Goal: Answer question/provide support: Share knowledge or assist other users

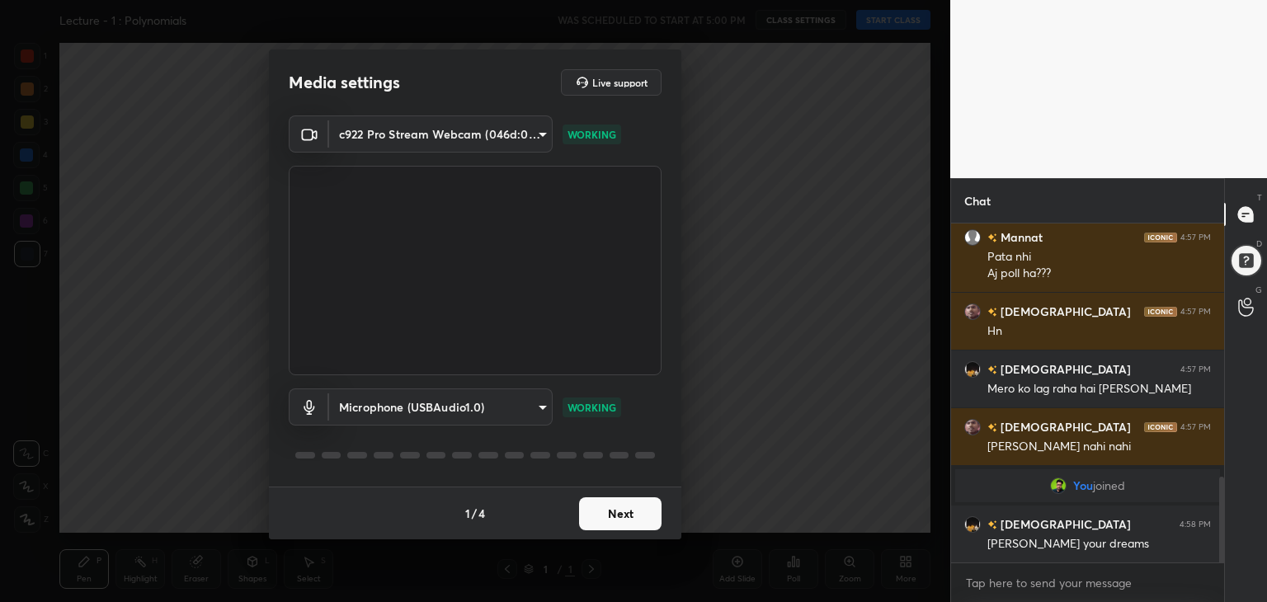
scroll to position [1045, 0]
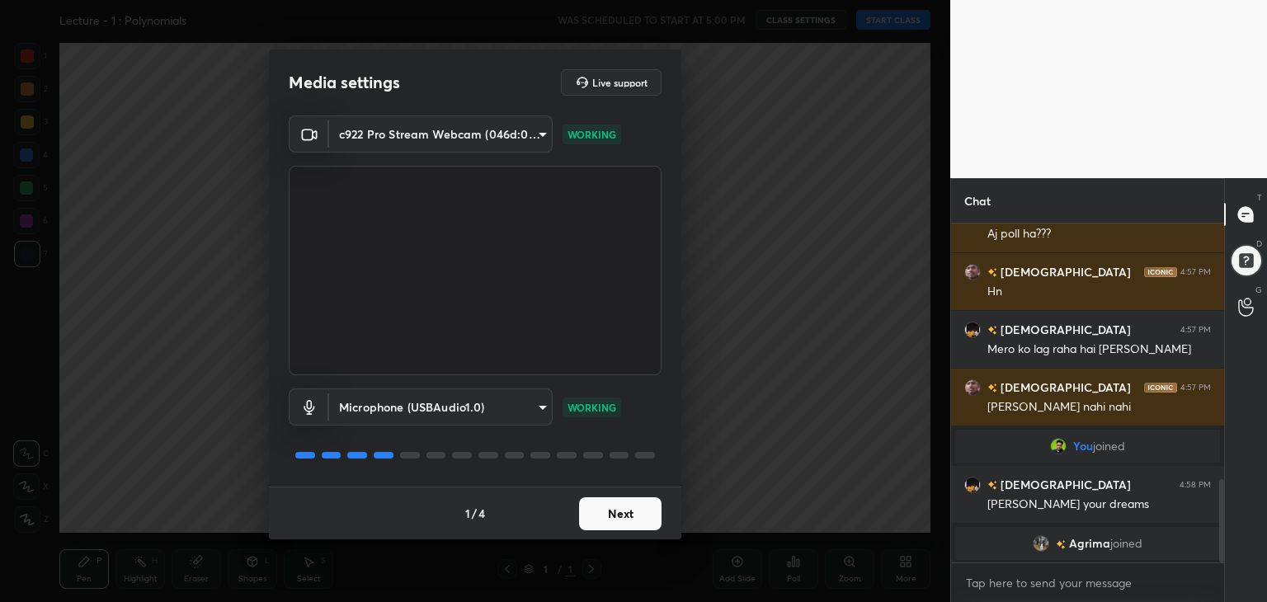
click at [618, 513] on button "Next" at bounding box center [620, 514] width 83 height 33
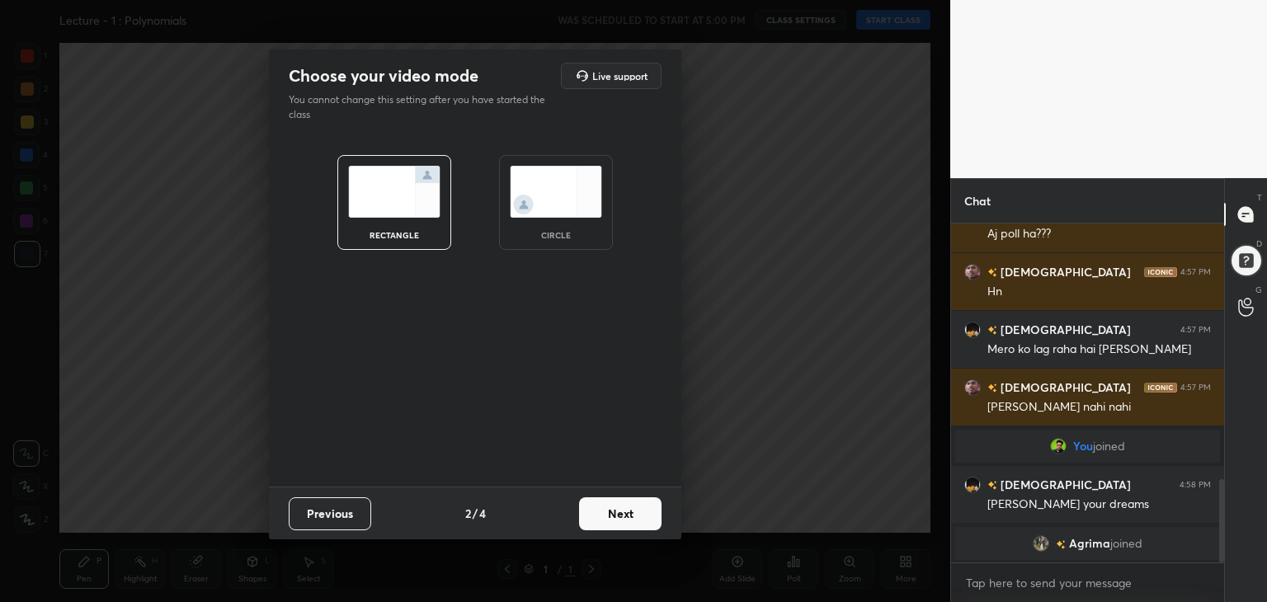
click at [518, 234] on div "circle" at bounding box center [556, 202] width 114 height 95
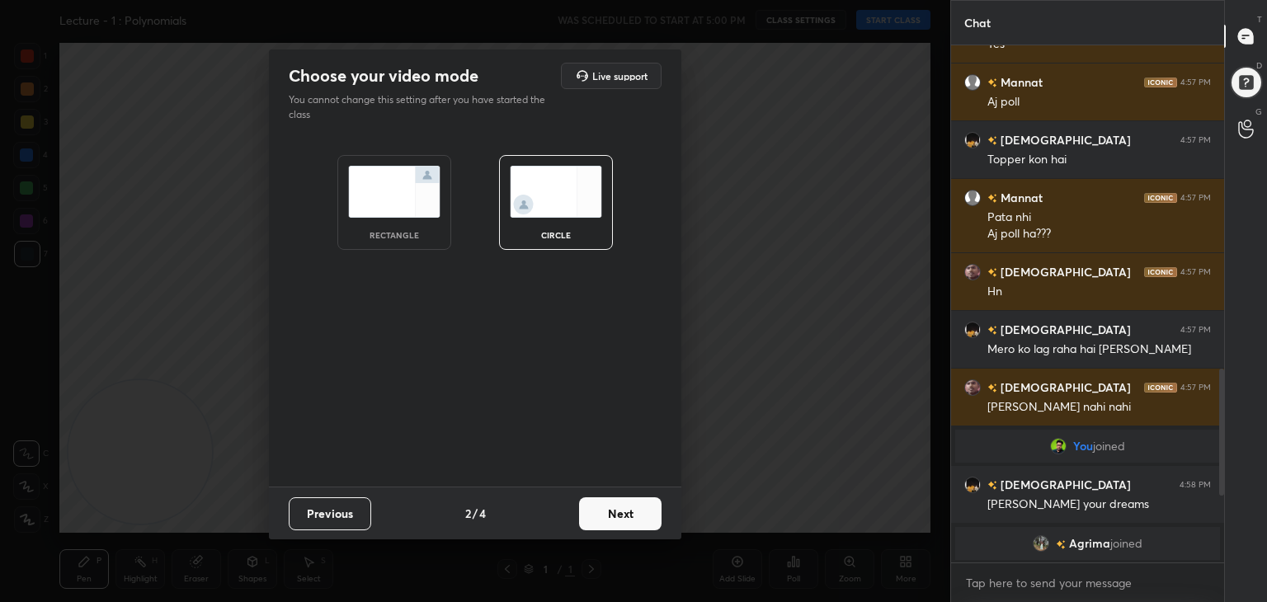
click at [637, 510] on button "Next" at bounding box center [620, 514] width 83 height 33
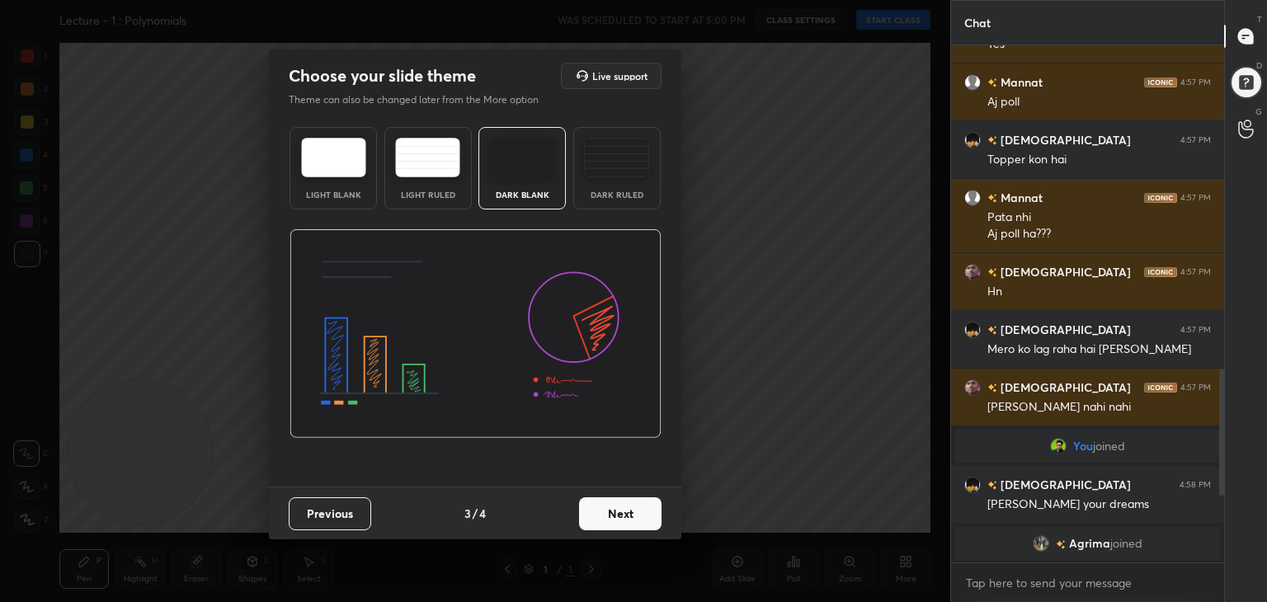
click at [615, 512] on button "Next" at bounding box center [620, 514] width 83 height 33
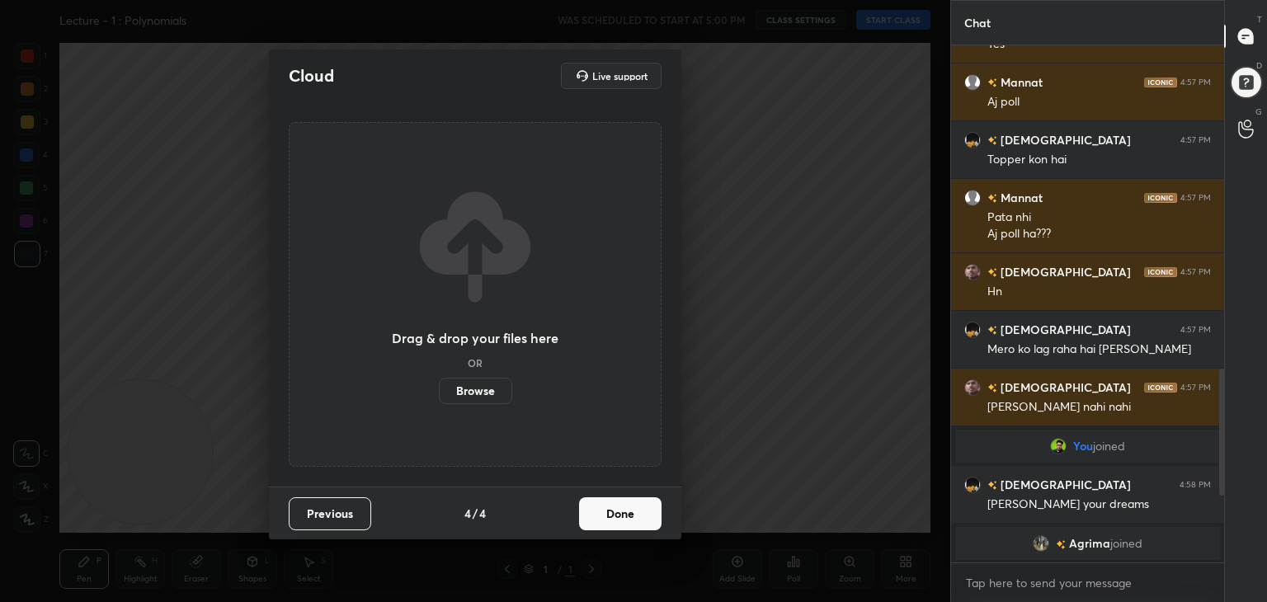
click at [619, 521] on button "Done" at bounding box center [620, 514] width 83 height 33
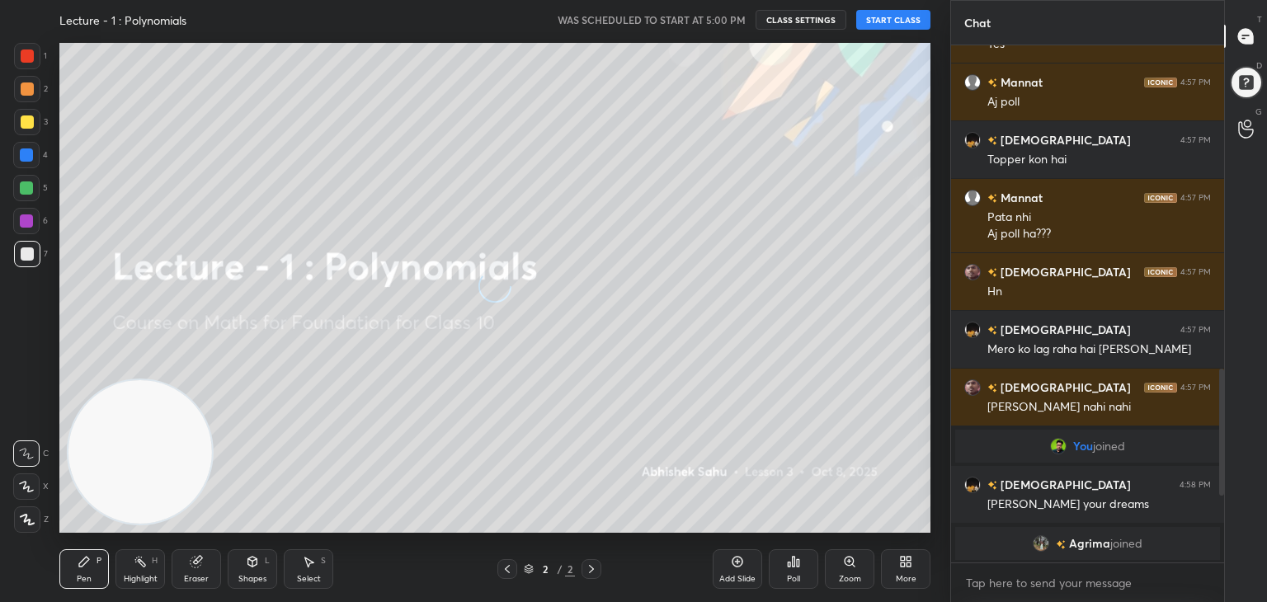
click at [888, 564] on div "More" at bounding box center [906, 570] width 50 height 40
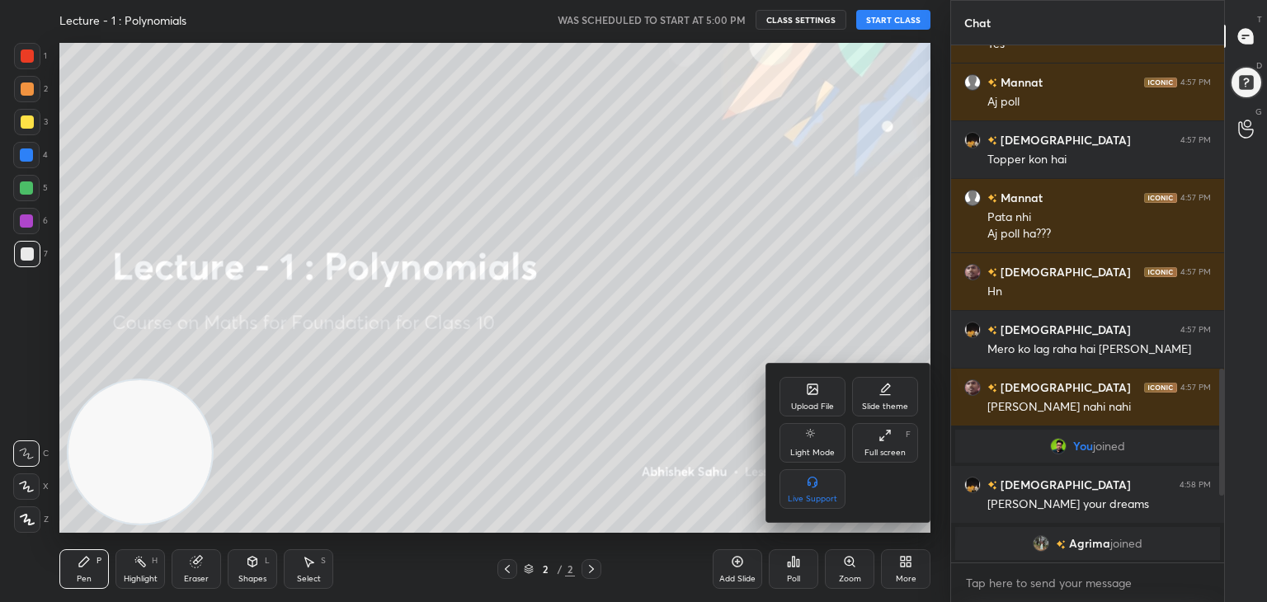
click at [810, 446] on div "Light Mode" at bounding box center [813, 443] width 66 height 40
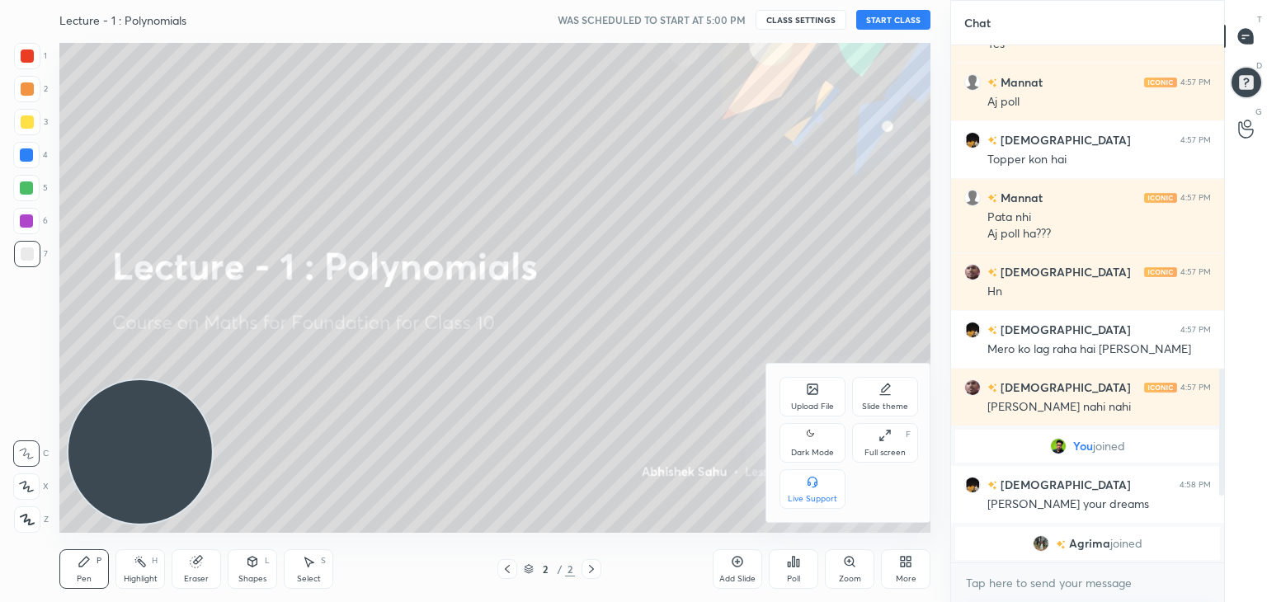
drag, startPoint x: 809, startPoint y: 446, endPoint x: 791, endPoint y: 441, distance: 18.3
click at [805, 446] on div "Dark Mode" at bounding box center [813, 443] width 66 height 40
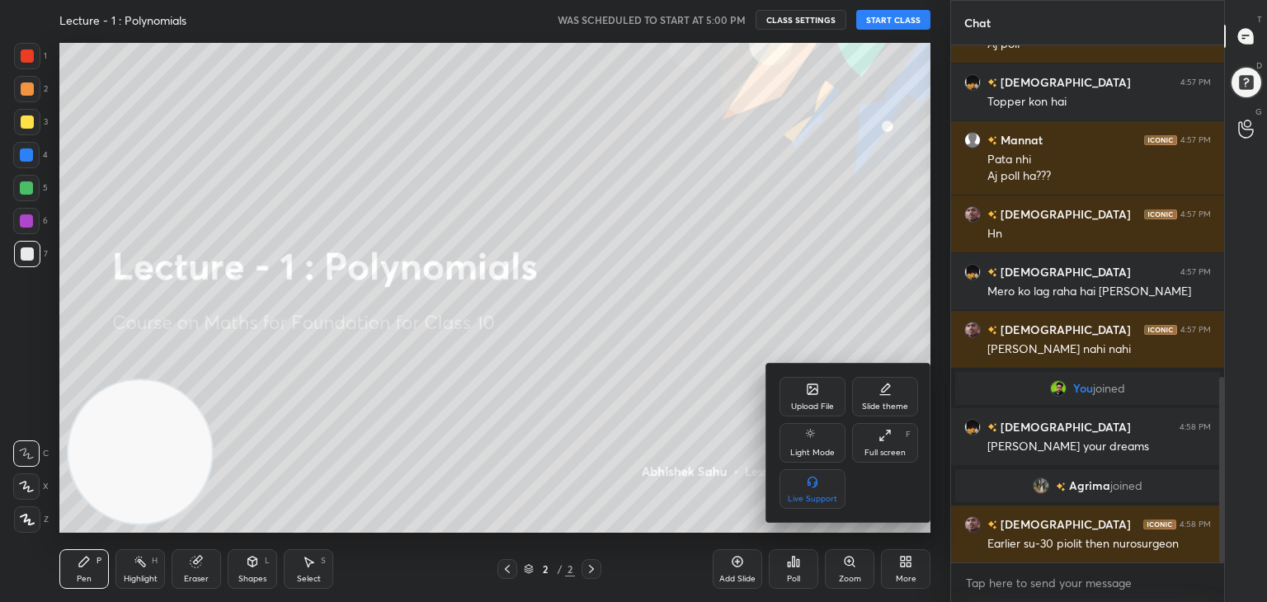
click at [617, 438] on div at bounding box center [633, 301] width 1267 height 602
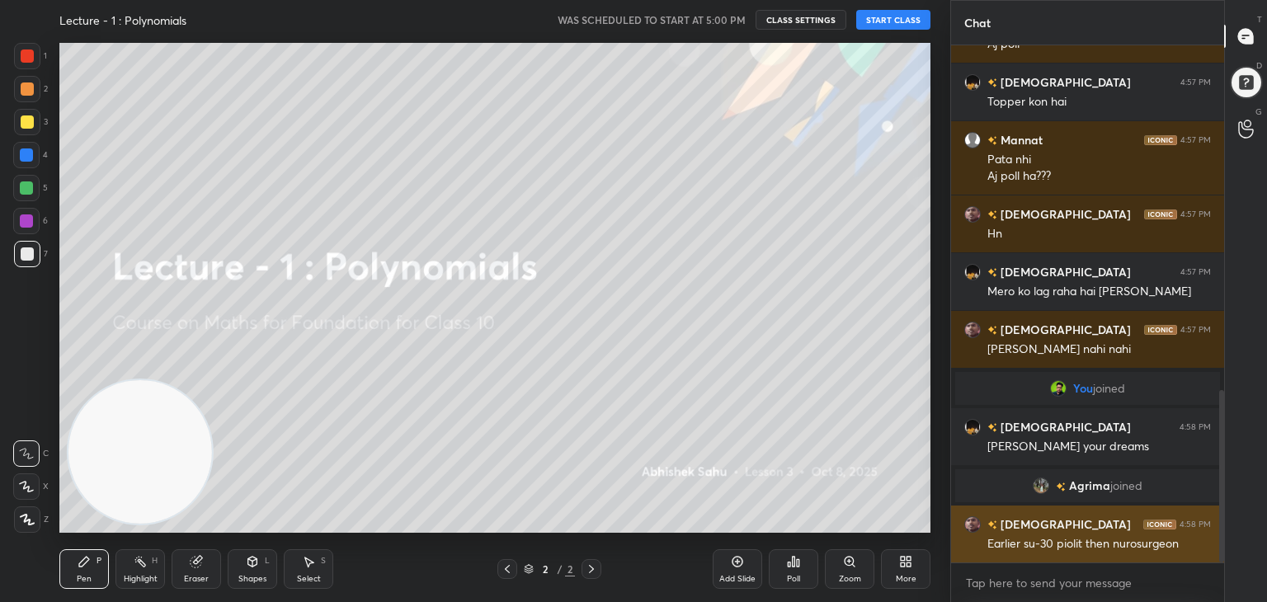
scroll to position [1053, 0]
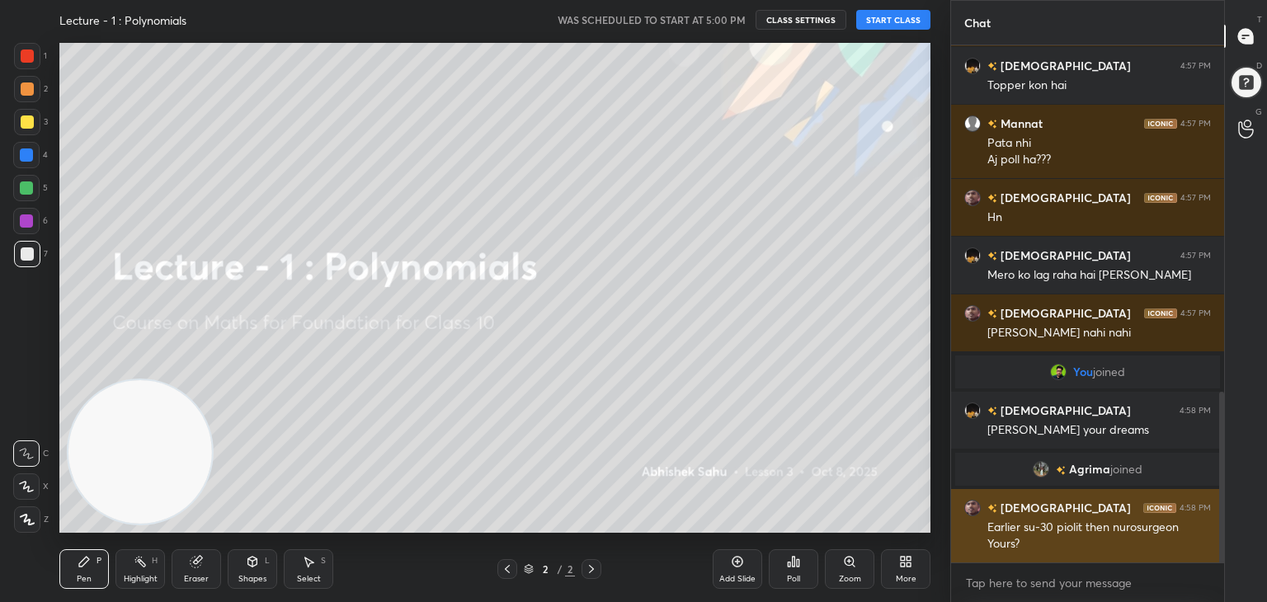
drag, startPoint x: 1221, startPoint y: 443, endPoint x: 1175, endPoint y: 560, distance: 126.0
click at [1175, 560] on div "[PERSON_NAME] 4:56 PM Yes Mannat 4:57 PM Aj poll [PERSON_NAME] 4:57 PM [PERSON_…" at bounding box center [1087, 303] width 273 height 517
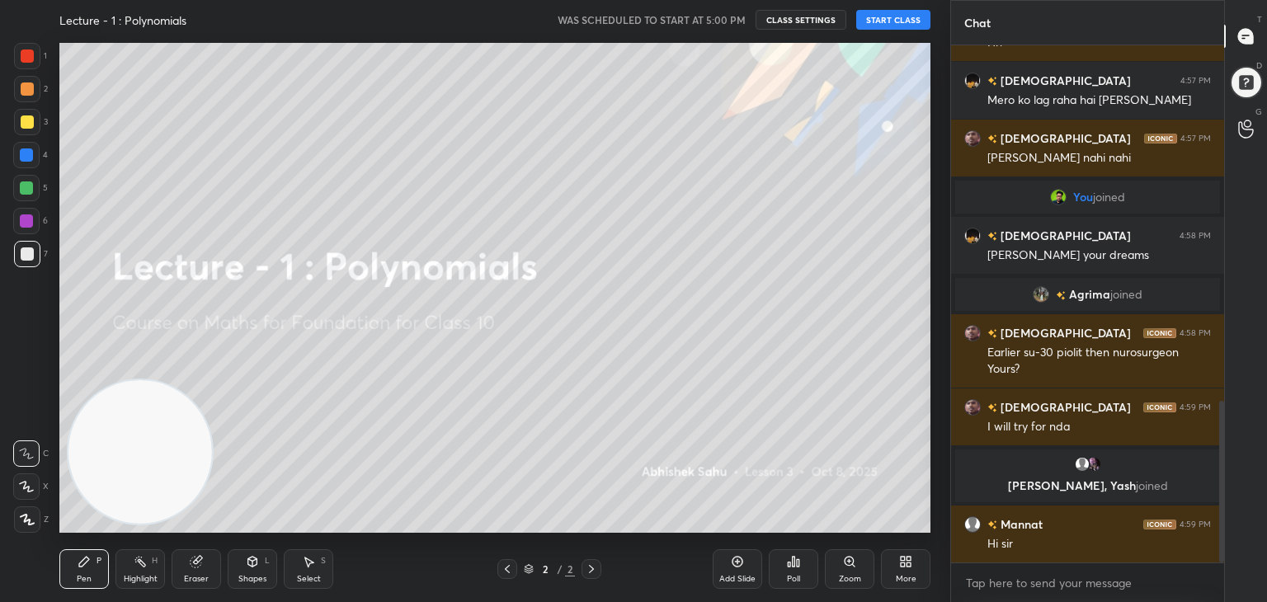
scroll to position [1139, 0]
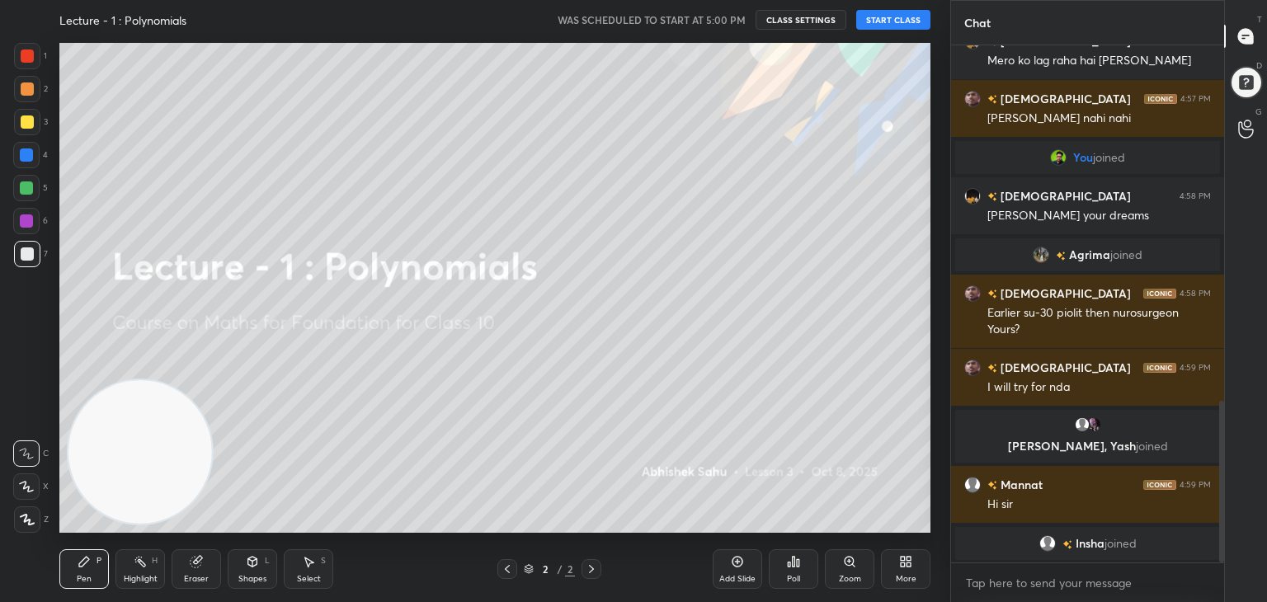
click at [888, 21] on button "START CLASS" at bounding box center [894, 20] width 74 height 20
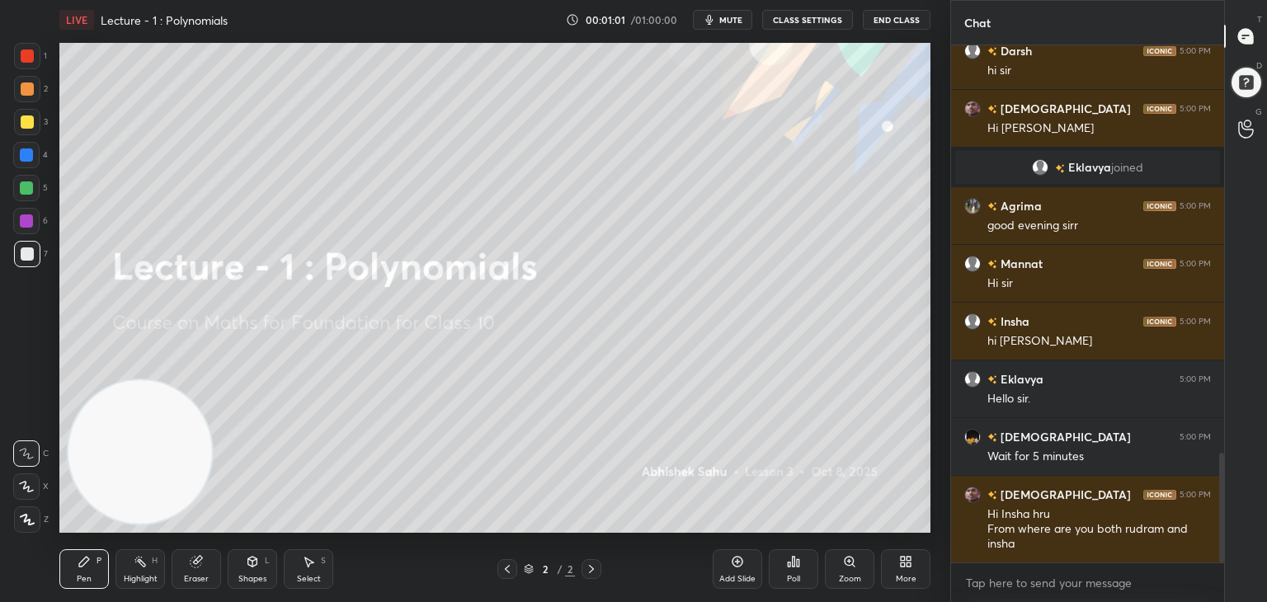
scroll to position [1916, 0]
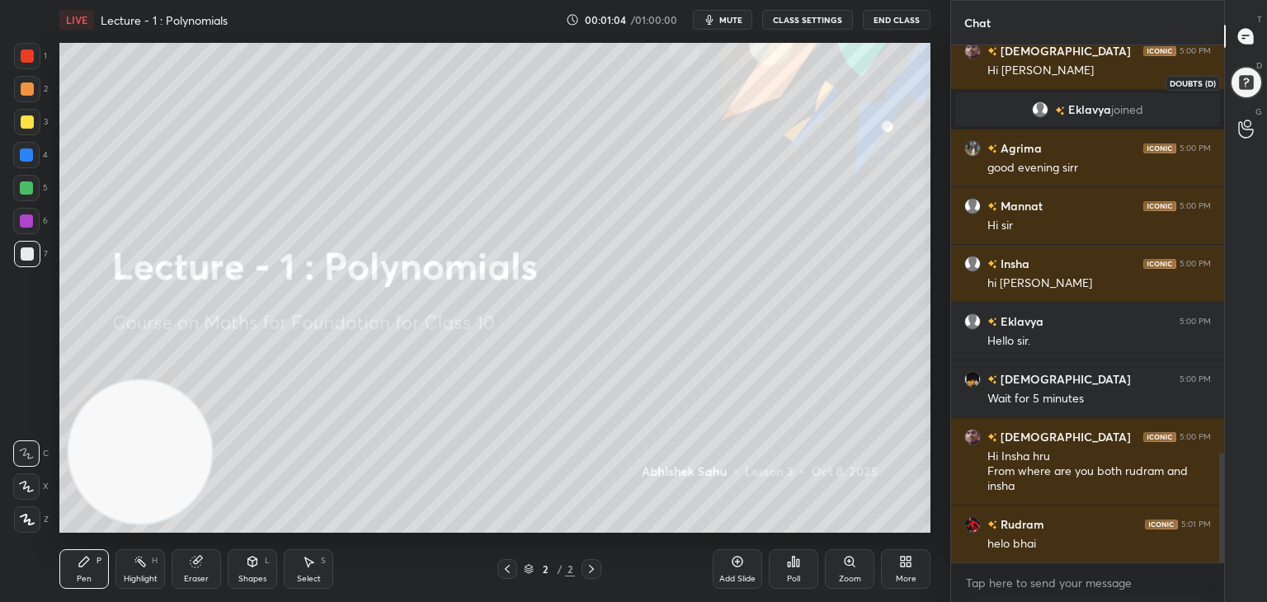
drag, startPoint x: 1250, startPoint y: 72, endPoint x: 1249, endPoint y: 47, distance: 24.8
click at [1251, 71] on div at bounding box center [1246, 82] width 37 height 37
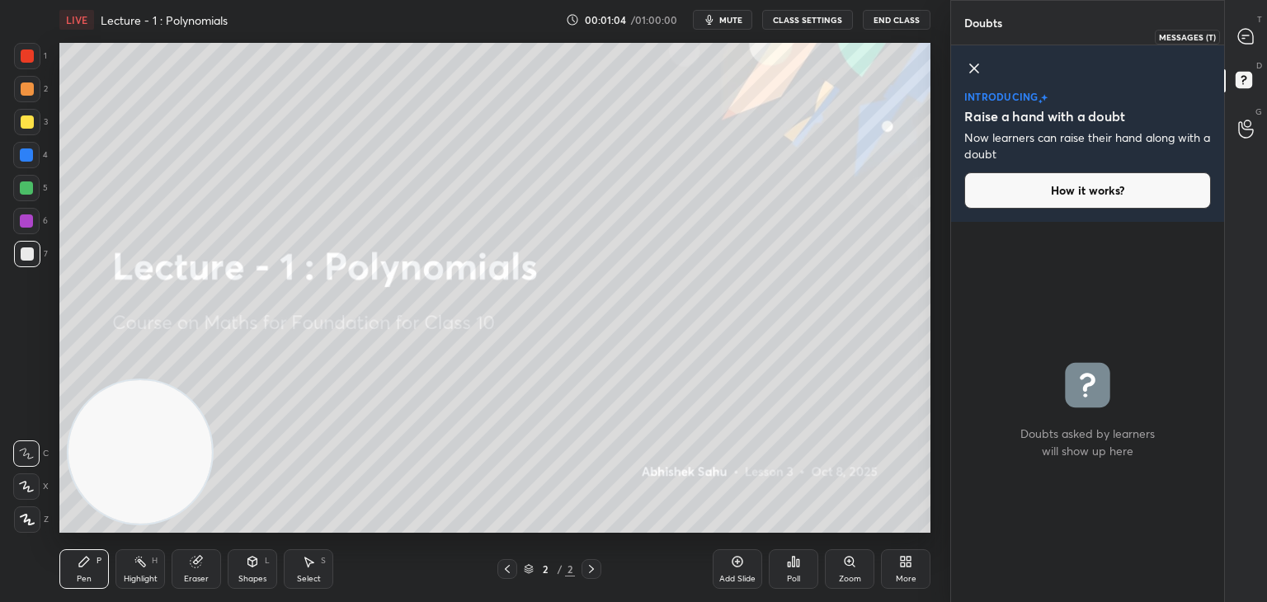
click at [1244, 34] on icon at bounding box center [1246, 36] width 15 height 15
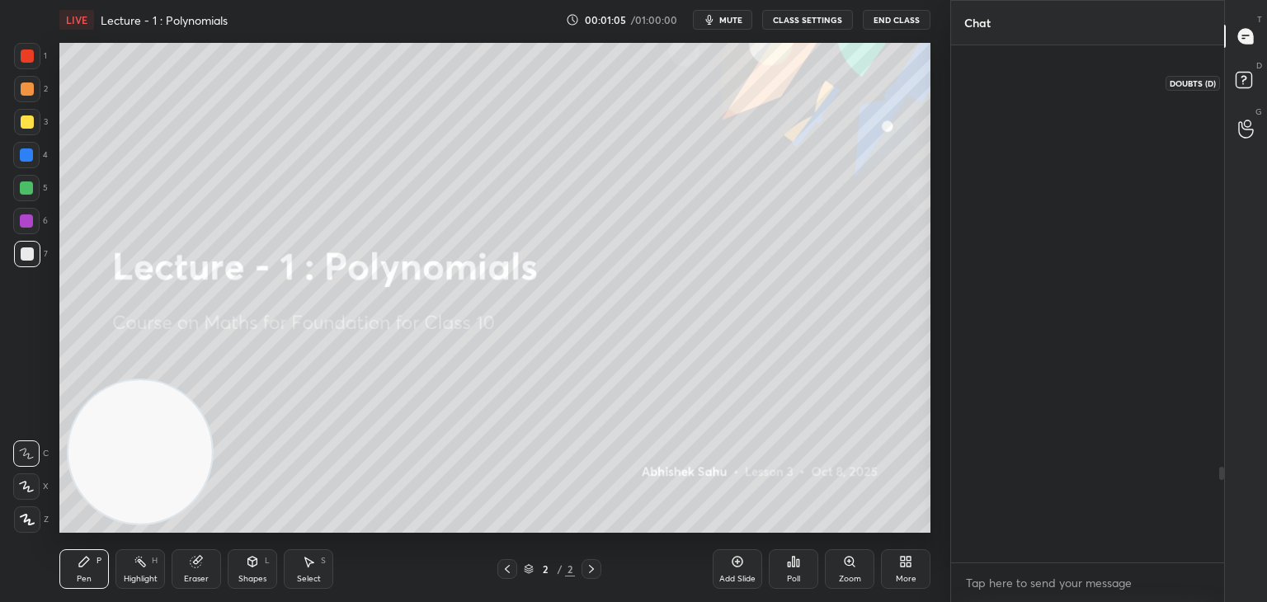
scroll to position [512, 268]
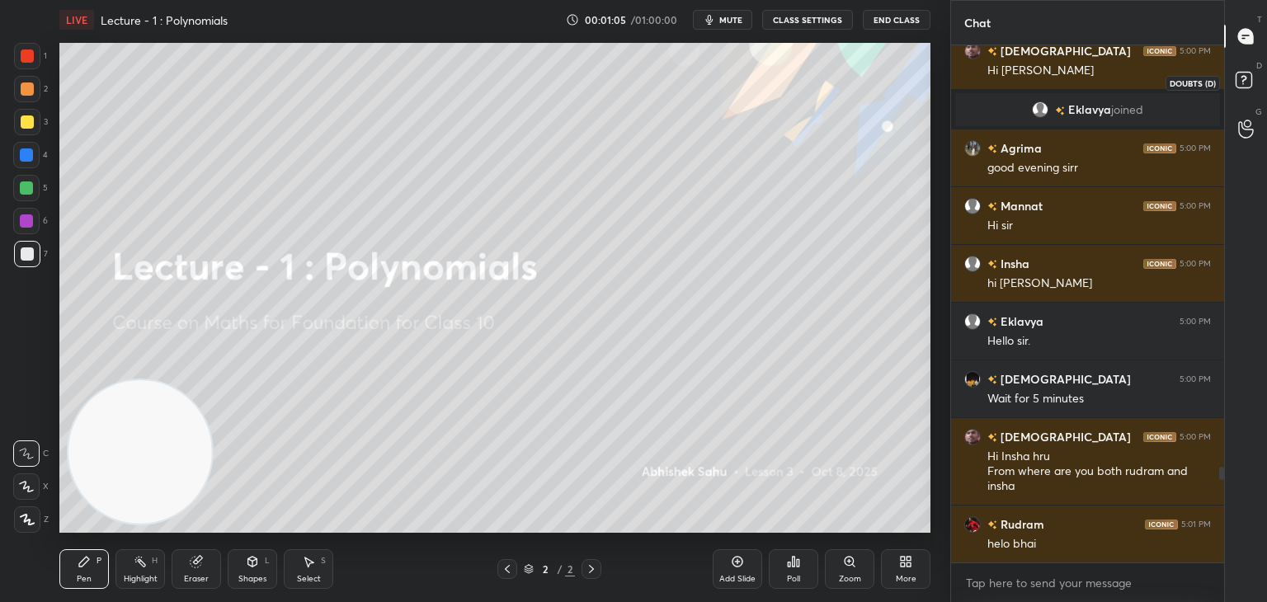
click at [1244, 77] on icon at bounding box center [1244, 79] width 6 height 7
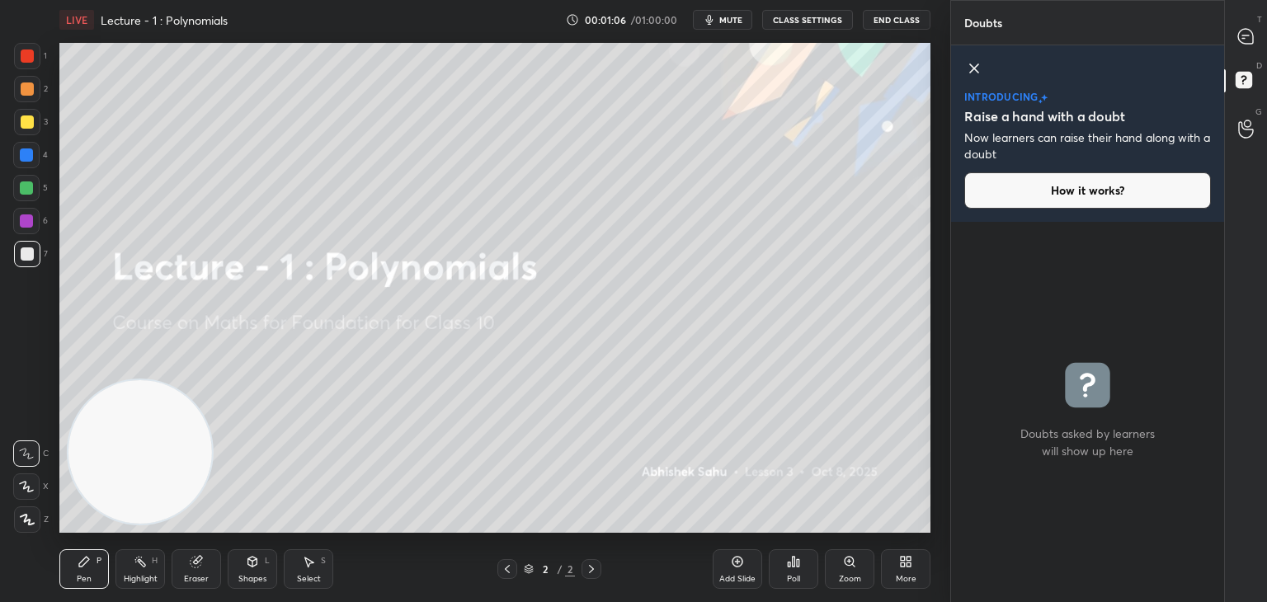
click at [974, 69] on icon at bounding box center [975, 69] width 20 height 20
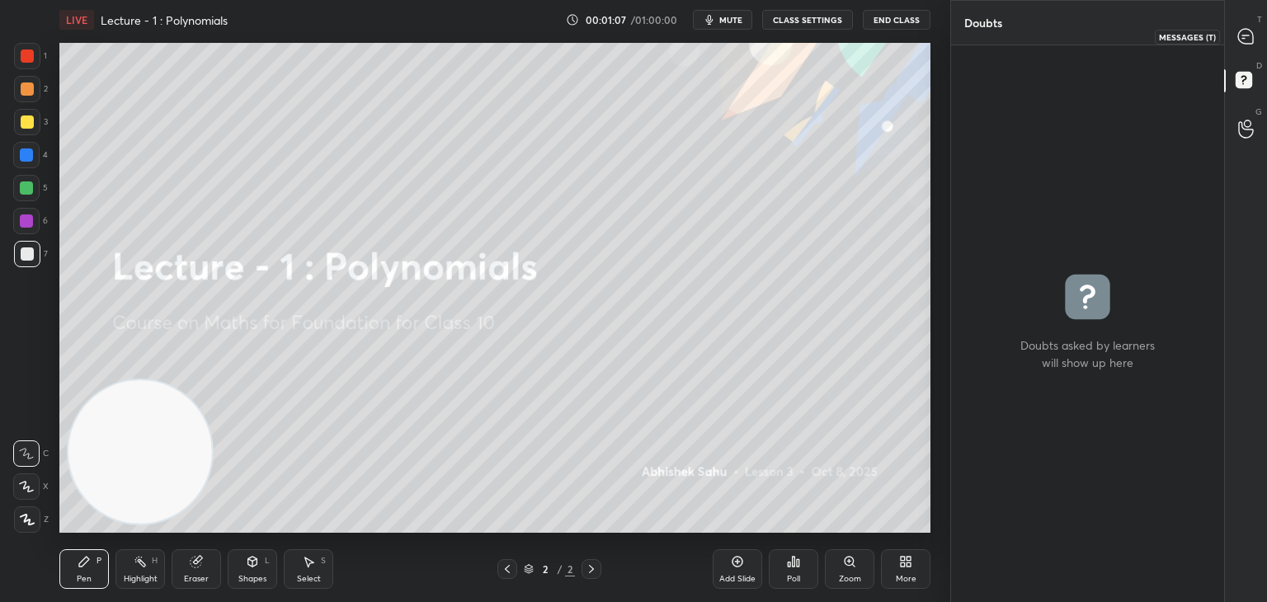
click at [1241, 38] on icon at bounding box center [1246, 36] width 15 height 15
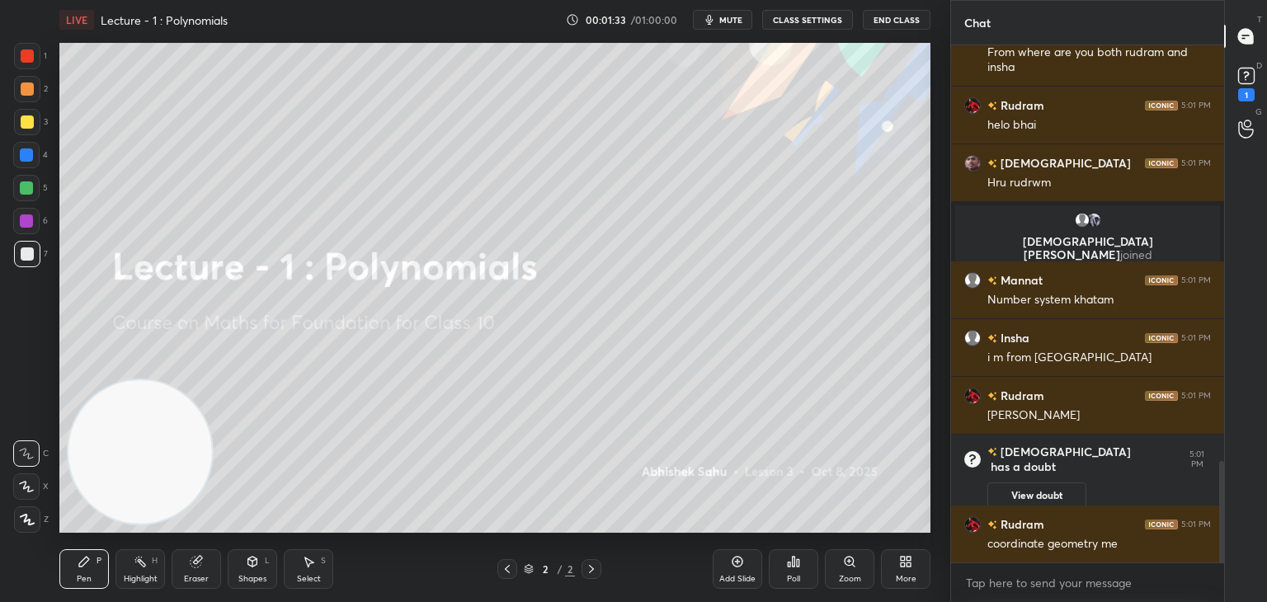
scroll to position [2164, 0]
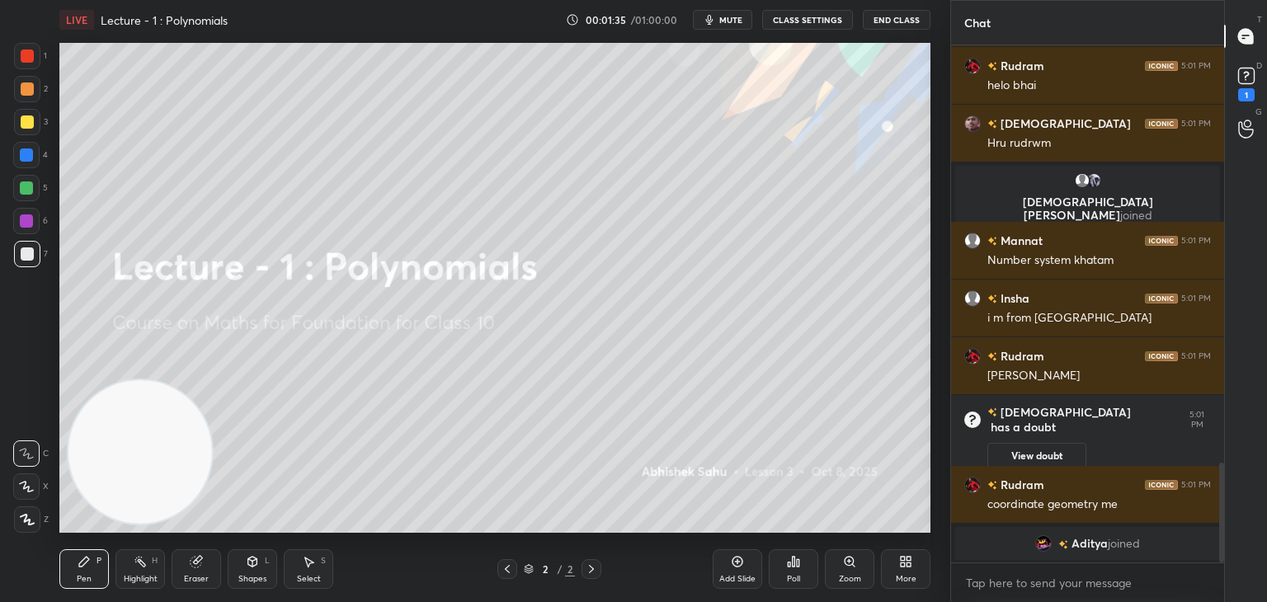
click at [1007, 443] on button "View doubt" at bounding box center [1037, 456] width 99 height 26
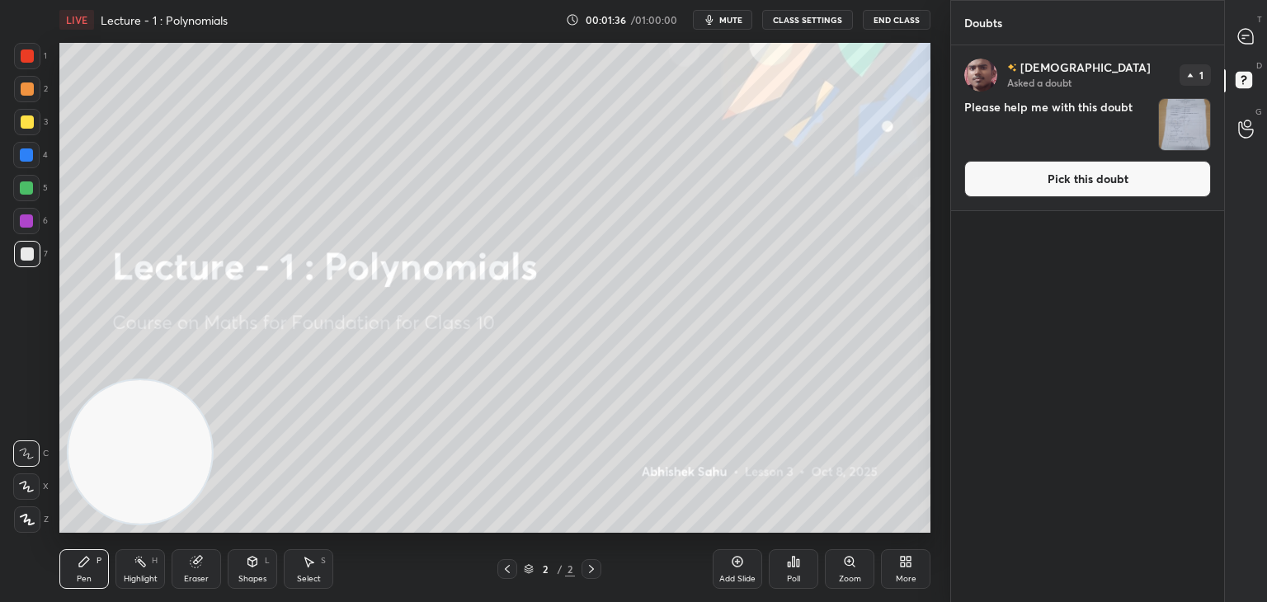
click at [1050, 186] on button "Pick this doubt" at bounding box center [1088, 179] width 247 height 36
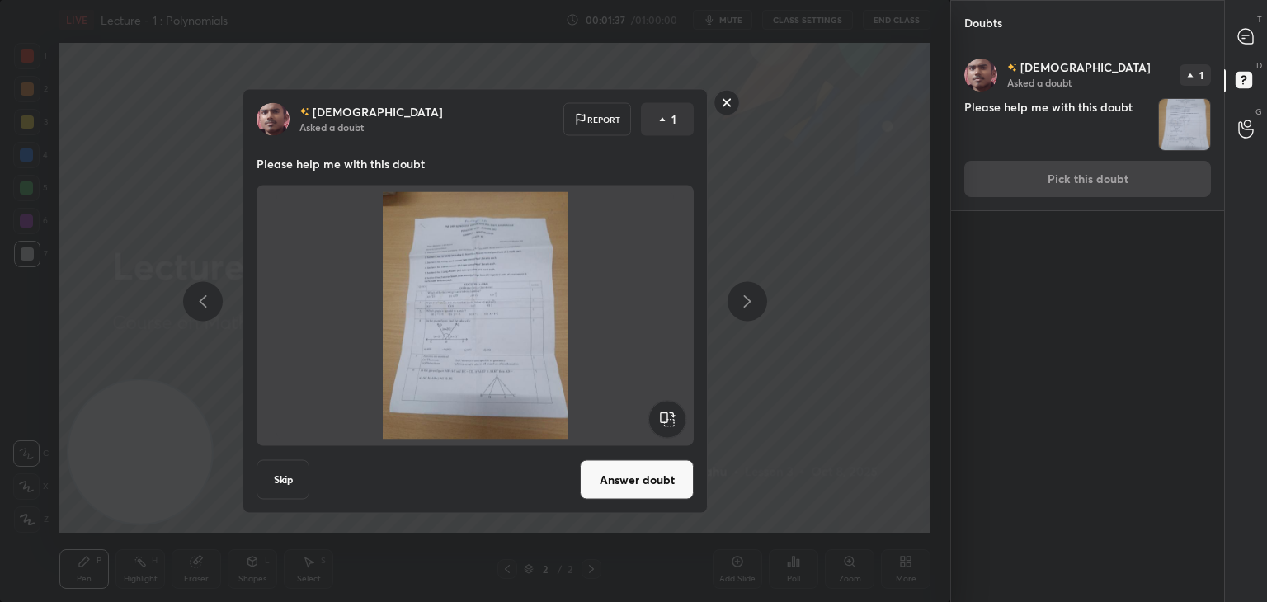
click at [621, 493] on button "Answer doubt" at bounding box center [637, 480] width 114 height 40
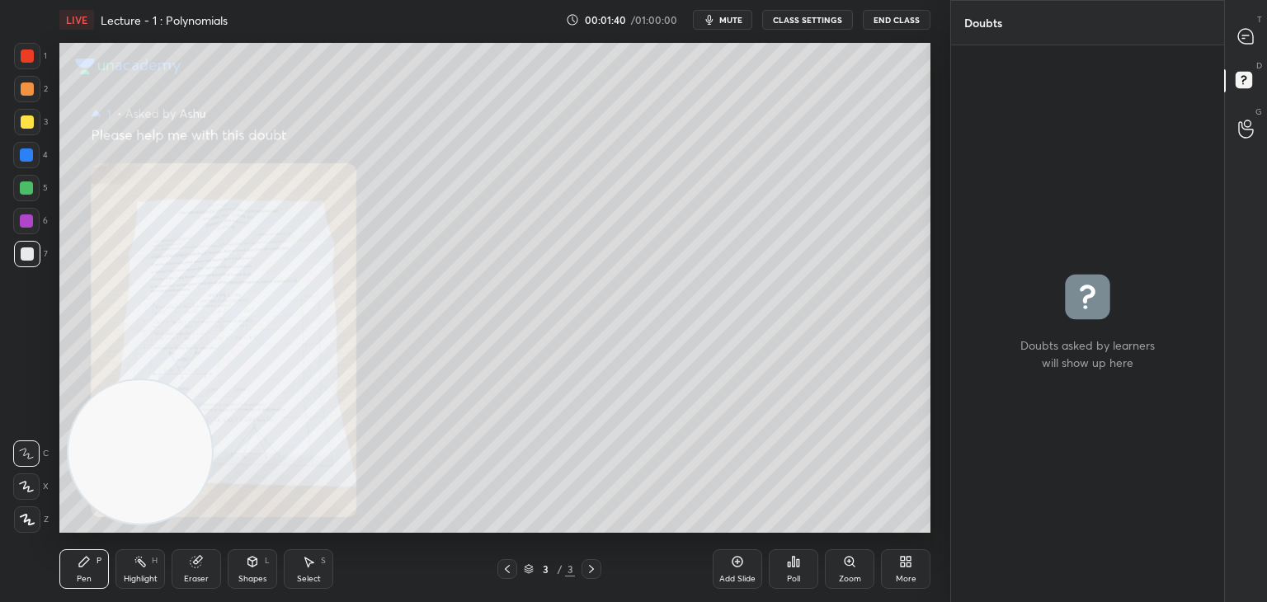
drag, startPoint x: 1244, startPoint y: 45, endPoint x: 1235, endPoint y: 47, distance: 8.4
click at [1243, 42] on div at bounding box center [1246, 36] width 33 height 30
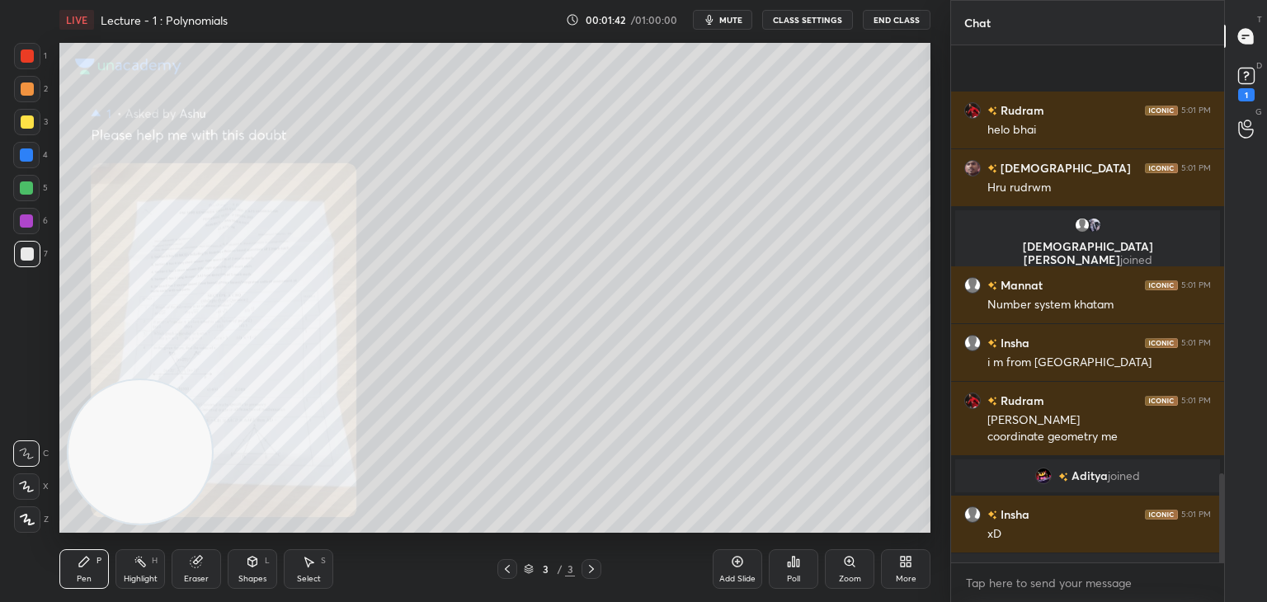
scroll to position [2500, 0]
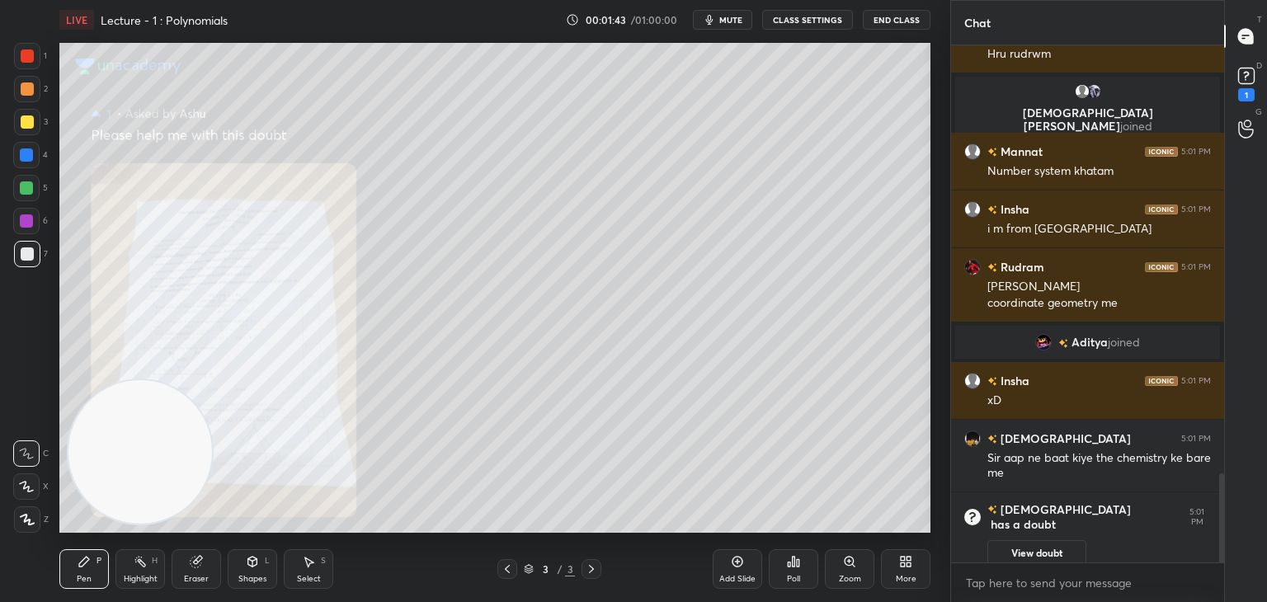
click at [1040, 540] on button "View doubt" at bounding box center [1037, 553] width 99 height 26
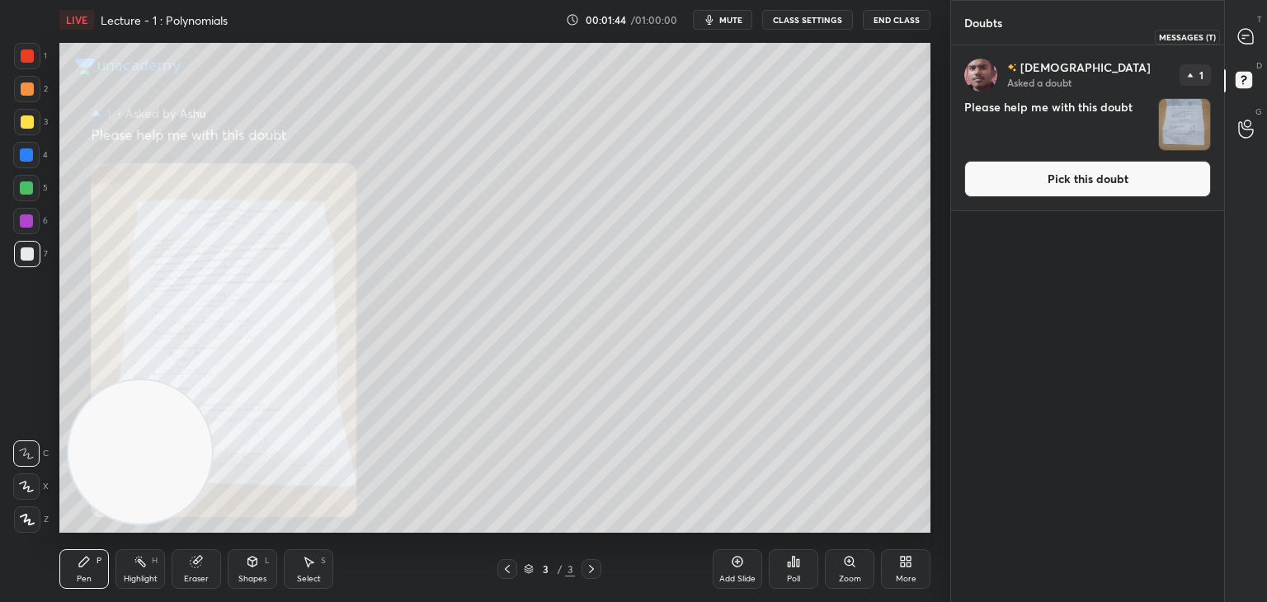
click at [1241, 30] on icon at bounding box center [1246, 36] width 15 height 15
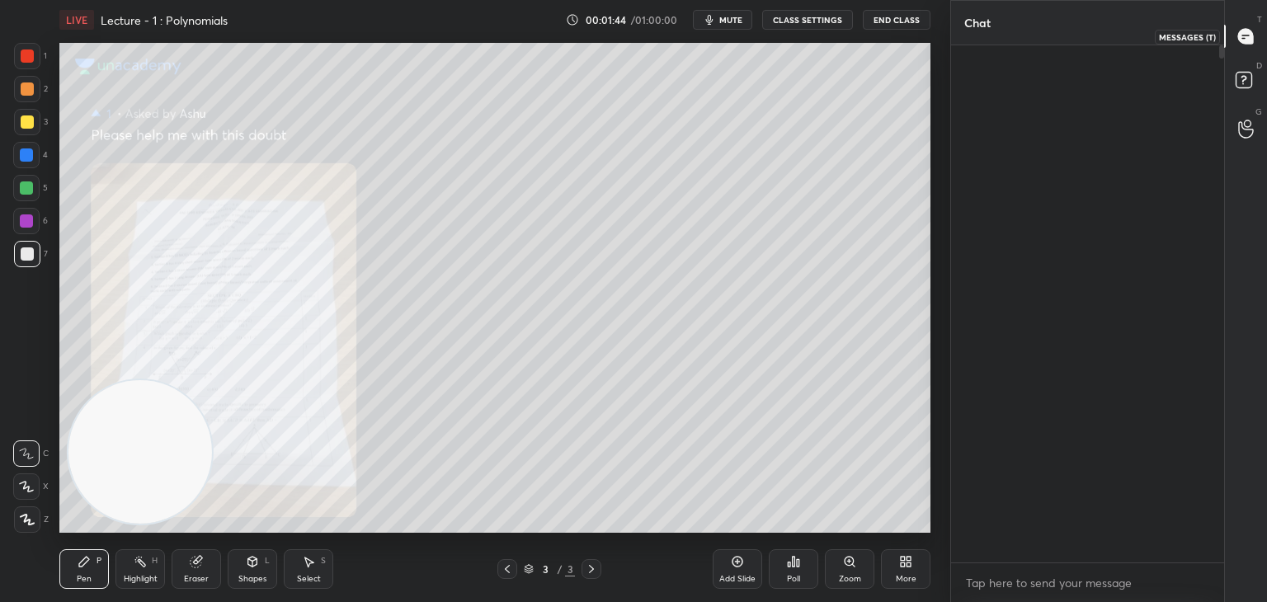
scroll to position [512, 268]
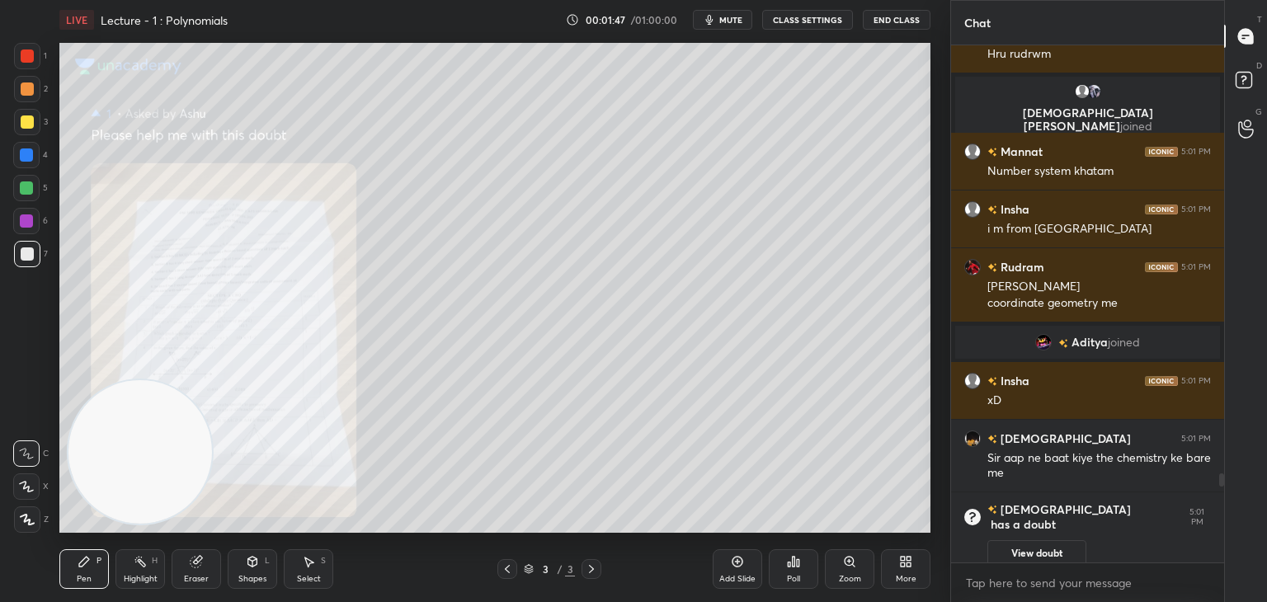
click at [848, 571] on div "Zoom" at bounding box center [850, 570] width 50 height 40
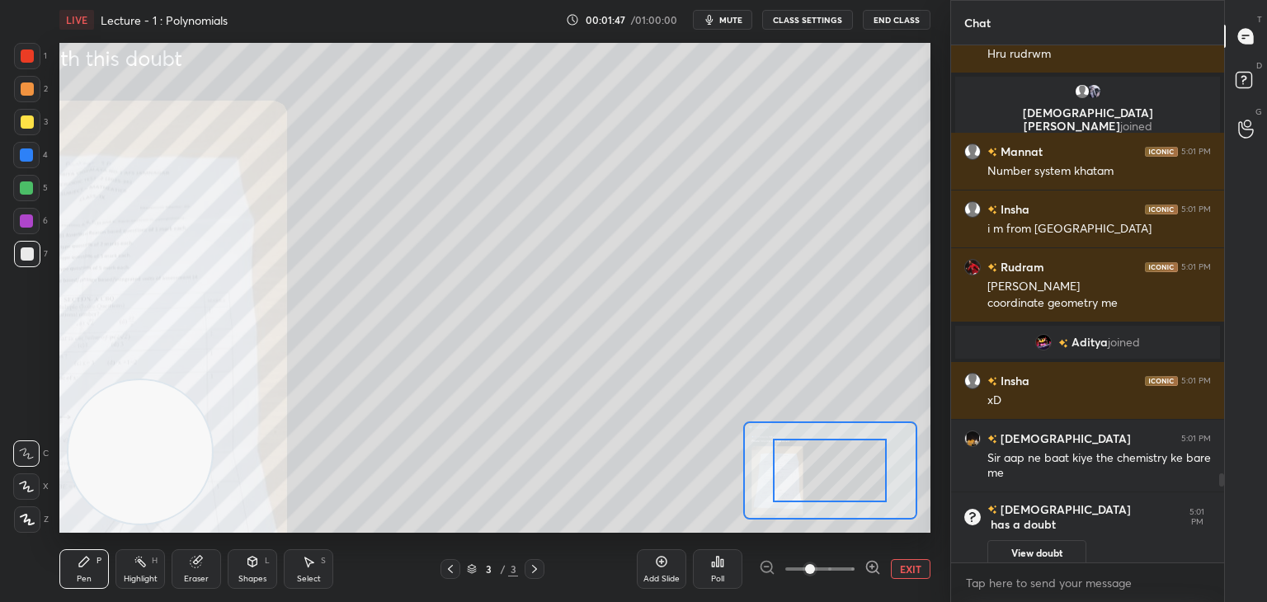
click at [838, 573] on span at bounding box center [820, 569] width 69 height 25
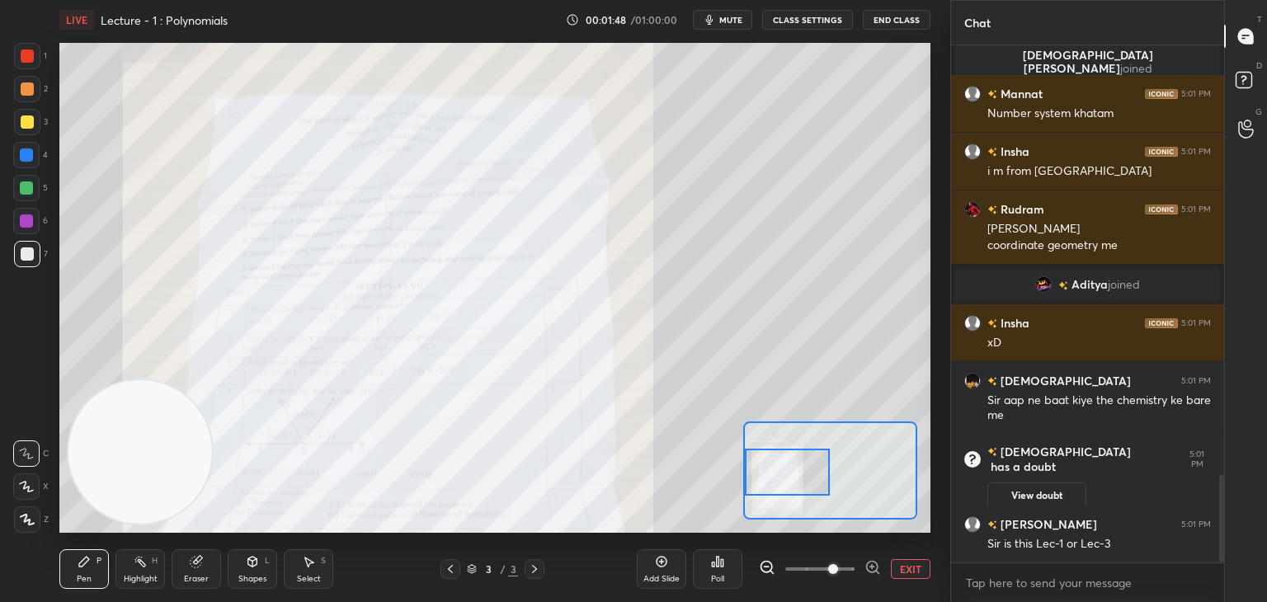
click at [733, 488] on div "Setting up your live class Poll for secs No correct answer Start poll" at bounding box center [494, 288] width 871 height 490
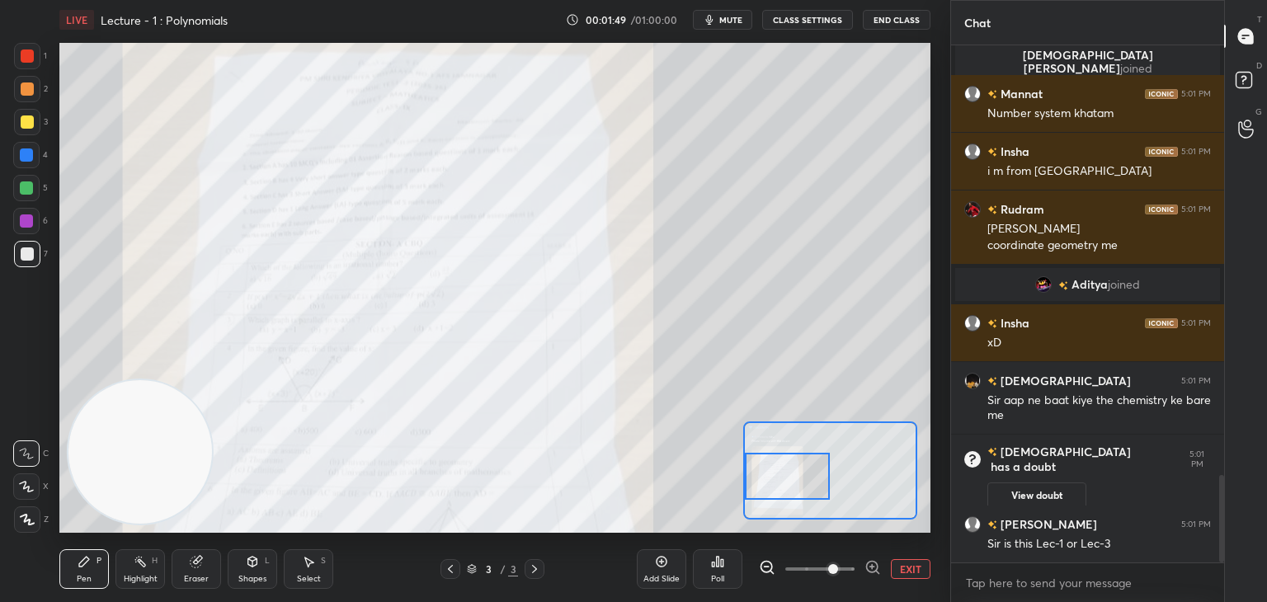
click at [852, 569] on span at bounding box center [820, 569] width 69 height 25
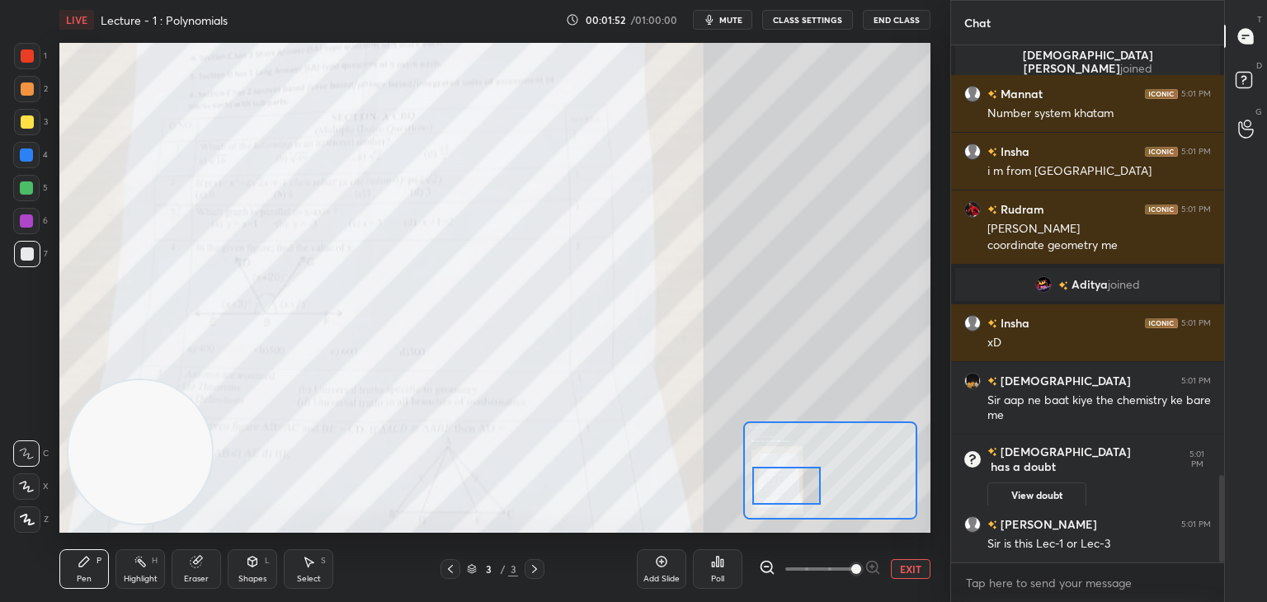
drag, startPoint x: 792, startPoint y: 475, endPoint x: 799, endPoint y: 469, distance: 9.3
click at [791, 481] on div at bounding box center [787, 486] width 68 height 38
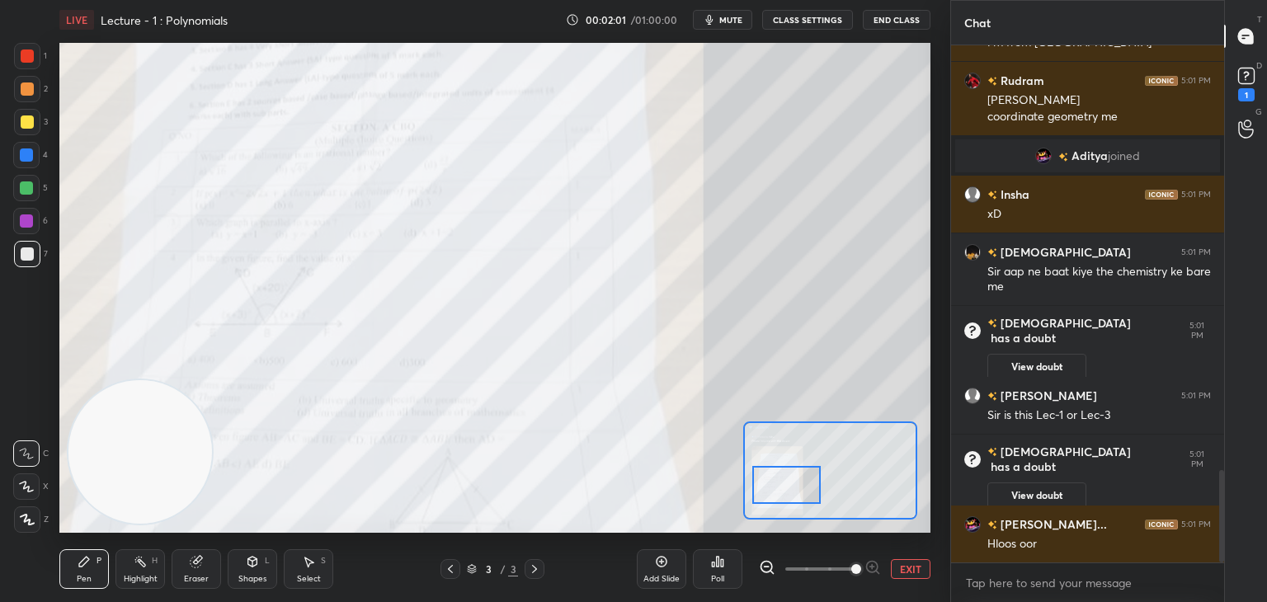
scroll to position [2431, 0]
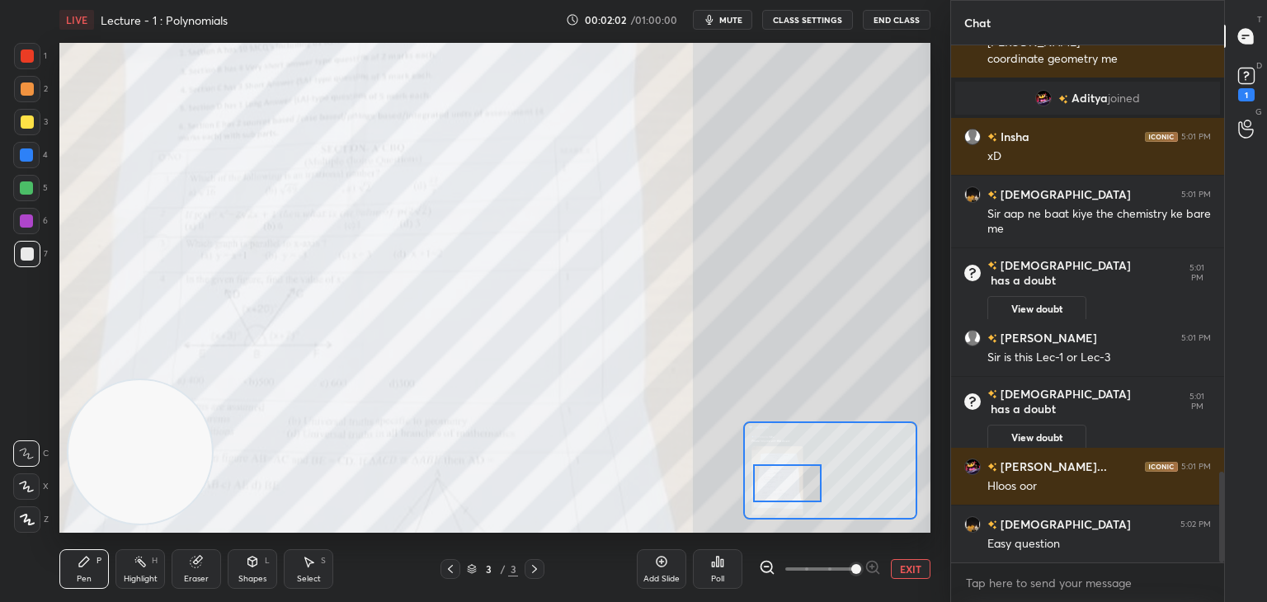
click at [797, 473] on div at bounding box center [787, 484] width 68 height 38
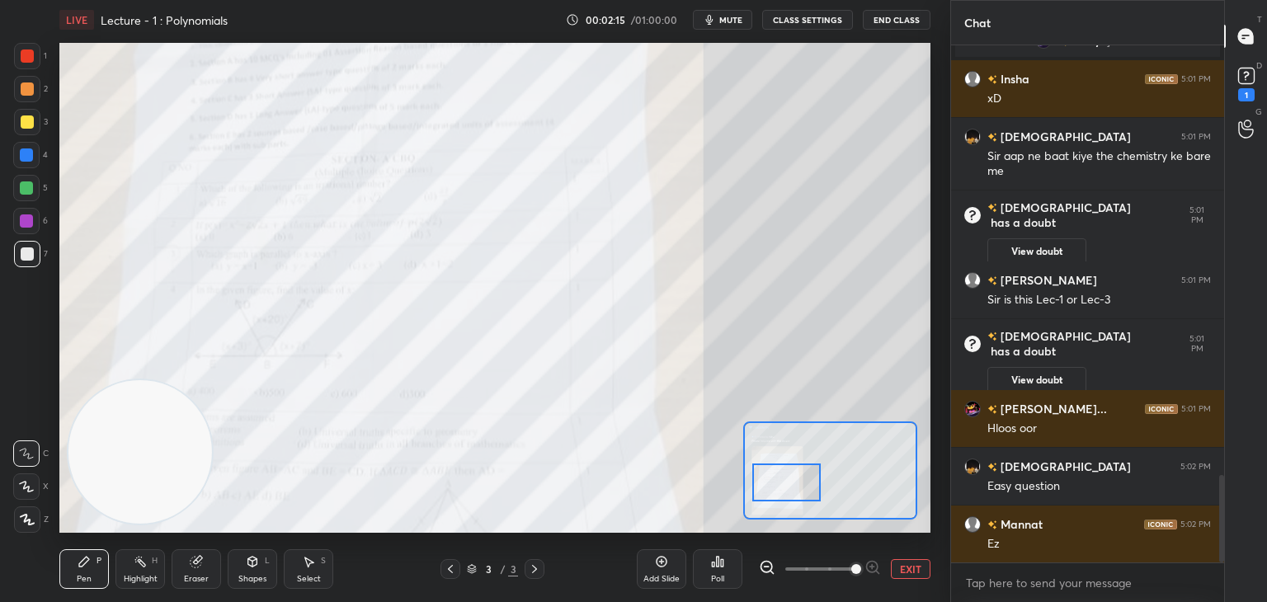
scroll to position [2546, 0]
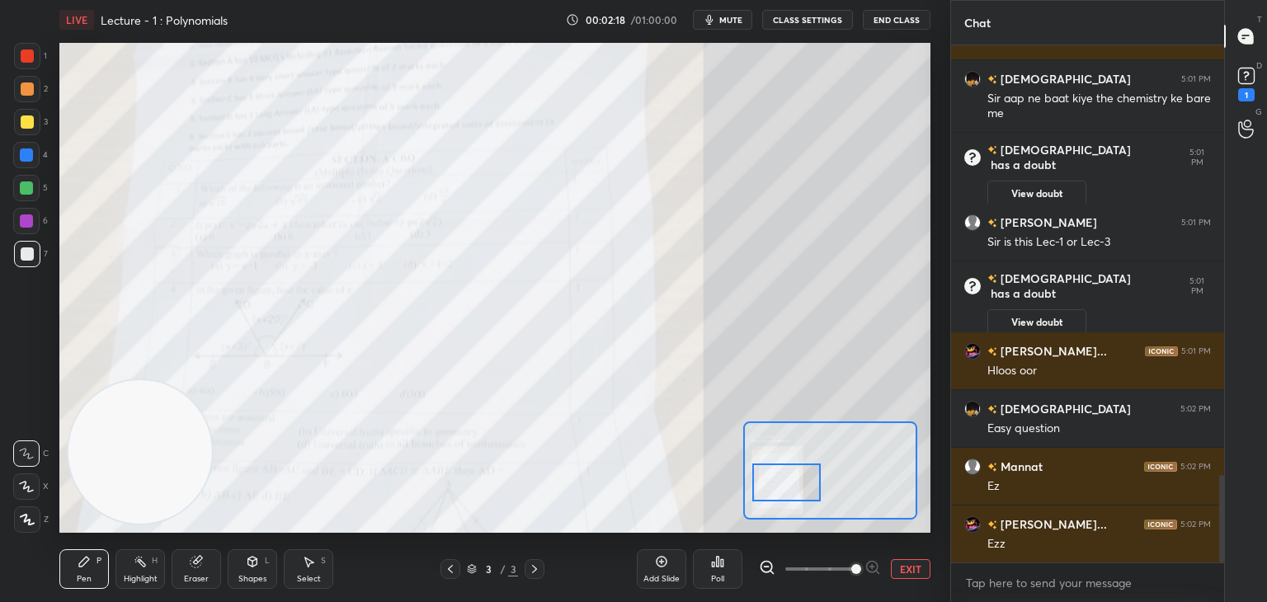
click at [1027, 317] on button "View doubt" at bounding box center [1037, 322] width 99 height 26
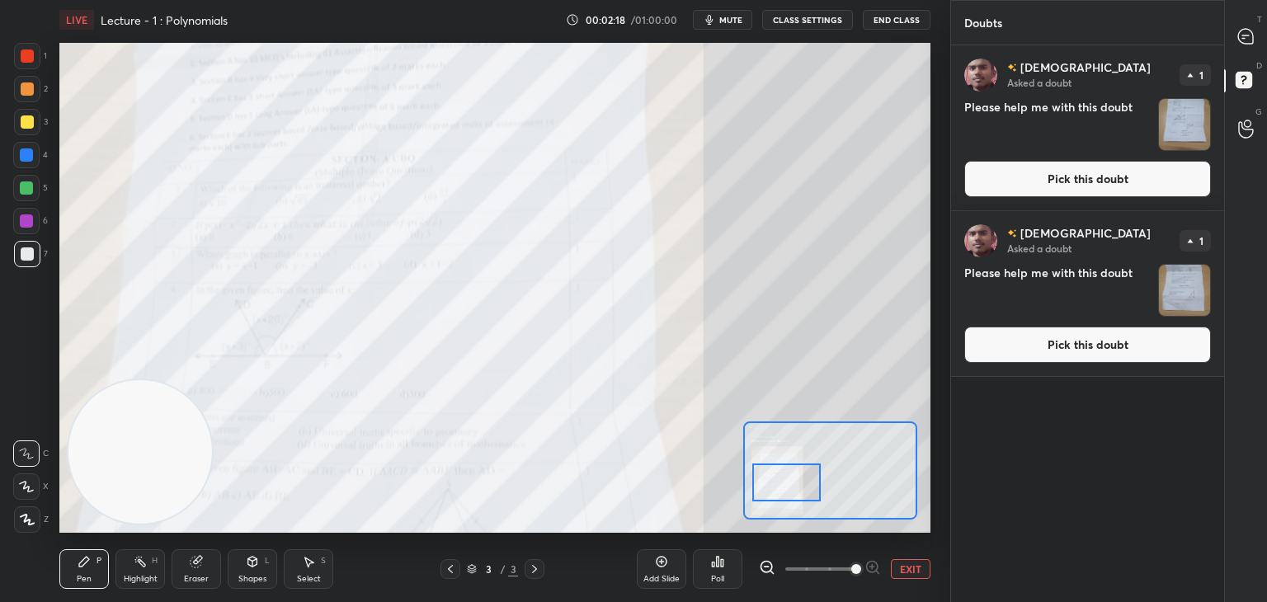
click at [1054, 343] on button "Pick this doubt" at bounding box center [1088, 345] width 247 height 36
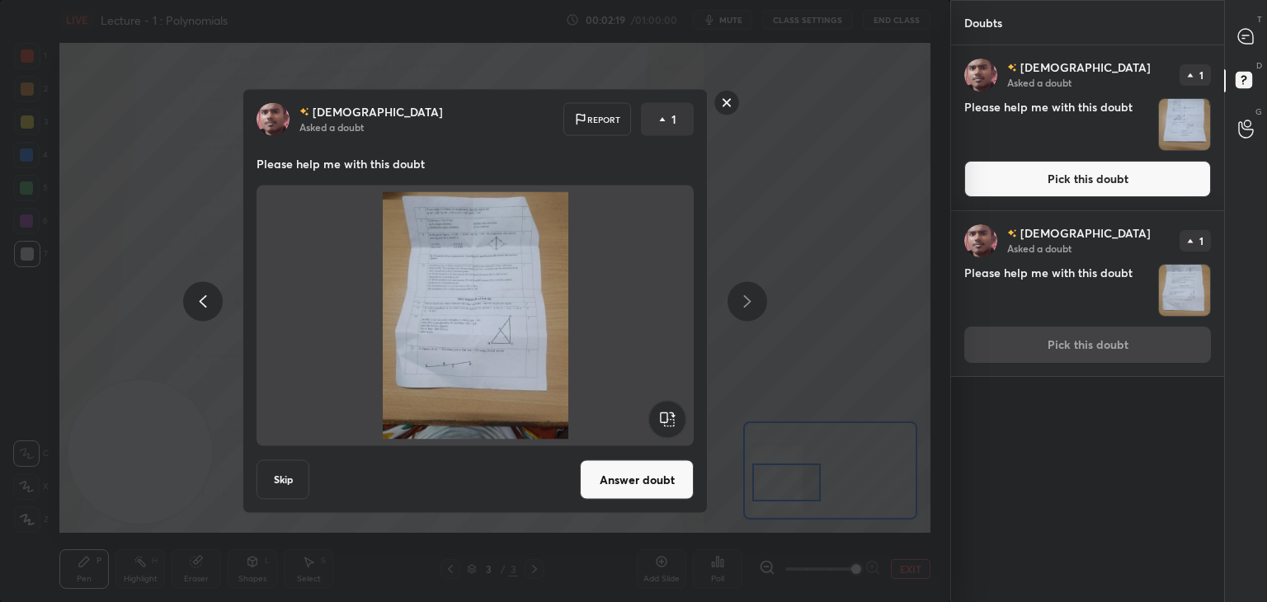
drag, startPoint x: 615, startPoint y: 479, endPoint x: 625, endPoint y: 465, distance: 18.3
click at [615, 479] on button "Answer doubt" at bounding box center [637, 480] width 114 height 40
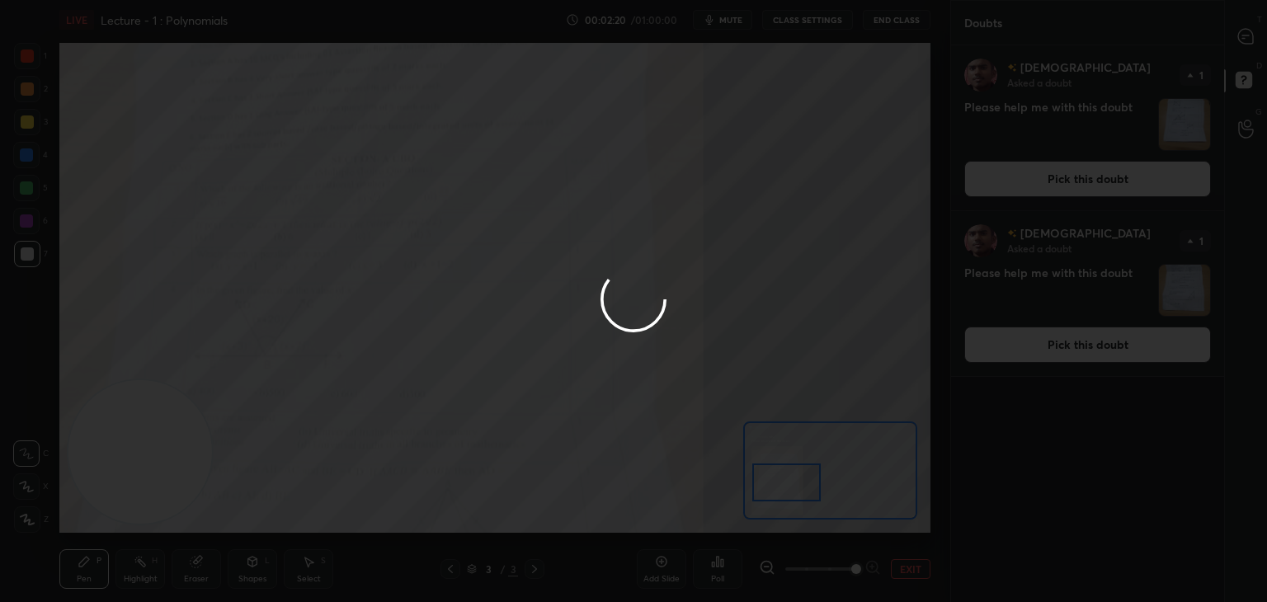
click at [1042, 189] on div at bounding box center [633, 301] width 1267 height 602
click at [1046, 183] on div at bounding box center [633, 301] width 1267 height 602
click at [1050, 185] on div at bounding box center [633, 301] width 1267 height 602
click at [1050, 180] on div at bounding box center [633, 301] width 1267 height 602
click at [1050, 187] on button "Pick this doubt" at bounding box center [1088, 179] width 247 height 36
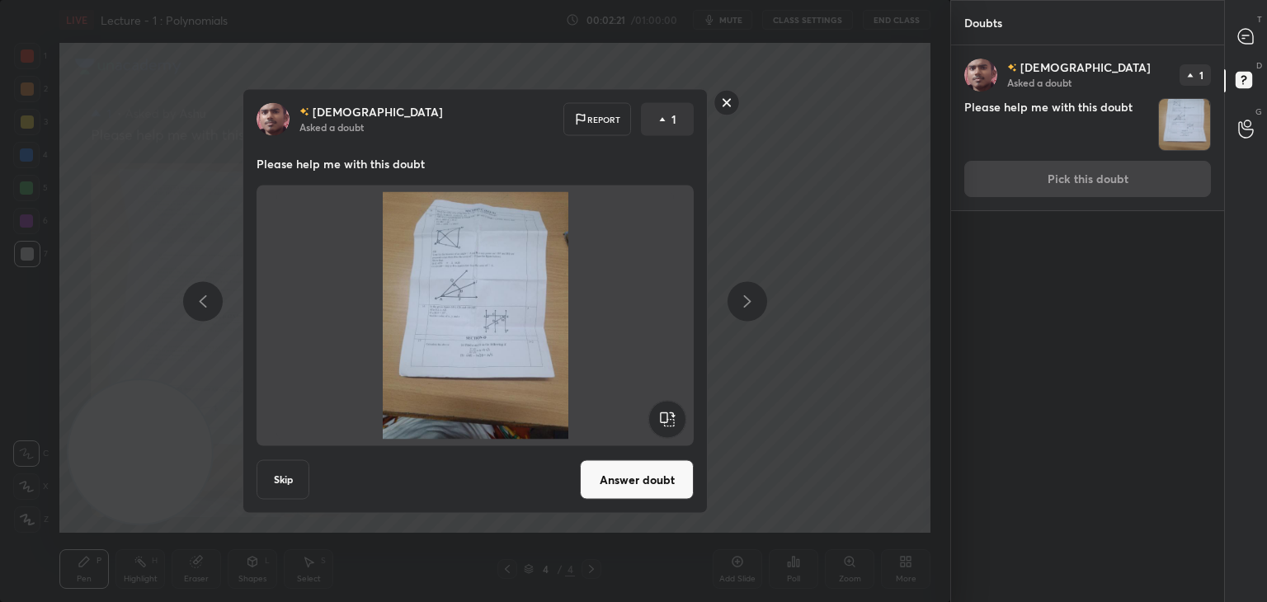
click at [1053, 186] on div "[PERSON_NAME] Asked a doubt 1 Please help me with this doubt Pick this doubt" at bounding box center [1087, 127] width 273 height 165
click at [655, 486] on button "Answer doubt" at bounding box center [637, 480] width 114 height 40
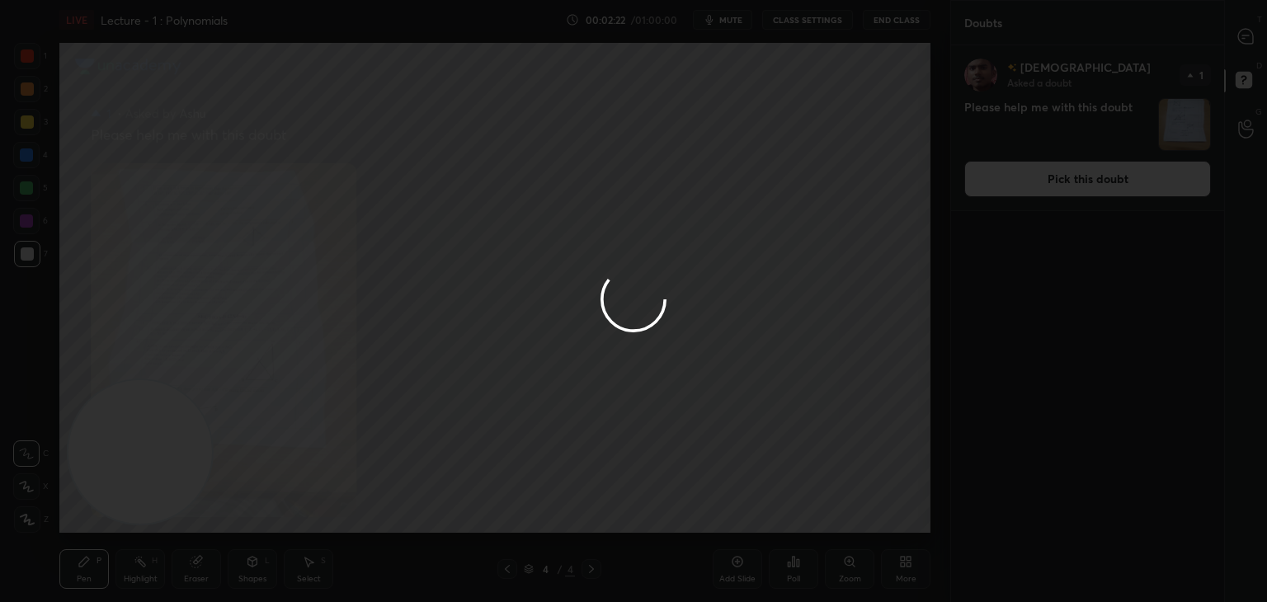
click at [661, 474] on div at bounding box center [633, 301] width 1267 height 602
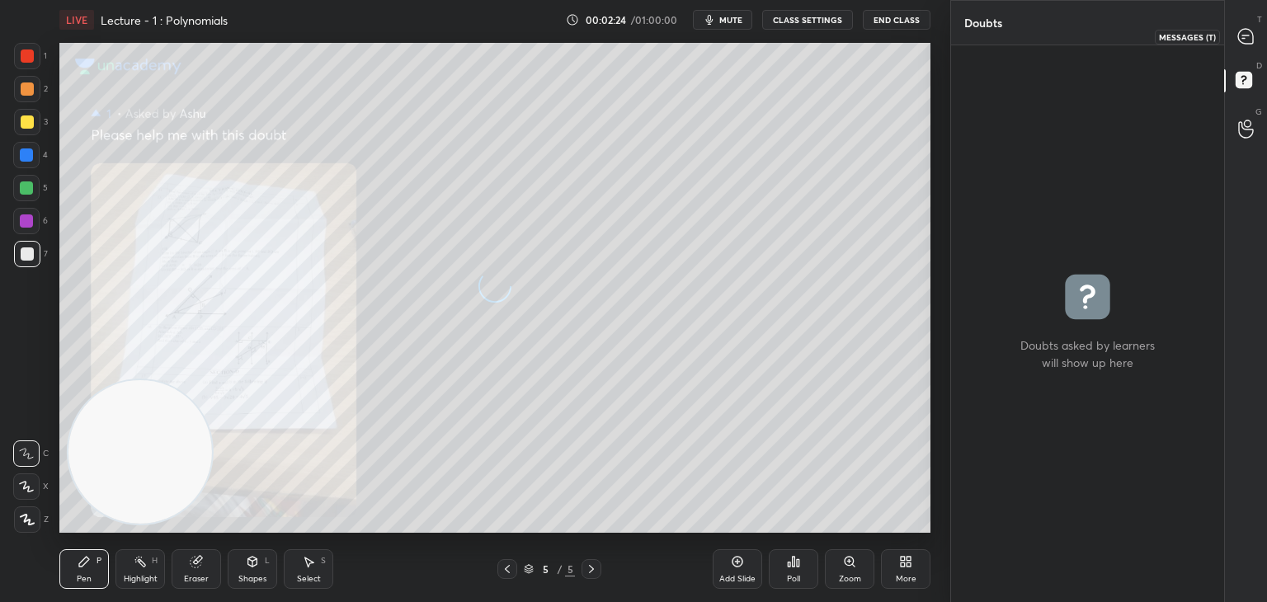
click at [1248, 43] on icon at bounding box center [1246, 36] width 15 height 15
click at [1248, 44] on icon at bounding box center [1246, 36] width 17 height 17
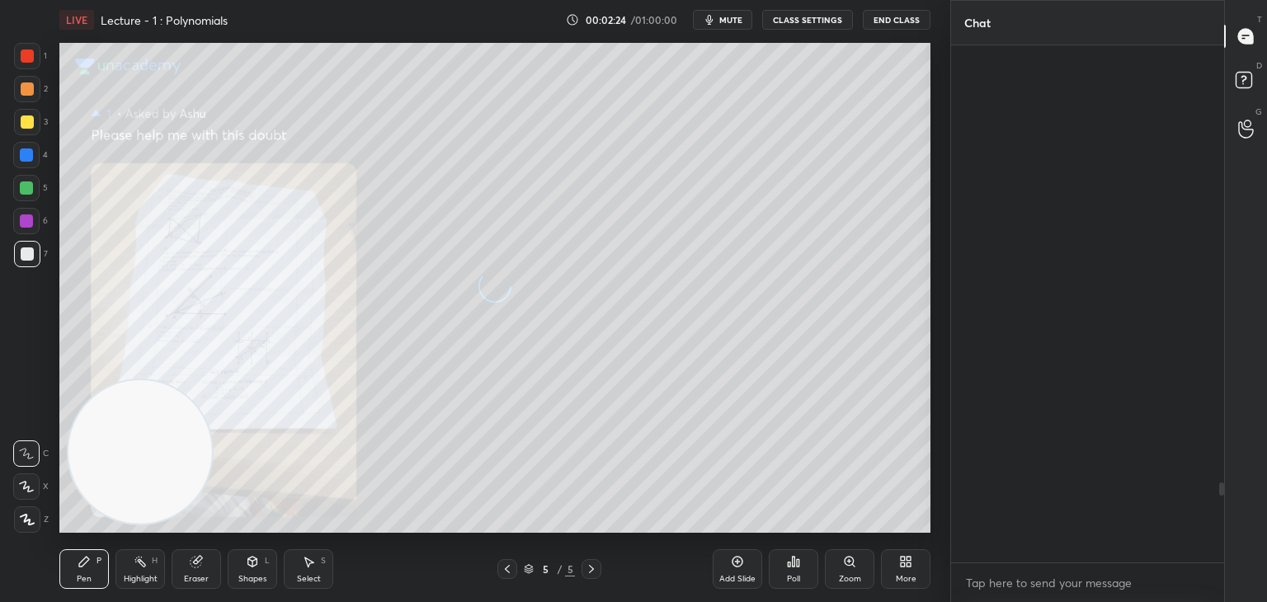
scroll to position [512, 268]
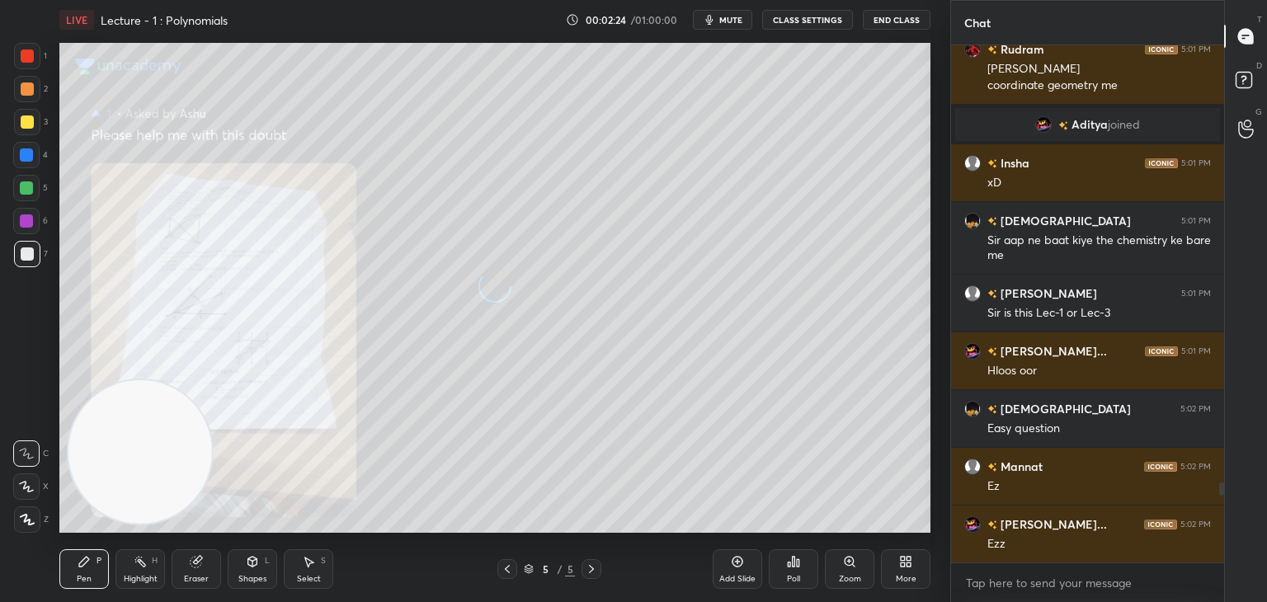
click at [1243, 44] on icon at bounding box center [1246, 36] width 17 height 17
click at [503, 565] on icon at bounding box center [507, 569] width 13 height 13
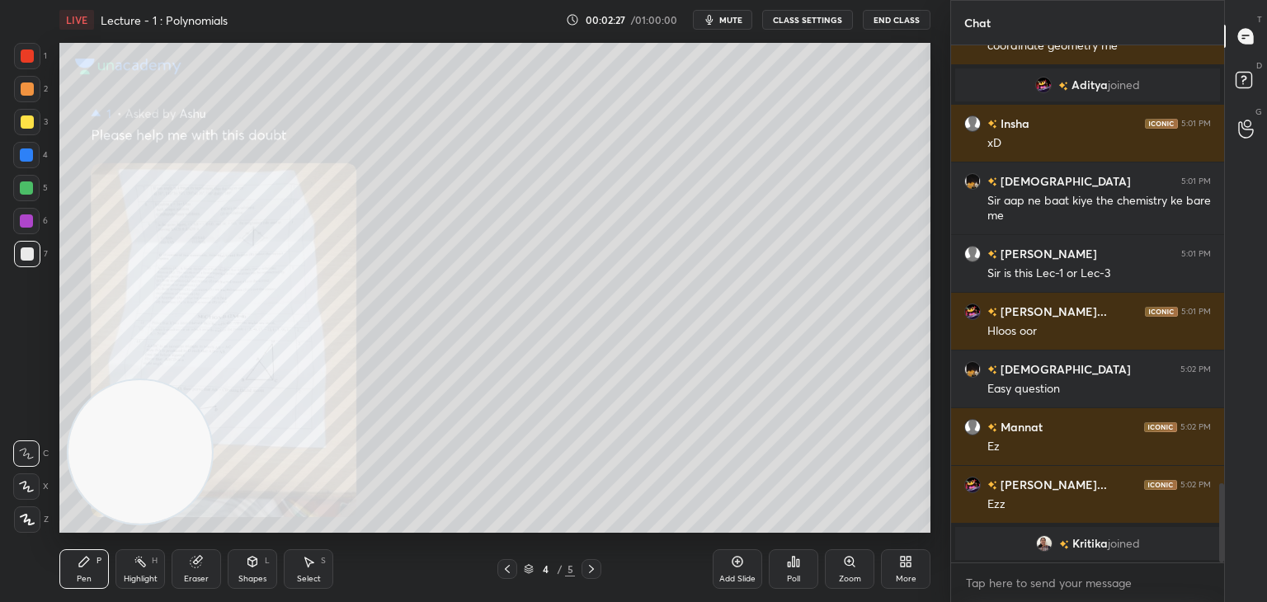
click at [842, 567] on div "Zoom" at bounding box center [850, 570] width 50 height 40
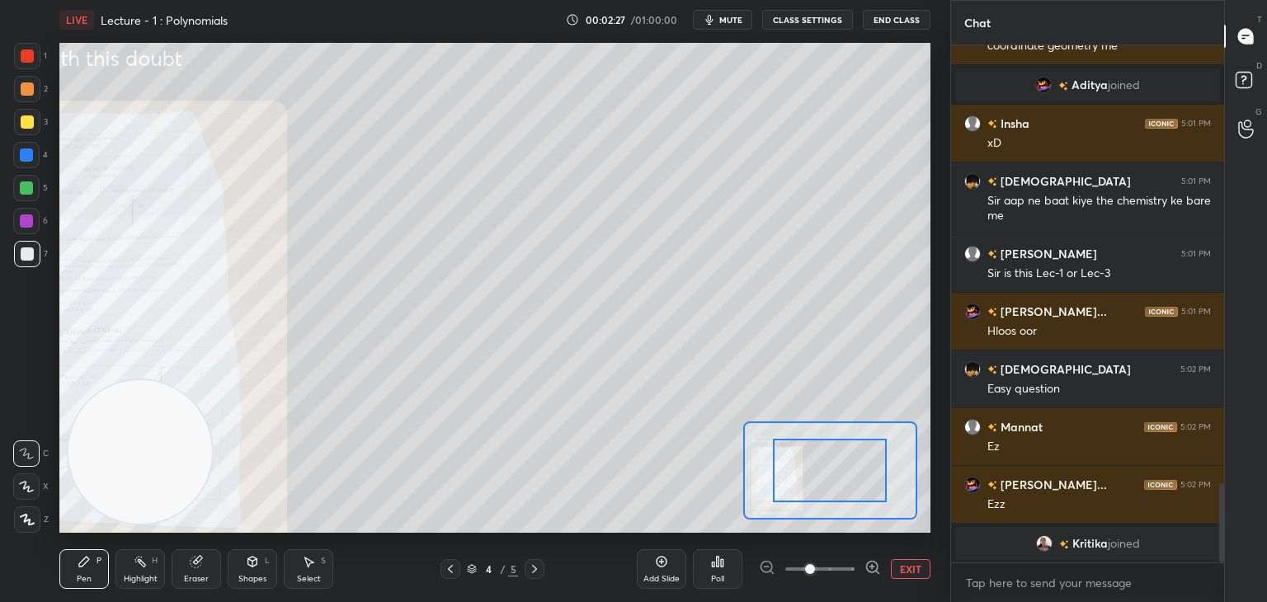
click at [841, 567] on span at bounding box center [820, 569] width 69 height 25
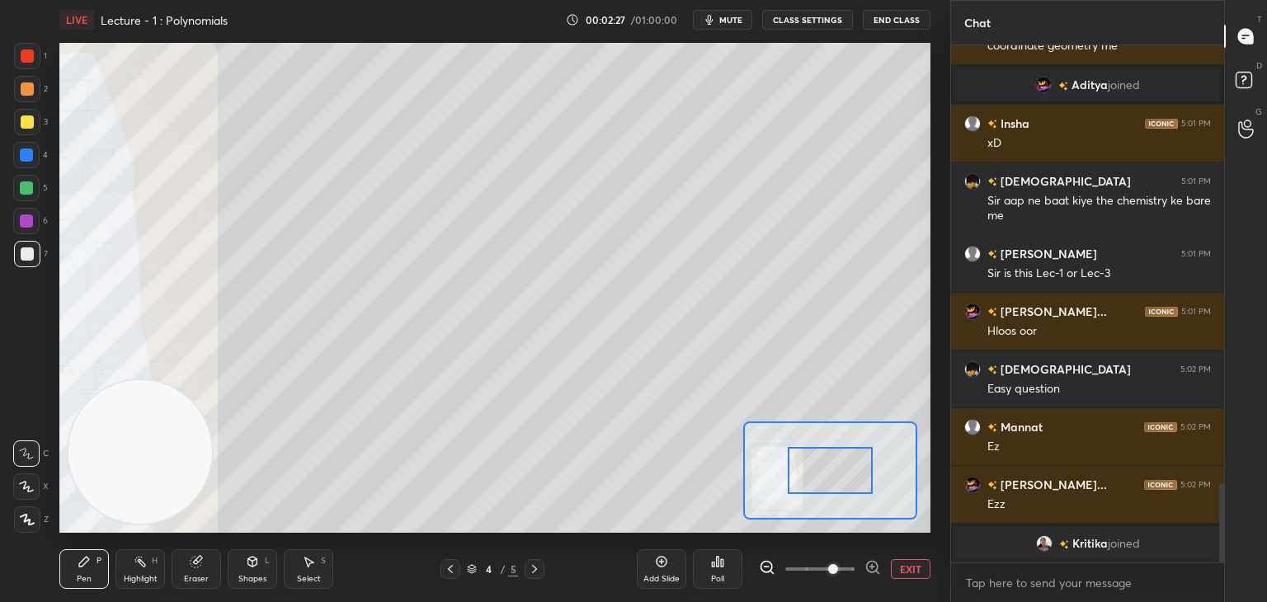
drag, startPoint x: 843, startPoint y: 566, endPoint x: 841, endPoint y: 526, distance: 39.7
click at [838, 565] on span at bounding box center [833, 569] width 10 height 10
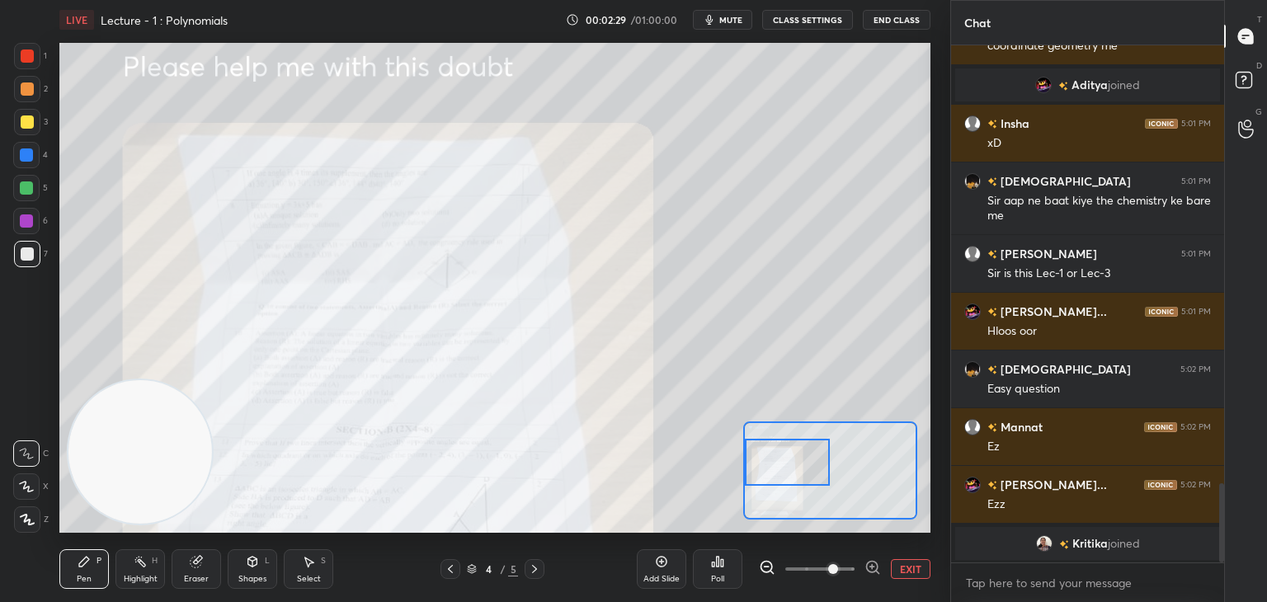
drag, startPoint x: 843, startPoint y: 479, endPoint x: 772, endPoint y: 465, distance: 72.5
click at [776, 470] on div at bounding box center [788, 462] width 86 height 47
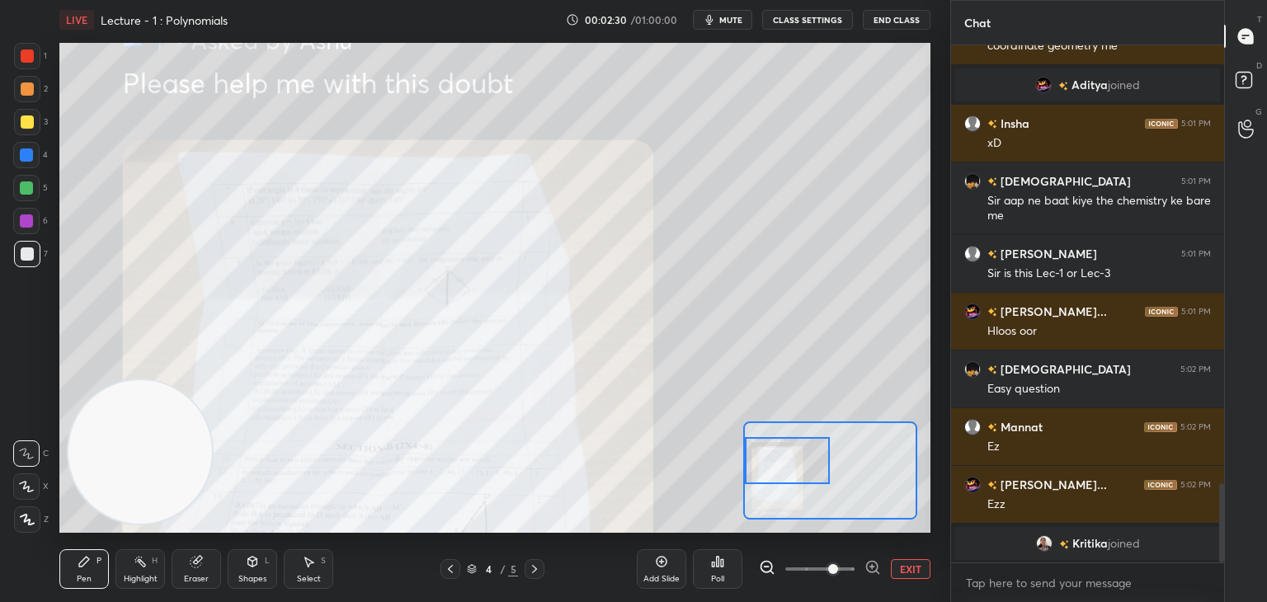
click at [863, 577] on div at bounding box center [820, 569] width 122 height 20
click at [838, 569] on span at bounding box center [833, 569] width 10 height 10
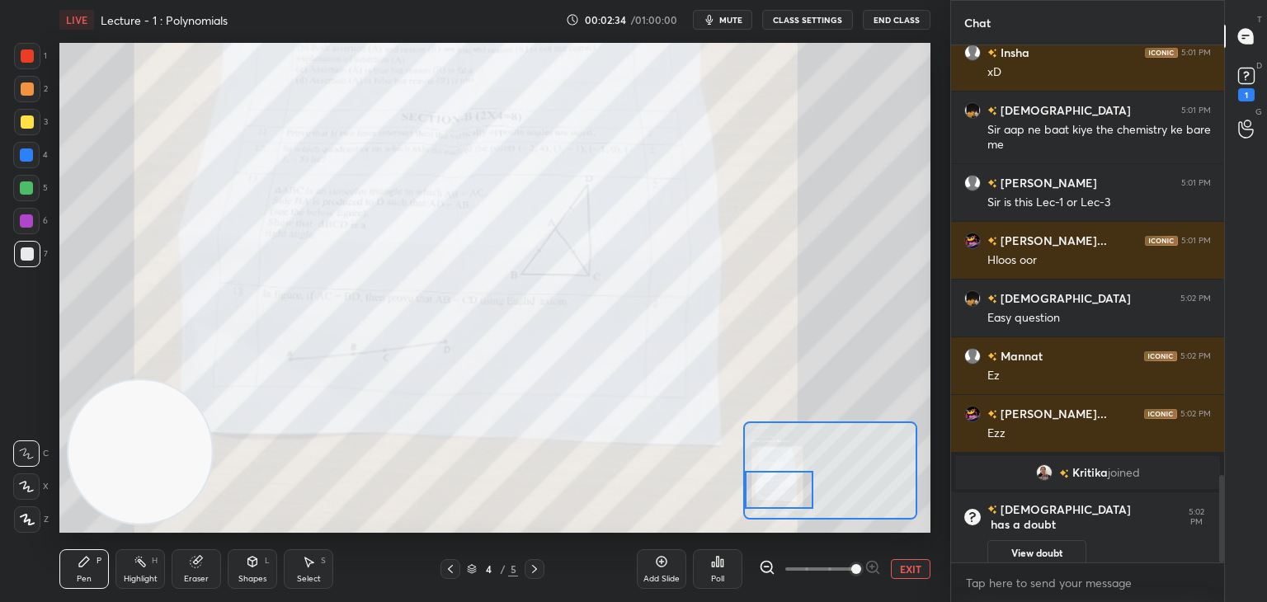
scroll to position [2540, 0]
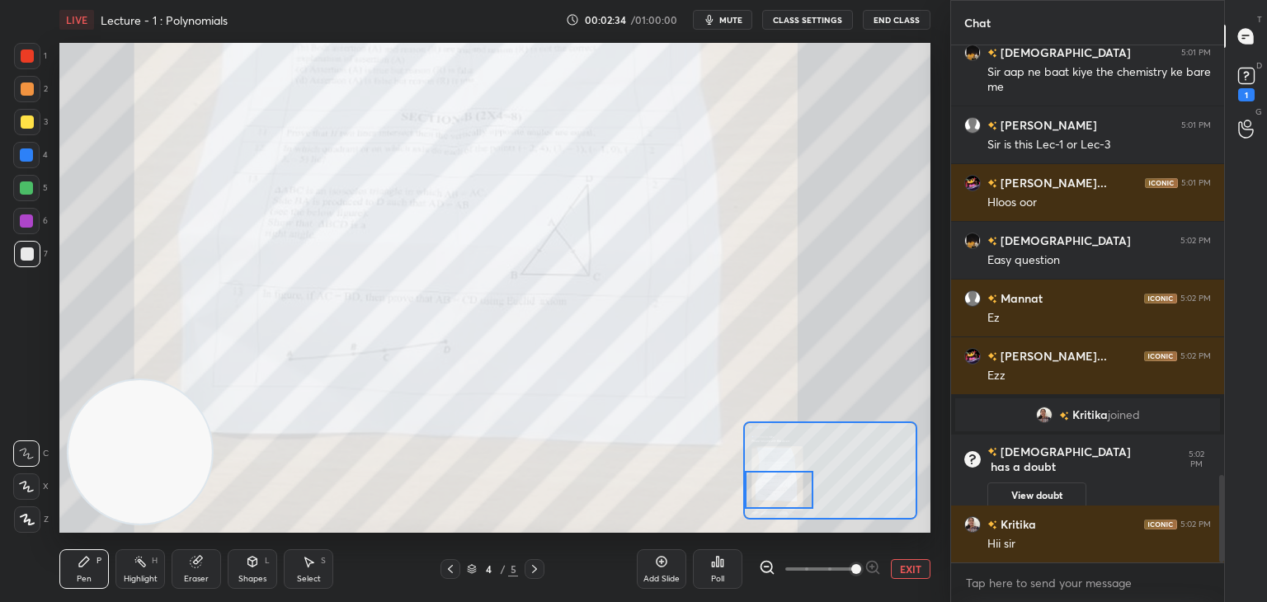
drag, startPoint x: 799, startPoint y: 479, endPoint x: 789, endPoint y: 507, distance: 29.8
click at [790, 507] on div at bounding box center [779, 490] width 68 height 38
click at [531, 565] on icon at bounding box center [534, 569] width 13 height 13
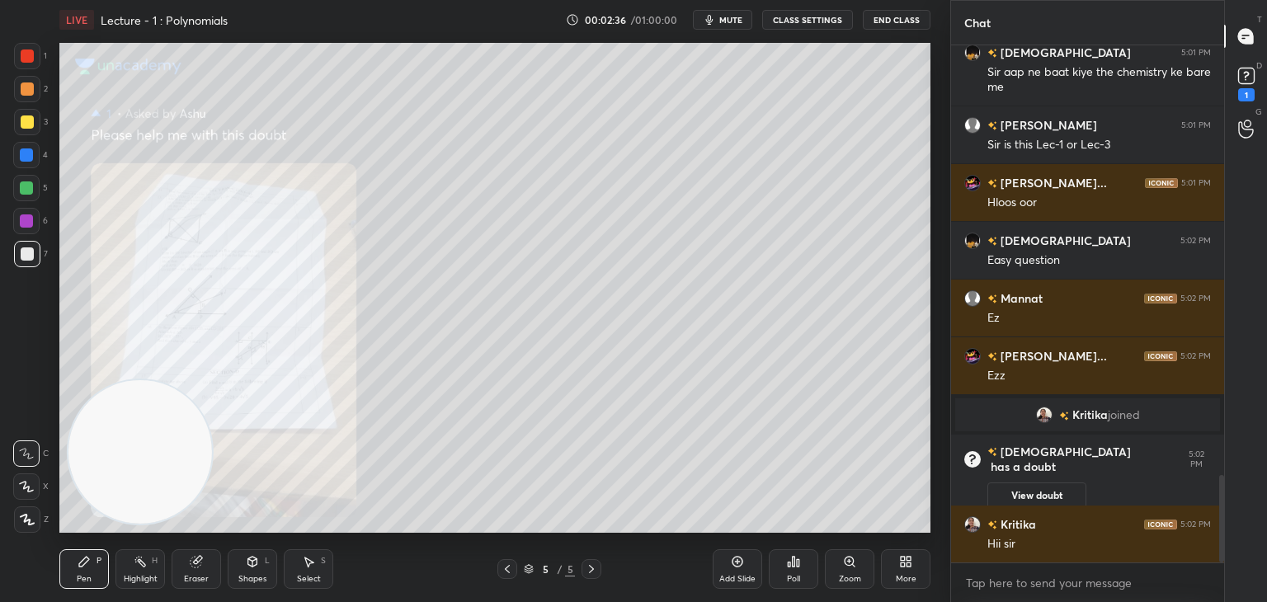
click at [842, 567] on div "Zoom" at bounding box center [850, 570] width 50 height 40
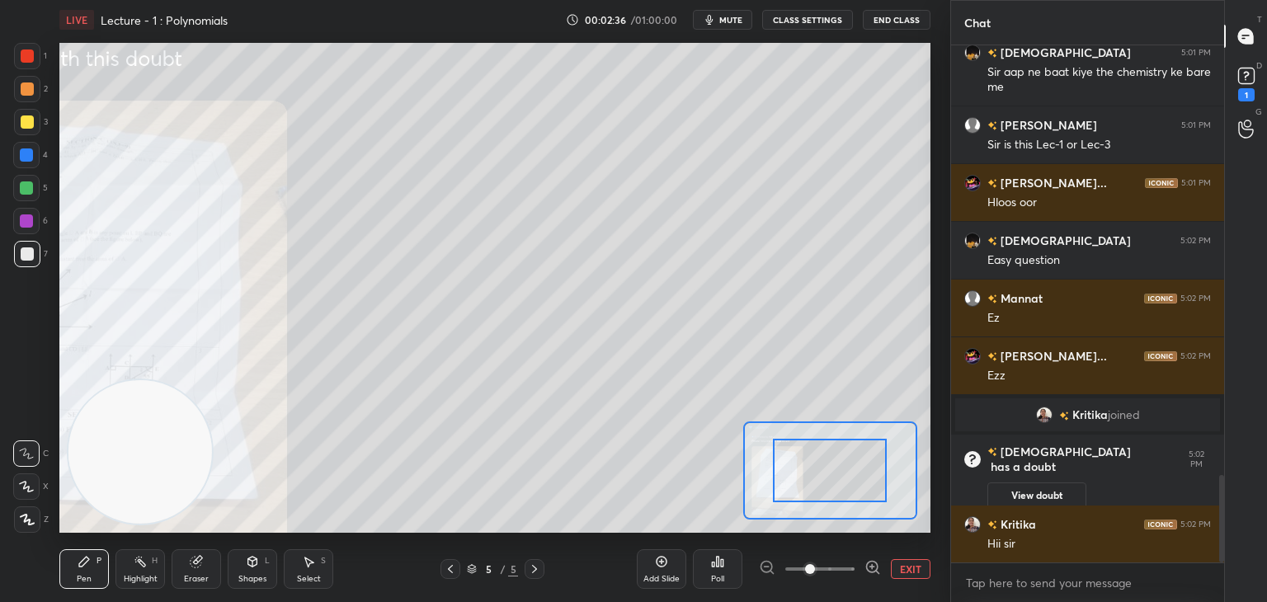
click at [838, 568] on span at bounding box center [820, 569] width 69 height 25
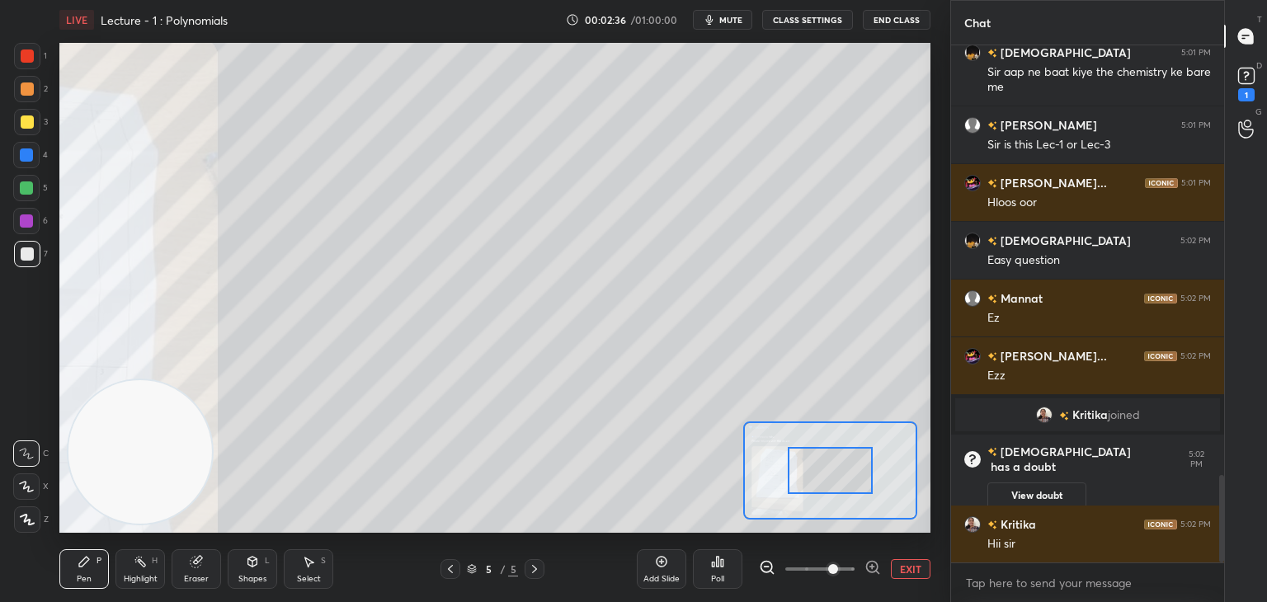
click at [838, 566] on span at bounding box center [833, 569] width 10 height 10
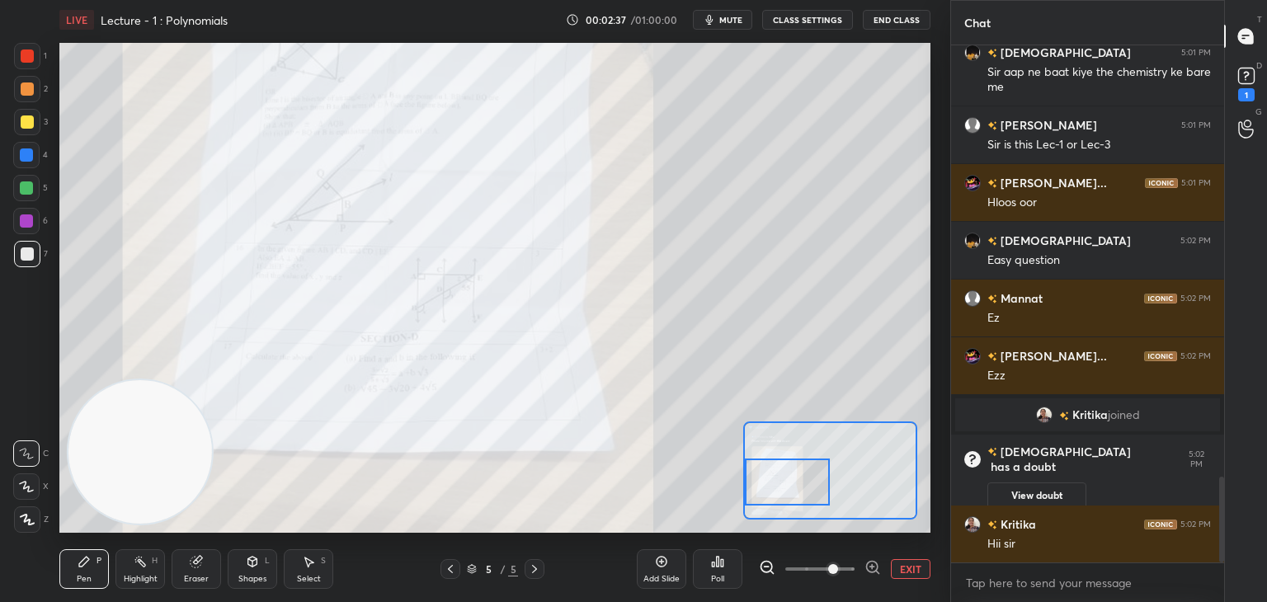
scroll to position [2598, 0]
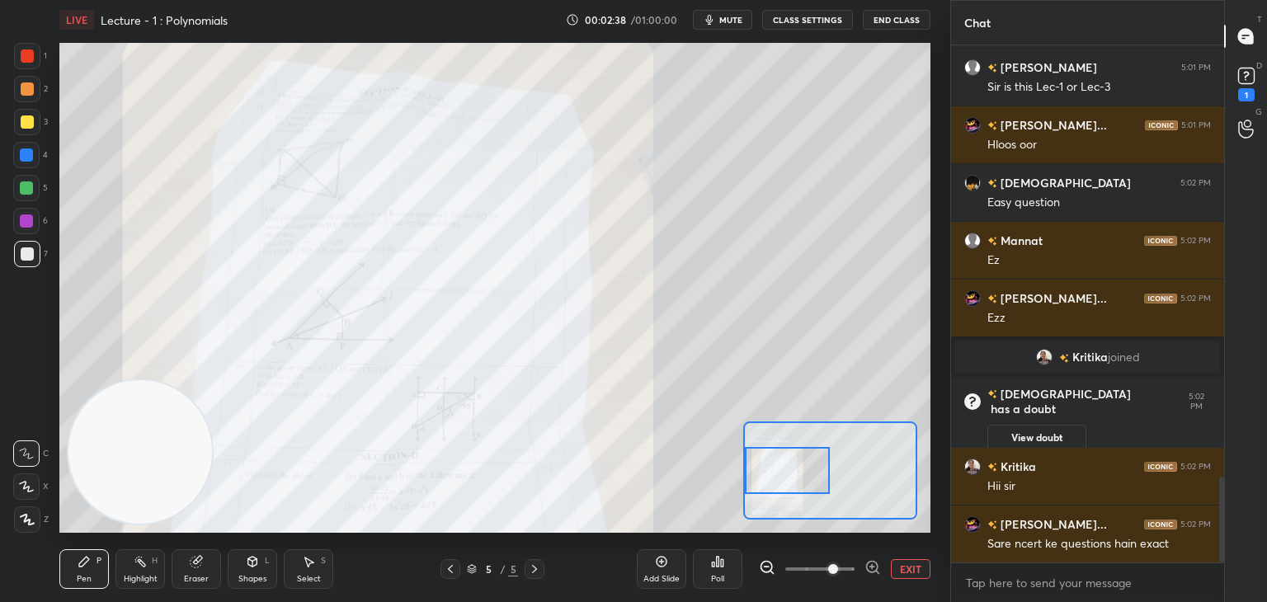
drag, startPoint x: 822, startPoint y: 469, endPoint x: 780, endPoint y: 468, distance: 42.1
click at [753, 468] on div at bounding box center [788, 470] width 86 height 47
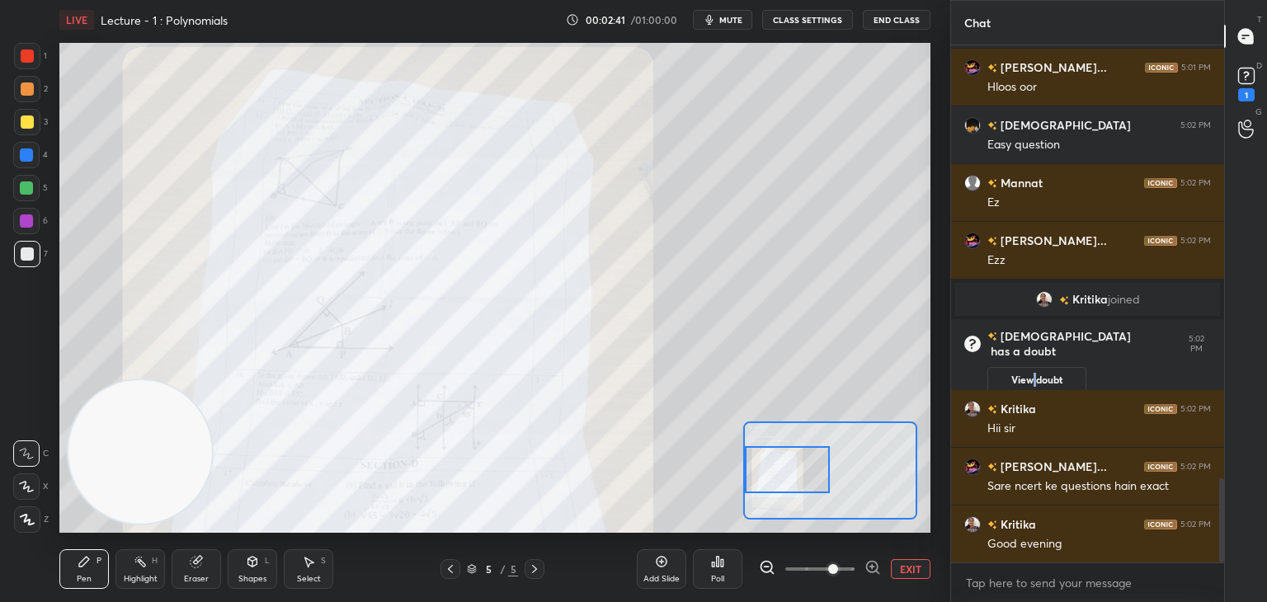
click at [1031, 367] on button "View doubt" at bounding box center [1037, 380] width 99 height 26
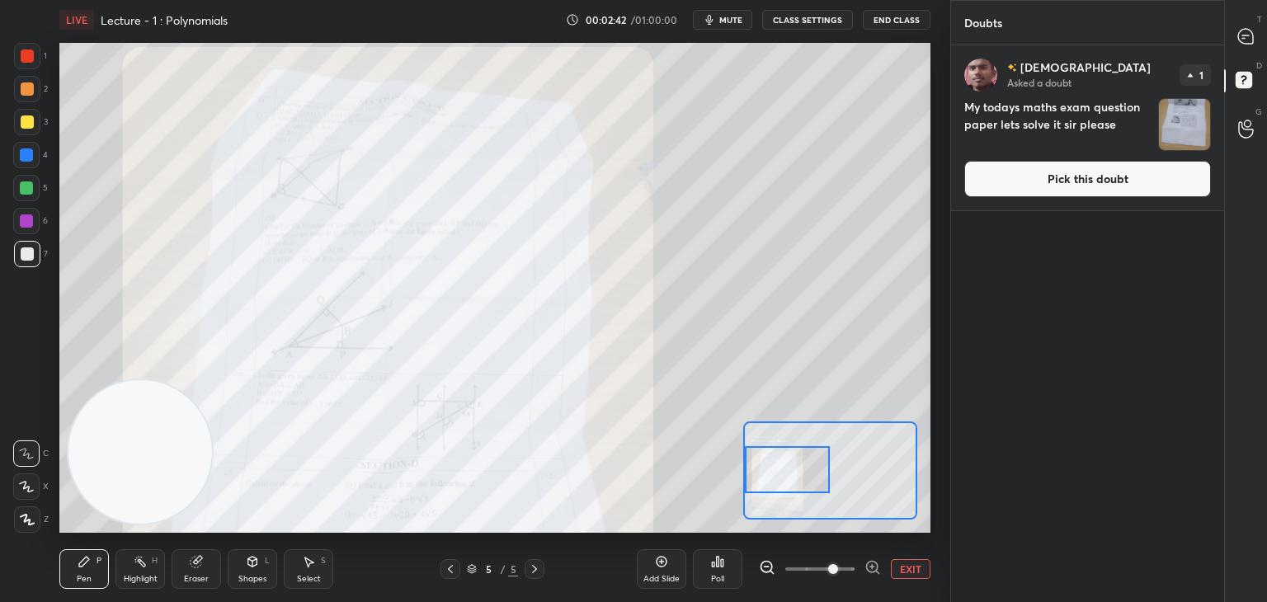
click at [1041, 191] on button "Pick this doubt" at bounding box center [1088, 179] width 247 height 36
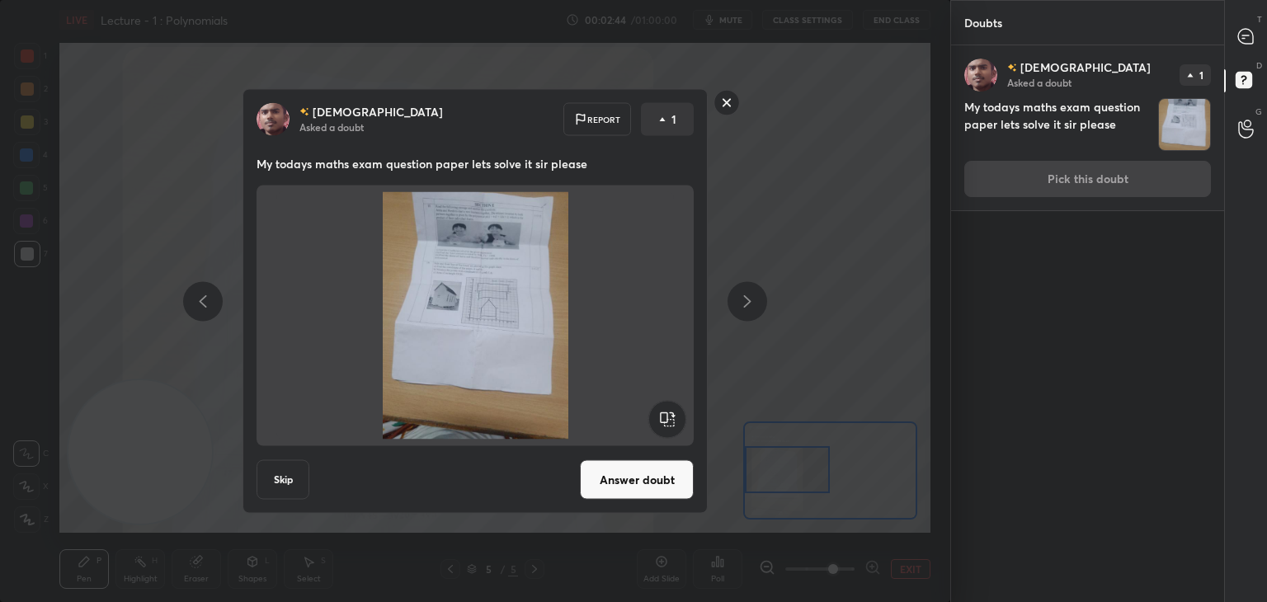
click at [645, 479] on button "Answer doubt" at bounding box center [637, 480] width 114 height 40
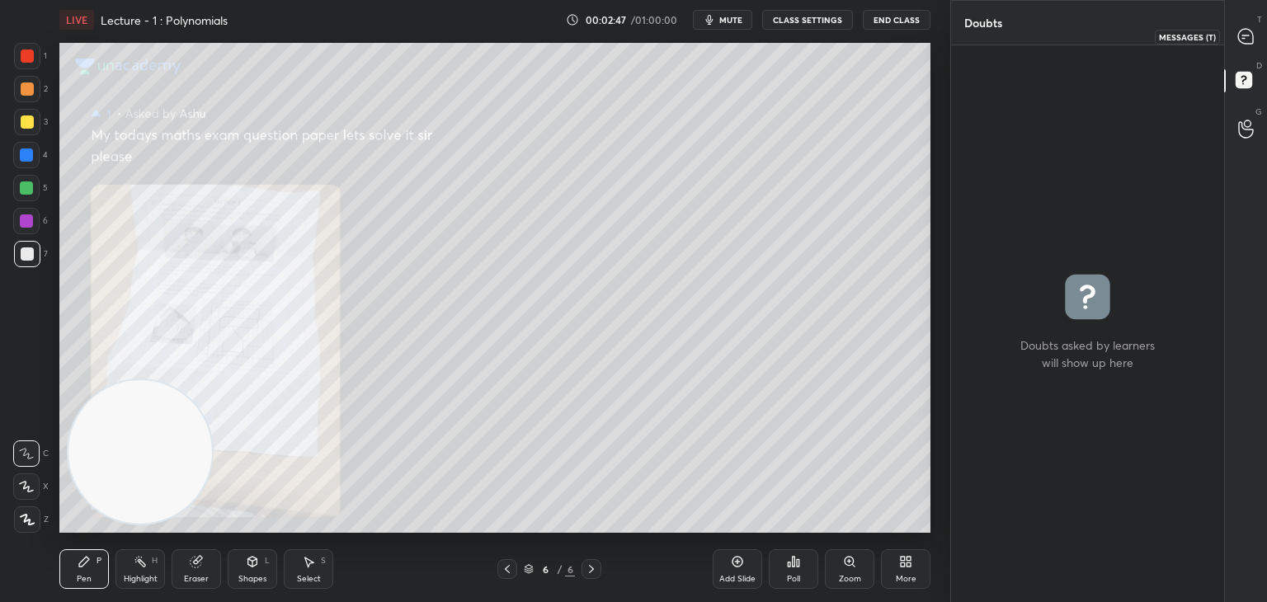
drag, startPoint x: 1241, startPoint y: 40, endPoint x: 1232, endPoint y: 42, distance: 9.4
click at [1242, 40] on icon at bounding box center [1246, 36] width 17 height 17
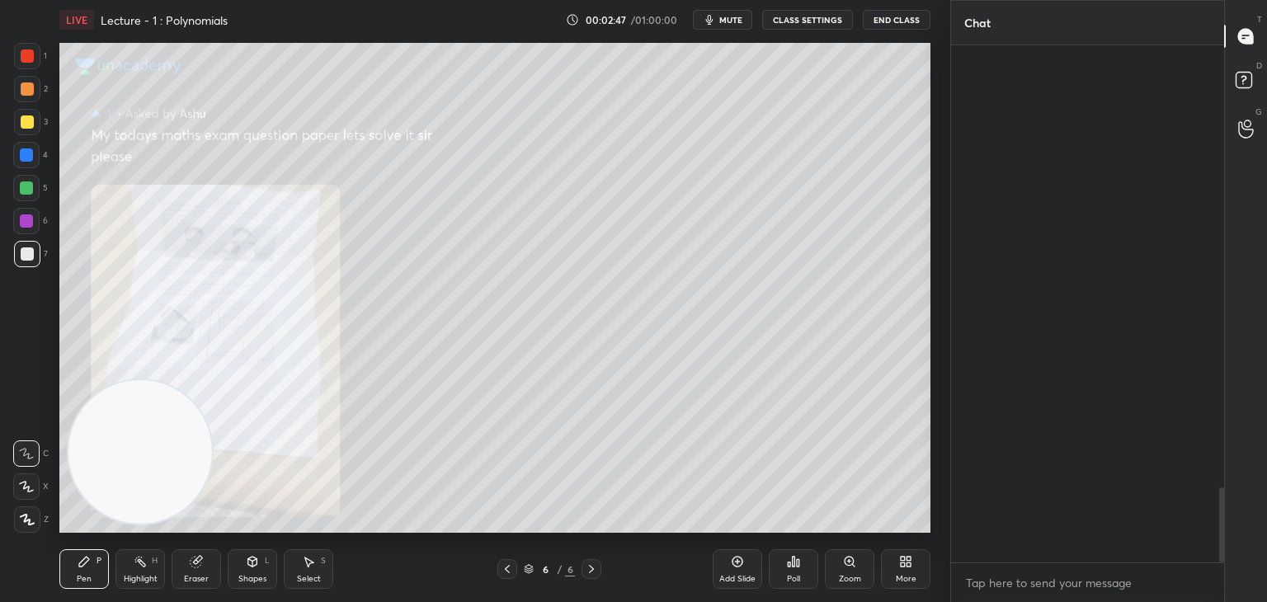
scroll to position [512, 268]
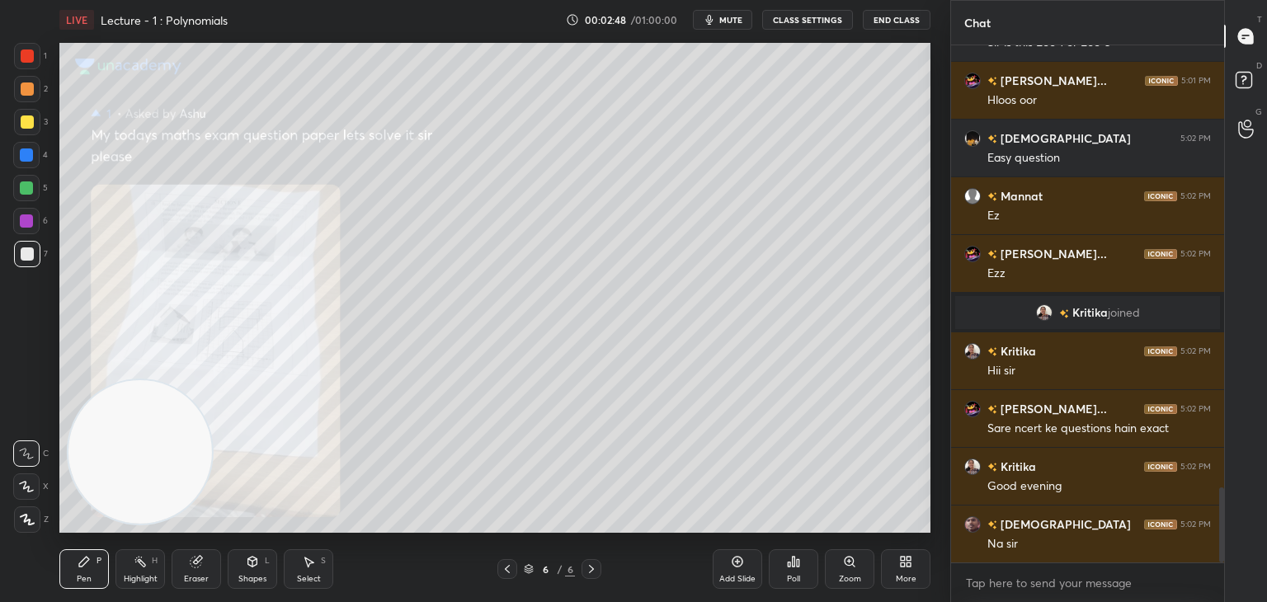
click at [850, 564] on icon at bounding box center [849, 561] width 9 height 9
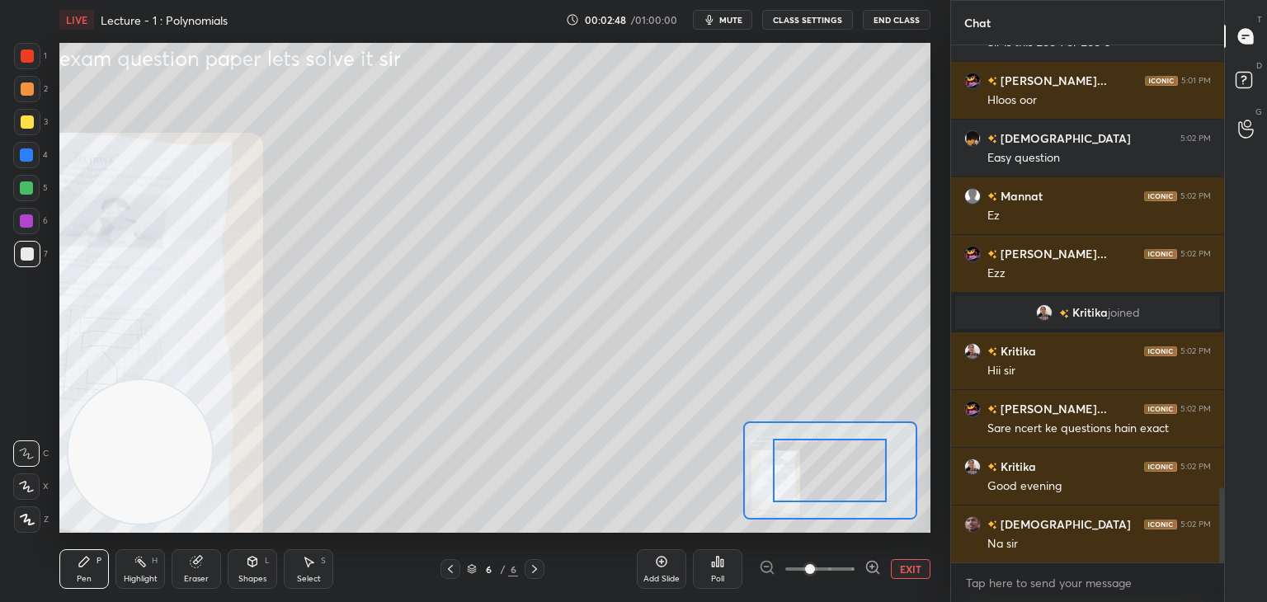
click at [844, 572] on span at bounding box center [820, 569] width 69 height 25
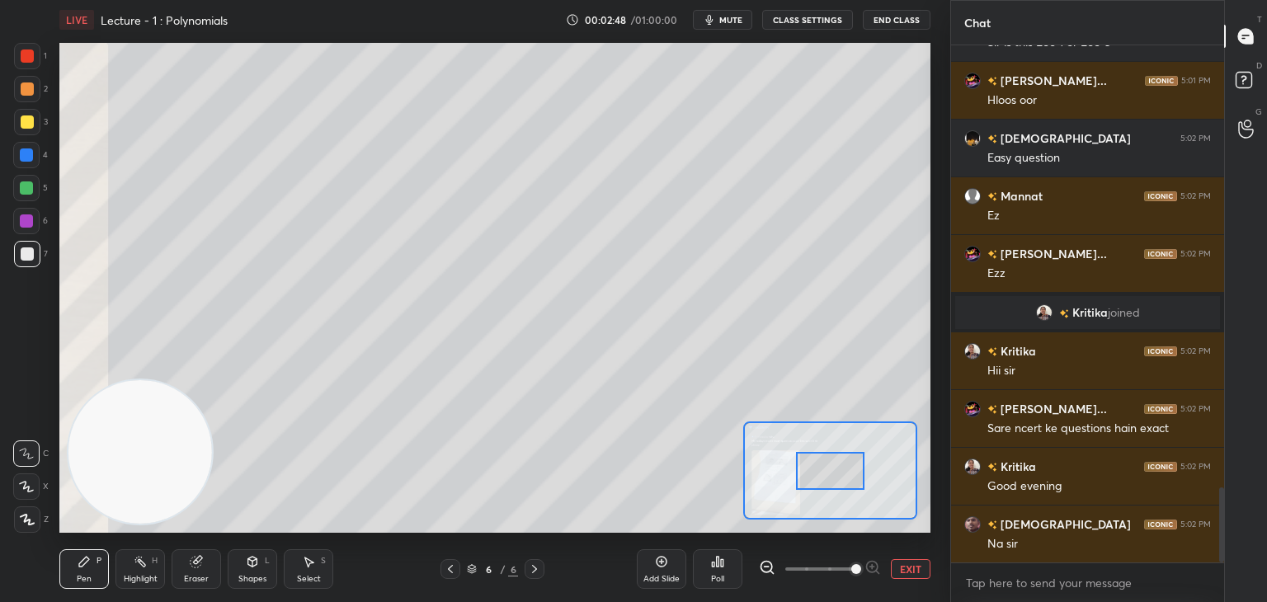
drag, startPoint x: 848, startPoint y: 573, endPoint x: 848, endPoint y: 545, distance: 28.1
click at [852, 571] on span at bounding box center [857, 569] width 10 height 10
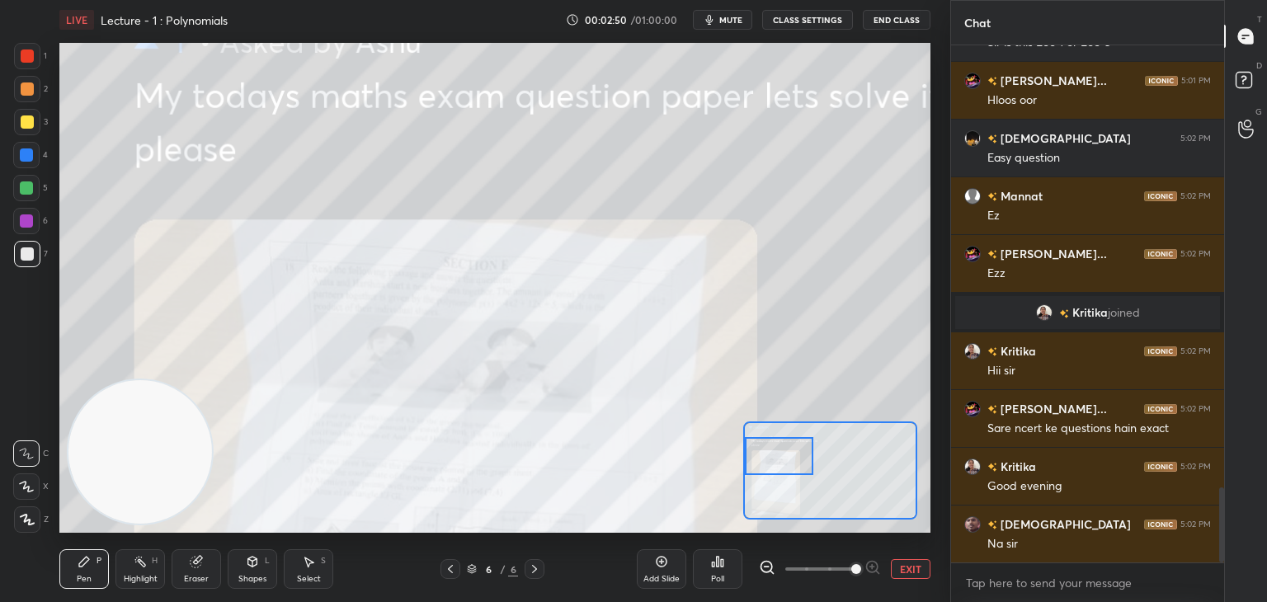
drag, startPoint x: 822, startPoint y: 472, endPoint x: 759, endPoint y: 459, distance: 64.1
click at [761, 459] on div at bounding box center [779, 456] width 68 height 38
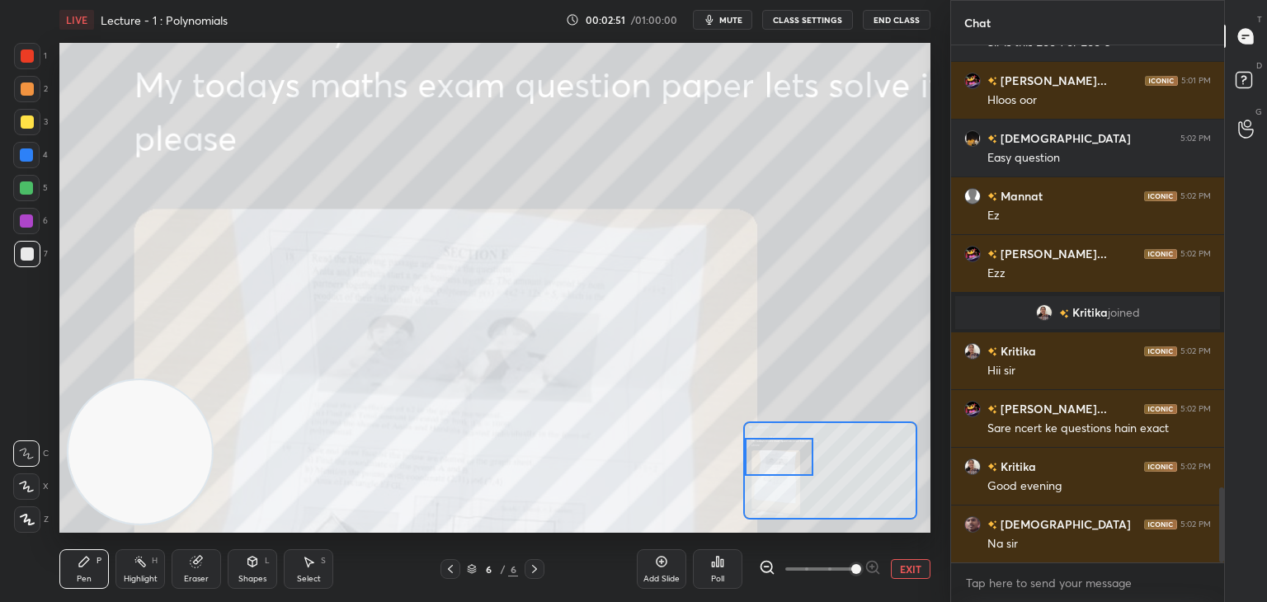
click at [815, 564] on span at bounding box center [820, 569] width 69 height 25
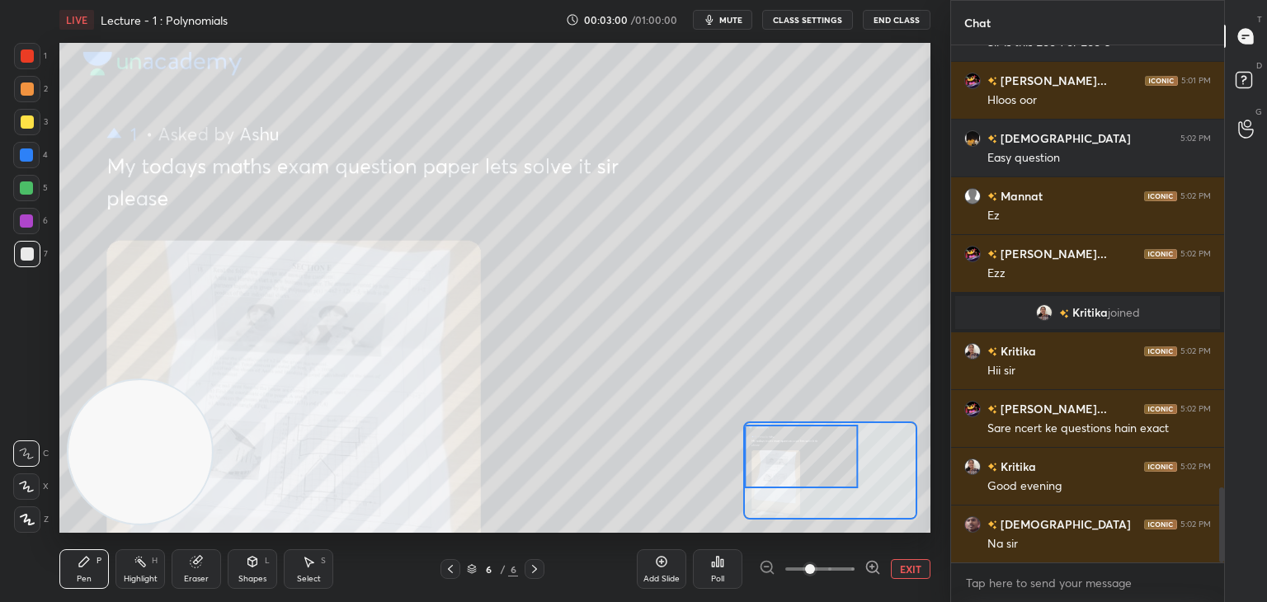
click at [907, 556] on div "Add Slide Poll EXIT" at bounding box center [784, 569] width 294 height 92
click at [901, 578] on button "EXIT" at bounding box center [911, 569] width 40 height 20
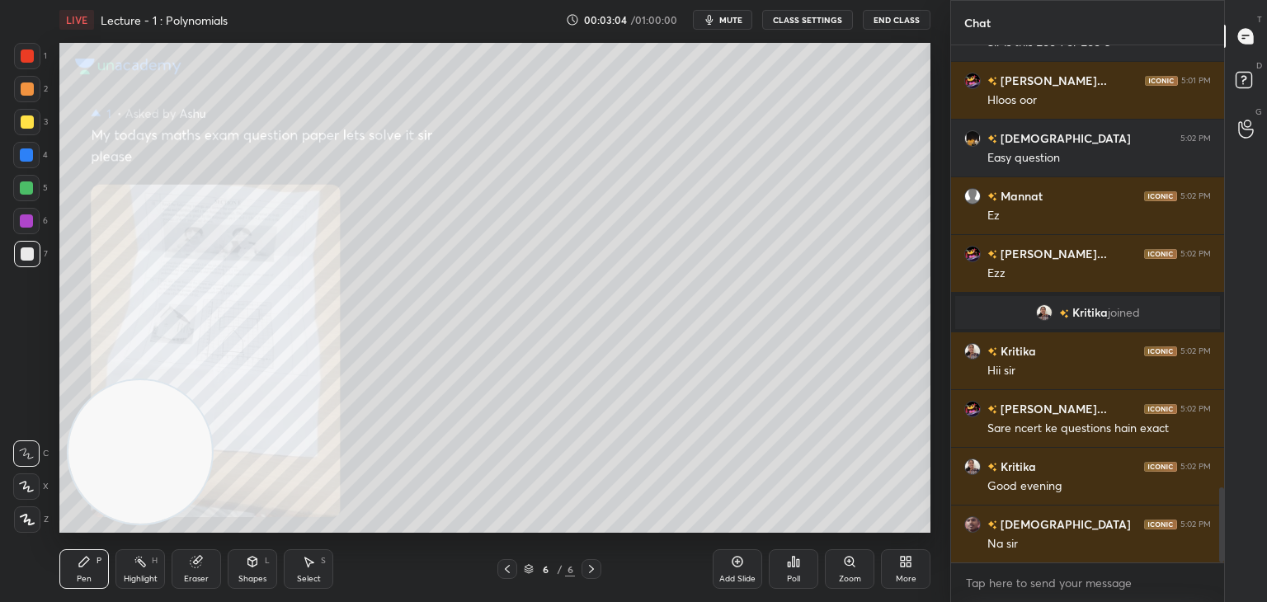
click at [513, 569] on div at bounding box center [508, 569] width 20 height 20
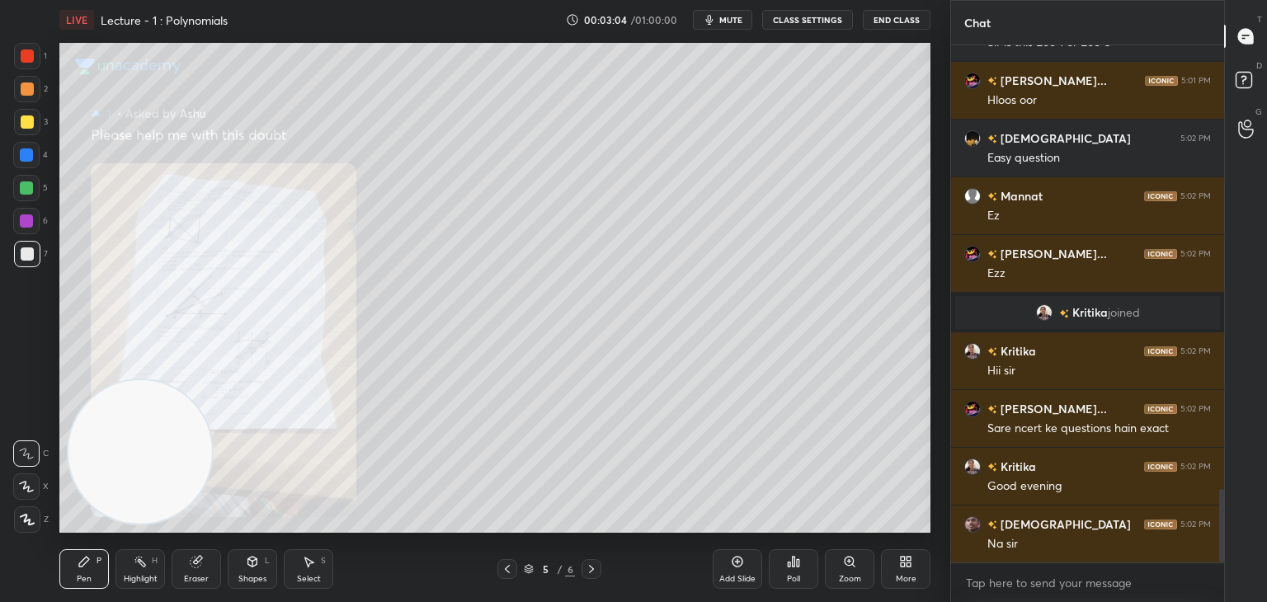
click at [512, 572] on icon at bounding box center [507, 569] width 13 height 13
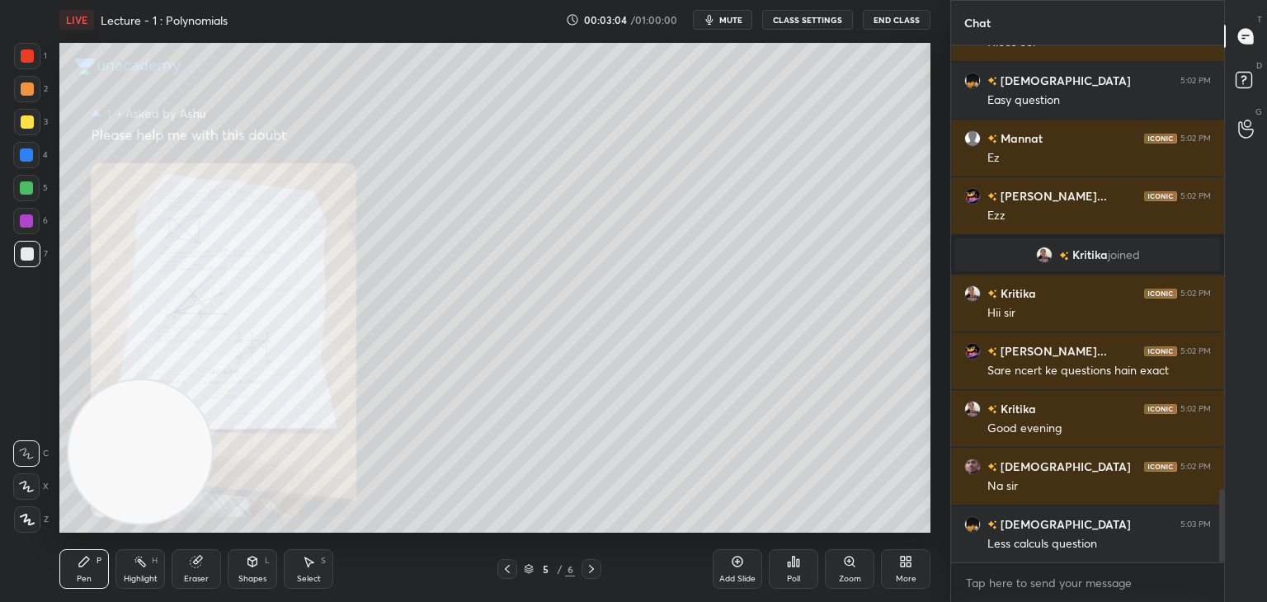
click at [512, 572] on icon at bounding box center [507, 569] width 13 height 13
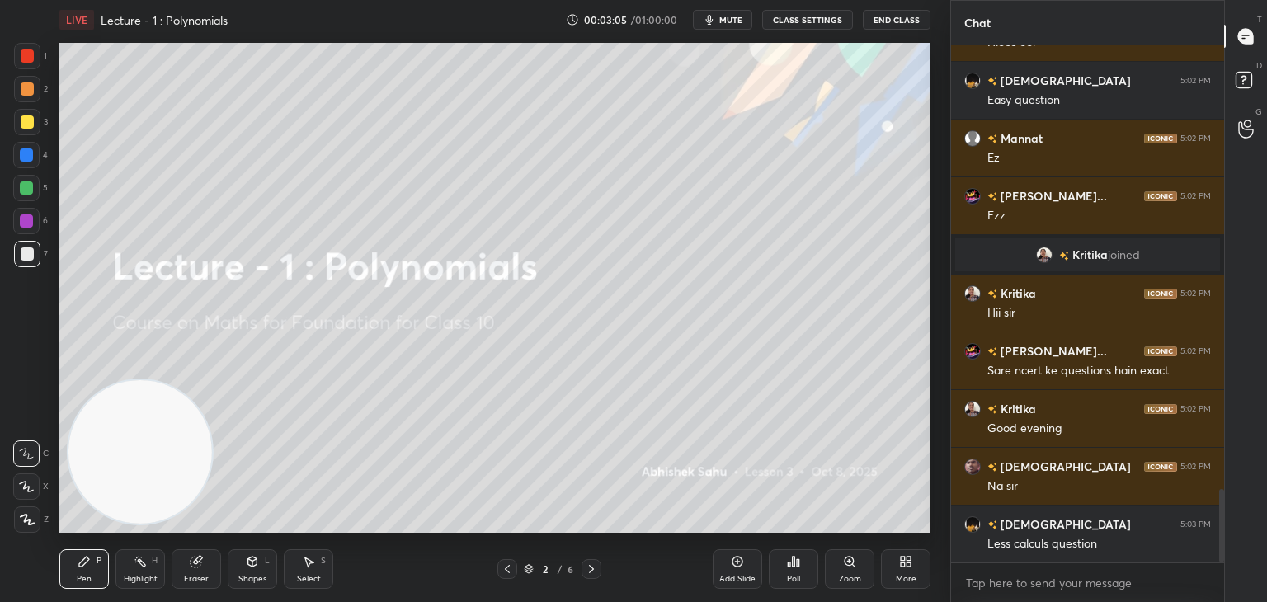
click at [512, 572] on icon at bounding box center [507, 569] width 13 height 13
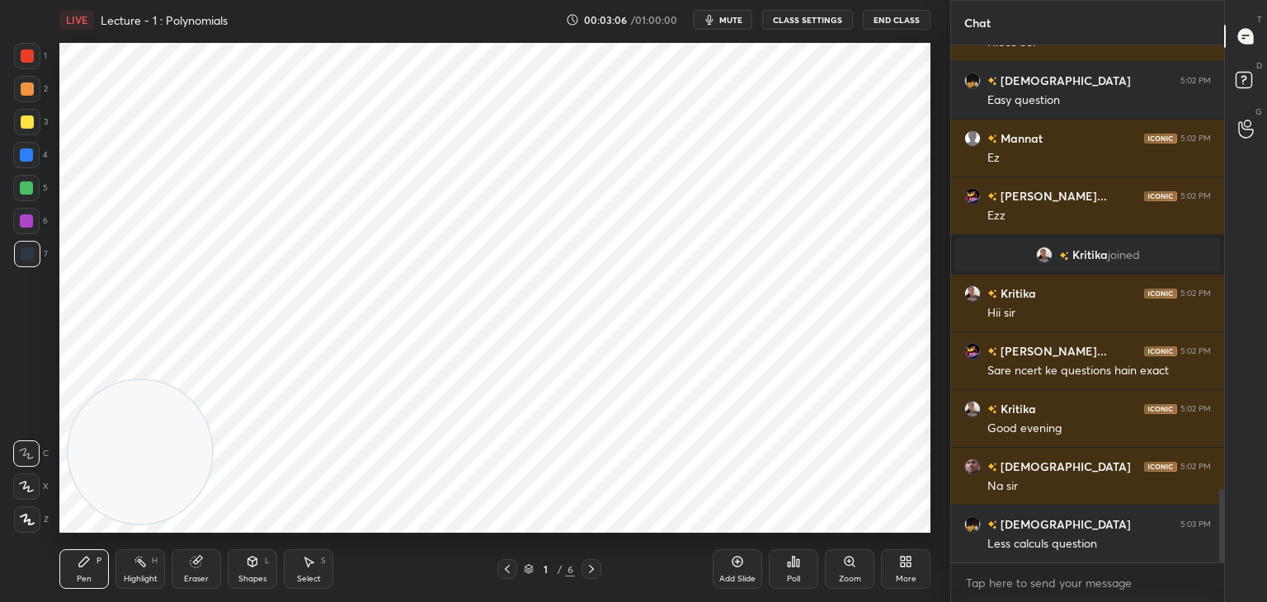
click at [587, 567] on icon at bounding box center [591, 569] width 13 height 13
click at [588, 565] on icon at bounding box center [591, 569] width 13 height 13
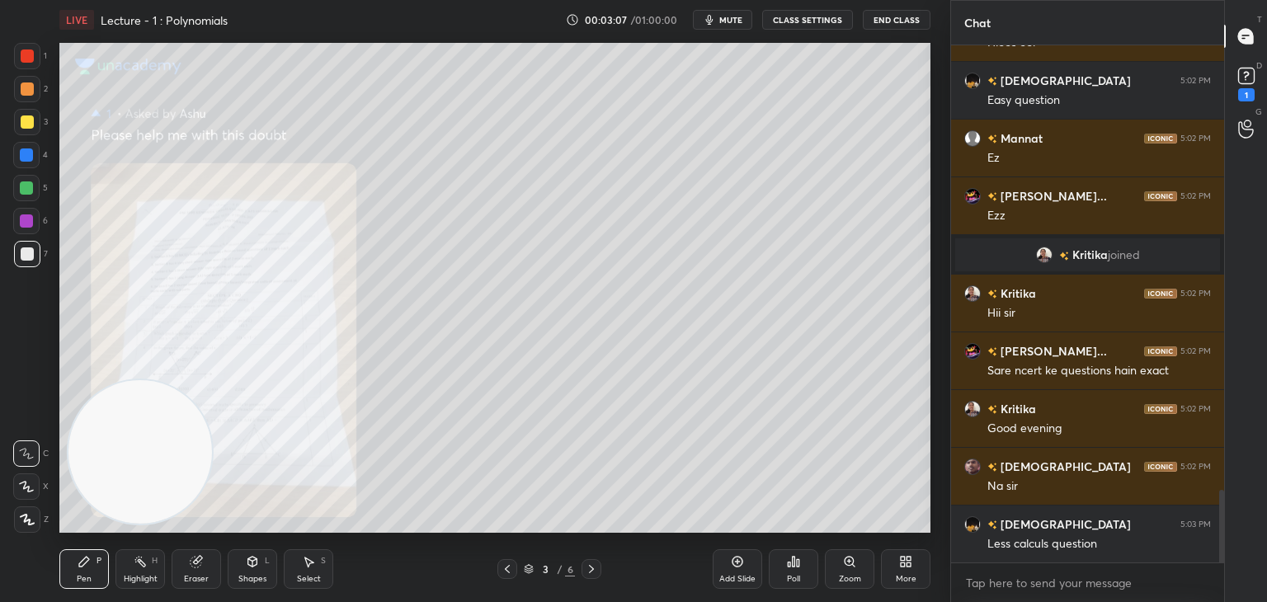
scroll to position [3182, 0]
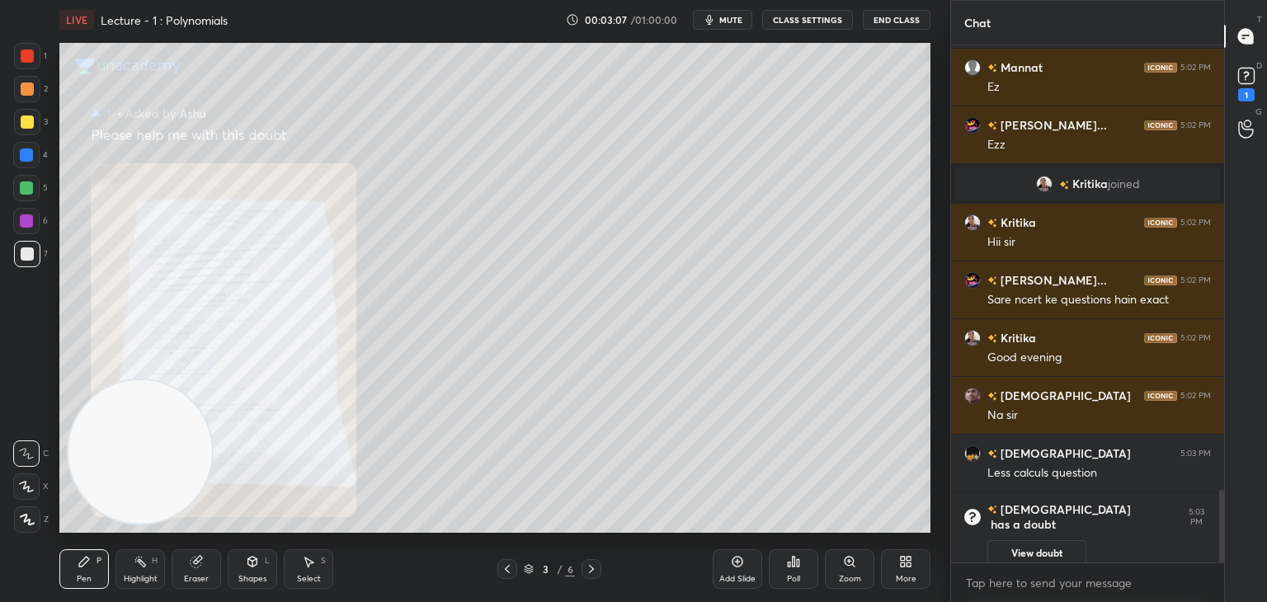
click at [510, 569] on icon at bounding box center [507, 569] width 13 height 13
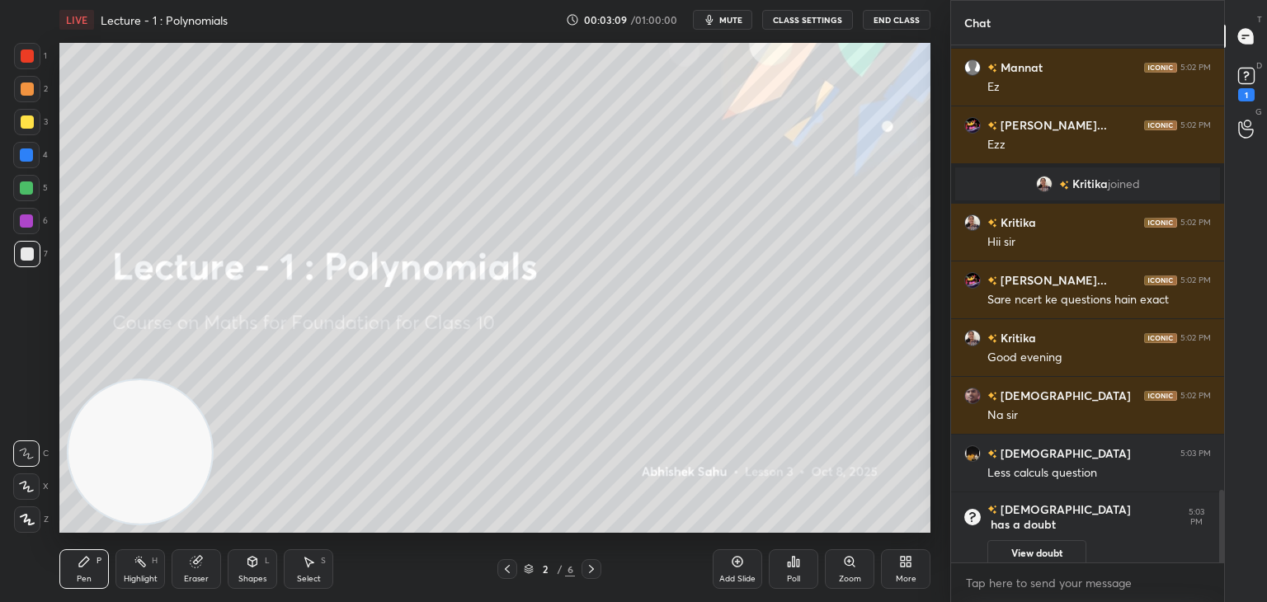
drag, startPoint x: 1043, startPoint y: 540, endPoint x: 1047, endPoint y: 512, distance: 27.5
click at [1041, 540] on button "View doubt" at bounding box center [1037, 553] width 99 height 26
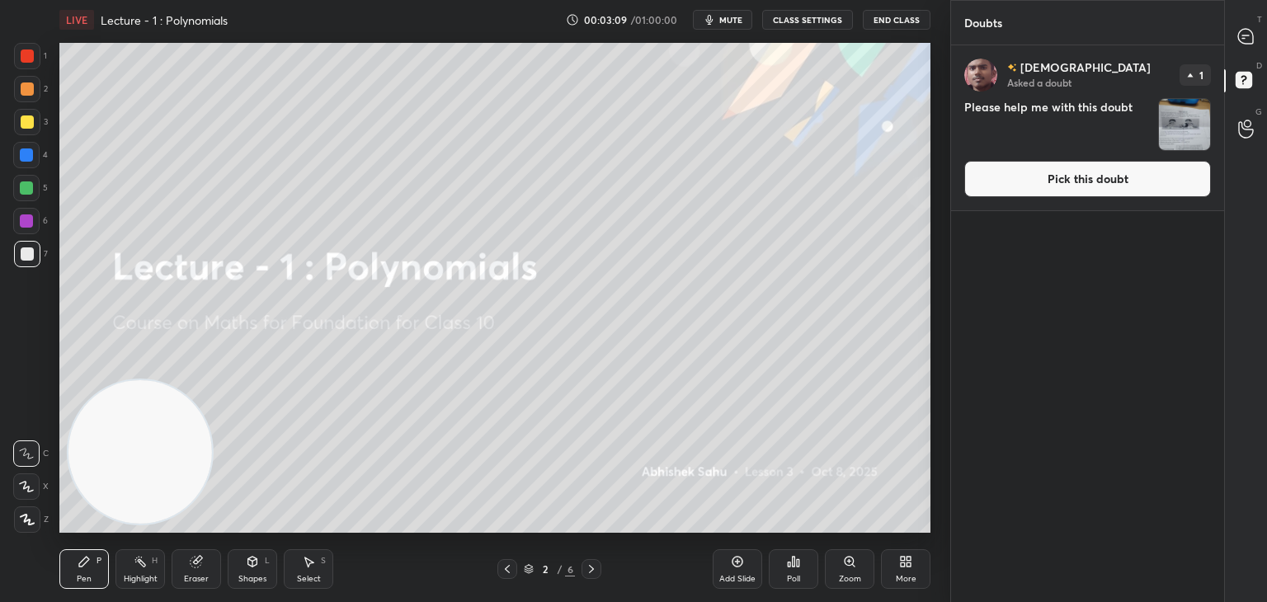
click at [1051, 173] on button "Pick this doubt" at bounding box center [1088, 179] width 247 height 36
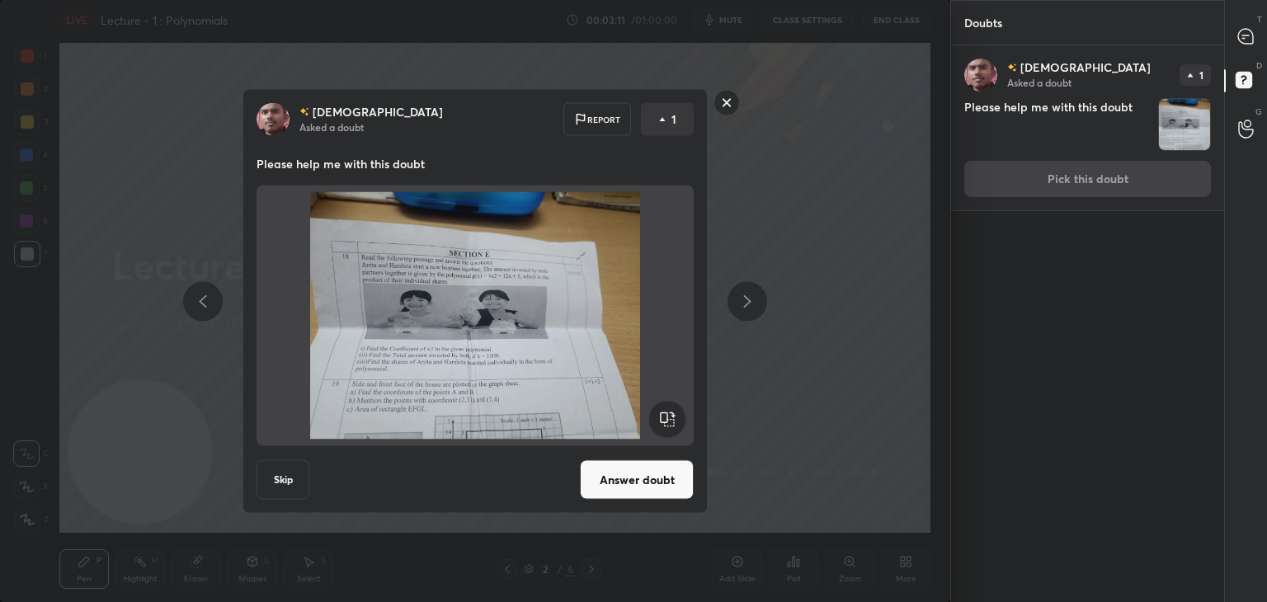
click at [726, 99] on rect at bounding box center [728, 103] width 26 height 26
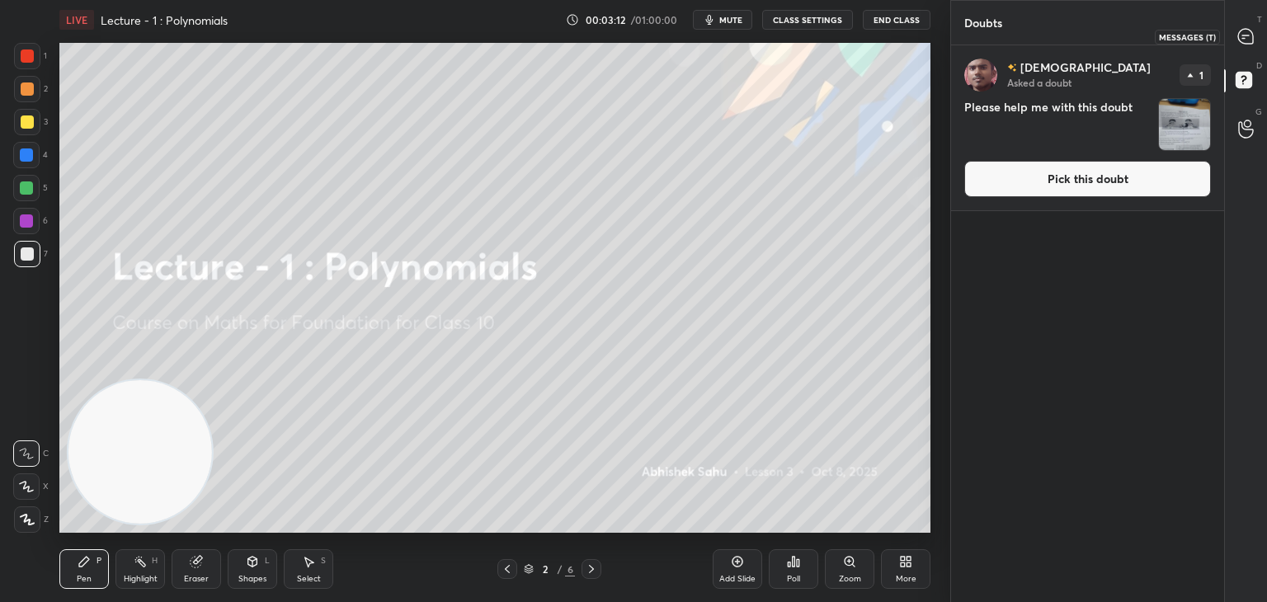
drag, startPoint x: 1238, startPoint y: 49, endPoint x: 1229, endPoint y: 47, distance: 9.2
click at [1238, 47] on div "T Messages (T)" at bounding box center [1246, 36] width 42 height 46
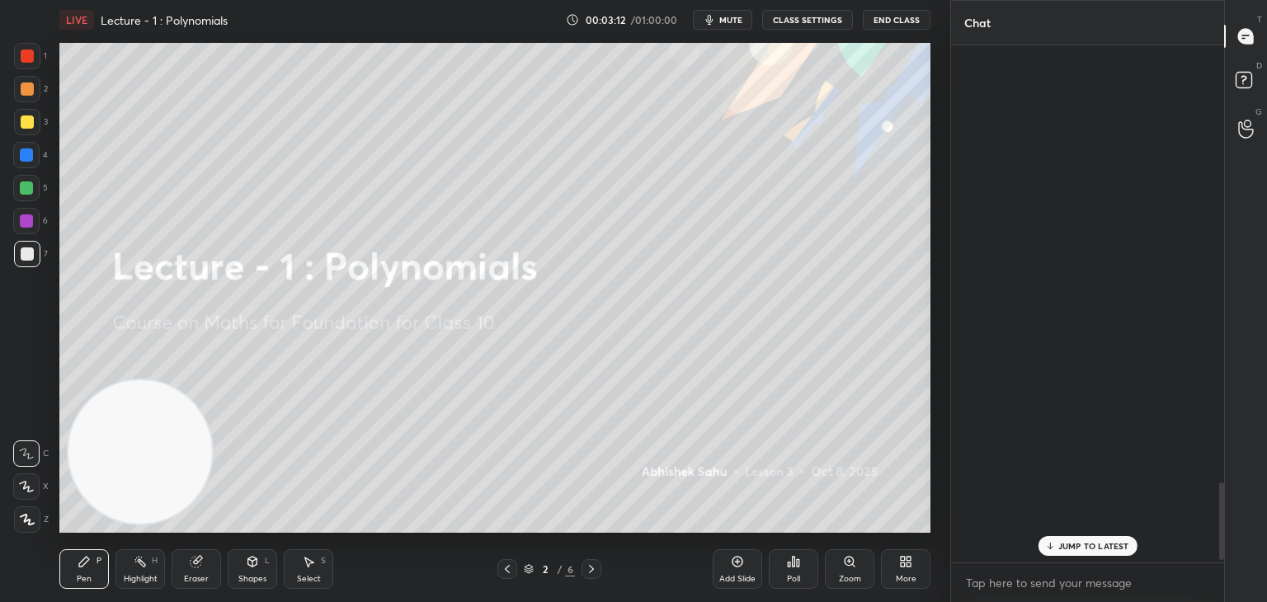
scroll to position [512, 268]
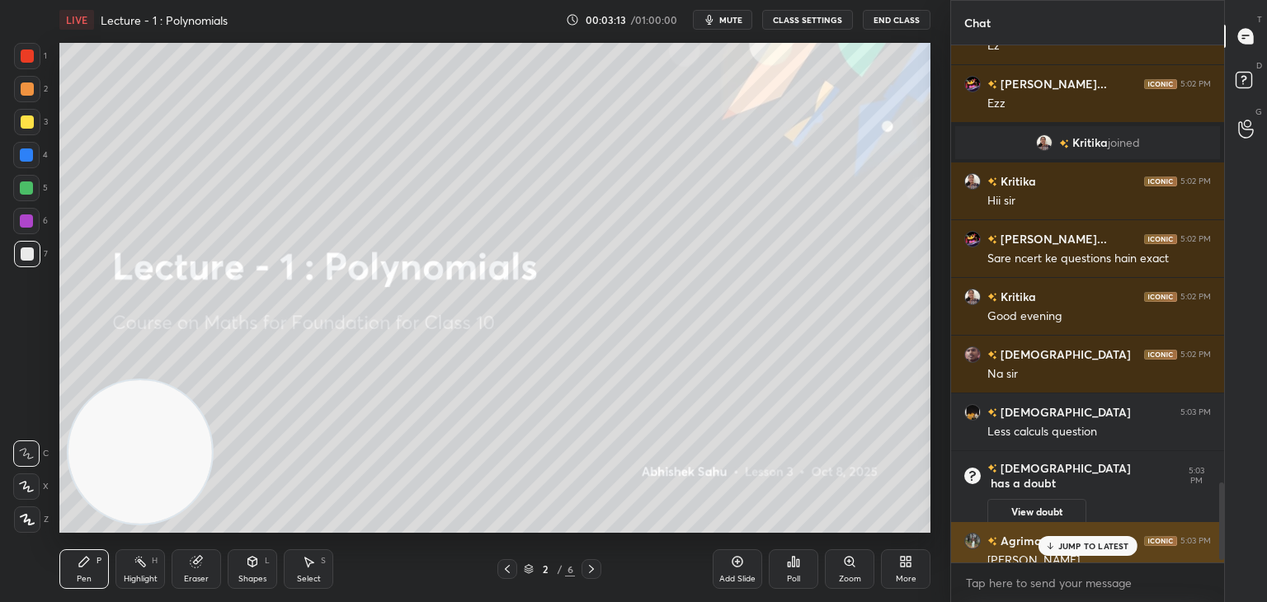
click at [1069, 558] on div "[PERSON_NAME]" at bounding box center [1100, 561] width 224 height 17
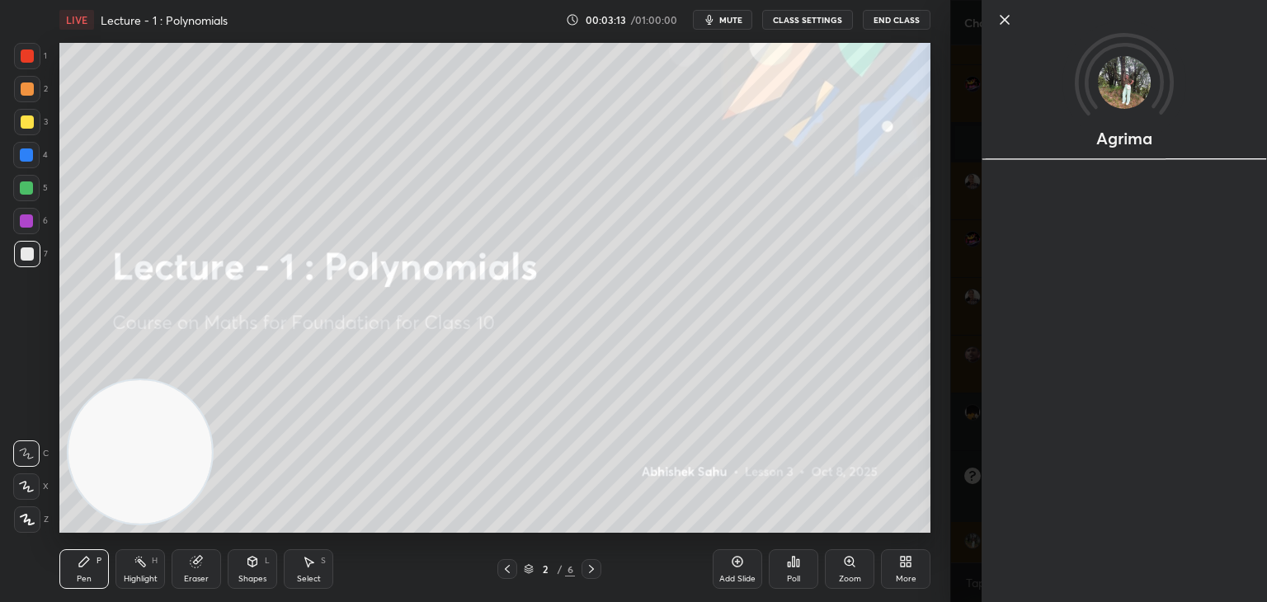
click at [1075, 549] on div "Agrima" at bounding box center [1125, 301] width 286 height 602
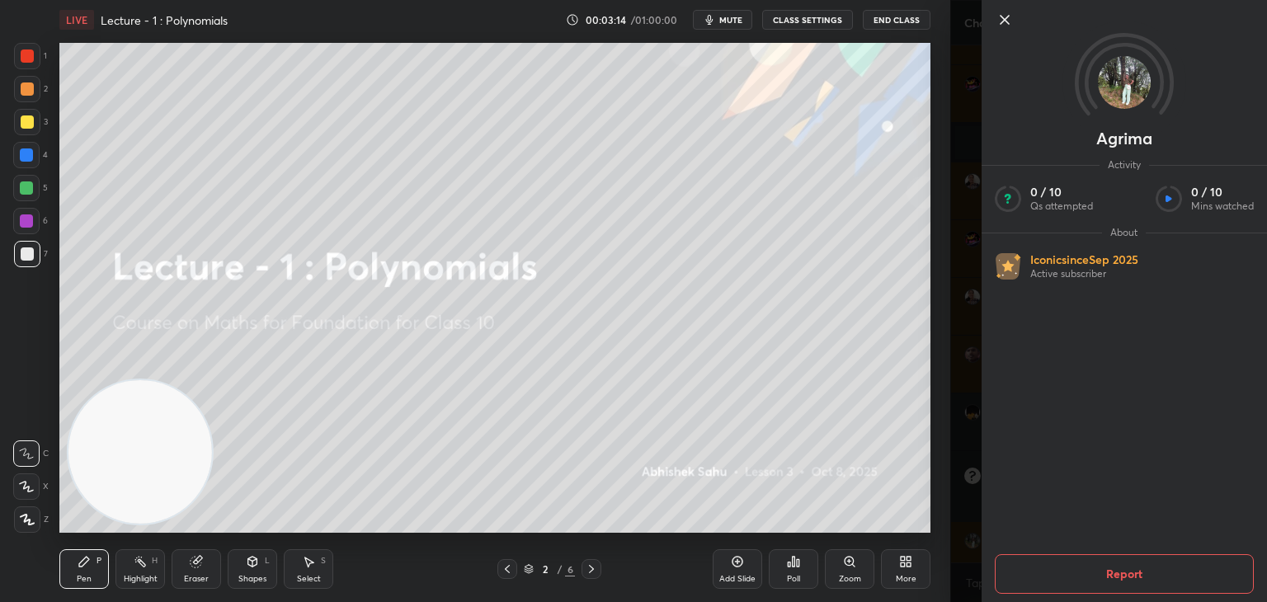
click at [977, 549] on div "[PERSON_NAME] Activity 0 / 10 Qs attempted 0 / 10 Mins watched About Iconic sin…" at bounding box center [1109, 301] width 317 height 602
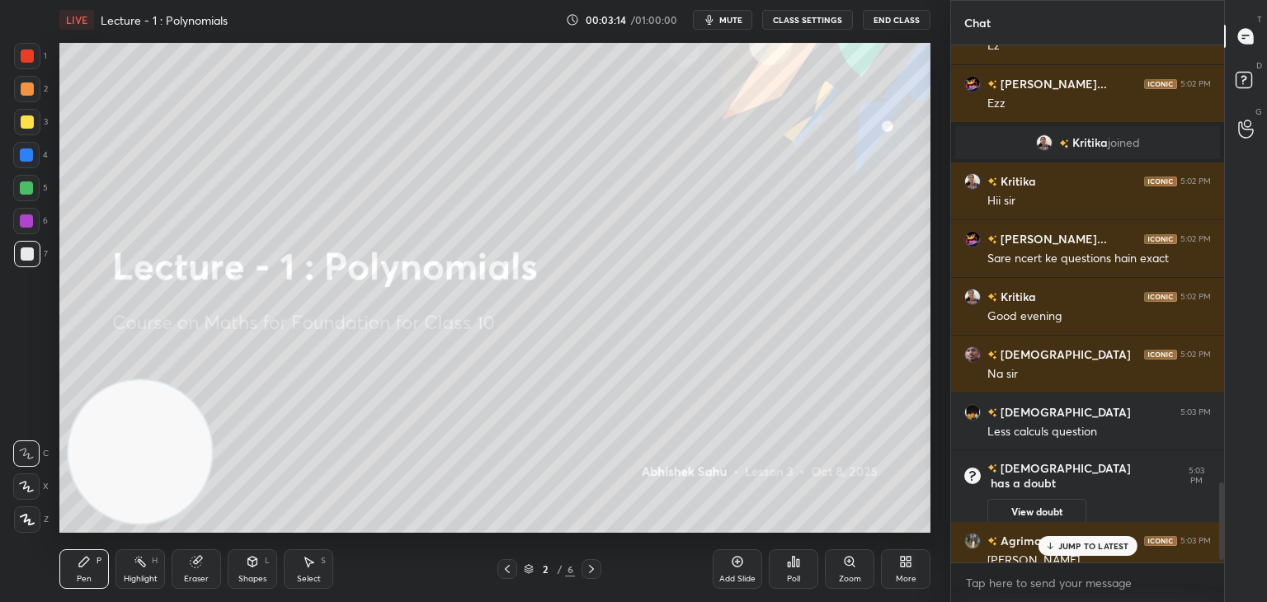
click at [1064, 545] on p "JUMP TO LATEST" at bounding box center [1094, 546] width 71 height 10
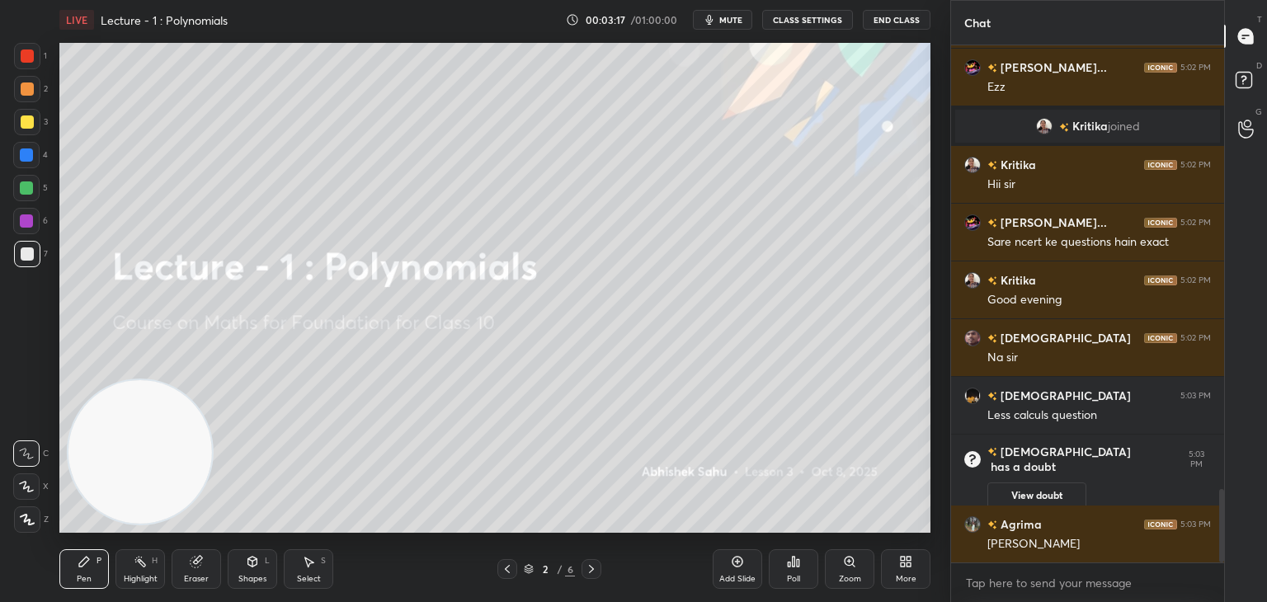
drag, startPoint x: 1220, startPoint y: 499, endPoint x: 1215, endPoint y: 565, distance: 66.3
click at [1225, 559] on div "Chat [PERSON_NAME] 5:02 PM Easy question Mannat 5:02 PM Ez [PERSON_NAME]... 5:0…" at bounding box center [1109, 301] width 317 height 602
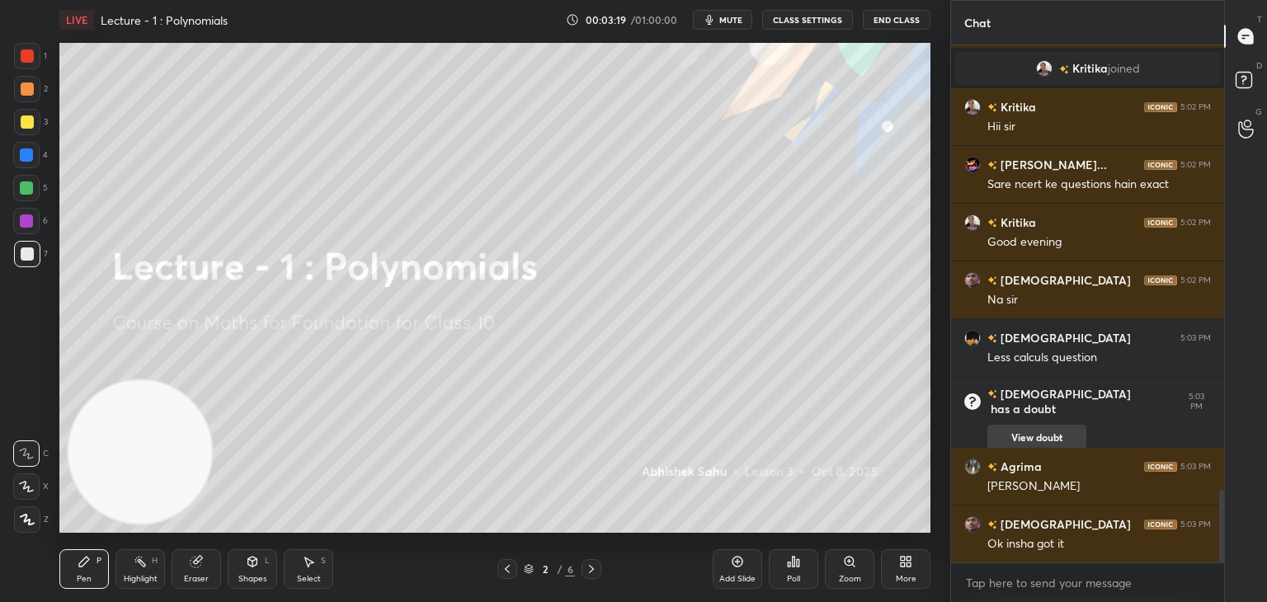
click at [1025, 425] on button "View doubt" at bounding box center [1037, 438] width 99 height 26
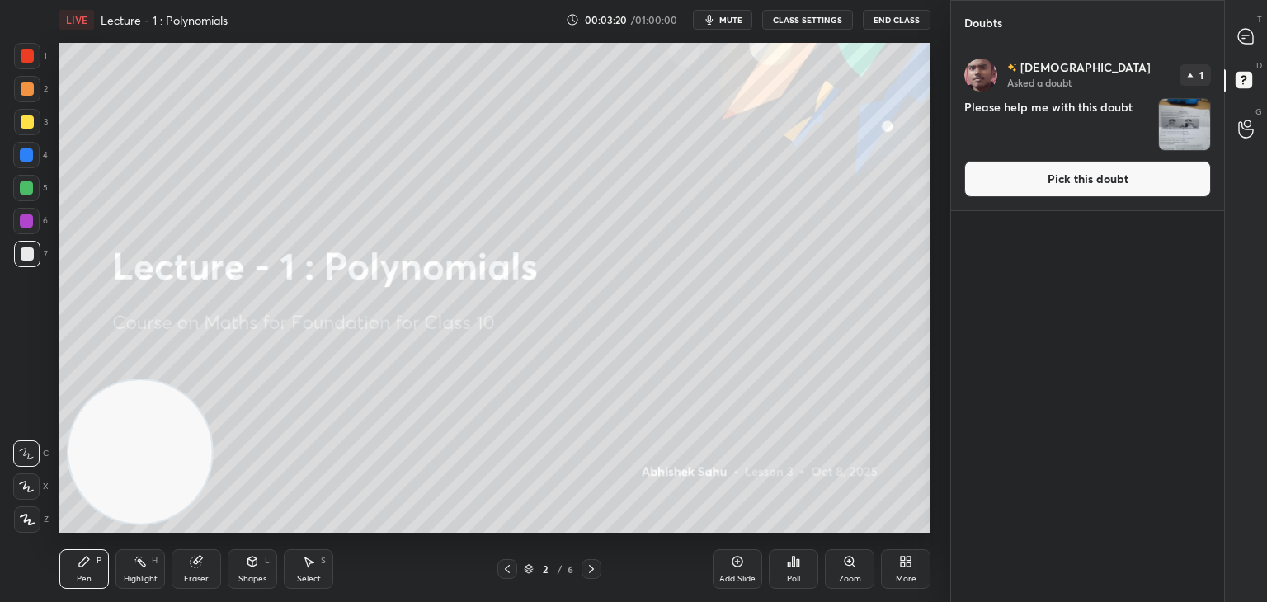
click at [1041, 180] on button "Pick this doubt" at bounding box center [1088, 179] width 247 height 36
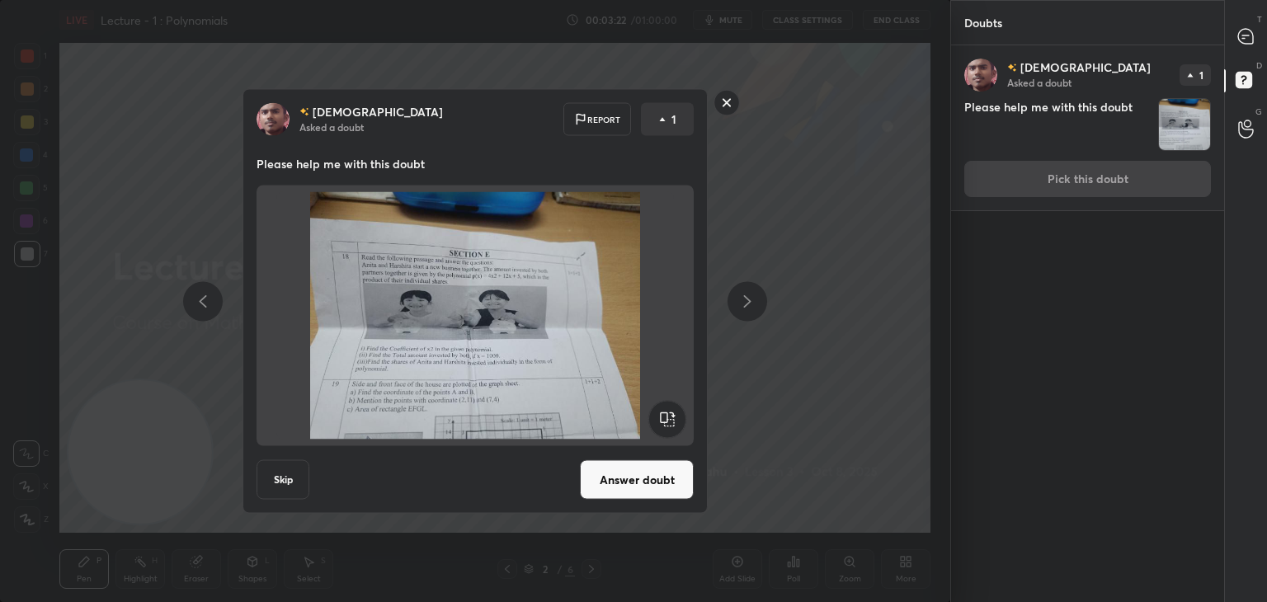
click at [724, 104] on rect at bounding box center [728, 103] width 26 height 26
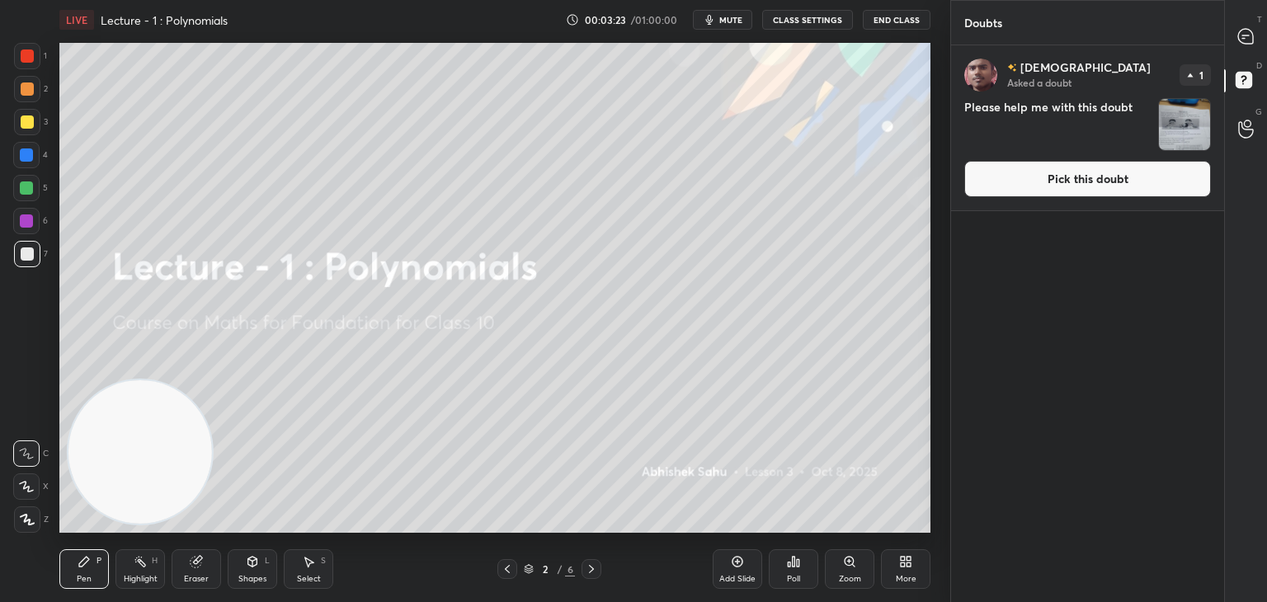
click at [1229, 45] on div "T Messages (T)" at bounding box center [1246, 36] width 42 height 46
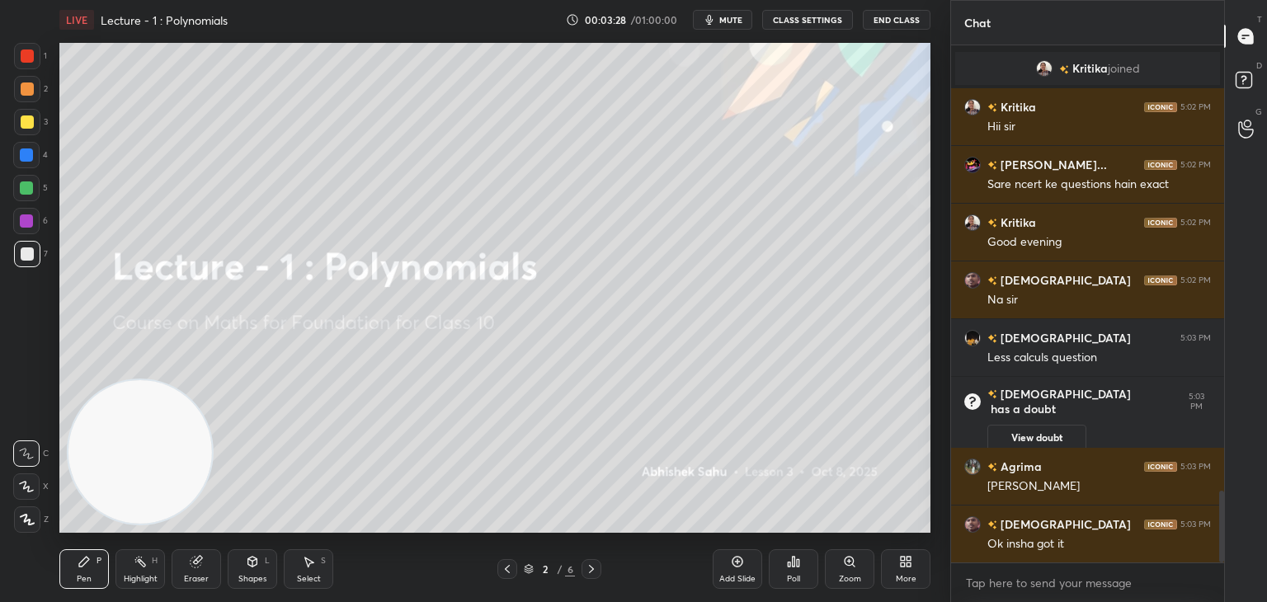
scroll to position [3228, 0]
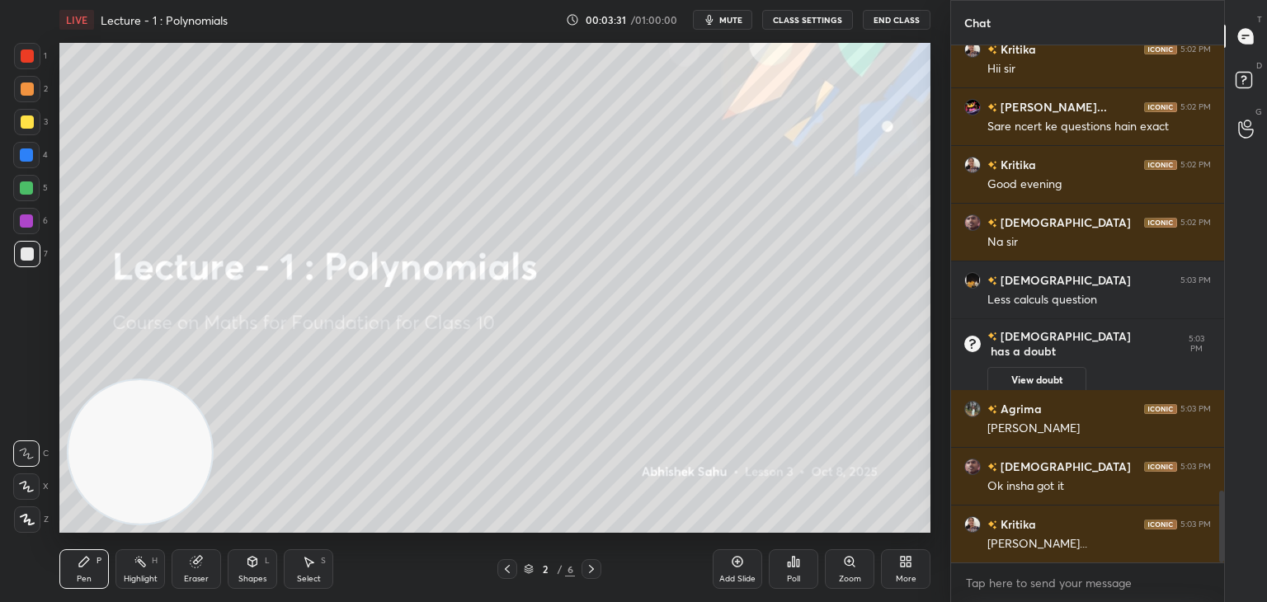
click at [790, 572] on div "Poll" at bounding box center [794, 570] width 50 height 40
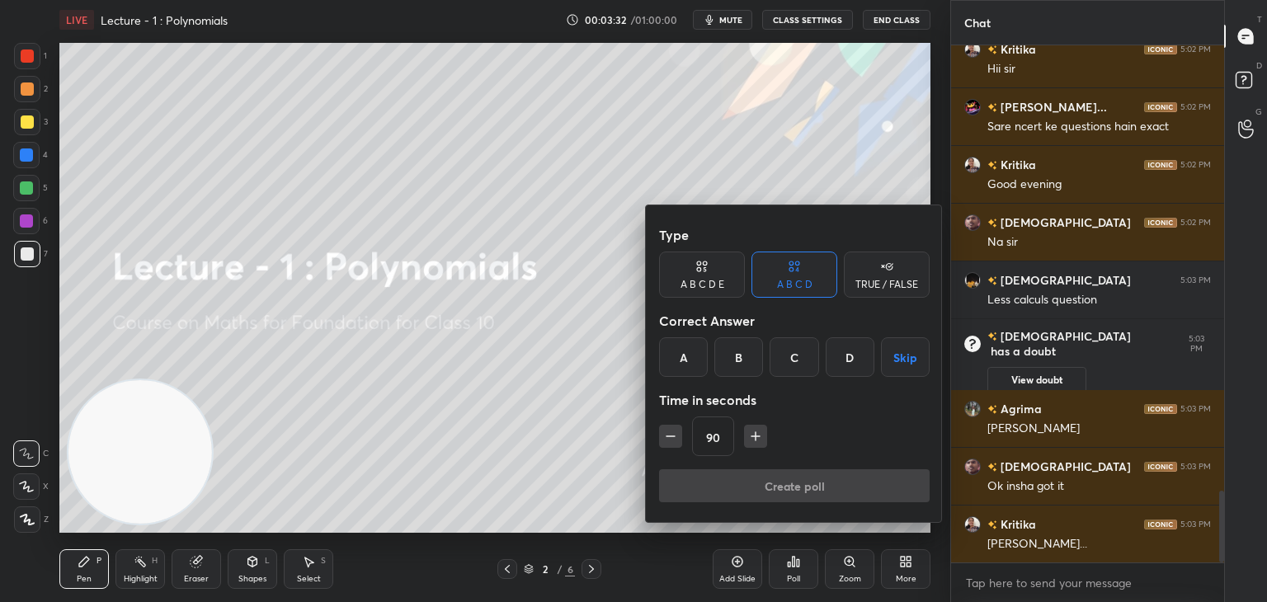
click at [680, 358] on div "A" at bounding box center [683, 357] width 49 height 40
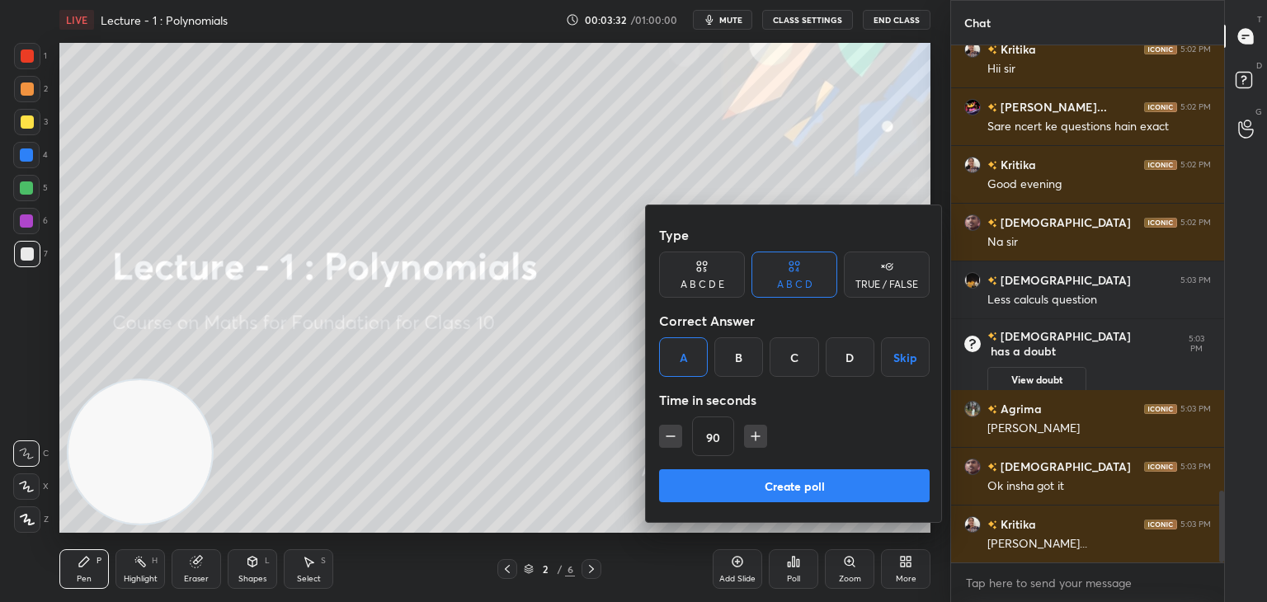
scroll to position [3286, 0]
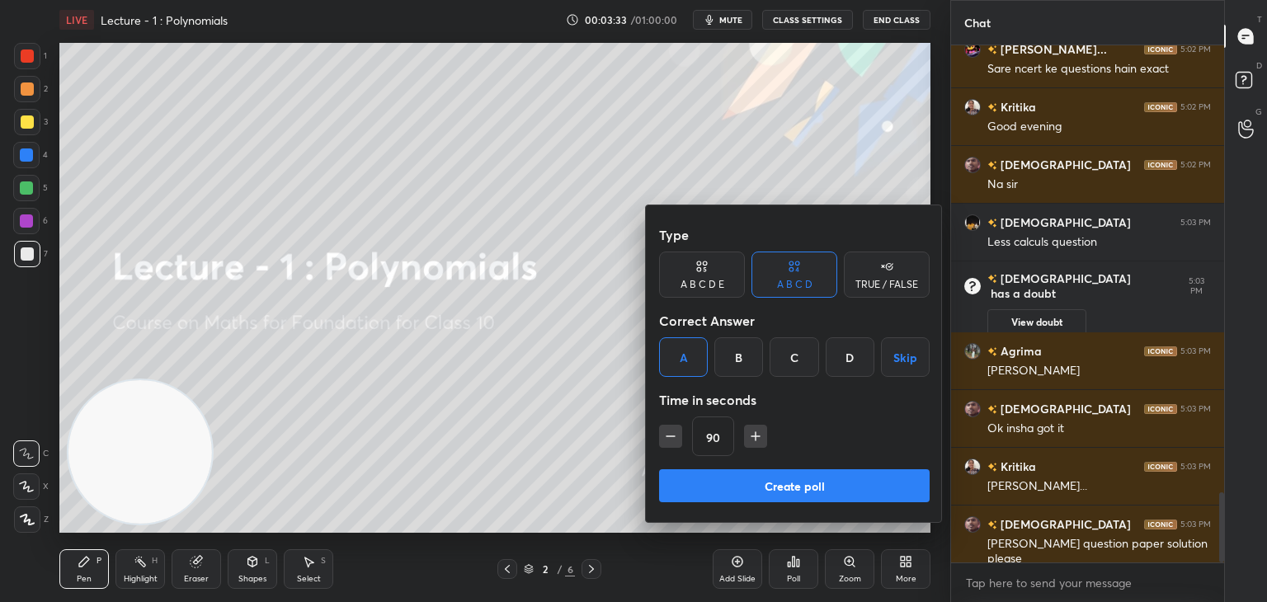
click at [716, 497] on button "Create poll" at bounding box center [794, 486] width 271 height 33
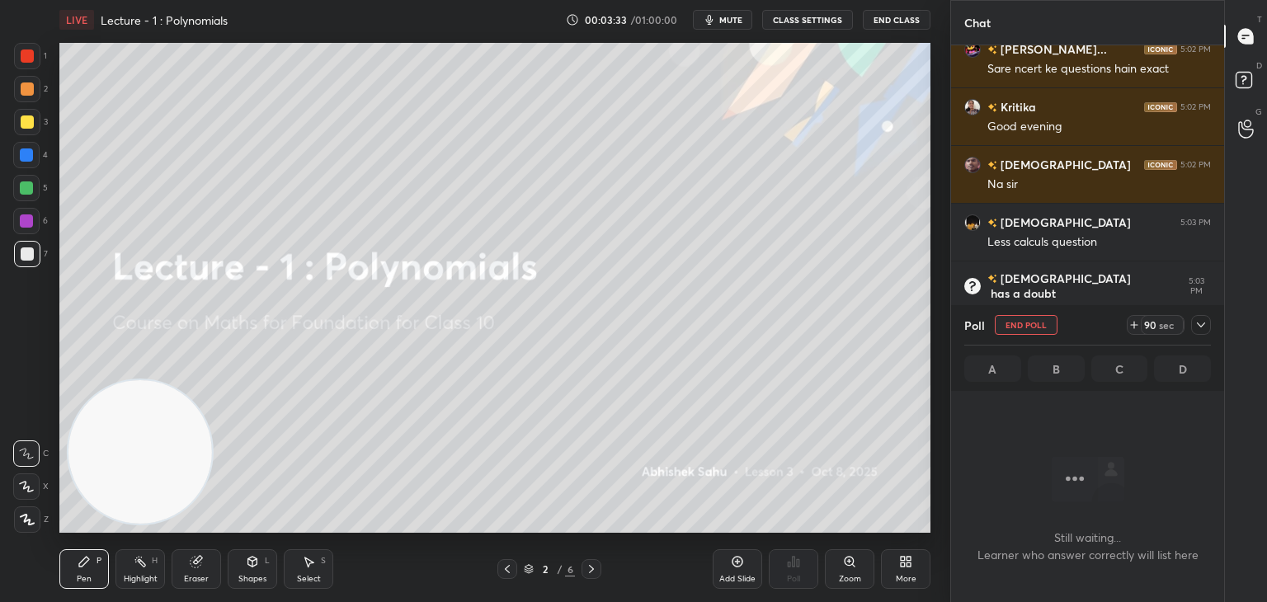
scroll to position [5, 5]
click at [1195, 325] on icon at bounding box center [1201, 325] width 13 height 13
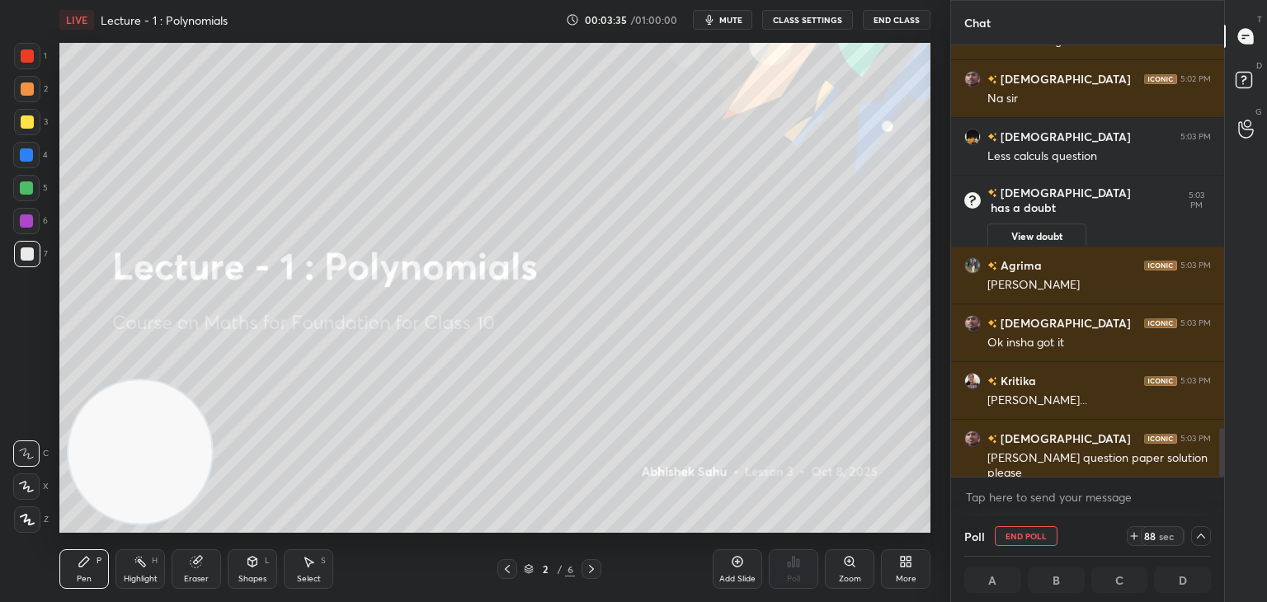
scroll to position [0, 5]
drag, startPoint x: 1224, startPoint y: 431, endPoint x: 1223, endPoint y: 470, distance: 38.8
click at [1227, 467] on div "Chat [PERSON_NAME]... 5:02 PM Sare ncert ke questions hain exact [PERSON_NAME] …" at bounding box center [1109, 301] width 317 height 602
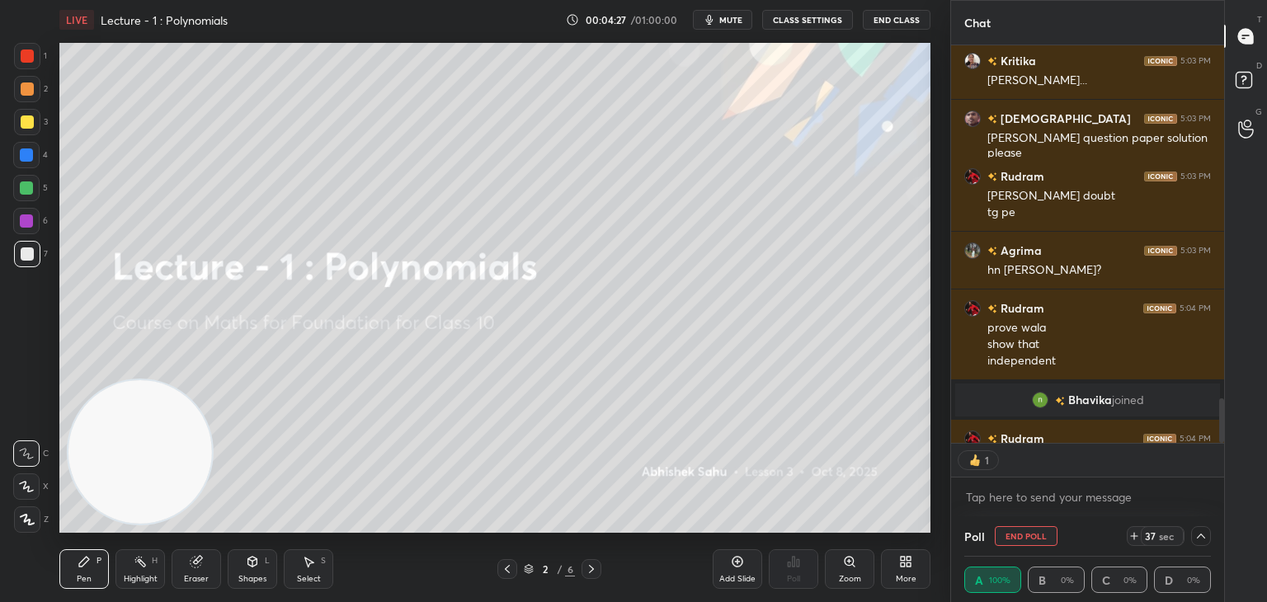
scroll to position [3135, 0]
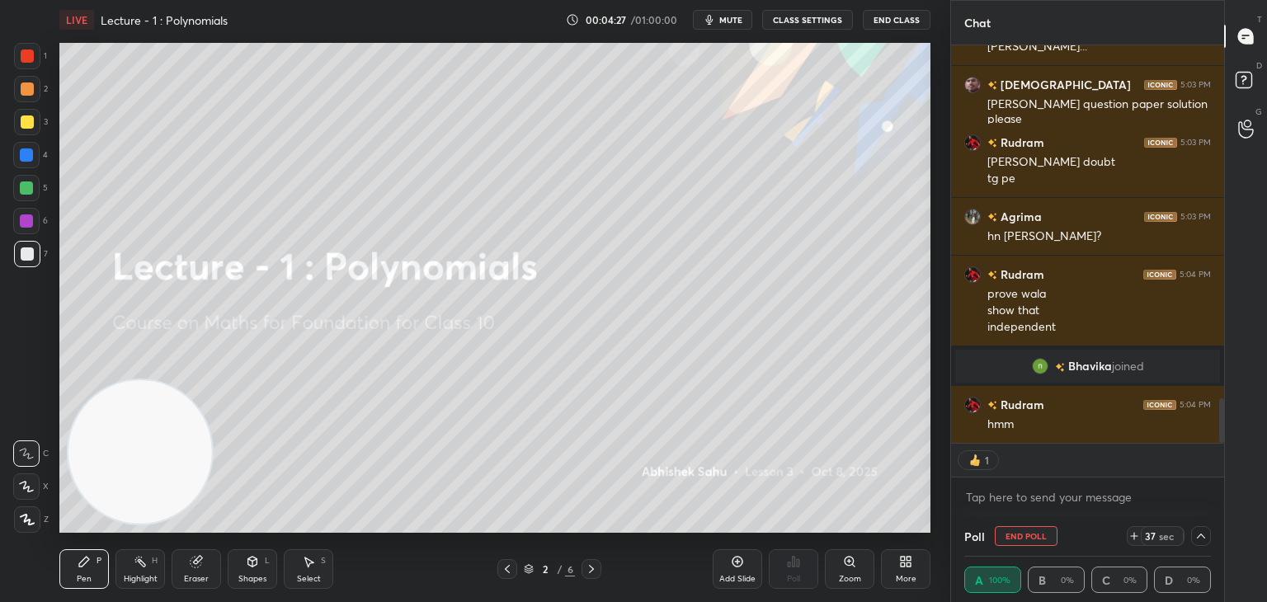
drag, startPoint x: 1220, startPoint y: 408, endPoint x: 1225, endPoint y: 460, distance: 51.4
click at [1228, 451] on div "Chat [PERSON_NAME] 5:03 PM Ok insha got it [PERSON_NAME] 5:03 PM [PERSON_NAME].…" at bounding box center [1109, 301] width 317 height 602
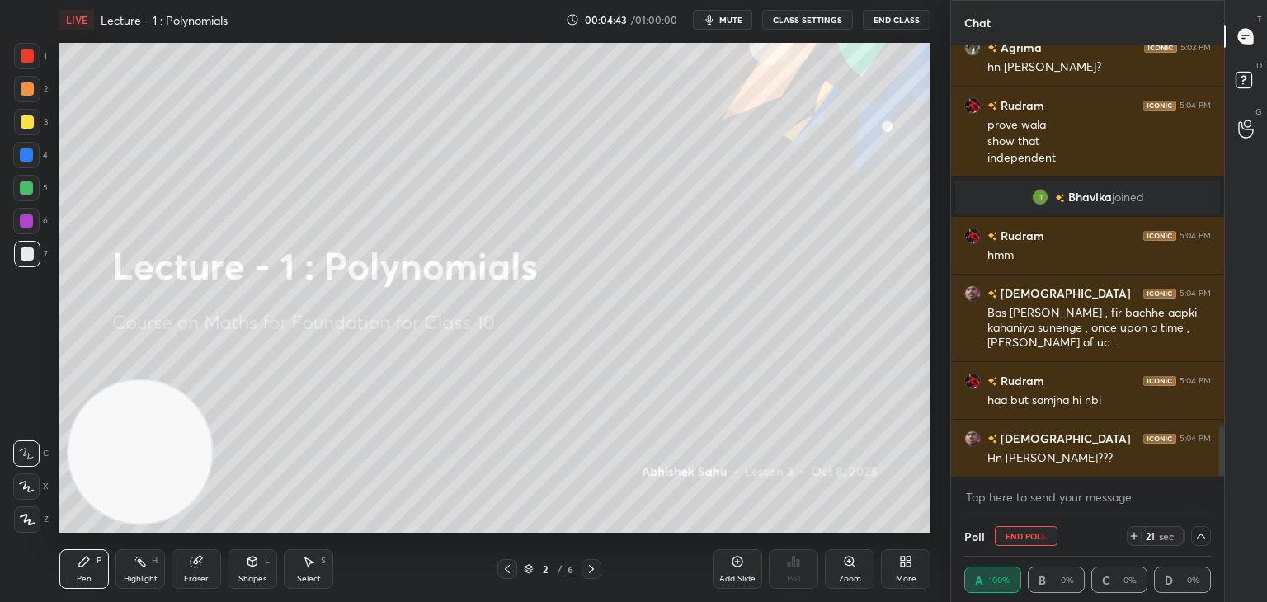
scroll to position [3362, 0]
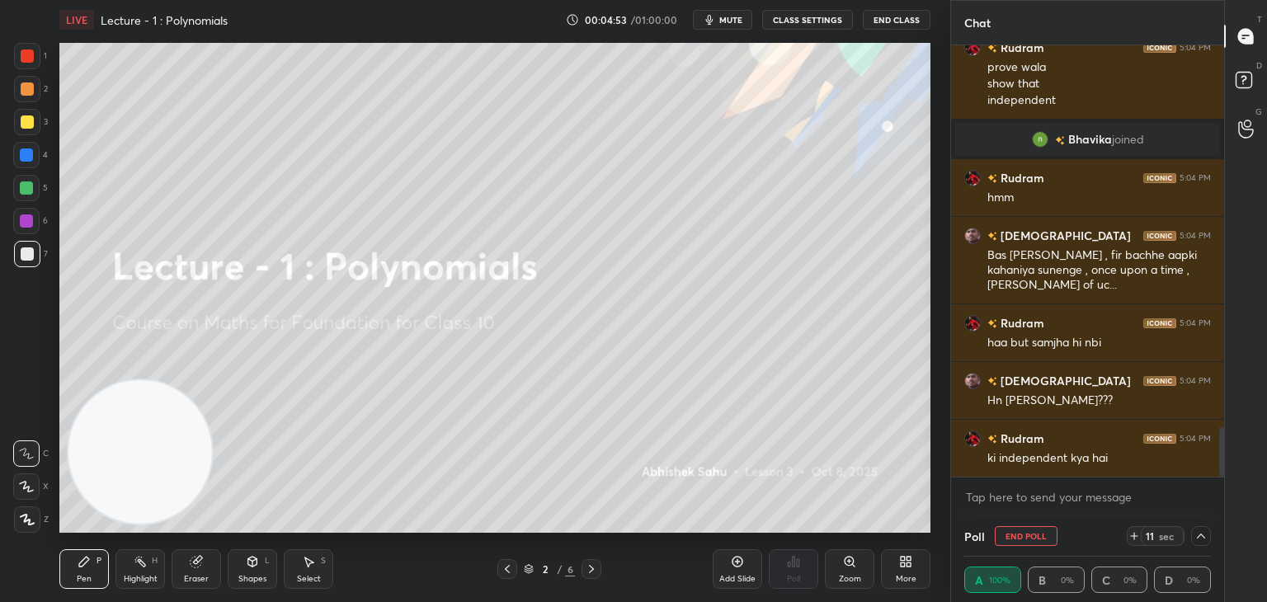
drag, startPoint x: 1196, startPoint y: 537, endPoint x: 1192, endPoint y: 529, distance: 9.6
click at [1195, 536] on icon at bounding box center [1201, 536] width 13 height 13
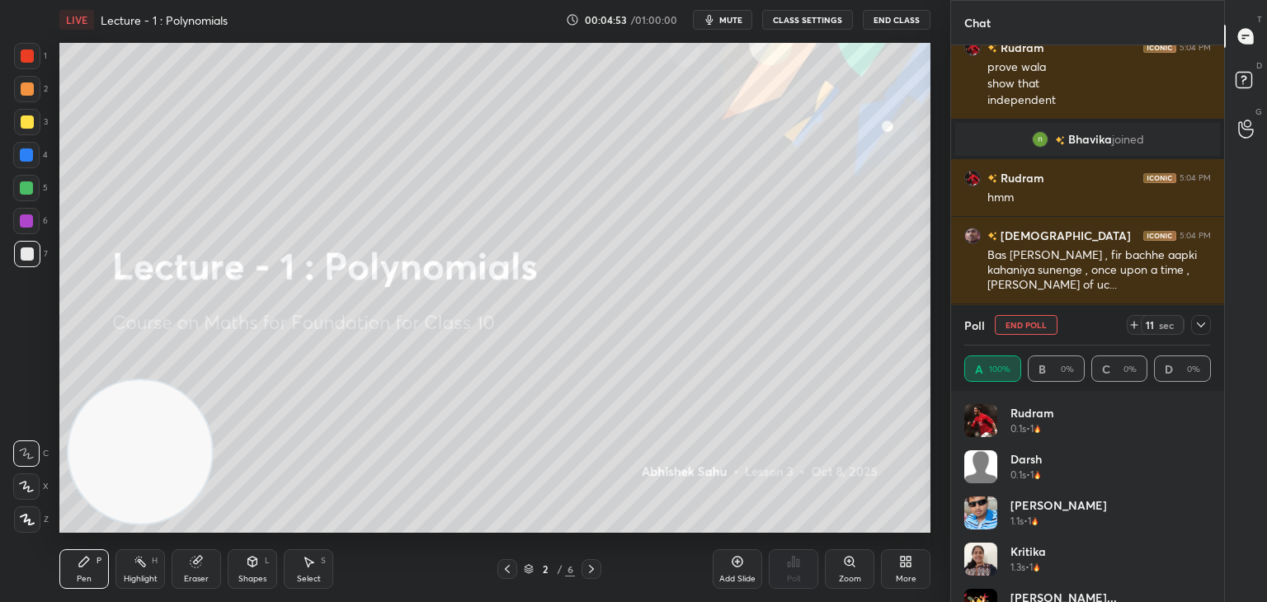
scroll to position [193, 242]
click at [1137, 328] on icon at bounding box center [1134, 325] width 13 height 13
click at [1202, 328] on icon at bounding box center [1201, 325] width 13 height 13
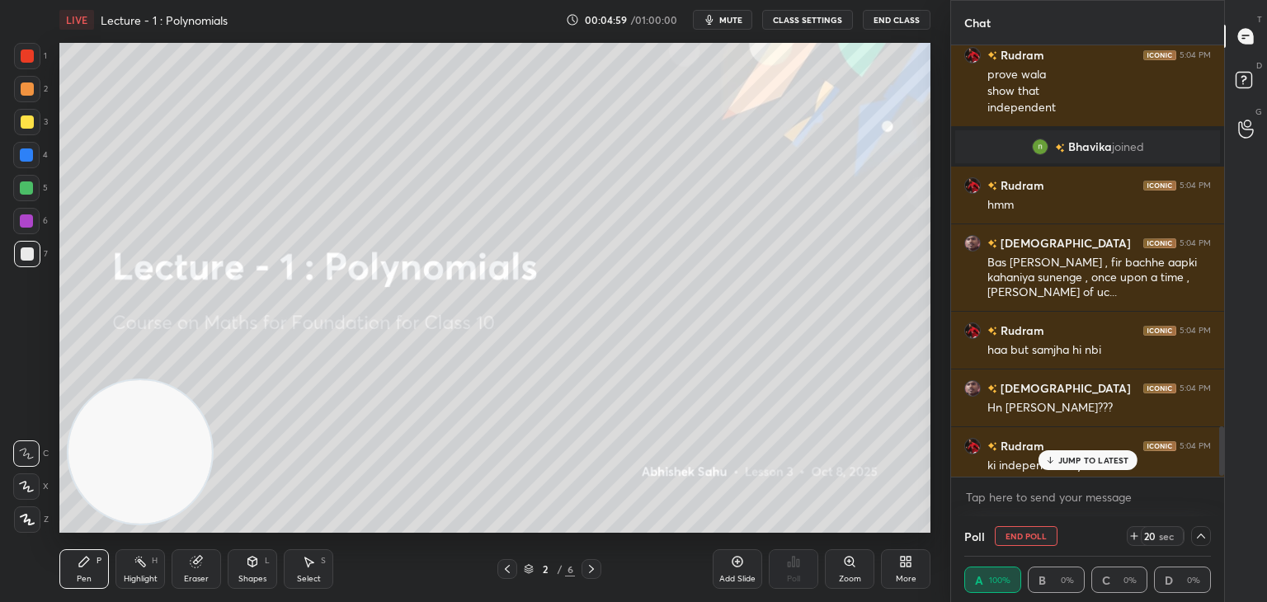
scroll to position [3362, 0]
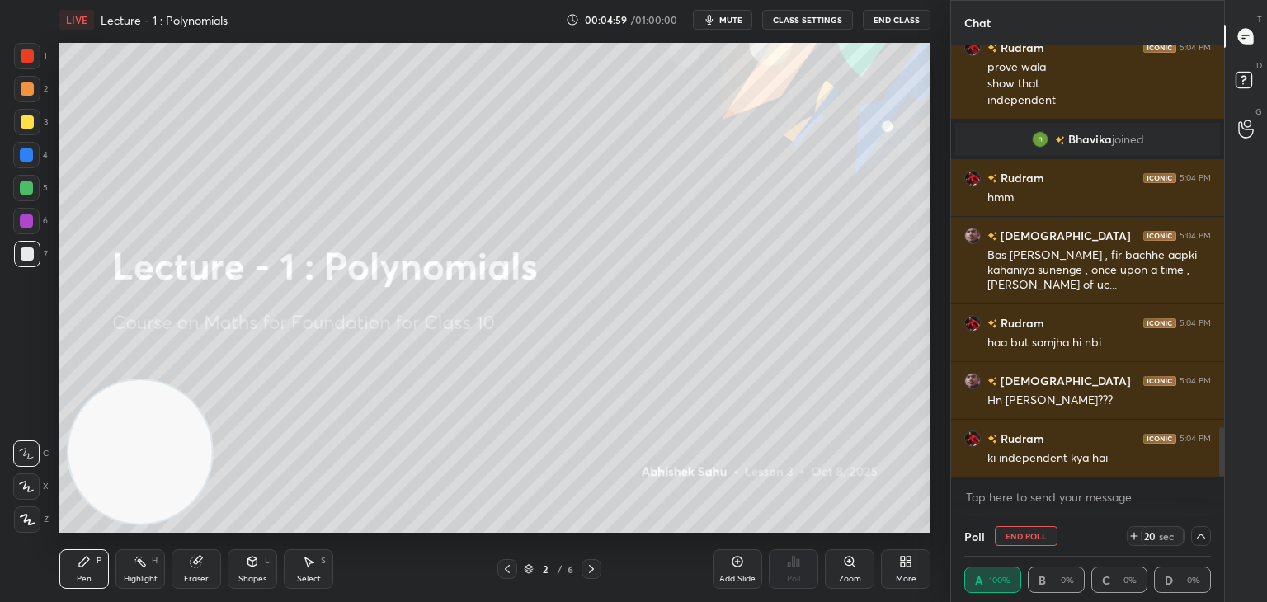
drag, startPoint x: 1221, startPoint y: 437, endPoint x: 1215, endPoint y: 473, distance: 35.9
click at [1215, 474] on div at bounding box center [1220, 261] width 10 height 432
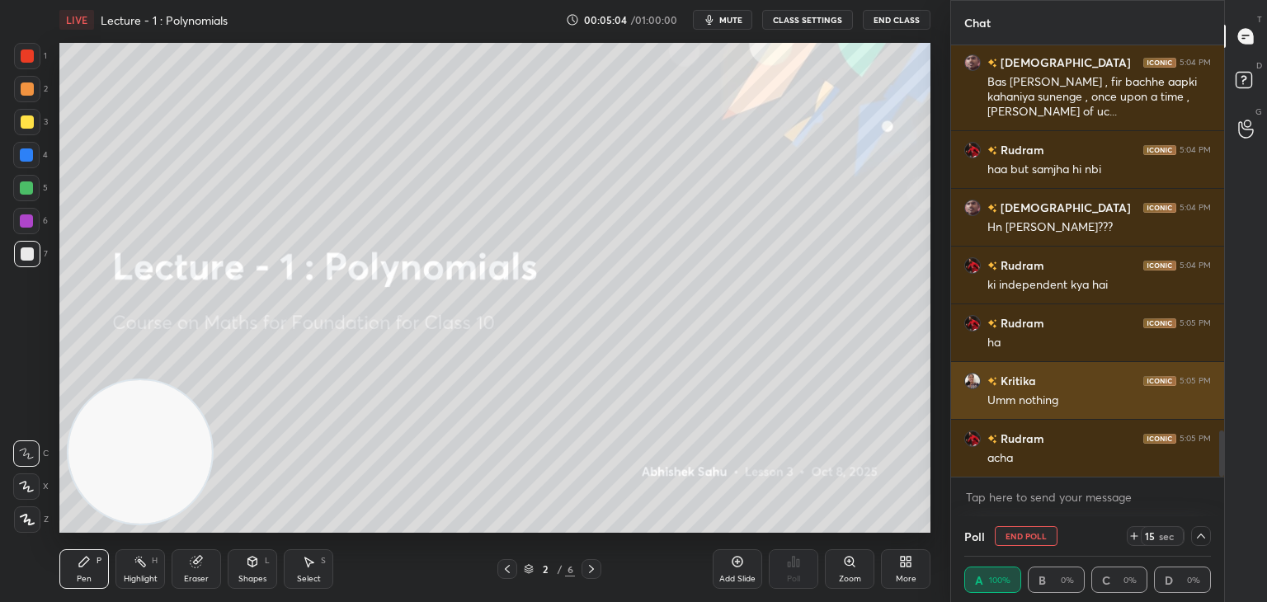
scroll to position [0, 0]
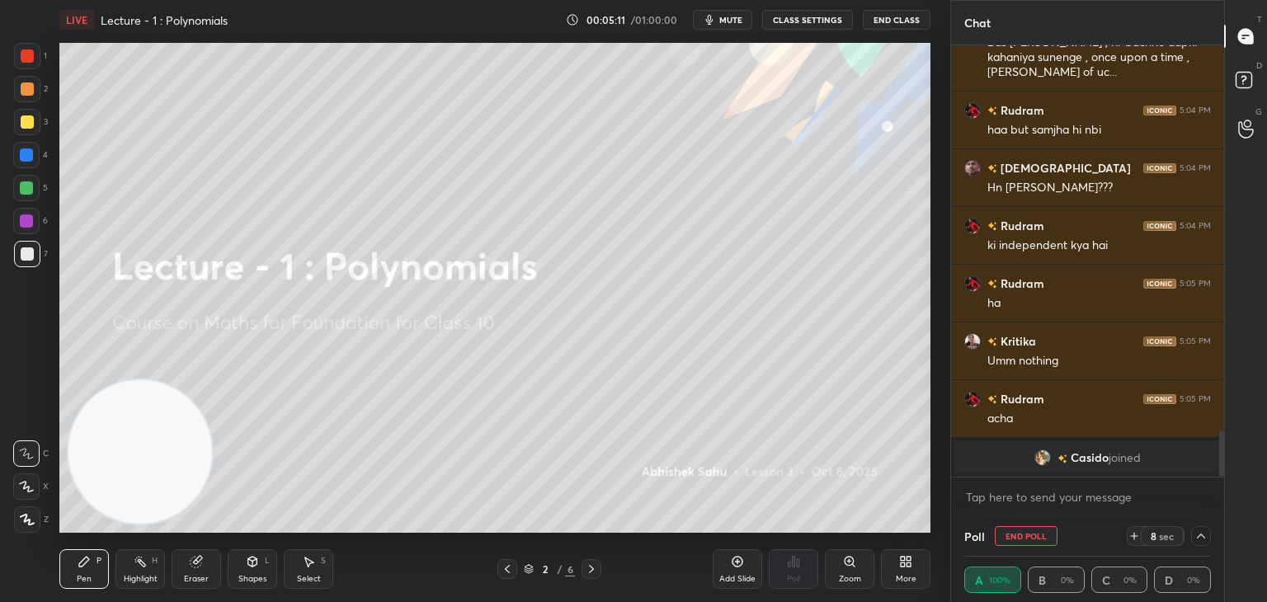
click at [1201, 540] on icon at bounding box center [1201, 536] width 13 height 13
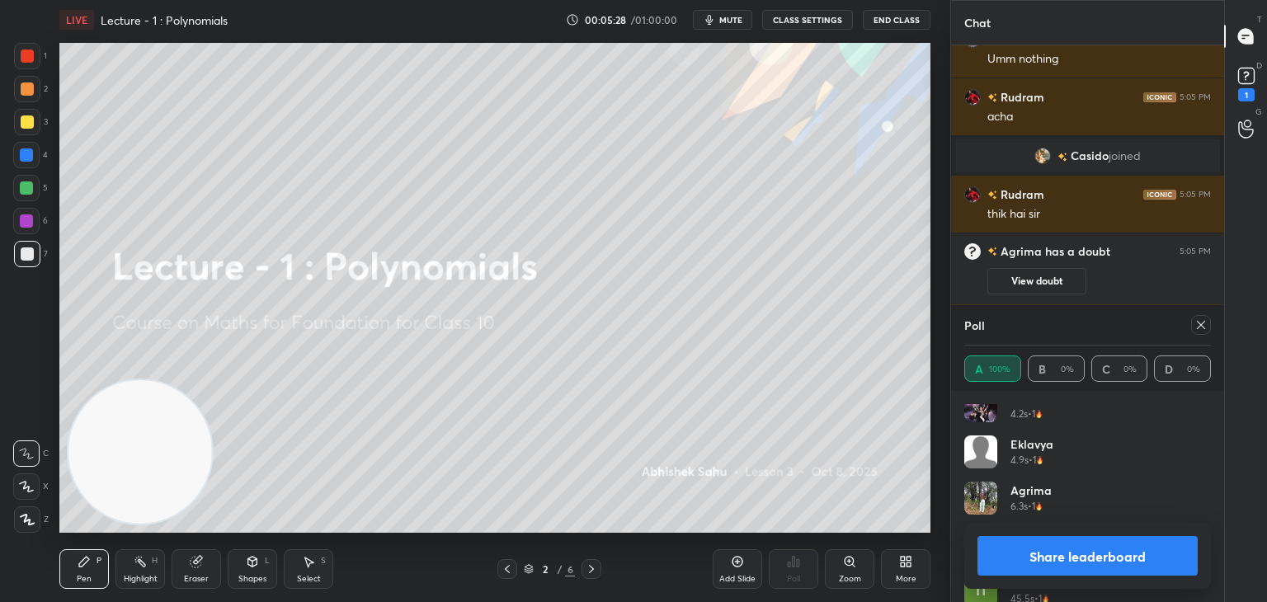
scroll to position [564, 0]
click at [1198, 328] on icon at bounding box center [1201, 325] width 13 height 13
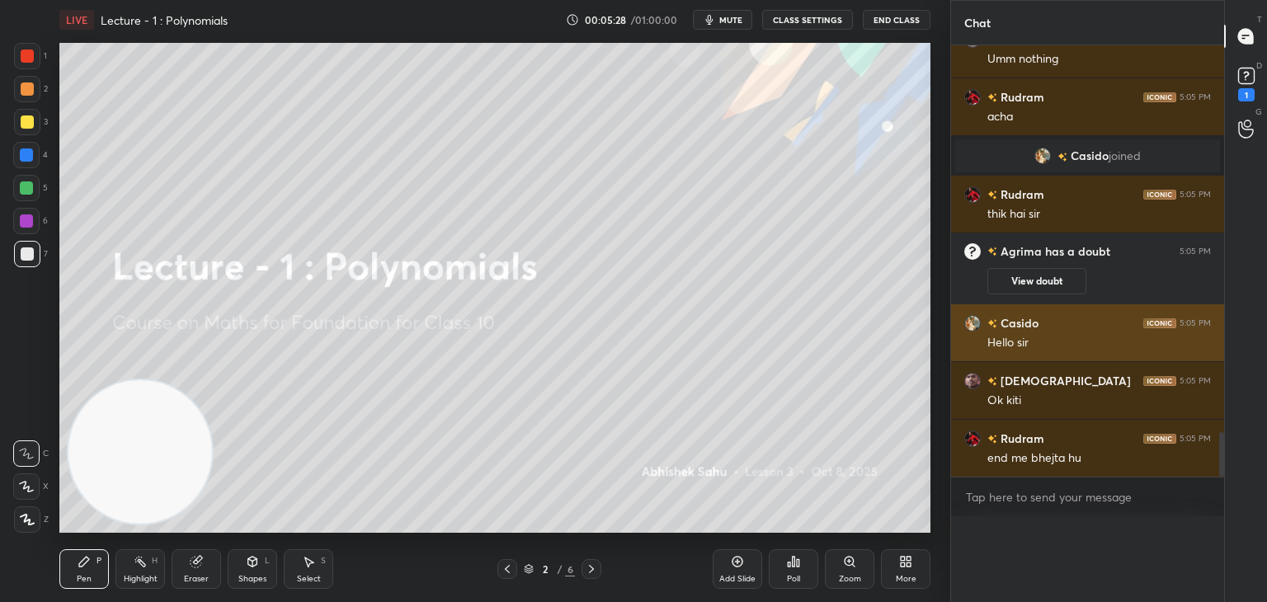
scroll to position [100, 242]
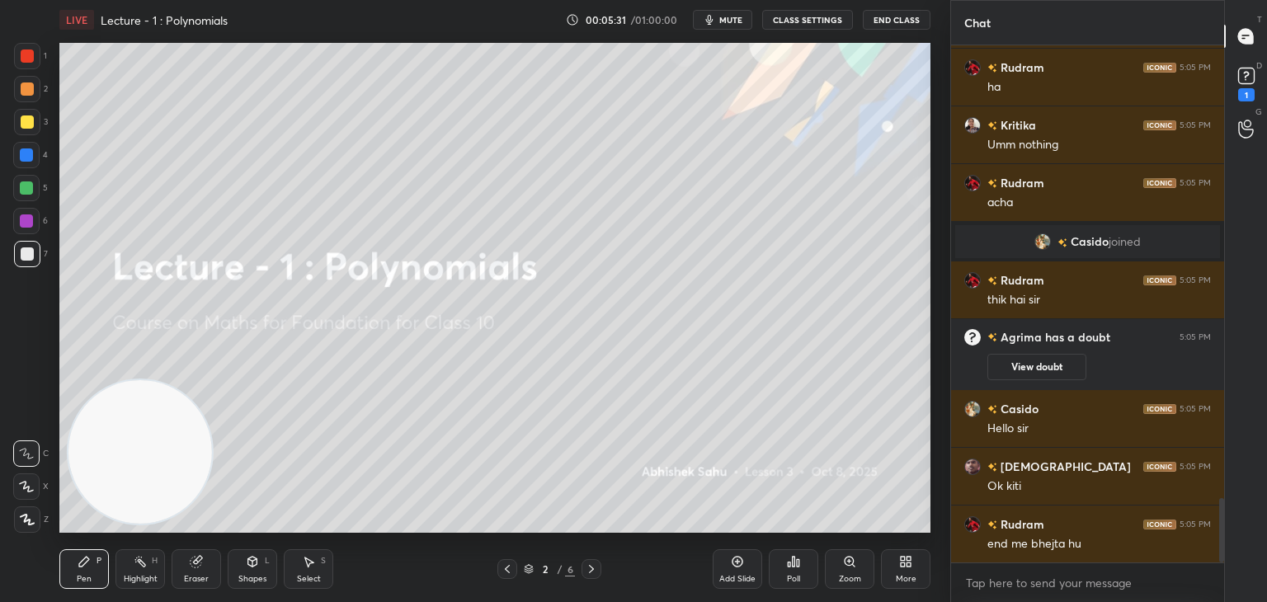
click at [1049, 366] on button "View doubt" at bounding box center [1037, 367] width 99 height 26
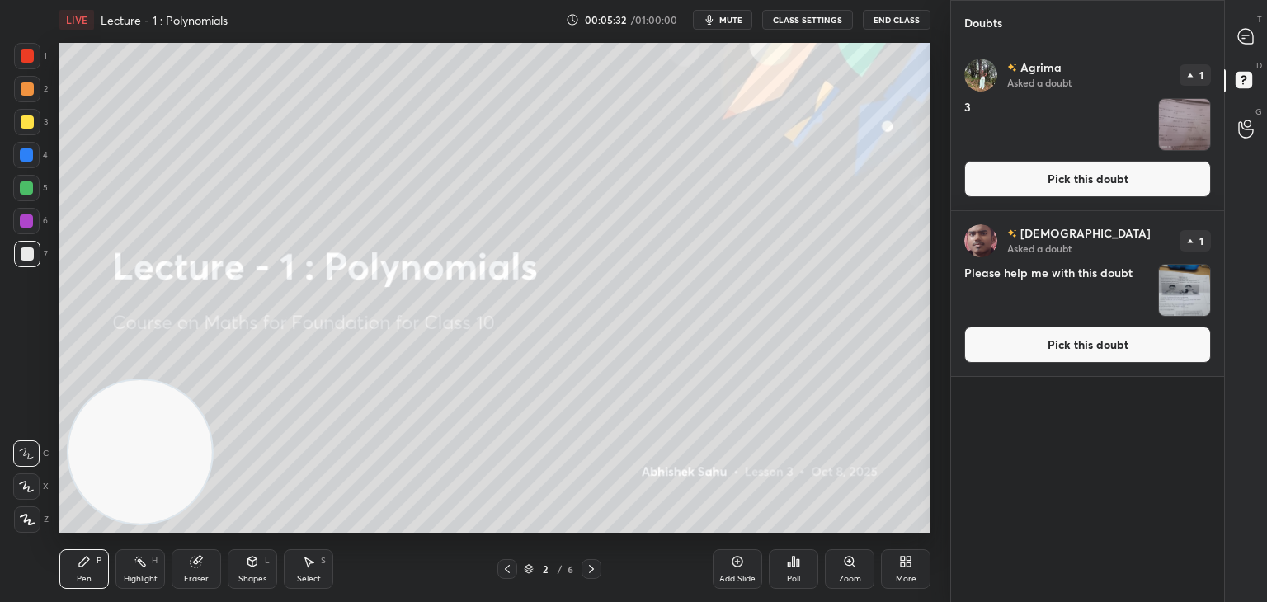
drag, startPoint x: 1021, startPoint y: 352, endPoint x: 1006, endPoint y: 345, distance: 16.6
click at [1020, 353] on button "Pick this doubt" at bounding box center [1088, 345] width 247 height 36
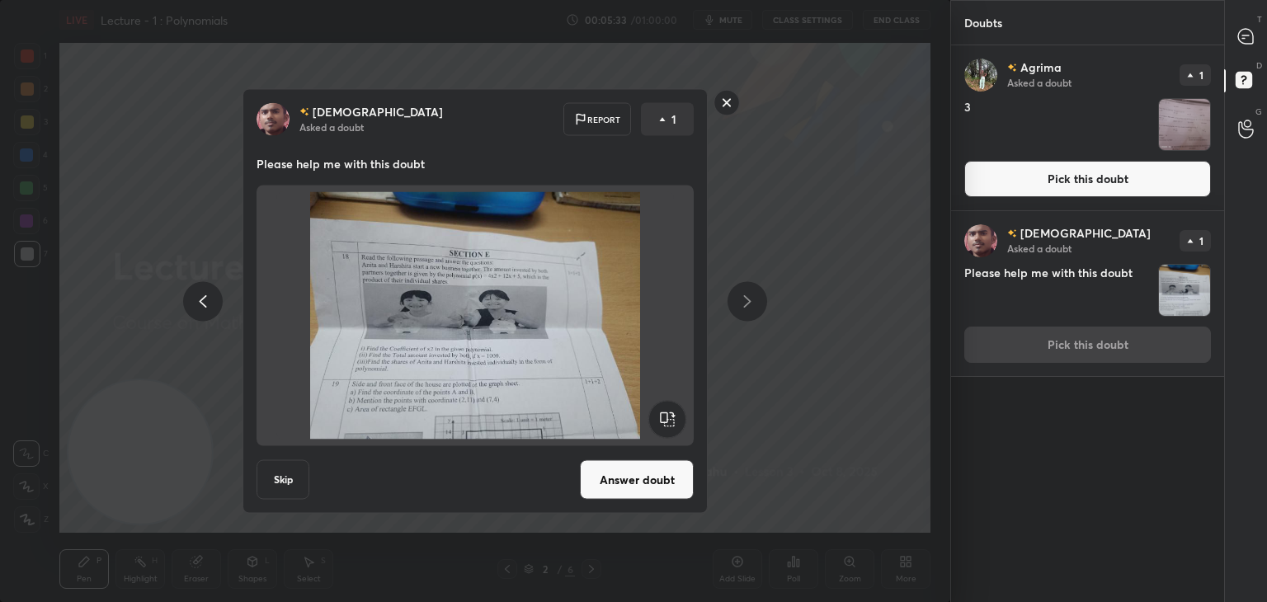
click at [661, 475] on button "Answer doubt" at bounding box center [637, 480] width 114 height 40
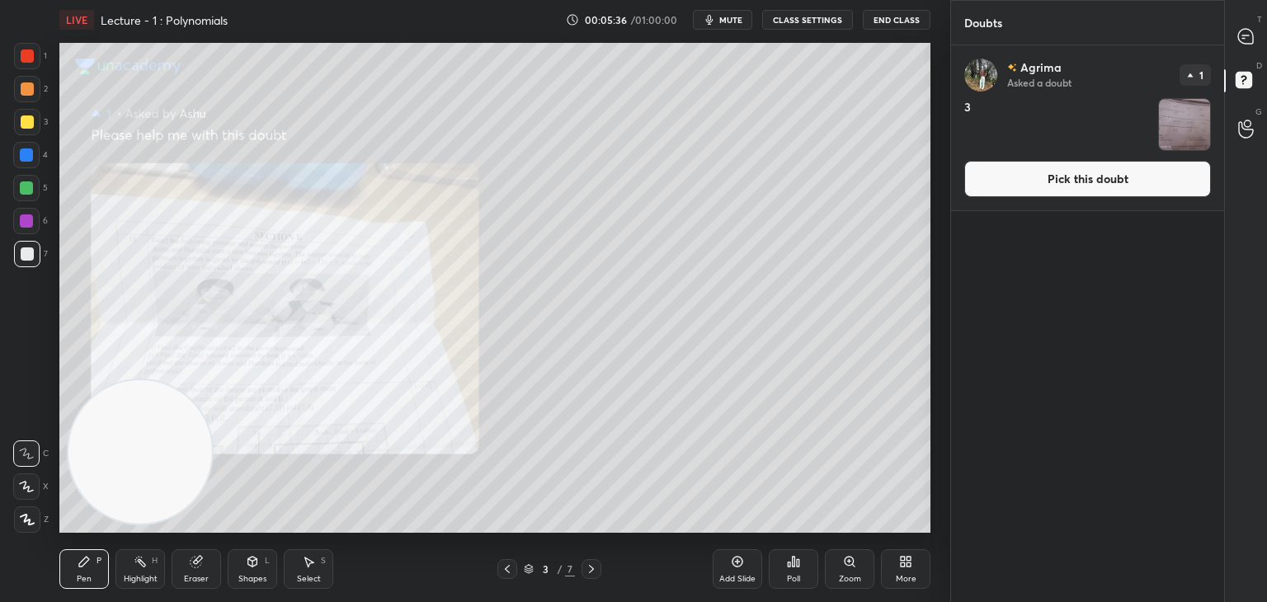
click at [512, 569] on icon at bounding box center [507, 569] width 13 height 13
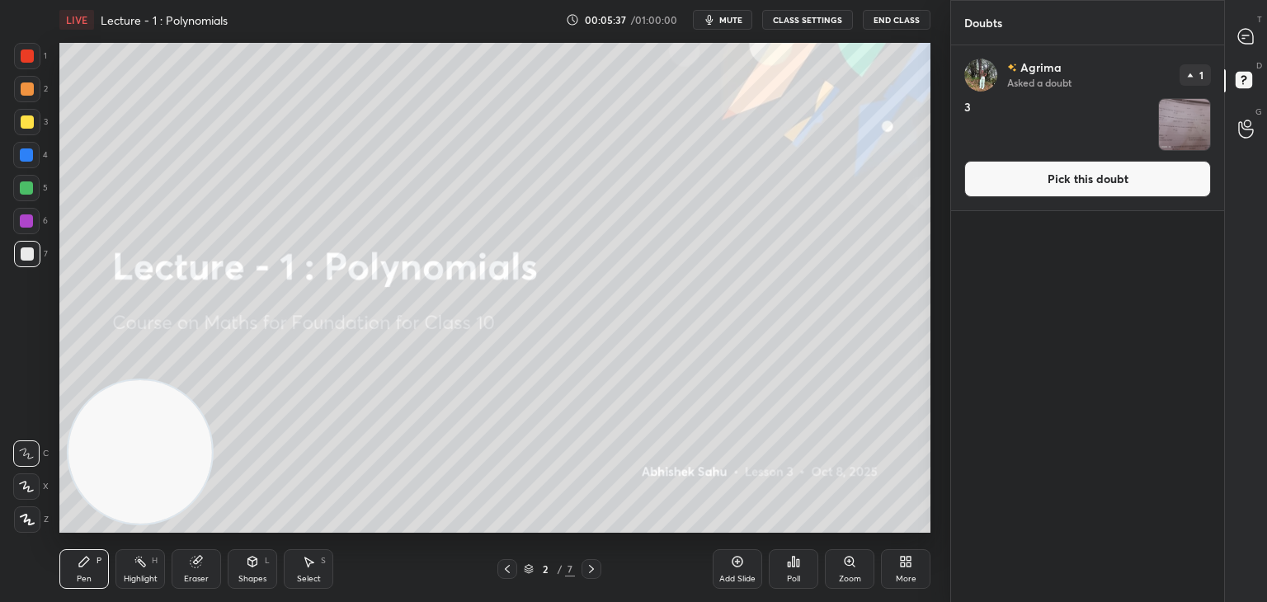
click at [1073, 178] on button "Pick this doubt" at bounding box center [1088, 179] width 247 height 36
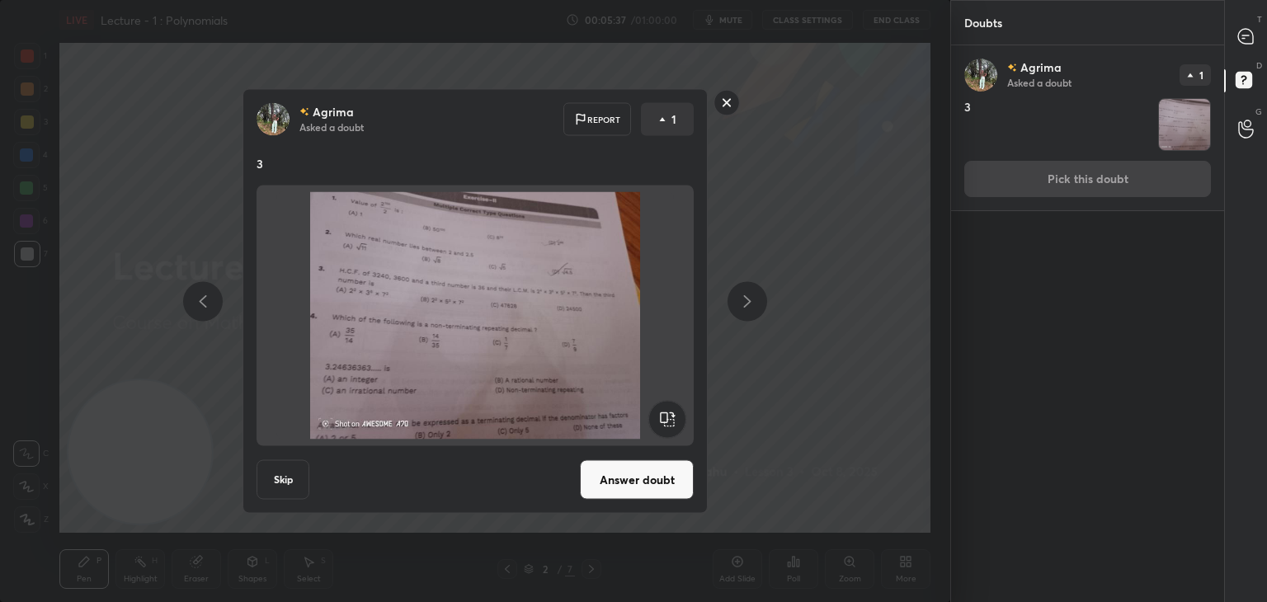
click at [634, 480] on button "Answer doubt" at bounding box center [637, 480] width 114 height 40
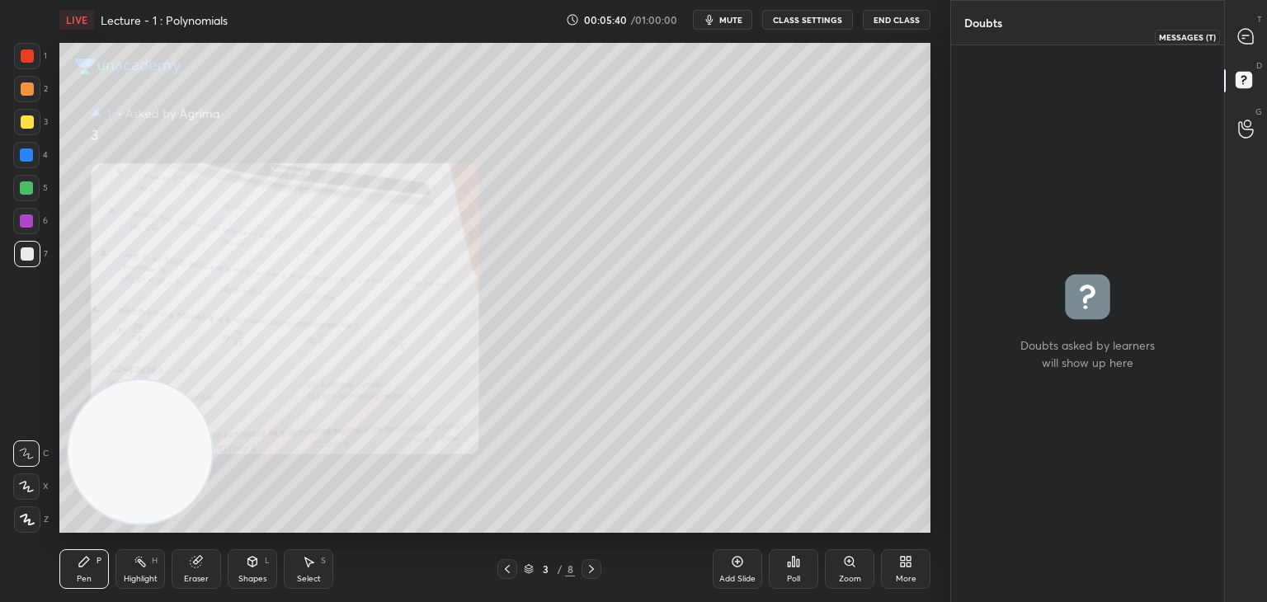
drag, startPoint x: 1241, startPoint y: 39, endPoint x: 1230, endPoint y: 42, distance: 11.2
click at [1239, 40] on icon at bounding box center [1246, 36] width 15 height 15
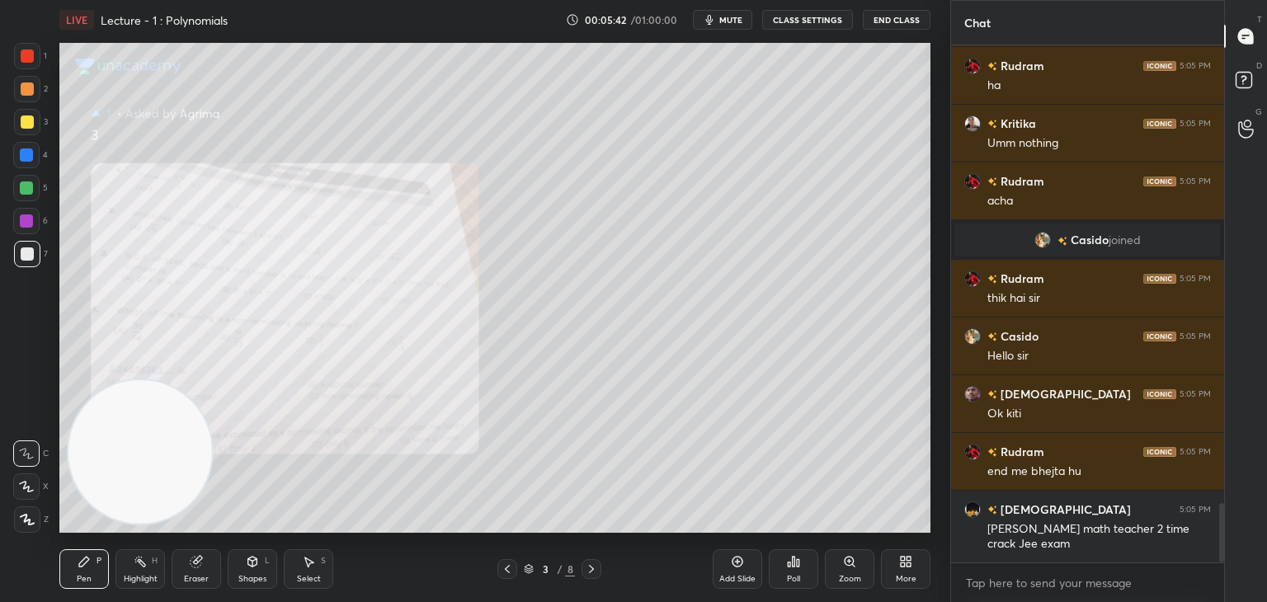
drag, startPoint x: 1222, startPoint y: 513, endPoint x: 1225, endPoint y: 539, distance: 25.7
click at [1225, 539] on div "Chat [PERSON_NAME] 5:04 PM Hn [PERSON_NAME]??? Rudram 5:04 PM ki independent ky…" at bounding box center [1109, 301] width 317 height 602
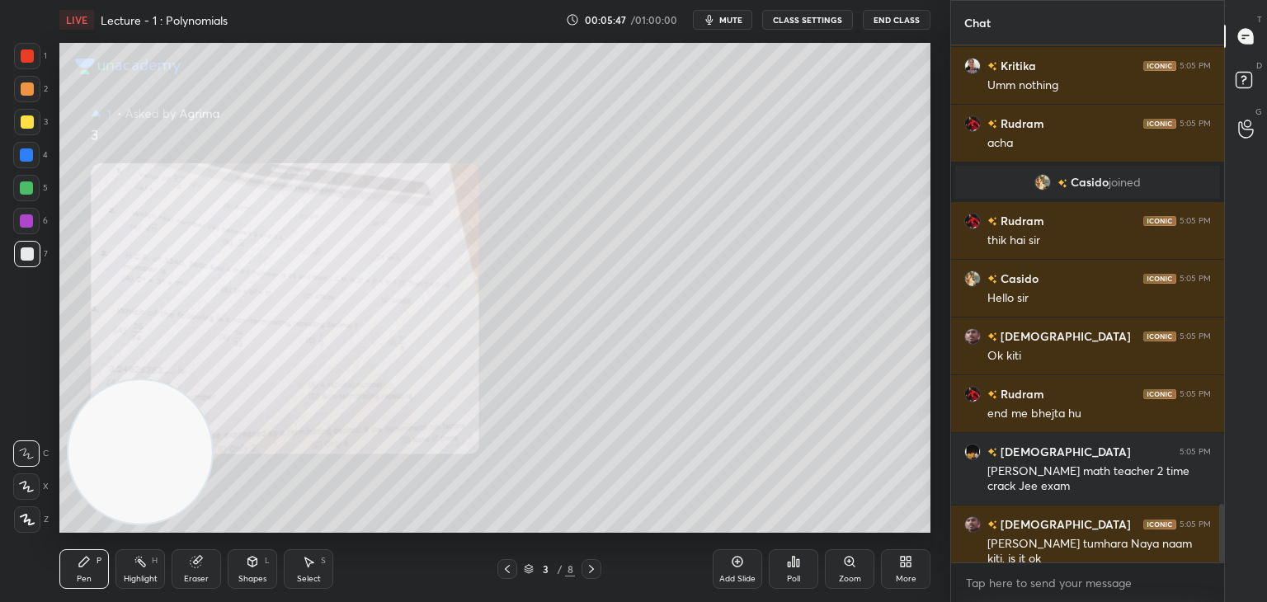
click at [832, 577] on div "Zoom" at bounding box center [850, 570] width 50 height 40
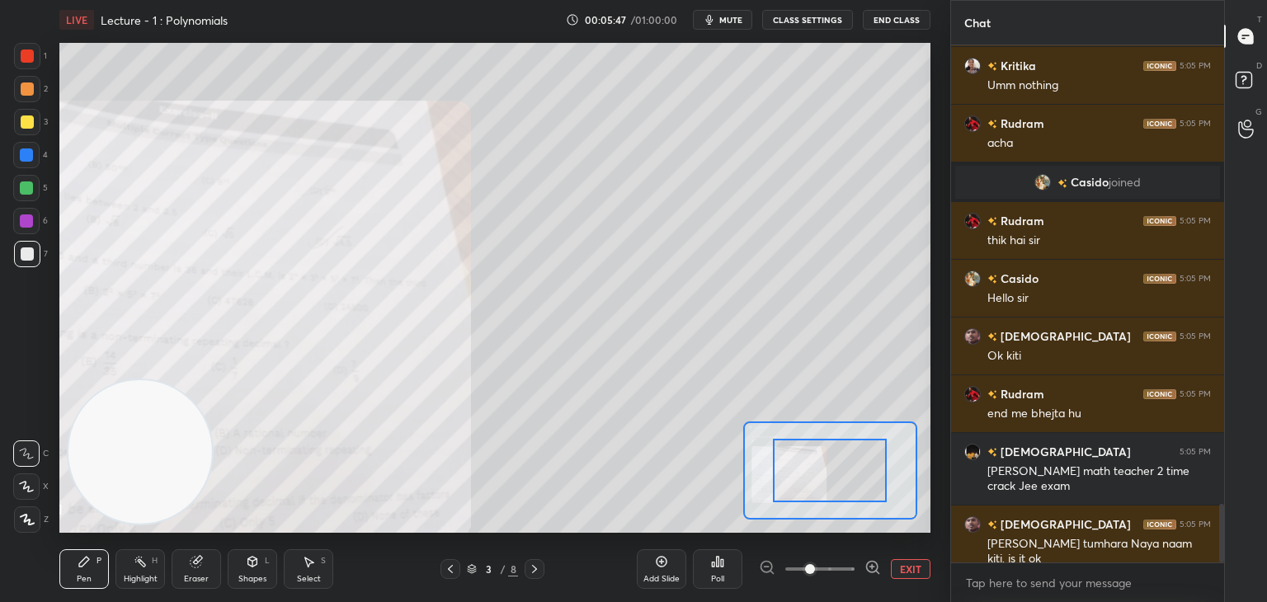
click at [828, 574] on span at bounding box center [820, 569] width 69 height 25
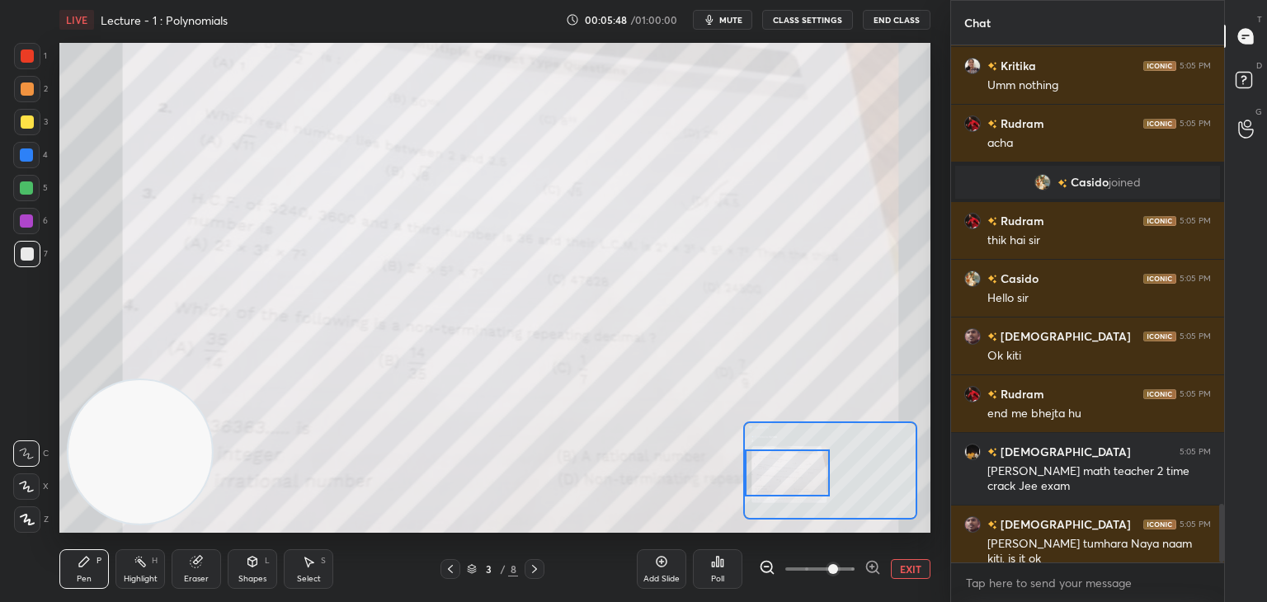
drag, startPoint x: 838, startPoint y: 466, endPoint x: 783, endPoint y: 470, distance: 54.6
click at [786, 470] on div at bounding box center [788, 473] width 86 height 47
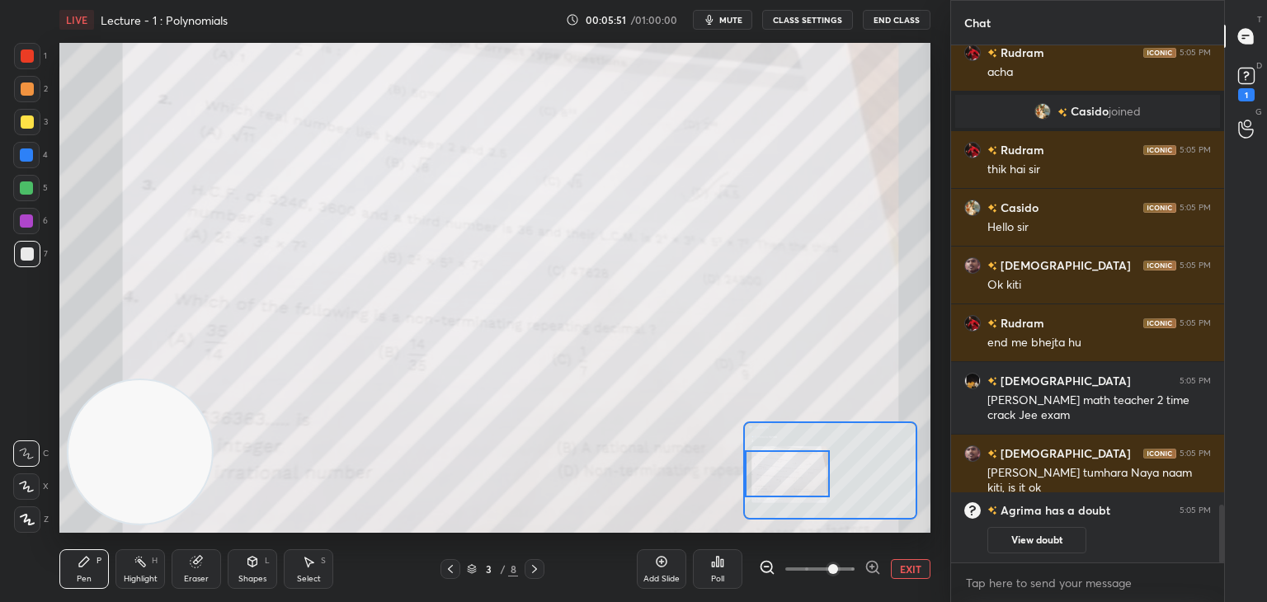
drag, startPoint x: 1050, startPoint y: 545, endPoint x: 1039, endPoint y: 486, distance: 60.4
click at [1041, 541] on button "View doubt" at bounding box center [1037, 540] width 99 height 26
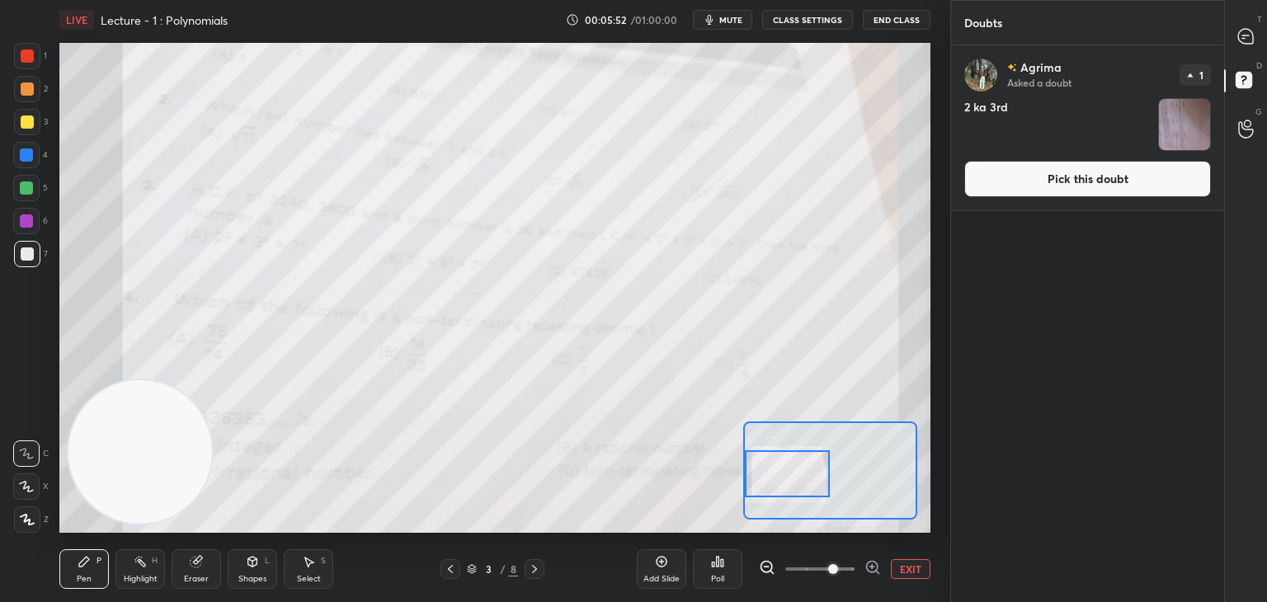
click at [1036, 166] on button "Pick this doubt" at bounding box center [1088, 179] width 247 height 36
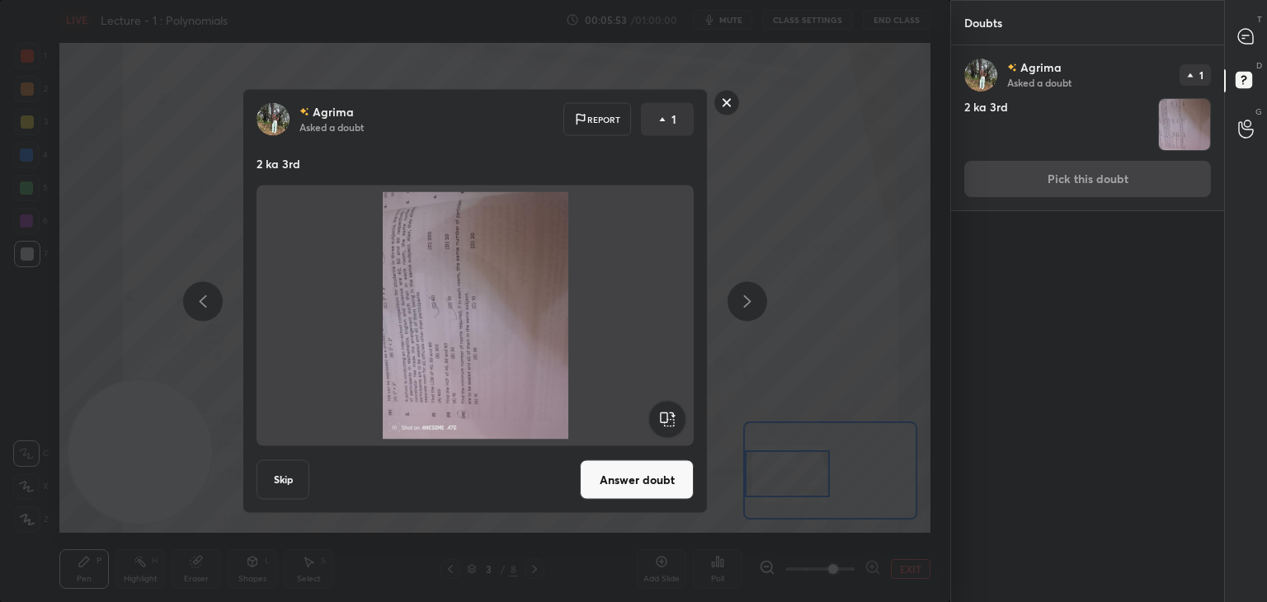
click at [670, 420] on rect at bounding box center [667, 419] width 37 height 37
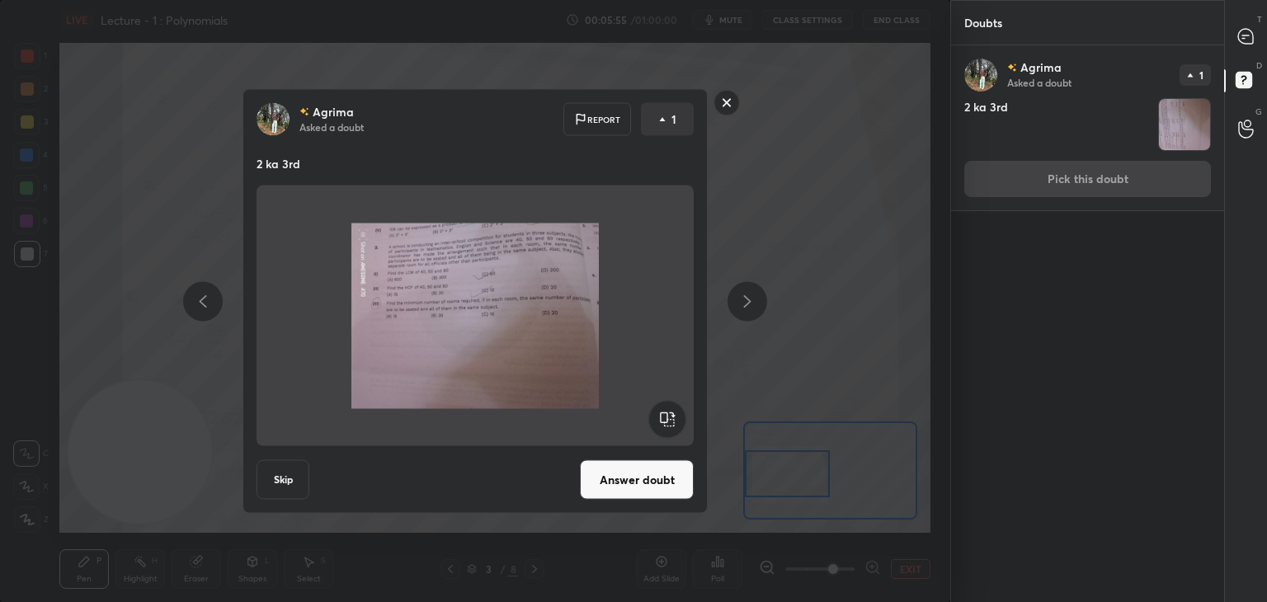
click at [653, 474] on button "Answer doubt" at bounding box center [637, 480] width 114 height 40
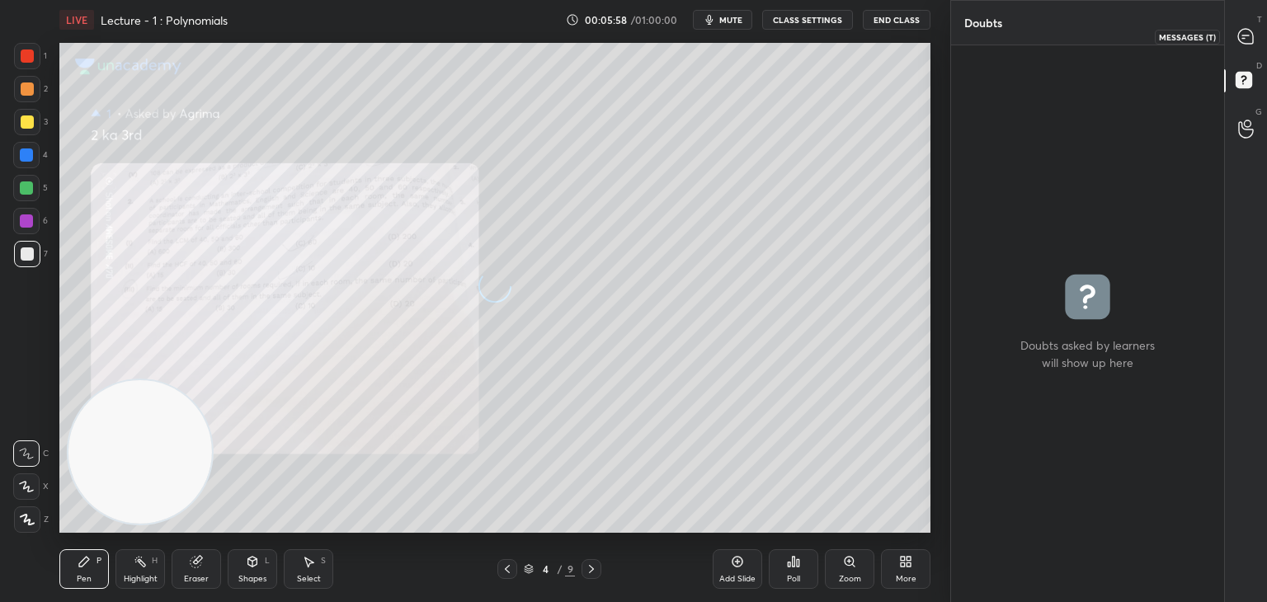
drag, startPoint x: 1248, startPoint y: 37, endPoint x: 1228, endPoint y: 38, distance: 20.6
click at [1248, 37] on icon at bounding box center [1246, 36] width 15 height 15
type textarea "x"
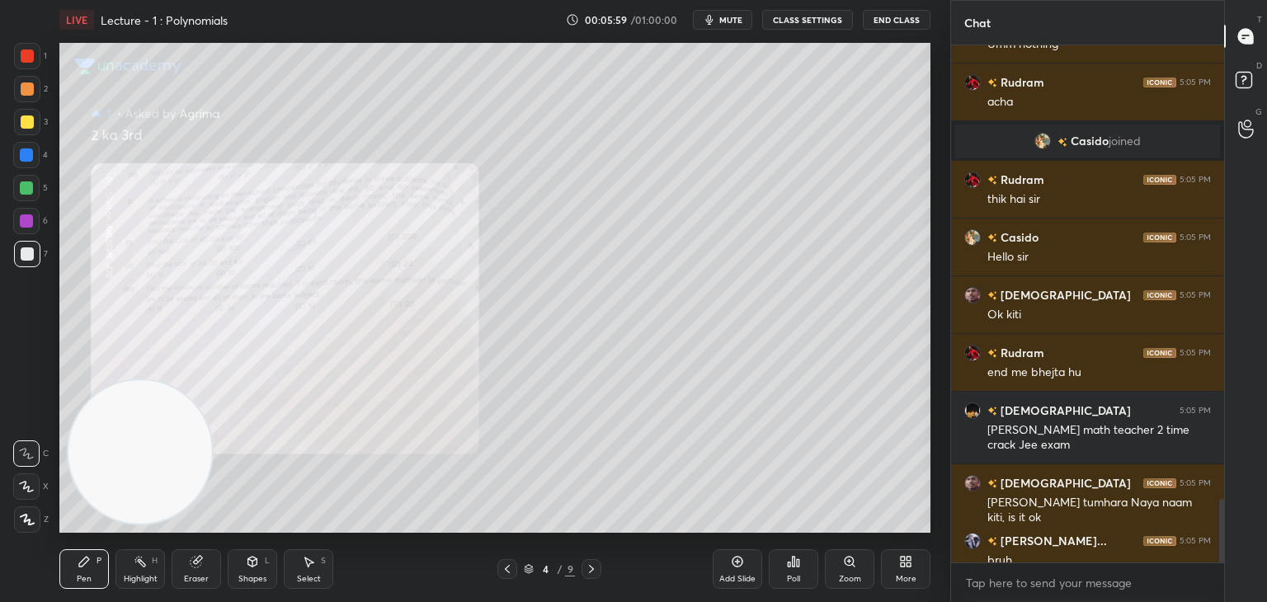
drag, startPoint x: 512, startPoint y: 567, endPoint x: 527, endPoint y: 552, distance: 21.6
click at [512, 566] on icon at bounding box center [507, 569] width 13 height 13
click at [837, 565] on div "Zoom" at bounding box center [850, 570] width 50 height 40
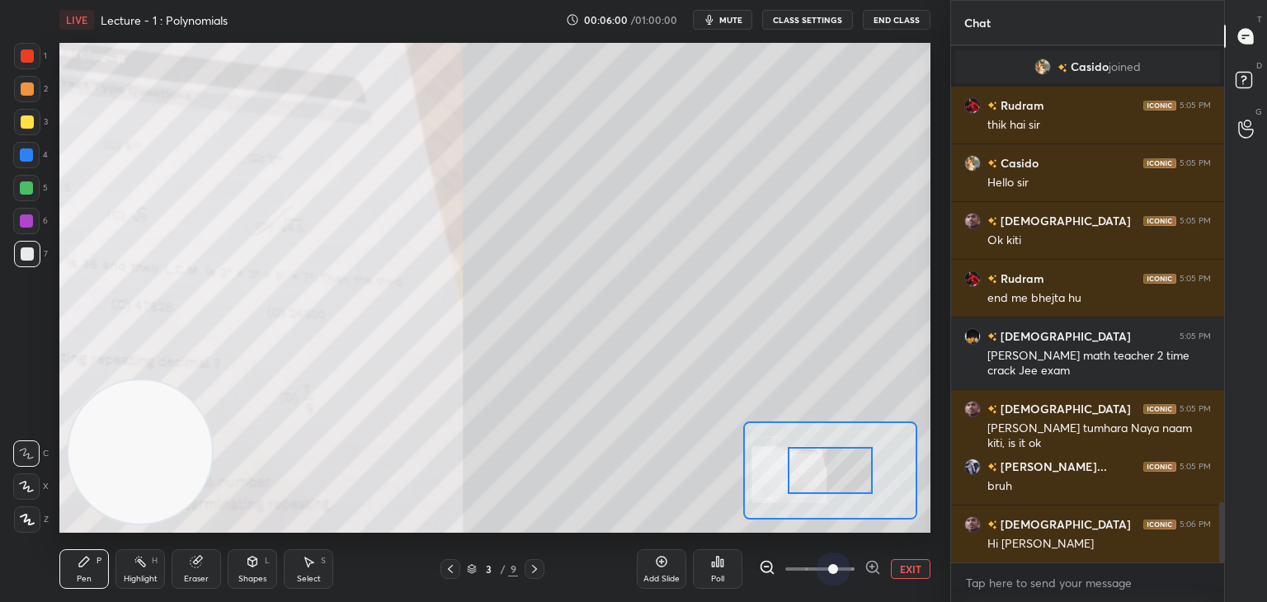
drag, startPoint x: 835, startPoint y: 566, endPoint x: 831, endPoint y: 541, distance: 25.1
click at [836, 566] on span at bounding box center [820, 569] width 69 height 25
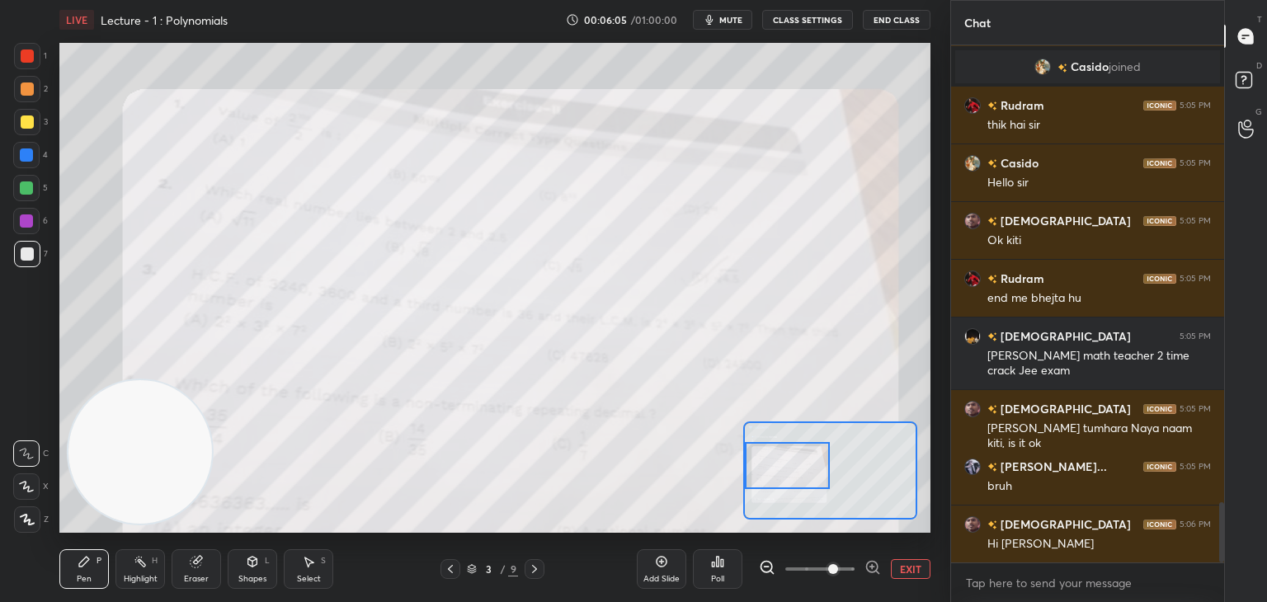
drag, startPoint x: 831, startPoint y: 480, endPoint x: 753, endPoint y: 476, distance: 77.7
click at [753, 476] on div at bounding box center [788, 465] width 86 height 47
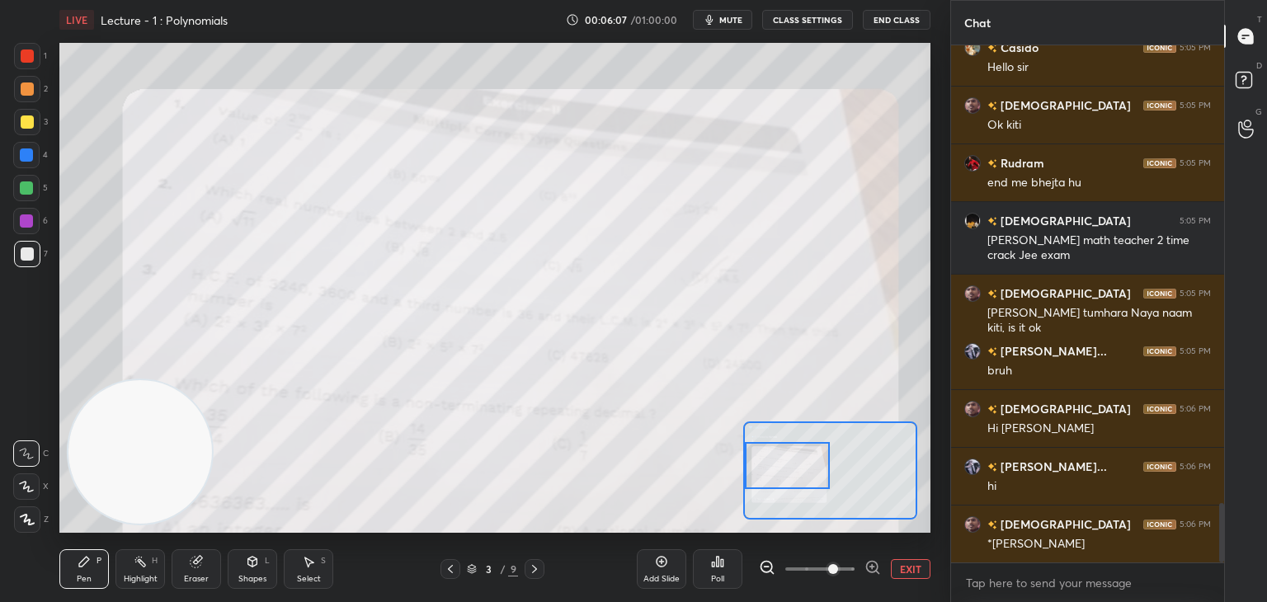
click at [910, 569] on button "EXIT" at bounding box center [911, 569] width 40 height 20
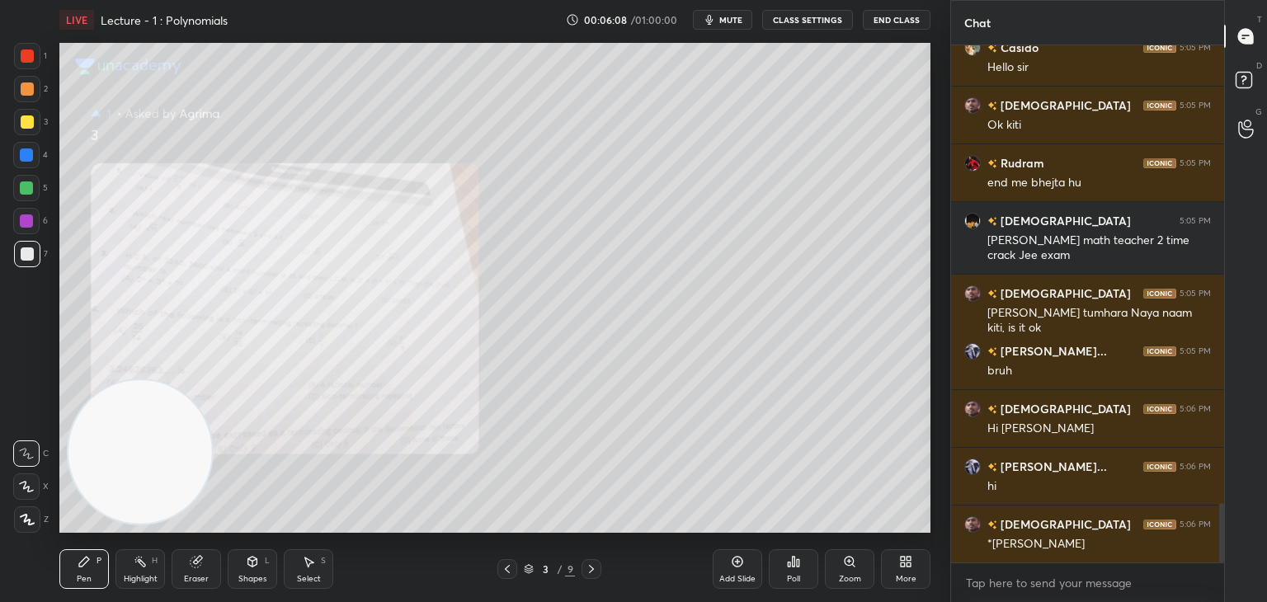
click at [504, 571] on icon at bounding box center [507, 569] width 13 height 13
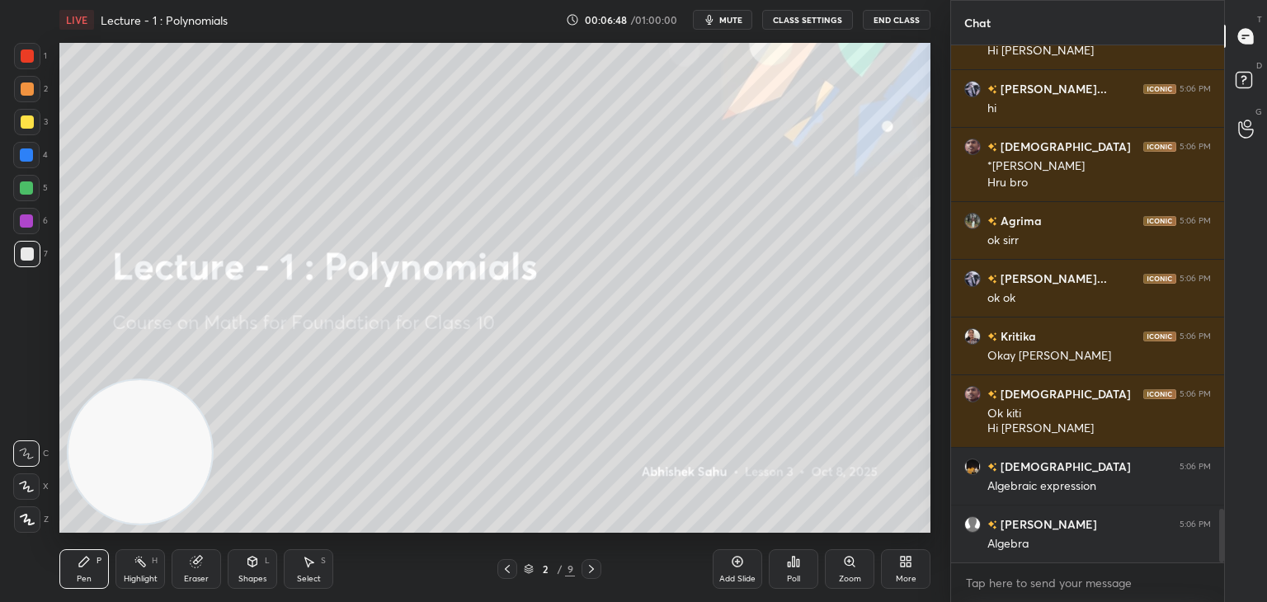
scroll to position [4451, 0]
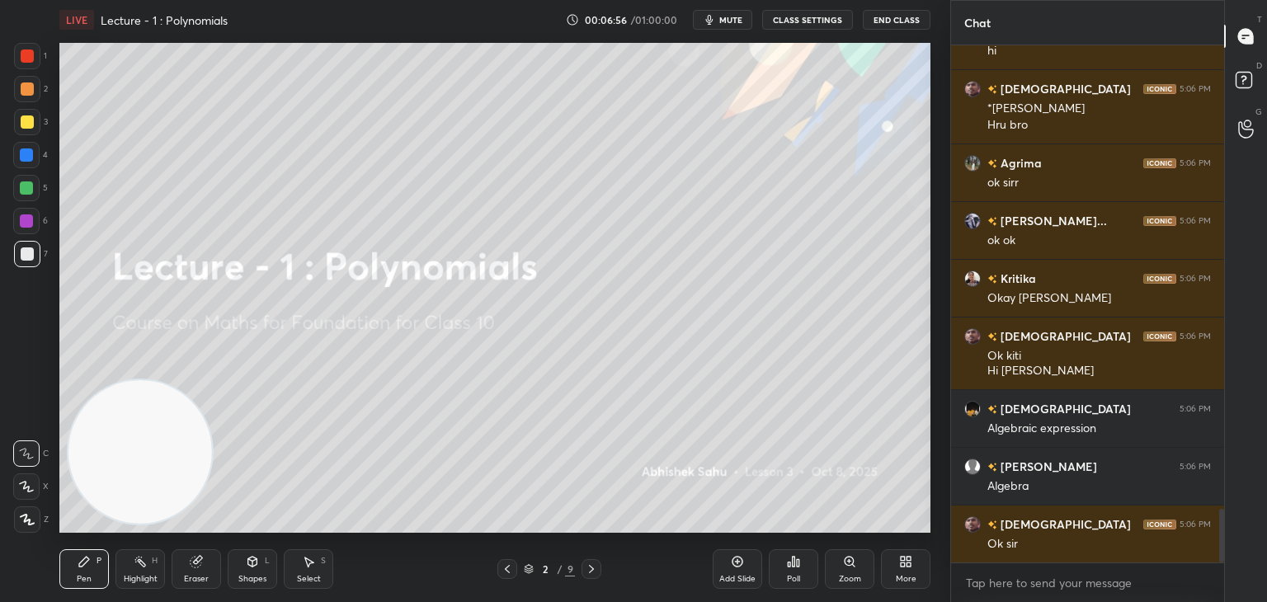
click at [735, 563] on icon at bounding box center [737, 561] width 13 height 13
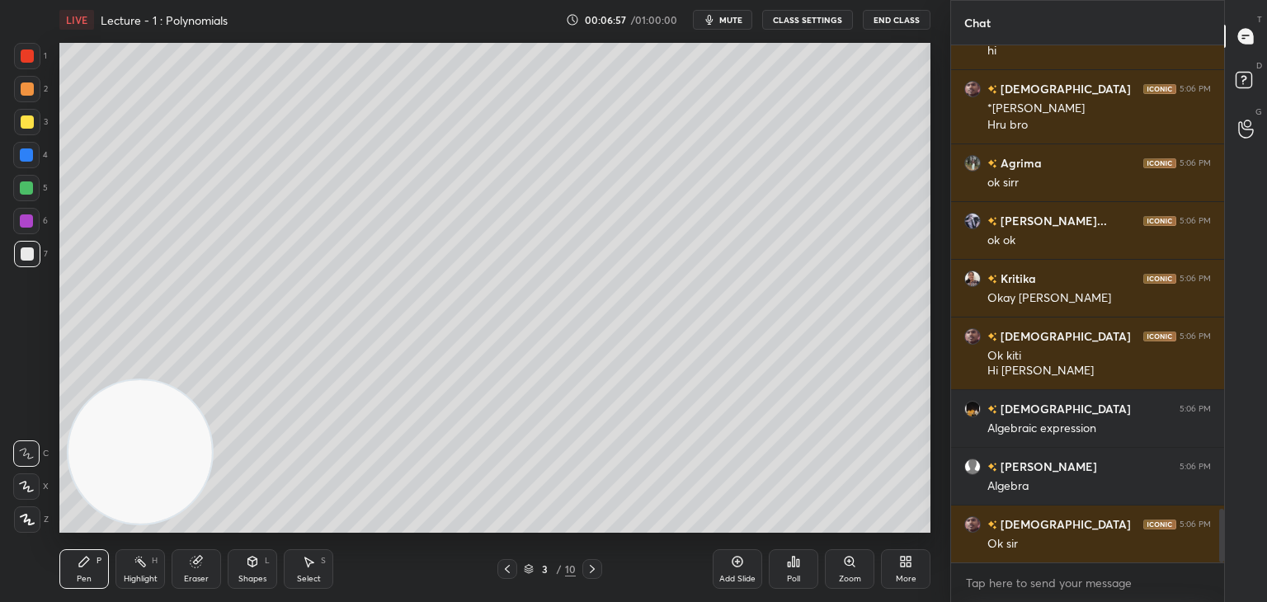
click at [33, 91] on div at bounding box center [27, 89] width 26 height 26
drag, startPoint x: 32, startPoint y: 489, endPoint x: 53, endPoint y: 423, distance: 69.2
click at [29, 486] on icon at bounding box center [26, 487] width 15 height 12
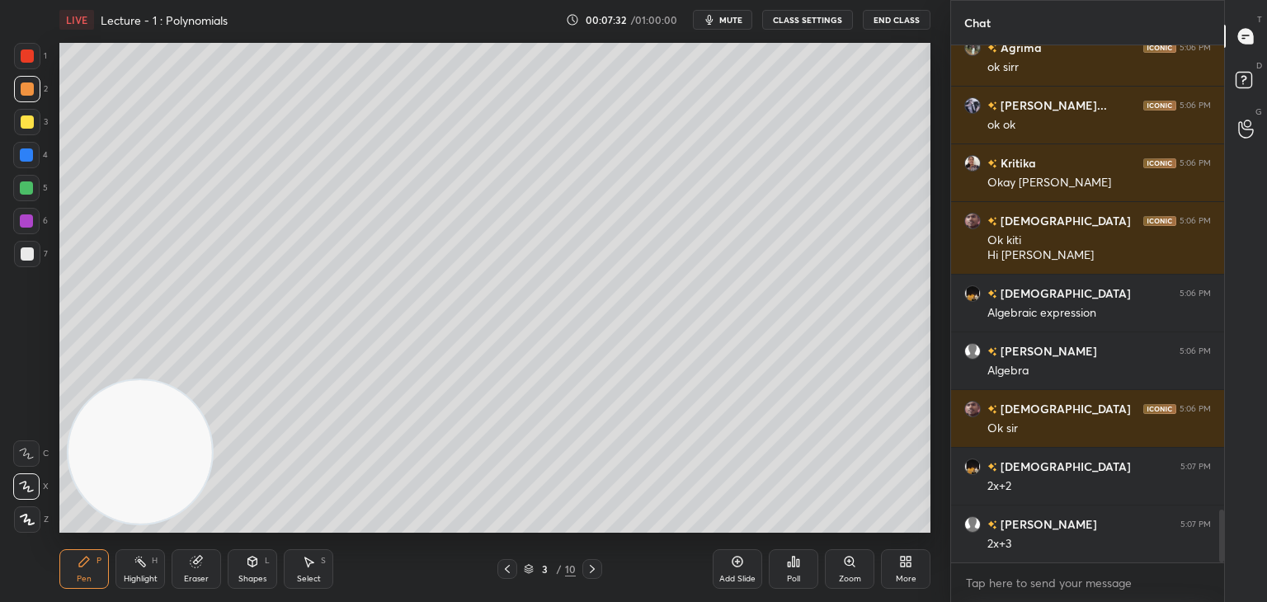
scroll to position [4624, 0]
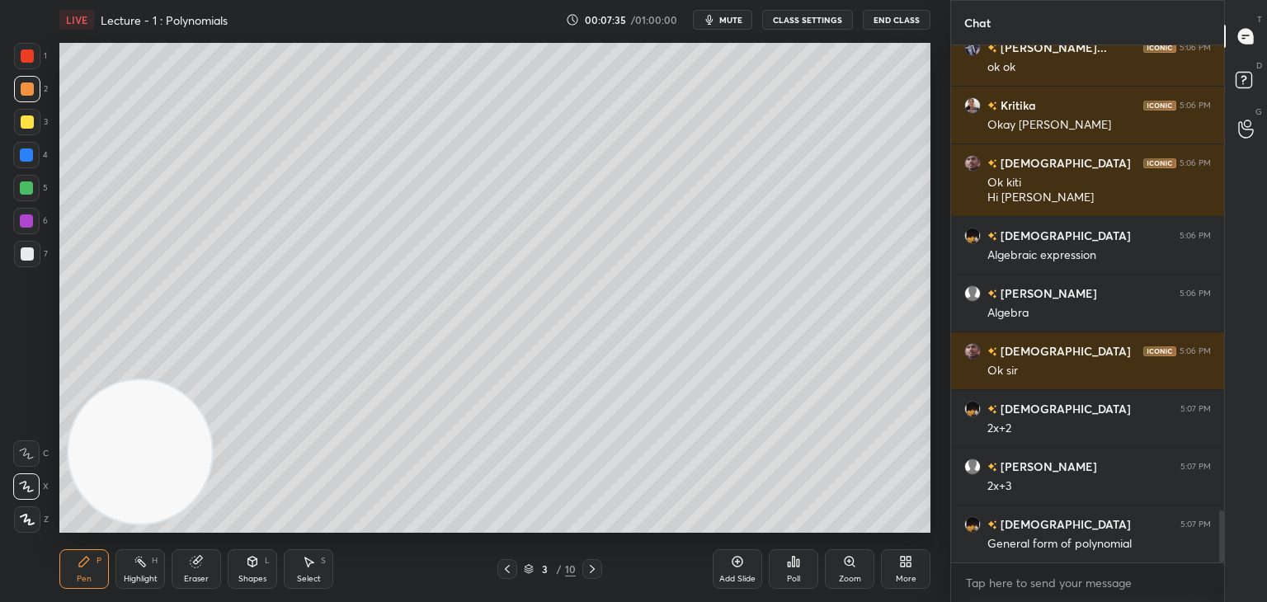
click at [31, 258] on div at bounding box center [27, 254] width 13 height 13
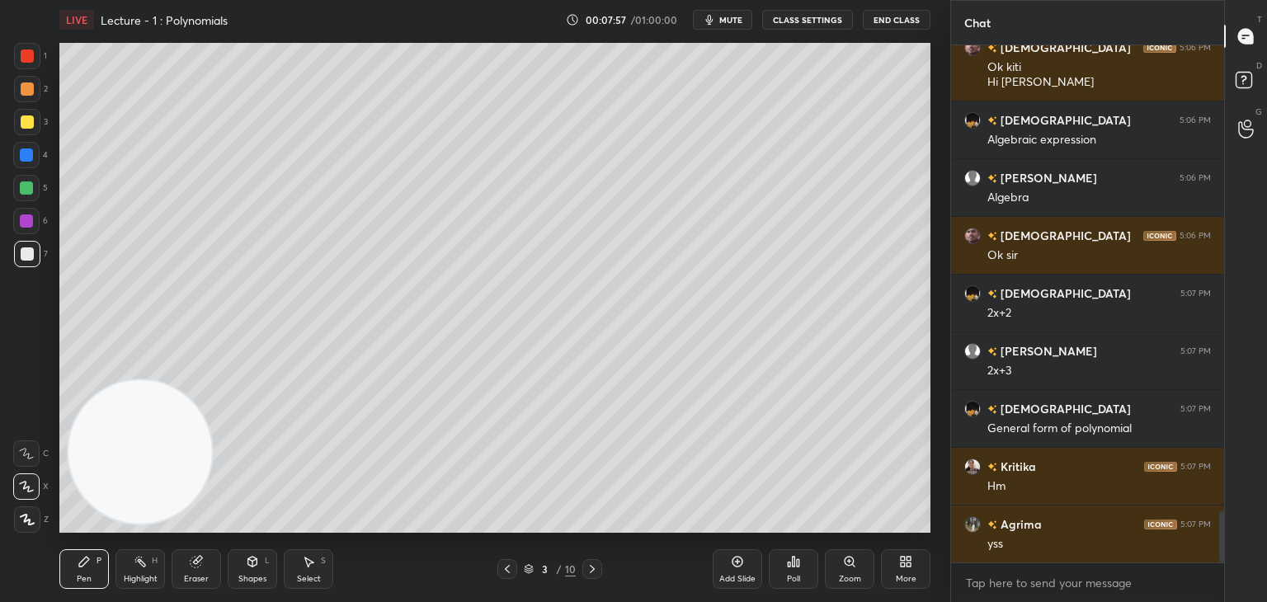
scroll to position [4797, 0]
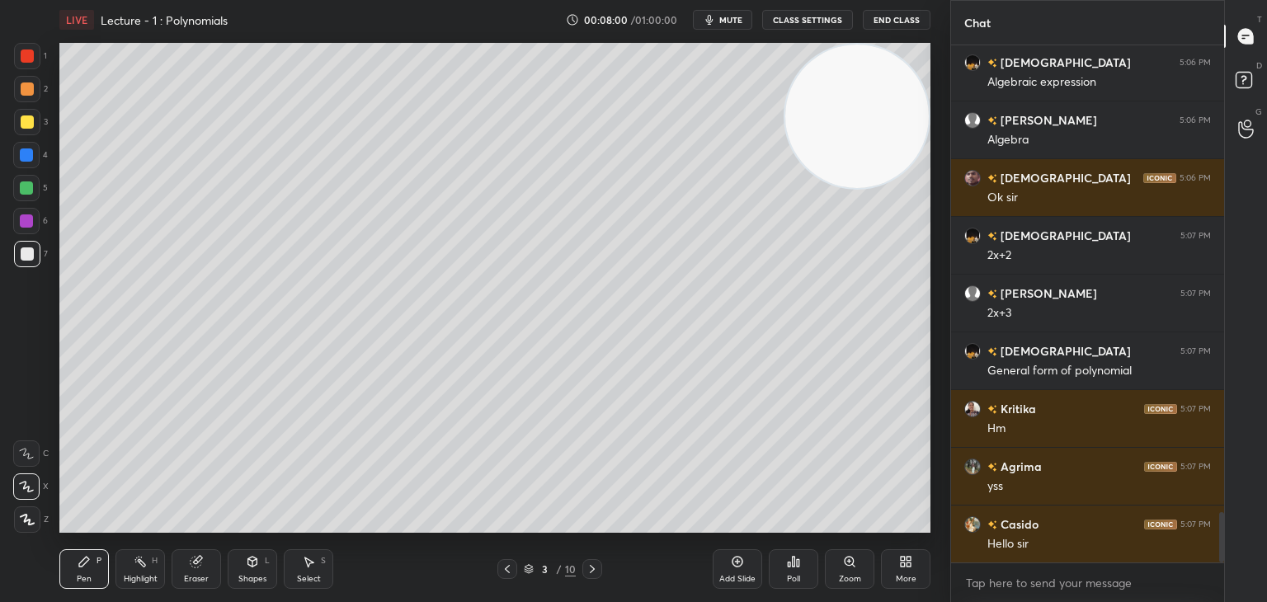
drag, startPoint x: 140, startPoint y: 456, endPoint x: 932, endPoint y: 79, distance: 877.3
click at [931, 80] on div "Setting up your live class Poll for secs No correct answer Start poll" at bounding box center [495, 288] width 885 height 497
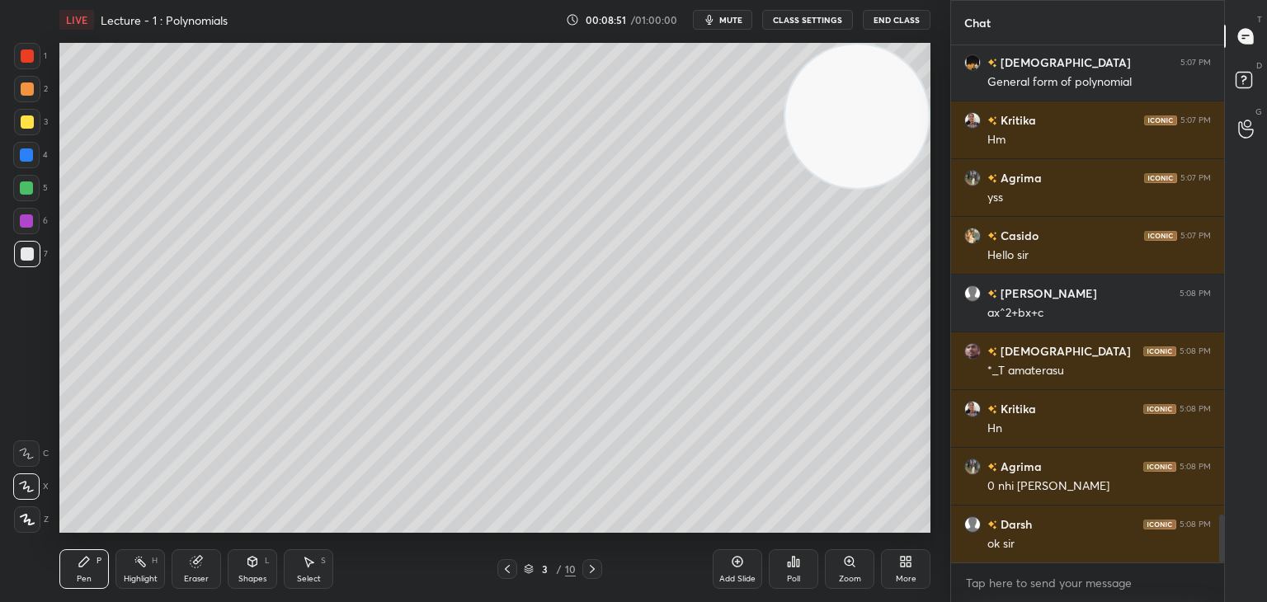
scroll to position [5103, 0]
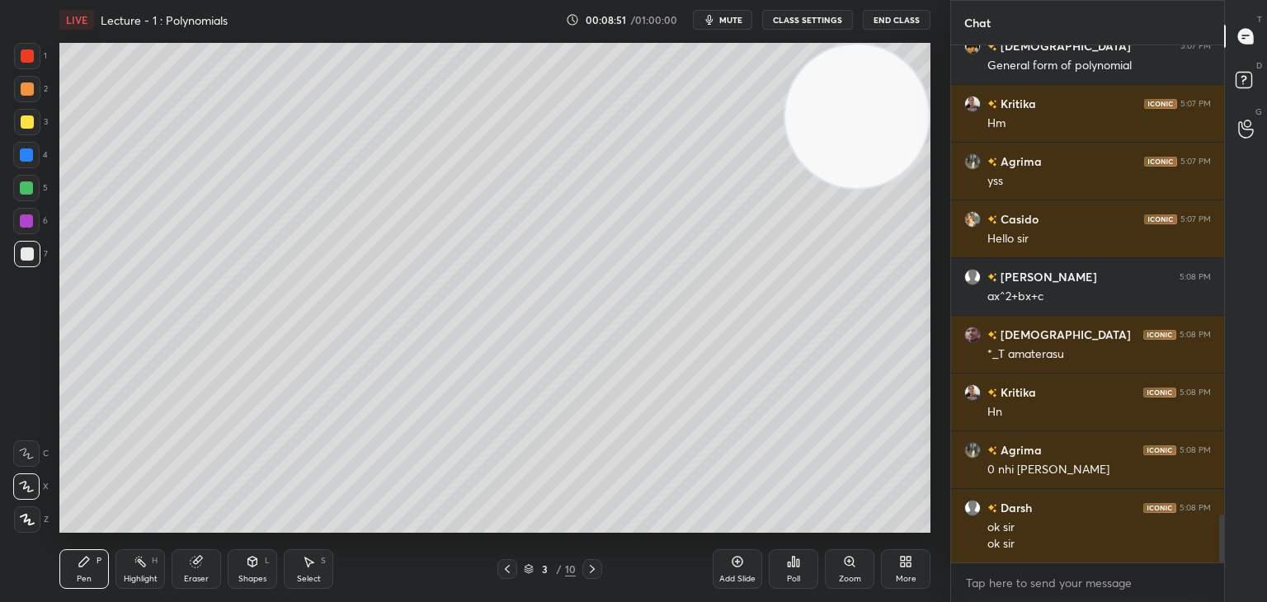
click at [727, 14] on span "mute" at bounding box center [731, 20] width 23 height 12
click at [710, 16] on button "unmute" at bounding box center [722, 20] width 59 height 20
click at [792, 576] on div "Poll" at bounding box center [793, 579] width 13 height 8
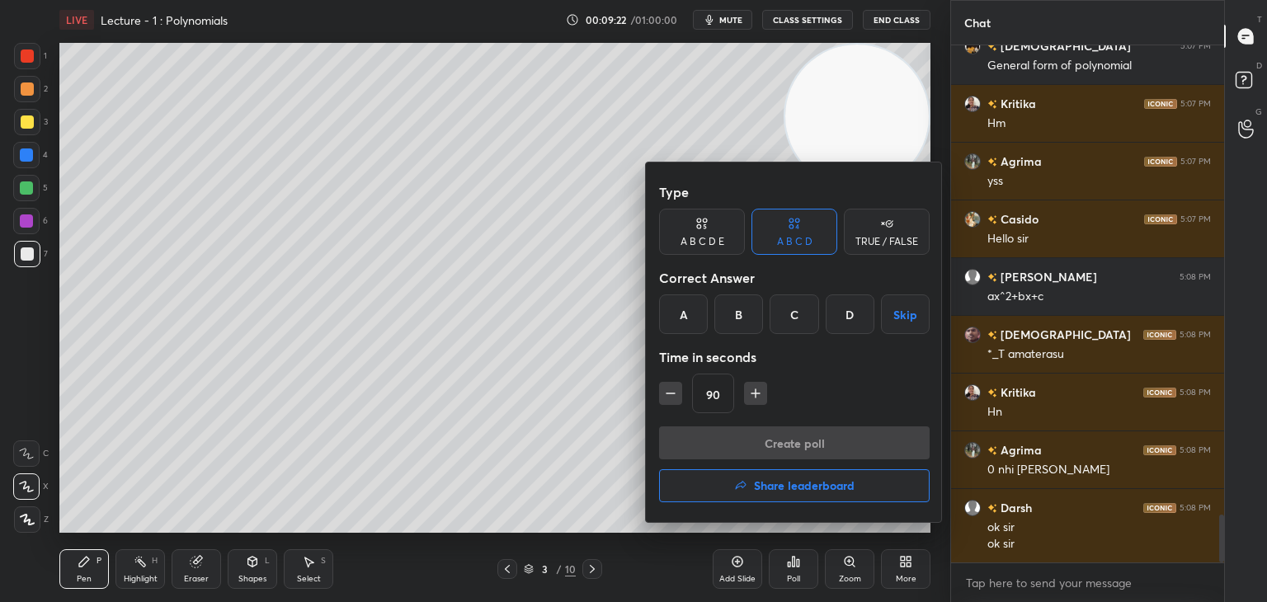
drag, startPoint x: 881, startPoint y: 243, endPoint x: 868, endPoint y: 252, distance: 16.0
click at [881, 242] on div "TRUE / FALSE" at bounding box center [887, 242] width 63 height 10
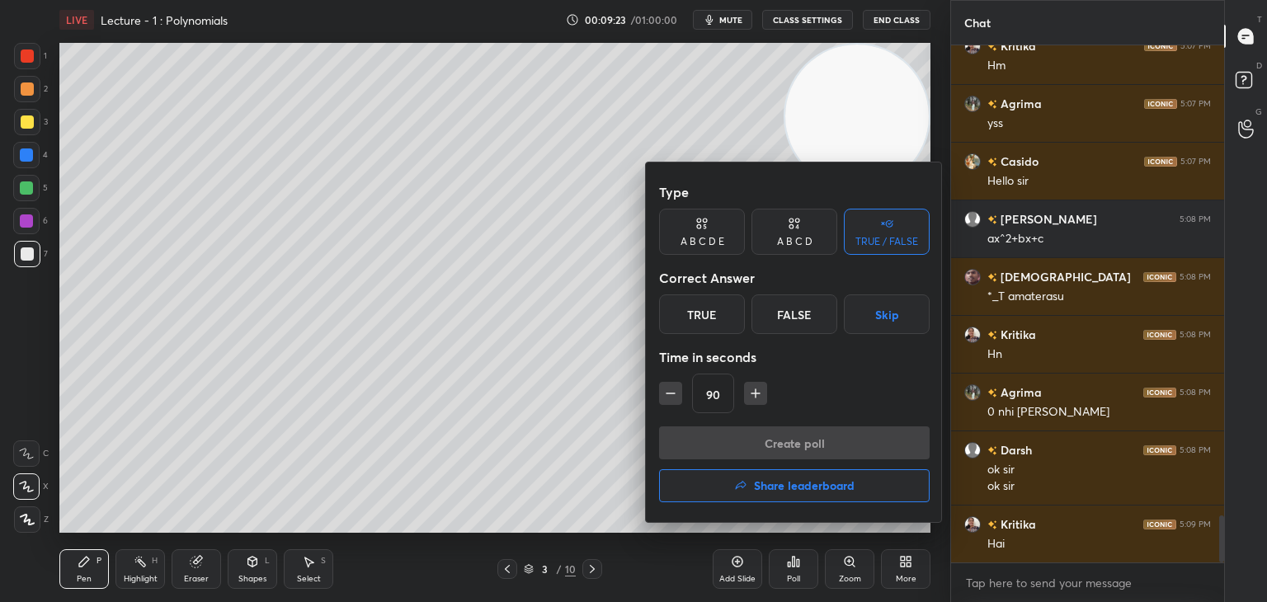
click at [668, 400] on button "button" at bounding box center [670, 393] width 23 height 23
click at [669, 400] on icon "button" at bounding box center [671, 393] width 17 height 17
click at [668, 398] on icon "button" at bounding box center [671, 393] width 17 height 17
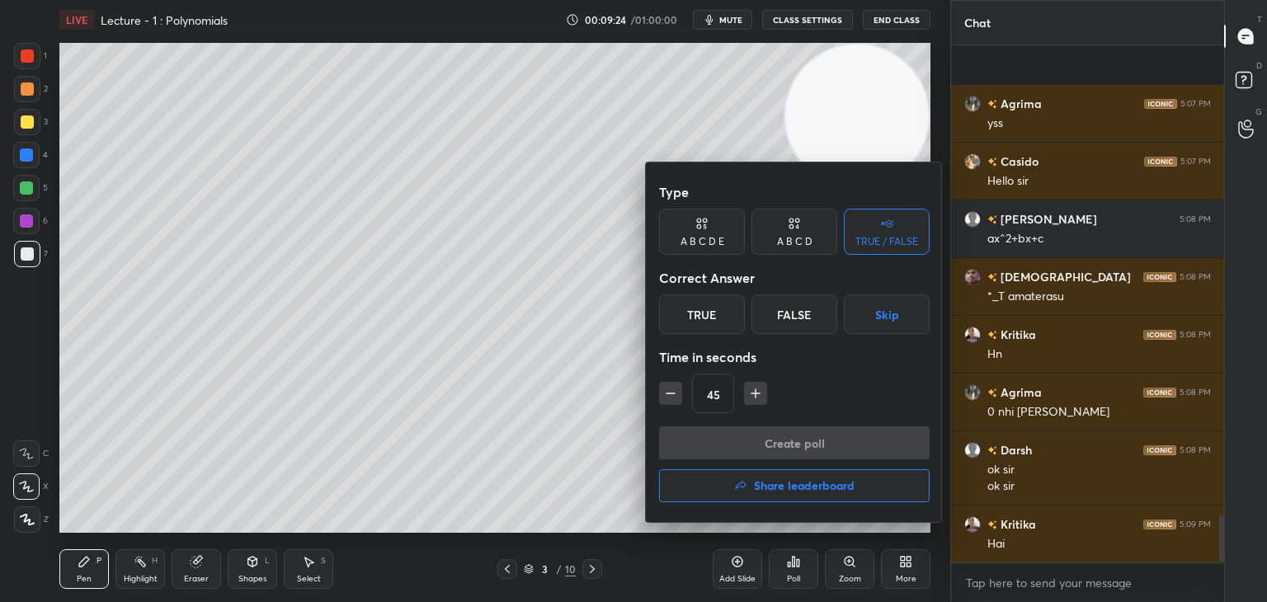
scroll to position [5276, 0]
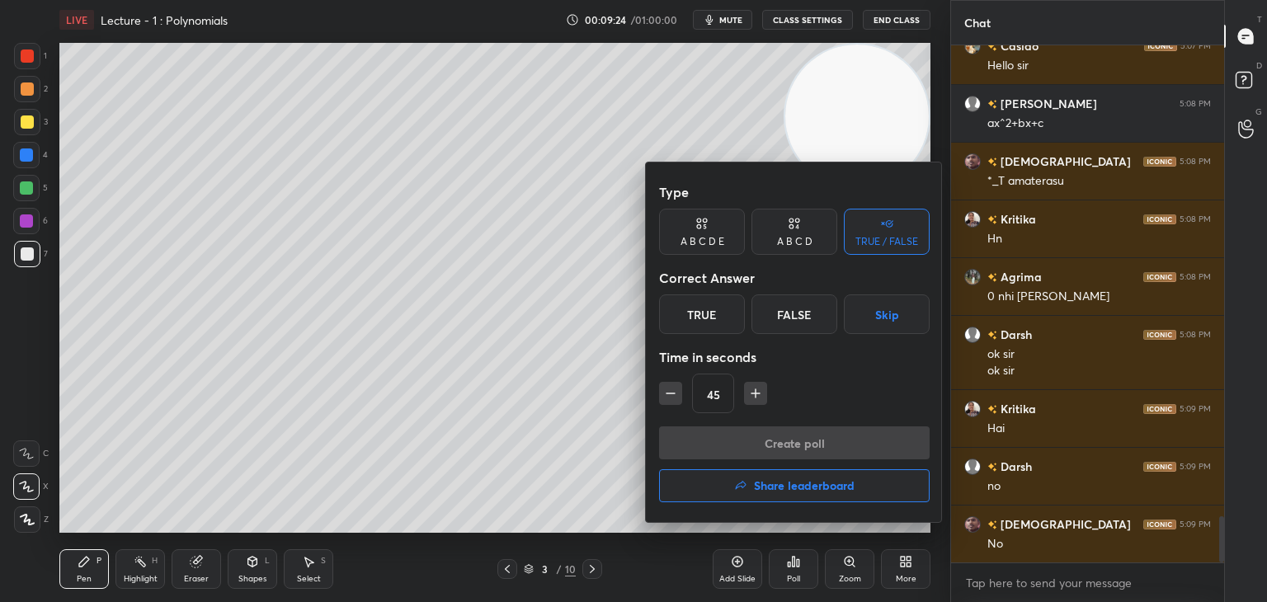
click at [668, 394] on icon "button" at bounding box center [671, 393] width 17 height 17
type input "30"
click at [703, 316] on div "True" at bounding box center [702, 315] width 86 height 40
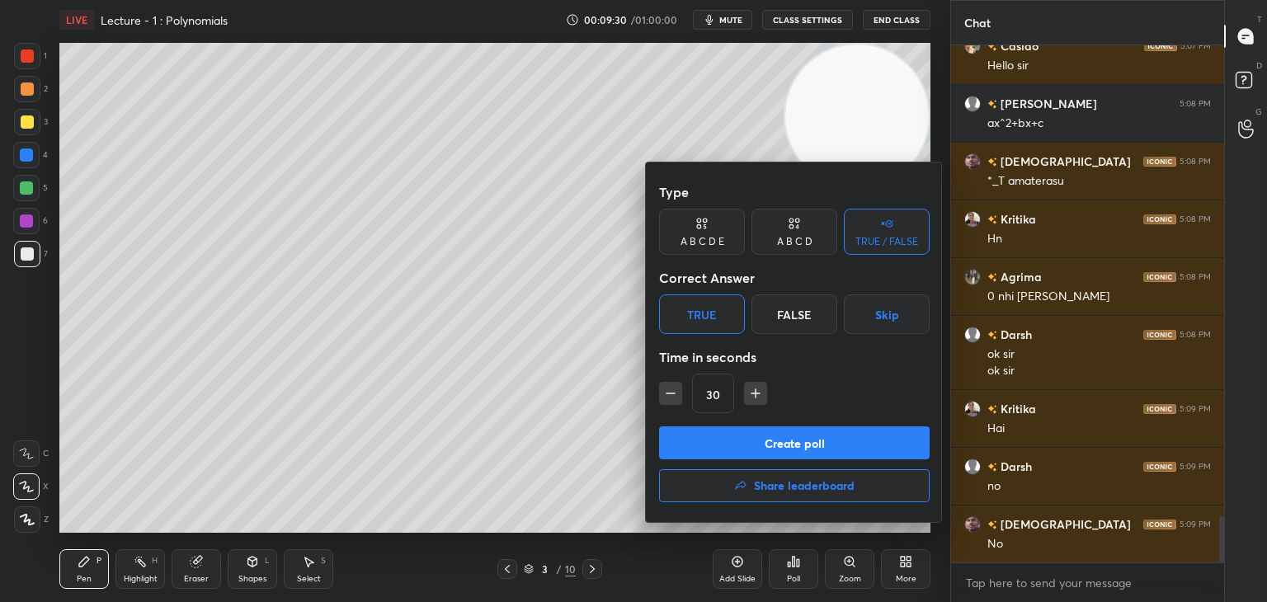
click at [777, 444] on button "Create poll" at bounding box center [794, 443] width 271 height 33
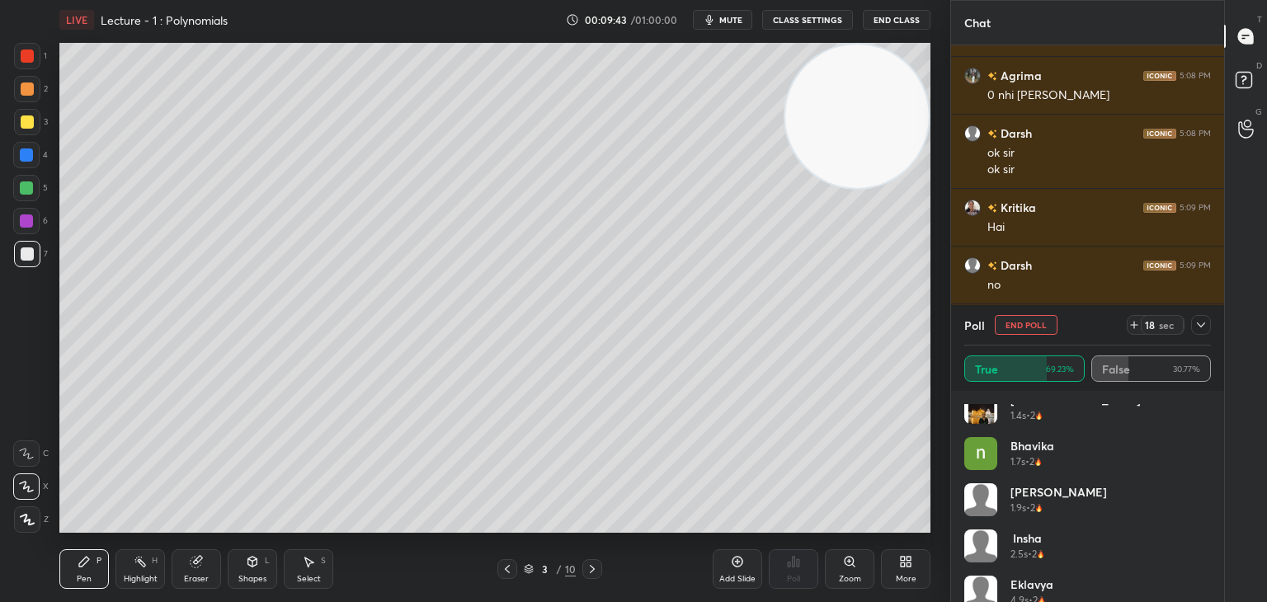
scroll to position [218, 0]
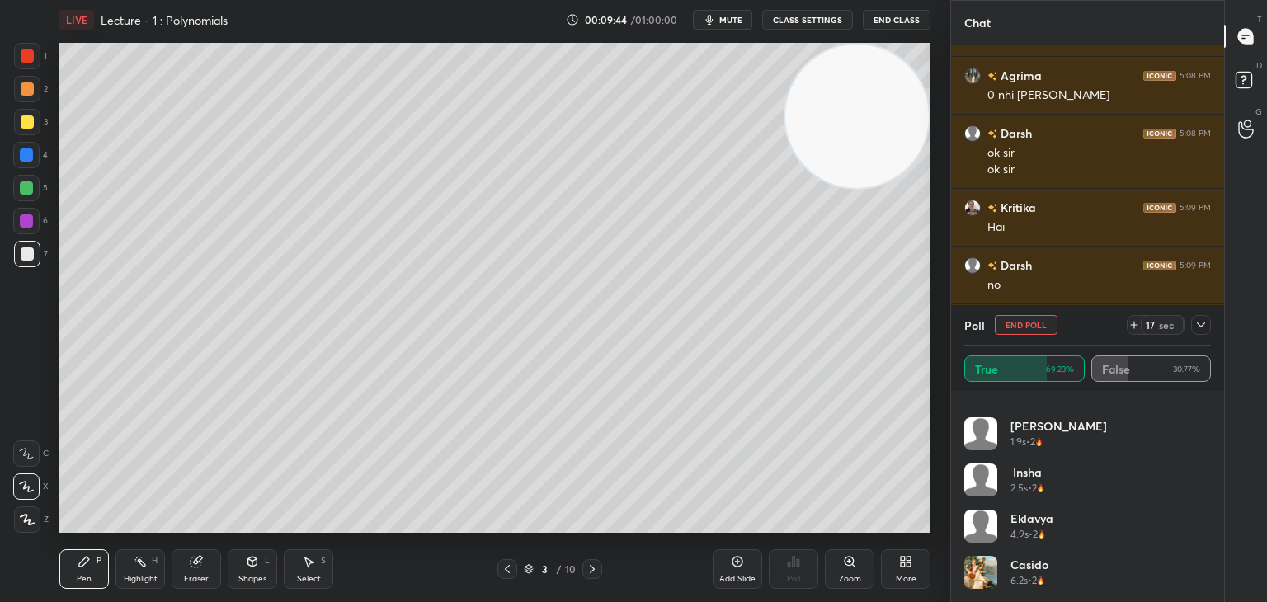
click at [1197, 328] on icon at bounding box center [1201, 325] width 13 height 13
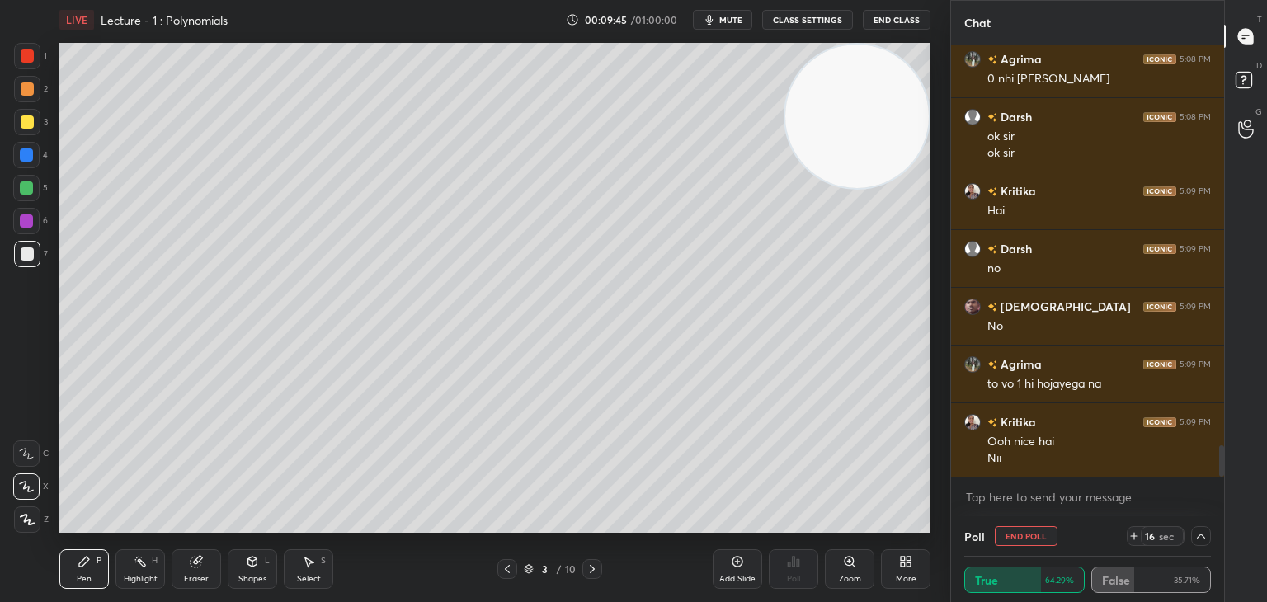
scroll to position [5552, 0]
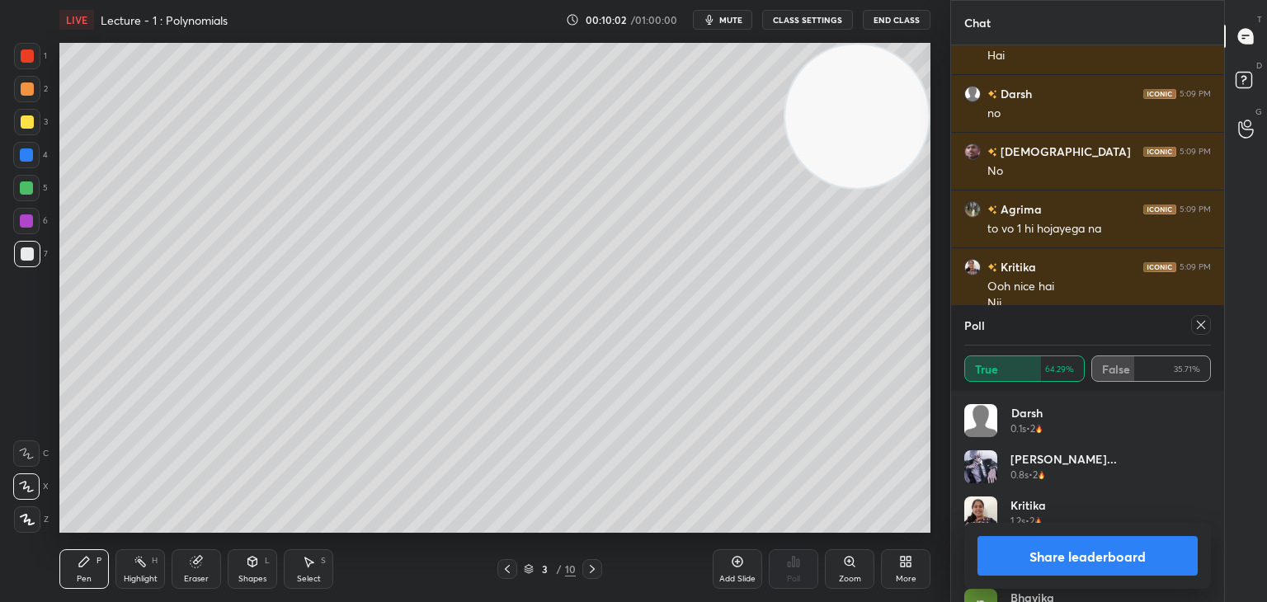
click at [1196, 323] on icon at bounding box center [1201, 325] width 13 height 13
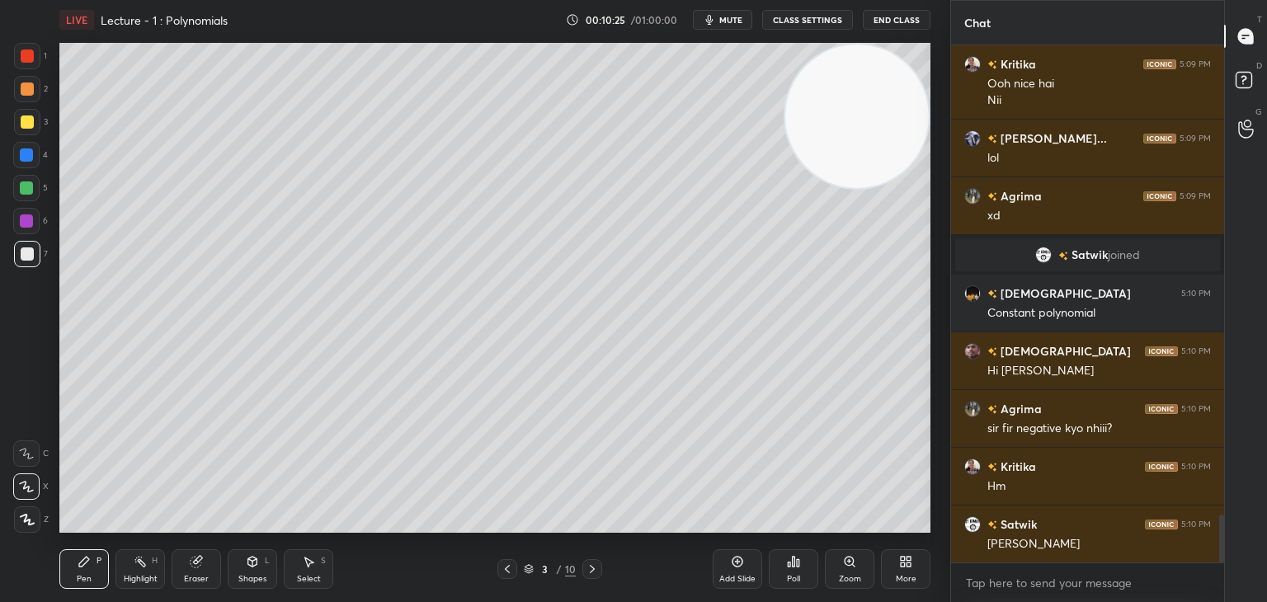
click at [790, 562] on icon at bounding box center [793, 561] width 13 height 13
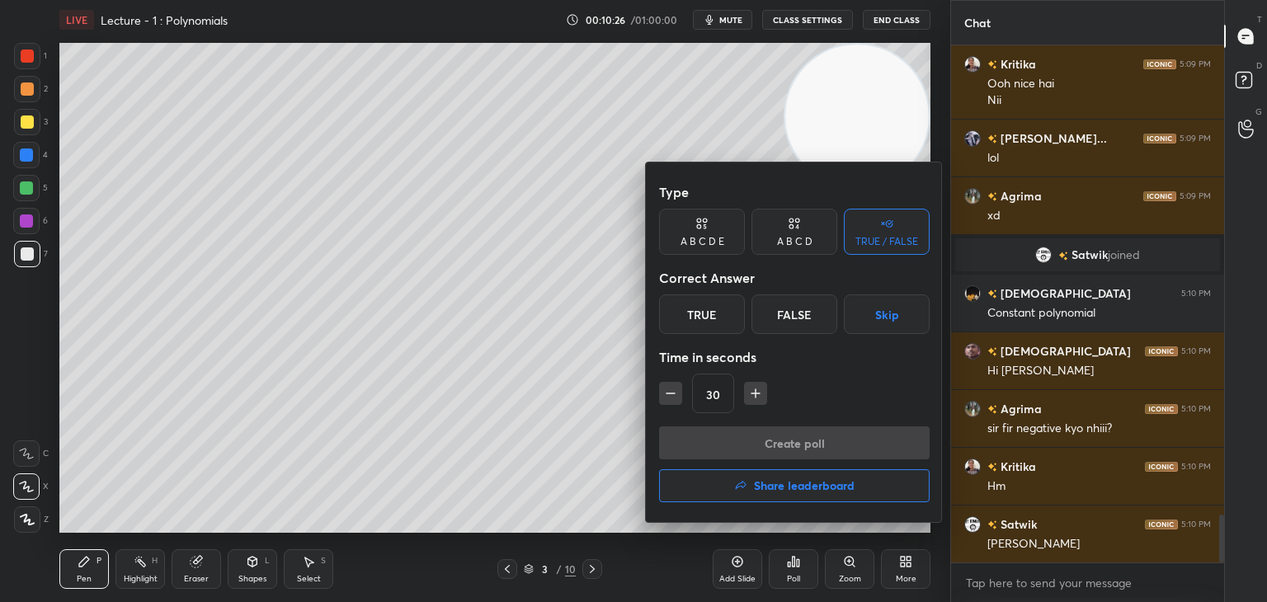
click at [790, 318] on div "False" at bounding box center [795, 315] width 86 height 40
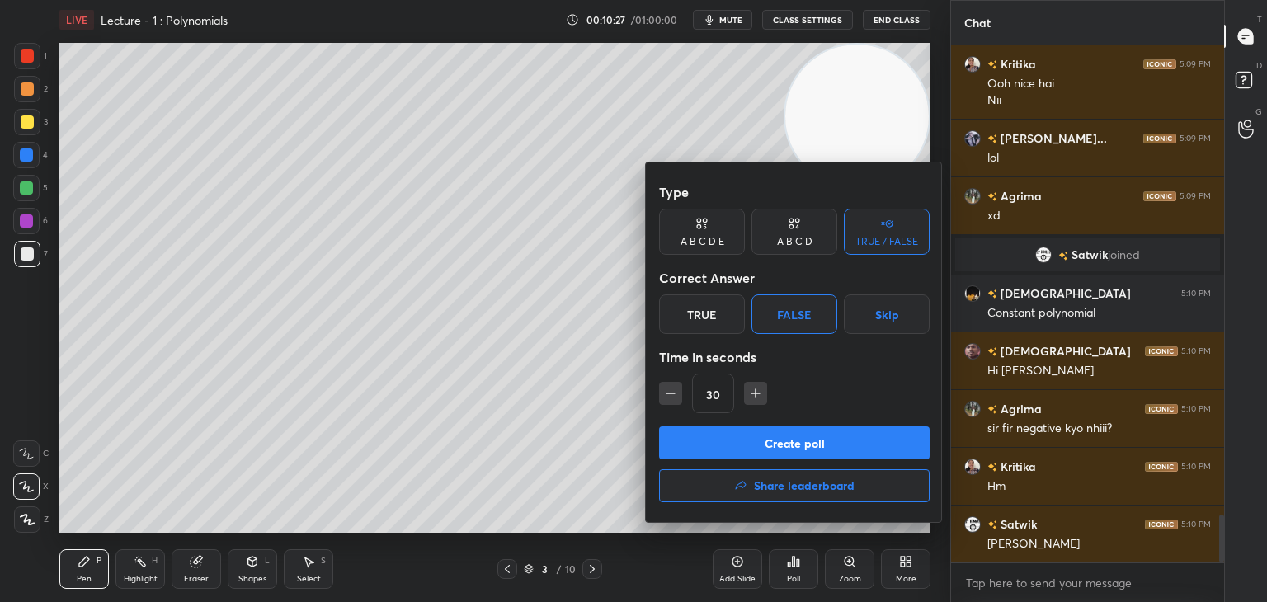
click at [739, 441] on button "Create poll" at bounding box center [794, 443] width 271 height 33
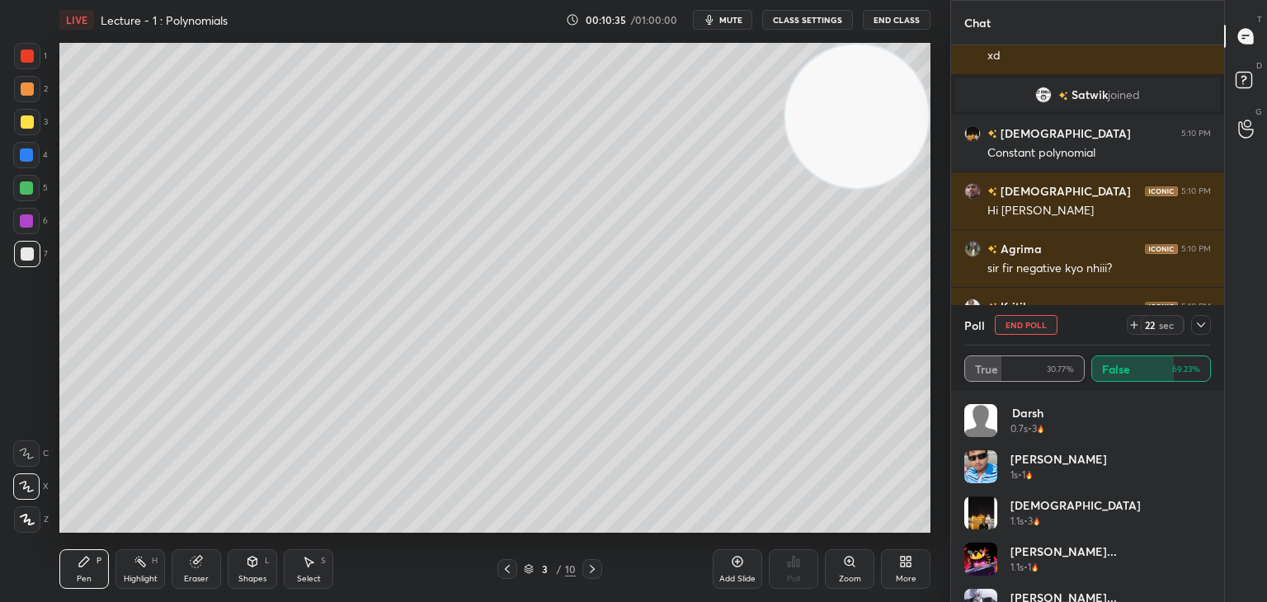
drag, startPoint x: 1211, startPoint y: 412, endPoint x: 1205, endPoint y: 478, distance: 66.3
click at [1206, 486] on div "[PERSON_NAME] 0.7s • 3 [PERSON_NAME] 1s • 1 [DEMOGRAPHIC_DATA] 1.1s • 3 [PERSON…" at bounding box center [1087, 496] width 273 height 211
click at [1196, 318] on div at bounding box center [1202, 325] width 20 height 20
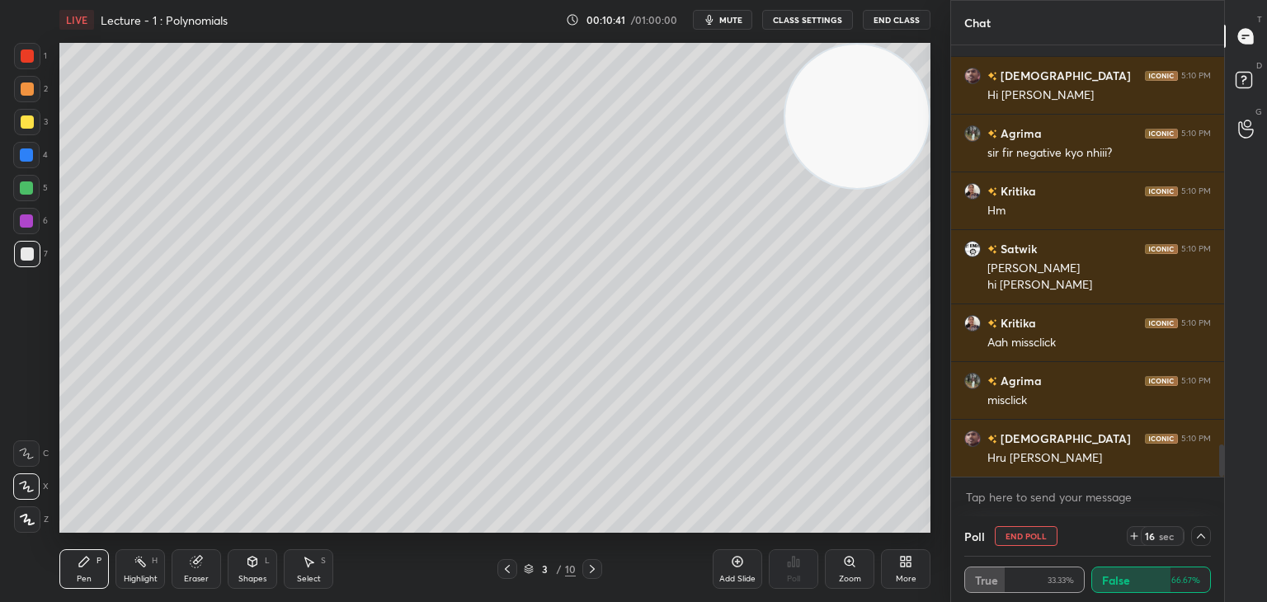
click at [1198, 535] on icon at bounding box center [1201, 536] width 13 height 13
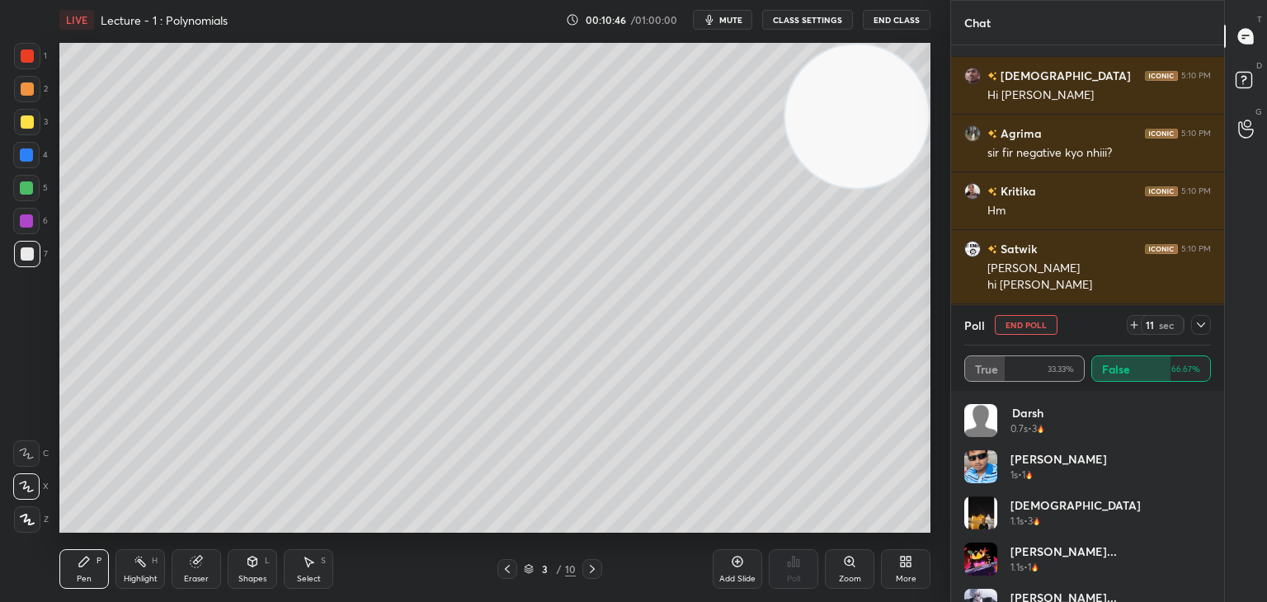
drag, startPoint x: 1204, startPoint y: 323, endPoint x: 1195, endPoint y: 319, distance: 10.0
click at [1198, 319] on icon at bounding box center [1201, 325] width 13 height 13
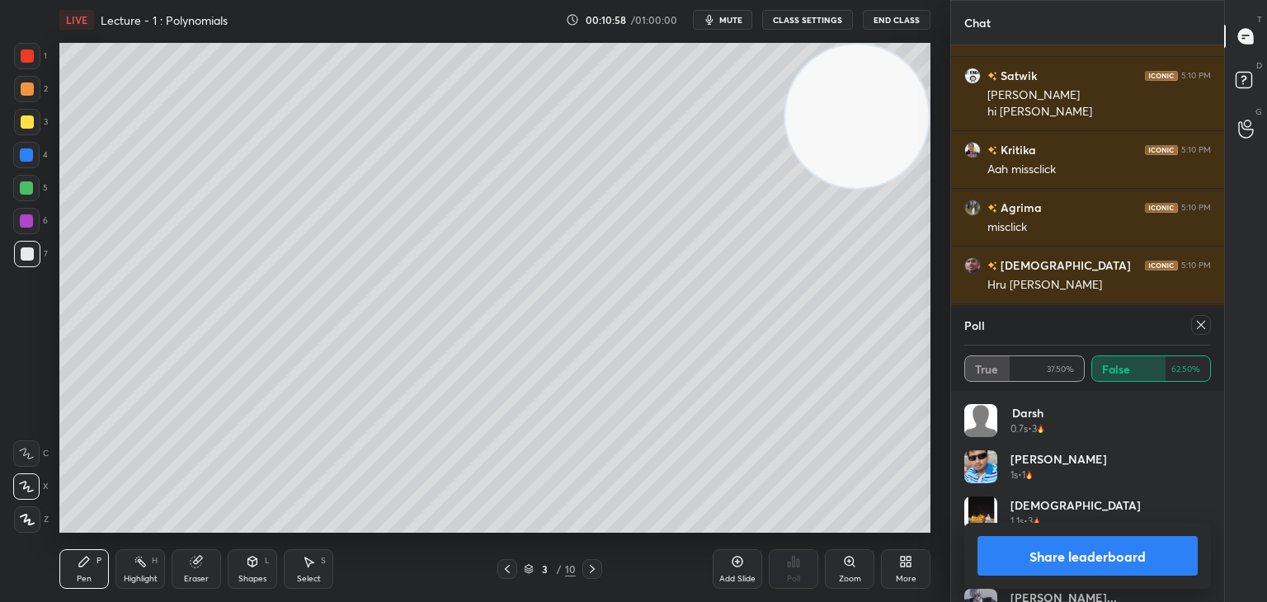
drag, startPoint x: 1187, startPoint y: 325, endPoint x: 1202, endPoint y: 324, distance: 15.7
click at [1196, 324] on div at bounding box center [1198, 325] width 26 height 20
click at [1201, 324] on icon at bounding box center [1201, 325] width 8 height 8
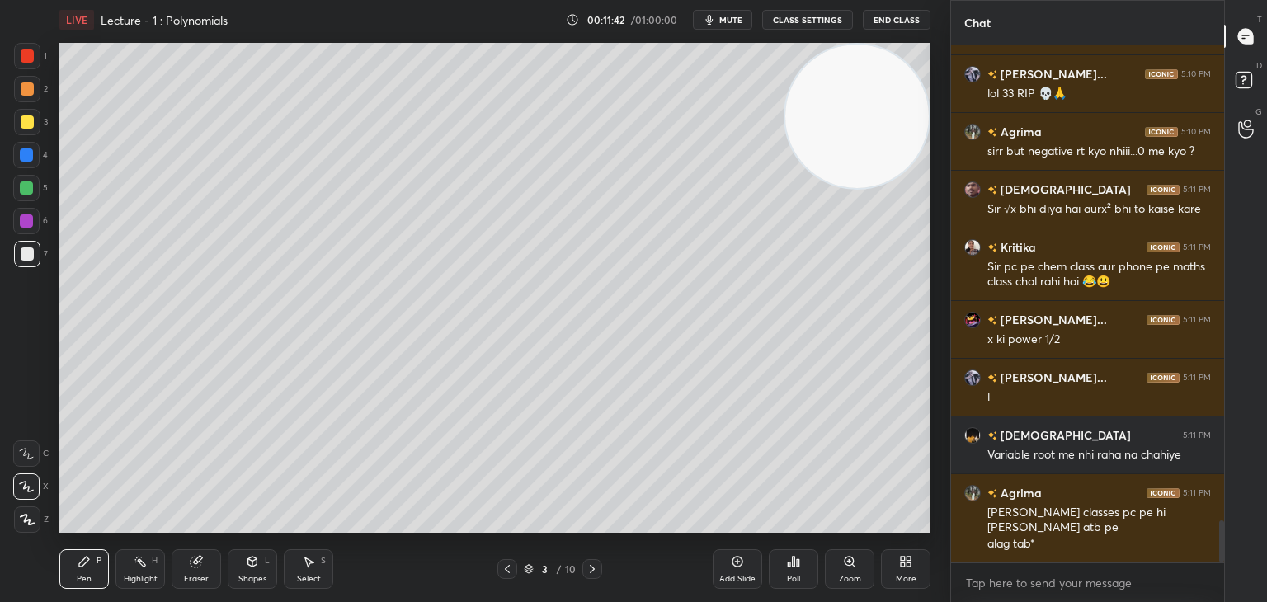
click at [792, 570] on div "Poll" at bounding box center [794, 570] width 50 height 40
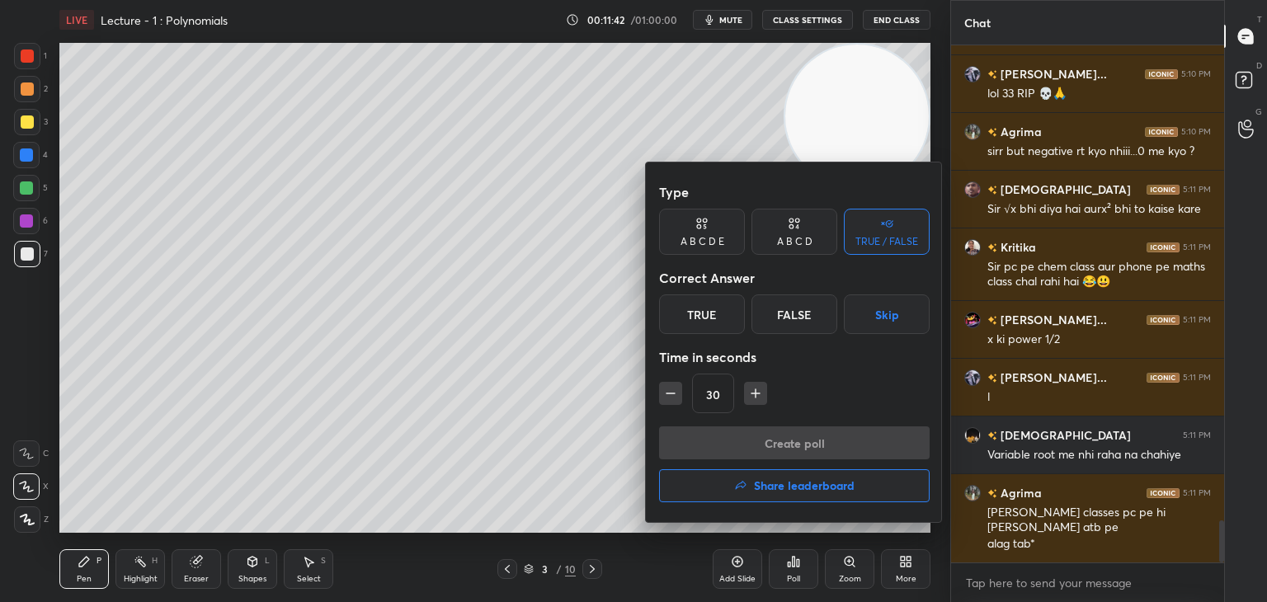
drag, startPoint x: 800, startPoint y: 319, endPoint x: 793, endPoint y: 330, distance: 13.7
click at [800, 315] on div "False" at bounding box center [795, 315] width 86 height 40
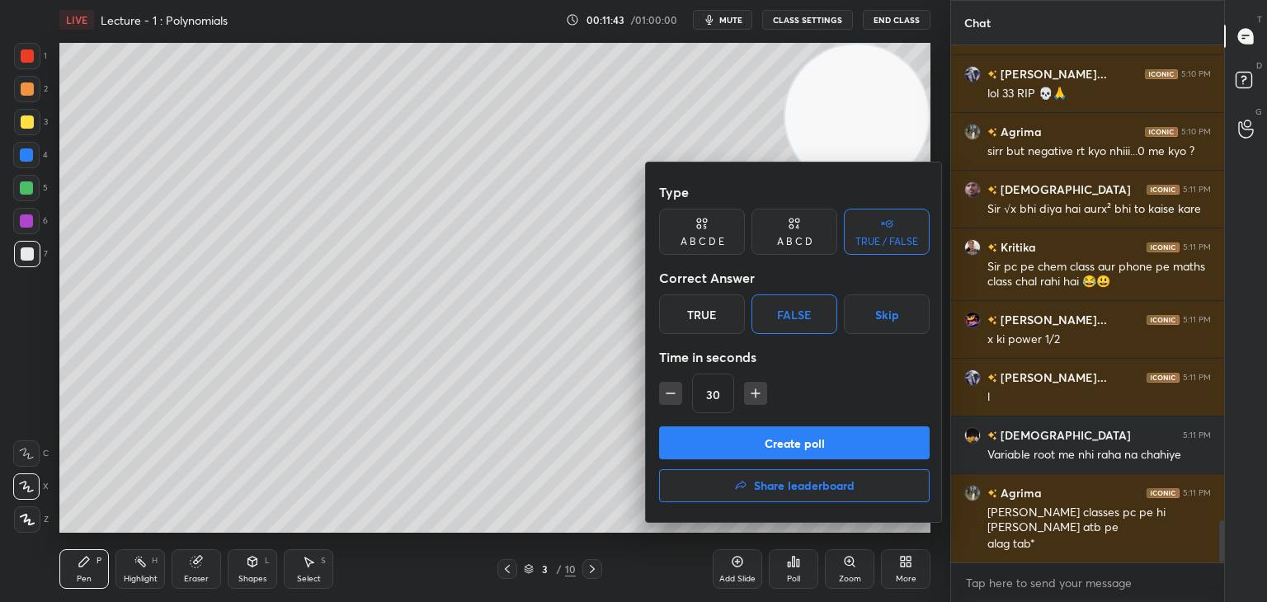
click at [736, 441] on button "Create poll" at bounding box center [794, 443] width 271 height 33
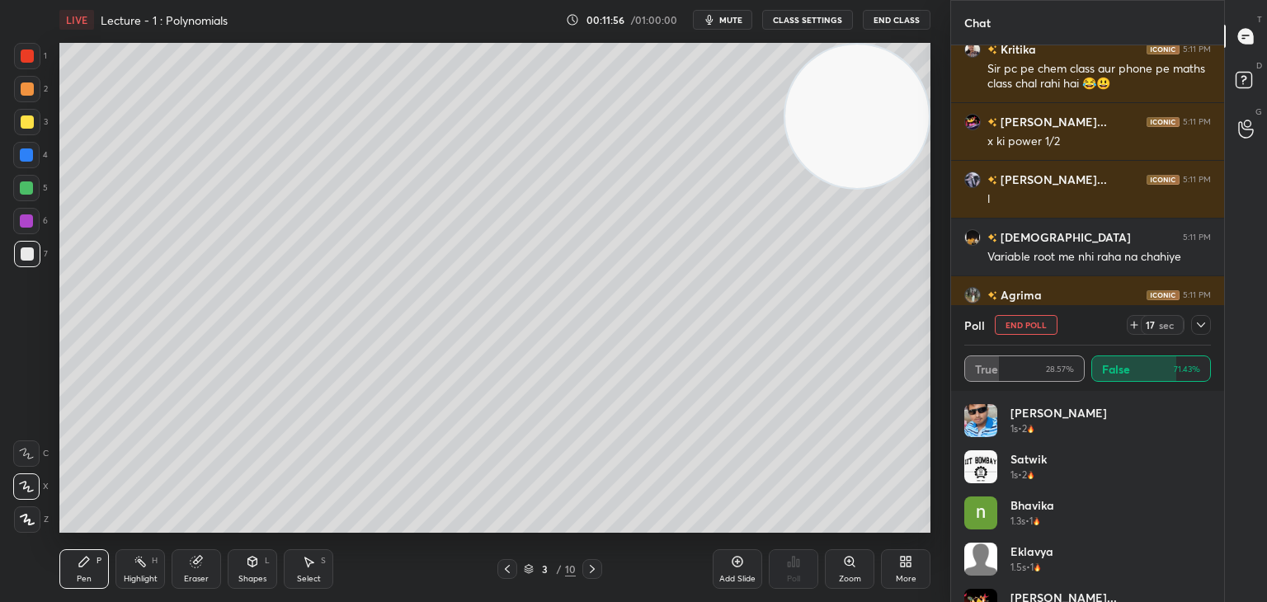
click at [1201, 323] on icon at bounding box center [1201, 325] width 13 height 13
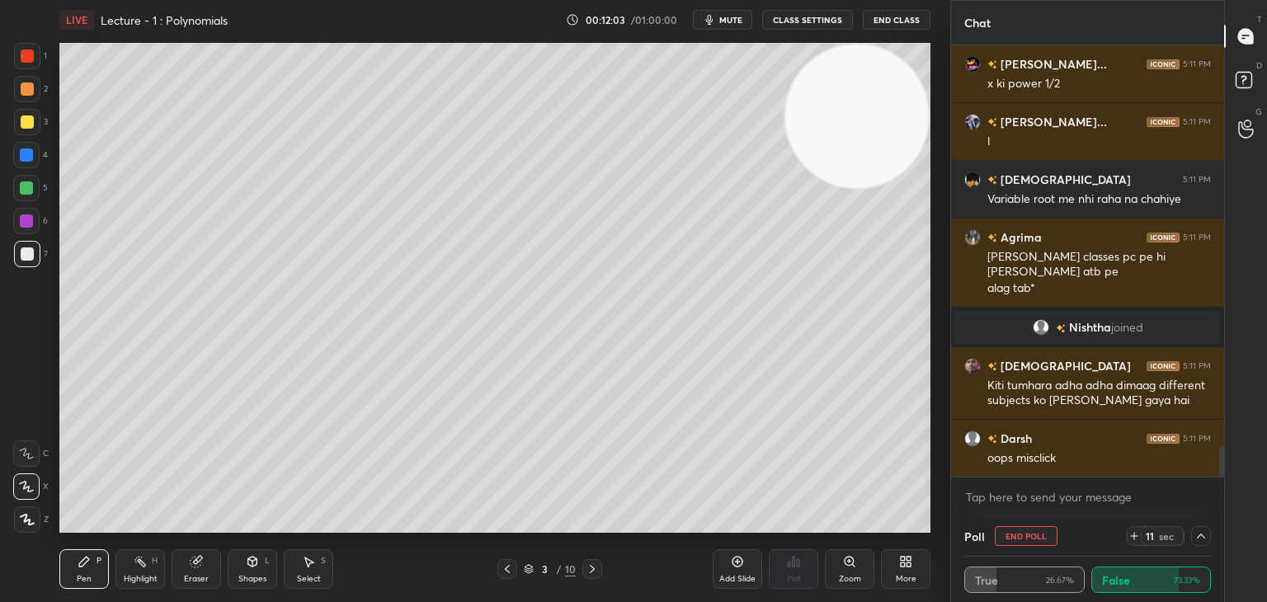
scroll to position [5789, 0]
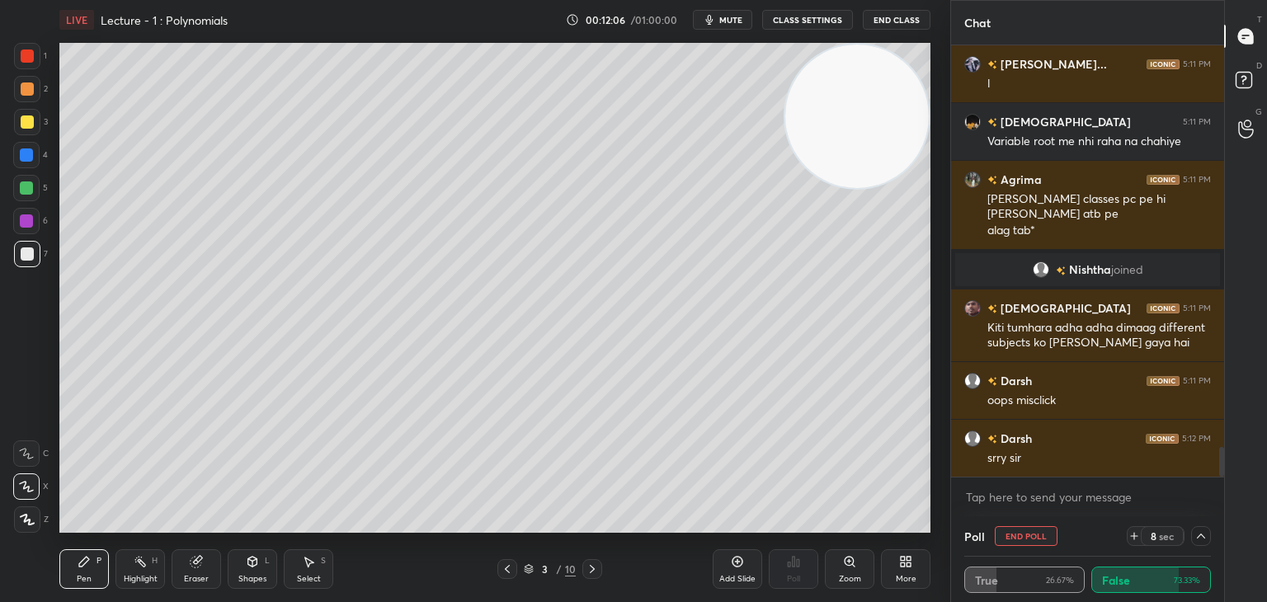
click at [1199, 536] on icon at bounding box center [1201, 536] width 13 height 13
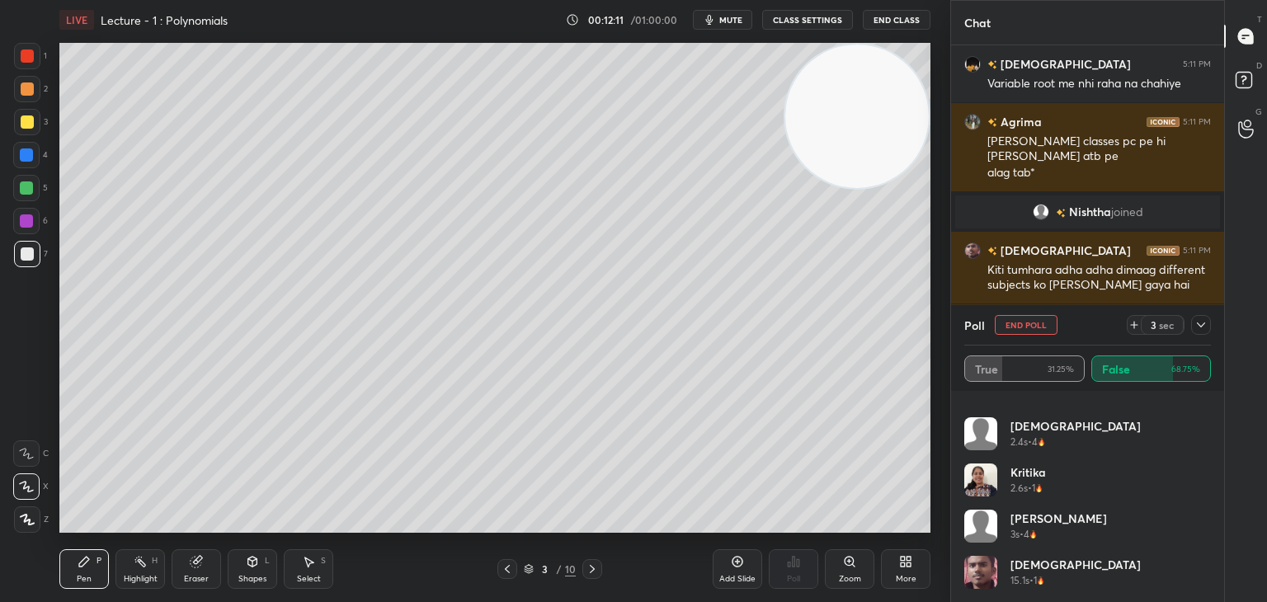
scroll to position [5905, 0]
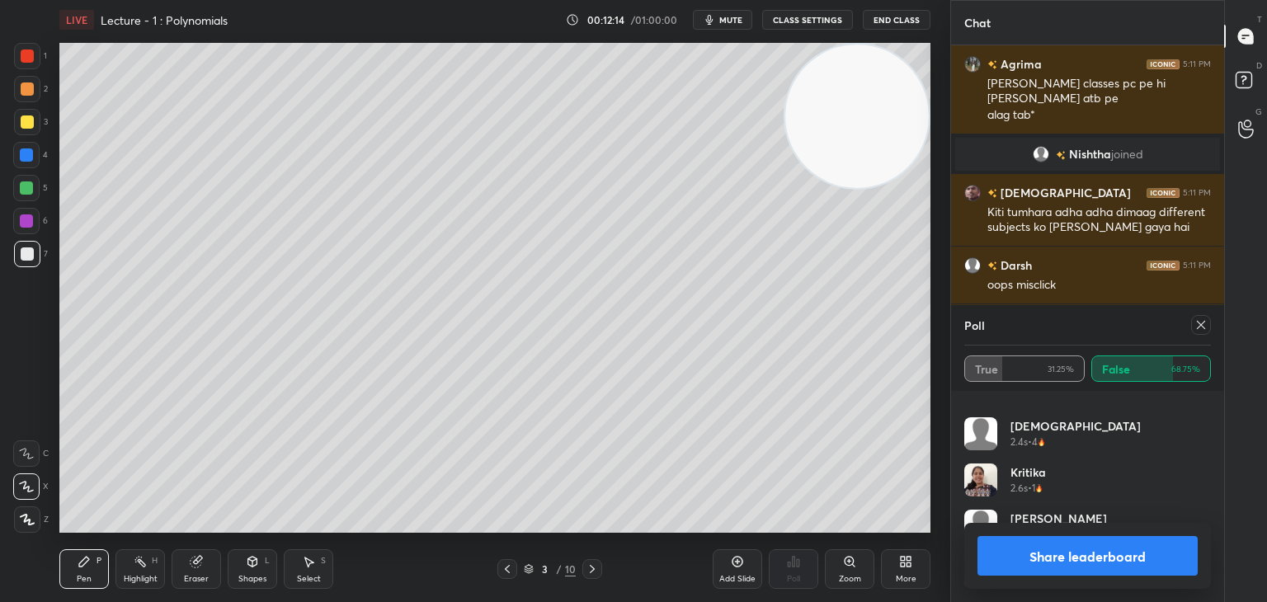
click at [1199, 324] on icon at bounding box center [1201, 325] width 13 height 13
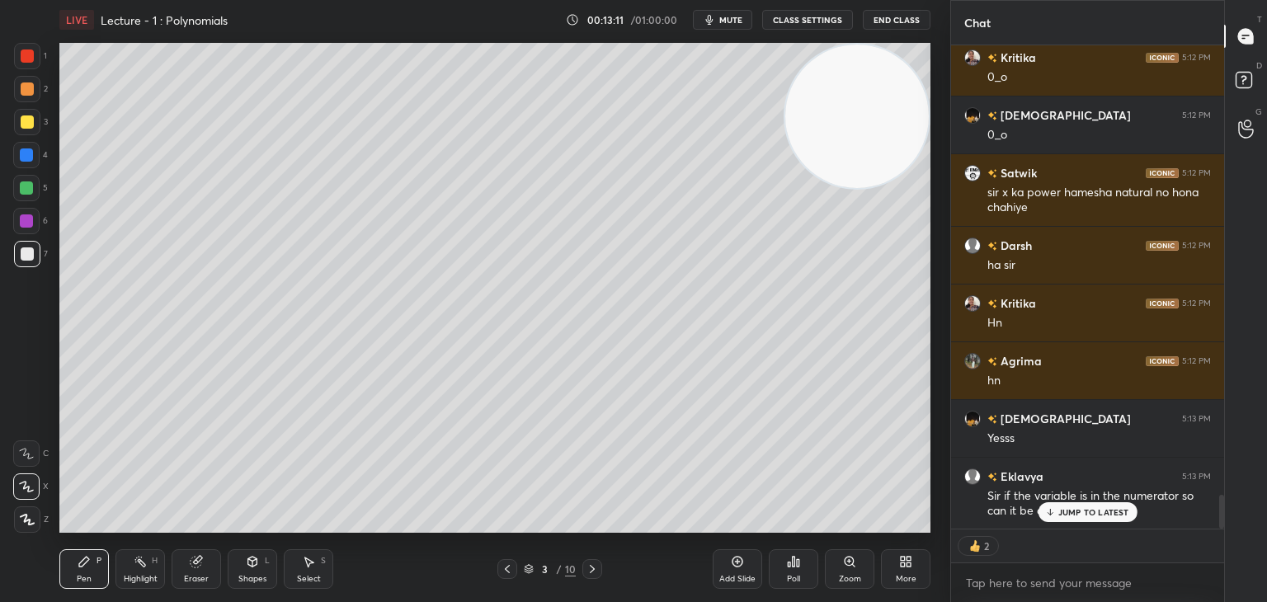
click at [1070, 512] on p "JUMP TO LATEST" at bounding box center [1094, 512] width 71 height 10
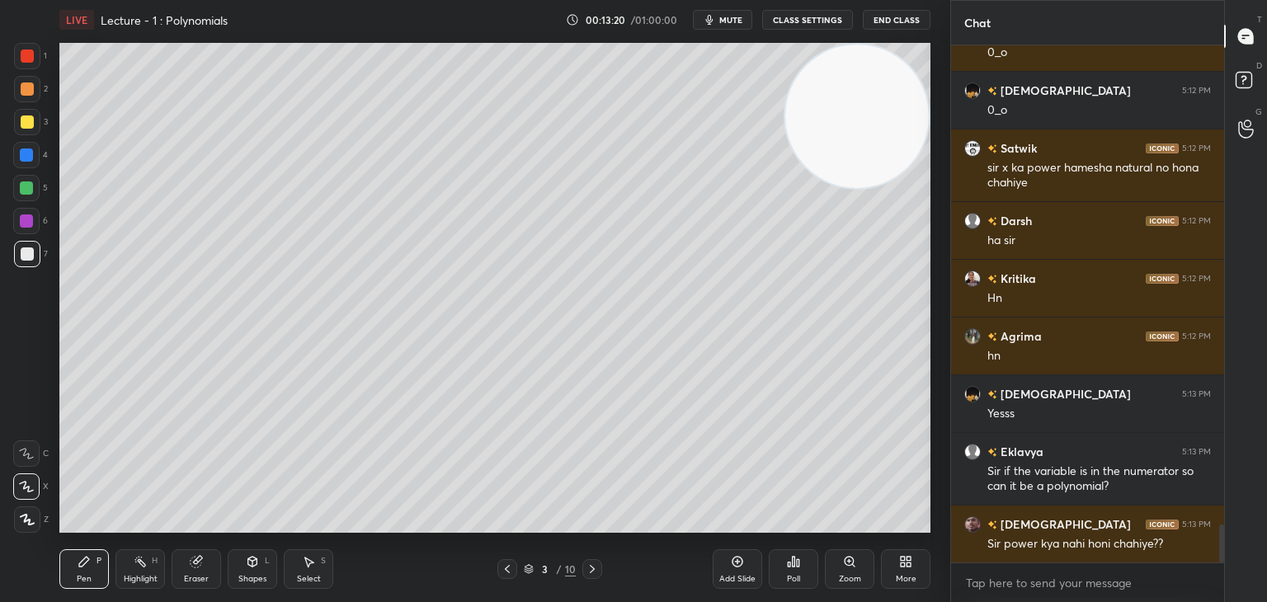
scroll to position [512, 268]
click at [799, 562] on icon at bounding box center [793, 561] width 13 height 13
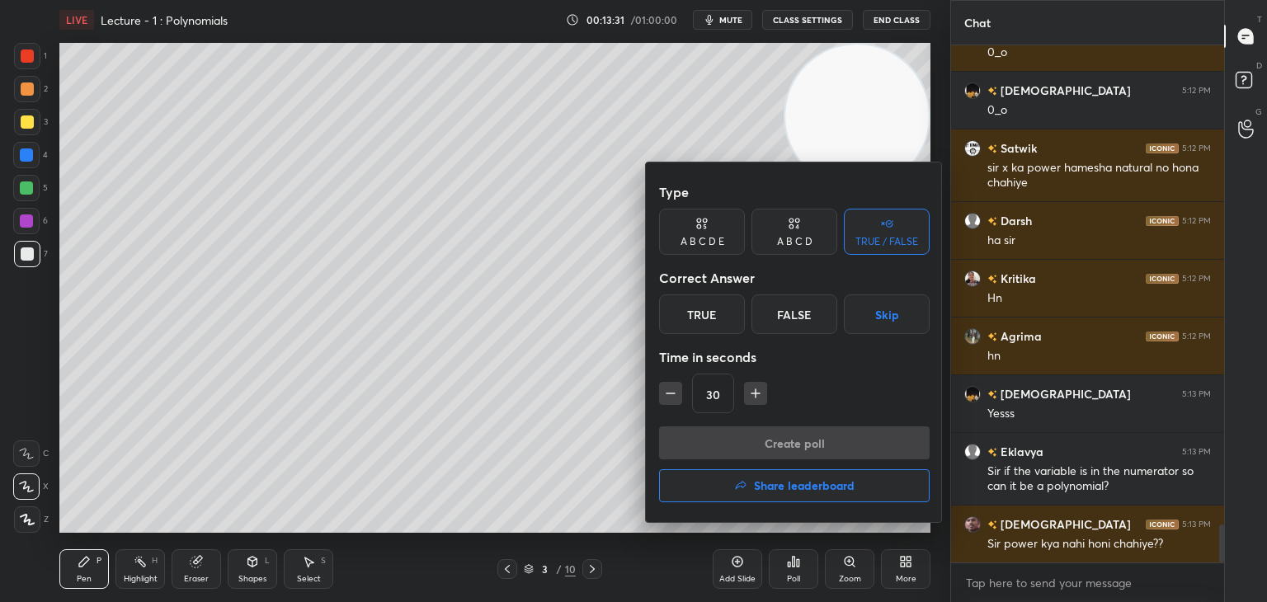
click at [720, 318] on div "True" at bounding box center [702, 315] width 86 height 40
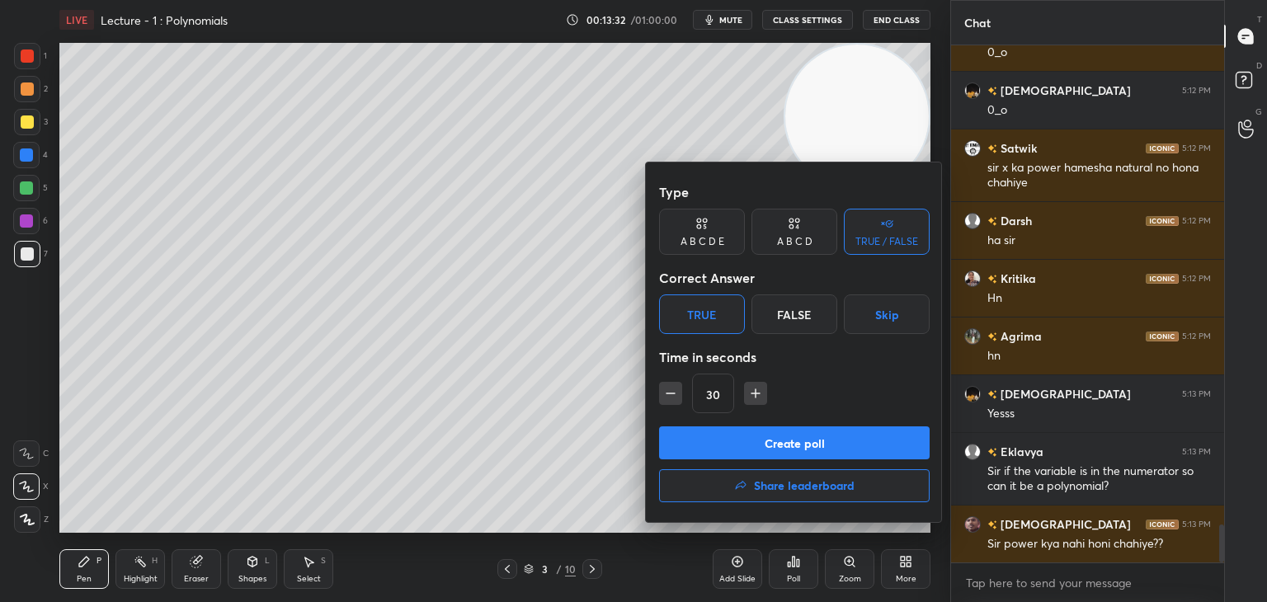
click at [708, 445] on button "Create poll" at bounding box center [794, 443] width 271 height 33
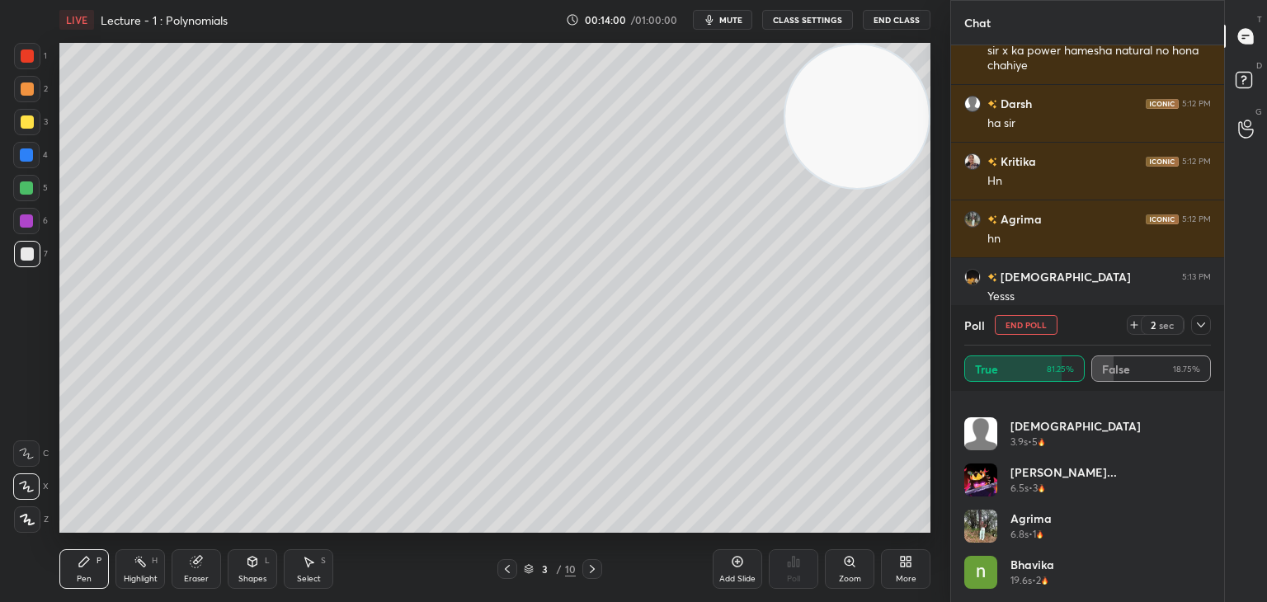
scroll to position [6685, 0]
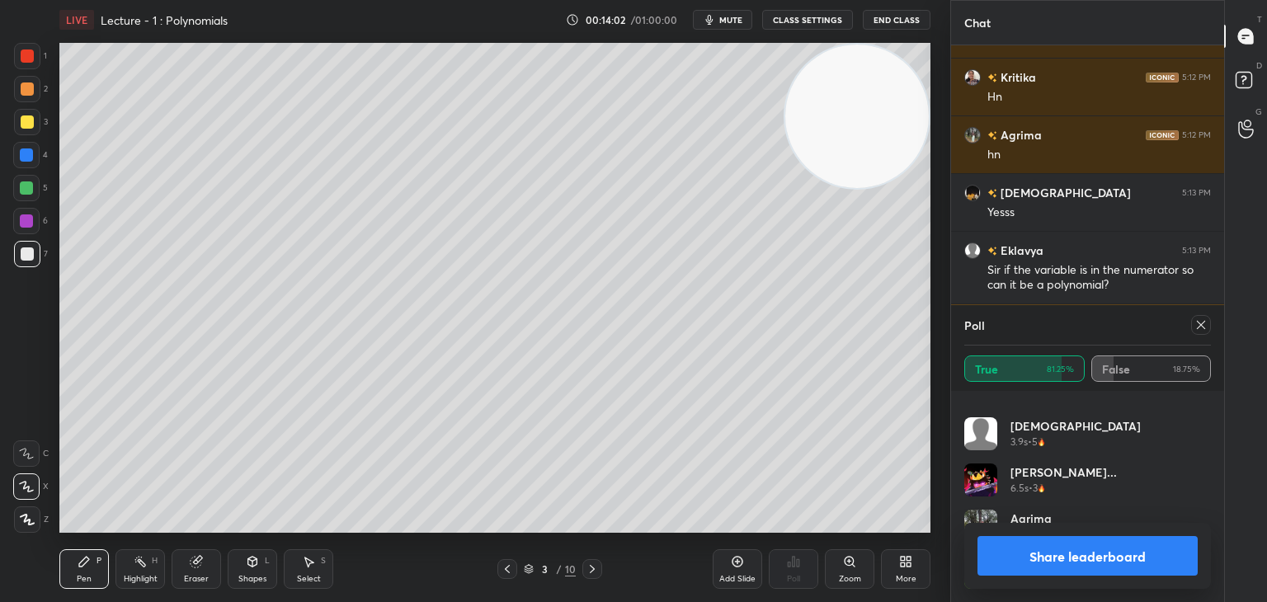
click at [1196, 328] on icon at bounding box center [1201, 325] width 13 height 13
type textarea "x"
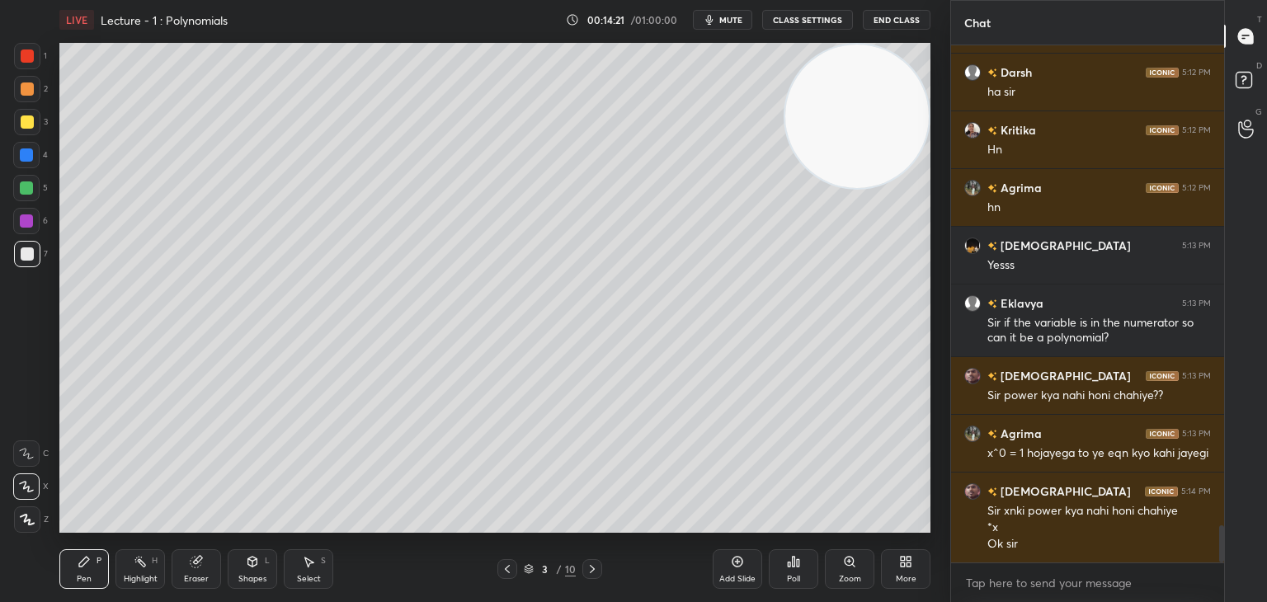
click at [735, 559] on icon at bounding box center [737, 561] width 13 height 13
click at [30, 92] on div at bounding box center [27, 89] width 26 height 26
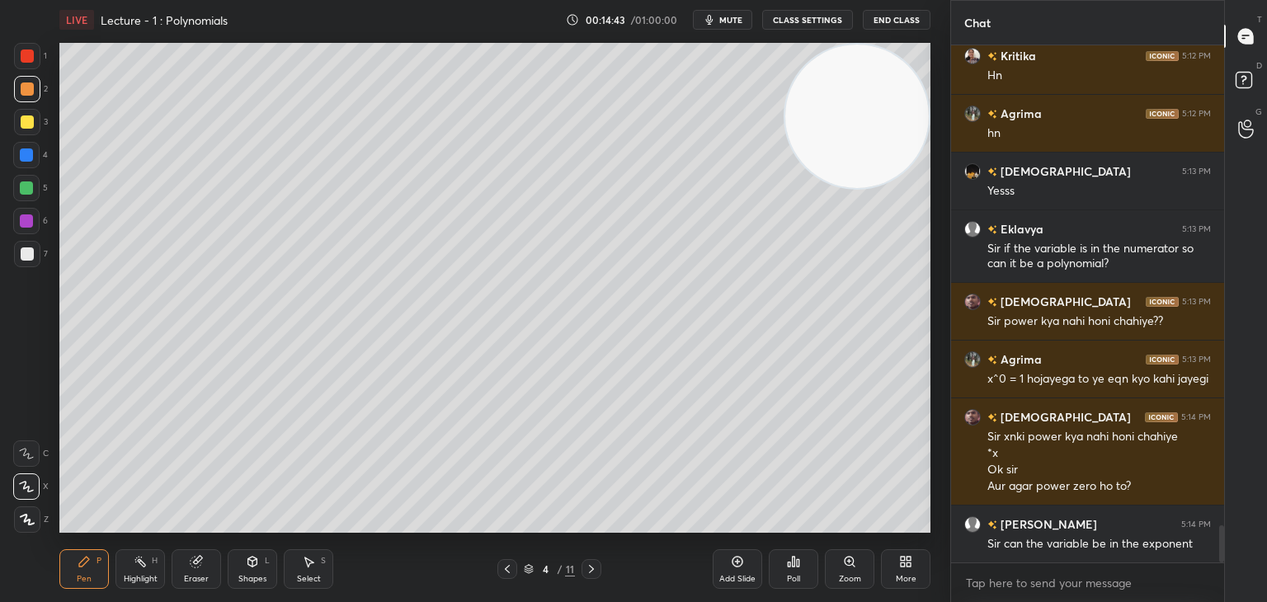
click at [34, 252] on div at bounding box center [27, 254] width 26 height 26
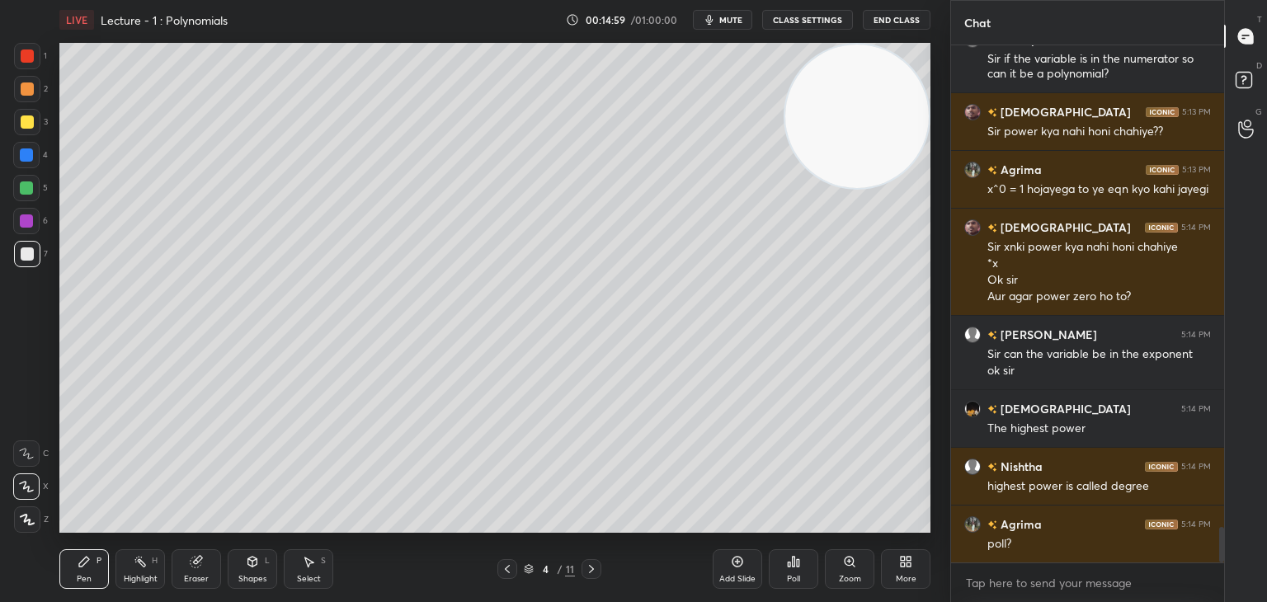
scroll to position [6954, 0]
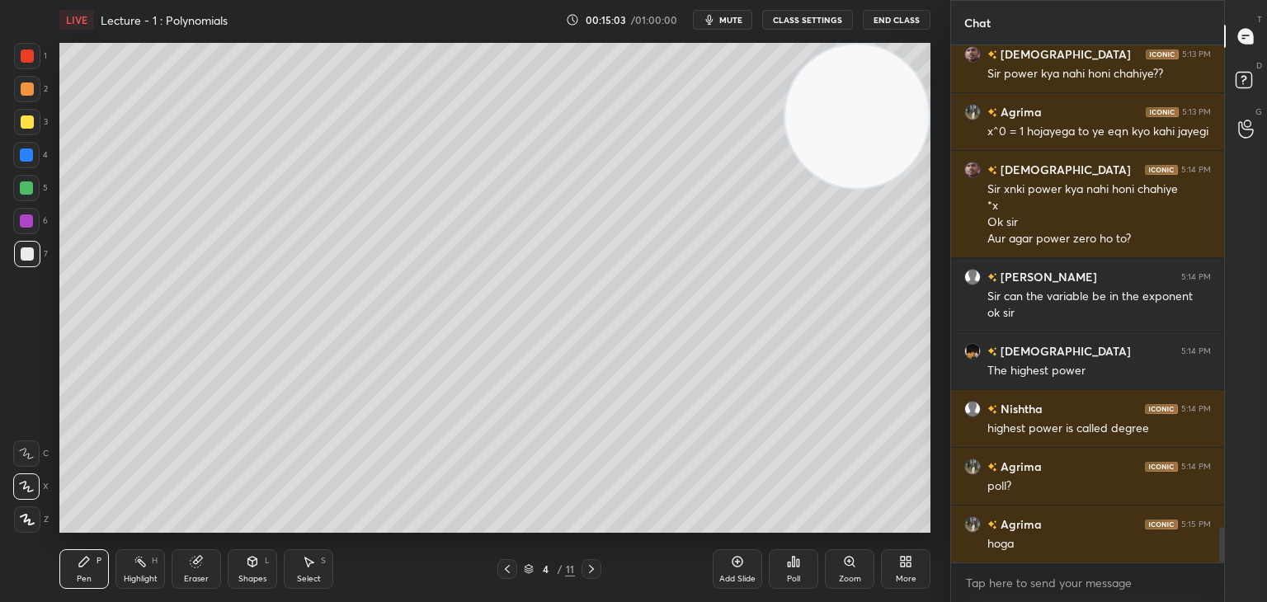
click at [200, 561] on div "Eraser" at bounding box center [197, 570] width 50 height 40
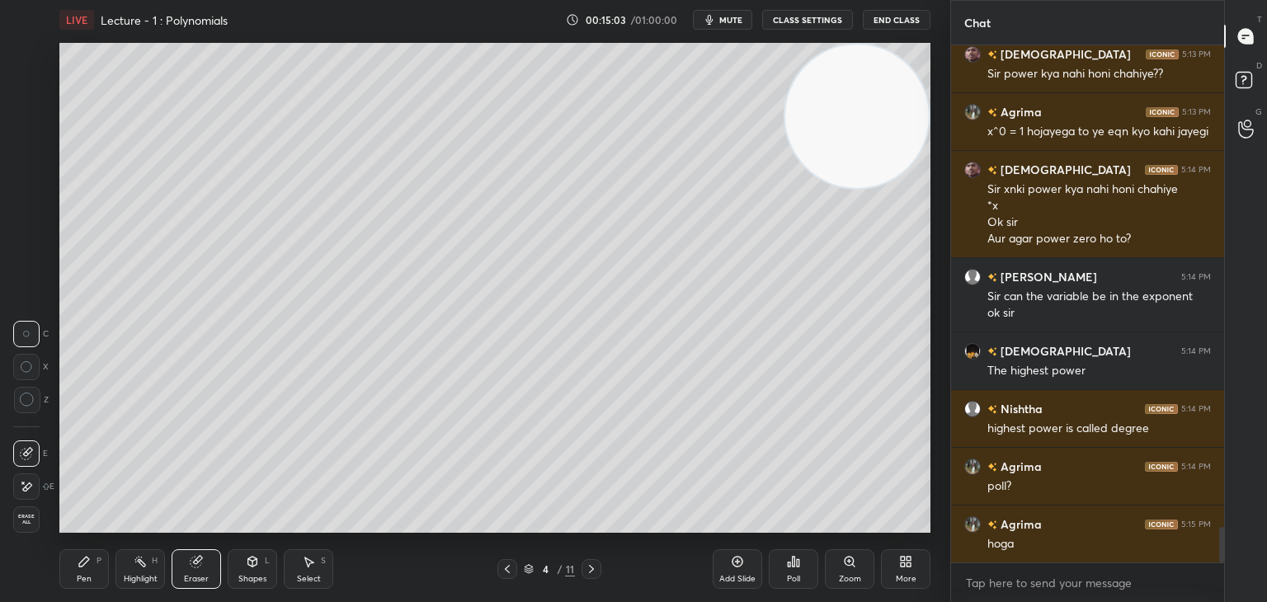
scroll to position [7012, 0]
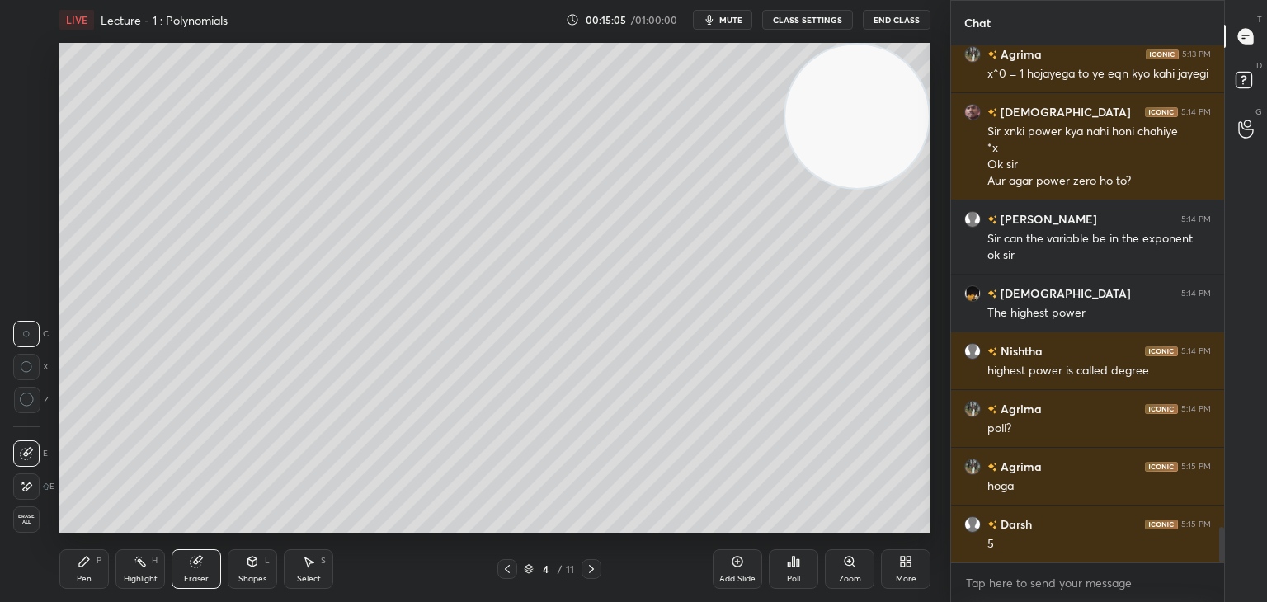
click at [99, 588] on div "Pen P Highlight H Eraser Shapes L Select S 4 / 11 Add Slide Poll Zoom More" at bounding box center [494, 569] width 871 height 66
drag, startPoint x: 106, startPoint y: 552, endPoint x: 99, endPoint y: 545, distance: 9.9
click at [100, 555] on div "Pen P" at bounding box center [84, 570] width 50 height 40
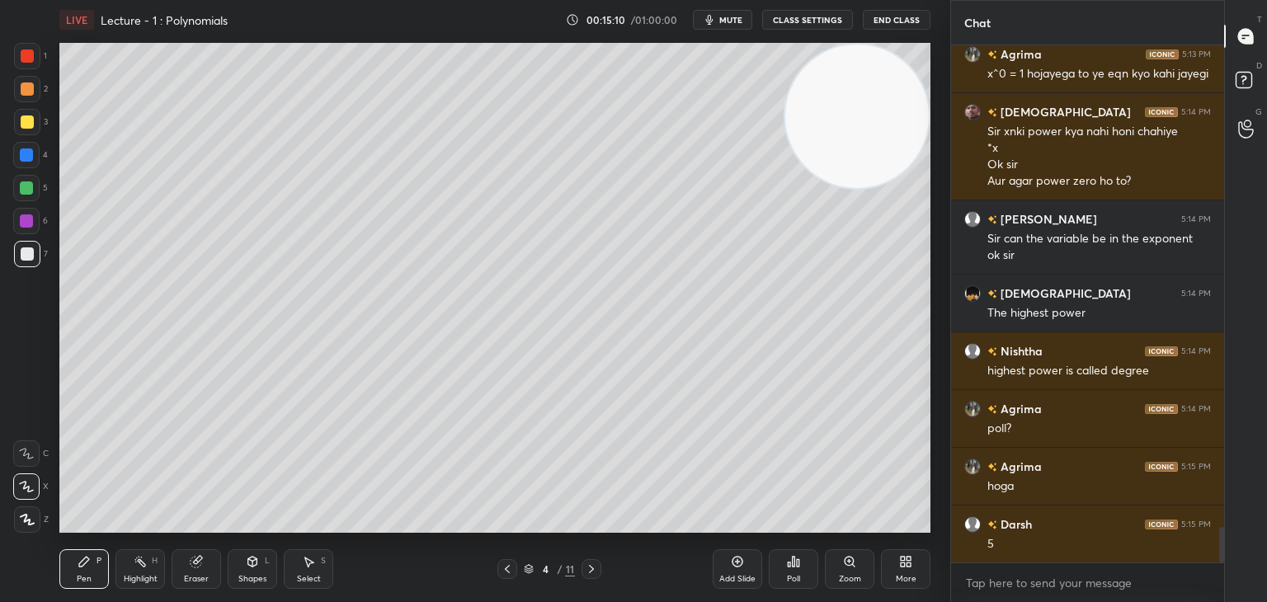
scroll to position [7070, 0]
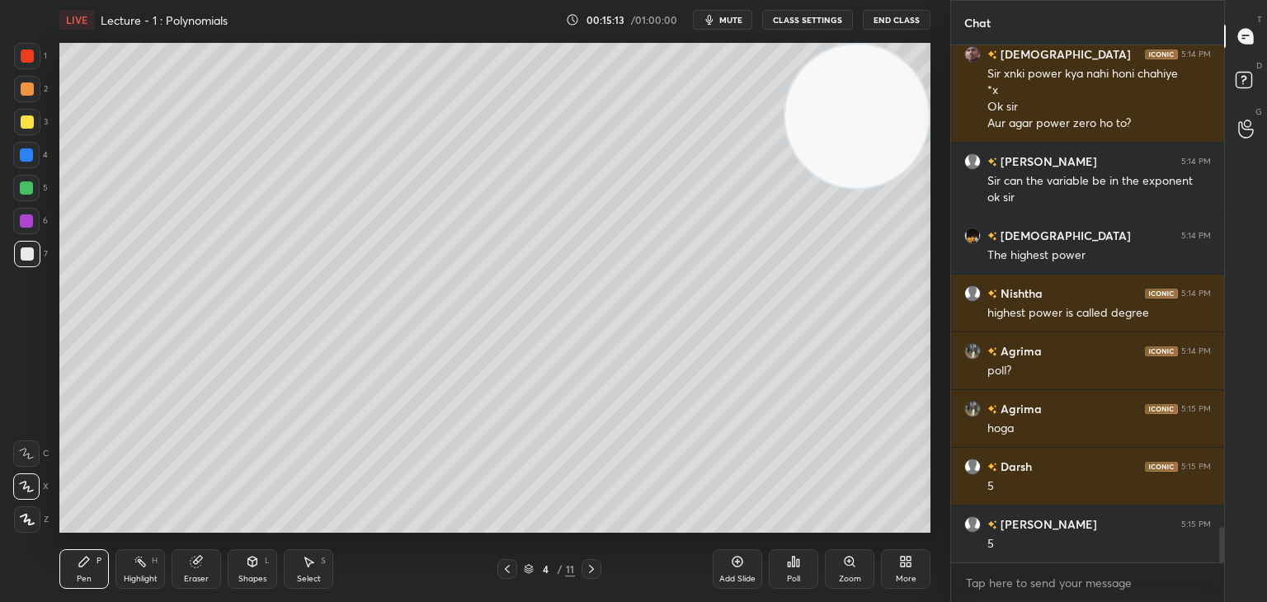
click at [795, 573] on div "Poll" at bounding box center [794, 570] width 50 height 40
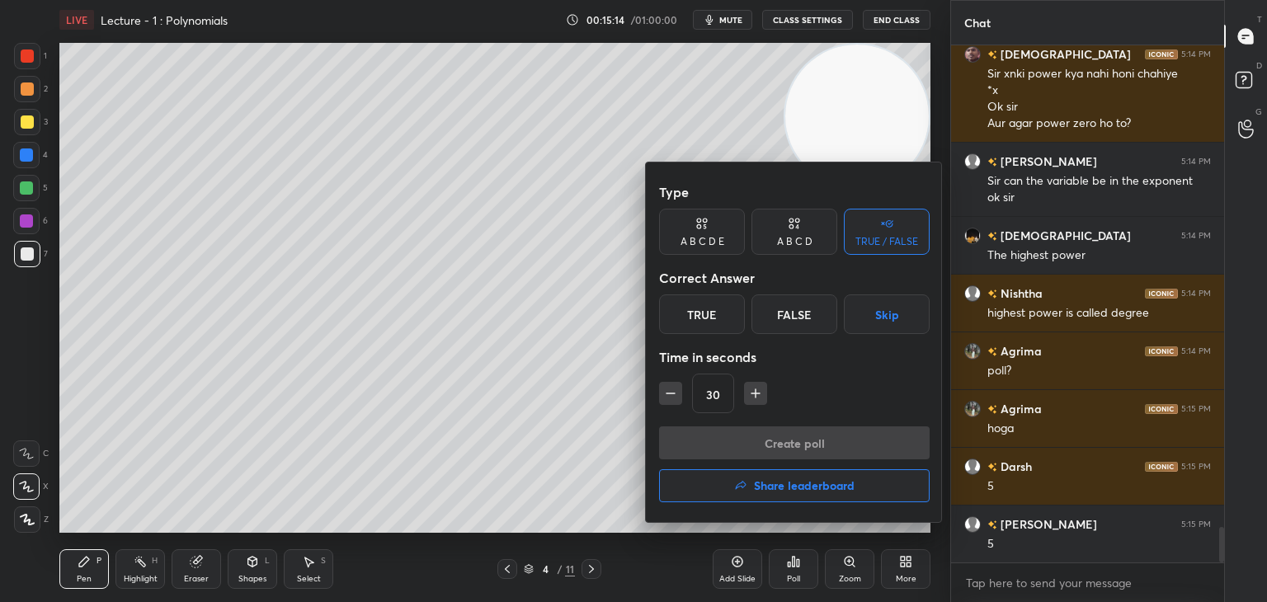
click at [796, 225] on icon at bounding box center [796, 226] width 3 height 4
click at [787, 318] on div "C" at bounding box center [794, 315] width 49 height 40
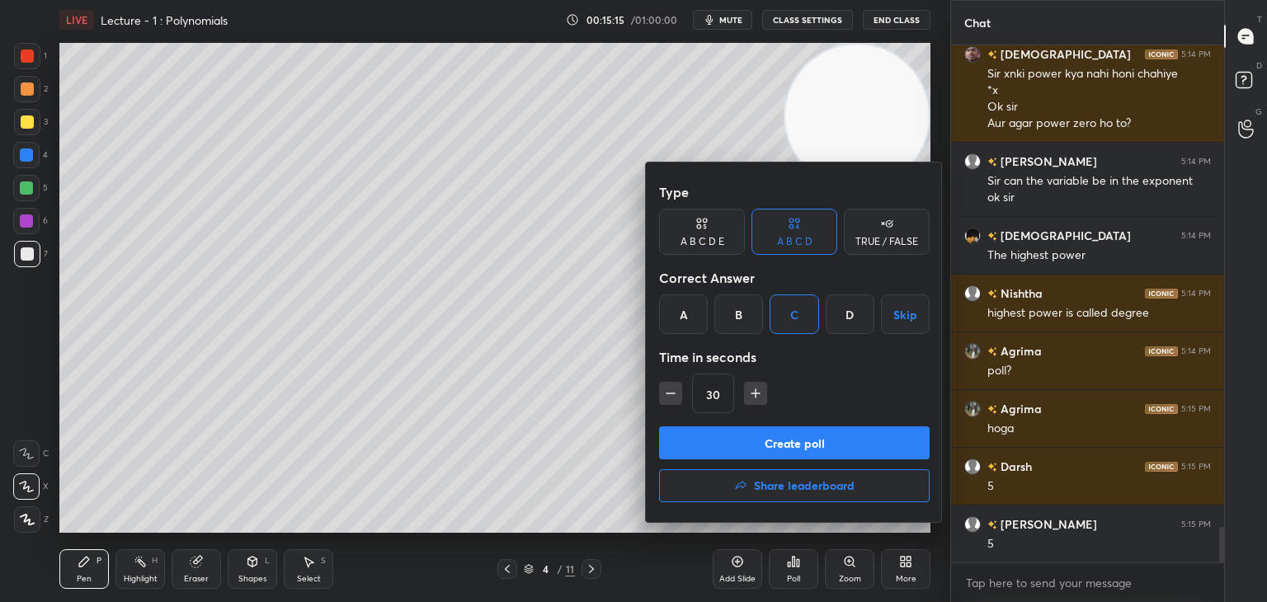
click at [668, 394] on icon "button" at bounding box center [671, 393] width 17 height 17
type input "15"
click at [702, 445] on button "Create poll" at bounding box center [794, 443] width 271 height 33
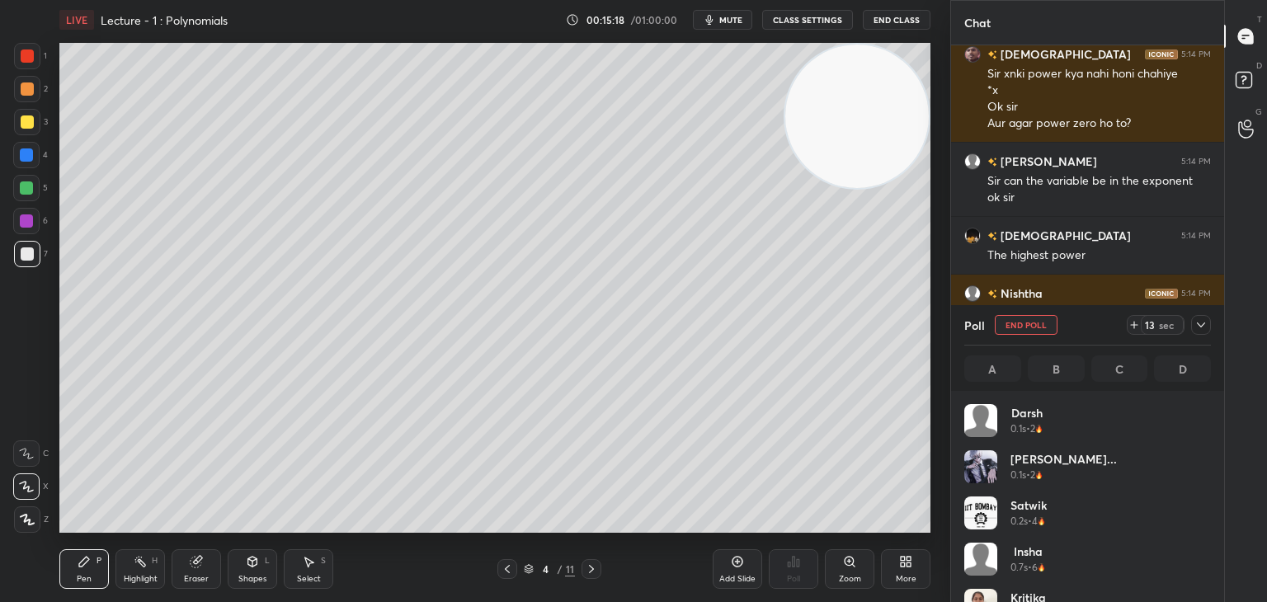
scroll to position [193, 242]
click at [31, 120] on div at bounding box center [27, 122] width 26 height 26
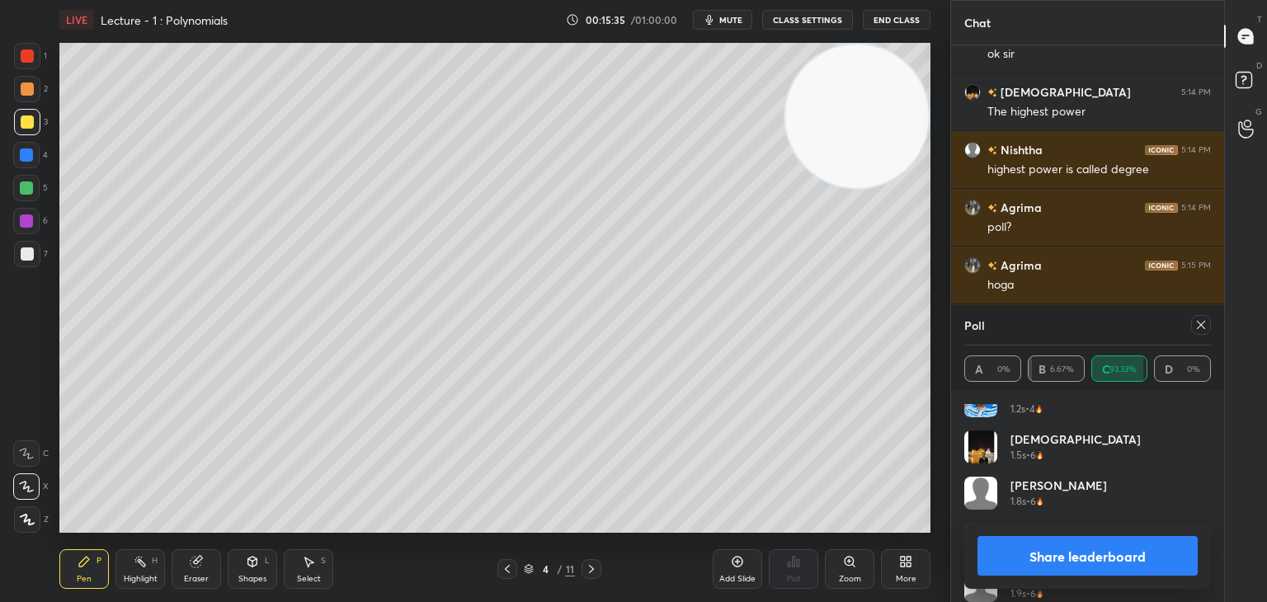
scroll to position [449, 0]
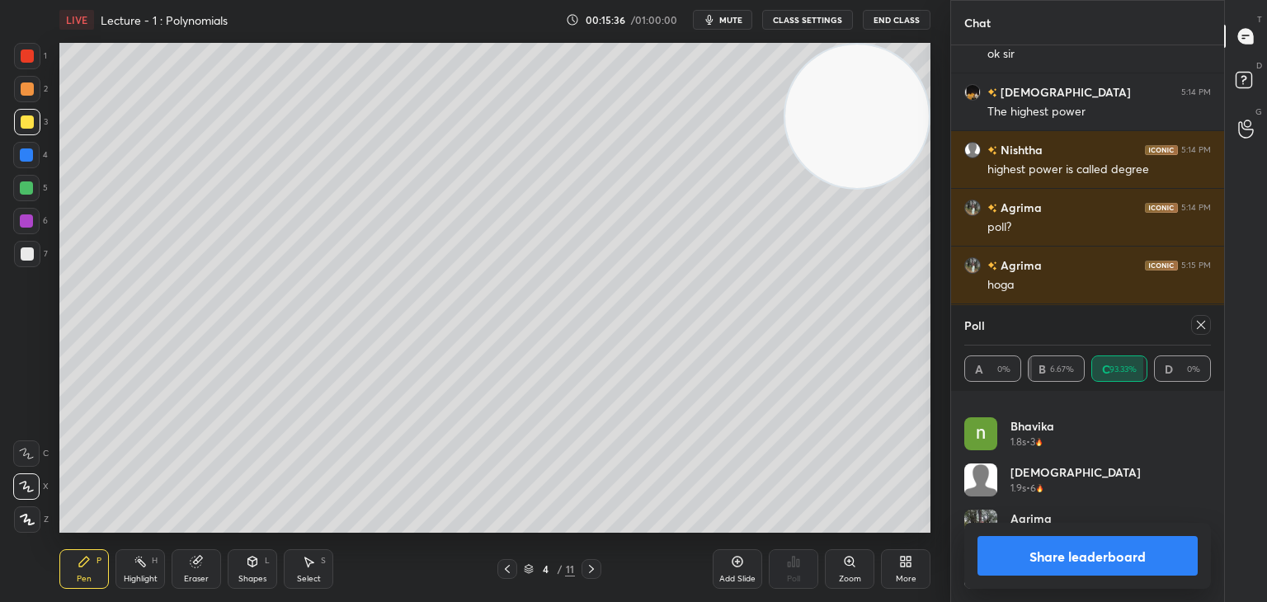
click at [1202, 321] on icon at bounding box center [1201, 325] width 13 height 13
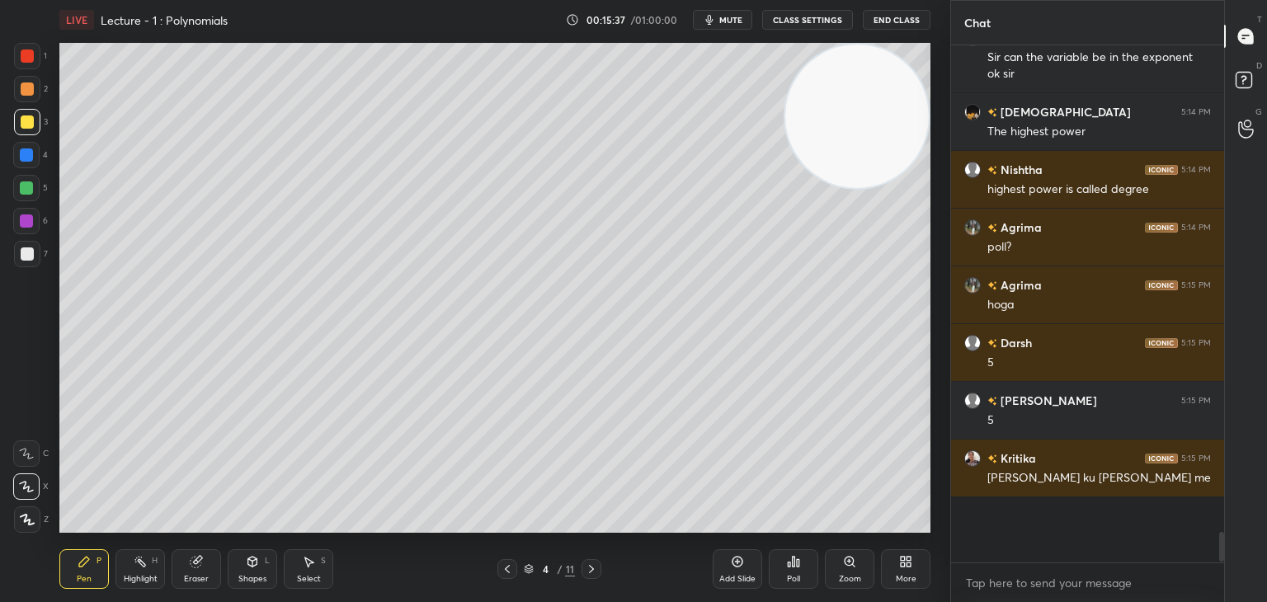
scroll to position [6, 5]
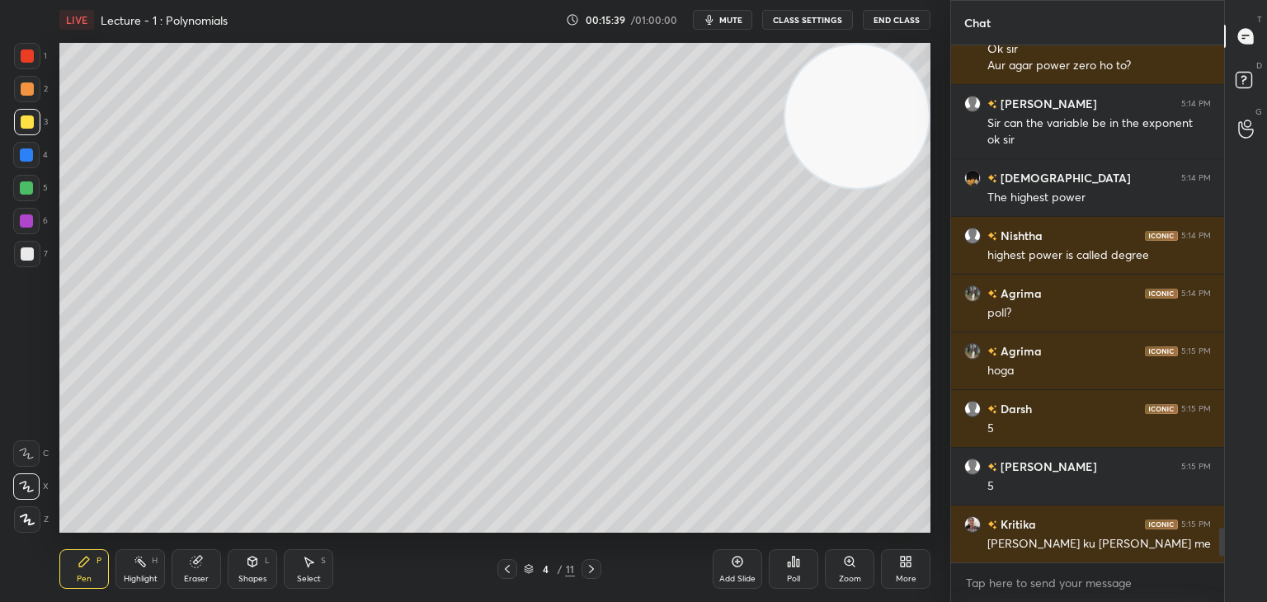
click at [30, 250] on div at bounding box center [27, 254] width 13 height 13
click at [791, 574] on div "Poll" at bounding box center [794, 570] width 50 height 40
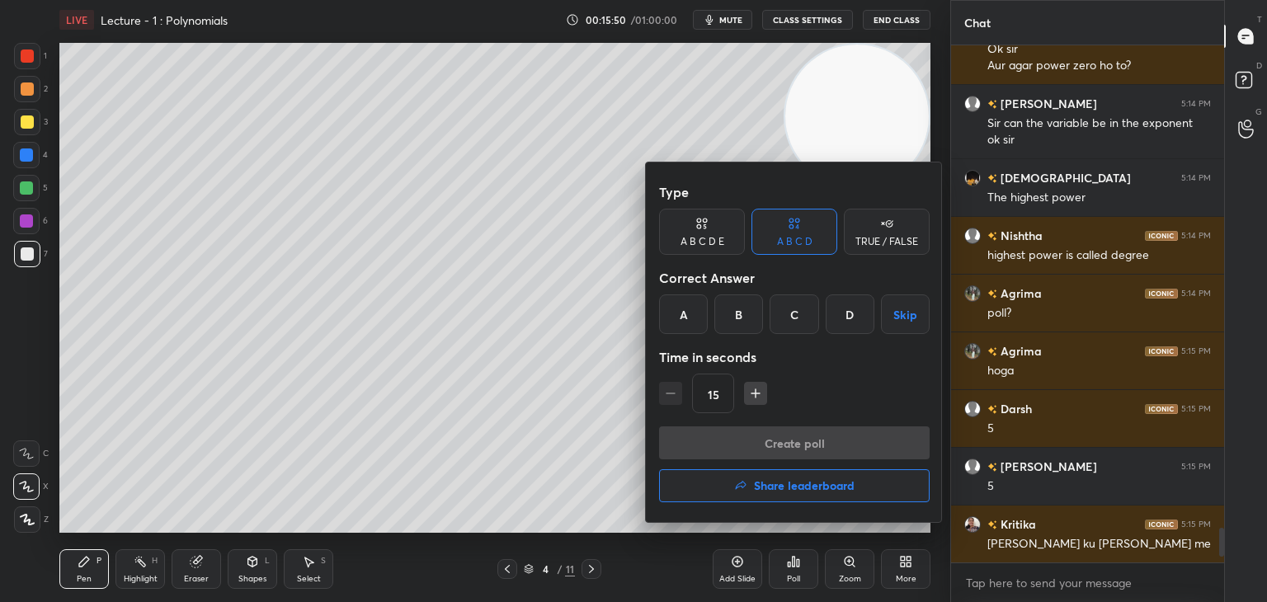
click at [564, 454] on div at bounding box center [633, 301] width 1267 height 602
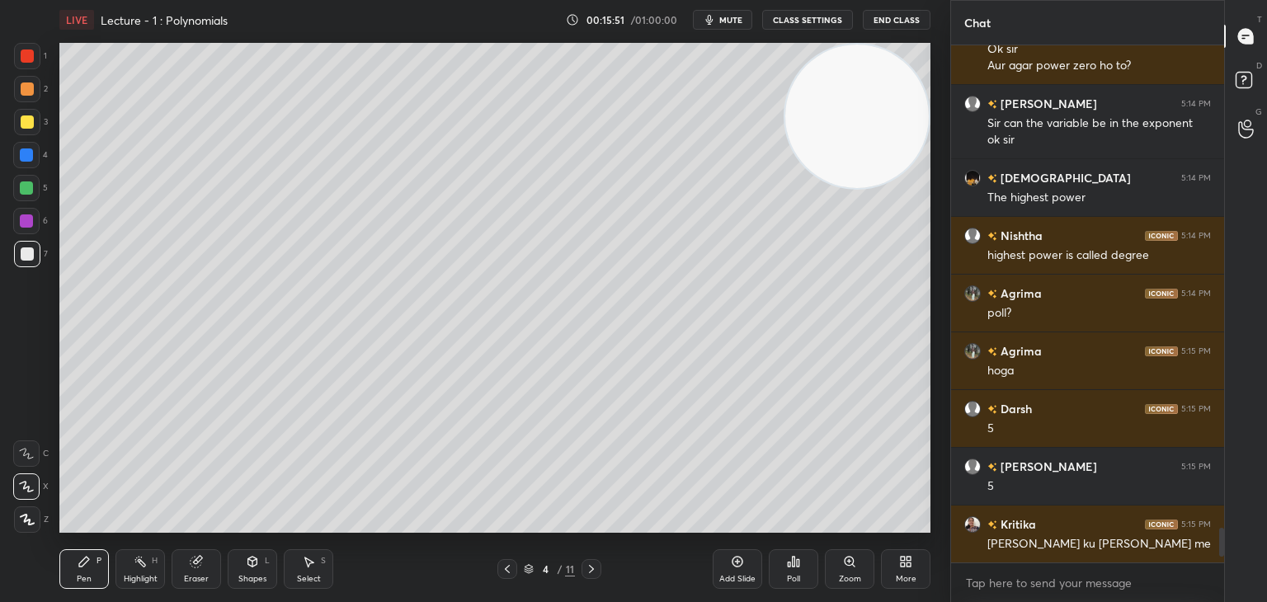
click at [796, 562] on icon at bounding box center [793, 561] width 13 height 13
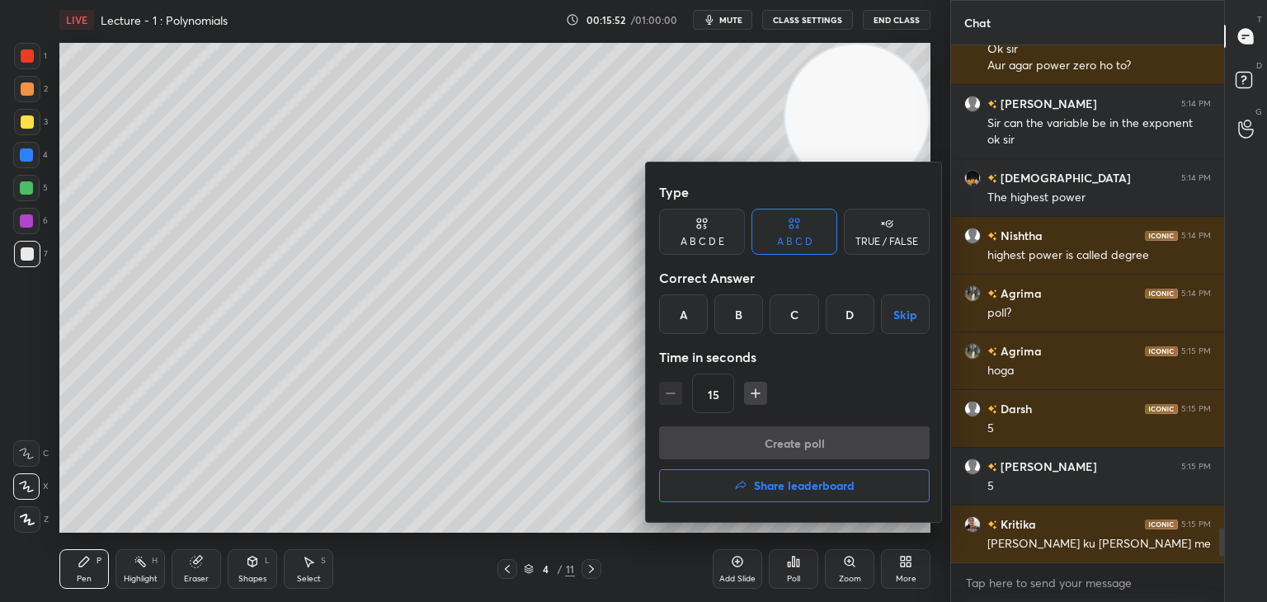
click at [794, 307] on div "C" at bounding box center [794, 315] width 49 height 40
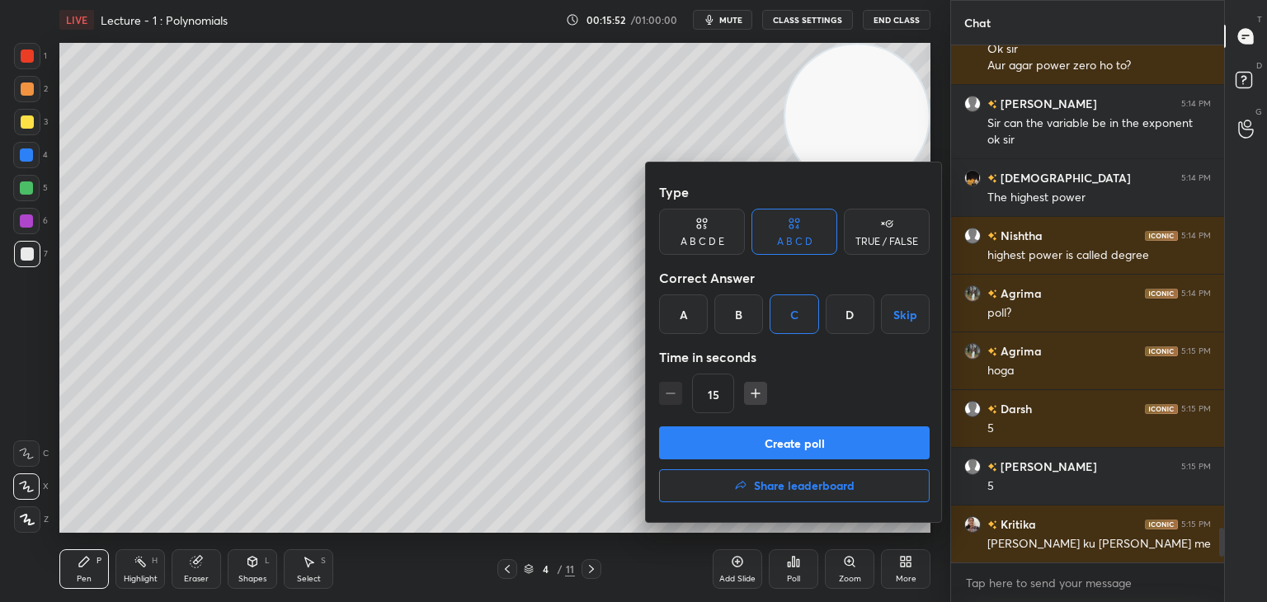
click at [748, 441] on button "Create poll" at bounding box center [794, 443] width 271 height 33
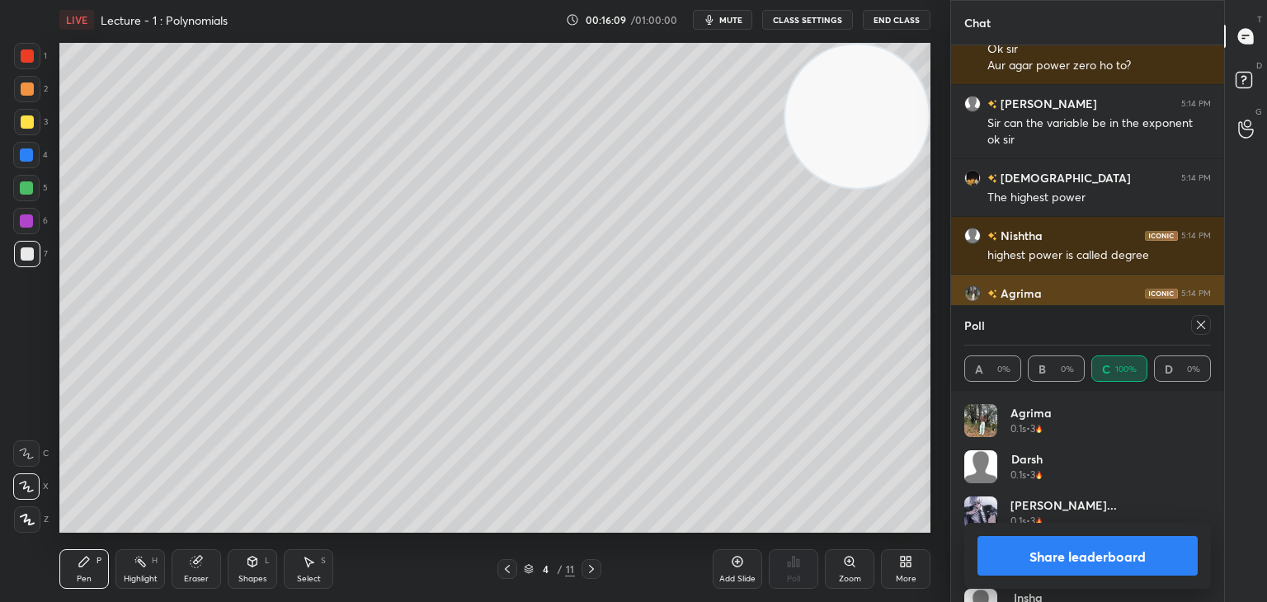
drag, startPoint x: 1199, startPoint y: 325, endPoint x: 1173, endPoint y: 331, distance: 27.0
click at [1198, 324] on icon at bounding box center [1201, 325] width 13 height 13
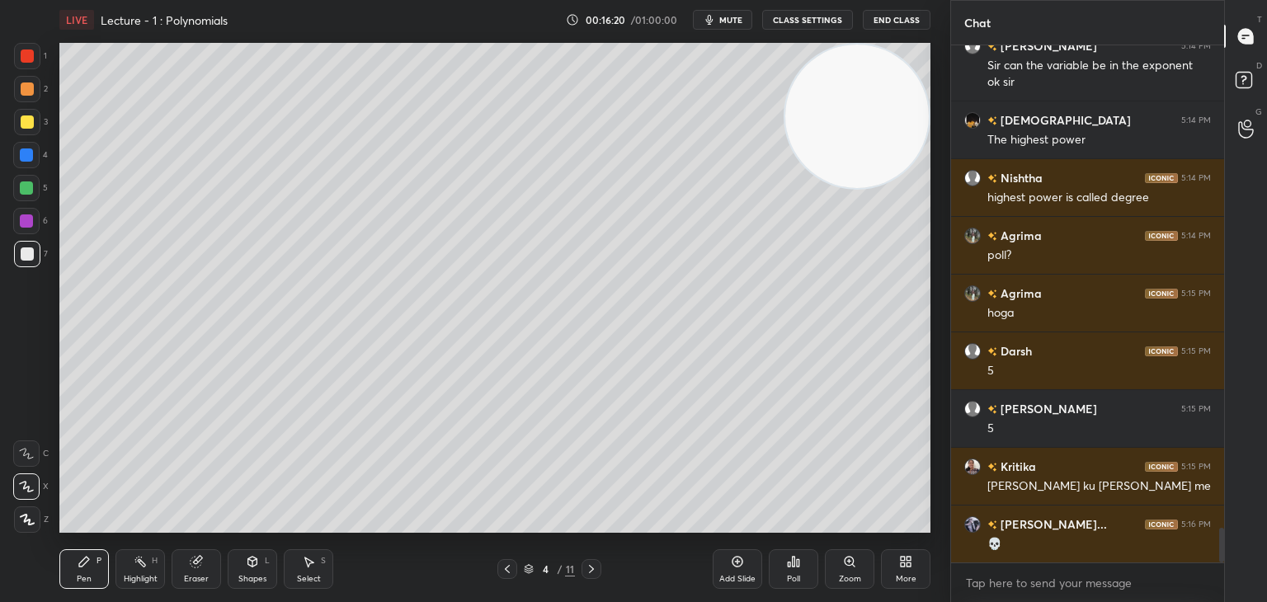
click at [738, 569] on icon at bounding box center [737, 561] width 13 height 13
click at [30, 89] on div at bounding box center [27, 89] width 26 height 26
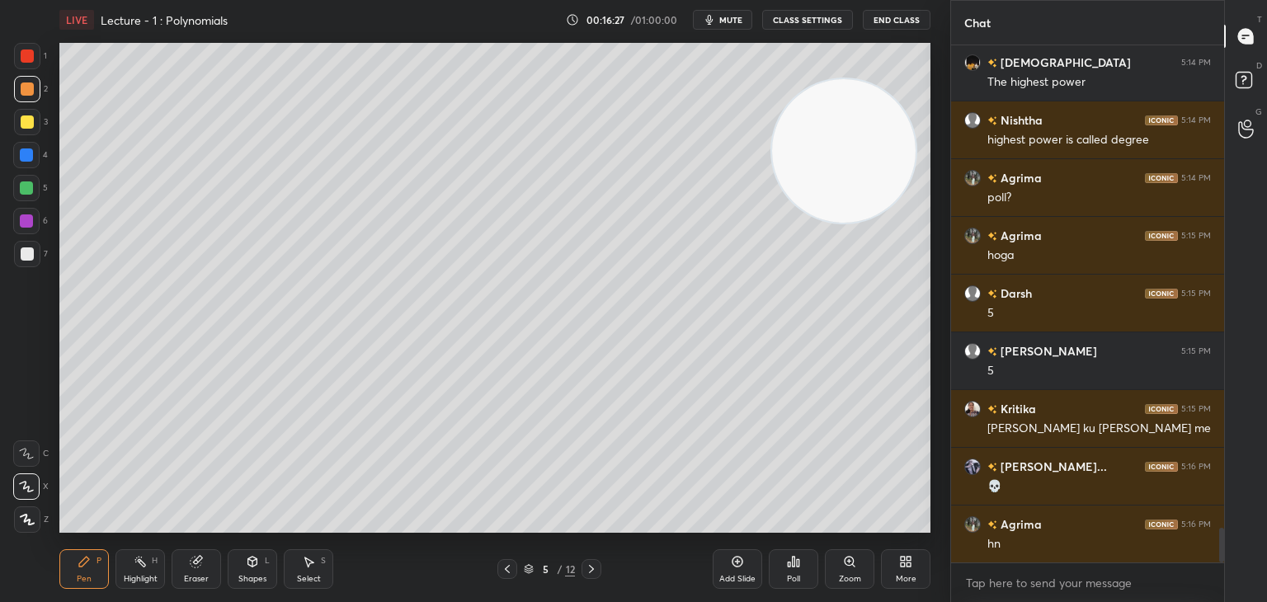
drag, startPoint x: 873, startPoint y: 100, endPoint x: 864, endPoint y: 592, distance: 492.7
click at [876, 525] on div "LIVE Lecture - 1 : Polynomials 00:16:27 / 01:00:00 mute CLASS SETTINGS End Clas…" at bounding box center [495, 301] width 885 height 602
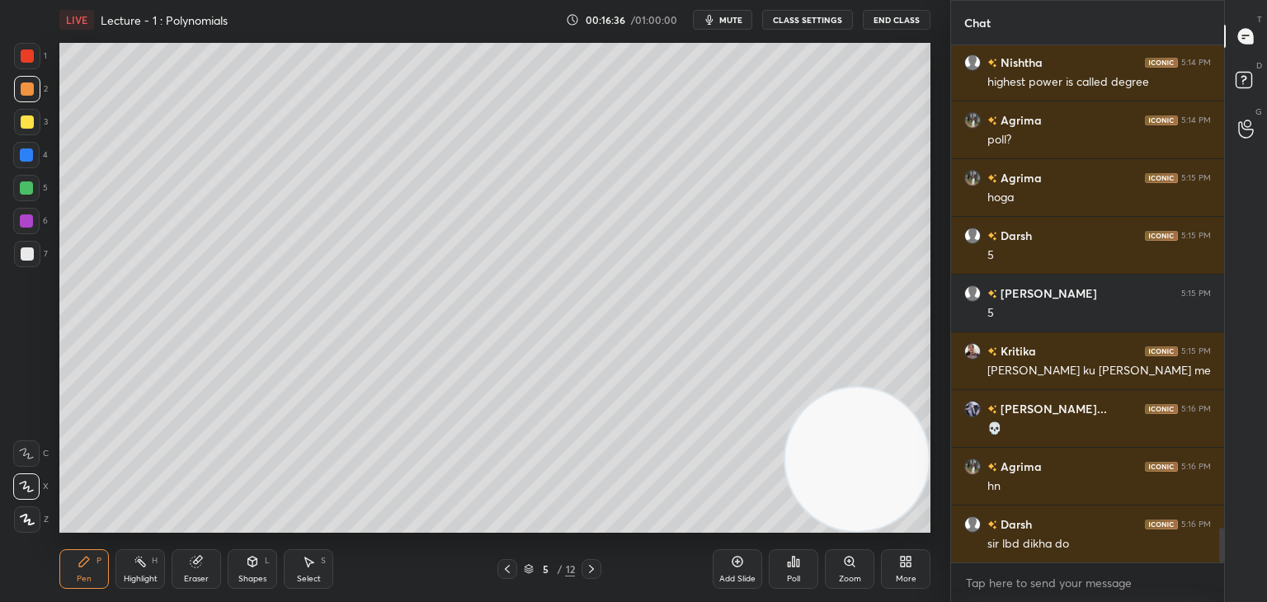
scroll to position [7359, 0]
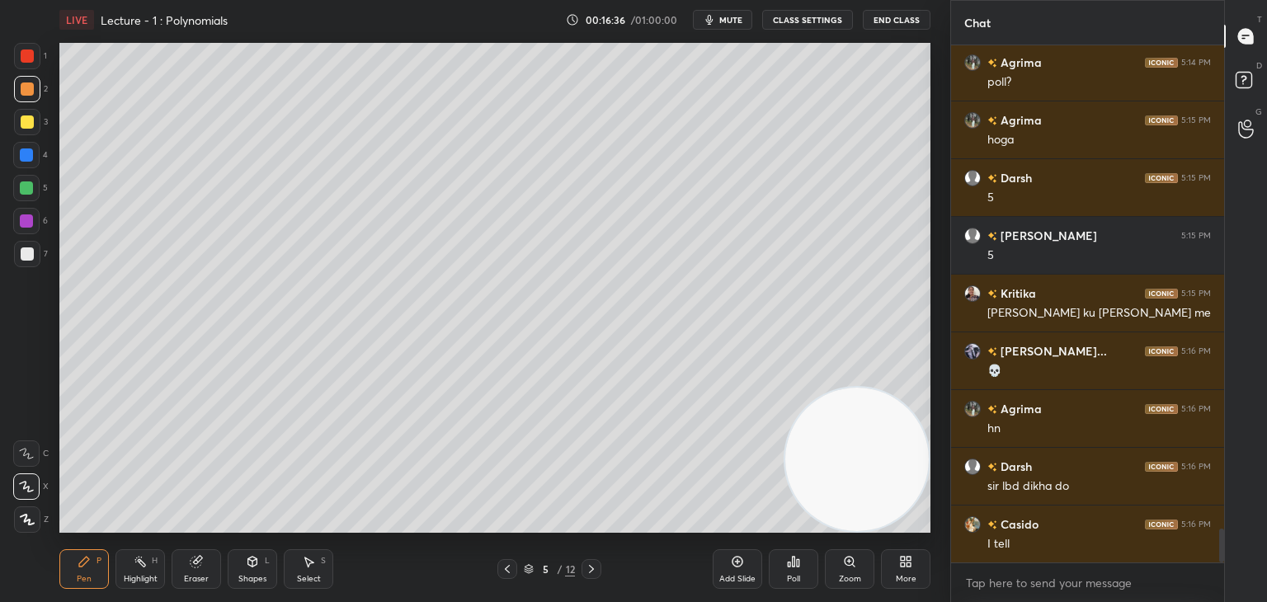
click at [28, 258] on div at bounding box center [27, 254] width 13 height 13
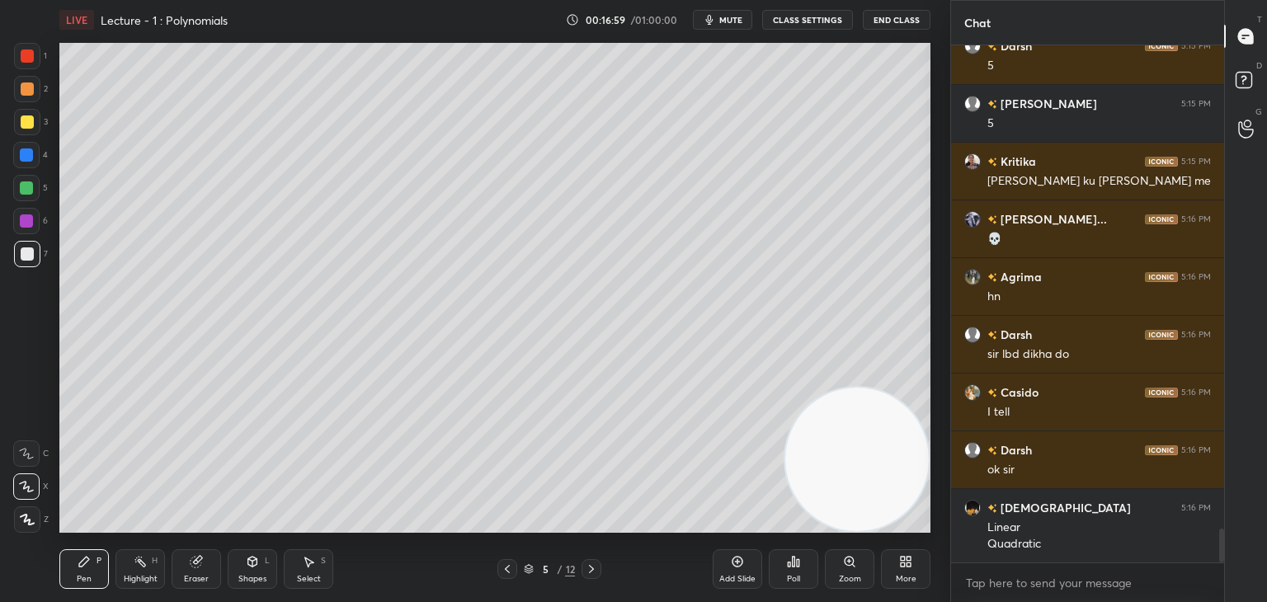
scroll to position [7549, 0]
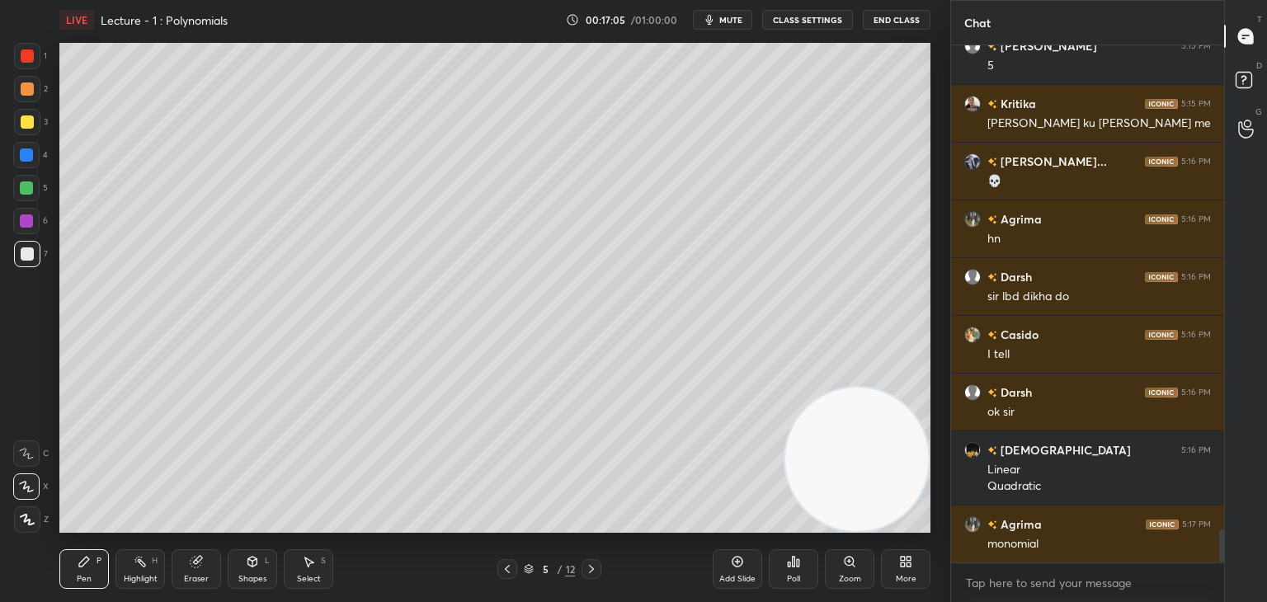
drag, startPoint x: 188, startPoint y: 575, endPoint x: 184, endPoint y: 559, distance: 17.0
click at [186, 575] on div "Eraser" at bounding box center [196, 579] width 25 height 8
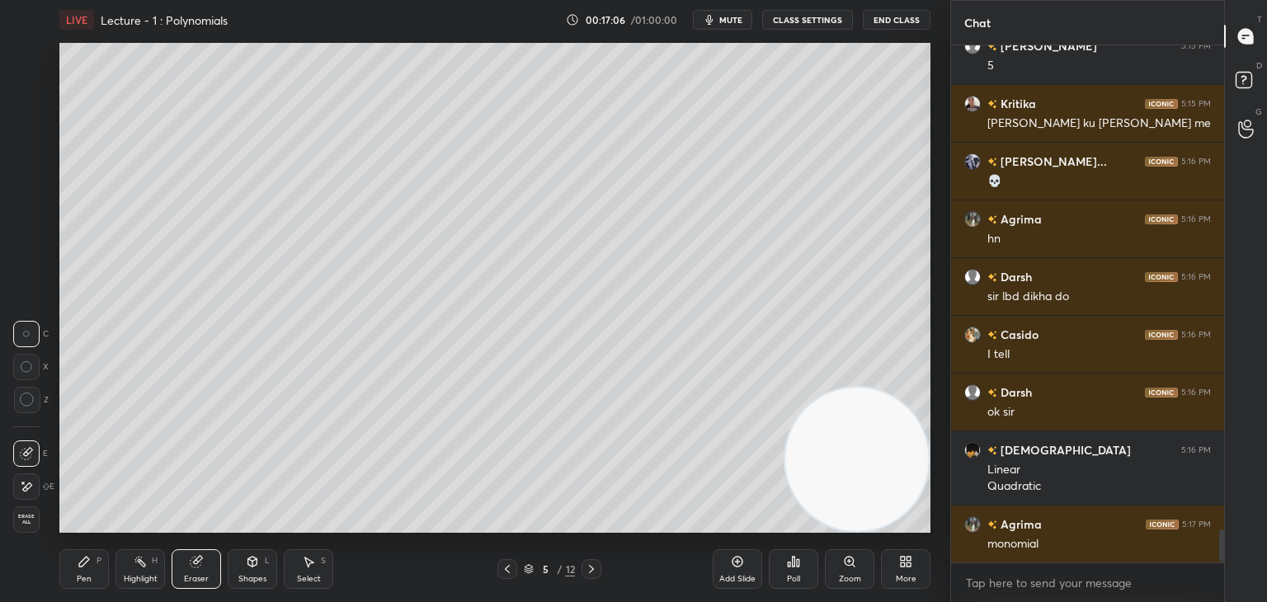
click at [26, 365] on icon at bounding box center [27, 367] width 12 height 12
click at [87, 568] on div "Pen P" at bounding box center [84, 570] width 50 height 40
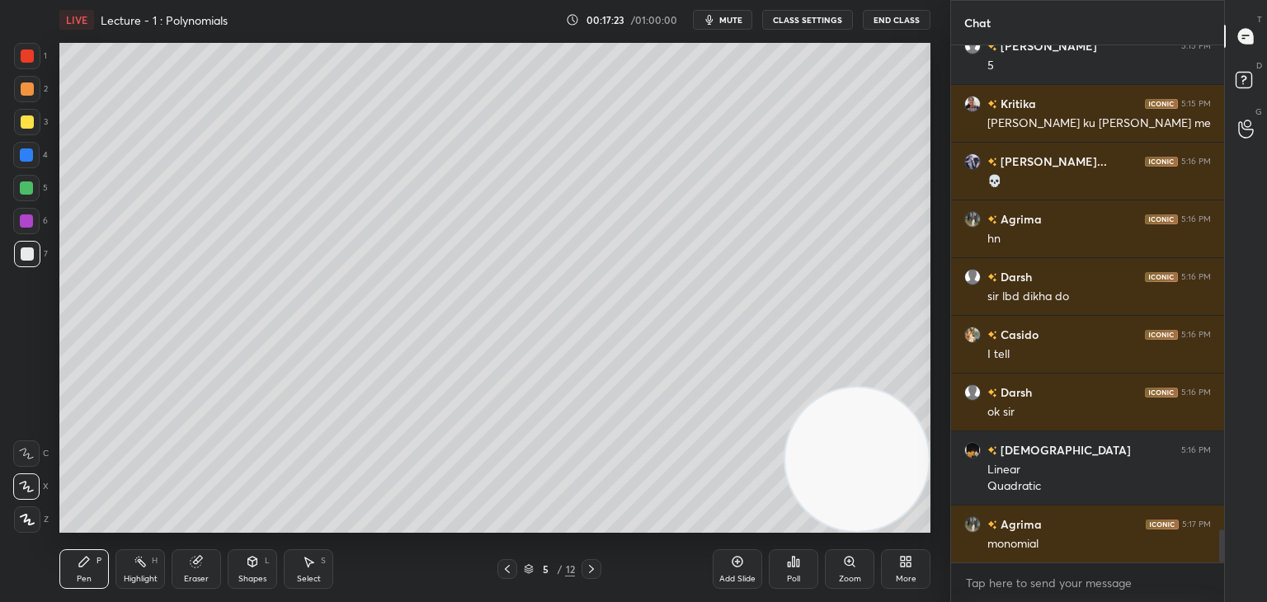
click at [31, 216] on div at bounding box center [26, 221] width 26 height 26
click at [29, 193] on div at bounding box center [26, 188] width 13 height 13
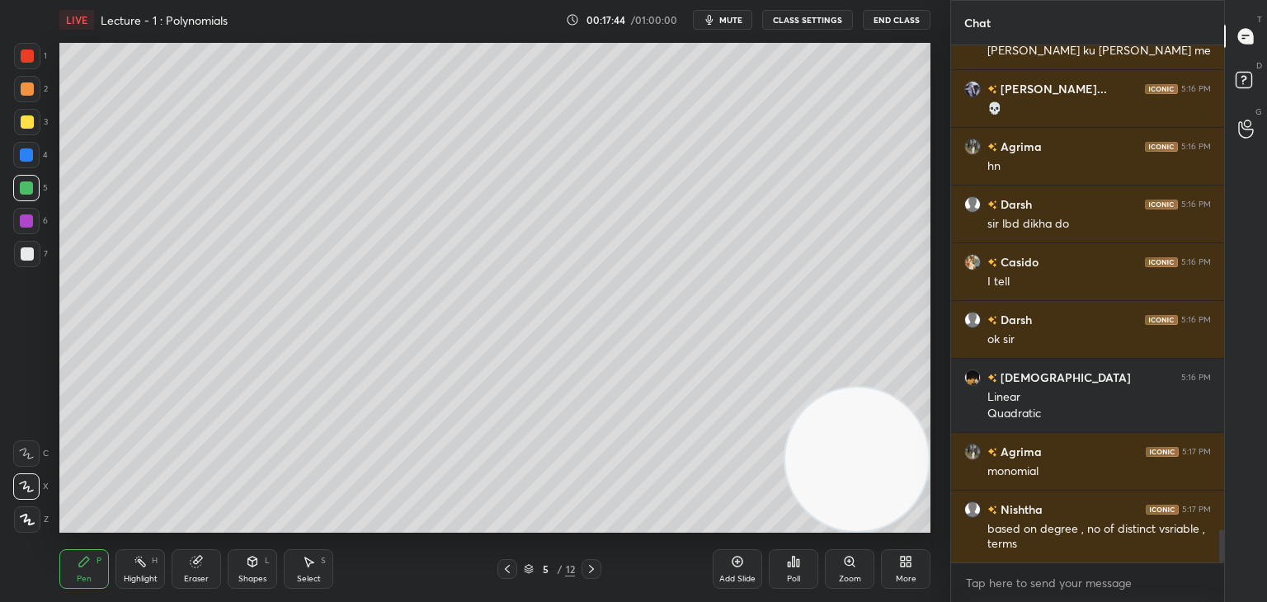
click at [36, 255] on div at bounding box center [27, 254] width 26 height 26
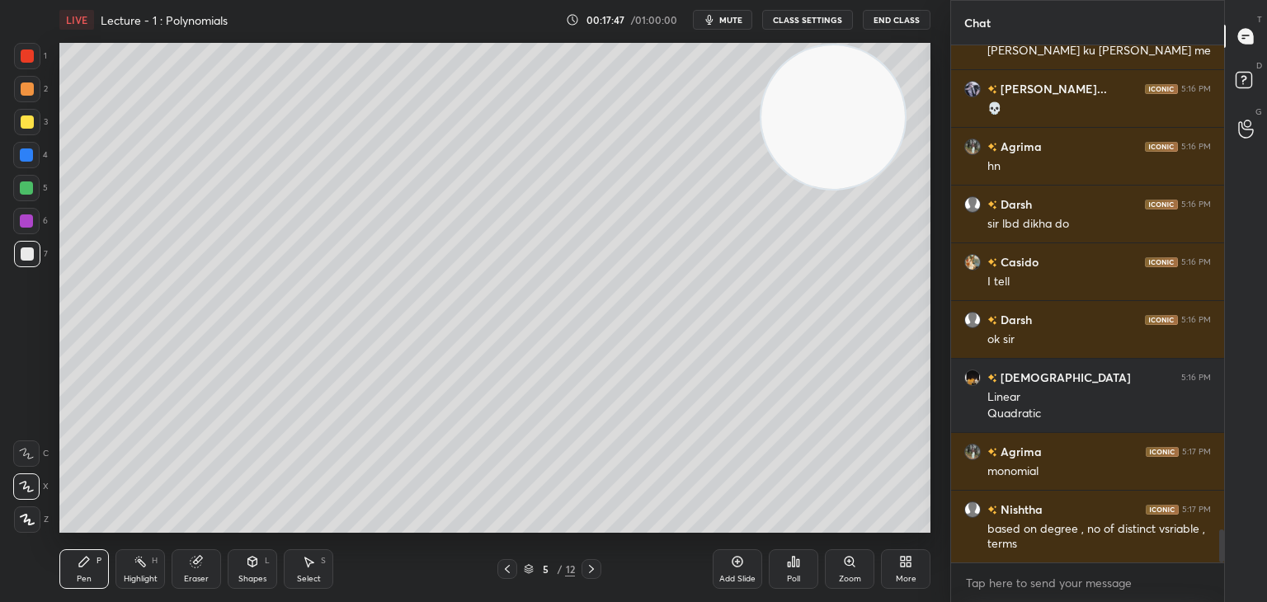
drag, startPoint x: 867, startPoint y: 413, endPoint x: 849, endPoint y: 52, distance: 361.9
click at [860, 47] on video at bounding box center [834, 117] width 144 height 144
click at [28, 124] on div at bounding box center [27, 122] width 13 height 13
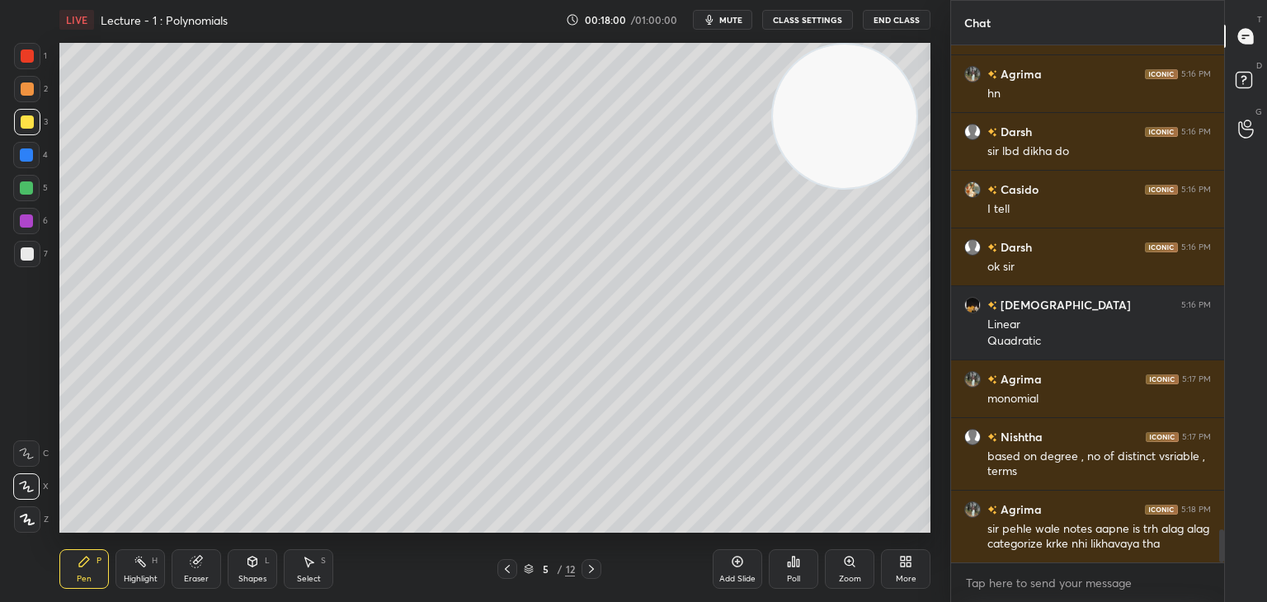
drag, startPoint x: 30, startPoint y: 258, endPoint x: 34, endPoint y: 269, distance: 11.5
click at [26, 257] on div at bounding box center [27, 254] width 13 height 13
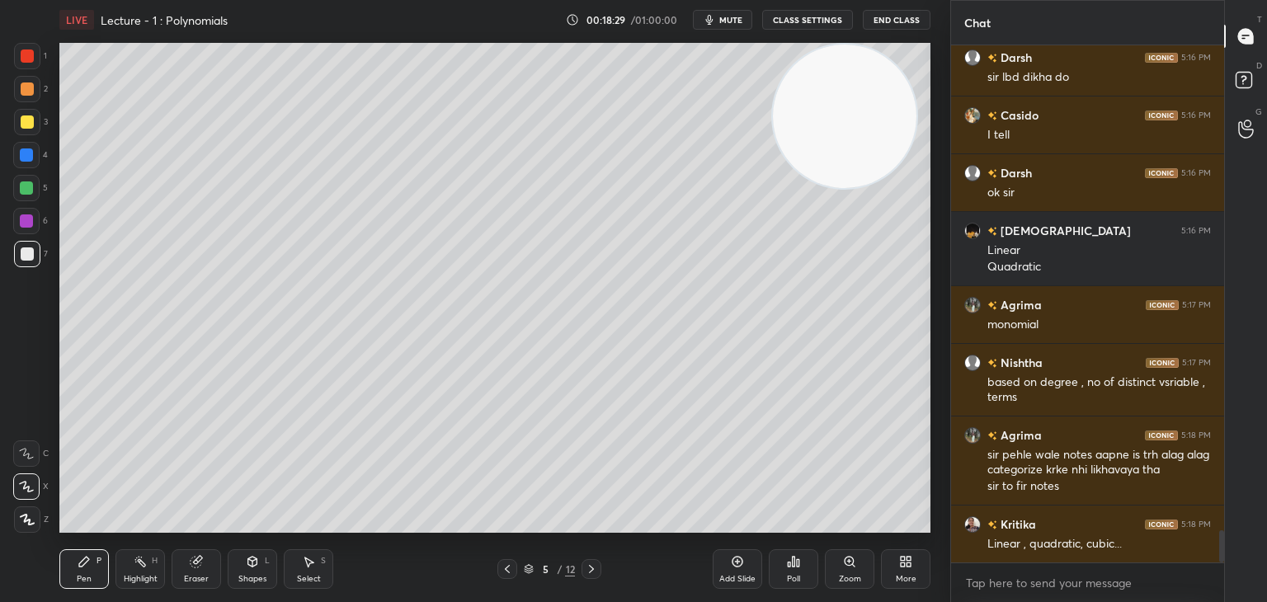
scroll to position [7826, 0]
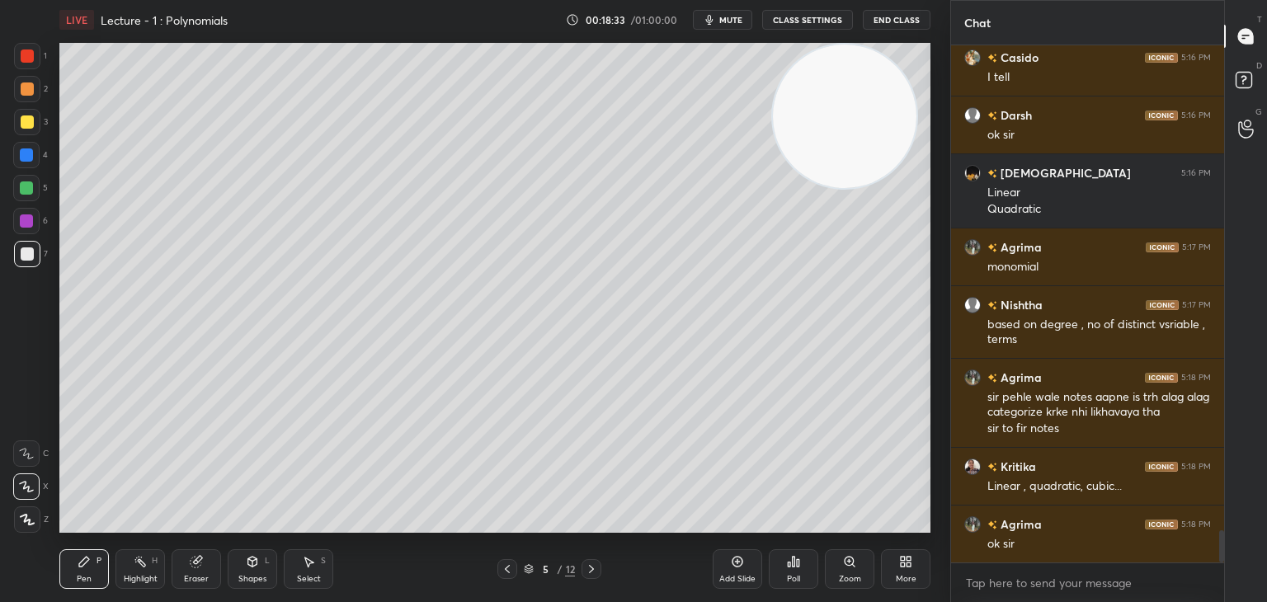
click at [30, 156] on div at bounding box center [26, 155] width 13 height 13
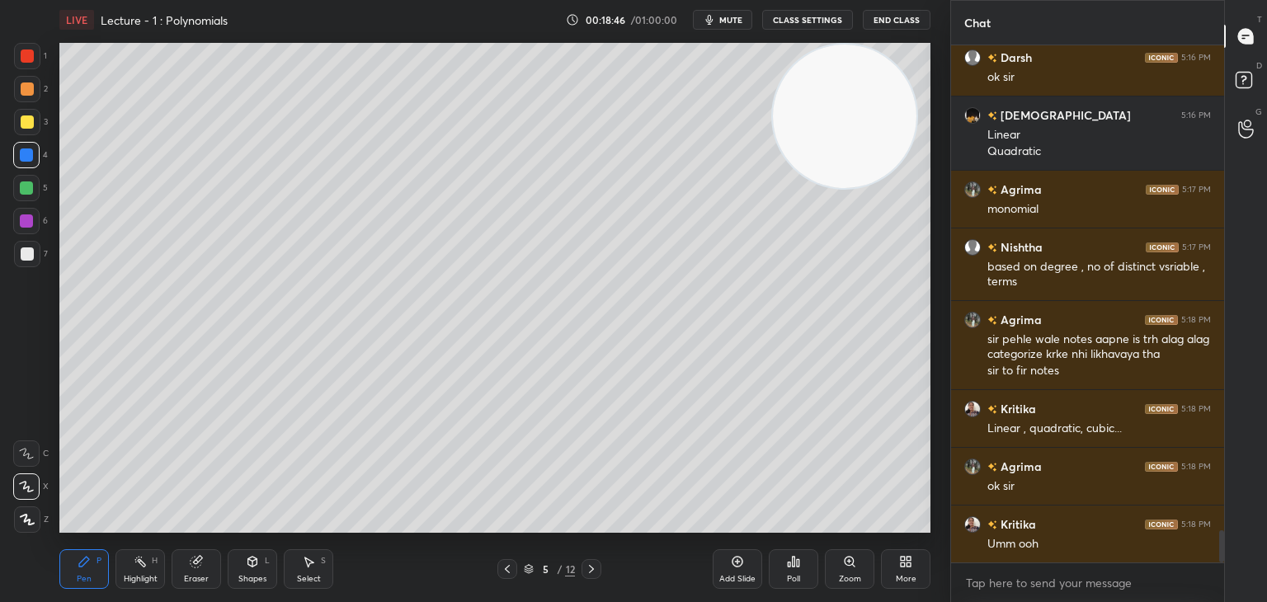
click at [193, 563] on icon at bounding box center [196, 562] width 11 height 11
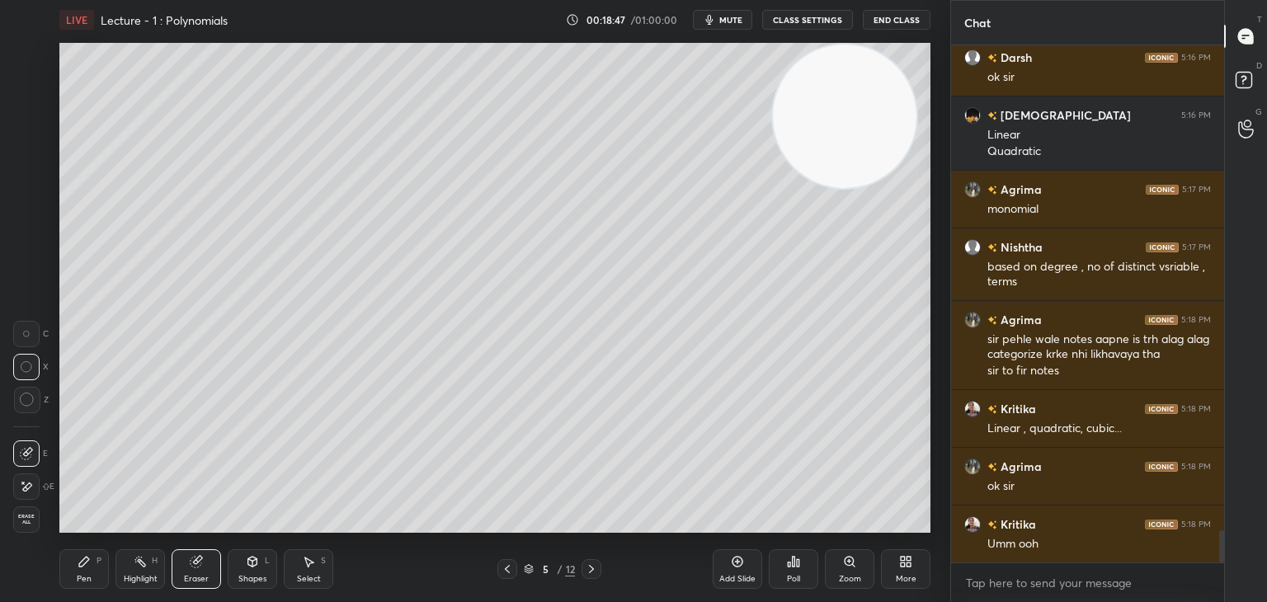
click at [89, 559] on div "Pen P" at bounding box center [84, 570] width 50 height 40
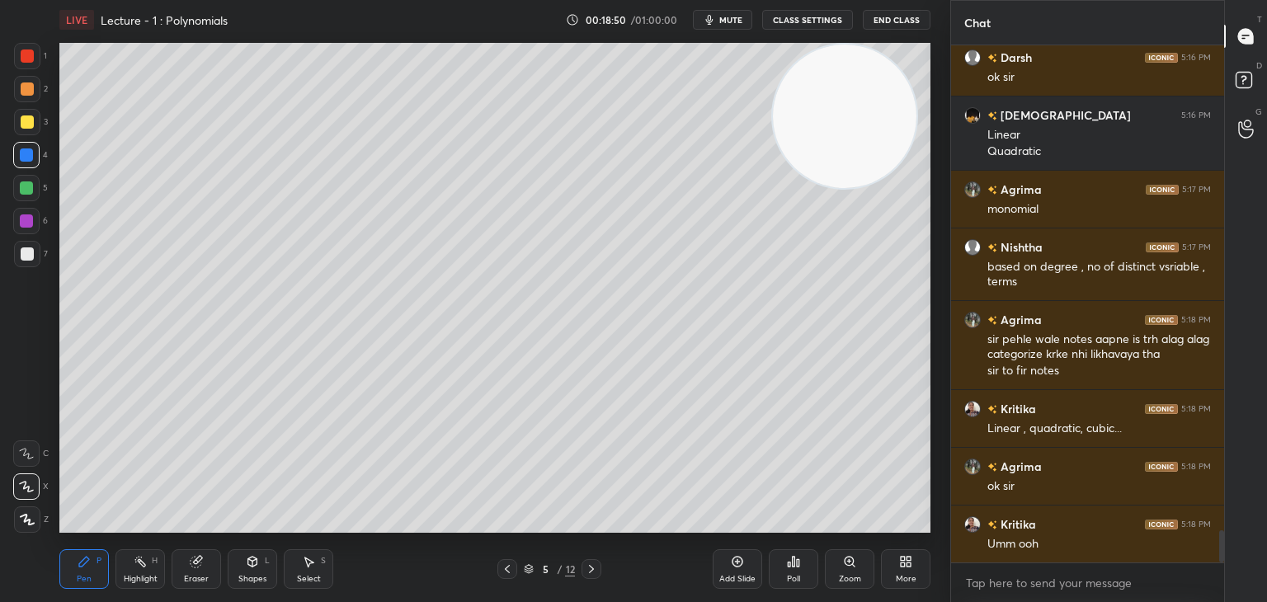
click at [26, 257] on div at bounding box center [27, 254] width 13 height 13
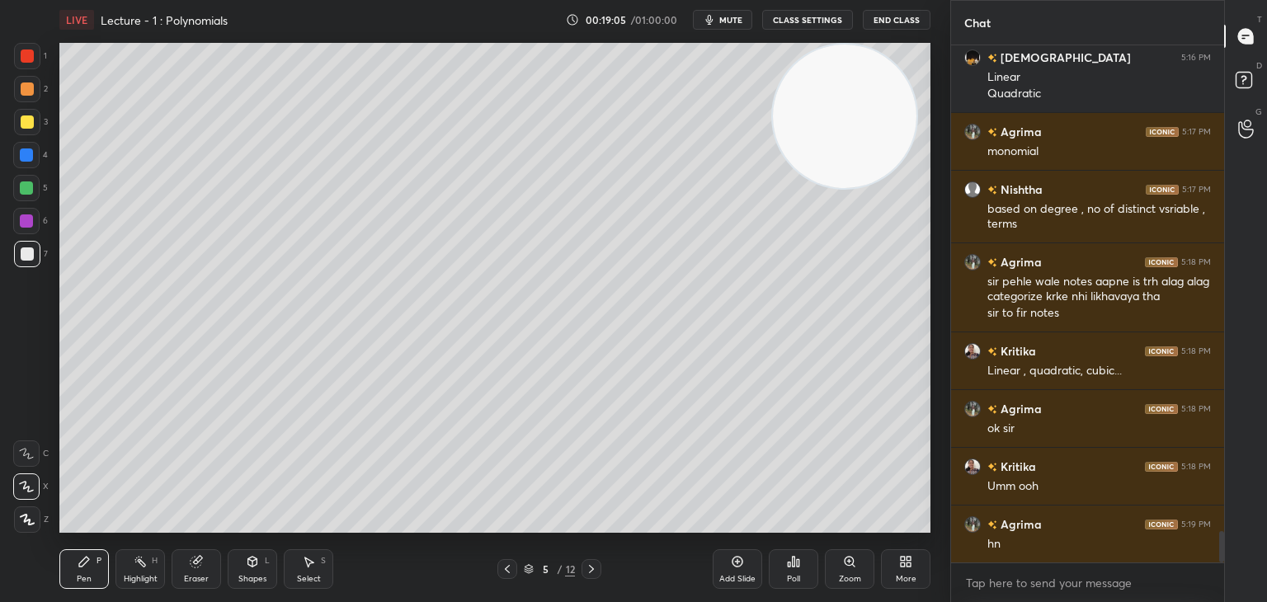
click at [30, 192] on div at bounding box center [26, 188] width 13 height 13
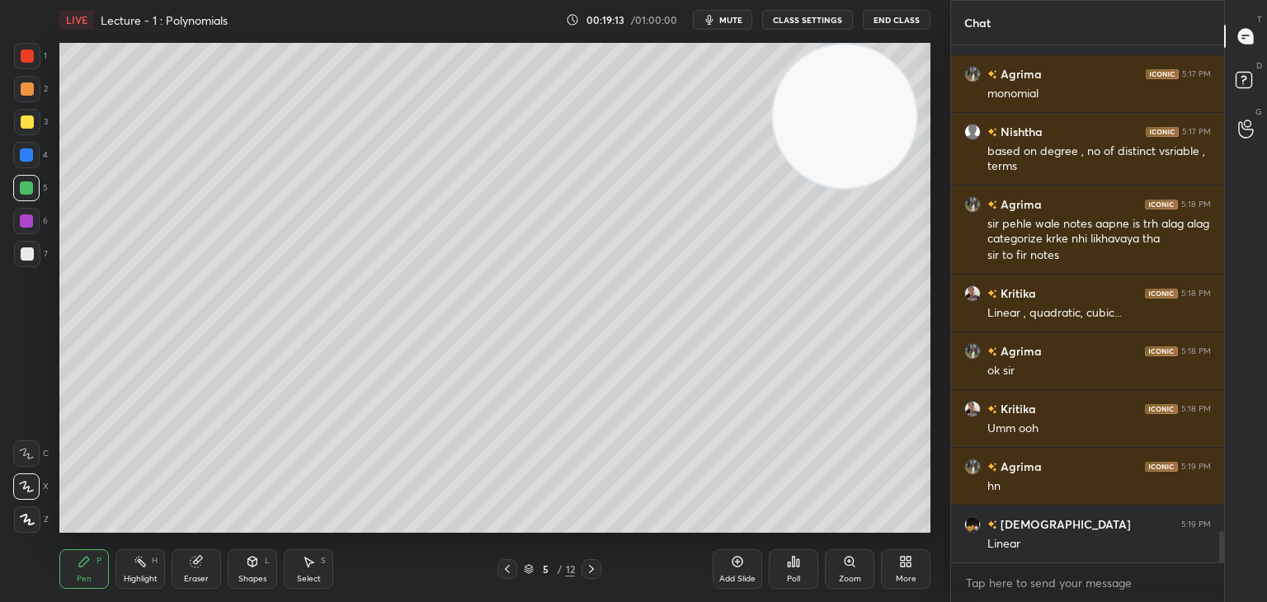
click at [30, 256] on div at bounding box center [27, 254] width 13 height 13
drag, startPoint x: 26, startPoint y: 153, endPoint x: 55, endPoint y: 177, distance: 37.5
click at [26, 153] on div at bounding box center [26, 155] width 13 height 13
click at [31, 222] on div at bounding box center [26, 221] width 13 height 13
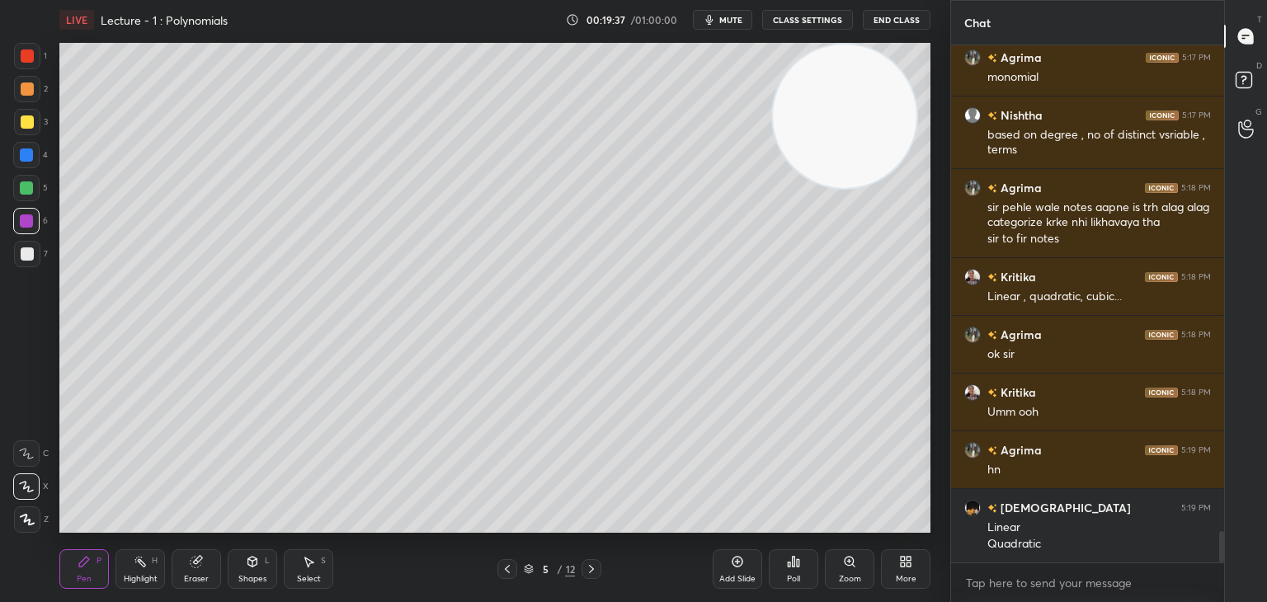
click at [26, 257] on div at bounding box center [27, 254] width 13 height 13
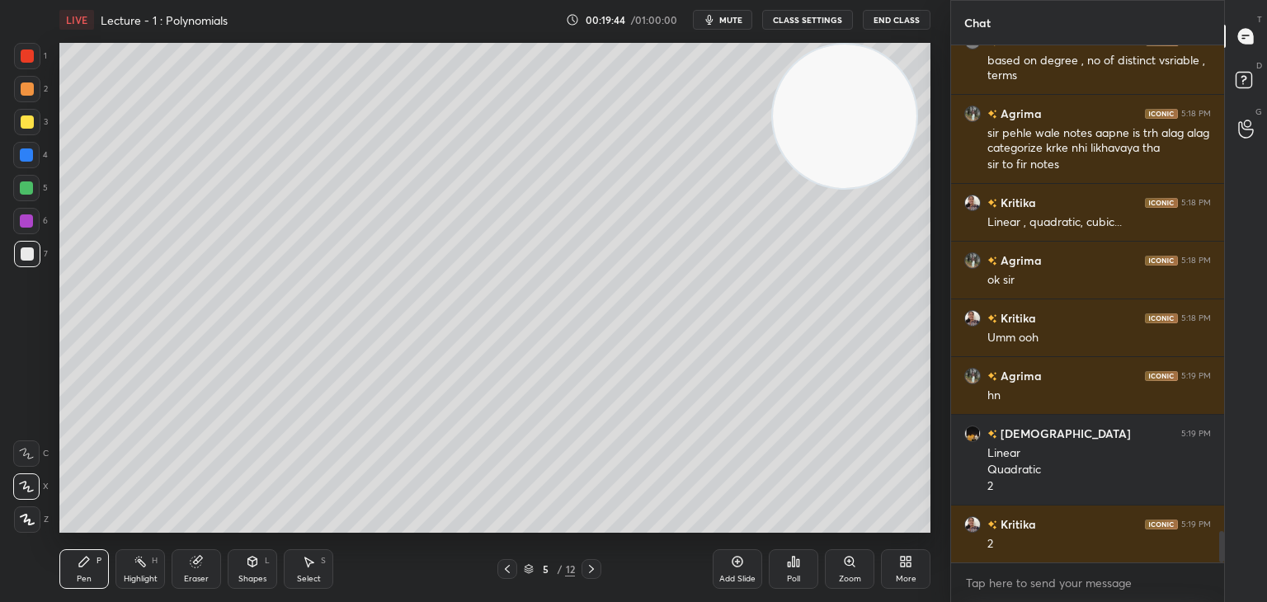
scroll to position [8148, 0]
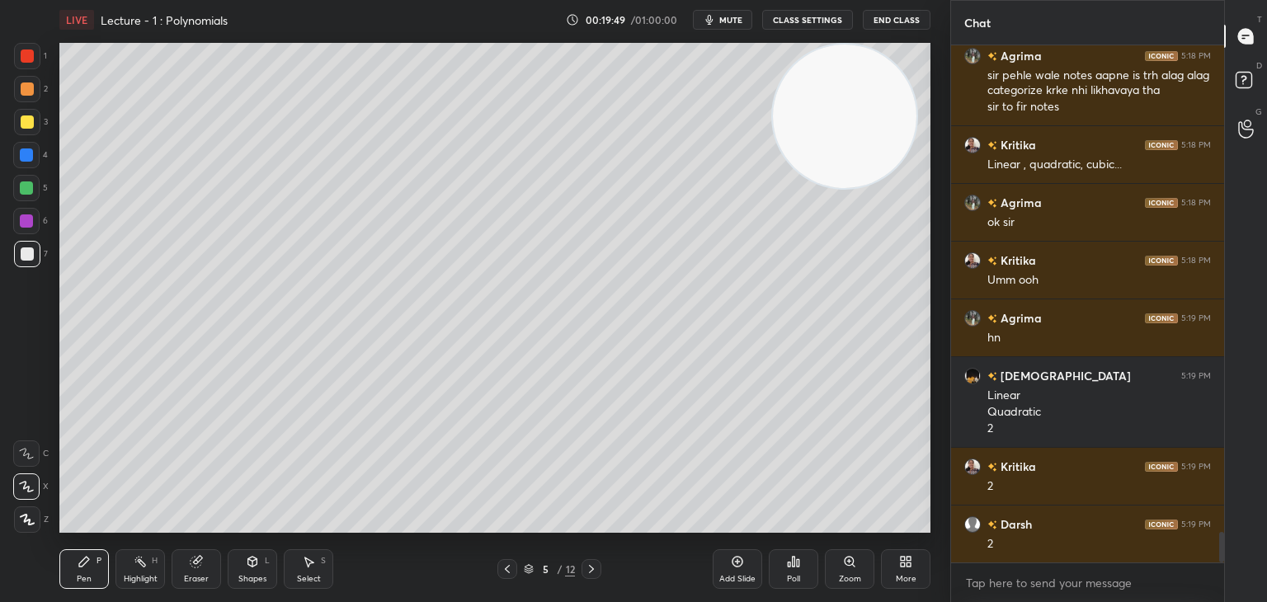
click at [24, 120] on div at bounding box center [27, 122] width 13 height 13
drag, startPoint x: 728, startPoint y: 563, endPoint x: 729, endPoint y: 550, distance: 13.2
click at [727, 563] on div "Add Slide" at bounding box center [738, 570] width 50 height 40
click at [25, 87] on div at bounding box center [27, 89] width 13 height 13
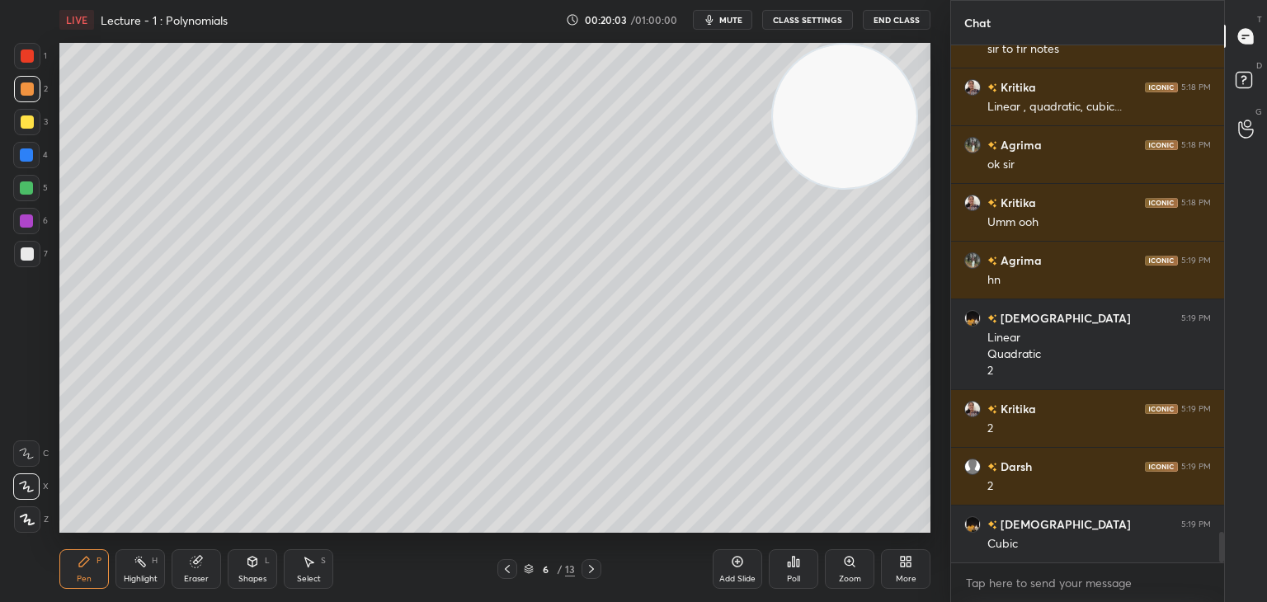
click at [17, 262] on div at bounding box center [27, 254] width 26 height 26
drag, startPoint x: 844, startPoint y: 103, endPoint x: 890, endPoint y: 528, distance: 427.5
click at [884, 198] on video at bounding box center [844, 126] width 144 height 144
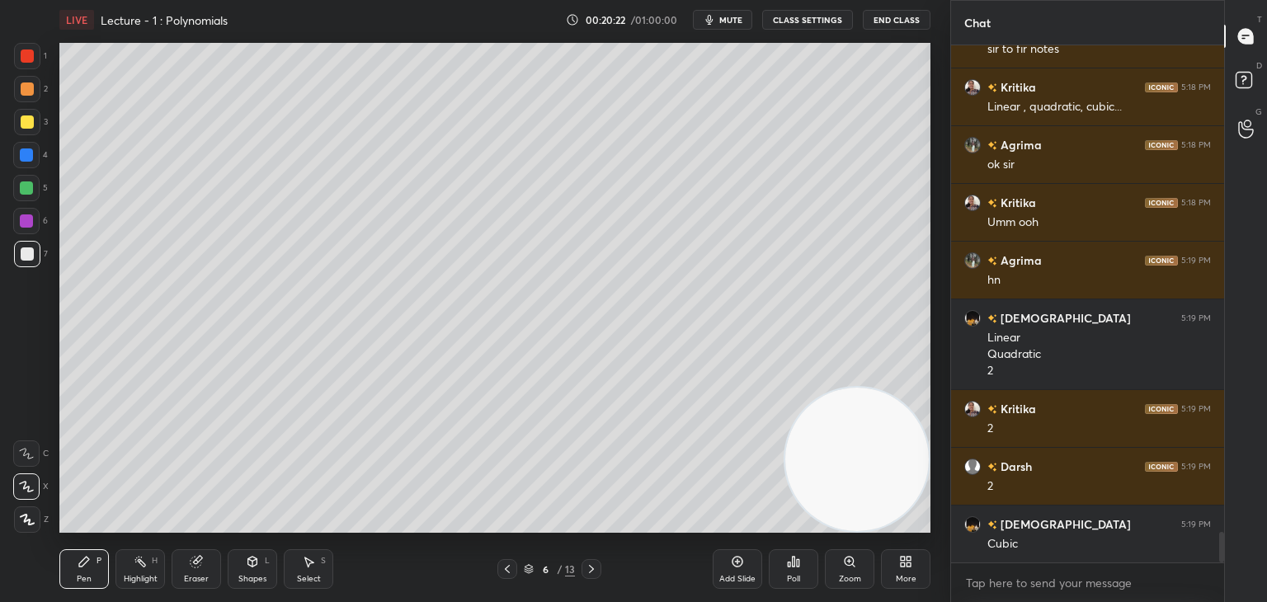
scroll to position [8278, 0]
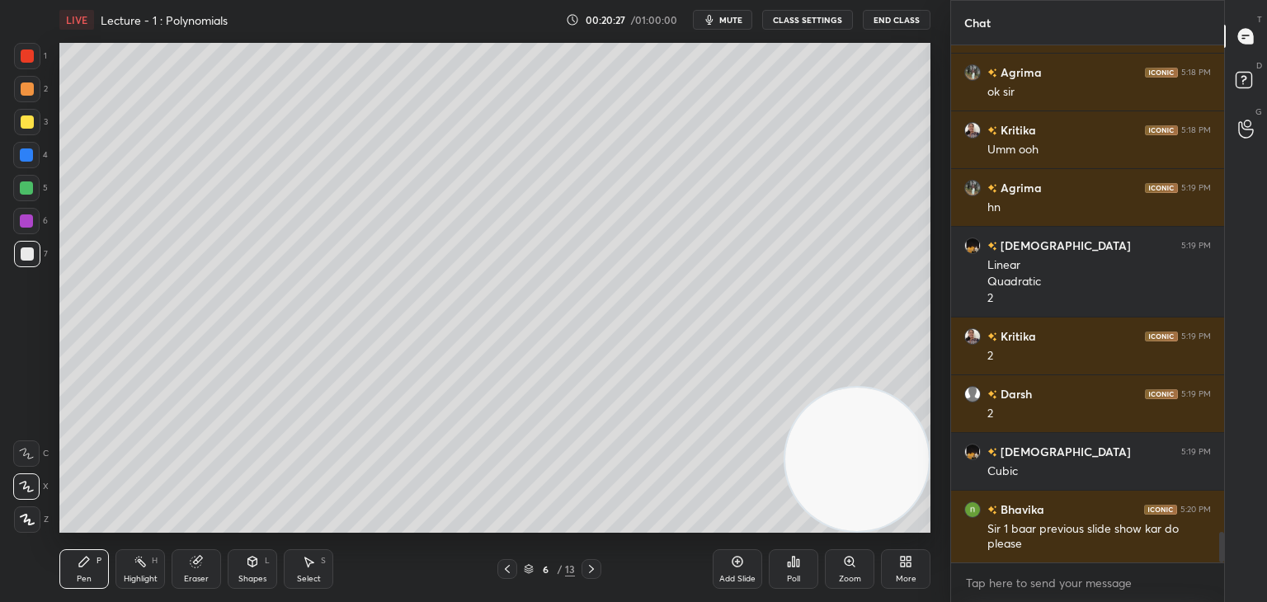
click at [504, 570] on icon at bounding box center [507, 569] width 13 height 13
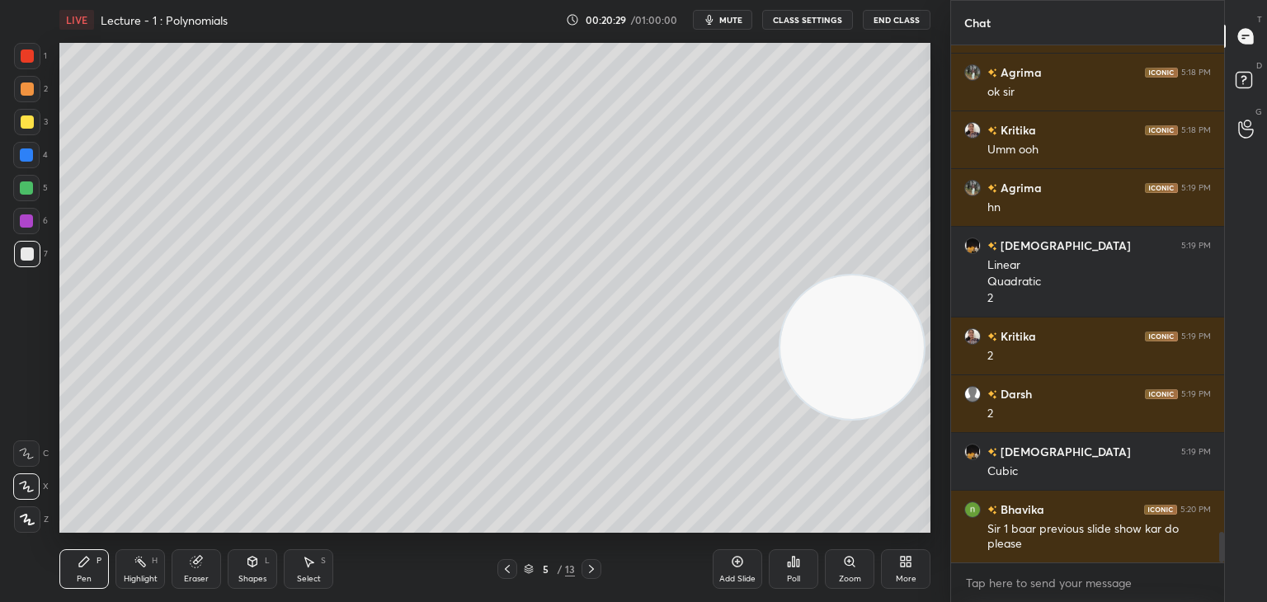
drag, startPoint x: 855, startPoint y: 423, endPoint x: 910, endPoint y: 47, distance: 380.3
click at [908, 276] on video at bounding box center [853, 348] width 144 height 144
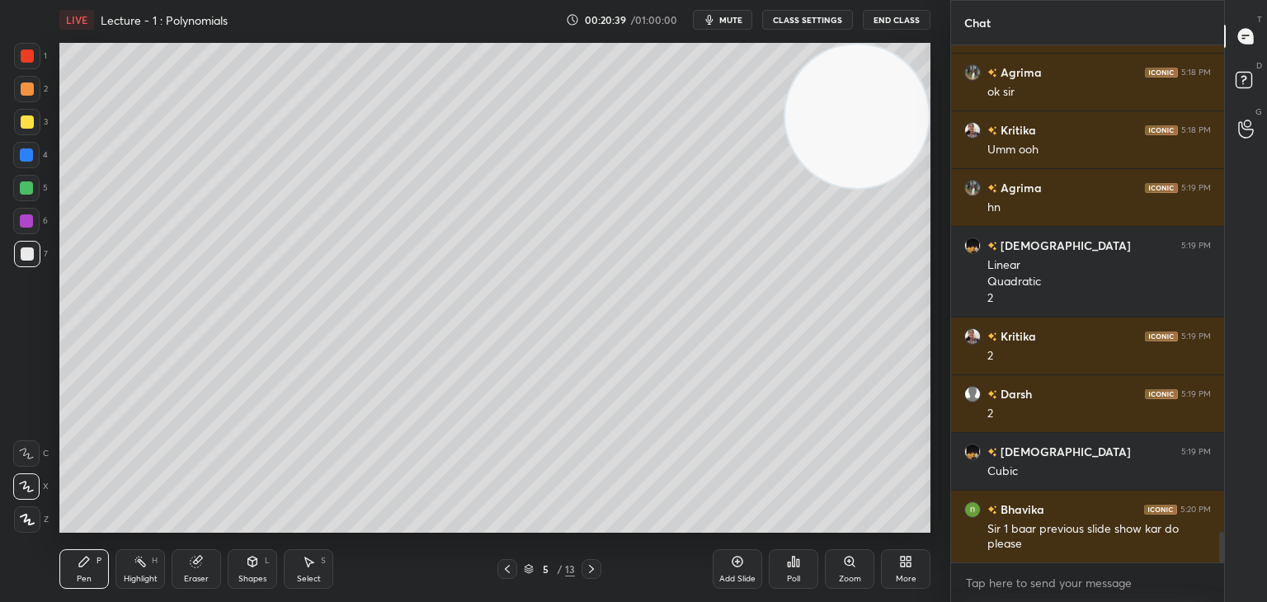
scroll to position [8294, 0]
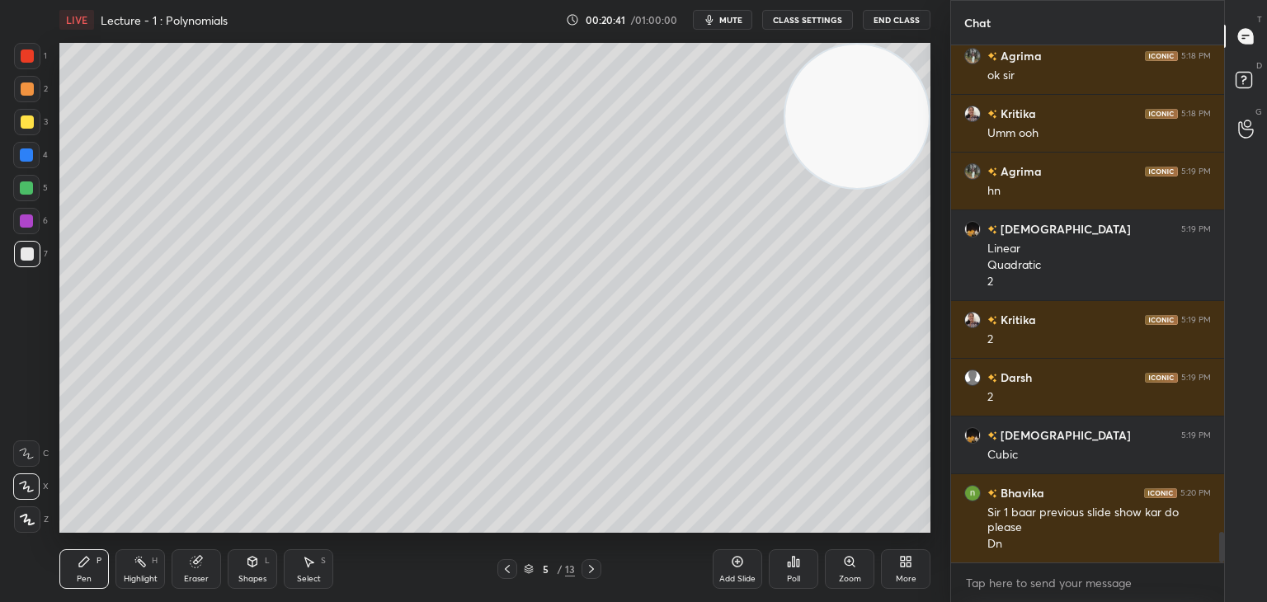
click at [592, 569] on icon at bounding box center [591, 569] width 13 height 13
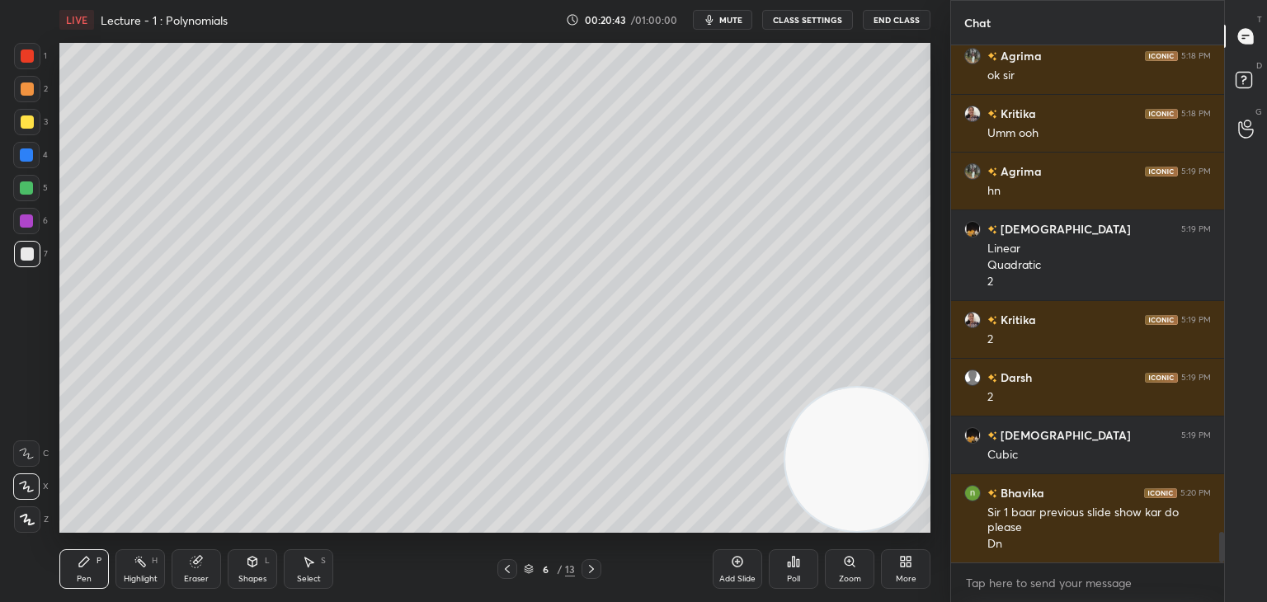
drag, startPoint x: 857, startPoint y: 176, endPoint x: 872, endPoint y: 505, distance: 329.6
click at [878, 491] on video at bounding box center [858, 460] width 144 height 144
click at [27, 129] on div at bounding box center [27, 122] width 26 height 26
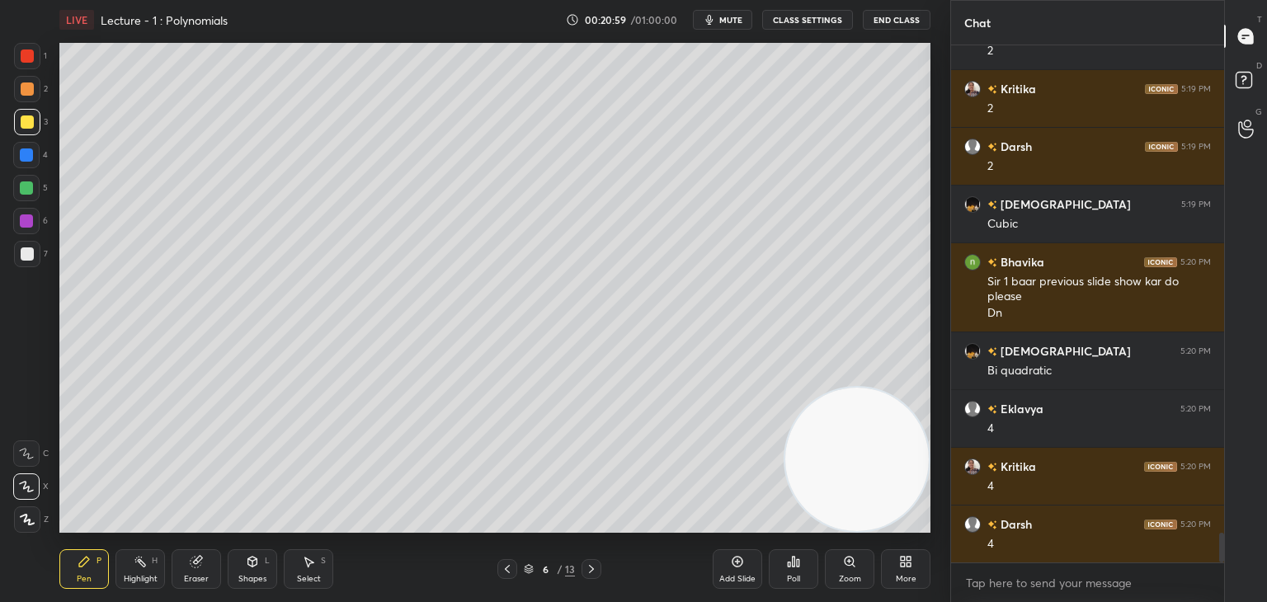
scroll to position [8583, 0]
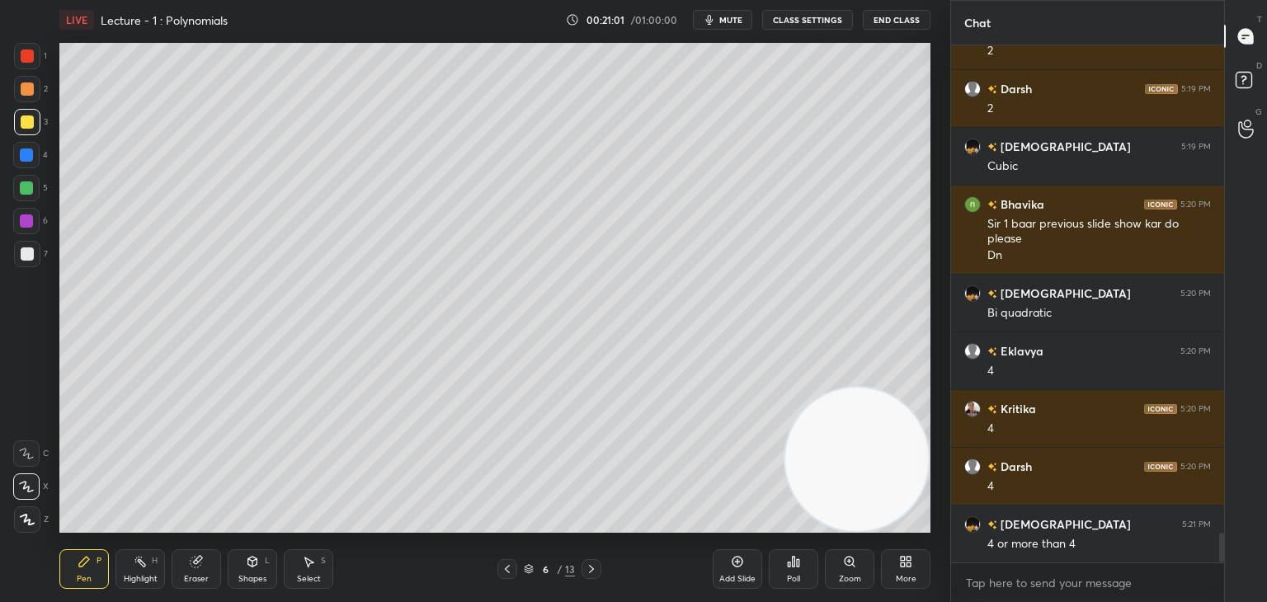
click at [198, 555] on div "Eraser" at bounding box center [197, 570] width 50 height 40
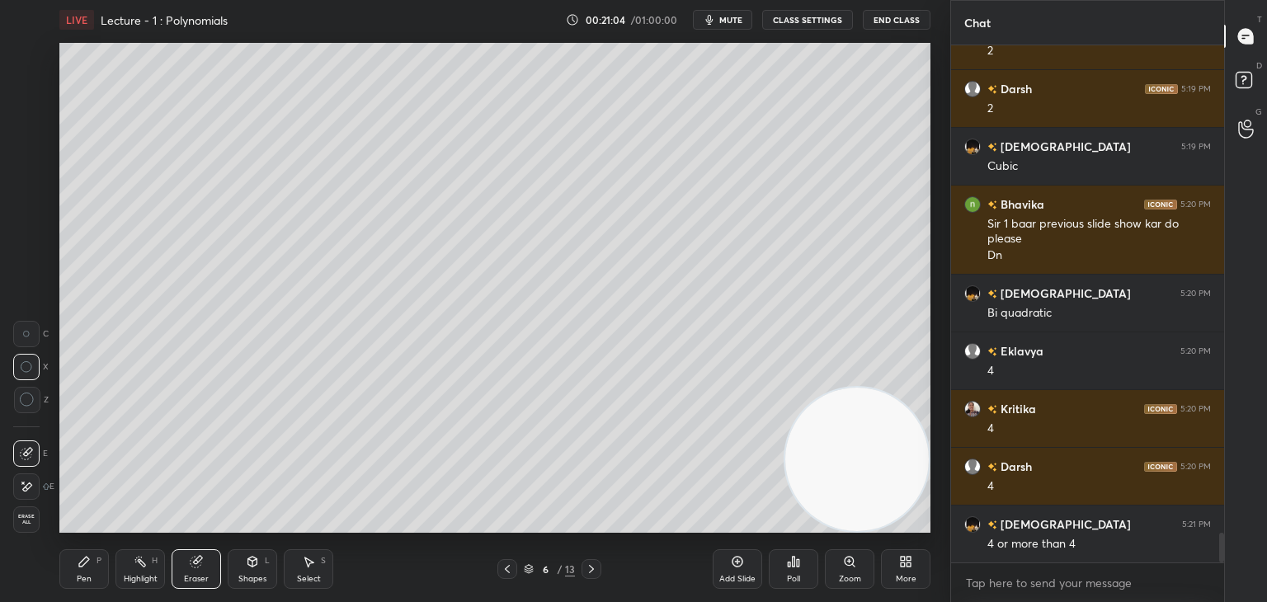
drag, startPoint x: 89, startPoint y: 570, endPoint x: 84, endPoint y: 556, distance: 14.9
click at [84, 567] on div "Pen P" at bounding box center [84, 570] width 50 height 40
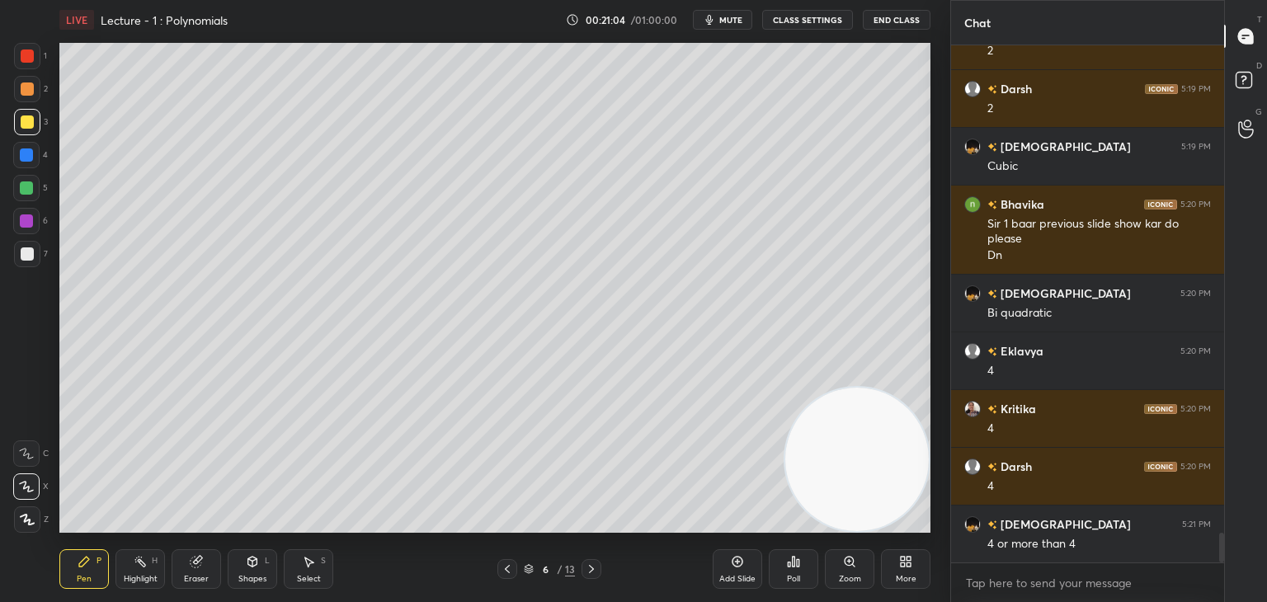
scroll to position [8641, 0]
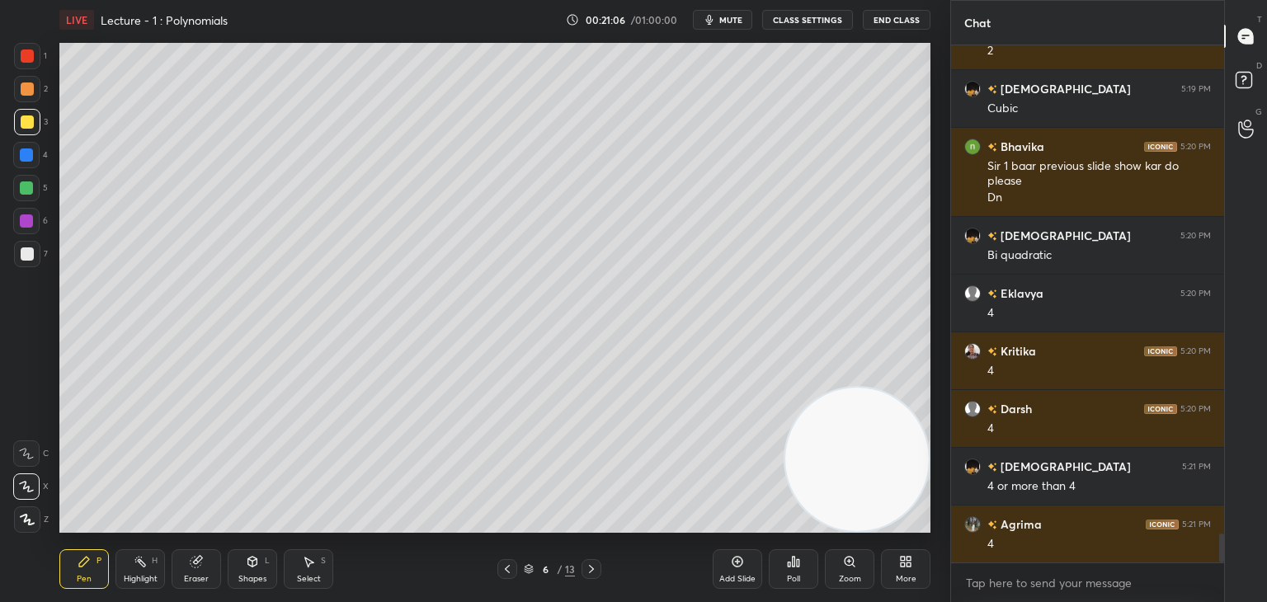
drag, startPoint x: 29, startPoint y: 253, endPoint x: 53, endPoint y: 242, distance: 26.6
click at [30, 253] on div at bounding box center [27, 254] width 13 height 13
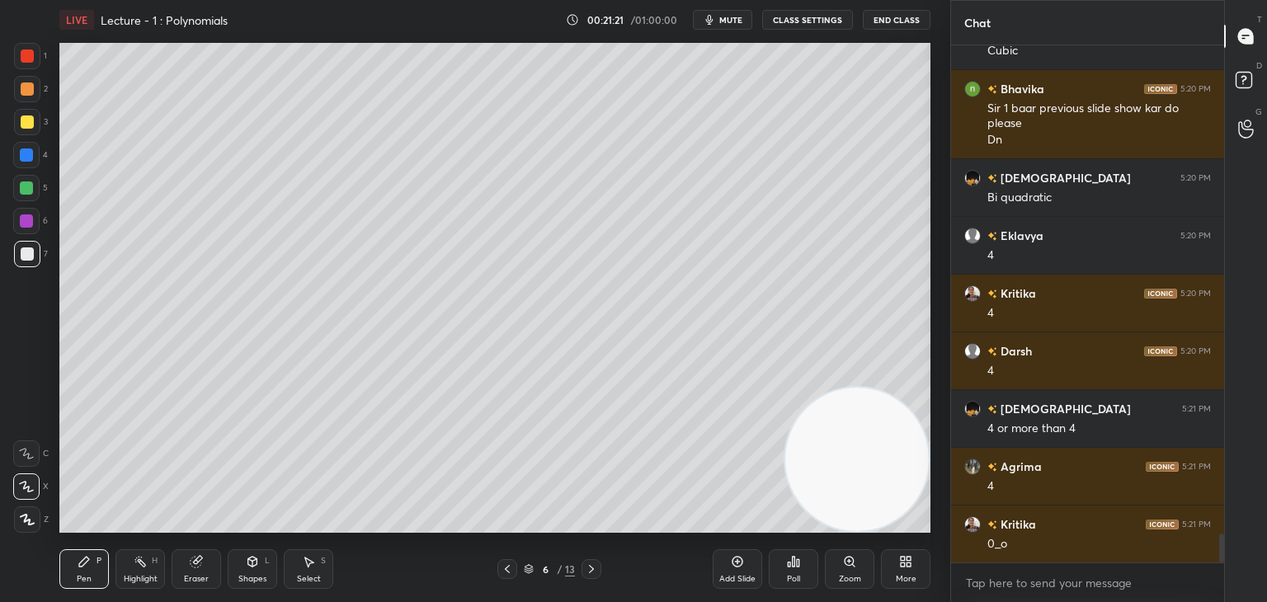
scroll to position [8757, 0]
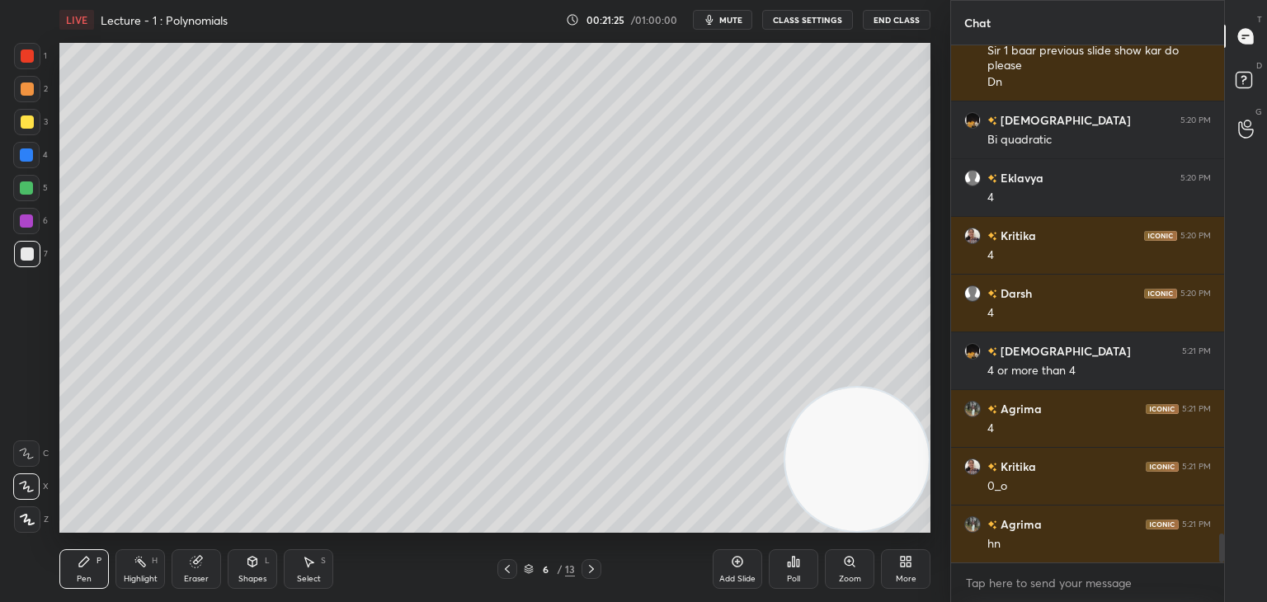
click at [26, 92] on div at bounding box center [27, 89] width 13 height 13
drag, startPoint x: 26, startPoint y: 218, endPoint x: 50, endPoint y: 235, distance: 29.5
click at [24, 218] on div at bounding box center [26, 221] width 13 height 13
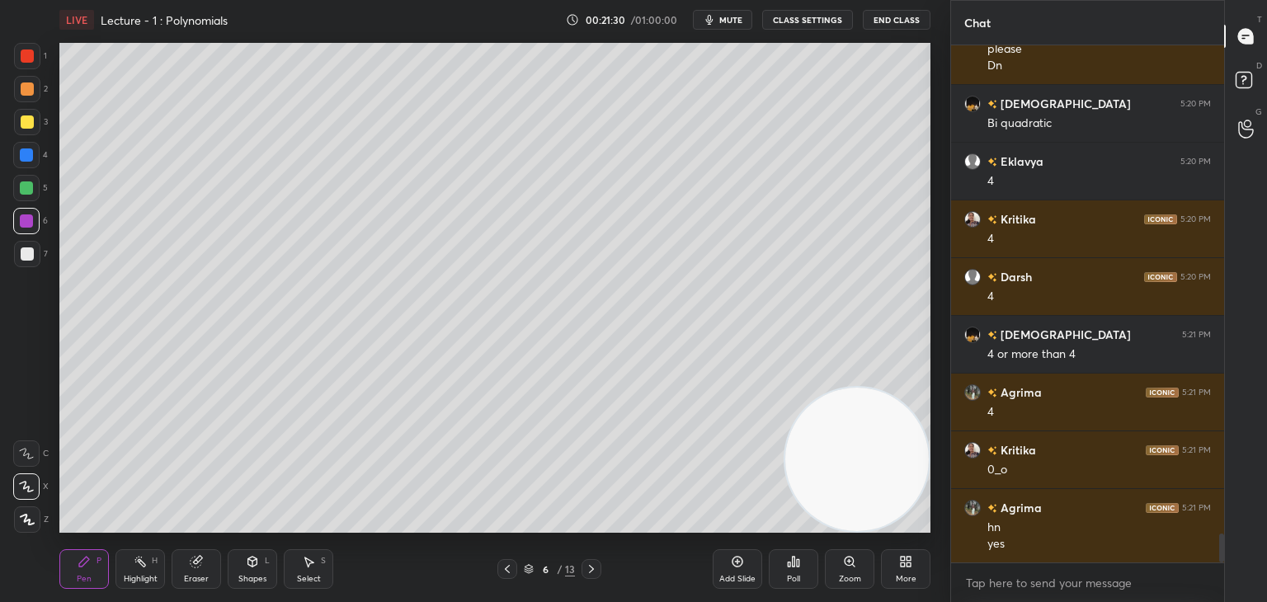
click at [197, 557] on div "Eraser" at bounding box center [197, 570] width 50 height 40
drag, startPoint x: 739, startPoint y: 562, endPoint x: 729, endPoint y: 562, distance: 10.7
click at [738, 564] on icon at bounding box center [737, 561] width 5 height 5
click at [99, 565] on div "Pen P" at bounding box center [84, 570] width 50 height 40
click at [27, 96] on div at bounding box center [27, 89] width 26 height 26
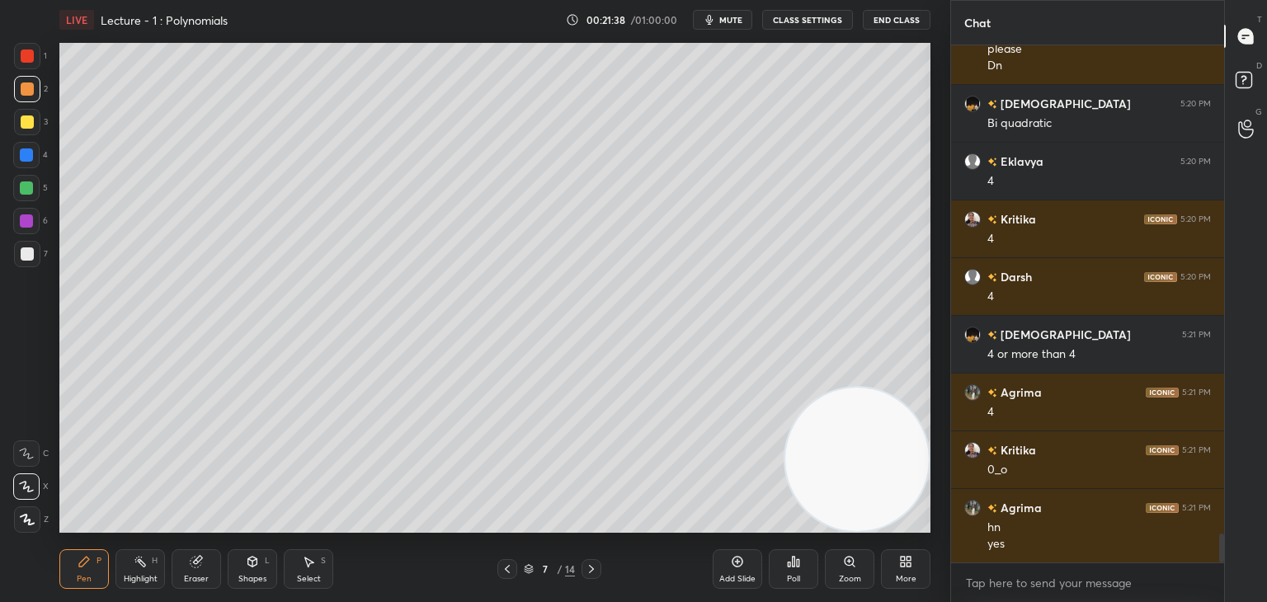
scroll to position [8831, 0]
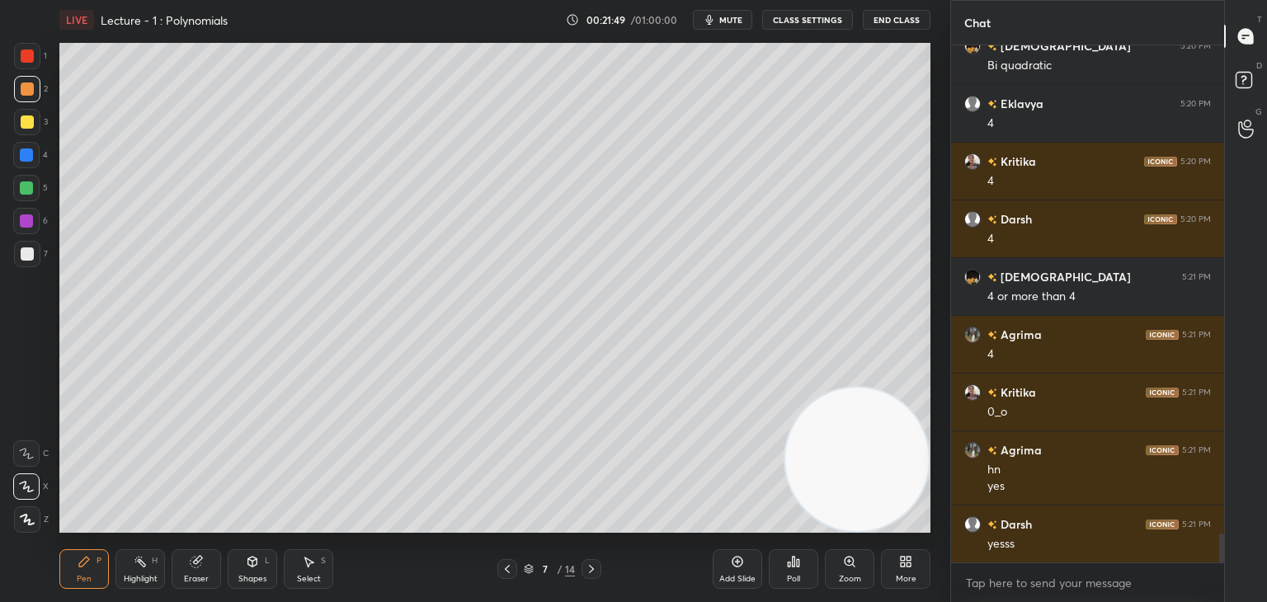
click at [33, 252] on div at bounding box center [27, 254] width 26 height 26
drag, startPoint x: 248, startPoint y: 584, endPoint x: 248, endPoint y: 559, distance: 24.8
click at [246, 579] on div "Shapes" at bounding box center [252, 579] width 28 height 8
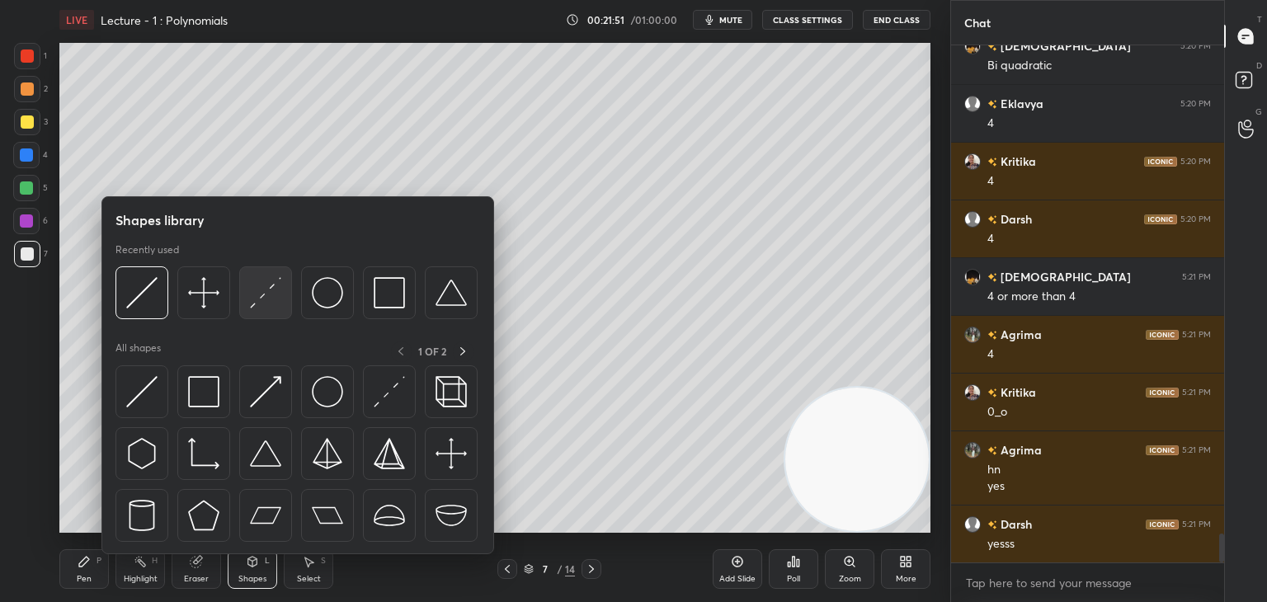
click at [264, 300] on img at bounding box center [265, 292] width 31 height 31
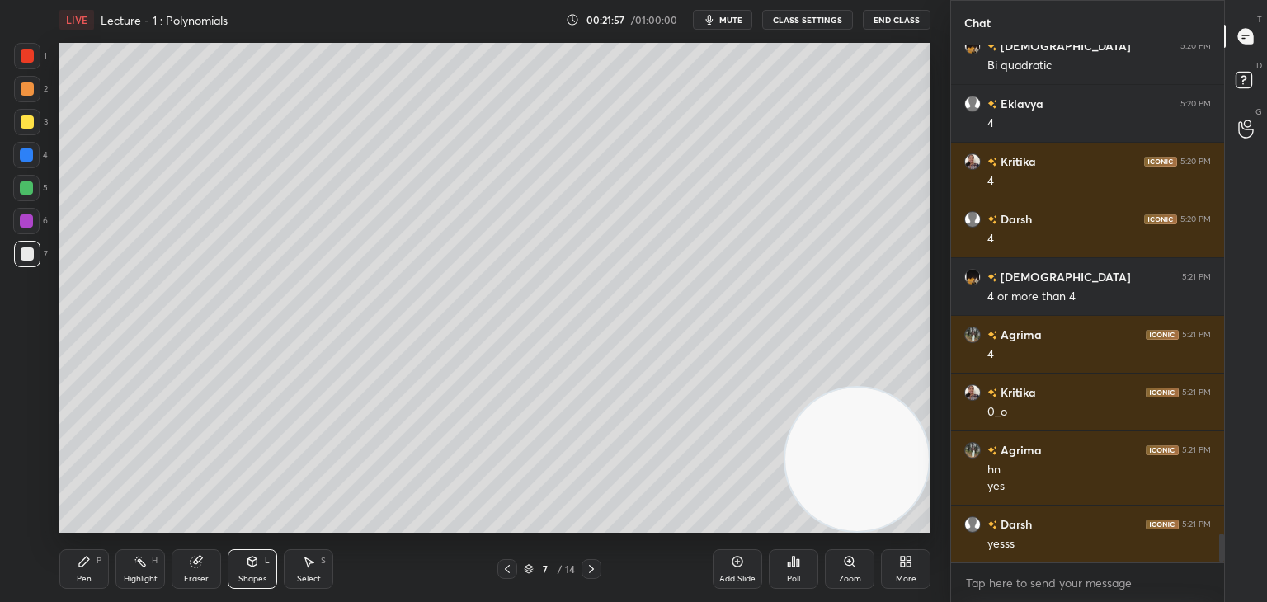
scroll to position [8847, 0]
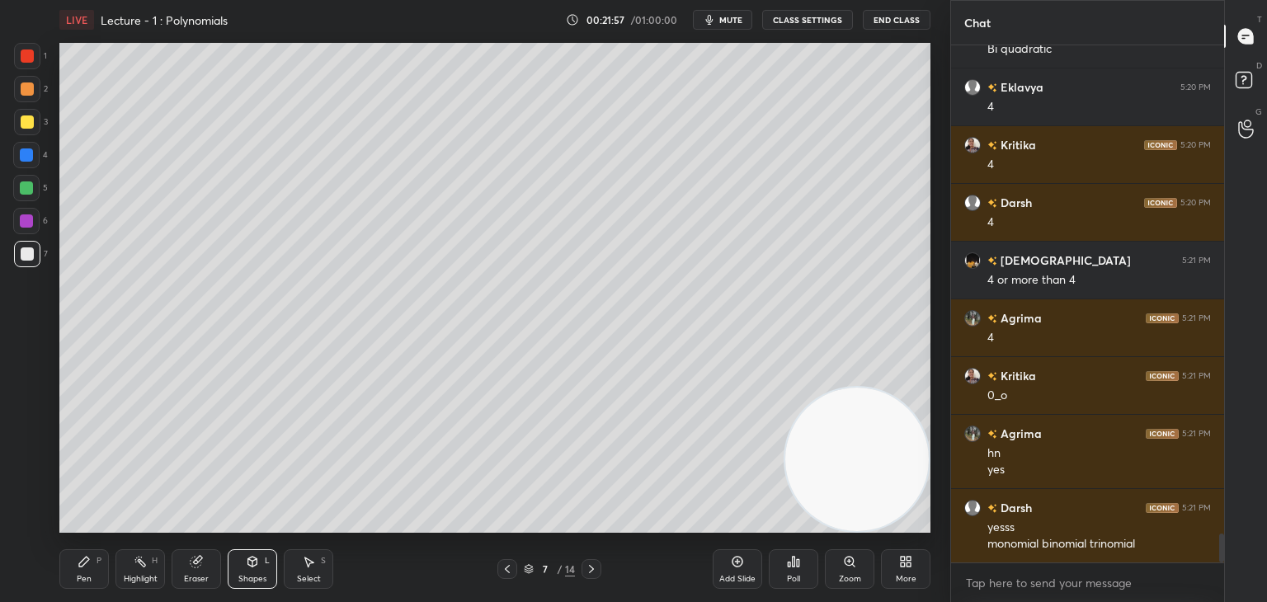
drag, startPoint x: 96, startPoint y: 565, endPoint x: 87, endPoint y: 568, distance: 8.6
click at [92, 569] on div "Pen P" at bounding box center [84, 570] width 50 height 40
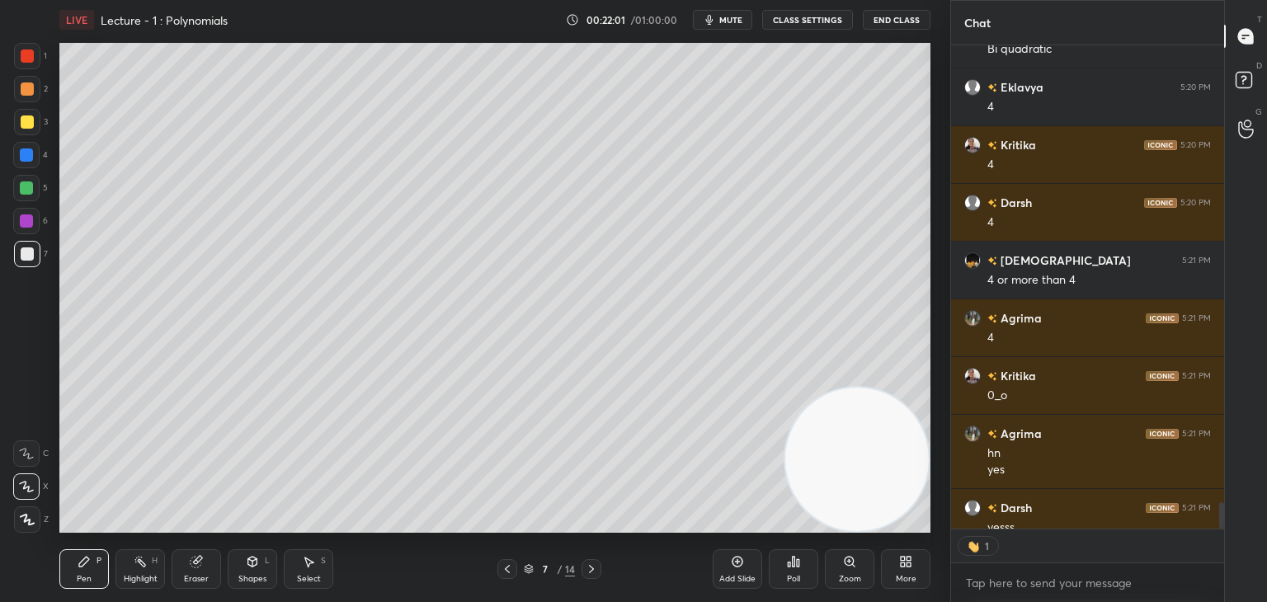
drag, startPoint x: 28, startPoint y: 158, endPoint x: 35, endPoint y: 172, distance: 16.3
click at [28, 159] on div at bounding box center [26, 155] width 13 height 13
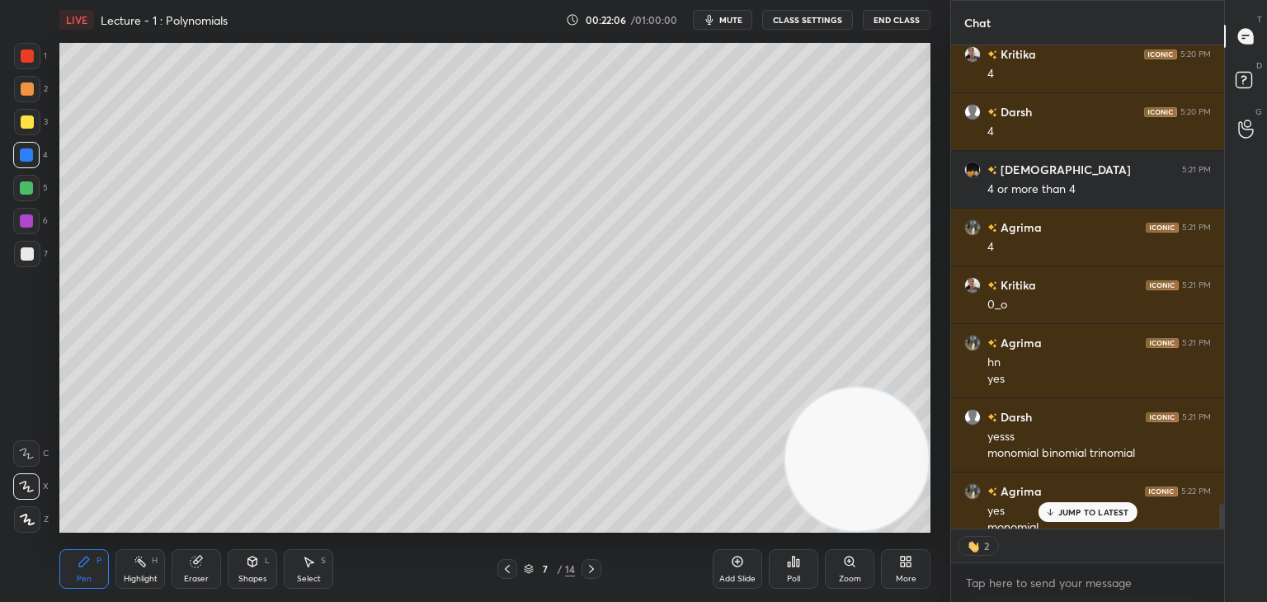
scroll to position [8955, 0]
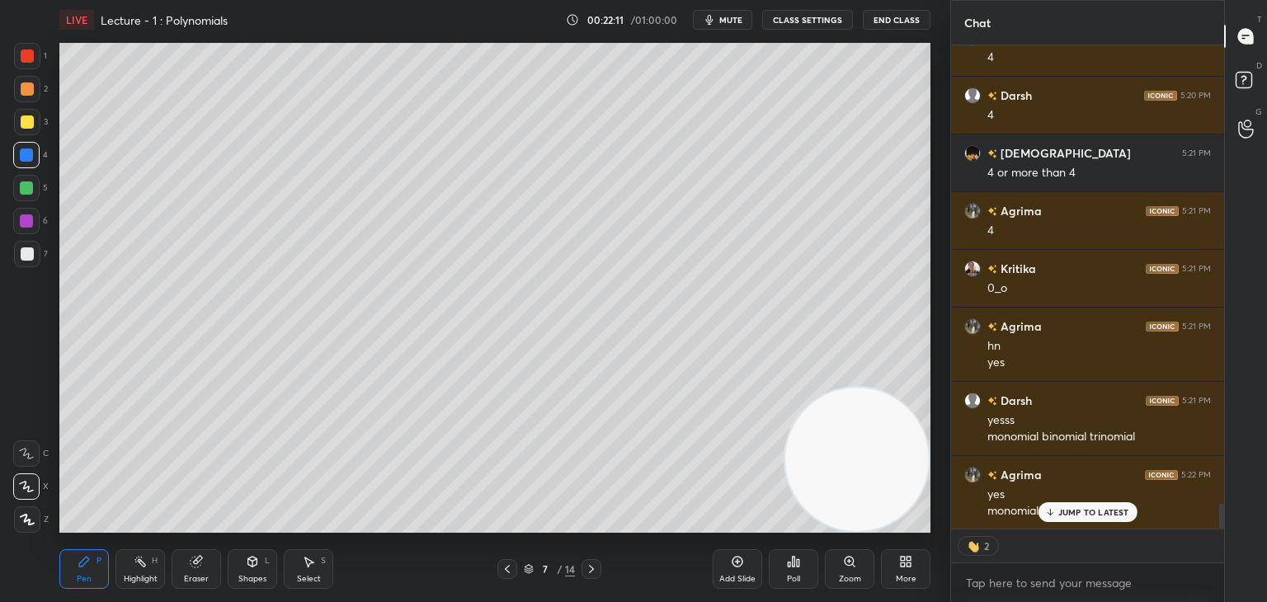
drag, startPoint x: 24, startPoint y: 258, endPoint x: 54, endPoint y: 232, distance: 40.4
click at [23, 258] on div at bounding box center [27, 254] width 13 height 13
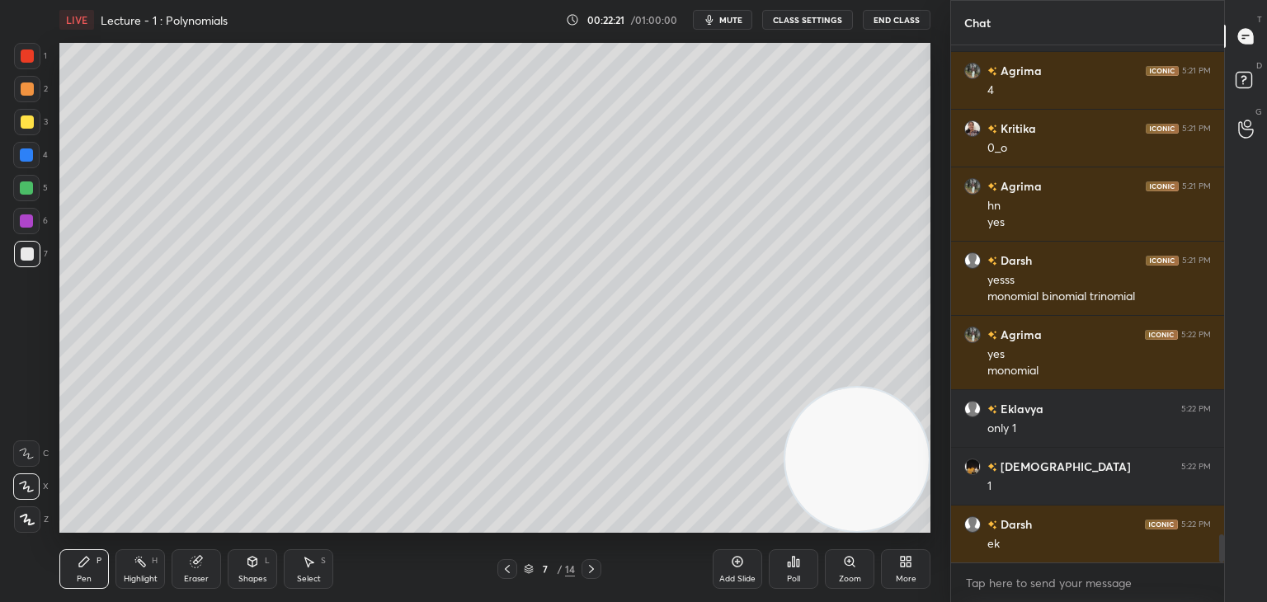
scroll to position [9153, 0]
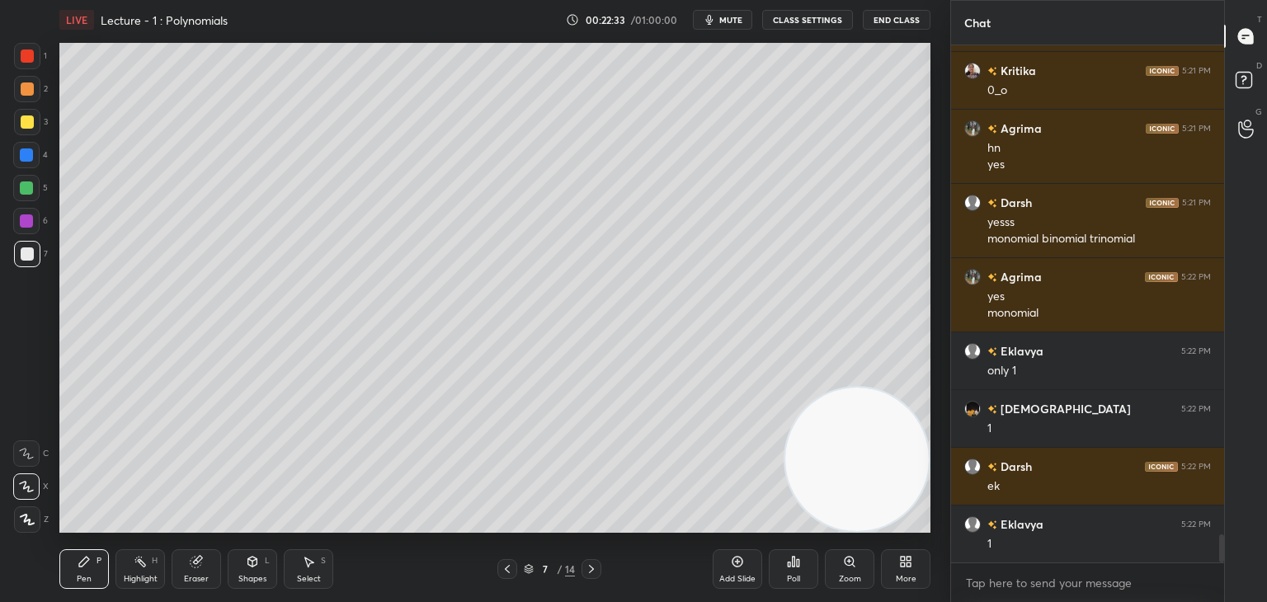
click at [26, 123] on div at bounding box center [27, 122] width 13 height 13
click at [31, 262] on div at bounding box center [27, 254] width 26 height 26
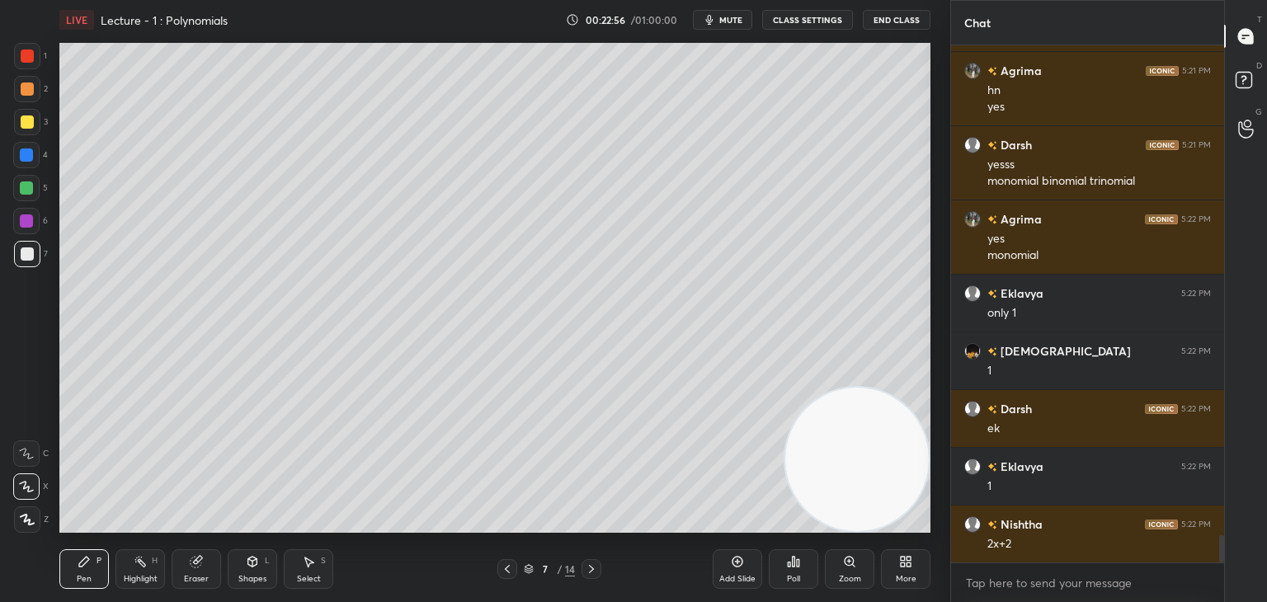
click at [28, 186] on div at bounding box center [26, 188] width 26 height 26
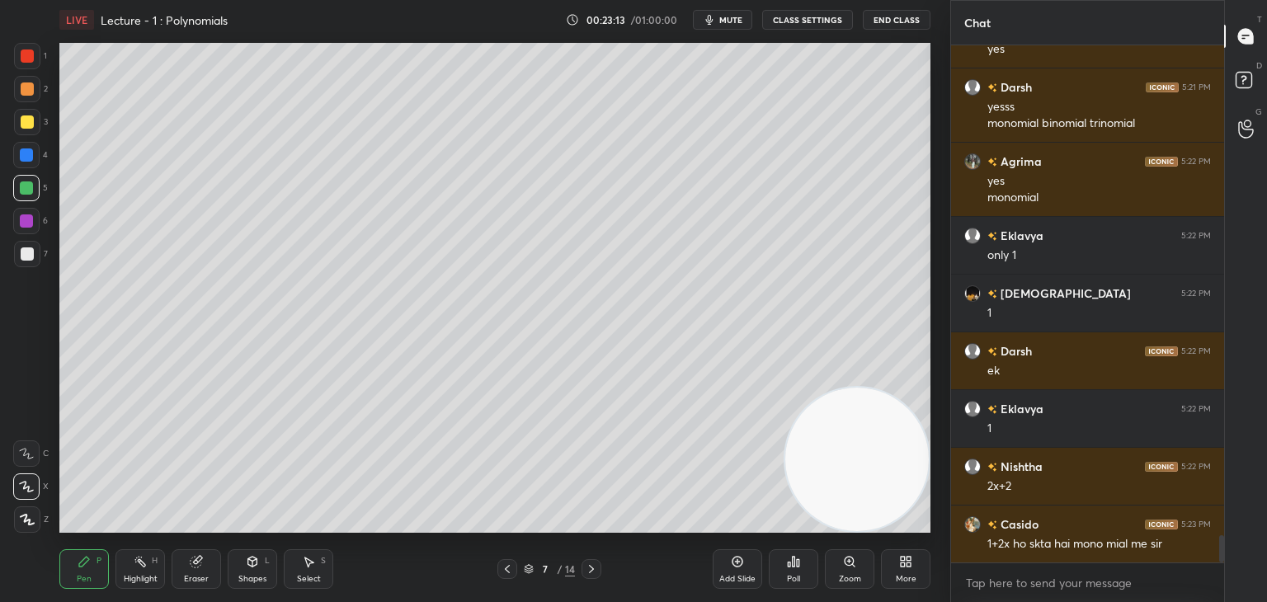
click at [25, 255] on div at bounding box center [27, 254] width 13 height 13
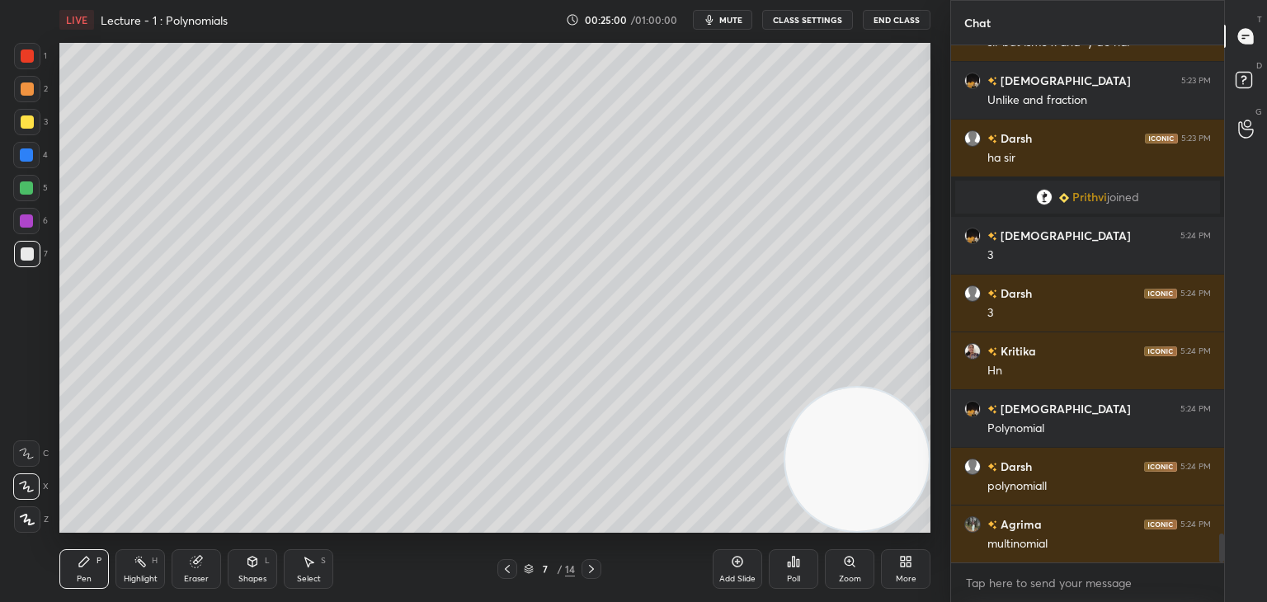
scroll to position [8770, 0]
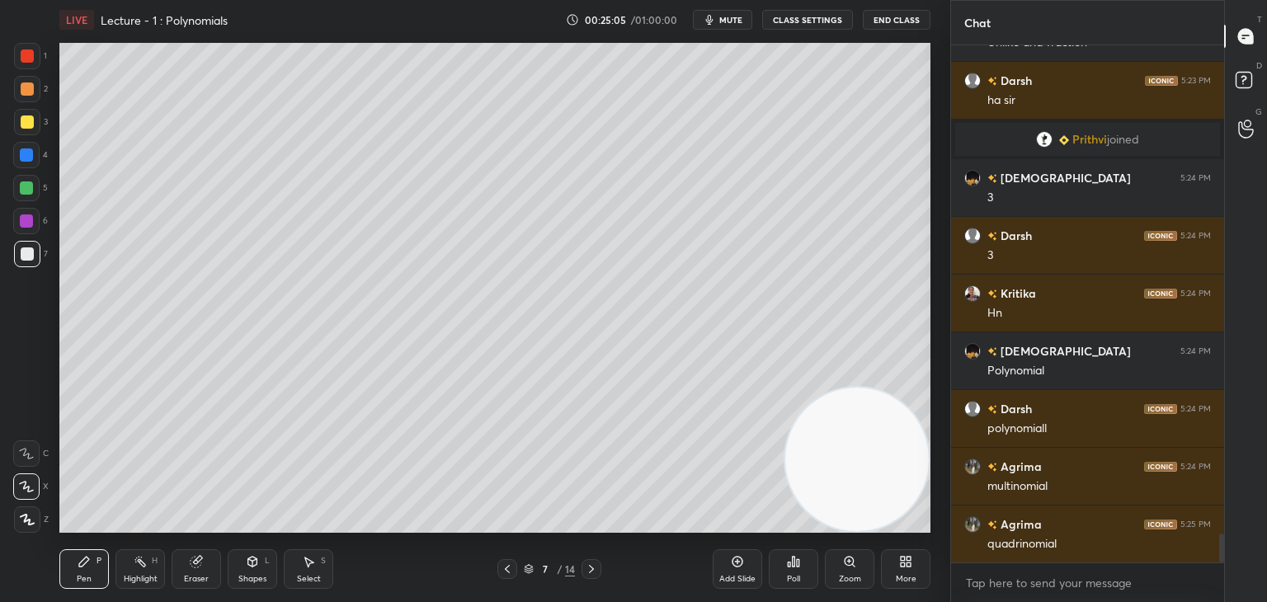
click at [729, 559] on div "Add Slide" at bounding box center [738, 570] width 50 height 40
click at [33, 98] on div at bounding box center [27, 89] width 26 height 26
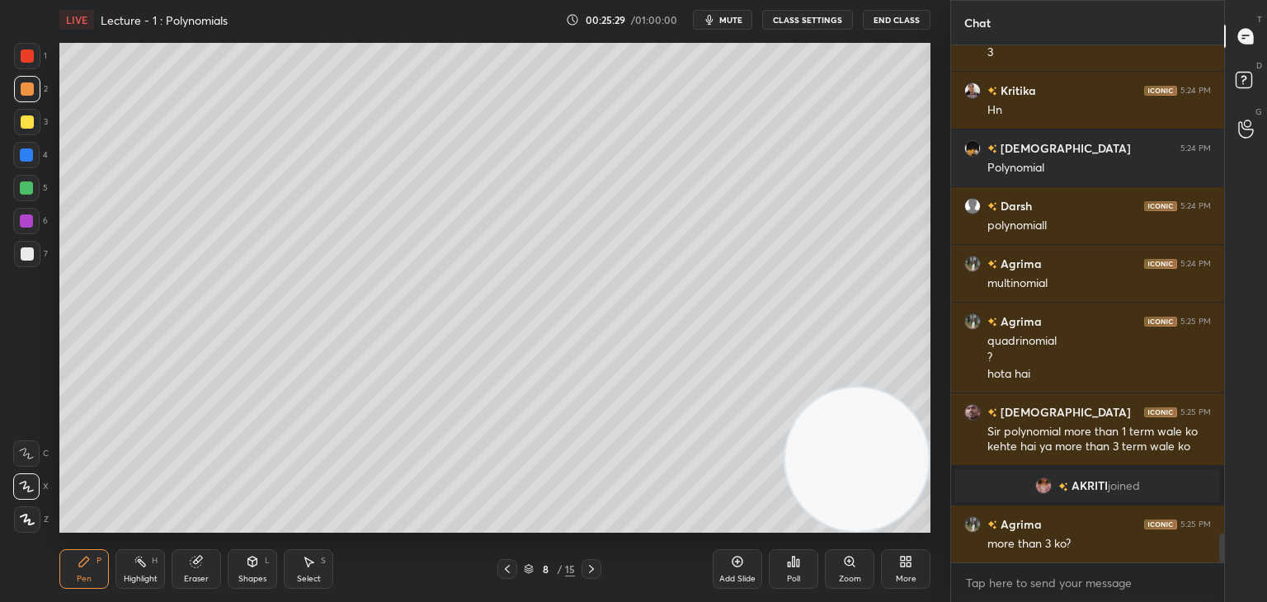
scroll to position [8742, 0]
click at [503, 577] on div at bounding box center [508, 569] width 20 height 20
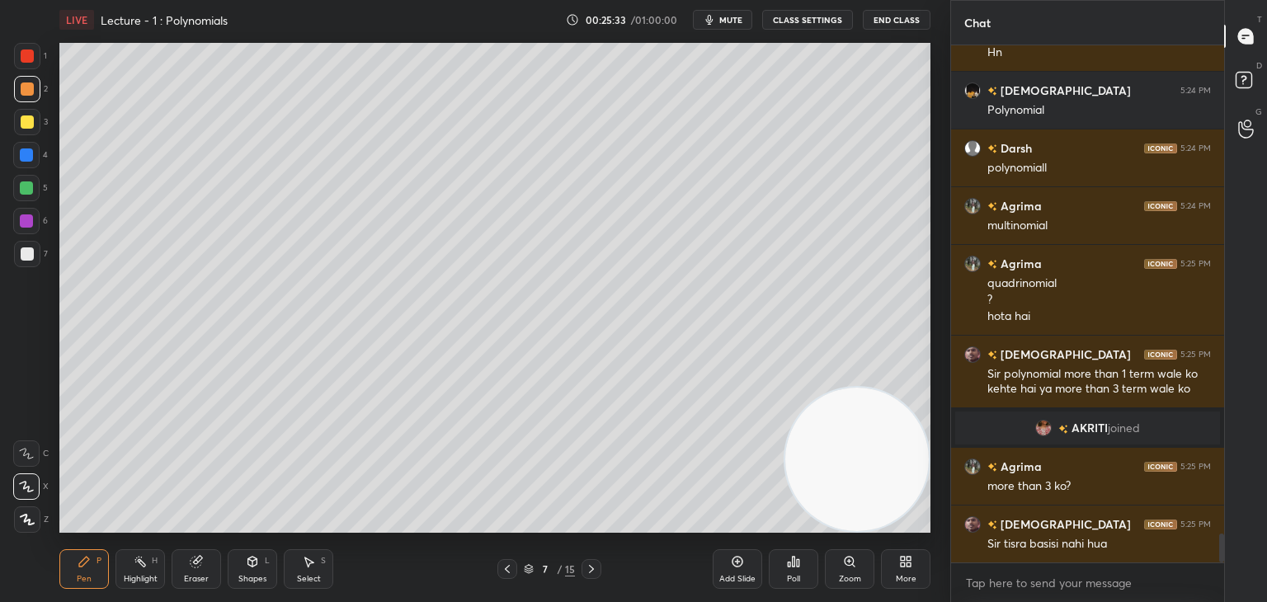
click at [151, 570] on div "Highlight H" at bounding box center [141, 570] width 50 height 40
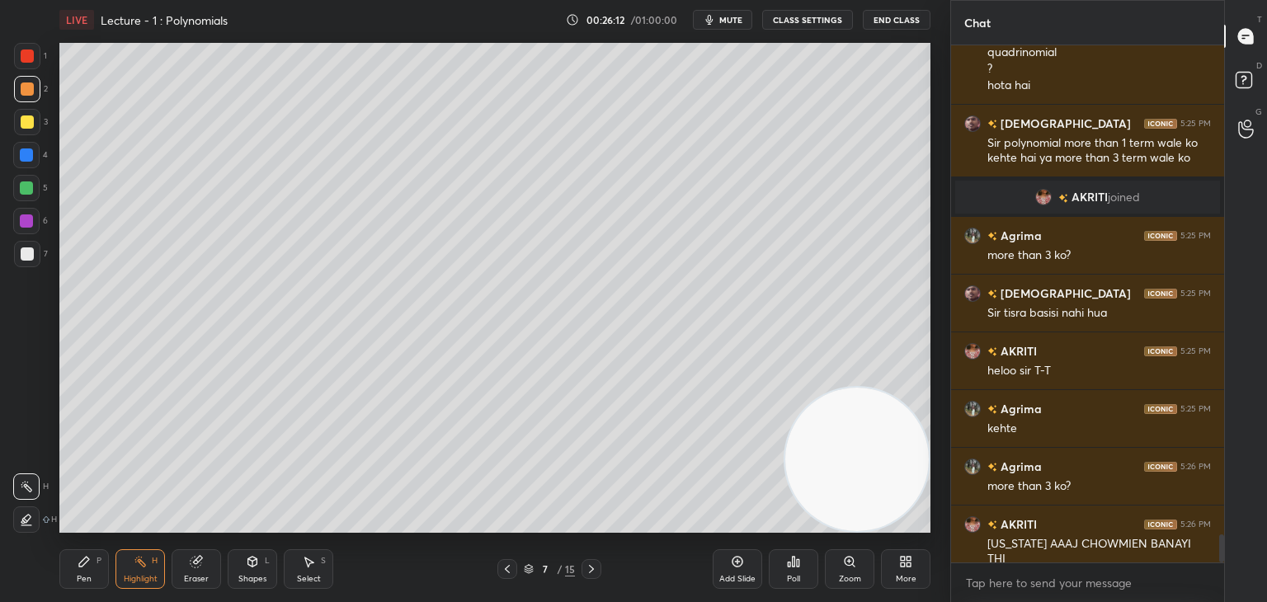
scroll to position [9047, 0]
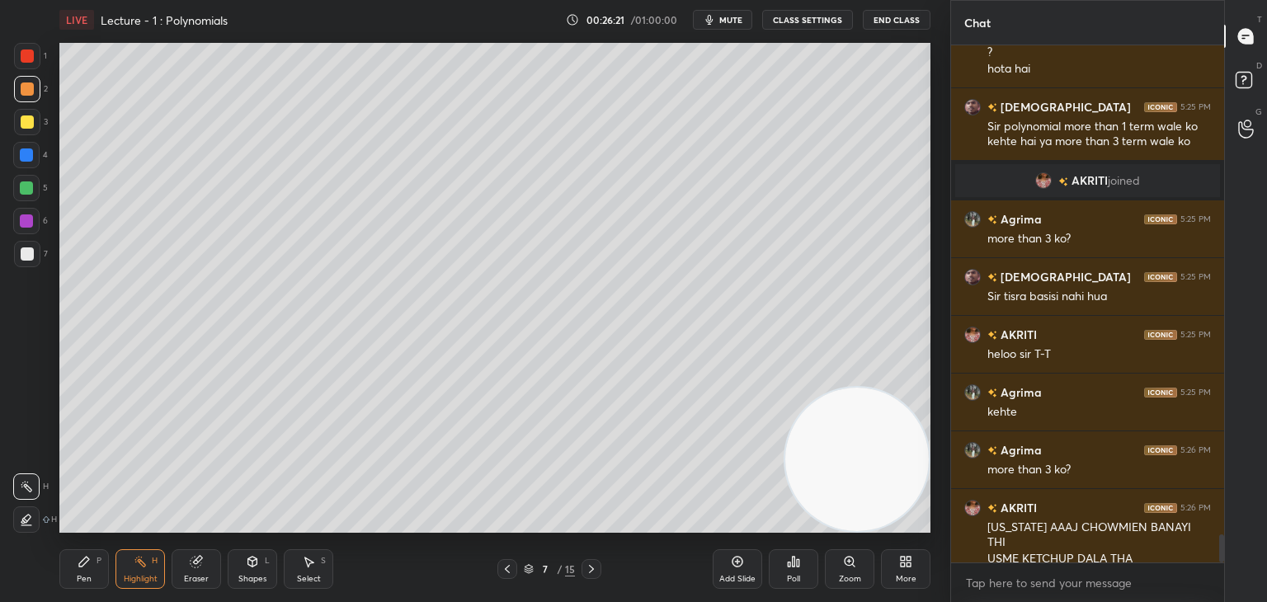
click at [584, 564] on div at bounding box center [592, 569] width 20 height 20
click at [23, 126] on div at bounding box center [27, 122] width 13 height 13
drag, startPoint x: 86, startPoint y: 569, endPoint x: 83, endPoint y: 536, distance: 33.2
click at [85, 568] on div "Pen P" at bounding box center [84, 570] width 50 height 40
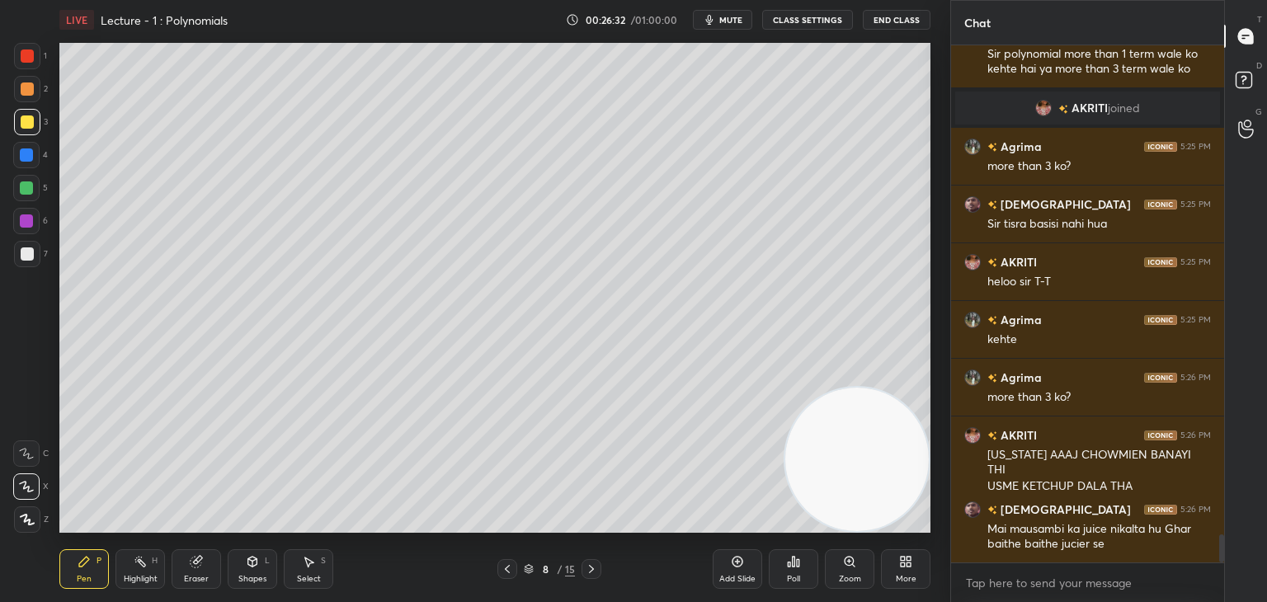
scroll to position [9192, 0]
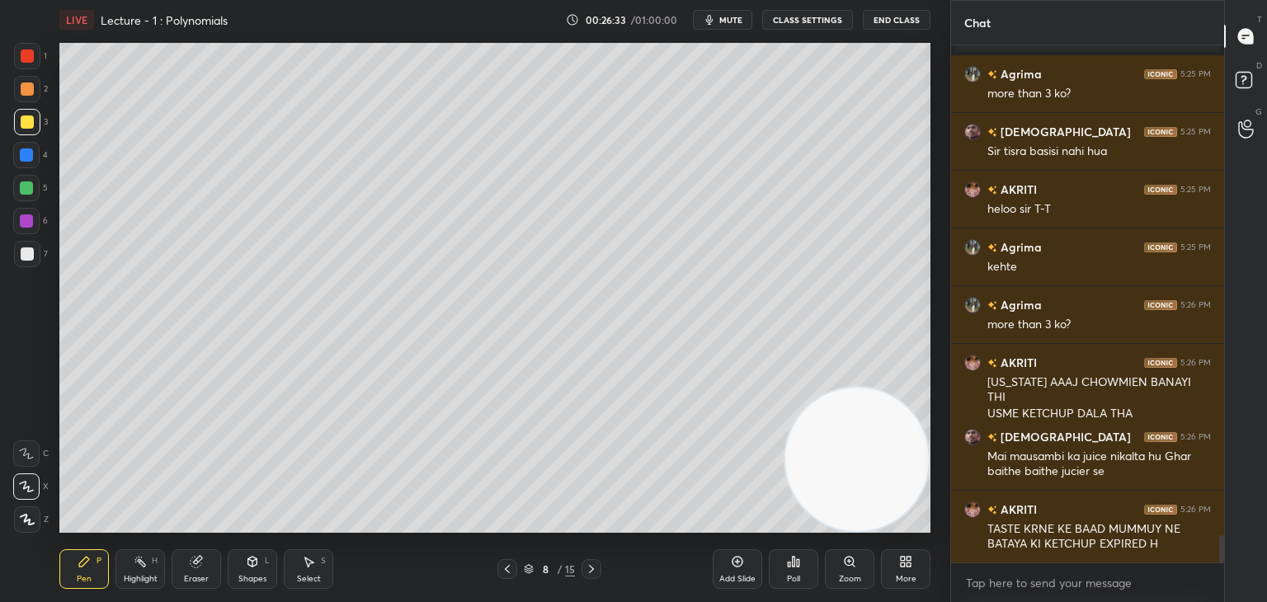
click at [30, 253] on div at bounding box center [27, 254] width 13 height 13
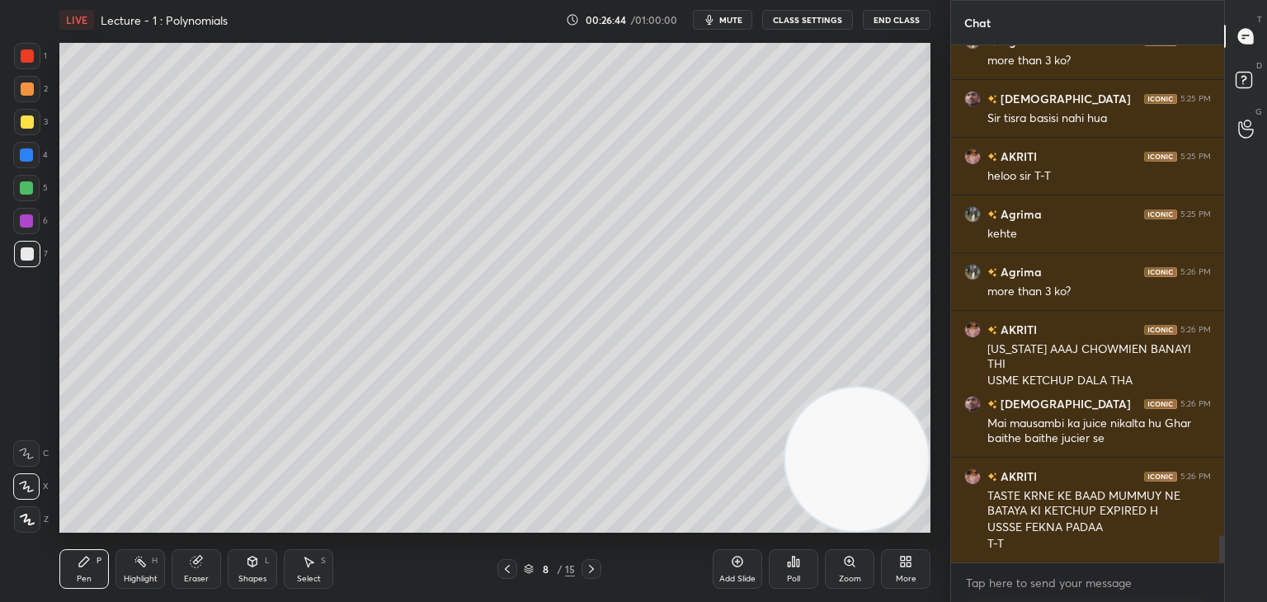
scroll to position [9283, 0]
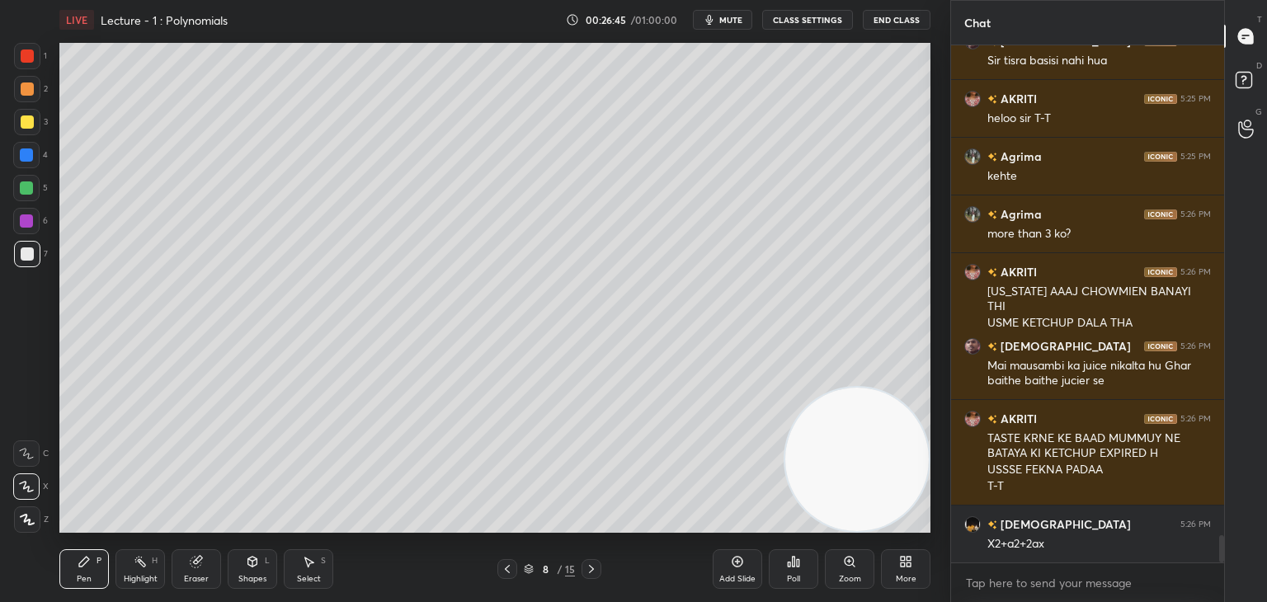
click at [33, 120] on div at bounding box center [27, 122] width 26 height 26
drag, startPoint x: 31, startPoint y: 191, endPoint x: 53, endPoint y: 189, distance: 22.4
click at [30, 191] on div at bounding box center [26, 188] width 13 height 13
click at [33, 257] on div at bounding box center [27, 254] width 26 height 26
drag, startPoint x: 28, startPoint y: 222, endPoint x: 43, endPoint y: 227, distance: 15.7
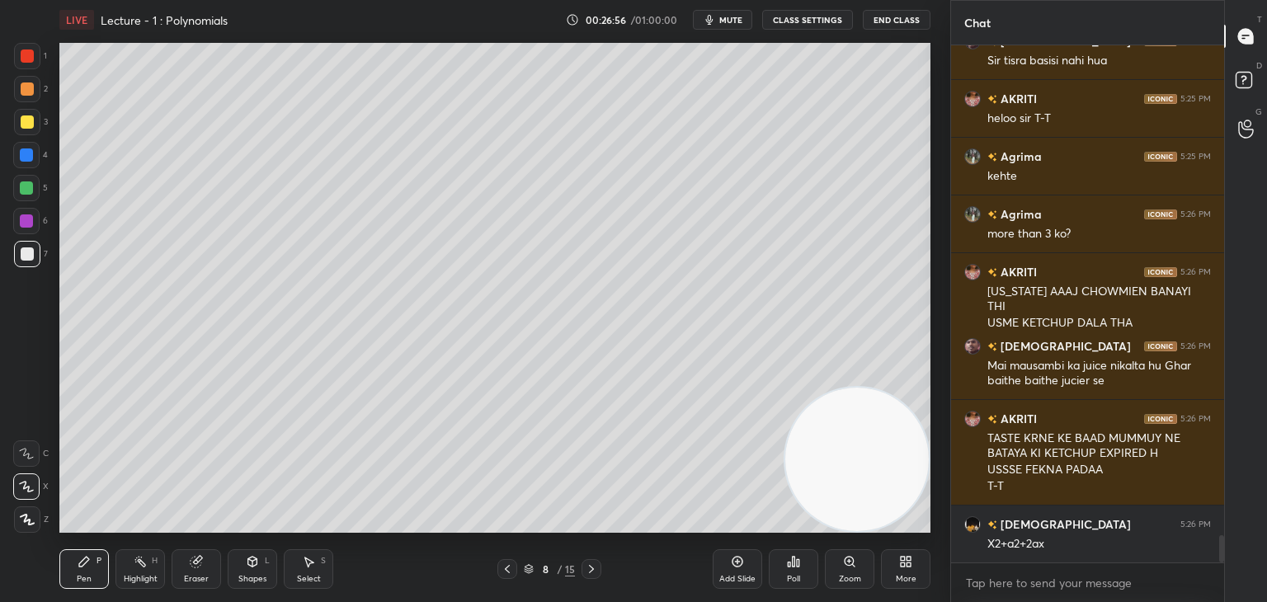
click at [27, 222] on div at bounding box center [26, 221] width 13 height 13
click at [32, 257] on div at bounding box center [27, 254] width 26 height 26
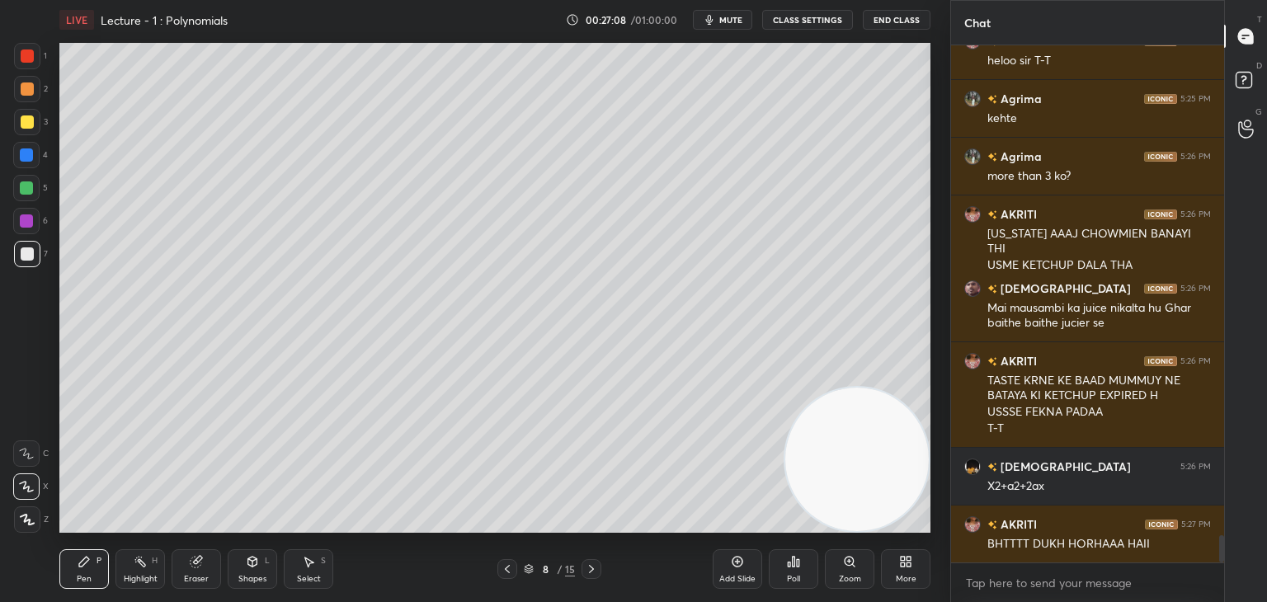
click at [36, 122] on div at bounding box center [27, 122] width 26 height 26
click at [28, 97] on div at bounding box center [27, 89] width 26 height 26
click at [21, 249] on div at bounding box center [27, 254] width 13 height 13
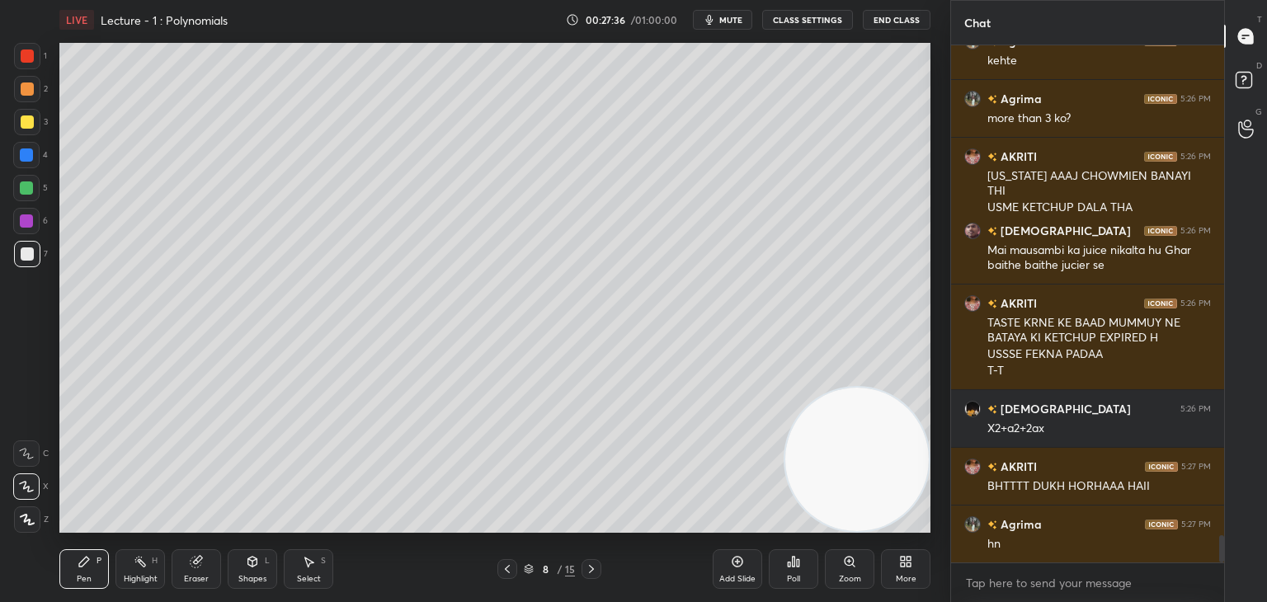
click at [31, 222] on div at bounding box center [26, 221] width 26 height 26
drag, startPoint x: 28, startPoint y: 252, endPoint x: 53, endPoint y: 268, distance: 29.3
click at [27, 255] on div at bounding box center [27, 254] width 13 height 13
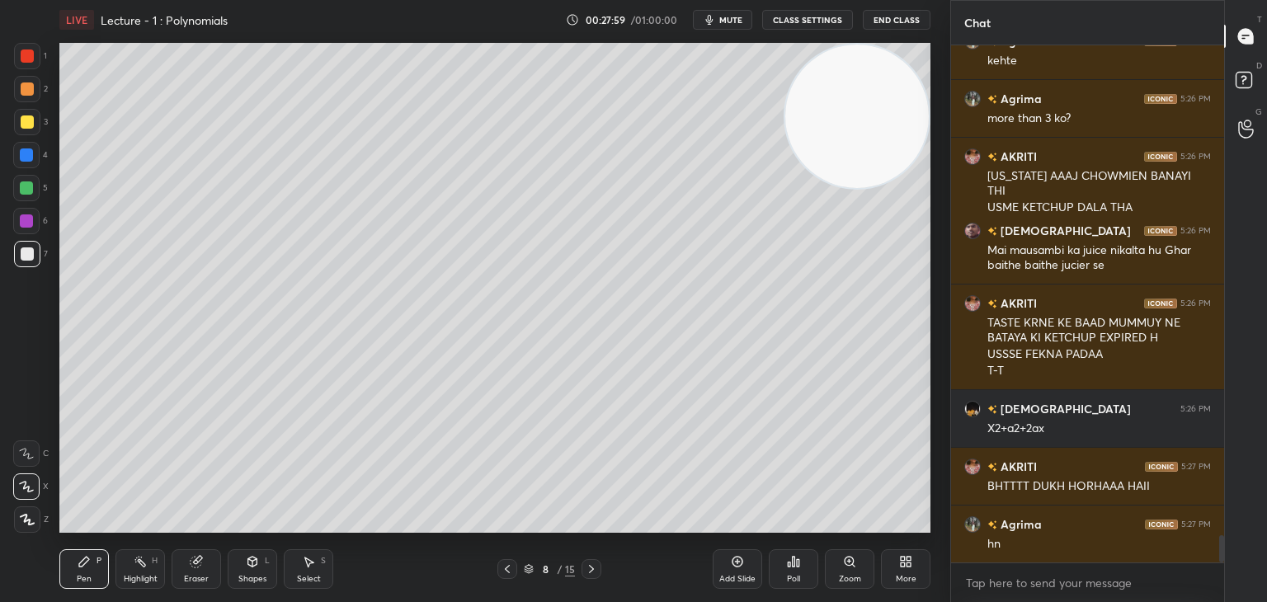
drag, startPoint x: 828, startPoint y: 421, endPoint x: 825, endPoint y: 34, distance: 387.0
click at [837, 33] on div "LIVE Lecture - 1 : Polynomials 00:27:59 / 01:00:00 mute CLASS SETTINGS End Clas…" at bounding box center [495, 301] width 885 height 602
click at [21, 127] on div at bounding box center [27, 122] width 13 height 13
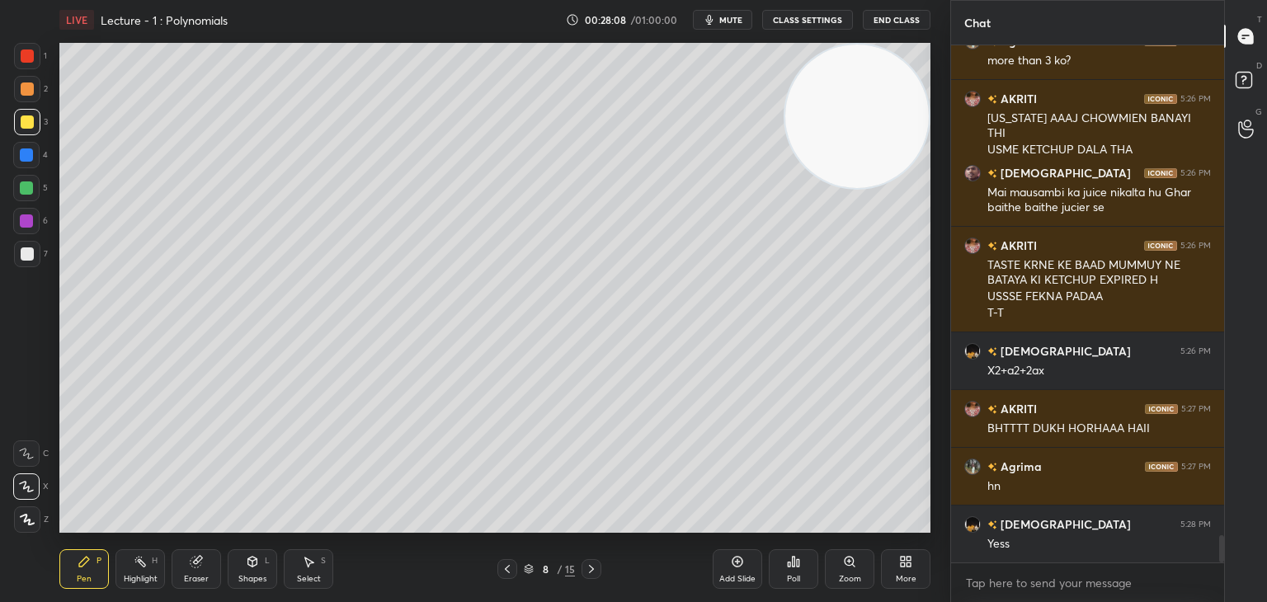
click at [21, 258] on div at bounding box center [27, 254] width 13 height 13
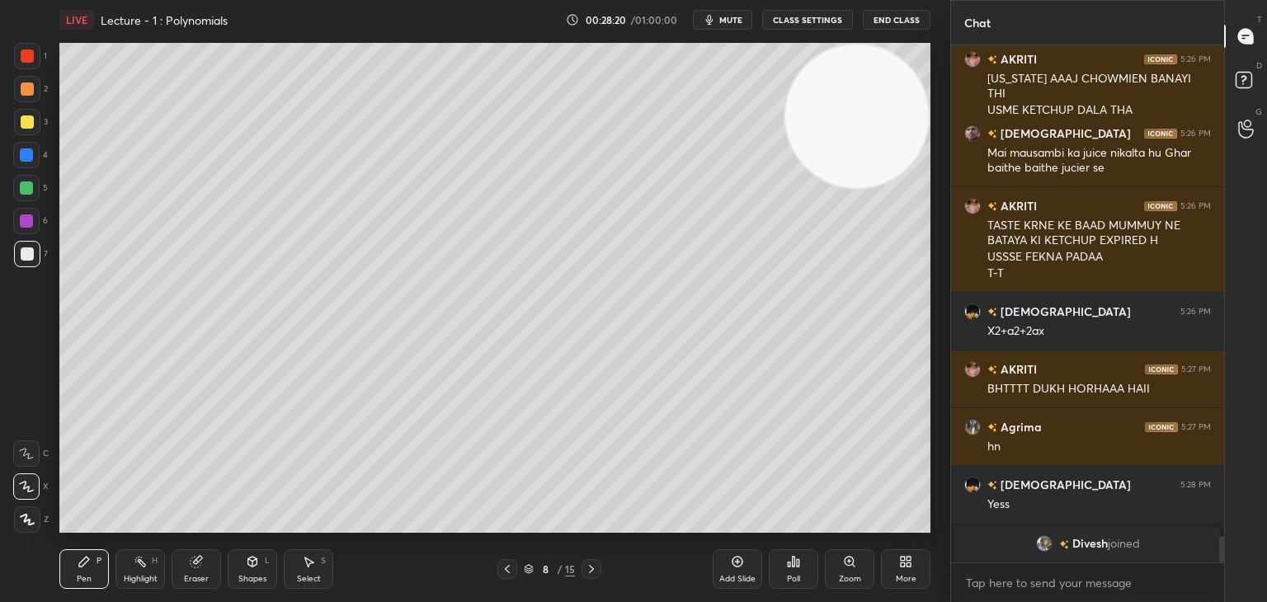
click at [26, 184] on div at bounding box center [26, 188] width 13 height 13
drag, startPoint x: 31, startPoint y: 255, endPoint x: 55, endPoint y: 273, distance: 30.7
click at [31, 256] on div at bounding box center [27, 254] width 13 height 13
click at [33, 157] on div at bounding box center [26, 155] width 26 height 26
drag, startPoint x: 26, startPoint y: 250, endPoint x: 43, endPoint y: 281, distance: 35.8
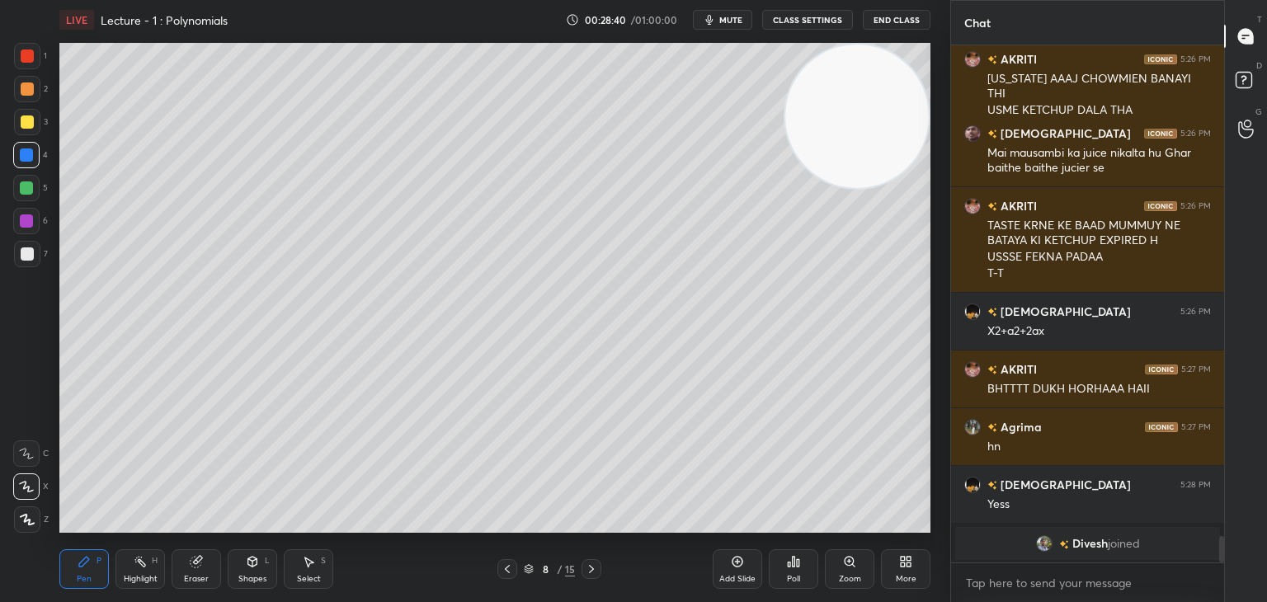
click at [26, 247] on div at bounding box center [27, 254] width 26 height 26
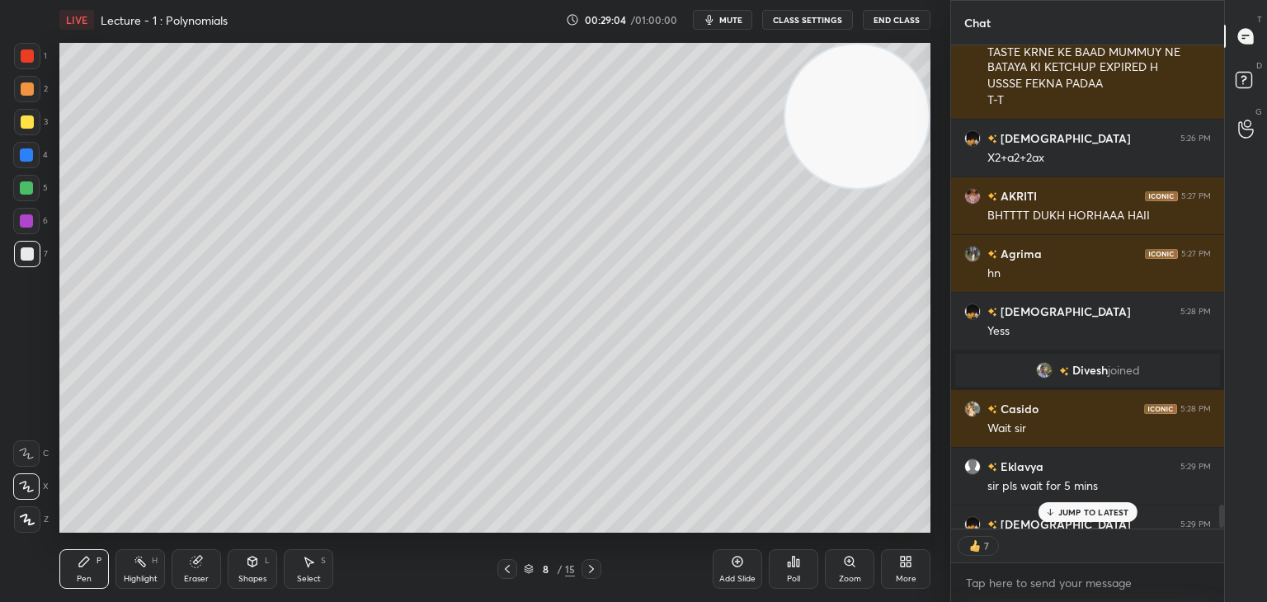
scroll to position [9492, 0]
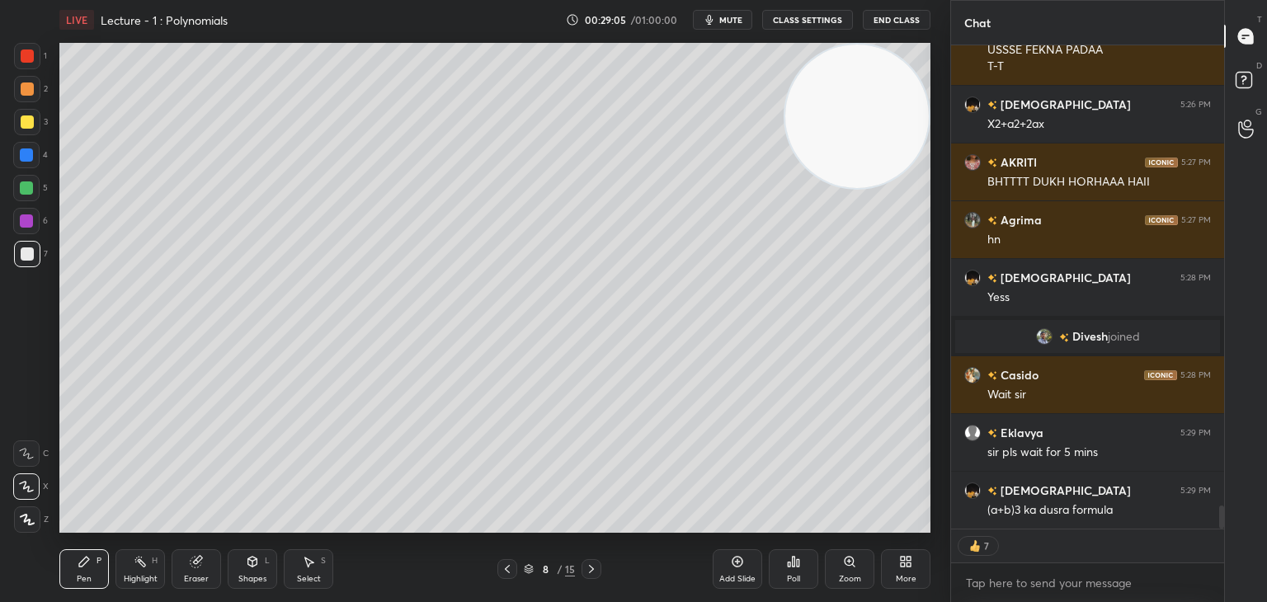
drag, startPoint x: 1222, startPoint y: 509, endPoint x: 1221, endPoint y: 530, distance: 20.6
click at [1221, 531] on div "[PERSON_NAME] 5:26 PM Mai mausambi ka juice nikalta hu Ghar baithe baithe jucie…" at bounding box center [1087, 323] width 273 height 557
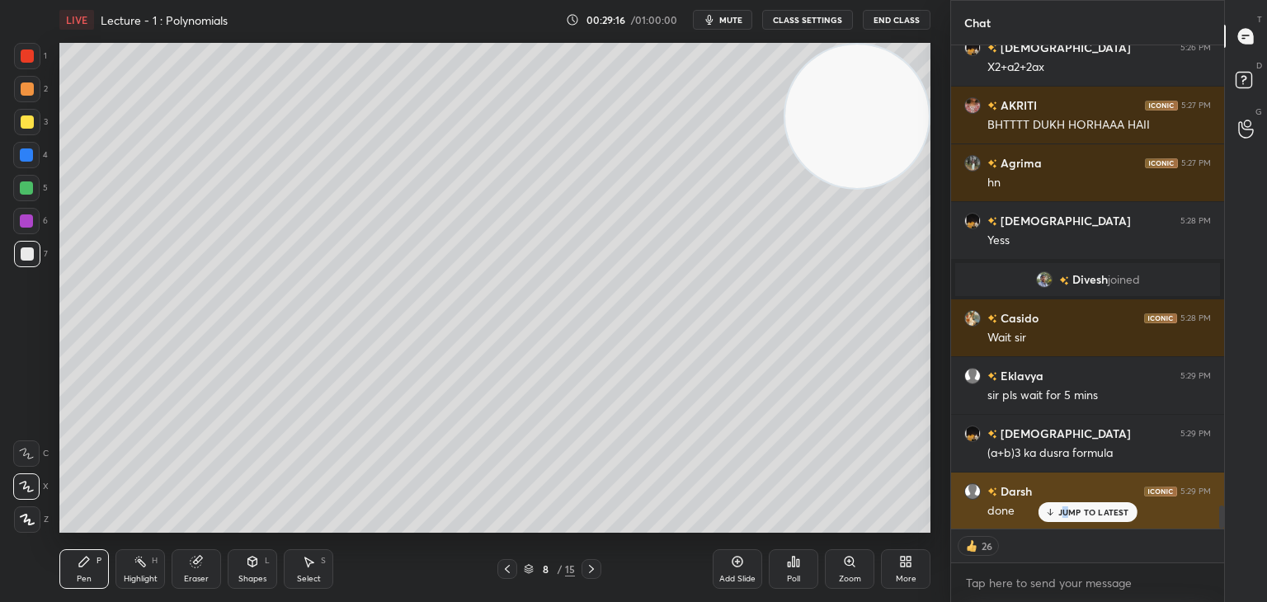
drag, startPoint x: 1068, startPoint y: 508, endPoint x: 1033, endPoint y: 510, distance: 34.7
click at [1063, 509] on p "JUMP TO LATEST" at bounding box center [1094, 512] width 71 height 10
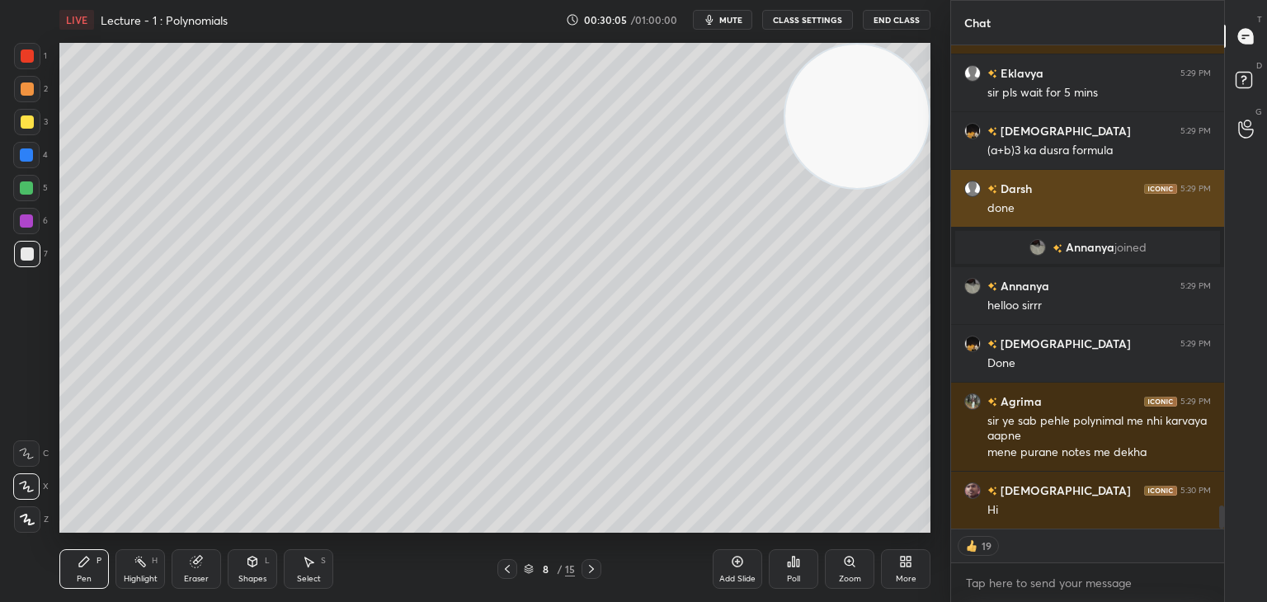
scroll to position [9776, 0]
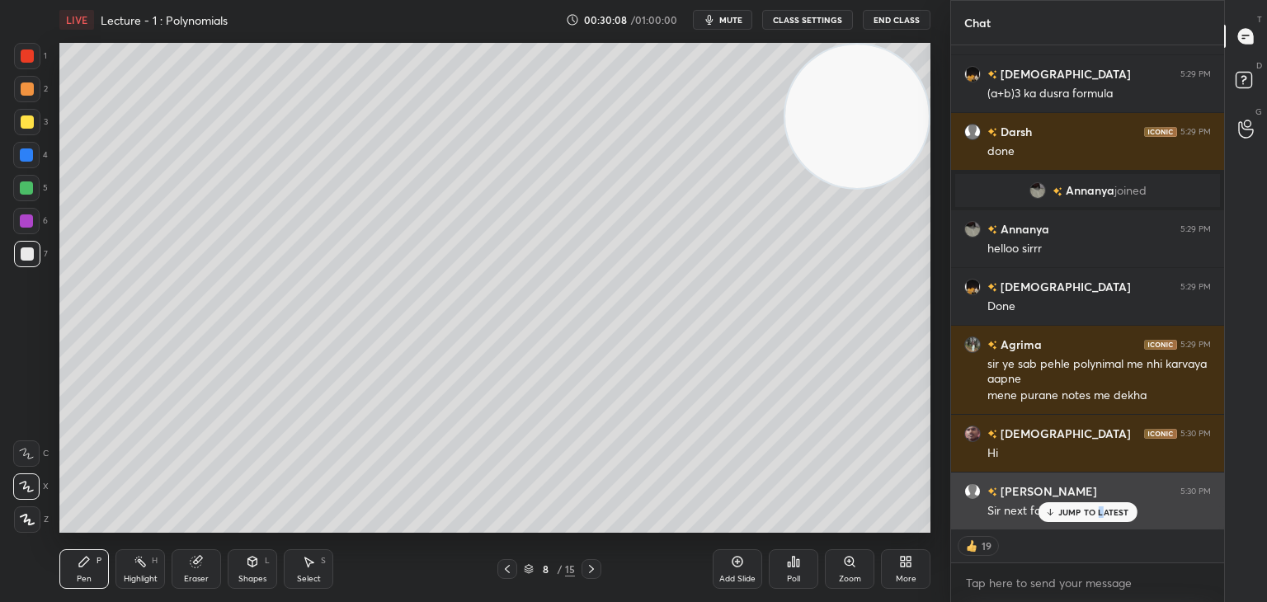
click at [1099, 512] on p "JUMP TO LATEST" at bounding box center [1094, 512] width 71 height 10
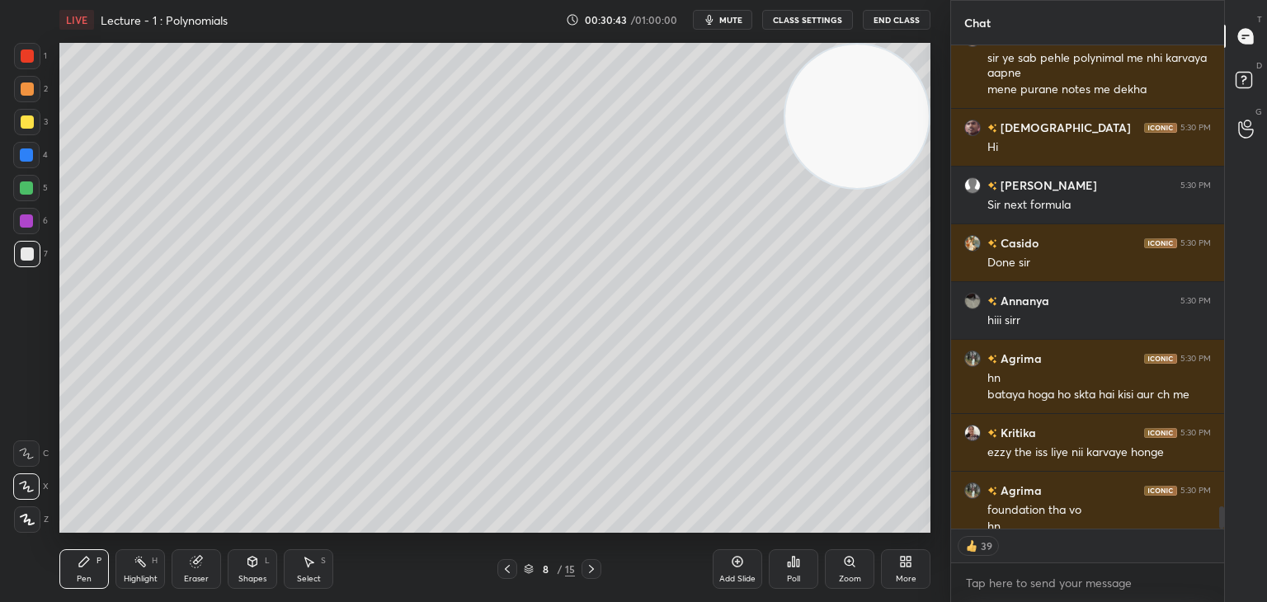
scroll to position [10099, 0]
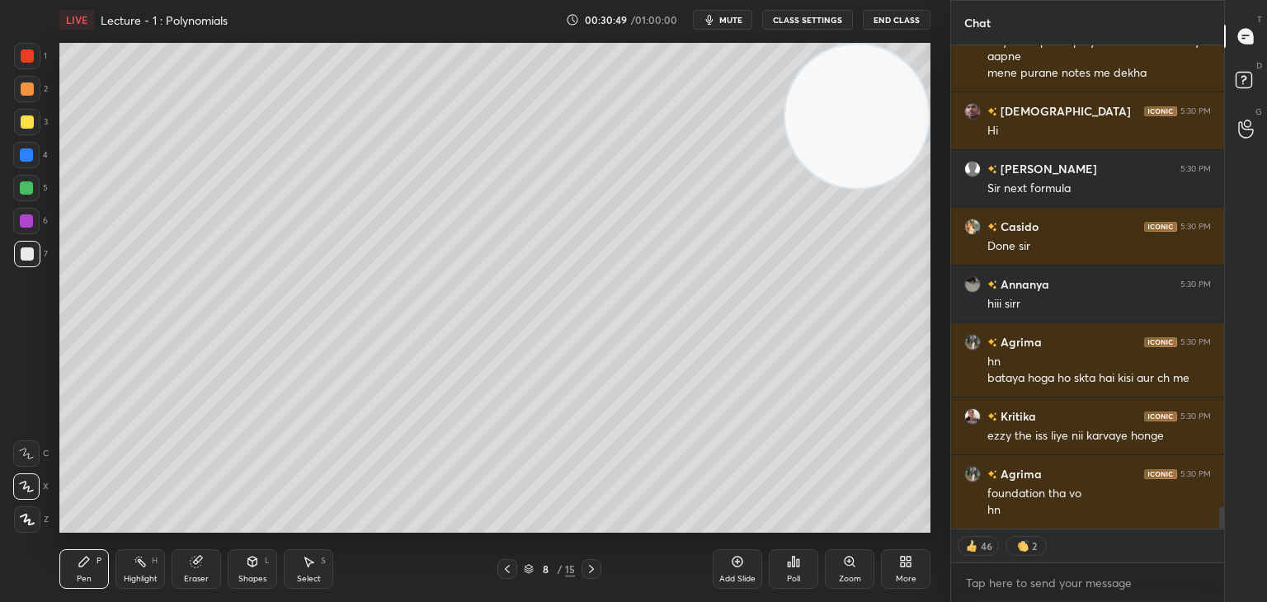
click at [739, 566] on icon at bounding box center [737, 561] width 13 height 13
click at [28, 92] on div at bounding box center [27, 89] width 13 height 13
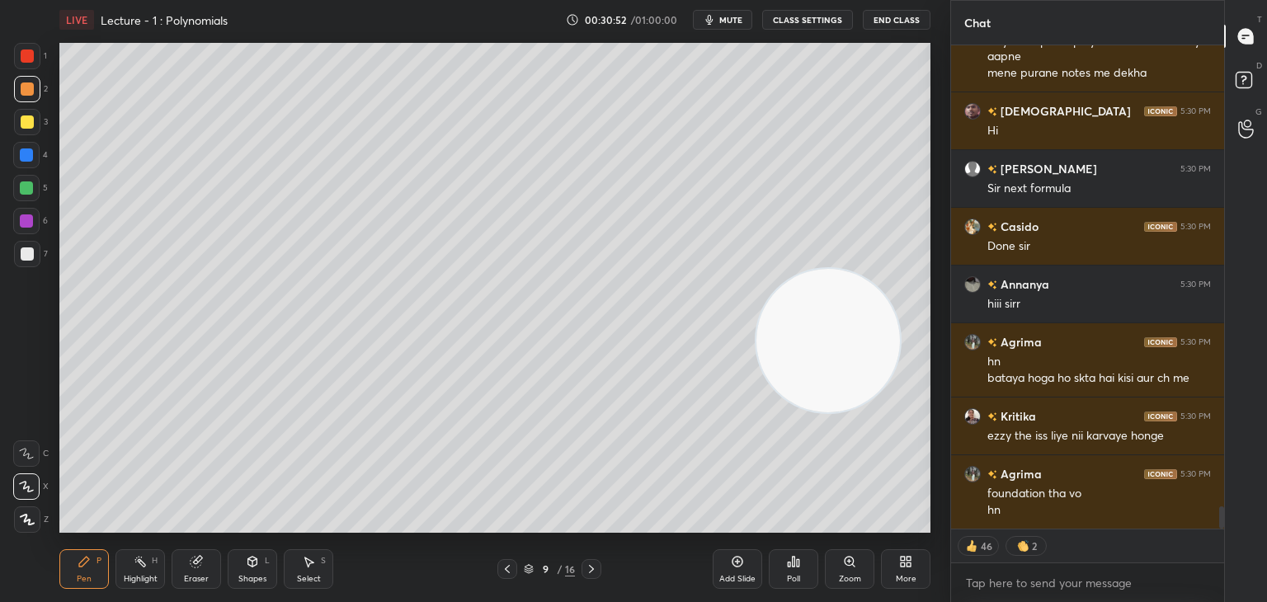
drag, startPoint x: 892, startPoint y: 90, endPoint x: 848, endPoint y: 550, distance: 461.7
click at [883, 561] on div "LIVE Lecture - 1 : Polynomials 00:30:52 / 01:00:00 mute CLASS SETTINGS End Clas…" at bounding box center [495, 301] width 885 height 602
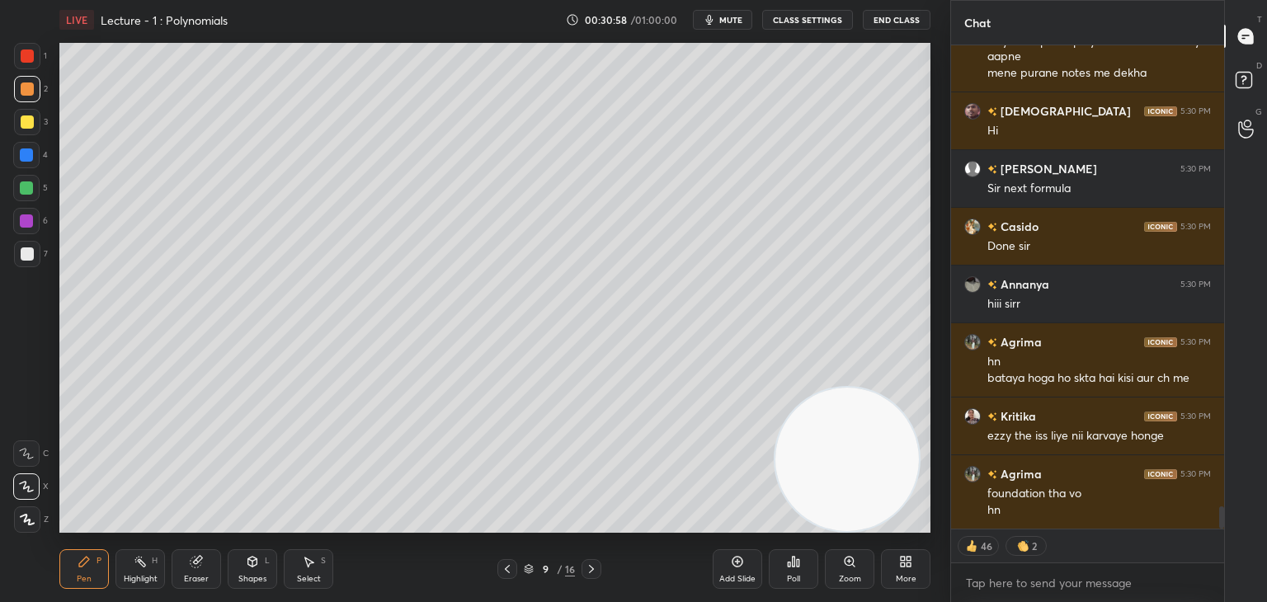
drag, startPoint x: 28, startPoint y: 130, endPoint x: 44, endPoint y: 123, distance: 17.0
click at [25, 130] on div at bounding box center [27, 122] width 26 height 26
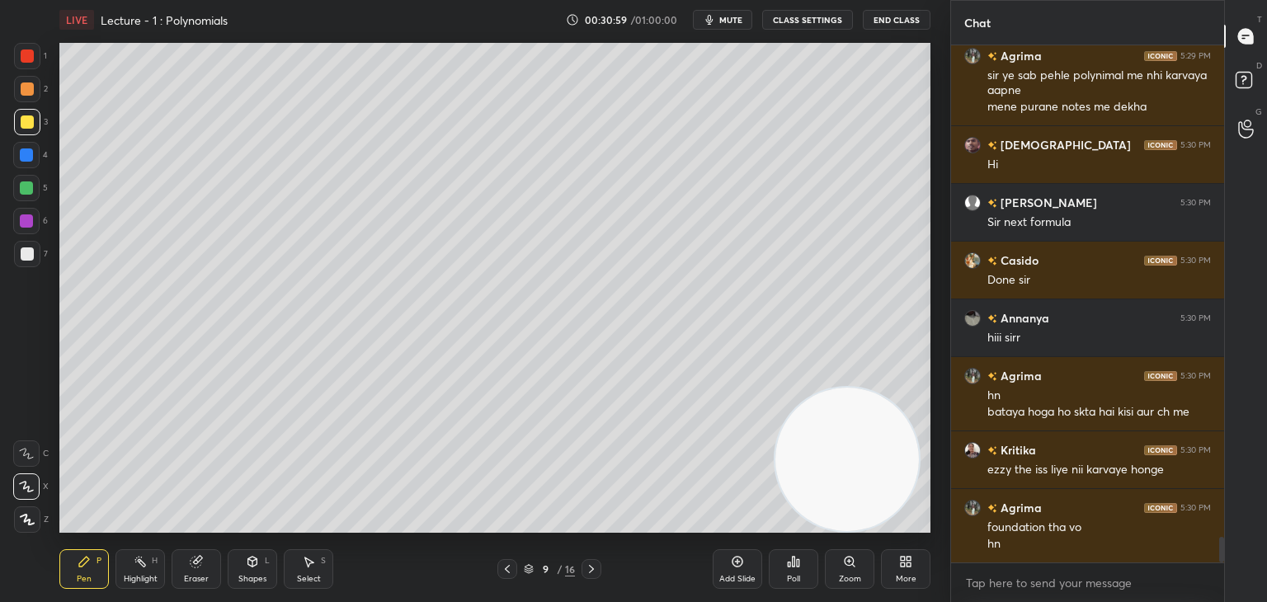
scroll to position [5, 5]
drag, startPoint x: 28, startPoint y: 254, endPoint x: 46, endPoint y: 238, distance: 24.0
click at [28, 253] on div at bounding box center [27, 254] width 13 height 13
drag, startPoint x: 26, startPoint y: 193, endPoint x: 55, endPoint y: 185, distance: 30.0
click at [25, 194] on div at bounding box center [26, 188] width 13 height 13
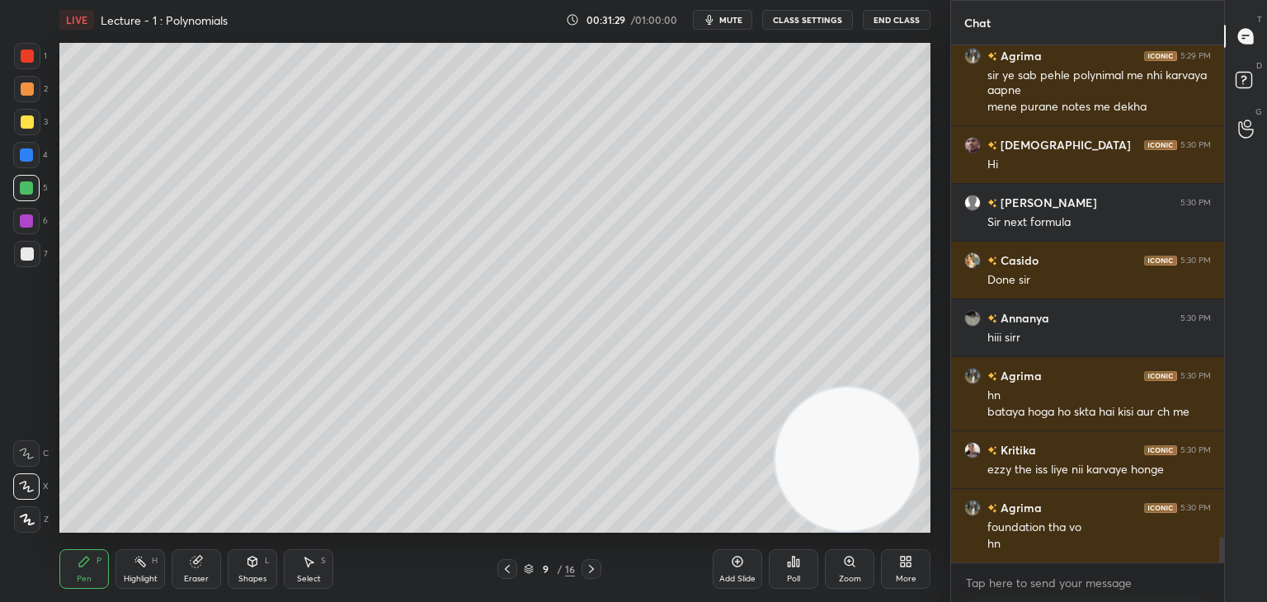
scroll to position [10123, 0]
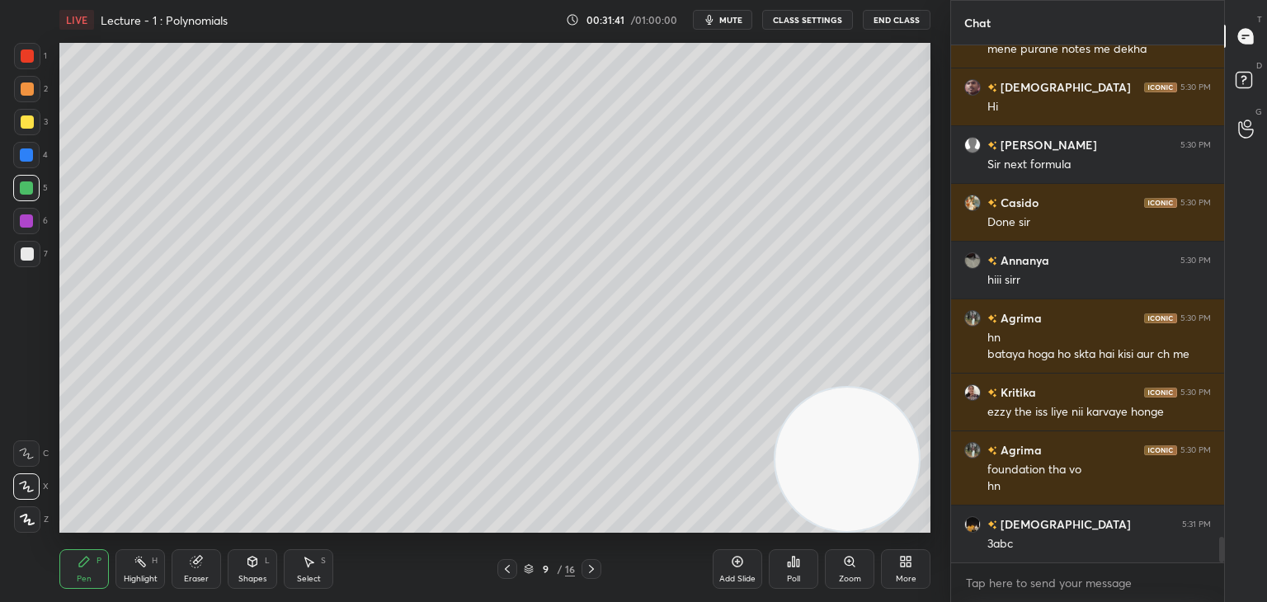
click at [23, 152] on div at bounding box center [26, 155] width 13 height 13
click at [26, 245] on div at bounding box center [27, 254] width 26 height 26
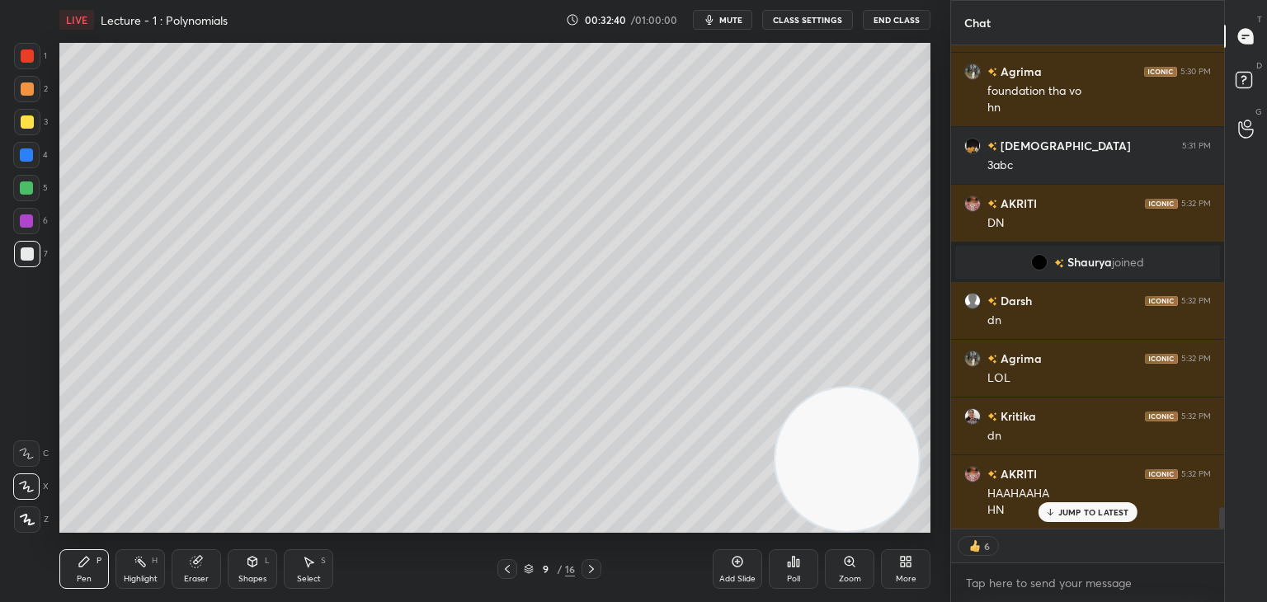
scroll to position [10268, 0]
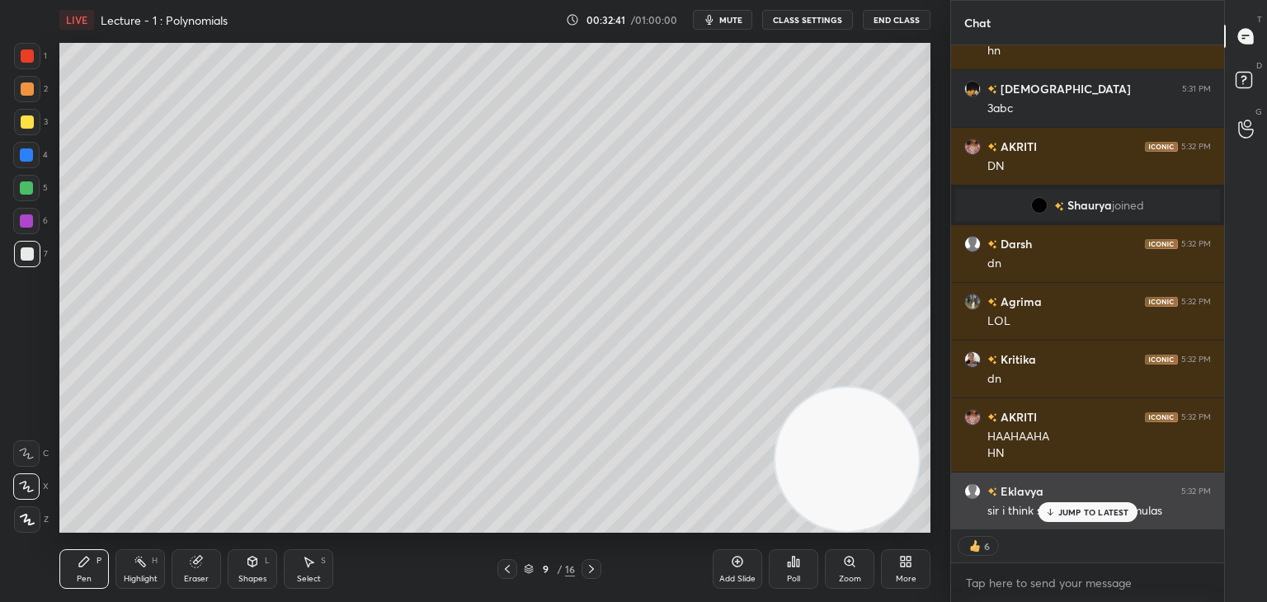
click at [1073, 517] on p "JUMP TO LATEST" at bounding box center [1094, 512] width 71 height 10
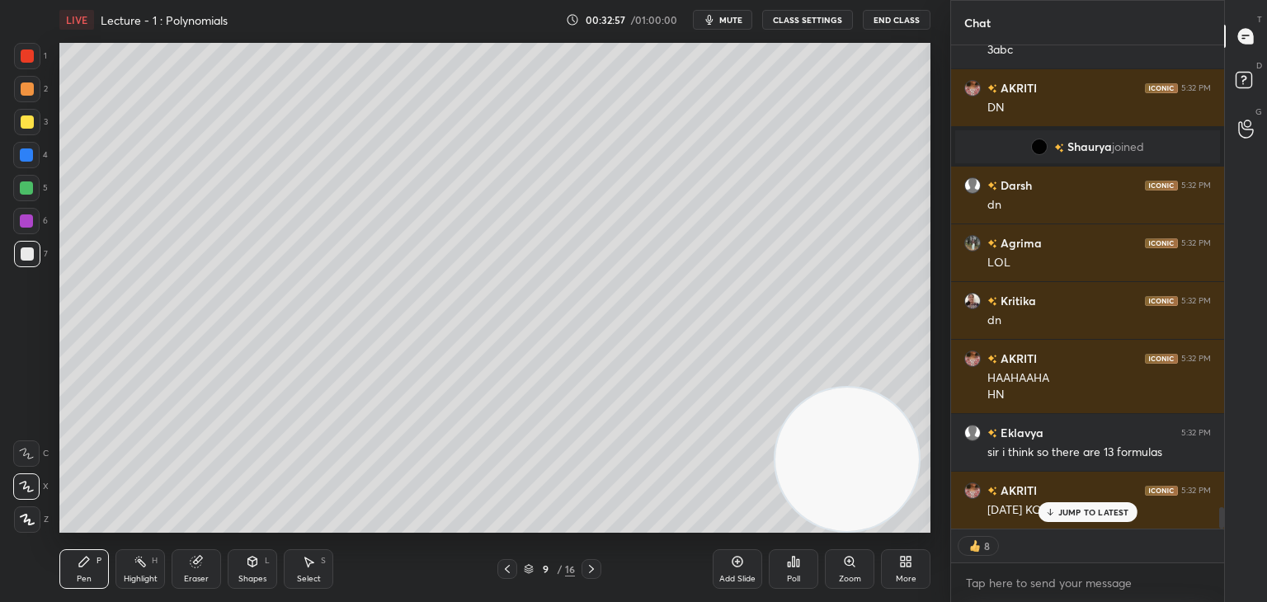
scroll to position [10384, 0]
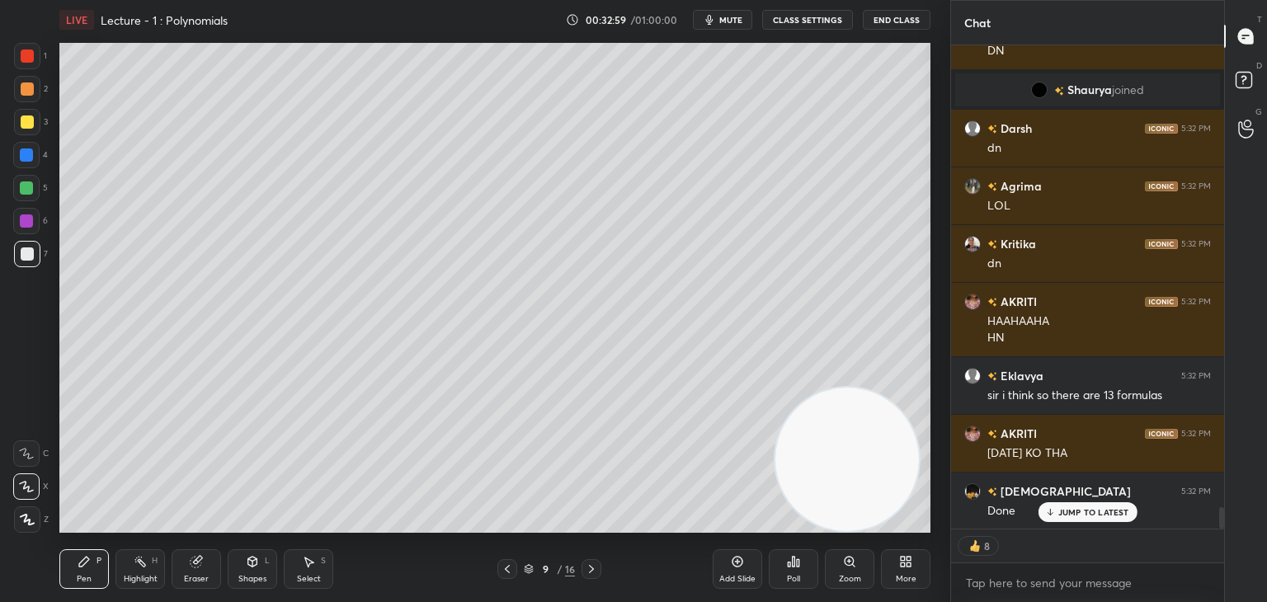
click at [1078, 512] on p "JUMP TO LATEST" at bounding box center [1094, 512] width 71 height 10
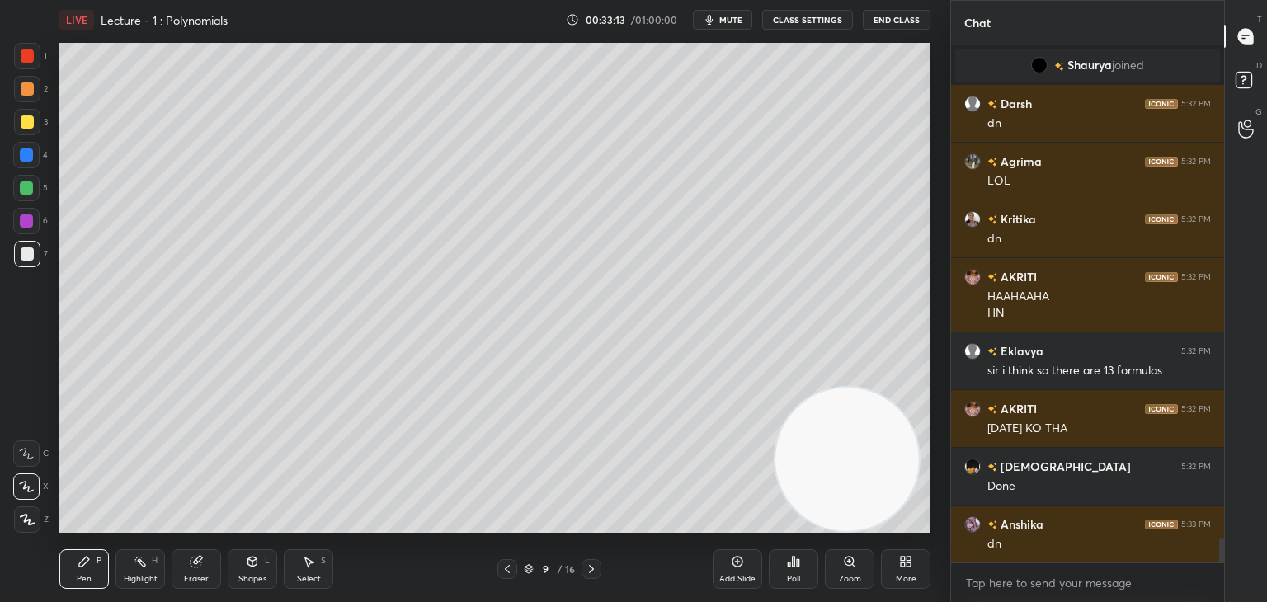
scroll to position [10466, 0]
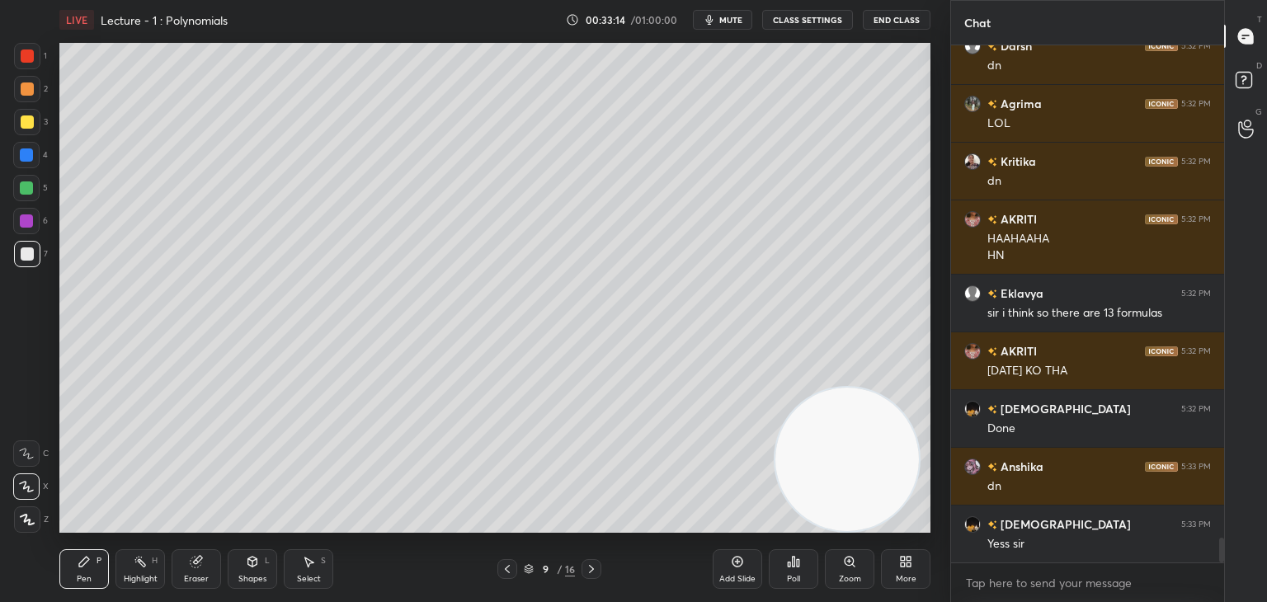
click at [734, 572] on div "Add Slide" at bounding box center [738, 570] width 50 height 40
click at [32, 89] on div at bounding box center [27, 89] width 26 height 26
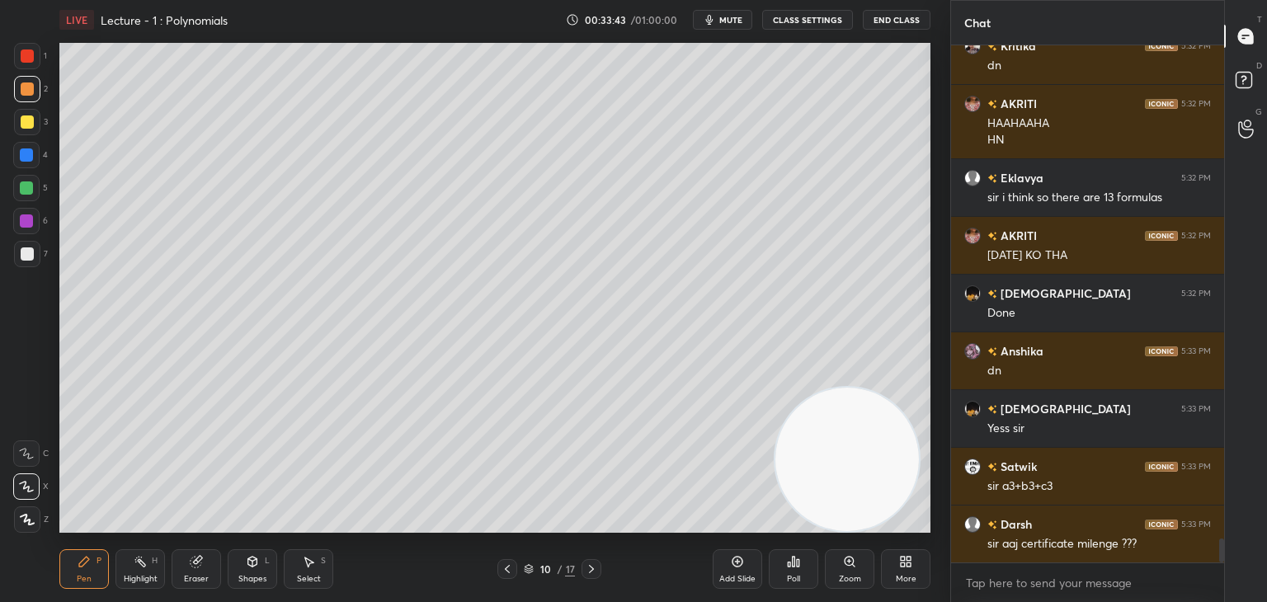
scroll to position [10598, 0]
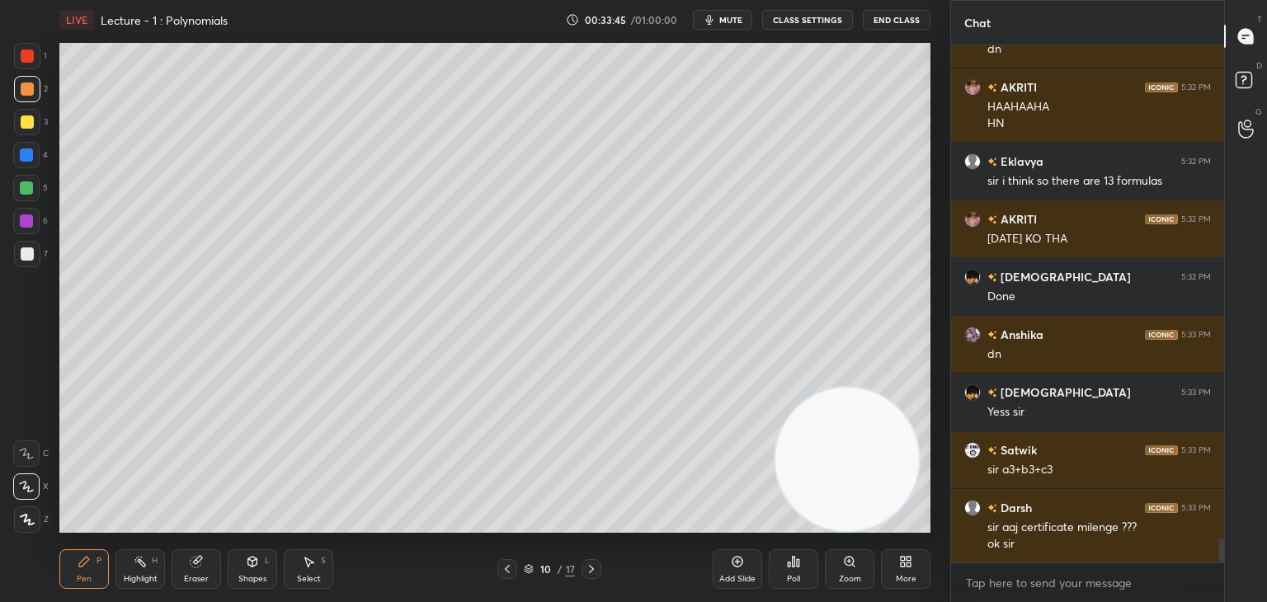
click at [246, 566] on icon at bounding box center [252, 561] width 13 height 13
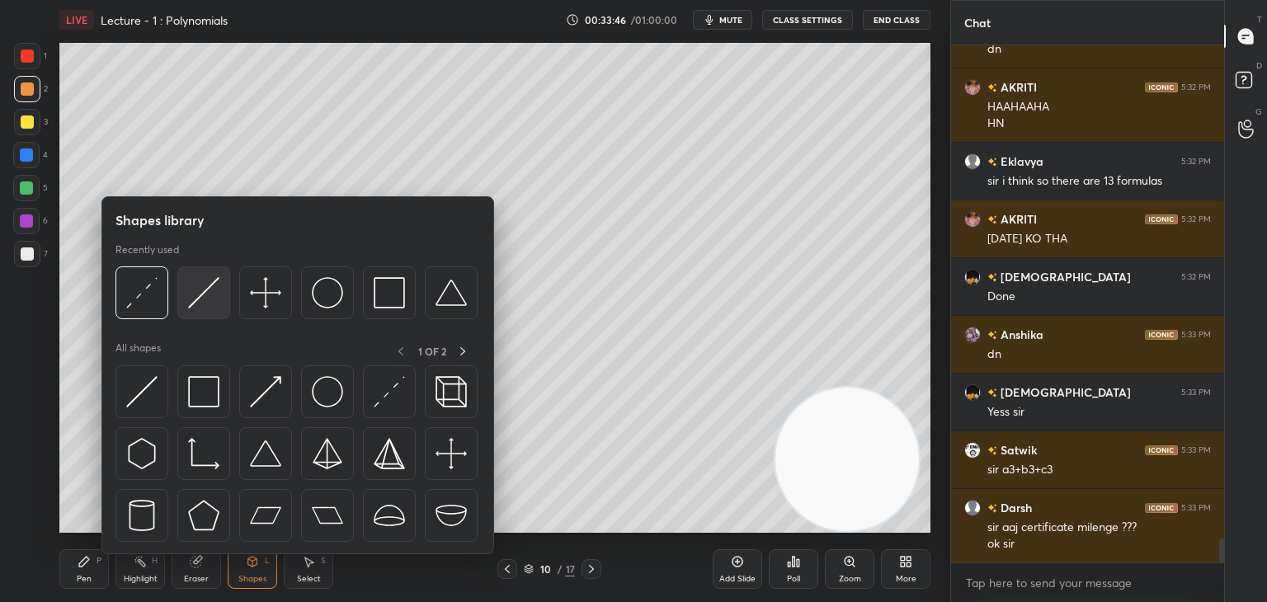
click at [201, 290] on img at bounding box center [203, 292] width 31 height 31
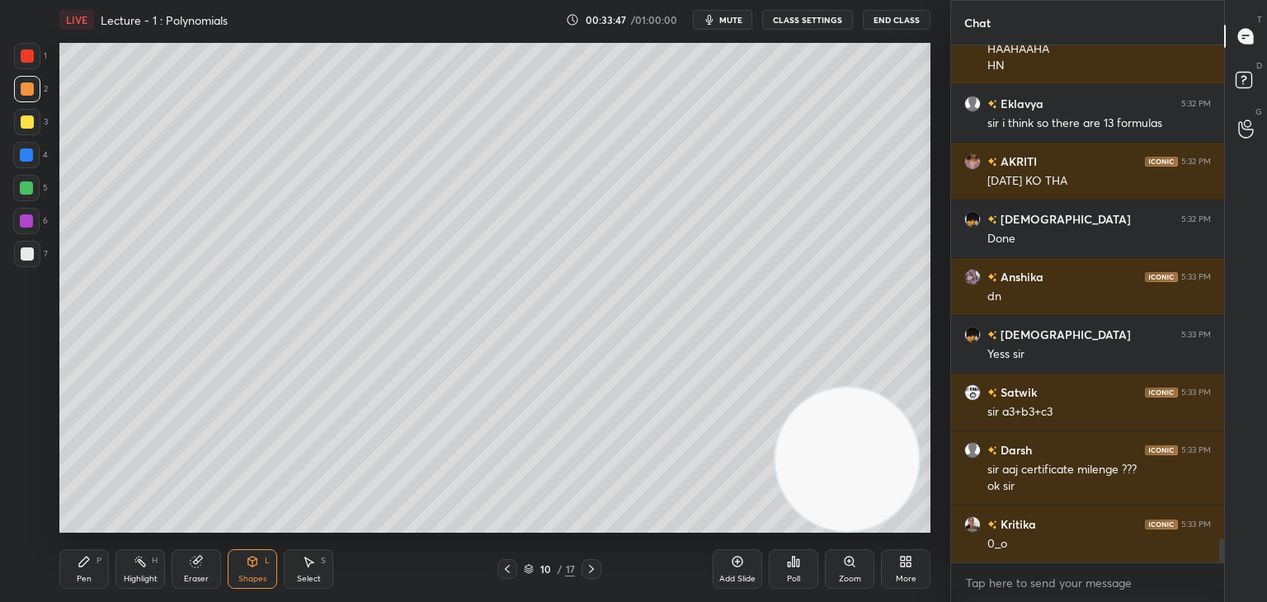
scroll to position [10714, 0]
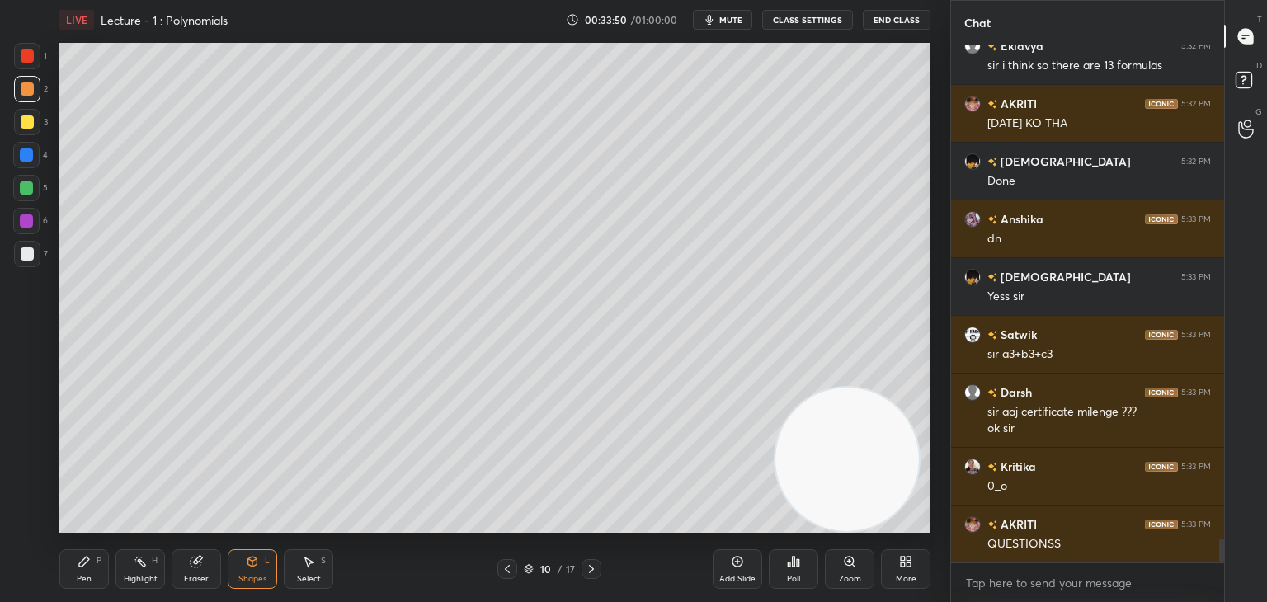
click at [80, 563] on icon at bounding box center [84, 562] width 10 height 10
click at [26, 123] on div at bounding box center [27, 122] width 13 height 13
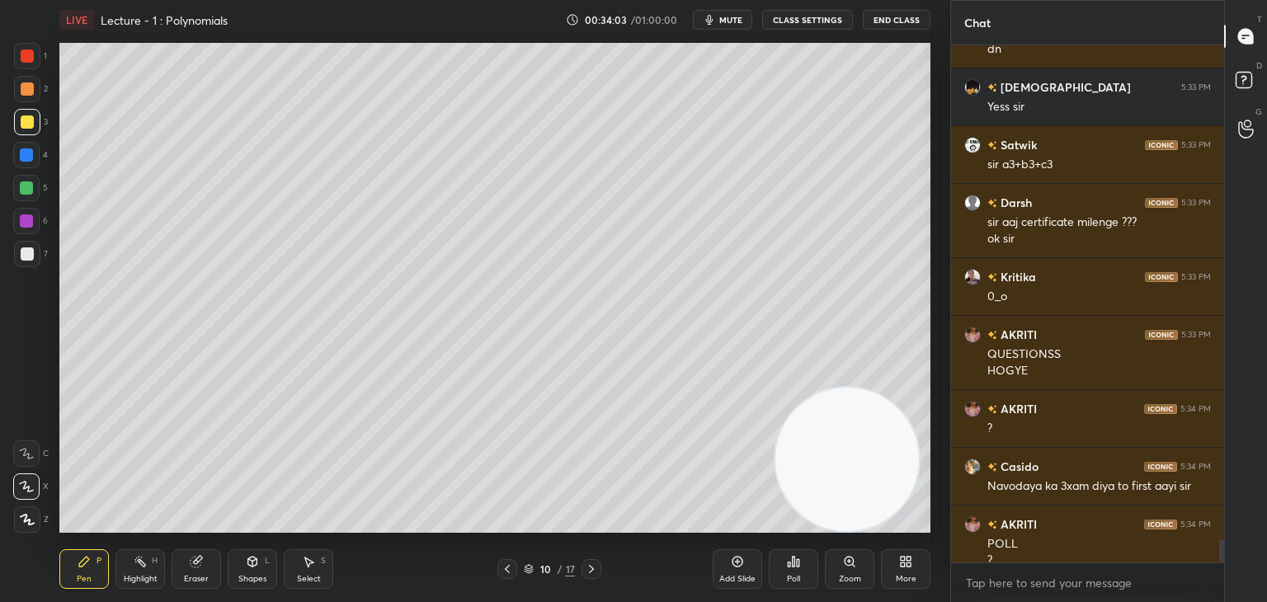
scroll to position [10920, 0]
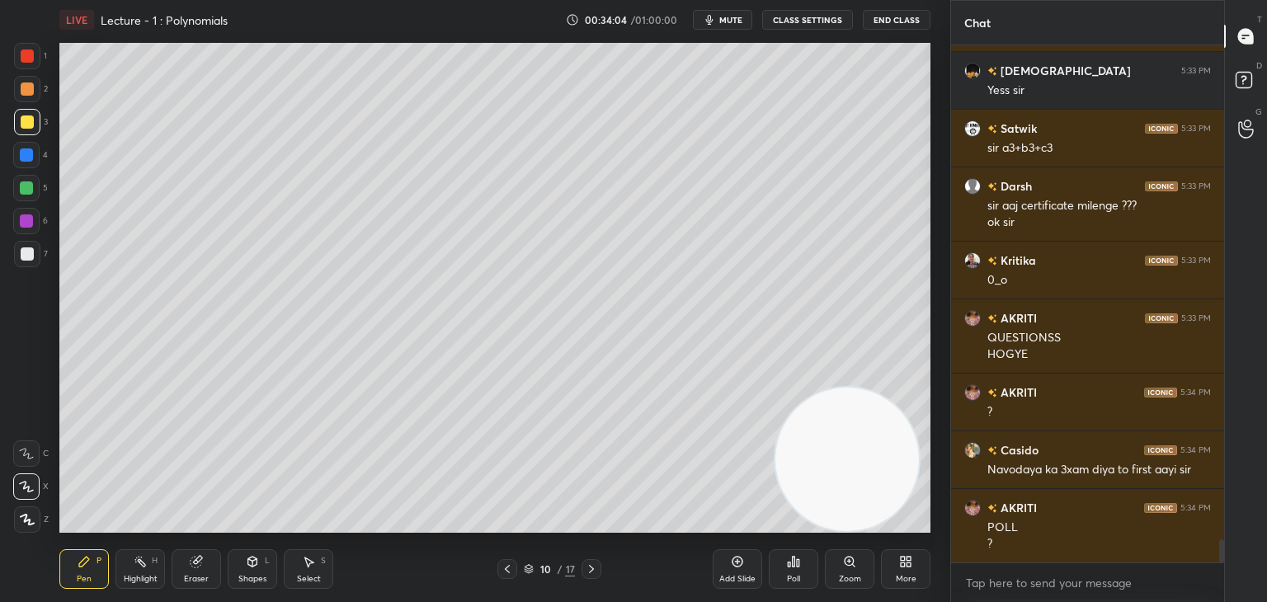
click at [27, 85] on div at bounding box center [27, 89] width 13 height 13
click at [17, 258] on div at bounding box center [27, 254] width 26 height 26
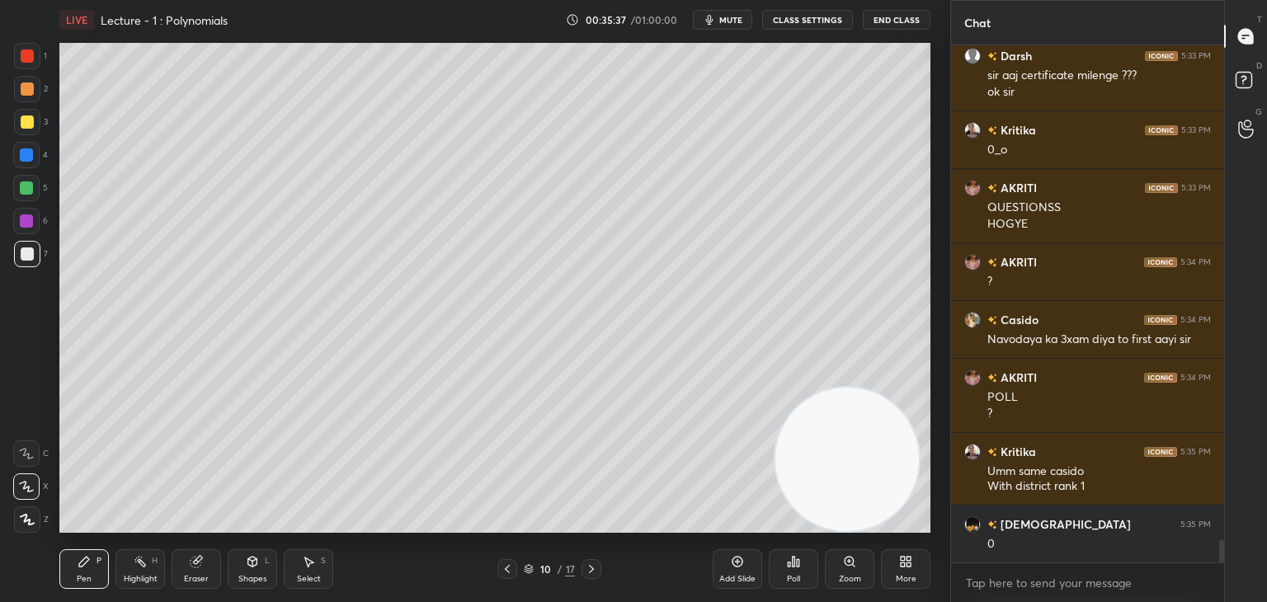
scroll to position [11108, 0]
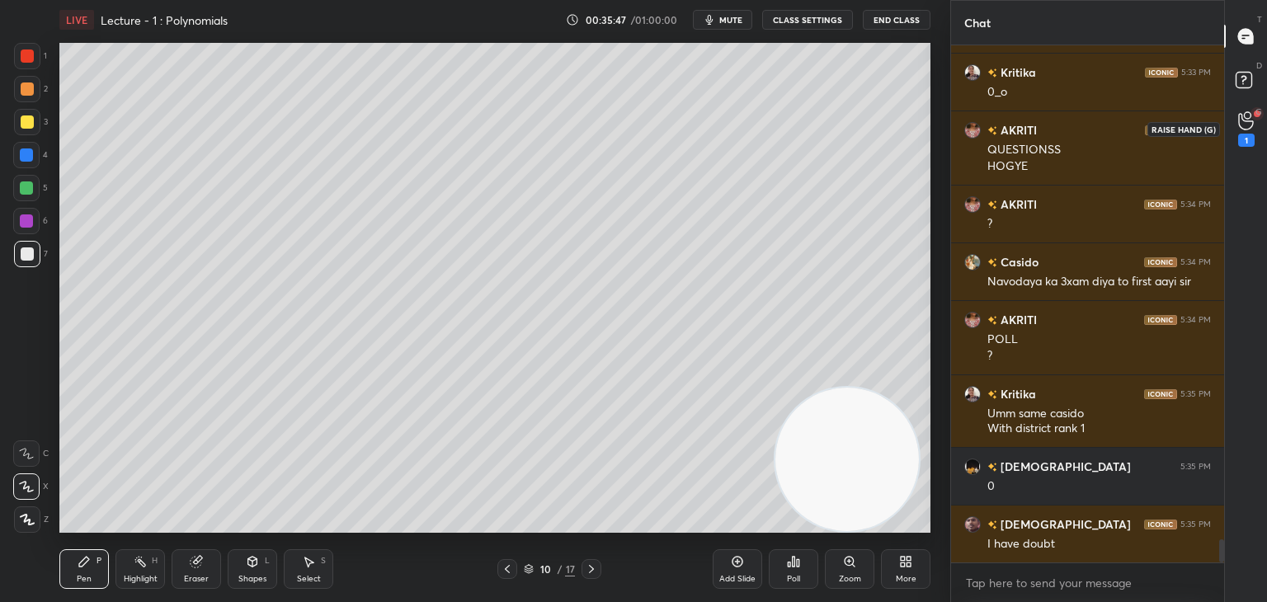
drag, startPoint x: 1246, startPoint y: 121, endPoint x: 1225, endPoint y: 120, distance: 20.7
click at [1245, 121] on icon at bounding box center [1247, 120] width 16 height 19
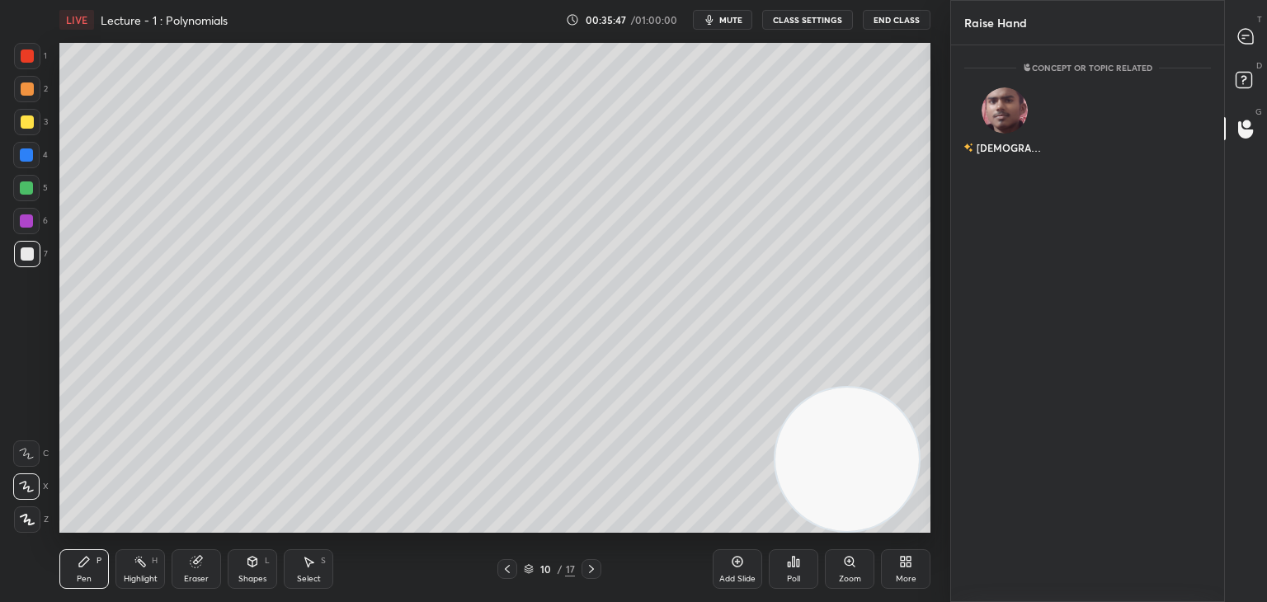
scroll to position [5, 5]
drag, startPoint x: 1033, startPoint y: 114, endPoint x: 1016, endPoint y: 140, distance: 31.6
click at [1032, 114] on div "[DEMOGRAPHIC_DATA]" at bounding box center [1006, 125] width 82 height 96
drag, startPoint x: 1006, startPoint y: 161, endPoint x: 1035, endPoint y: 144, distance: 33.3
click at [1006, 158] on button "INVITE" at bounding box center [1005, 159] width 67 height 21
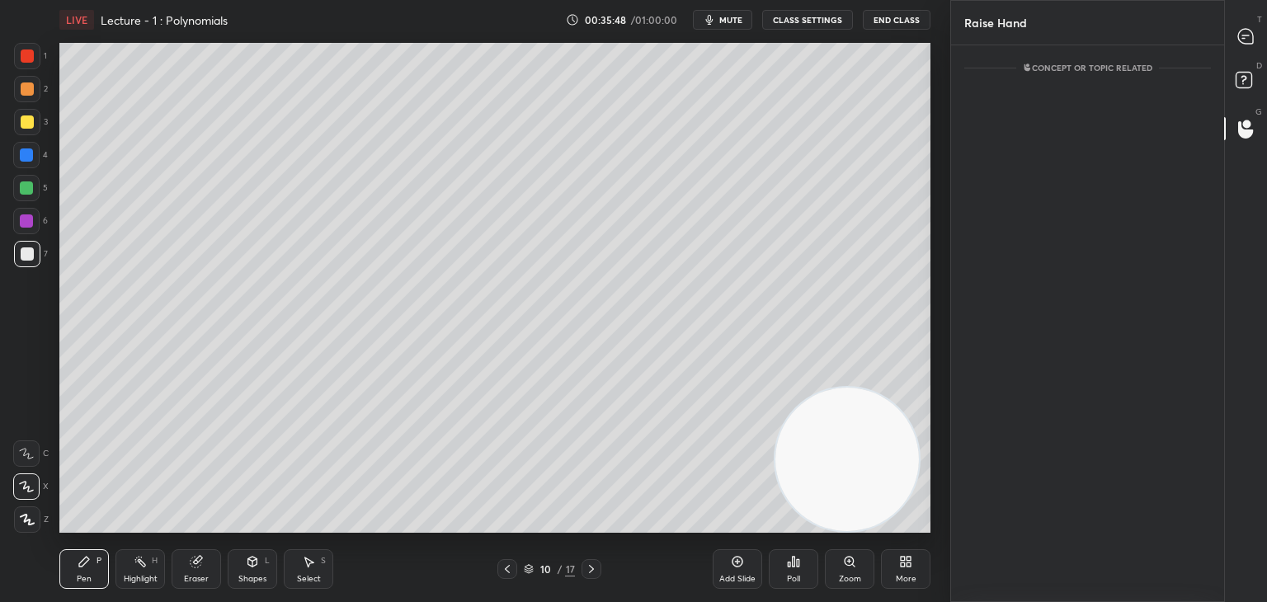
scroll to position [6, 5]
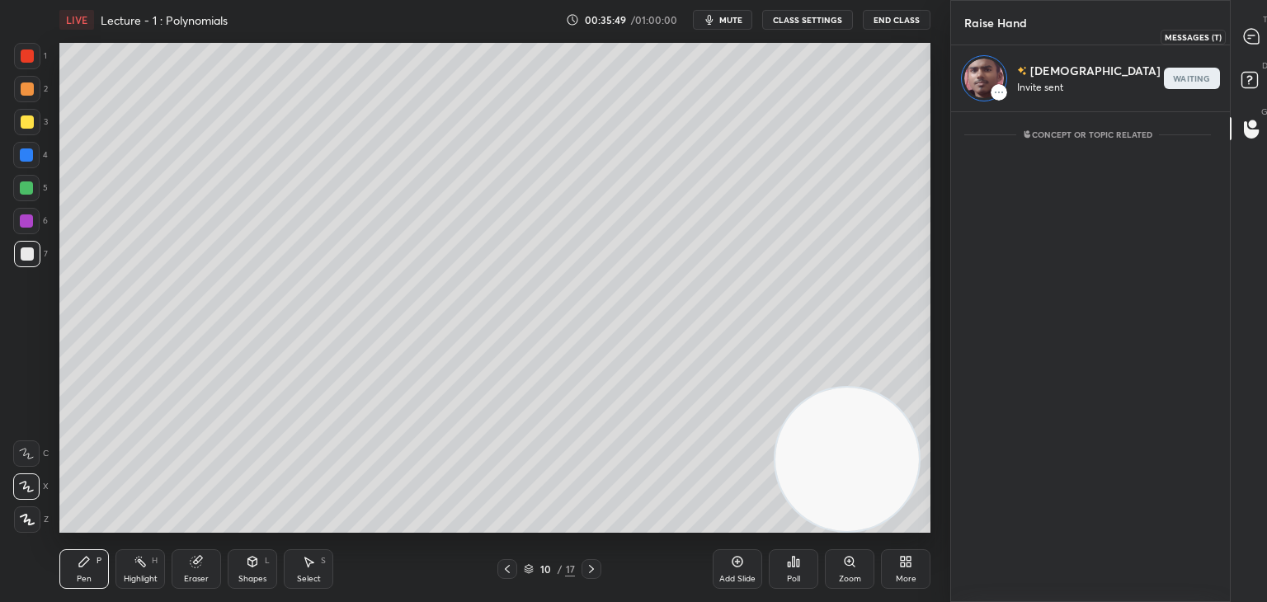
drag, startPoint x: 1248, startPoint y: 46, endPoint x: 1218, endPoint y: 53, distance: 30.4
click at [1248, 45] on div at bounding box center [1252, 36] width 33 height 30
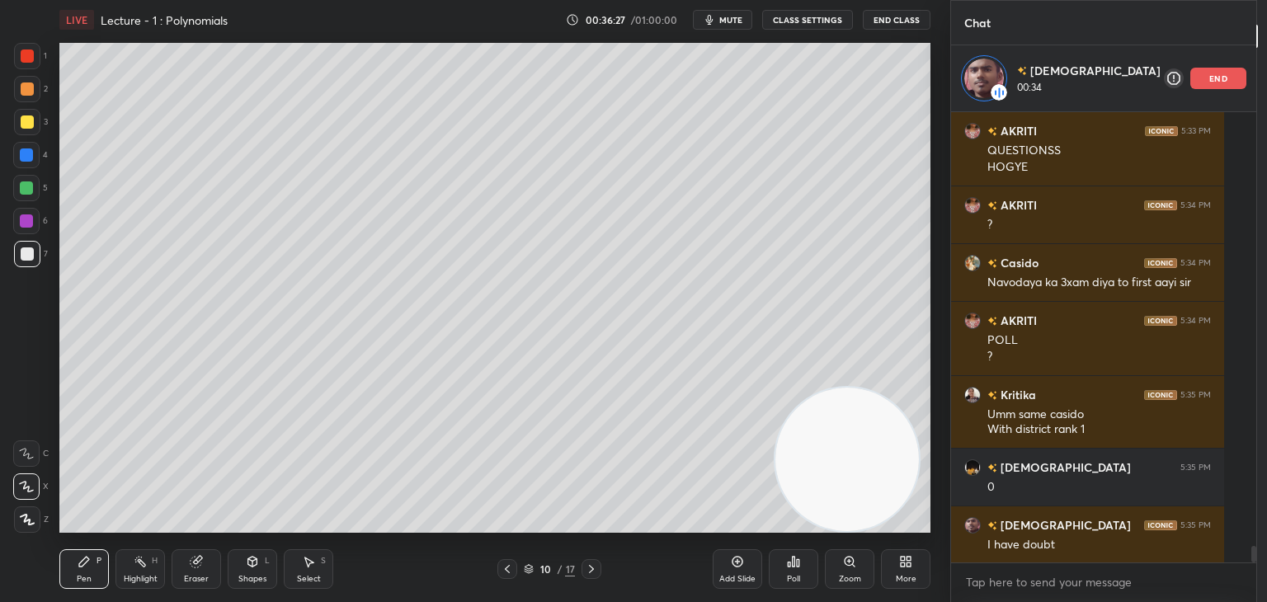
scroll to position [11611, 0]
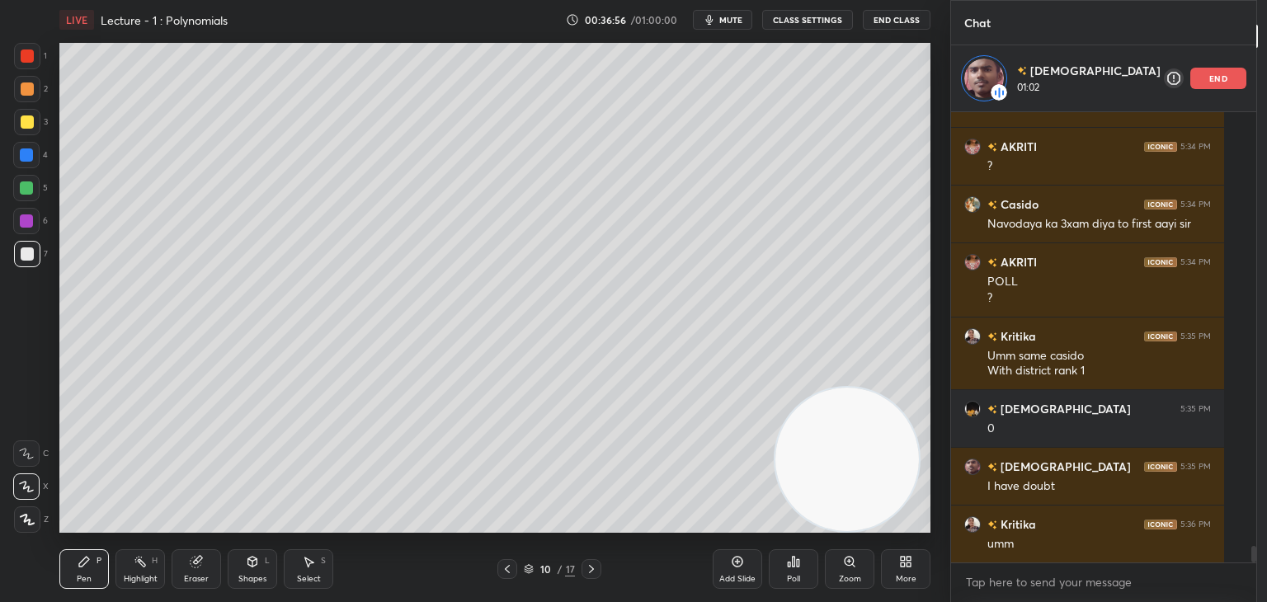
click at [1210, 78] on p "end" at bounding box center [1219, 78] width 18 height 8
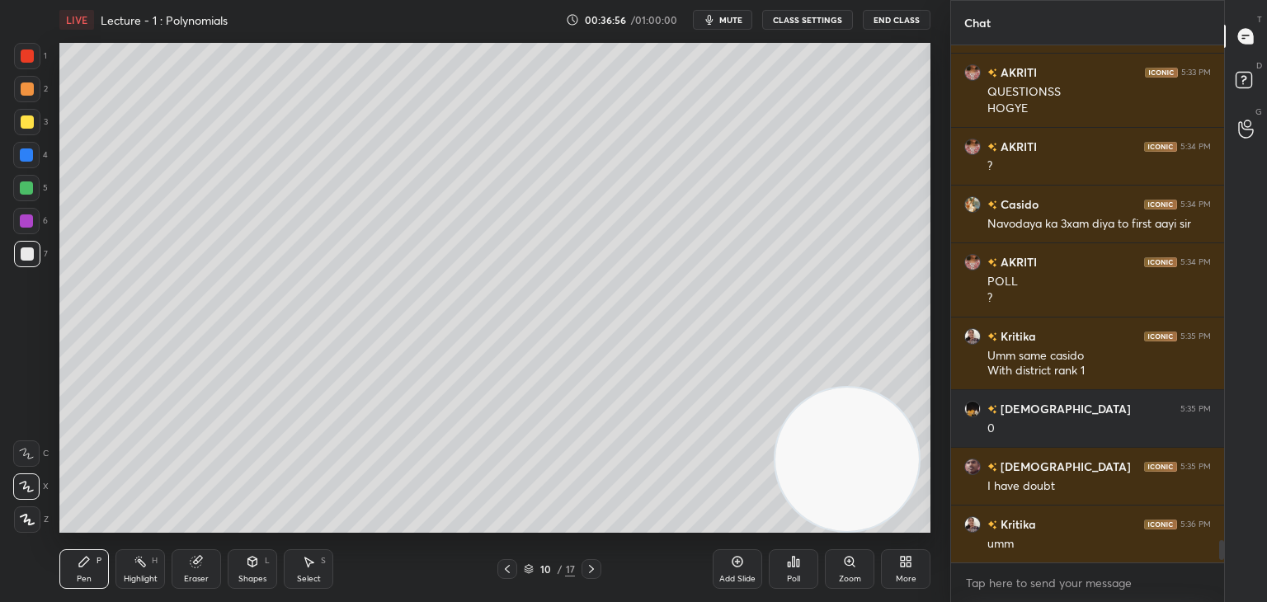
scroll to position [11544, 0]
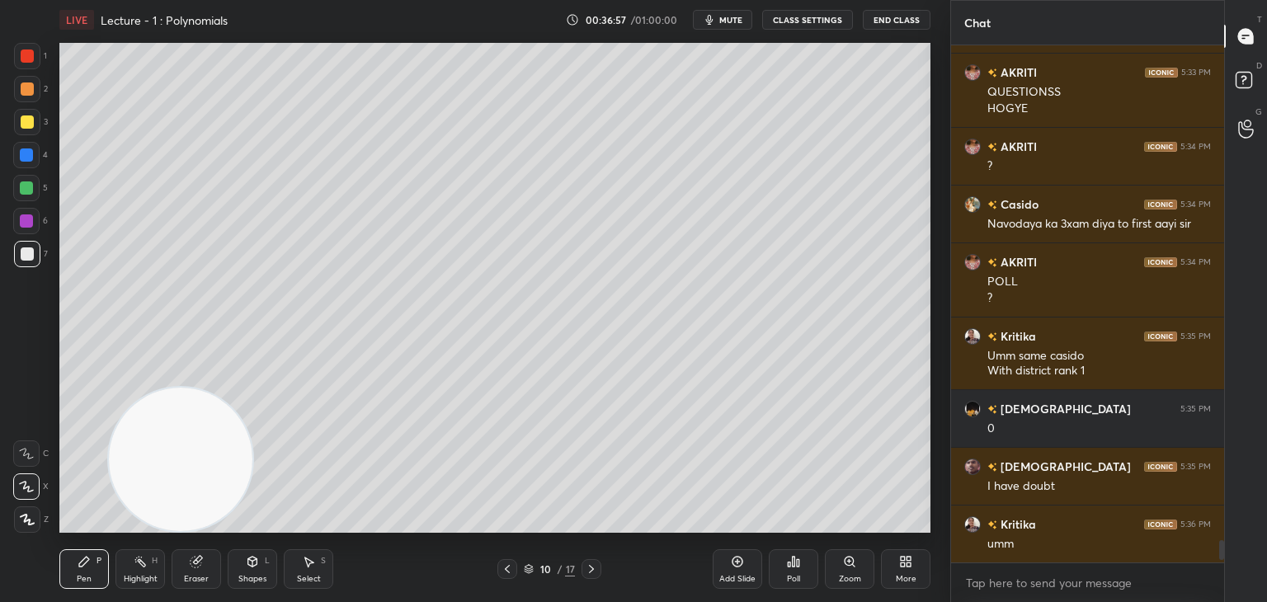
drag, startPoint x: 772, startPoint y: 464, endPoint x: 1, endPoint y: 570, distance: 778.8
click at [1, 570] on div "1 2 3 4 5 6 7 C X Z C X Z E E Erase all H H LIVE Lecture - 1 : Polynomials 00:3…" at bounding box center [468, 301] width 937 height 602
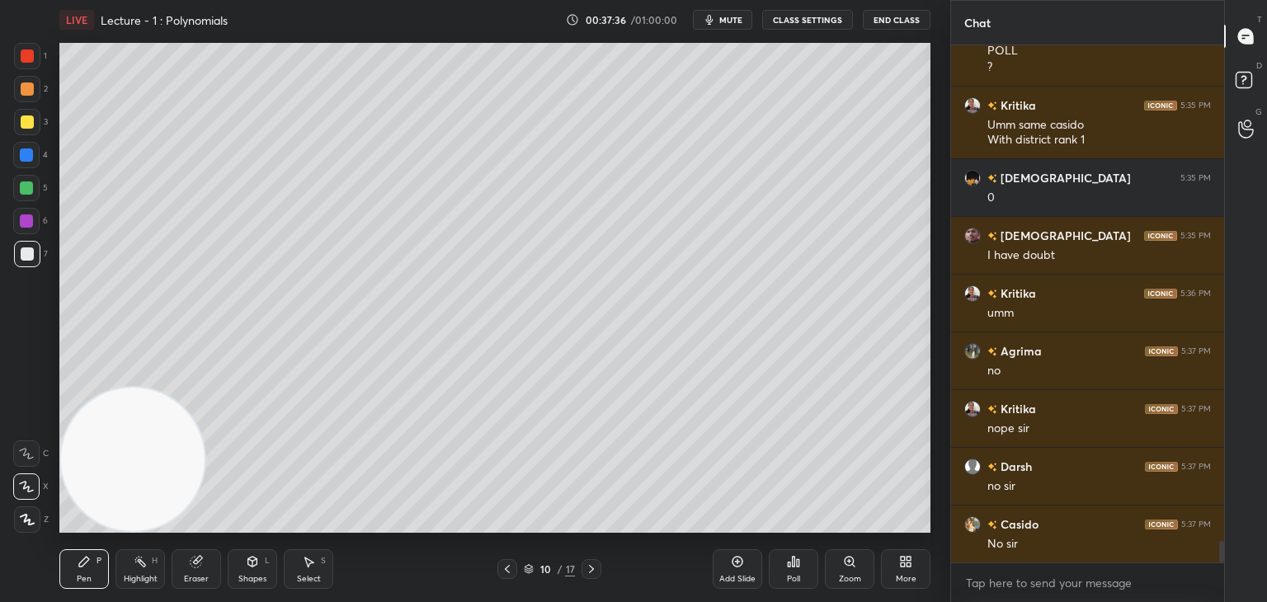
scroll to position [11833, 0]
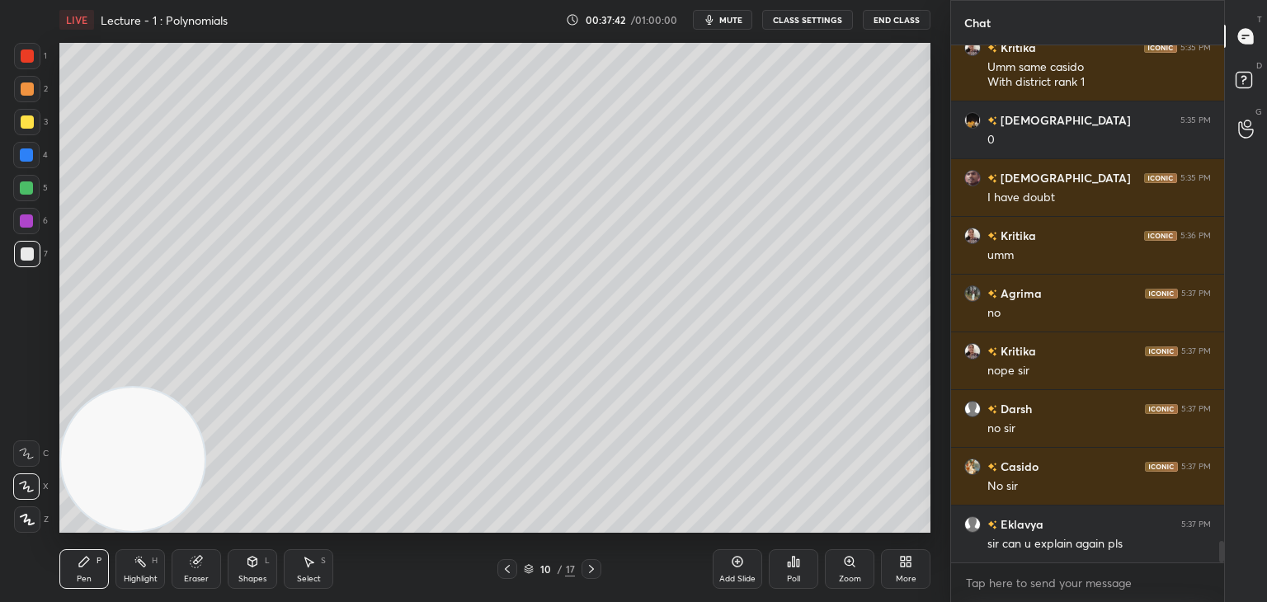
drag, startPoint x: 139, startPoint y: 566, endPoint x: 158, endPoint y: 492, distance: 76.5
click at [139, 565] on icon at bounding box center [140, 561] width 13 height 13
click at [84, 570] on div "Pen P" at bounding box center [84, 570] width 50 height 40
click at [205, 565] on div "Eraser" at bounding box center [197, 570] width 50 height 40
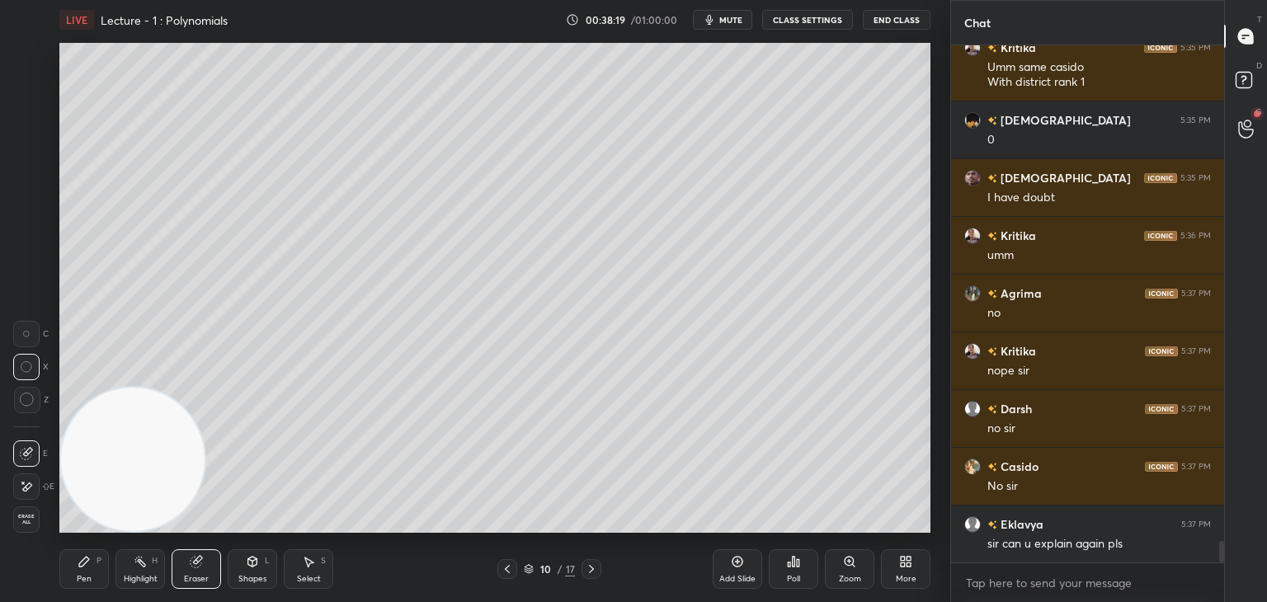
click at [89, 569] on div "Pen P" at bounding box center [84, 570] width 50 height 40
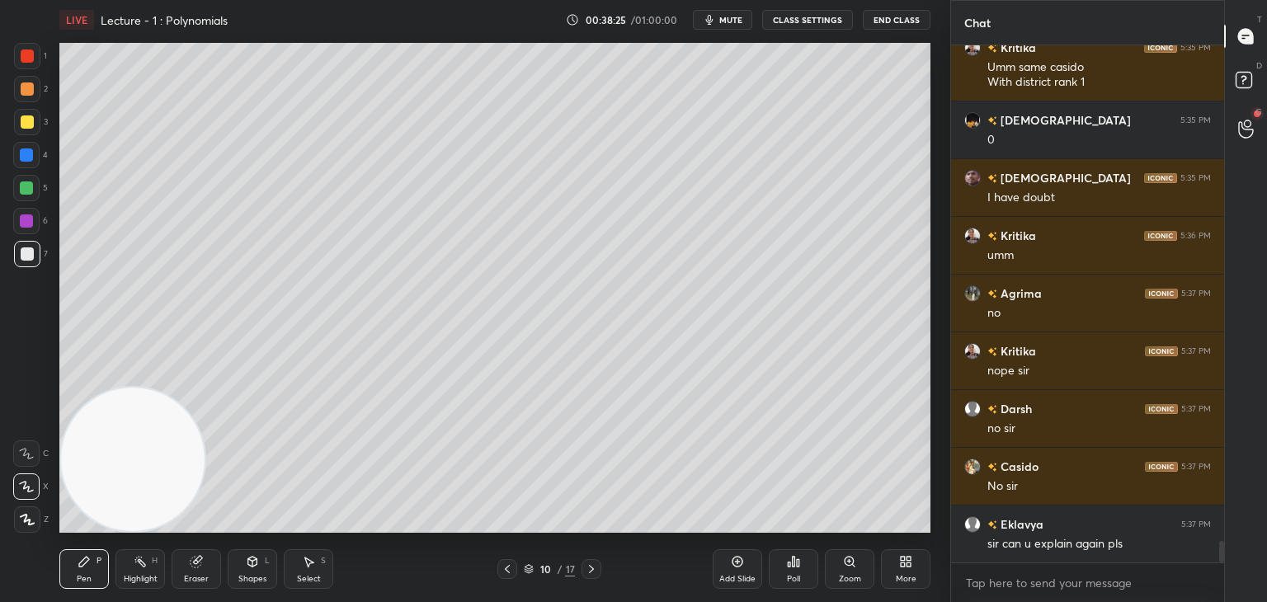
click at [1242, 126] on icon at bounding box center [1247, 129] width 16 height 19
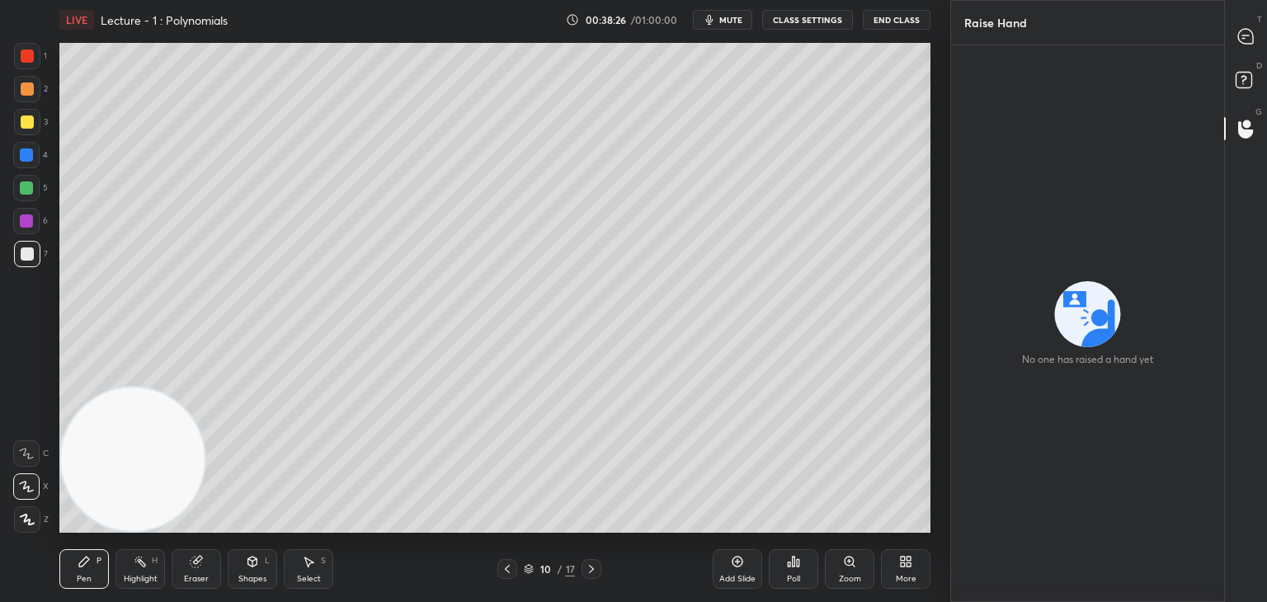
click at [1236, 51] on div "T Messages (T)" at bounding box center [1246, 36] width 42 height 46
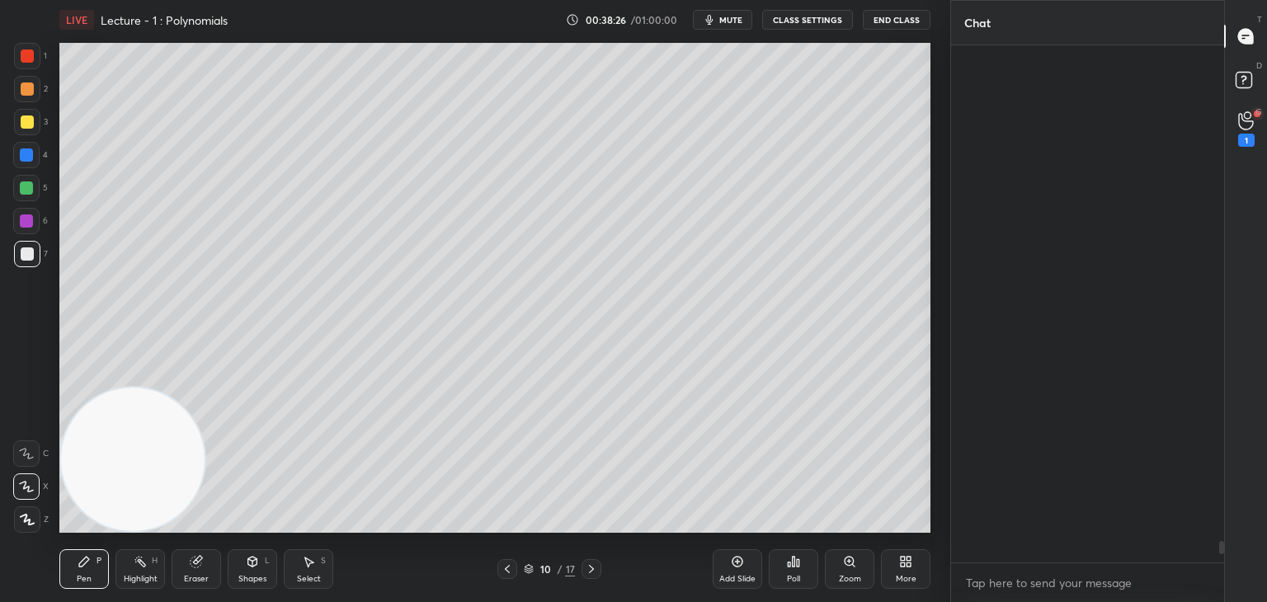
scroll to position [512, 268]
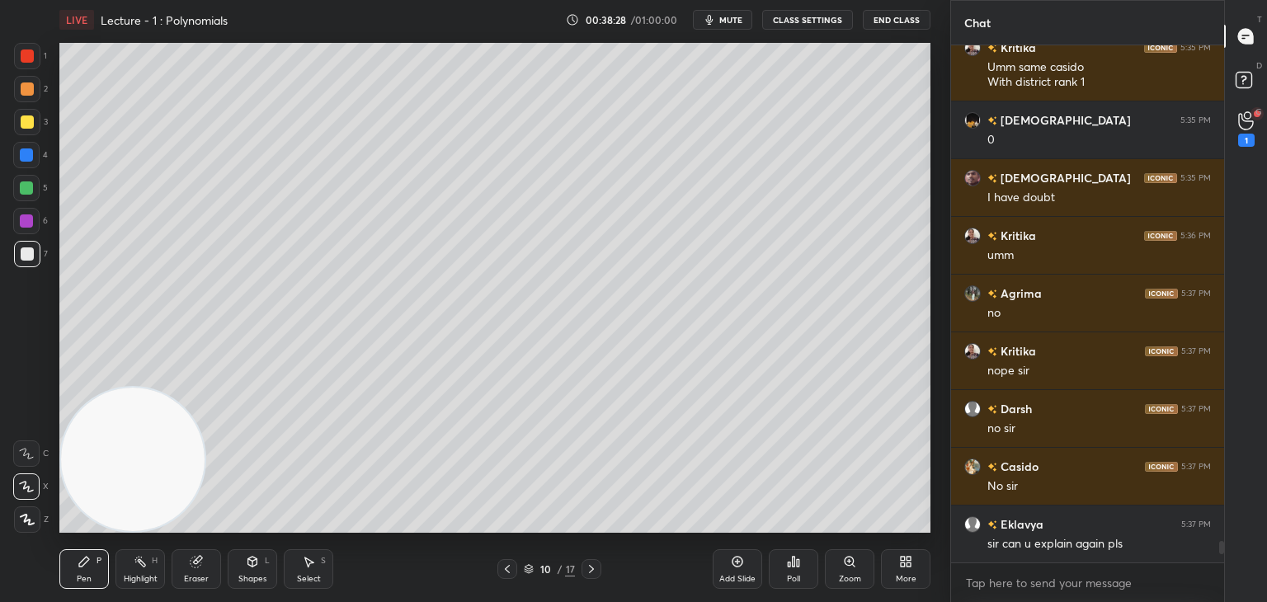
click at [1239, 116] on div "1" at bounding box center [1247, 128] width 17 height 35
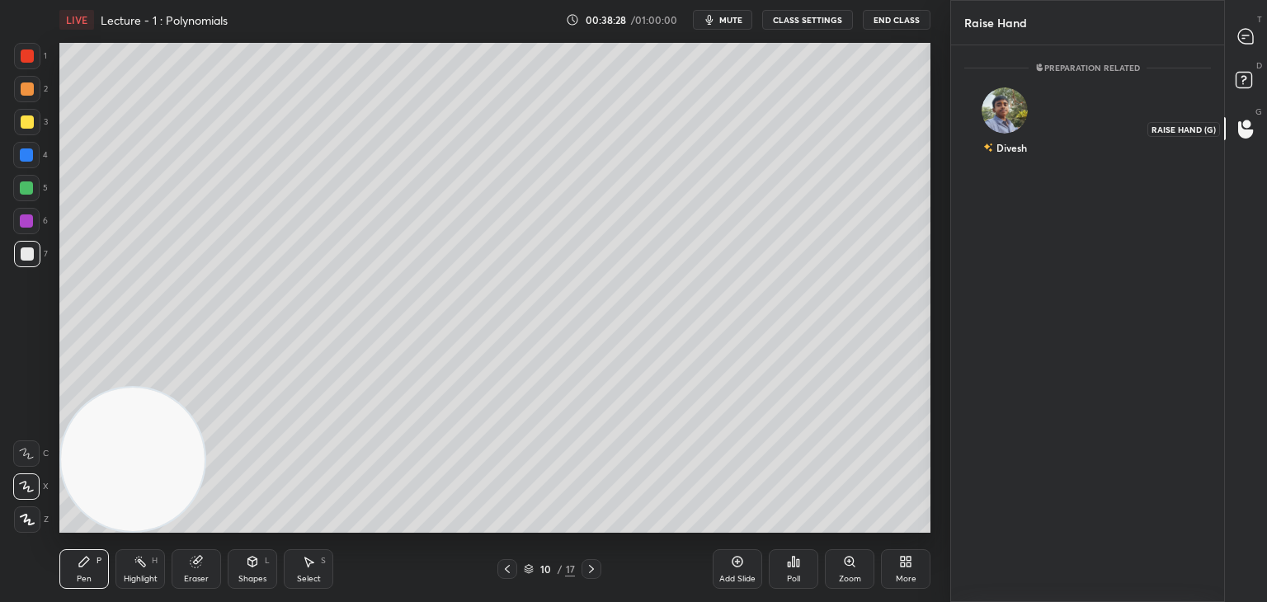
scroll to position [5, 5]
click at [1012, 123] on div "[PERSON_NAME] INVITE" at bounding box center [1006, 129] width 82 height 104
drag, startPoint x: 1013, startPoint y: 162, endPoint x: 1059, endPoint y: 124, distance: 59.8
click at [1013, 158] on button "INVITE" at bounding box center [1005, 159] width 67 height 21
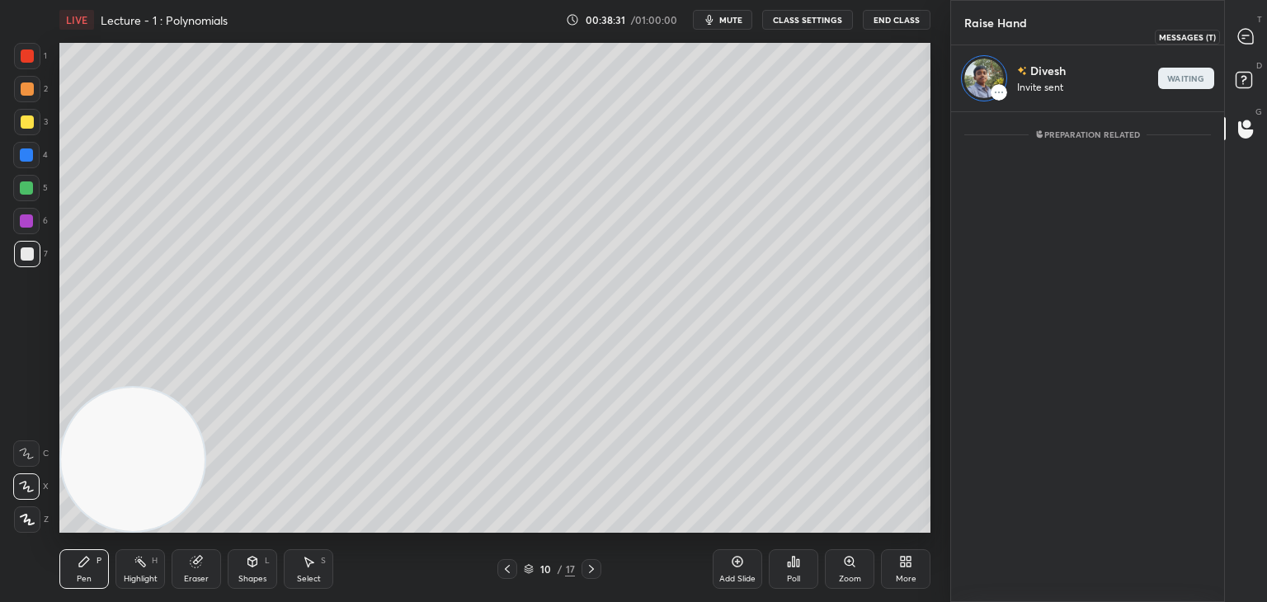
click at [1234, 40] on div at bounding box center [1246, 36] width 33 height 30
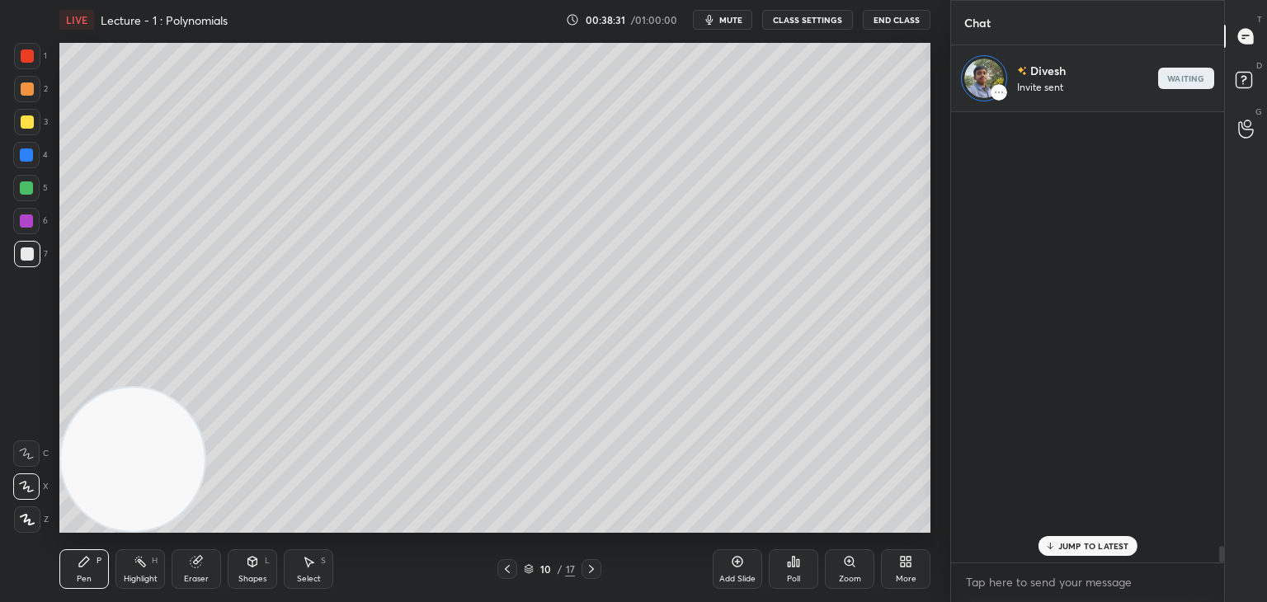
scroll to position [5, 5]
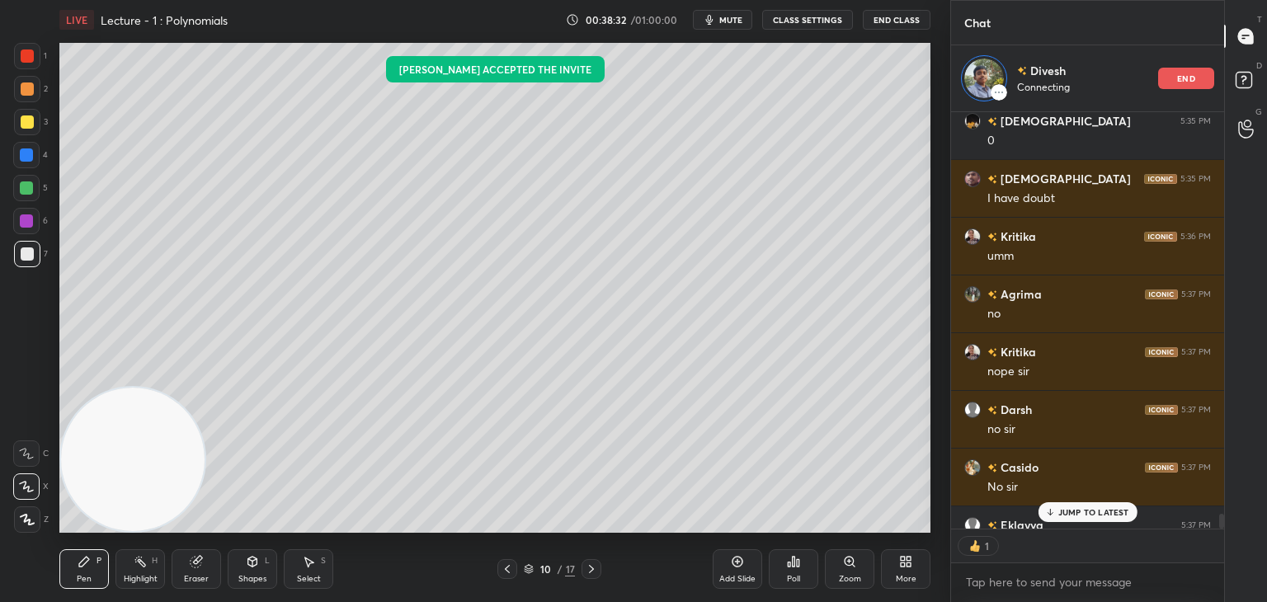
drag, startPoint x: 191, startPoint y: 569, endPoint x: 183, endPoint y: 553, distance: 17.3
click at [190, 569] on div "Eraser" at bounding box center [197, 570] width 50 height 40
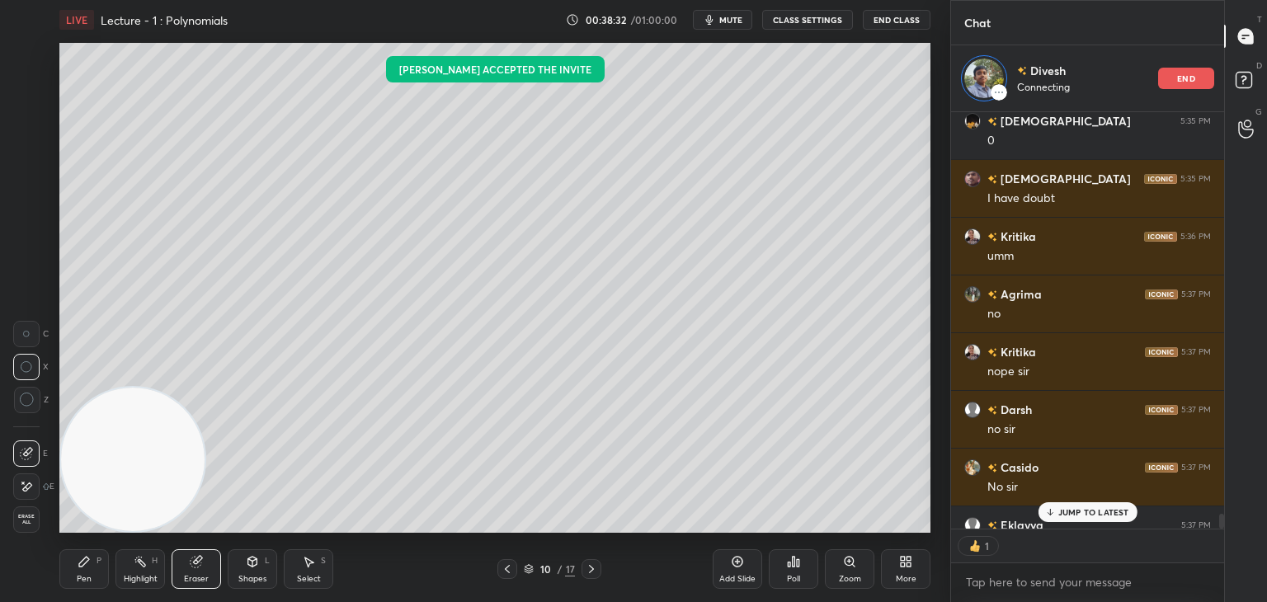
click at [142, 569] on icon at bounding box center [140, 561] width 13 height 13
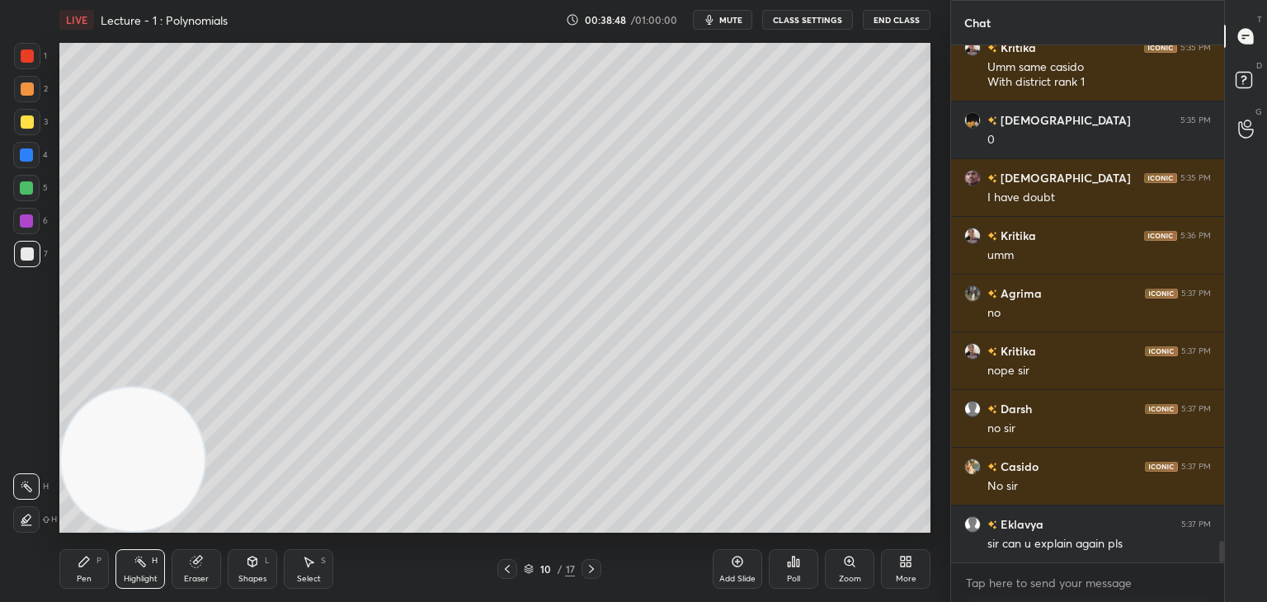
scroll to position [11833, 0]
click at [1224, 138] on div "Chat [PERSON_NAME] 5:32 PM Done [PERSON_NAME] 5:33 PM [PERSON_NAME] 5:33 PM Yes…" at bounding box center [1109, 301] width 317 height 602
drag, startPoint x: 1239, startPoint y: 128, endPoint x: 1235, endPoint y: 120, distance: 8.5
click at [1239, 130] on icon at bounding box center [1247, 129] width 16 height 19
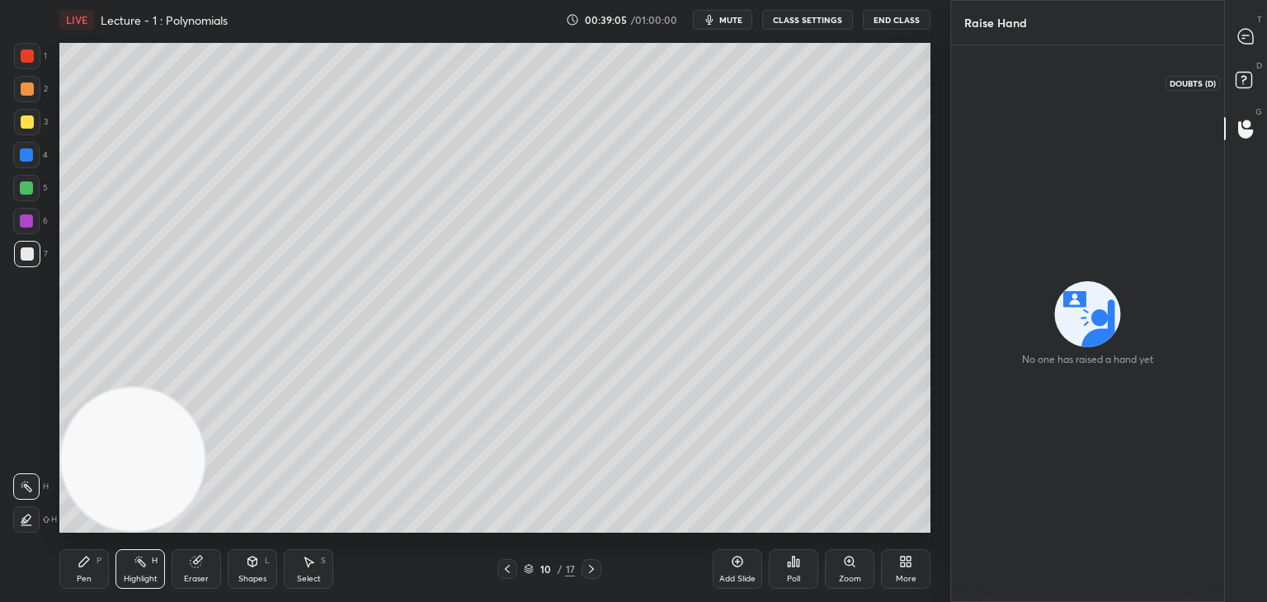
drag, startPoint x: 1239, startPoint y: 72, endPoint x: 1238, endPoint y: 53, distance: 19.0
click at [1238, 68] on icon at bounding box center [1247, 83] width 30 height 30
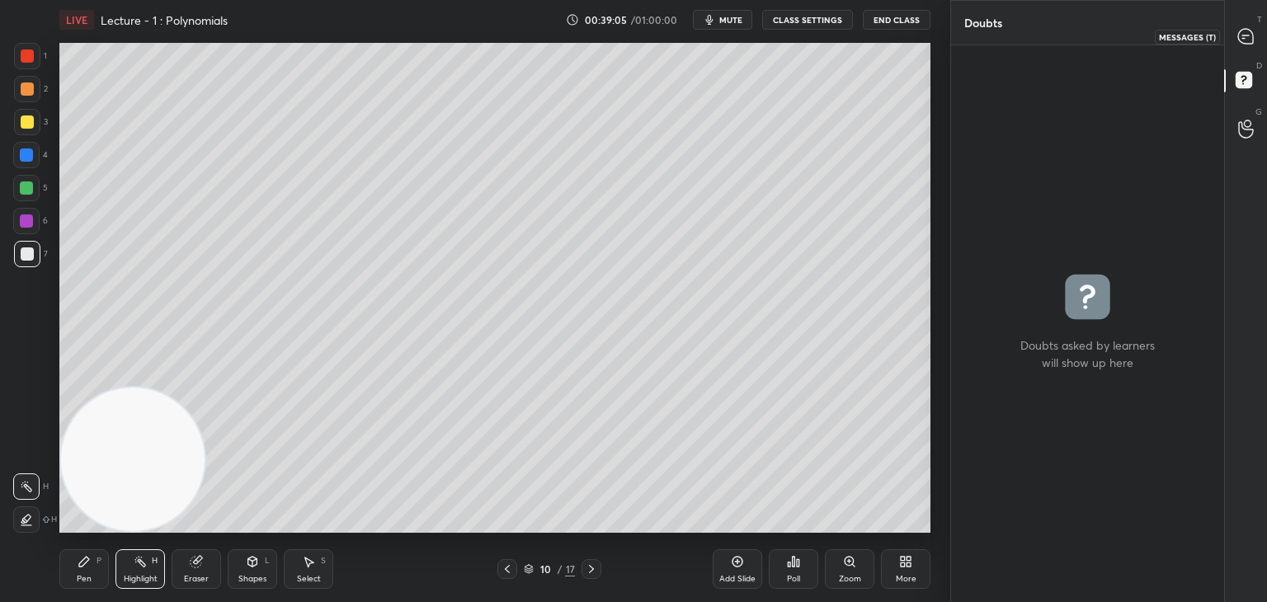
drag, startPoint x: 1238, startPoint y: 35, endPoint x: 1220, endPoint y: 44, distance: 19.2
click at [1239, 37] on icon at bounding box center [1246, 36] width 15 height 15
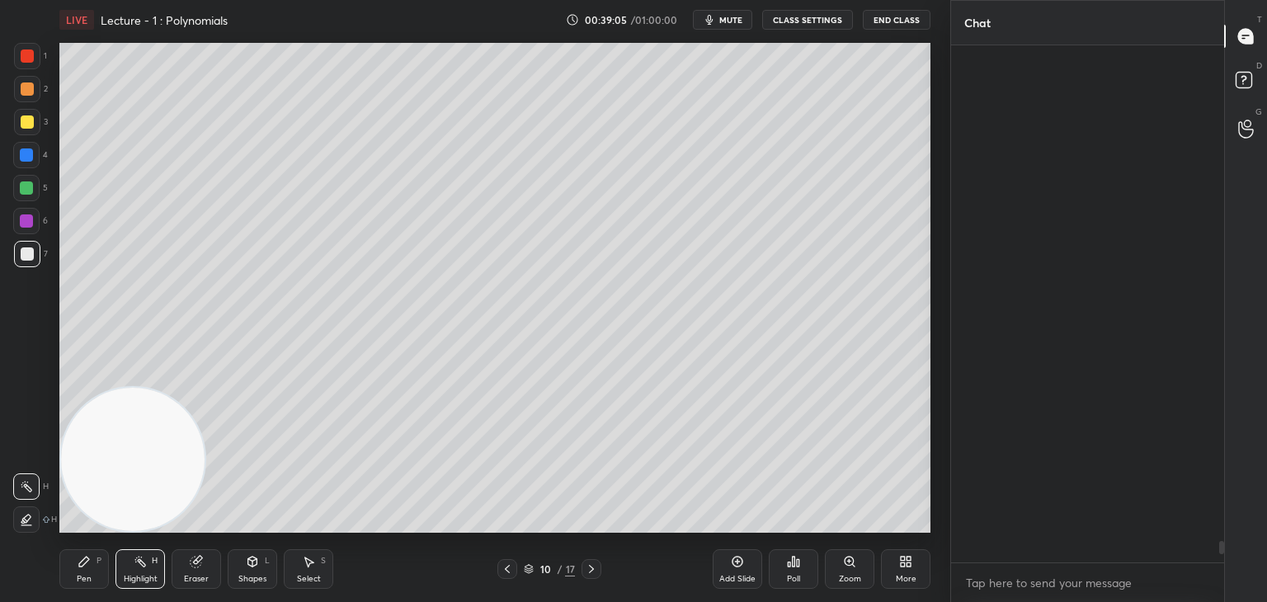
scroll to position [512, 268]
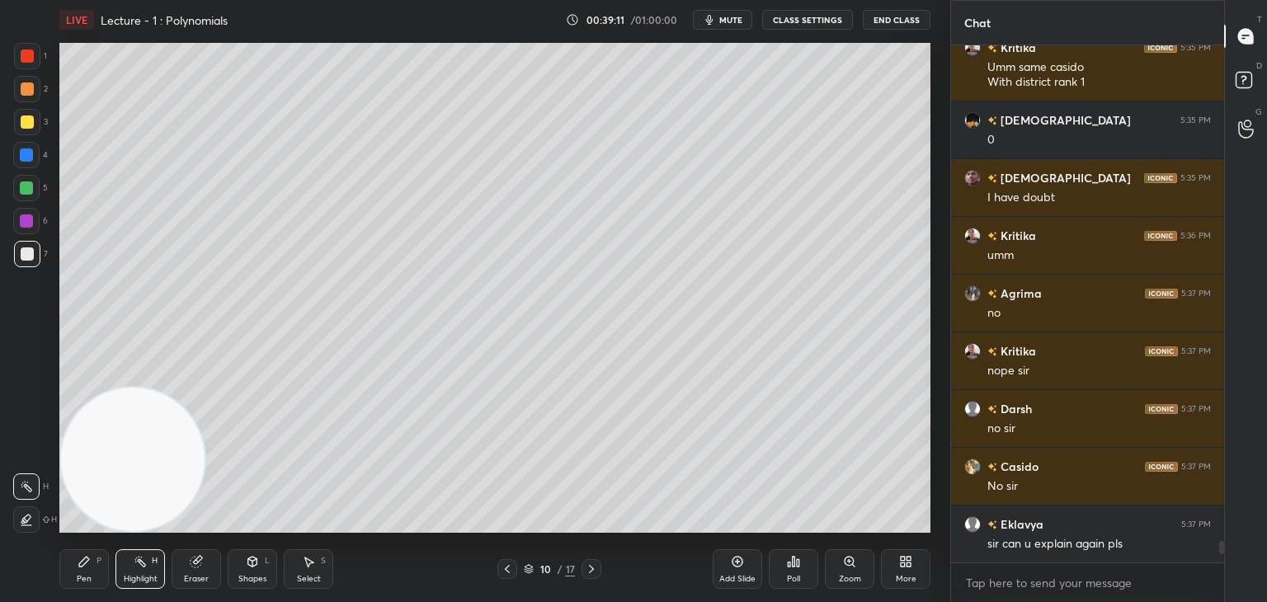
drag, startPoint x: 739, startPoint y: 568, endPoint x: 708, endPoint y: 559, distance: 32.4
click at [739, 568] on icon at bounding box center [737, 561] width 13 height 13
click at [31, 125] on div at bounding box center [27, 122] width 26 height 26
click at [19, 96] on div at bounding box center [27, 89] width 26 height 26
click at [84, 571] on div "Pen P" at bounding box center [84, 570] width 50 height 40
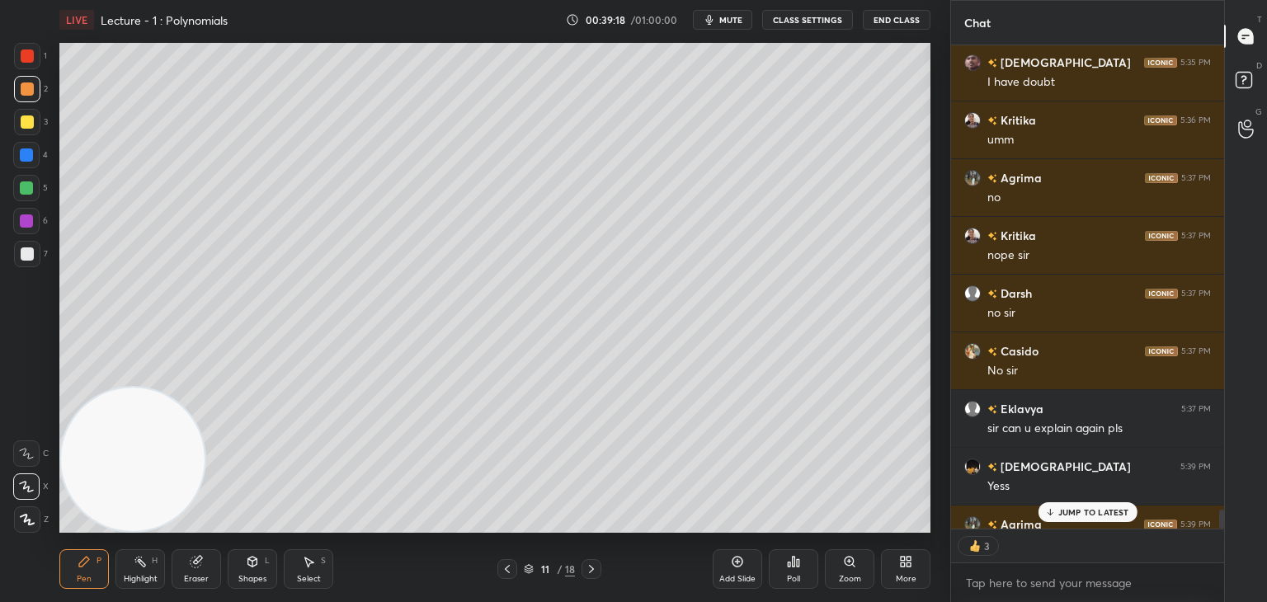
scroll to position [11998, 0]
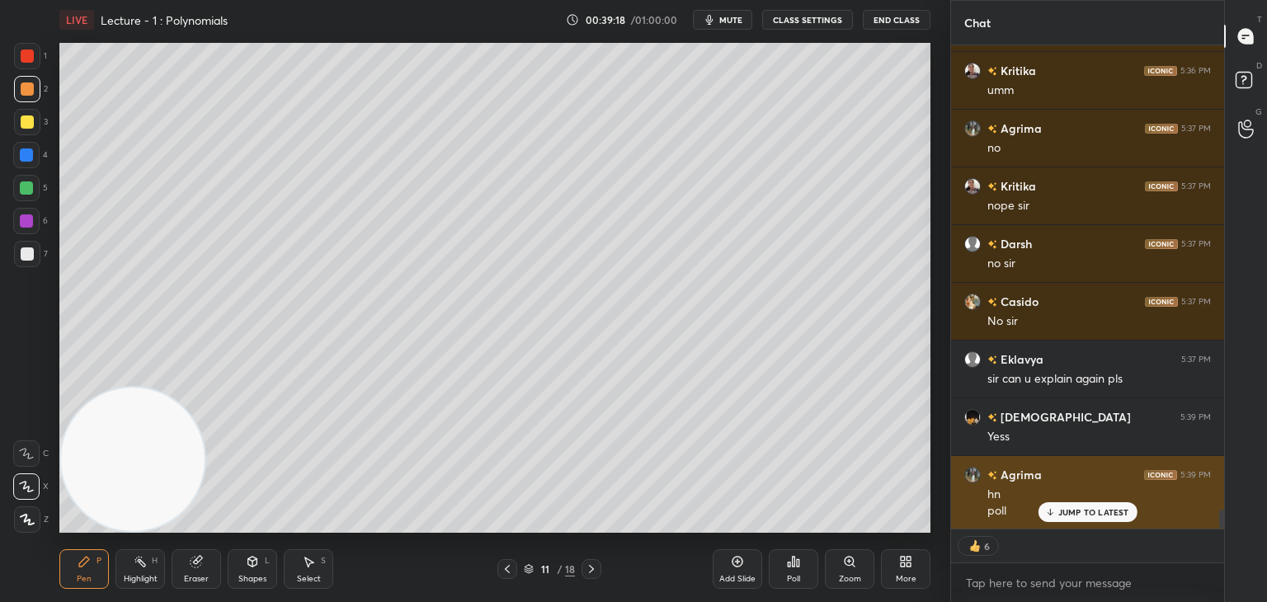
drag, startPoint x: 1059, startPoint y: 509, endPoint x: 1050, endPoint y: 491, distance: 20.3
click at [1057, 508] on div "JUMP TO LATEST" at bounding box center [1087, 513] width 99 height 20
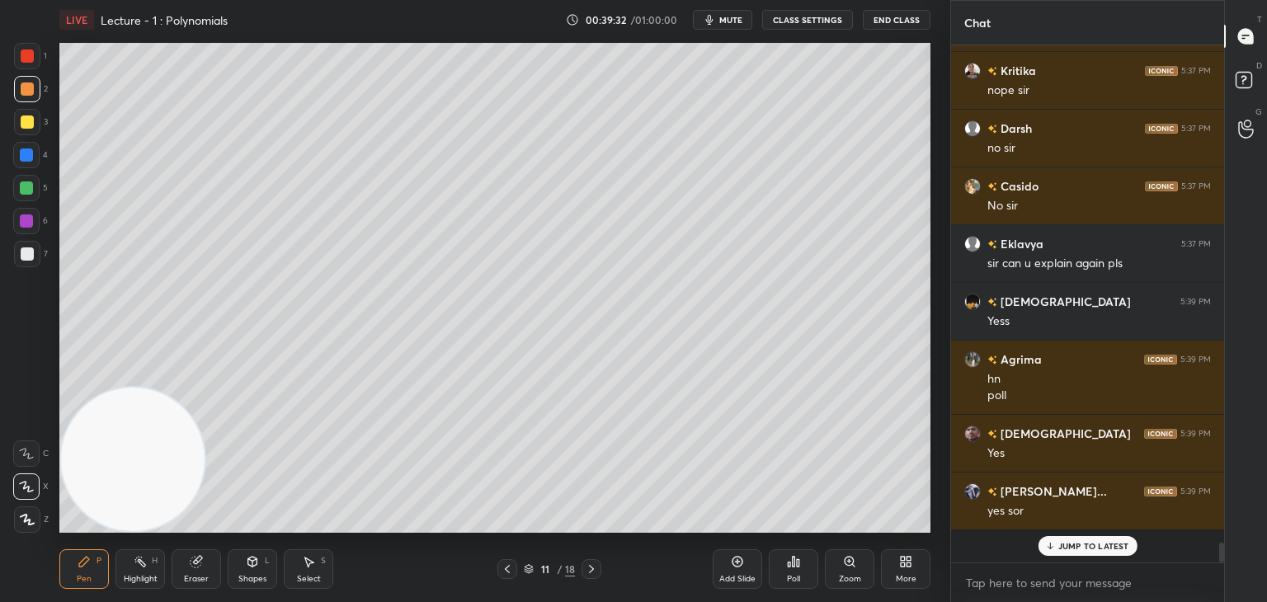
scroll to position [512, 268]
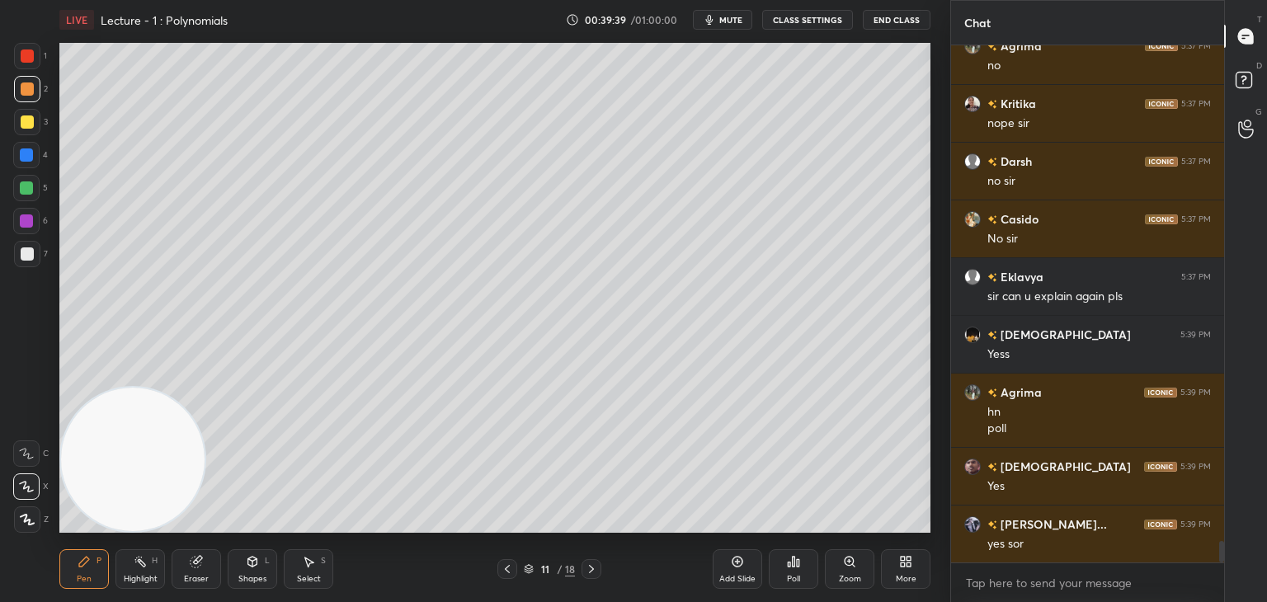
drag, startPoint x: 26, startPoint y: 260, endPoint x: 56, endPoint y: 234, distance: 39.2
click at [26, 260] on div at bounding box center [27, 254] width 13 height 13
click at [792, 569] on icon at bounding box center [793, 561] width 13 height 13
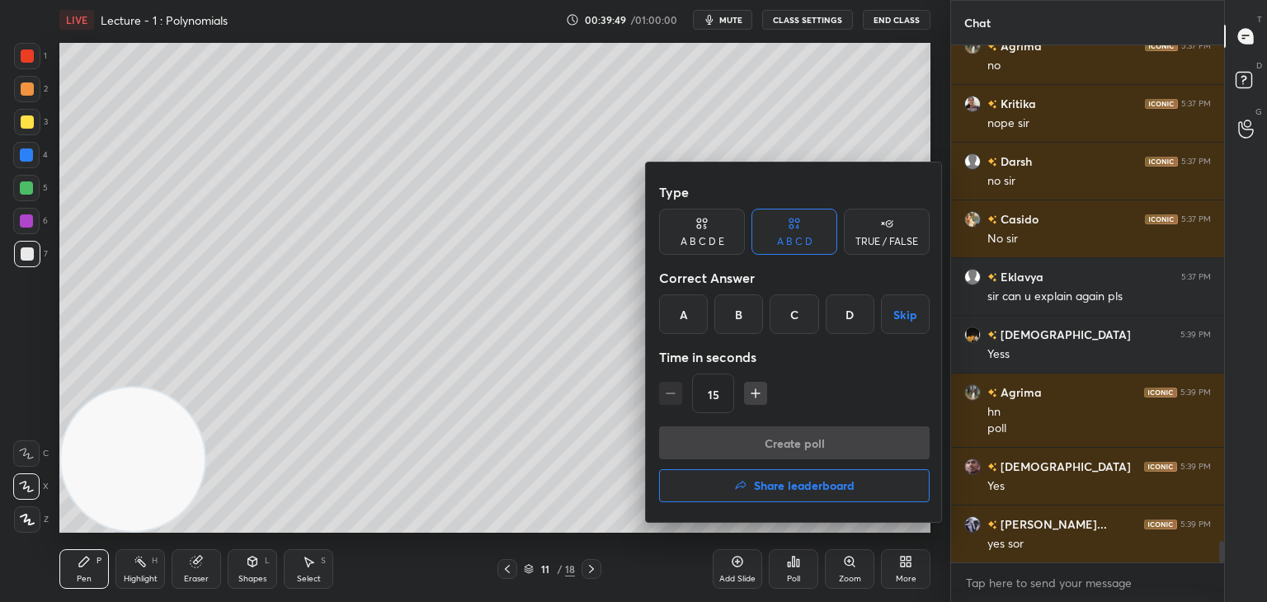
click at [866, 238] on div "TRUE / FALSE" at bounding box center [887, 242] width 63 height 10
click at [710, 315] on div "True" at bounding box center [702, 315] width 86 height 40
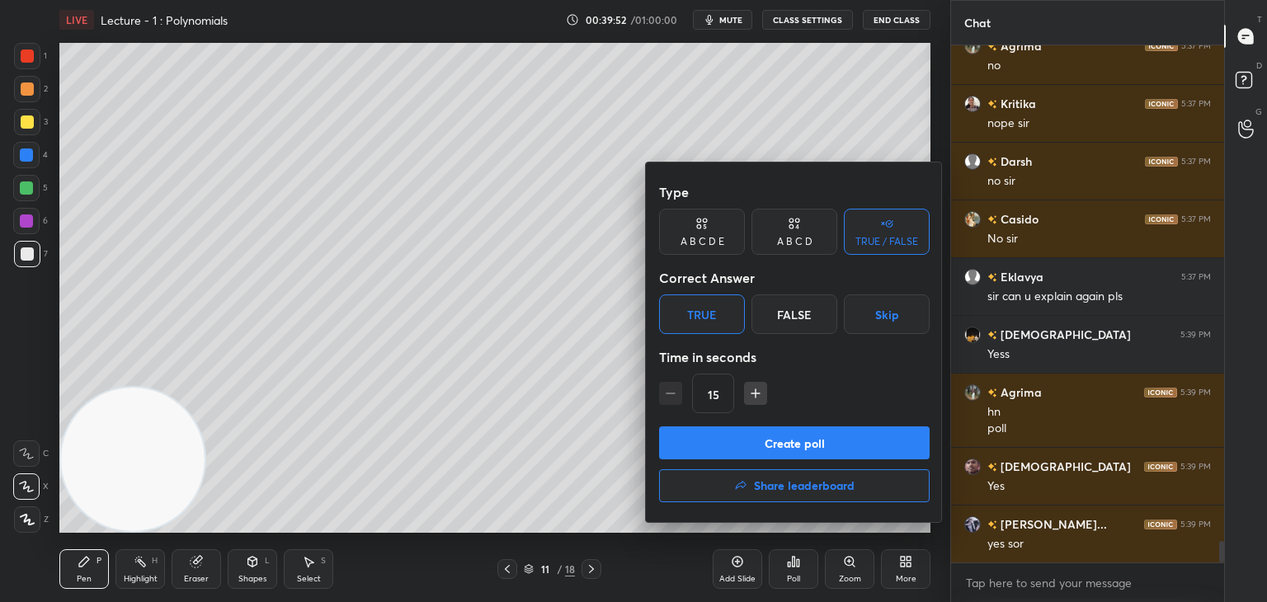
click at [786, 442] on button "Create poll" at bounding box center [794, 443] width 271 height 33
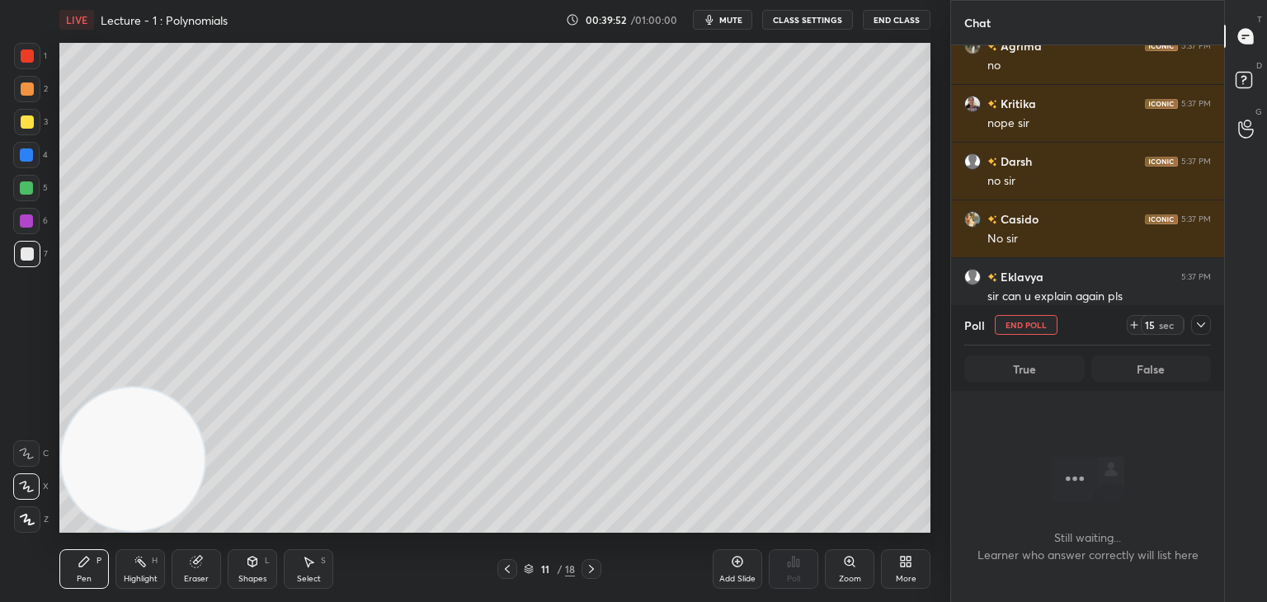
scroll to position [466, 268]
click at [1135, 324] on icon at bounding box center [1134, 325] width 13 height 13
click at [1133, 325] on icon at bounding box center [1134, 325] width 7 height 0
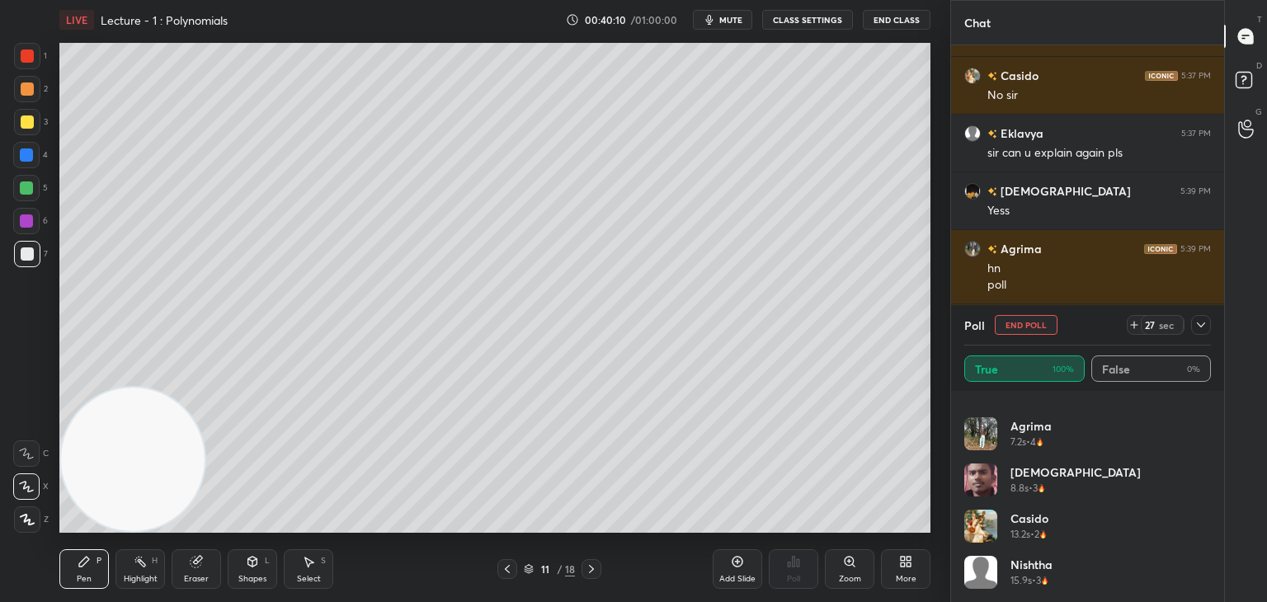
scroll to position [310, 0]
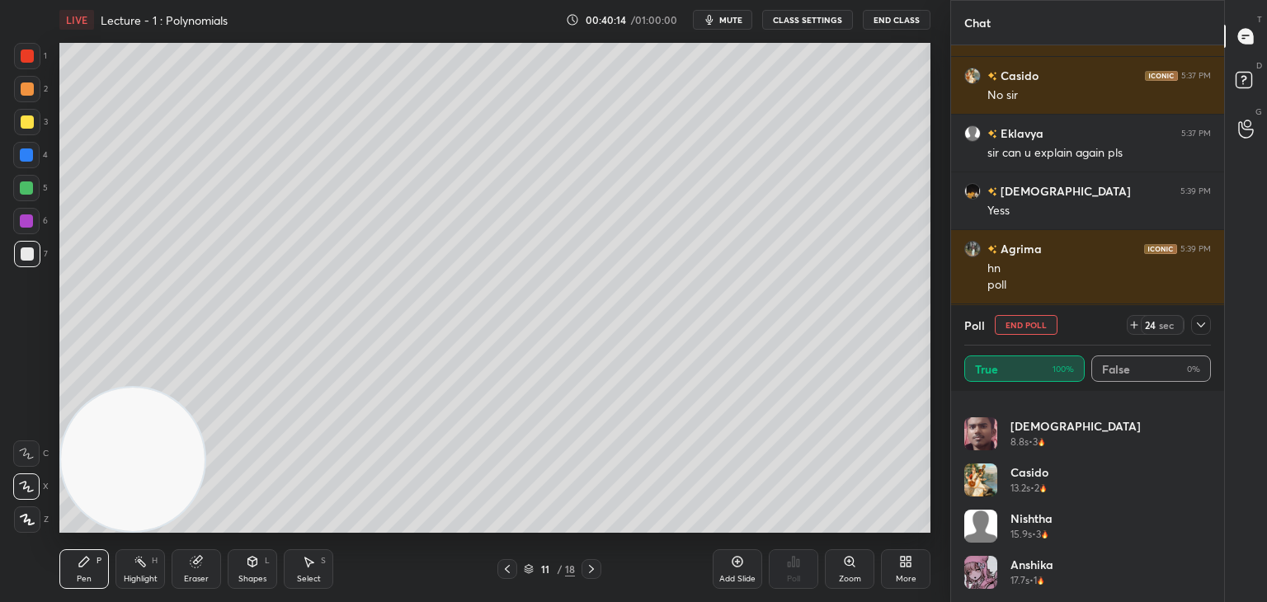
drag, startPoint x: 1205, startPoint y: 514, endPoint x: 1209, endPoint y: 526, distance: 12.3
click at [1206, 542] on div "[PERSON_NAME]... 5.9s • 4 [PERSON_NAME] 7.2s • 4 [PERSON_NAME] 8.8s • 3 Casido …" at bounding box center [1088, 503] width 247 height 198
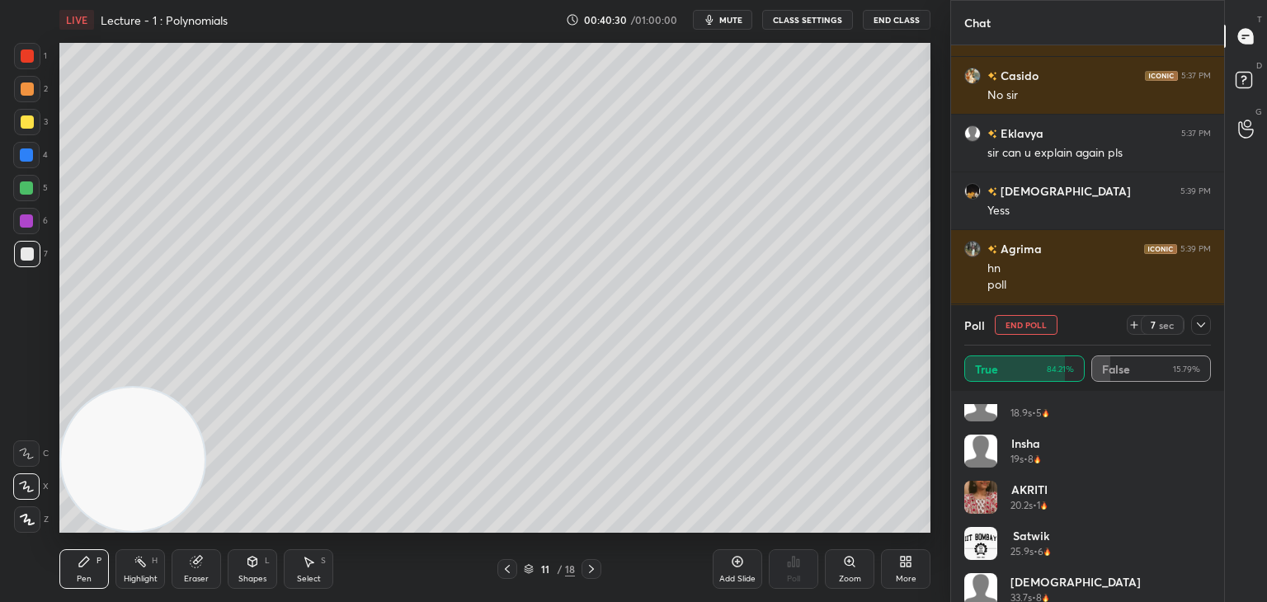
scroll to position [541, 0]
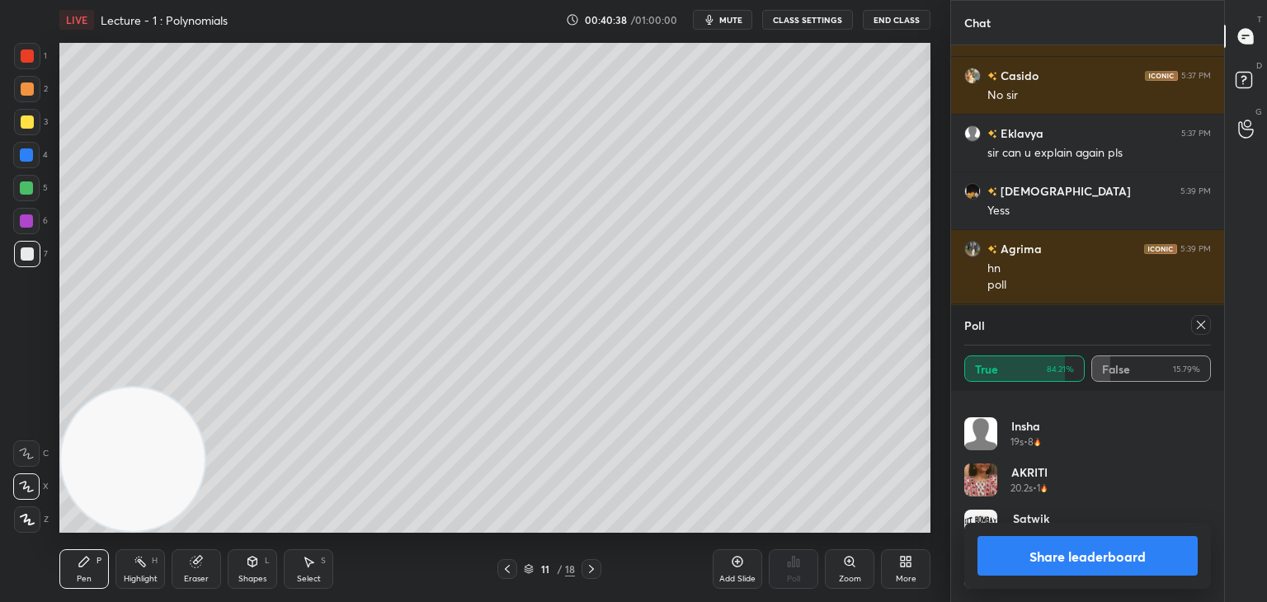
click at [1197, 328] on icon at bounding box center [1201, 325] width 13 height 13
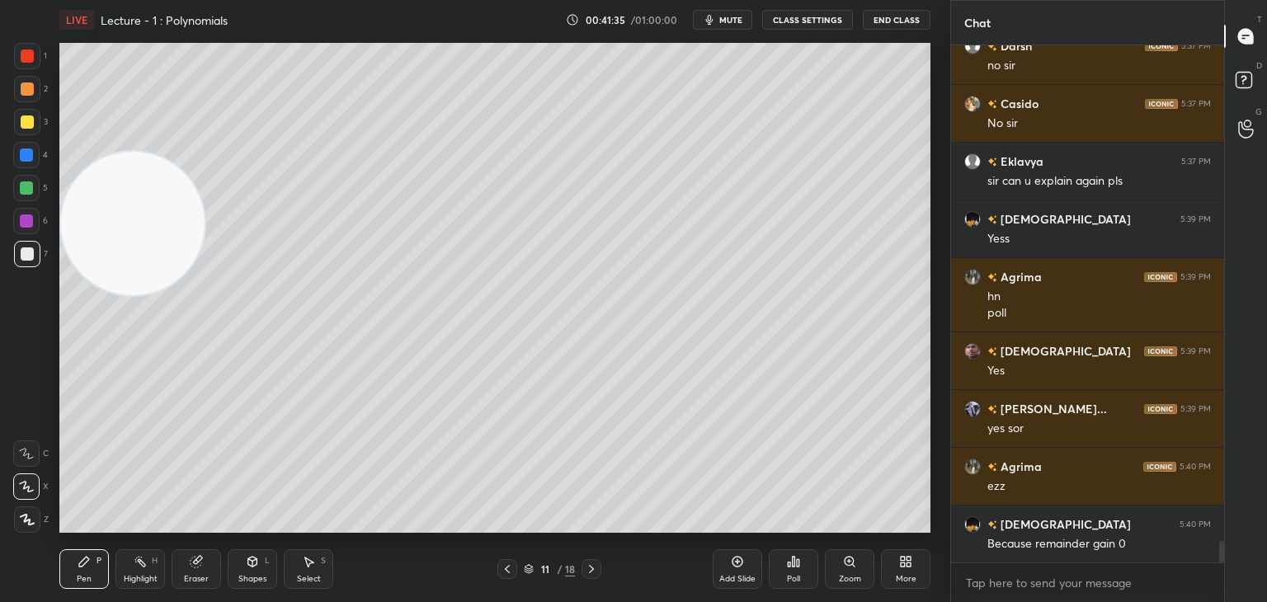
scroll to position [6, 5]
drag, startPoint x: 141, startPoint y: 410, endPoint x: 56, endPoint y: 81, distance: 340.0
click at [56, 81] on div "Setting up your live class Poll for secs No correct answer Start poll" at bounding box center [495, 288] width 885 height 497
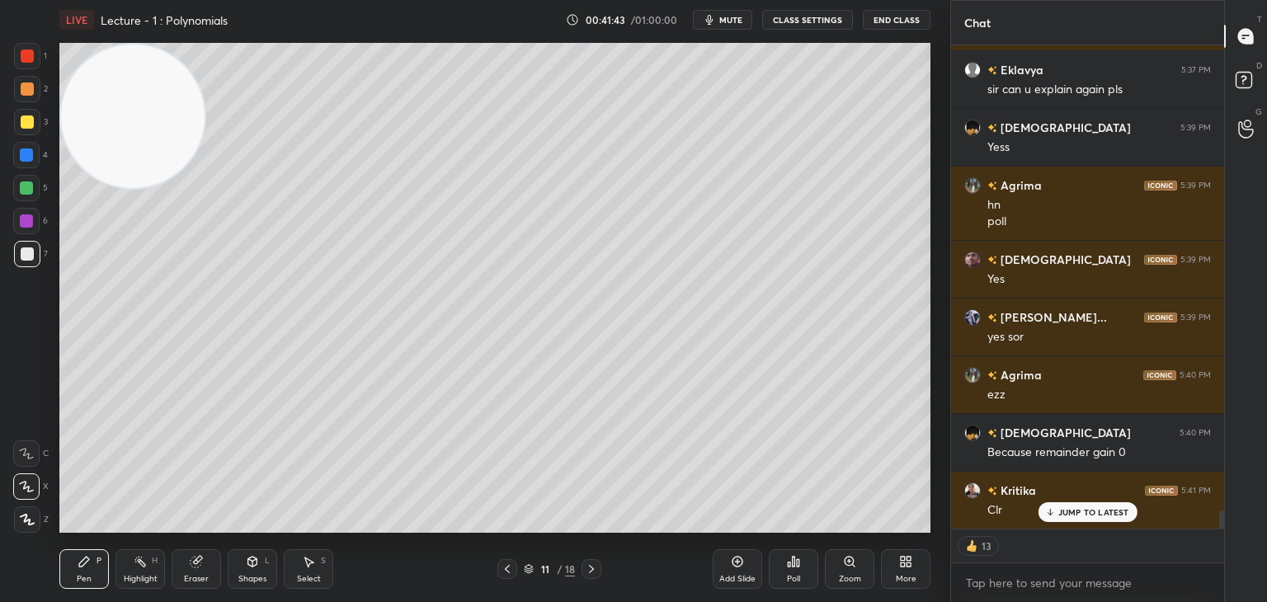
scroll to position [12344, 0]
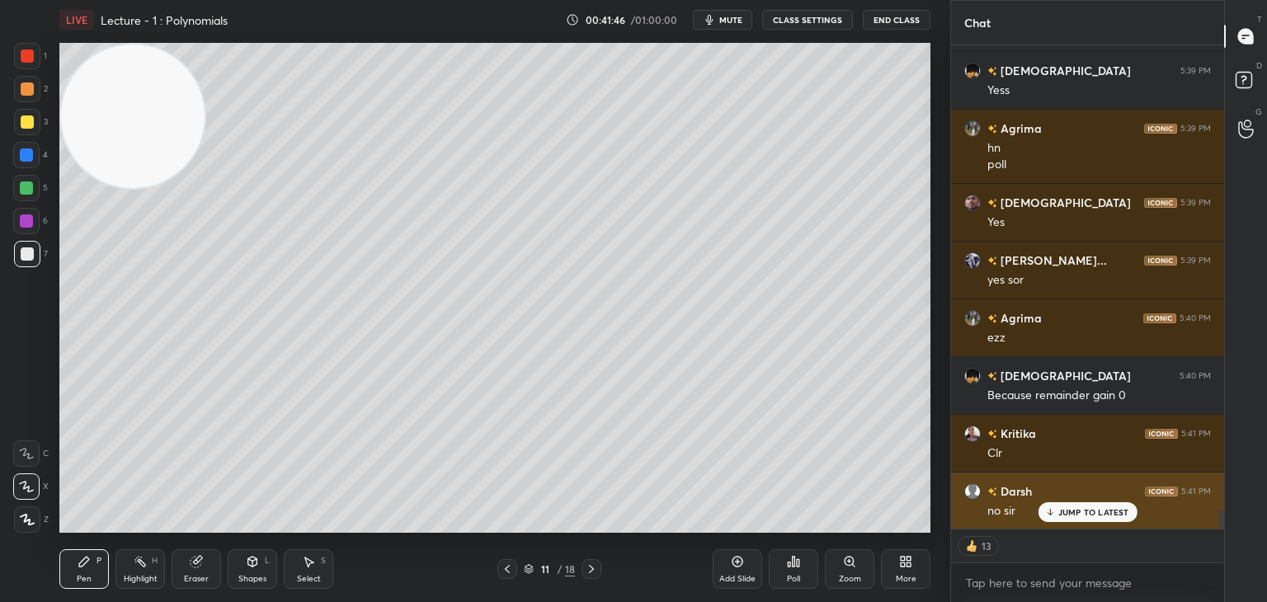
click at [1072, 511] on p "JUMP TO LATEST" at bounding box center [1094, 512] width 71 height 10
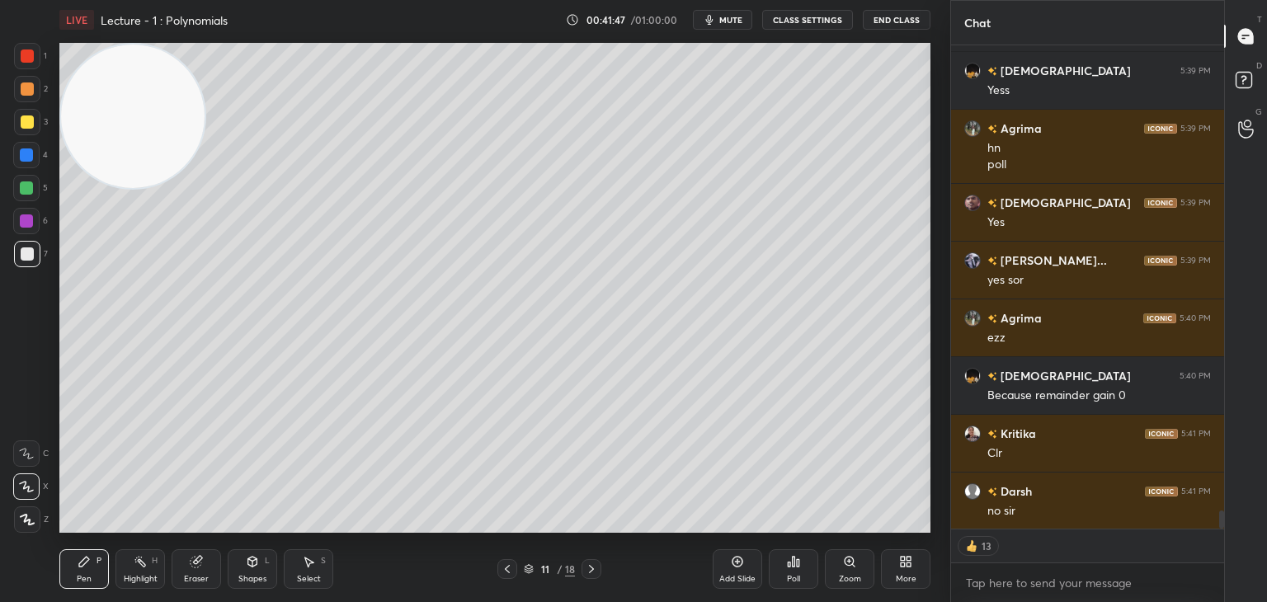
click at [797, 563] on icon at bounding box center [798, 562] width 2 height 7
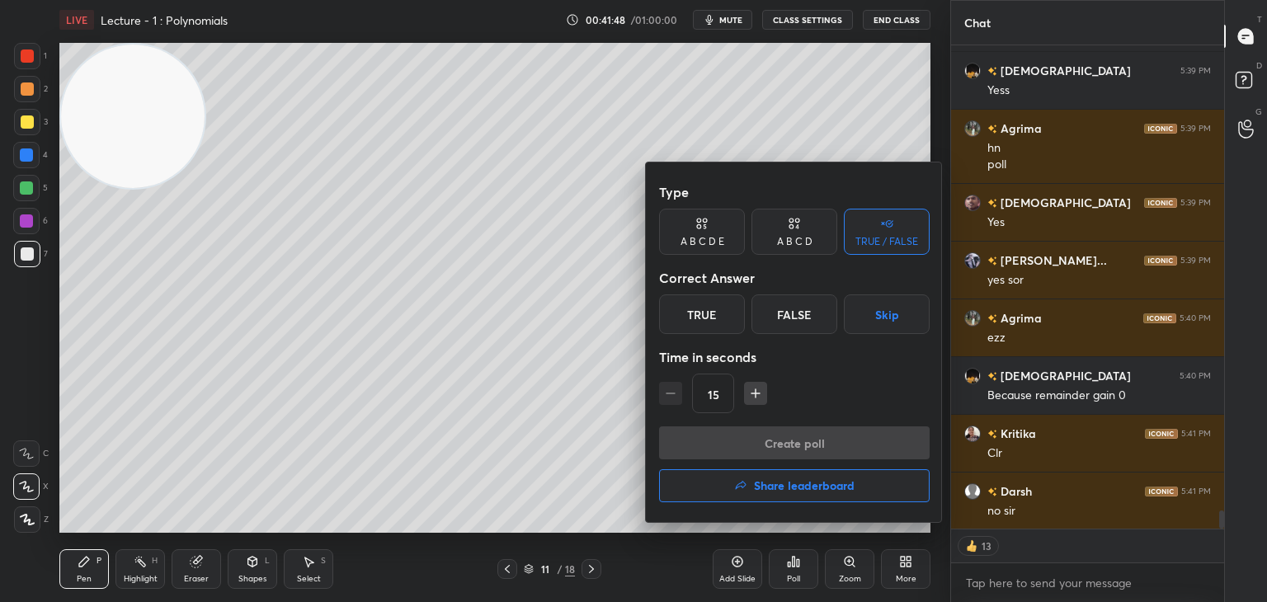
click at [789, 318] on div "False" at bounding box center [795, 315] width 86 height 40
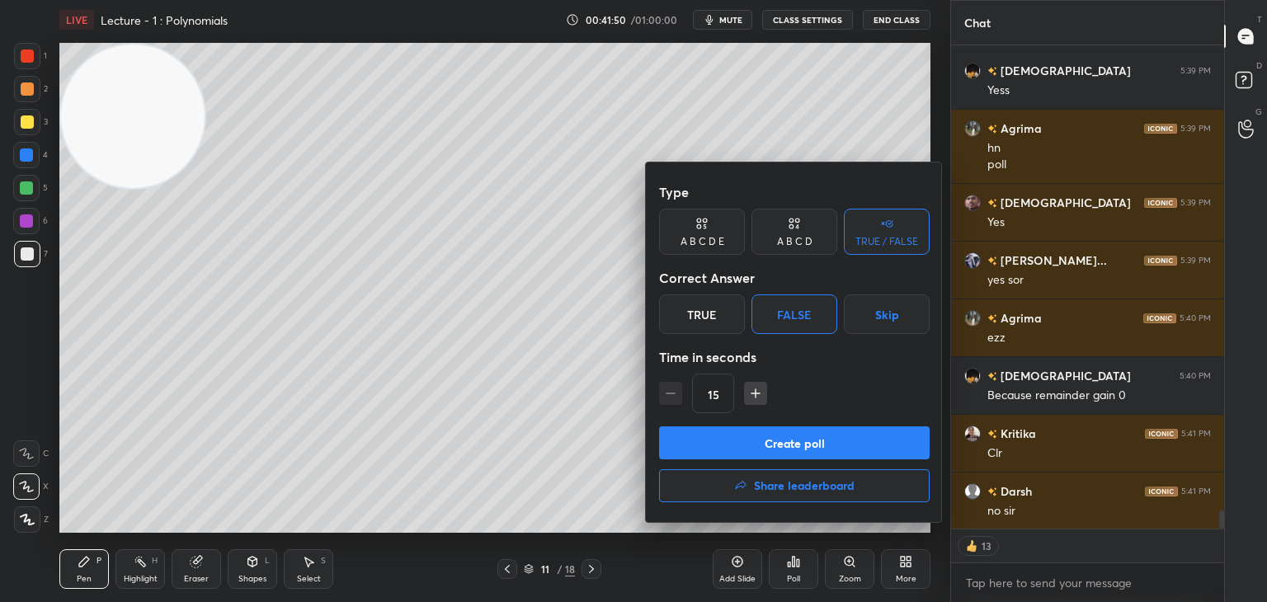
type textarea "x"
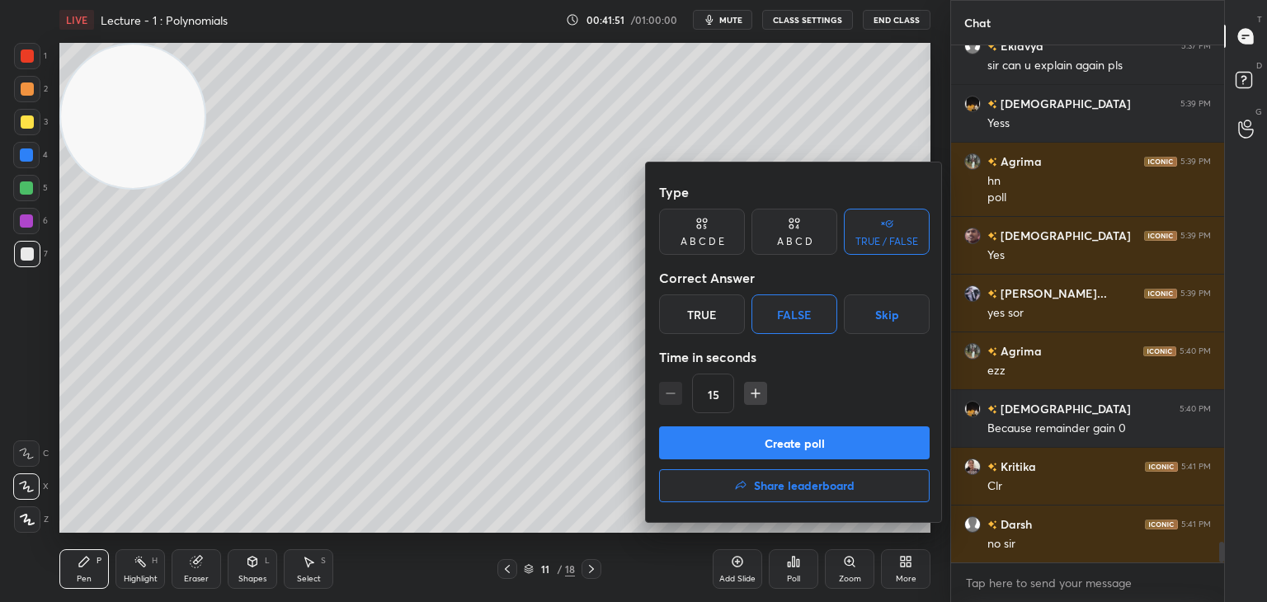
scroll to position [12311, 0]
click at [263, 415] on div at bounding box center [633, 301] width 1267 height 602
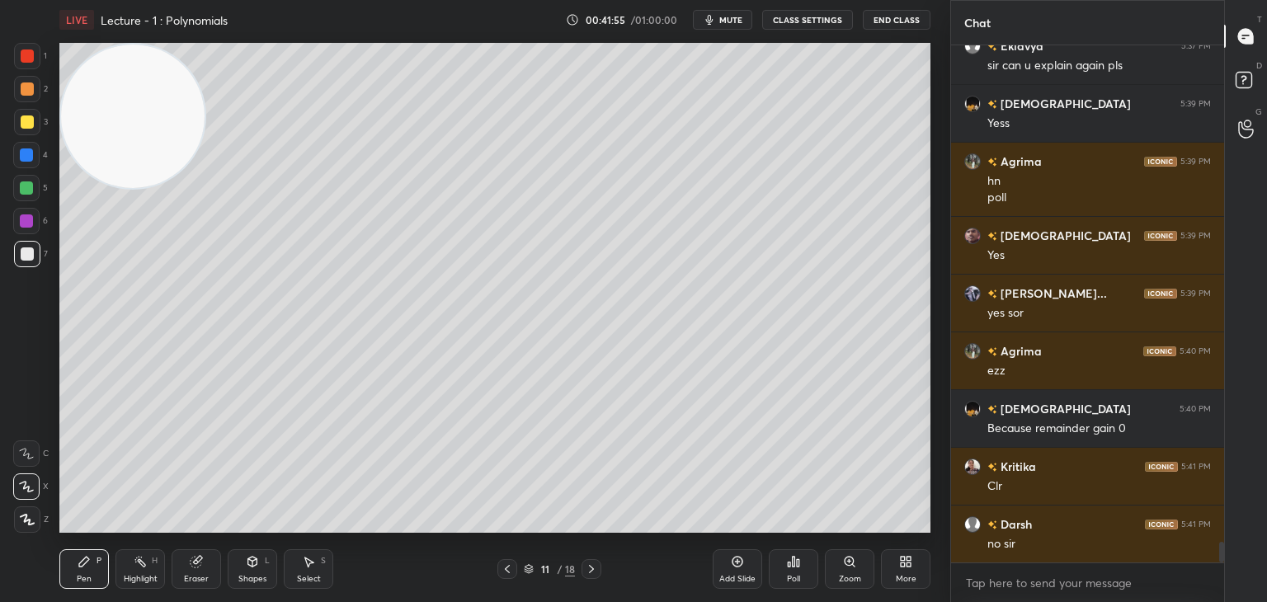
drag, startPoint x: 189, startPoint y: 562, endPoint x: 182, endPoint y: 545, distance: 18.1
click at [186, 563] on div "Eraser" at bounding box center [197, 570] width 50 height 40
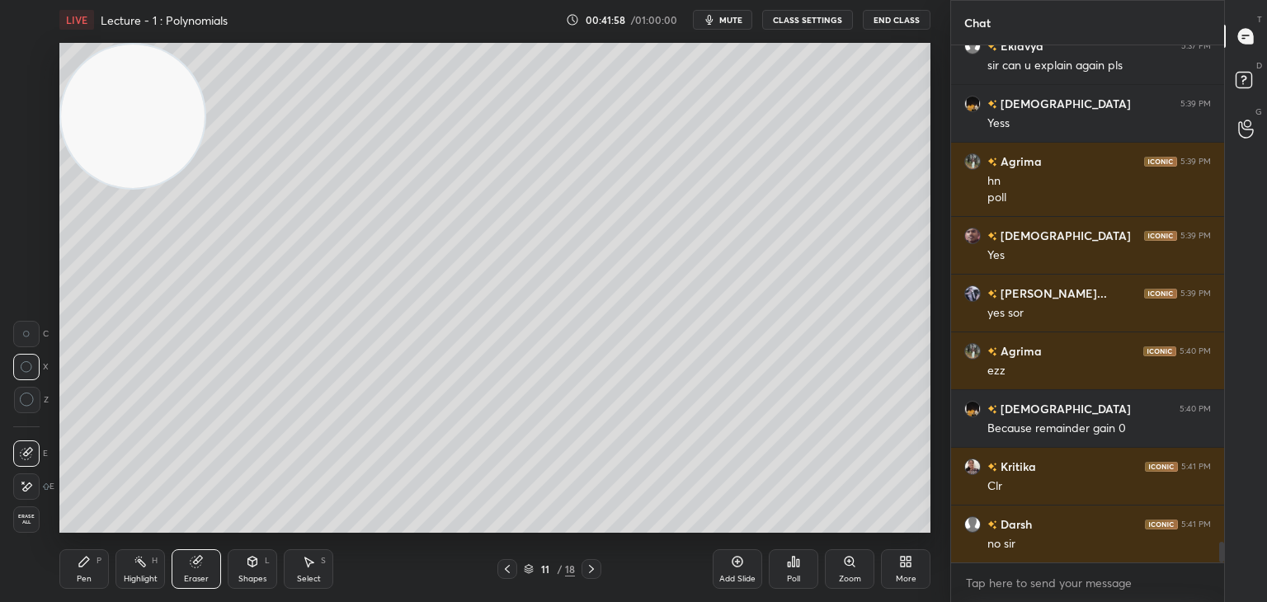
click at [87, 573] on div "Pen P" at bounding box center [84, 570] width 50 height 40
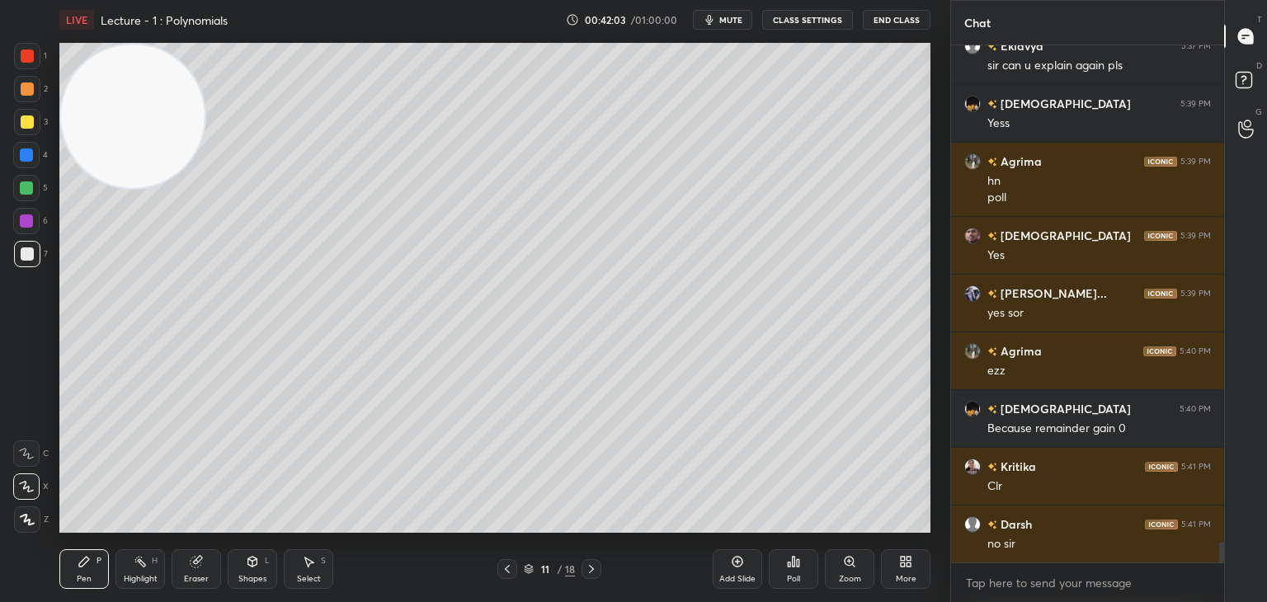
click at [795, 556] on icon at bounding box center [793, 561] width 13 height 13
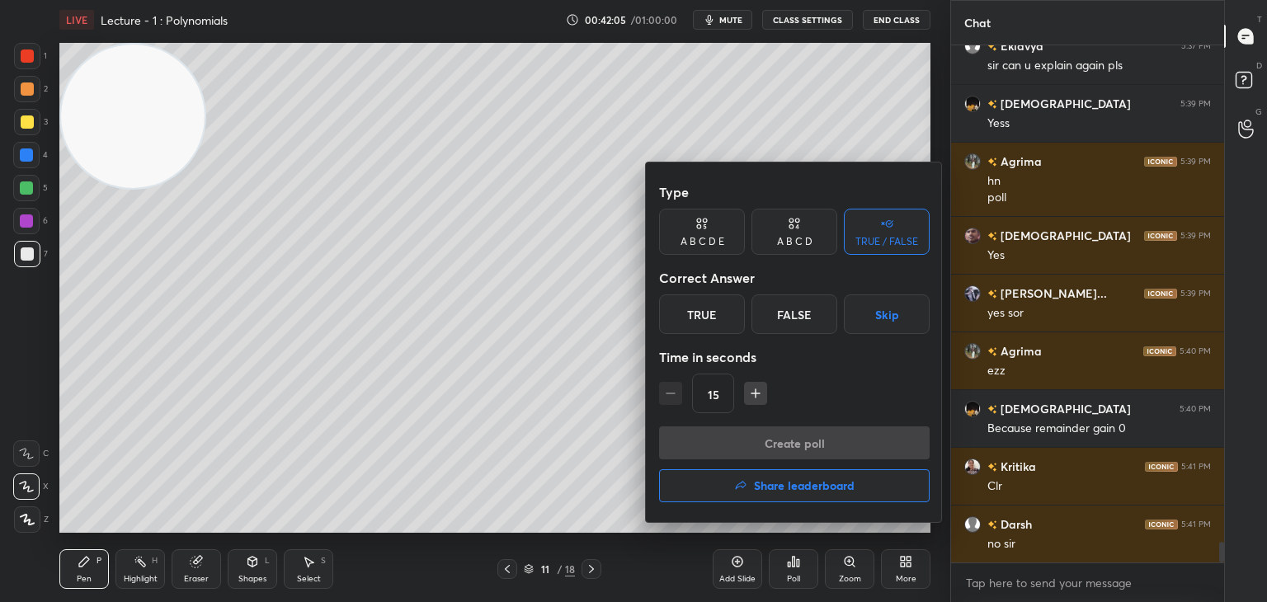
click at [778, 316] on div "False" at bounding box center [795, 315] width 86 height 40
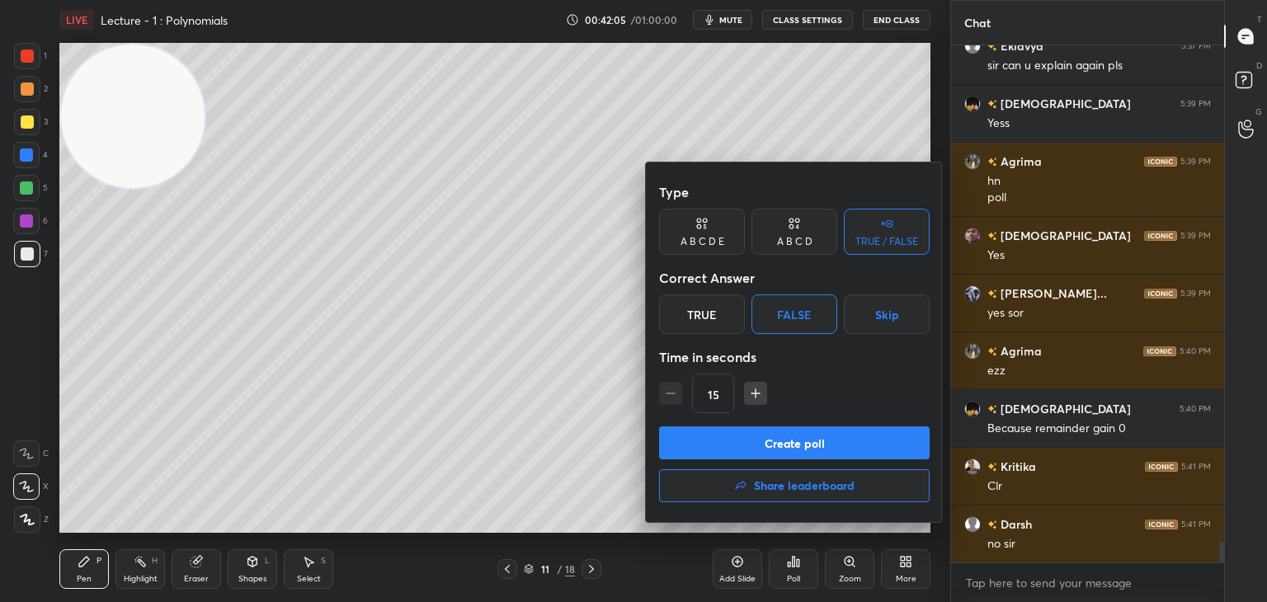
click at [753, 393] on icon "button" at bounding box center [756, 393] width 17 height 17
click at [752, 395] on icon "button" at bounding box center [756, 393] width 17 height 17
click at [753, 396] on icon "button" at bounding box center [756, 393] width 17 height 17
type input "60"
click at [723, 450] on button "Create poll" at bounding box center [794, 443] width 271 height 33
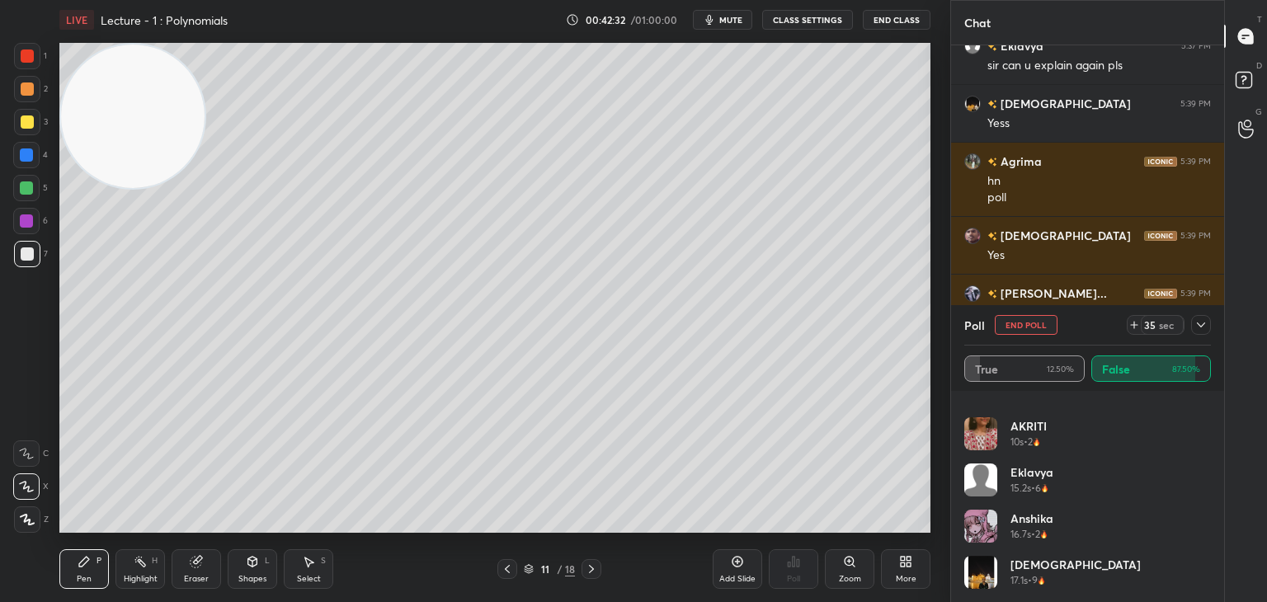
scroll to position [0, 0]
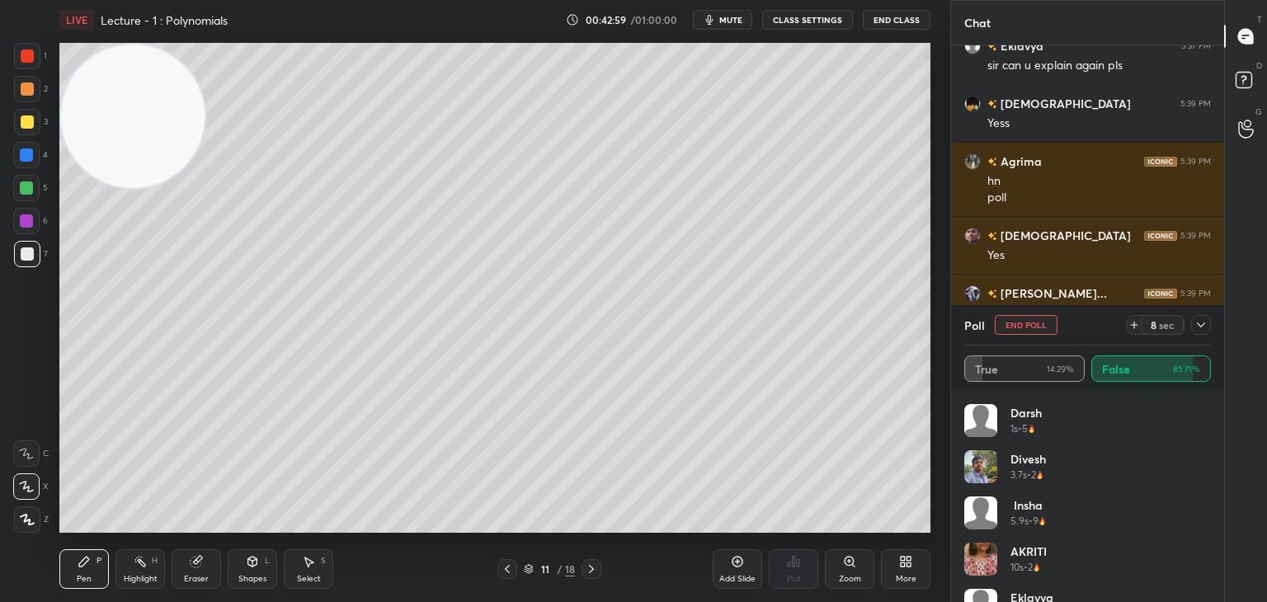
click at [1201, 328] on icon at bounding box center [1201, 325] width 13 height 13
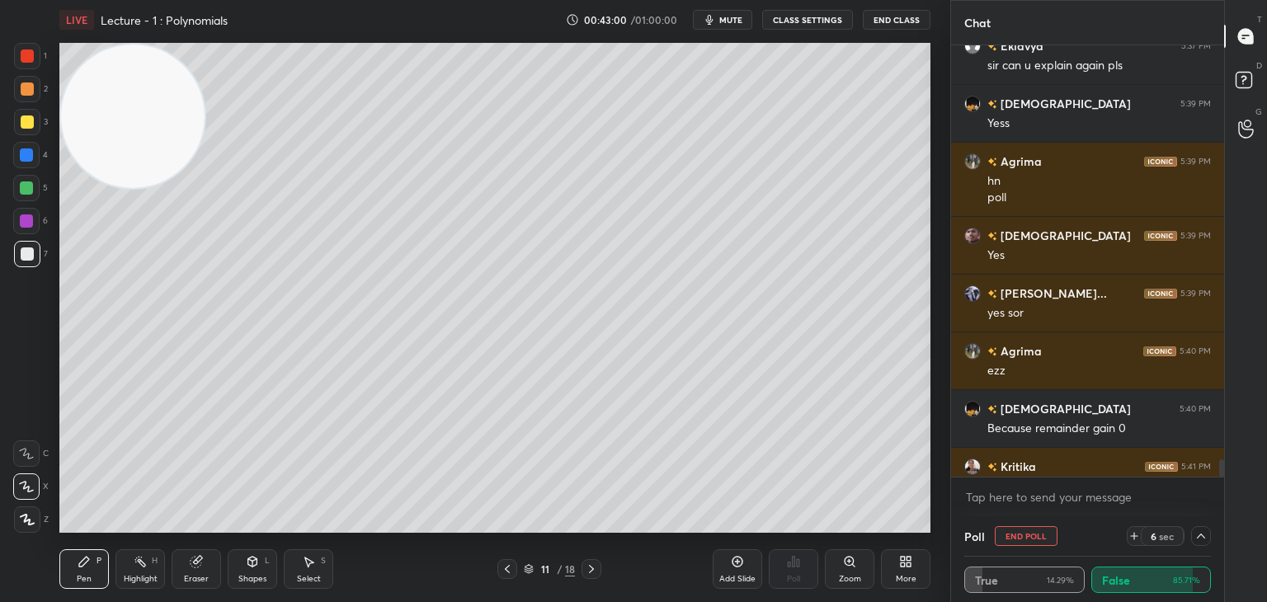
scroll to position [12397, 0]
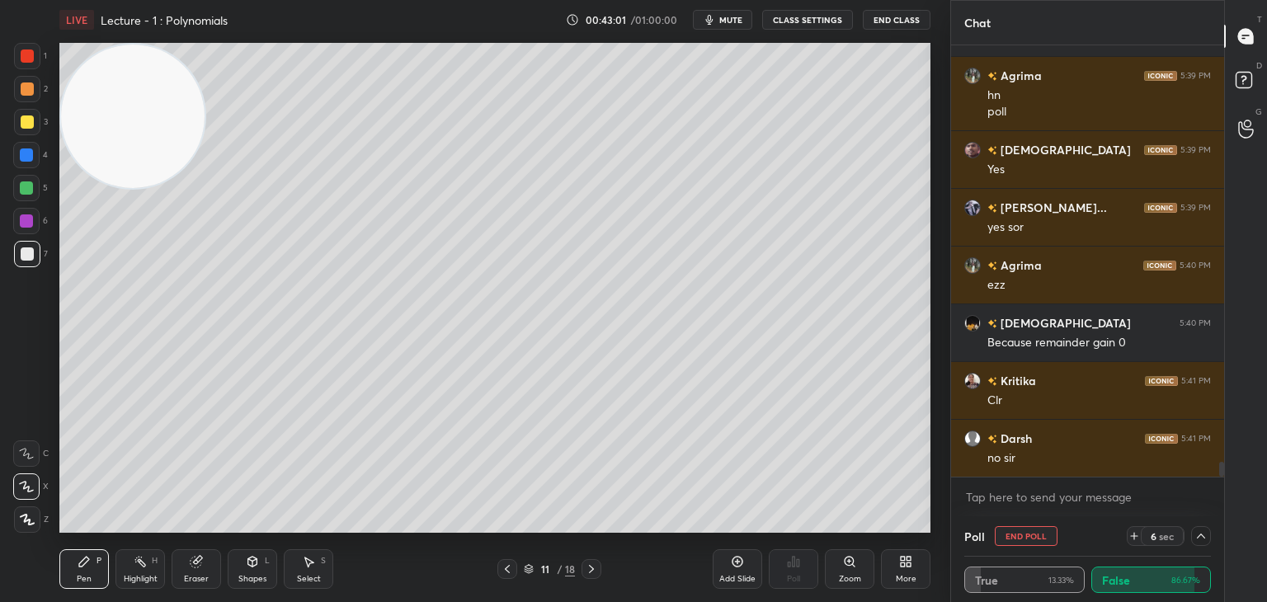
drag, startPoint x: 1224, startPoint y: 461, endPoint x: 1222, endPoint y: 480, distance: 19.1
click at [1225, 482] on div "Chat Eklavya 5:37 PM sir can u explain again pls [PERSON_NAME] 5:39 PM [PERSON_…" at bounding box center [1109, 301] width 317 height 602
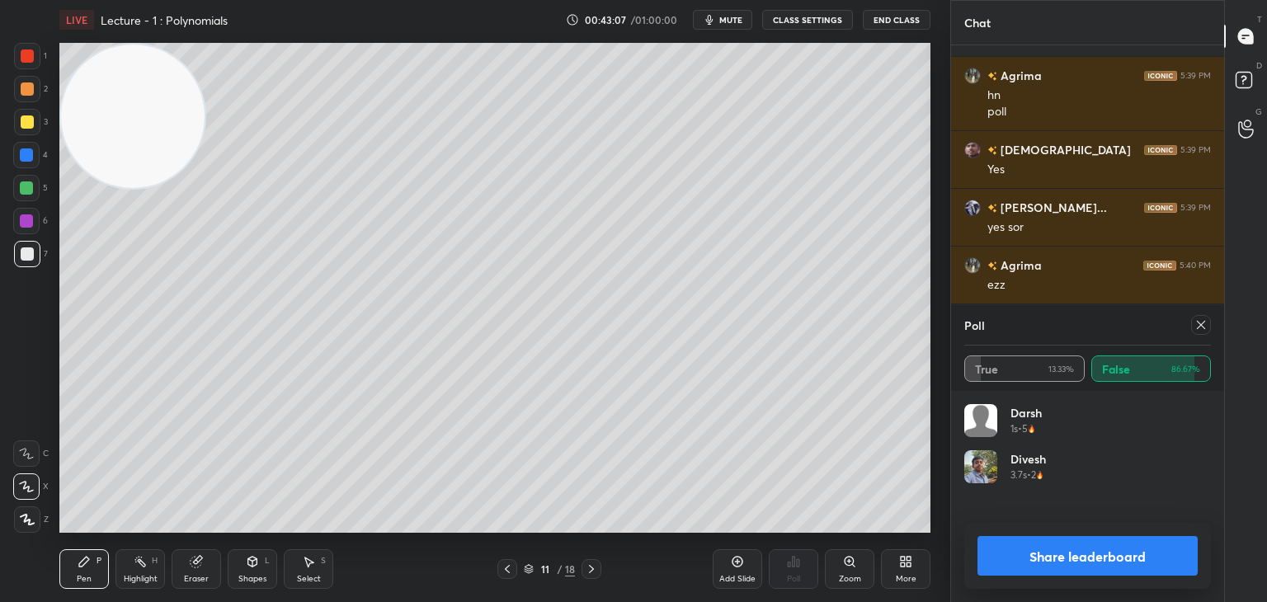
scroll to position [193, 242]
click at [1197, 330] on icon at bounding box center [1201, 325] width 13 height 13
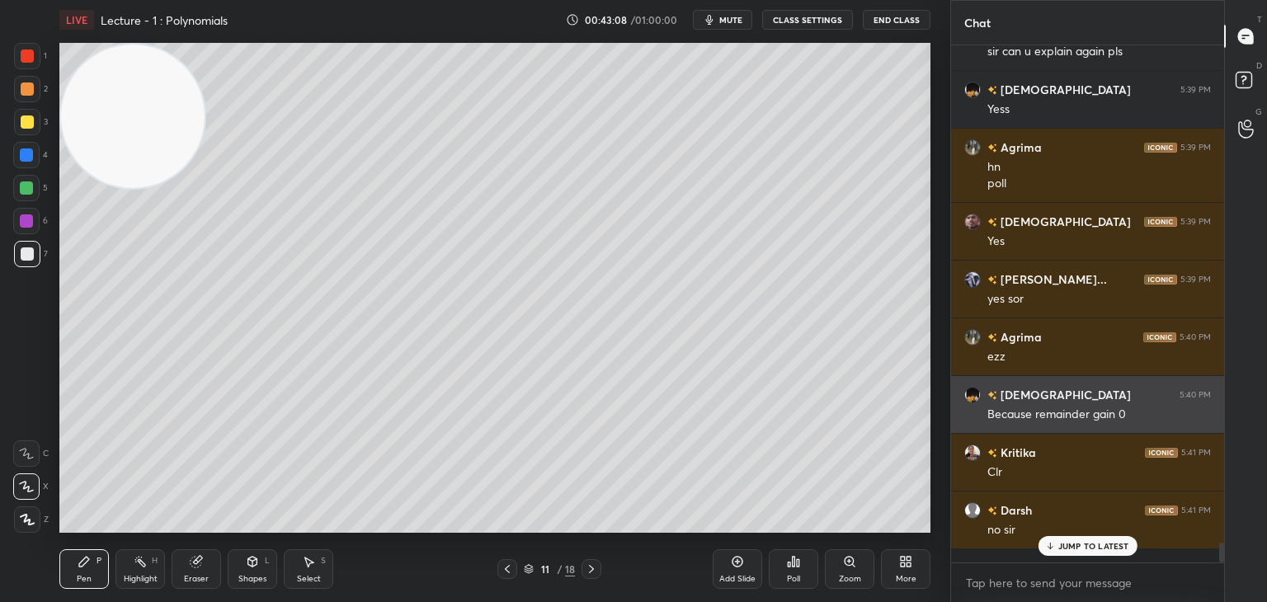
scroll to position [504, 268]
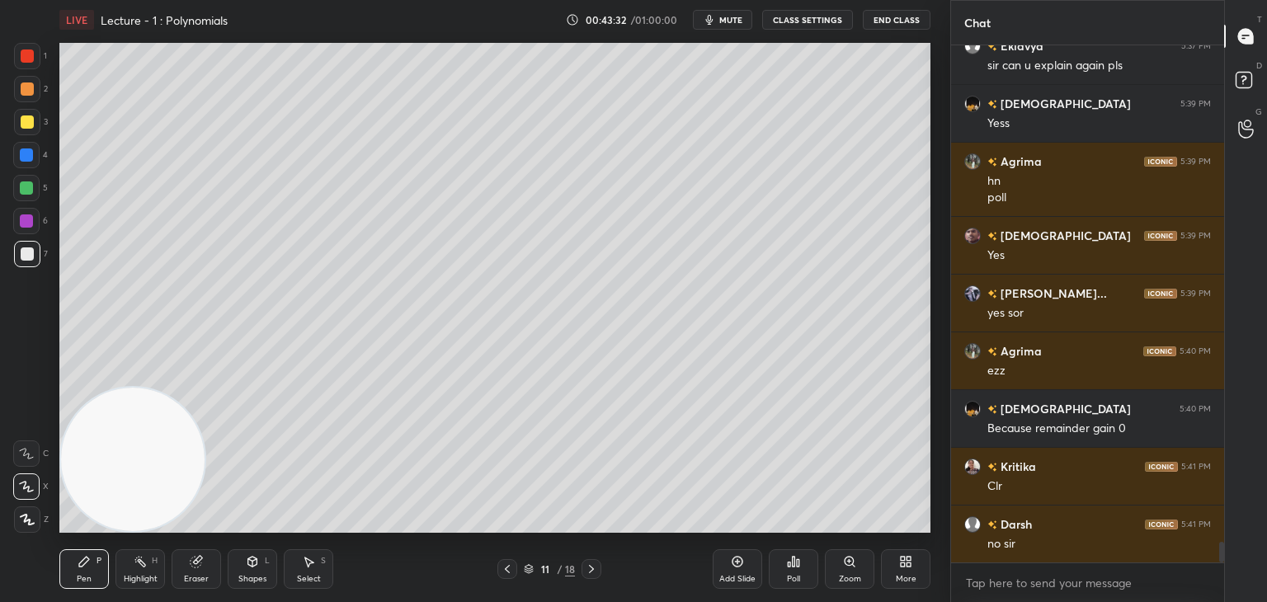
drag, startPoint x: 152, startPoint y: 143, endPoint x: 67, endPoint y: 601, distance: 465.8
click at [67, 601] on div "LIVE Lecture - 1 : Polynomials 00:43:32 / 01:00:00 mute CLASS SETTINGS End Clas…" at bounding box center [495, 301] width 885 height 602
click at [589, 568] on icon at bounding box center [591, 569] width 13 height 13
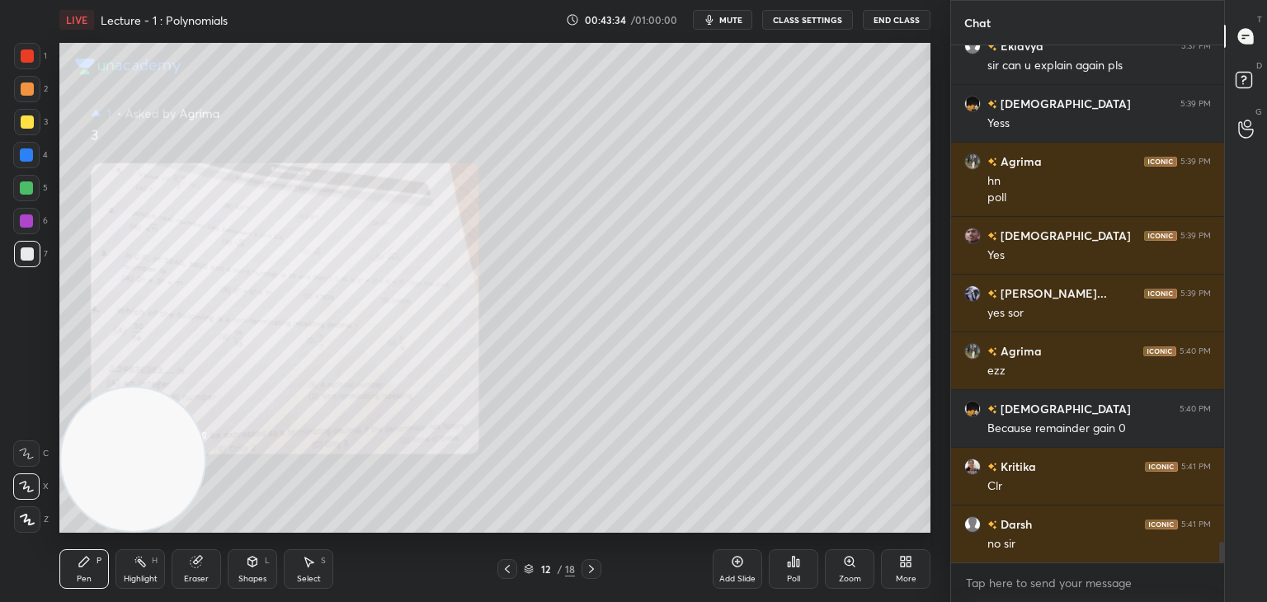
click at [502, 569] on icon at bounding box center [507, 569] width 13 height 13
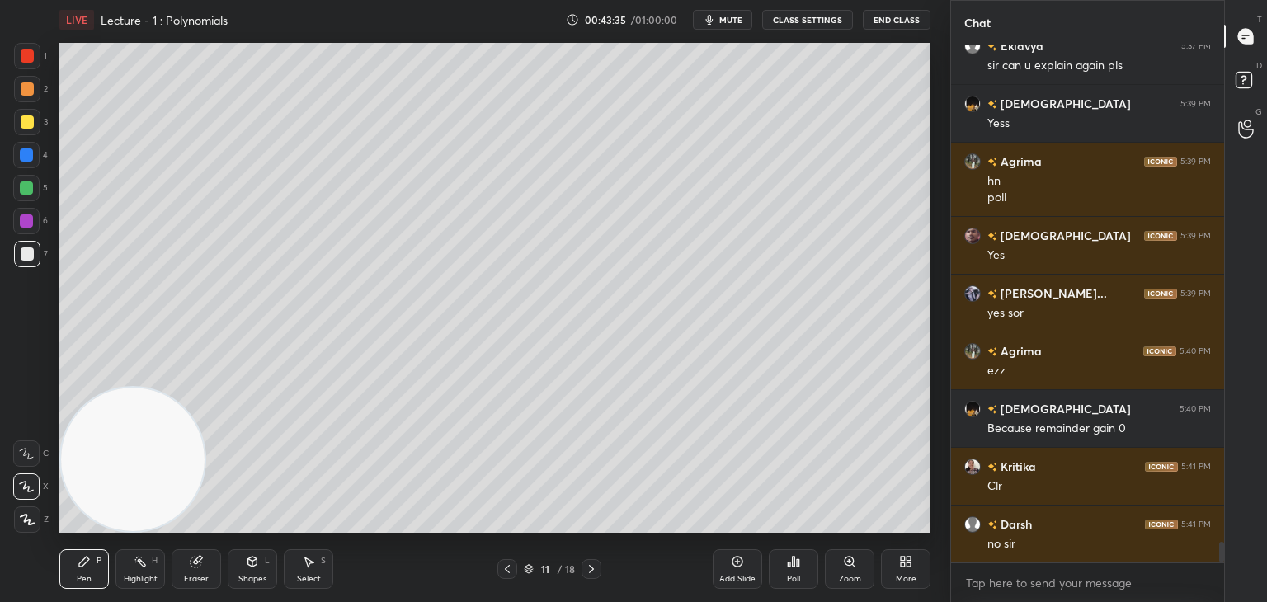
drag, startPoint x: 732, startPoint y: 567, endPoint x: 718, endPoint y: 569, distance: 14.1
click at [729, 567] on div "Add Slide" at bounding box center [738, 570] width 50 height 40
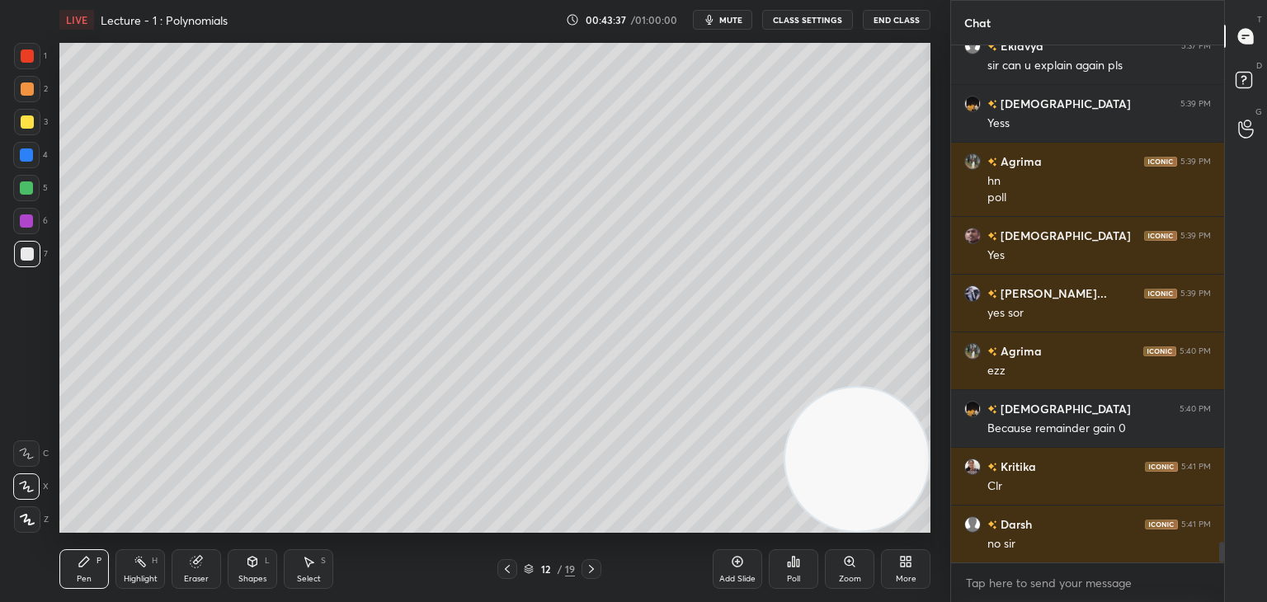
drag, startPoint x: 169, startPoint y: 427, endPoint x: 828, endPoint y: 456, distance: 659.9
click at [972, 470] on div "1 2 3 4 5 6 7 C X Z C X Z E E Erase all H H LIVE Lecture - 1 : Polynomials 00:4…" at bounding box center [633, 301] width 1267 height 602
drag, startPoint x: 30, startPoint y: 83, endPoint x: 51, endPoint y: 75, distance: 23.0
click at [26, 84] on div at bounding box center [27, 89] width 13 height 13
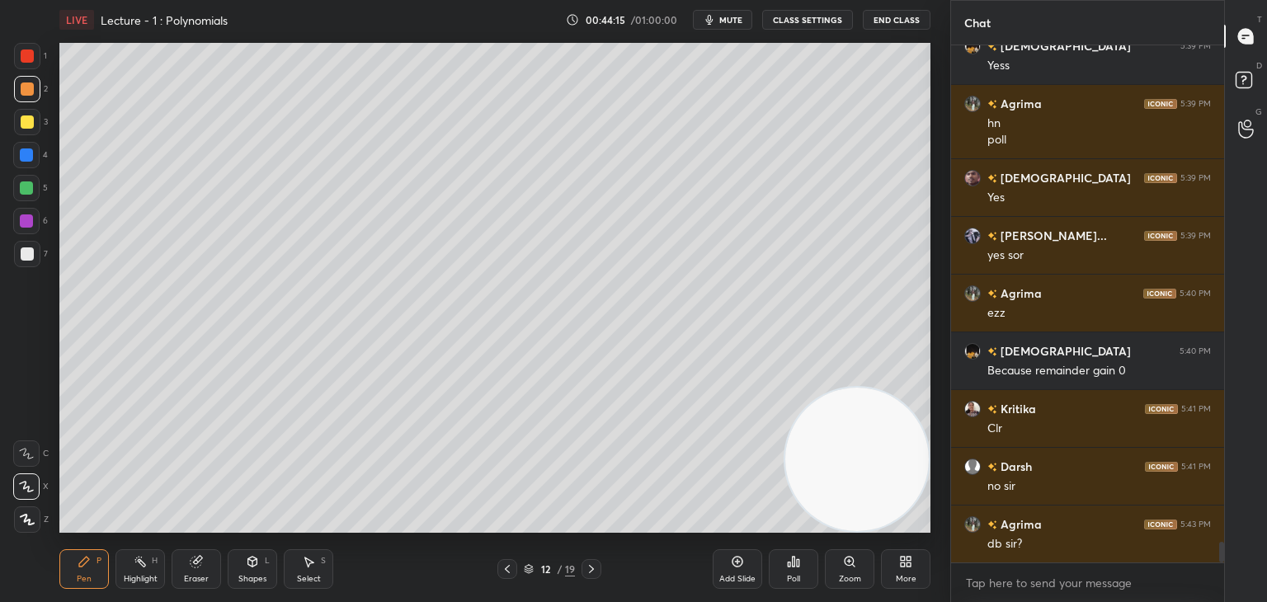
click at [201, 566] on icon at bounding box center [196, 561] width 13 height 13
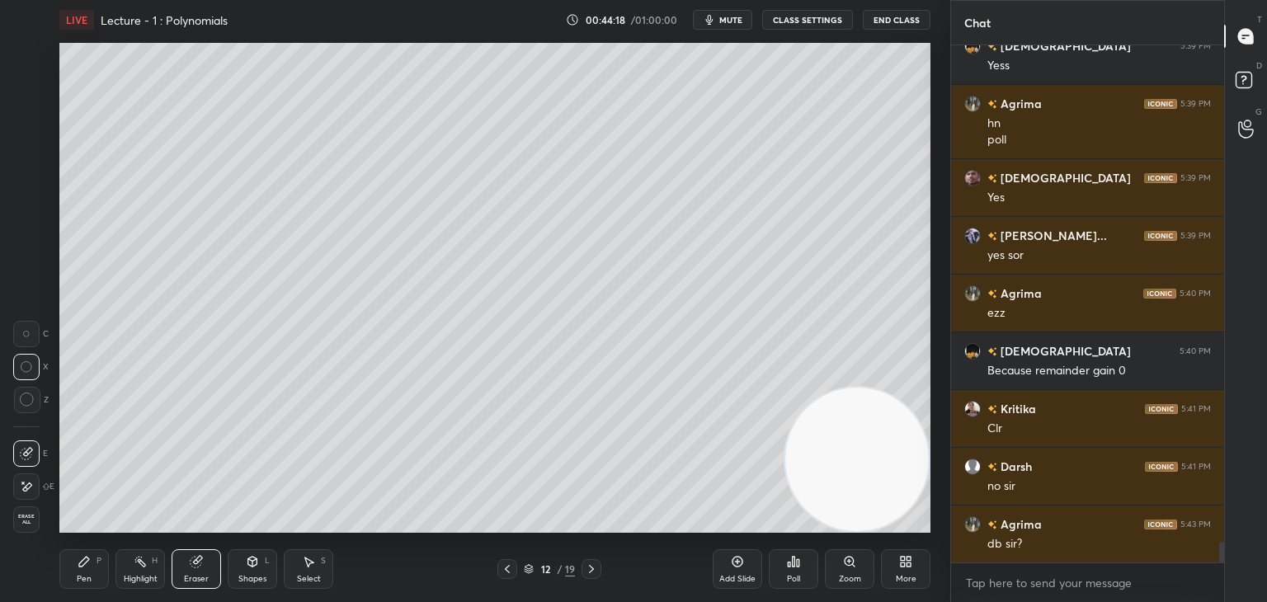
click at [92, 567] on div "Pen P" at bounding box center [84, 570] width 50 height 40
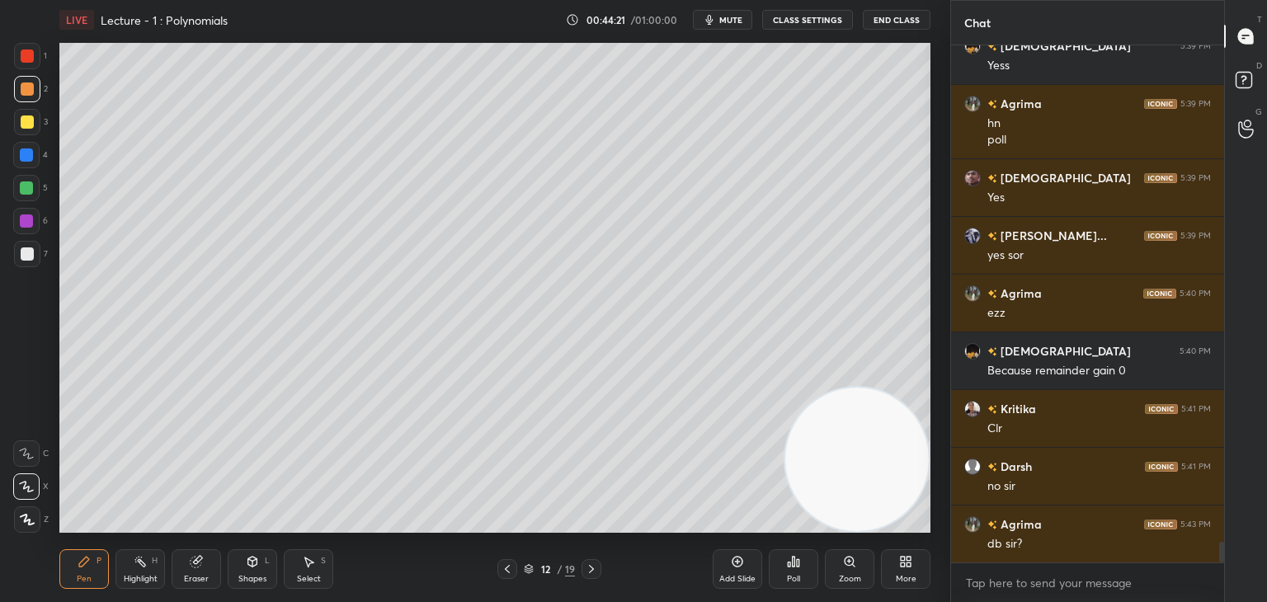
click at [248, 567] on icon at bounding box center [252, 561] width 13 height 13
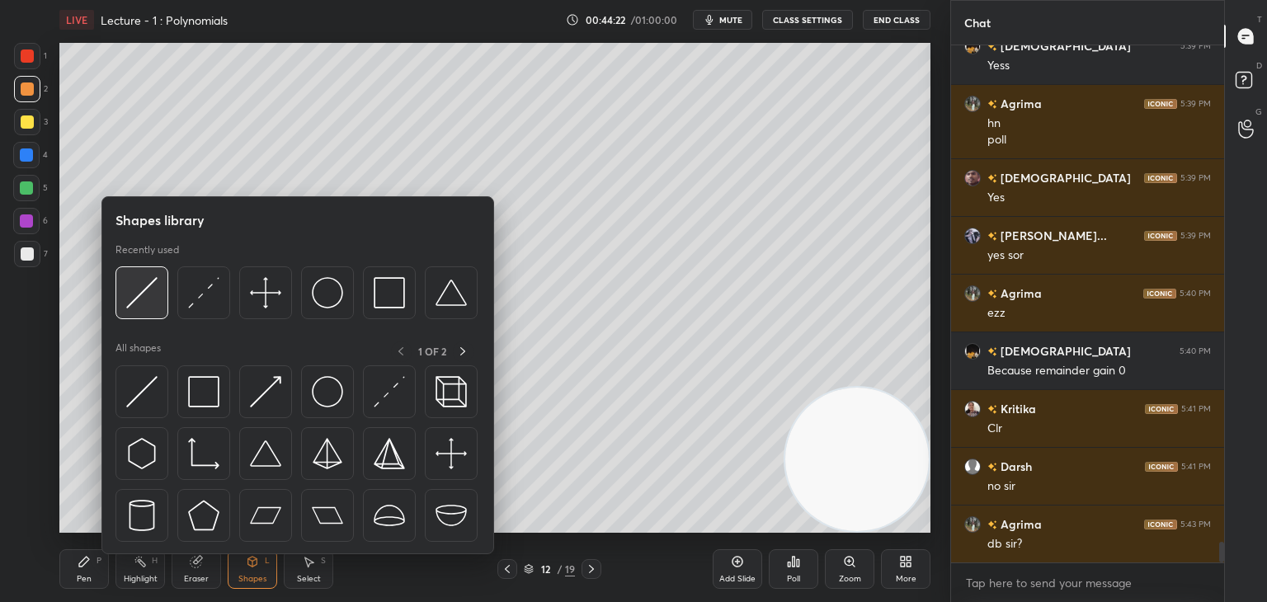
click at [149, 305] on img at bounding box center [141, 292] width 31 height 31
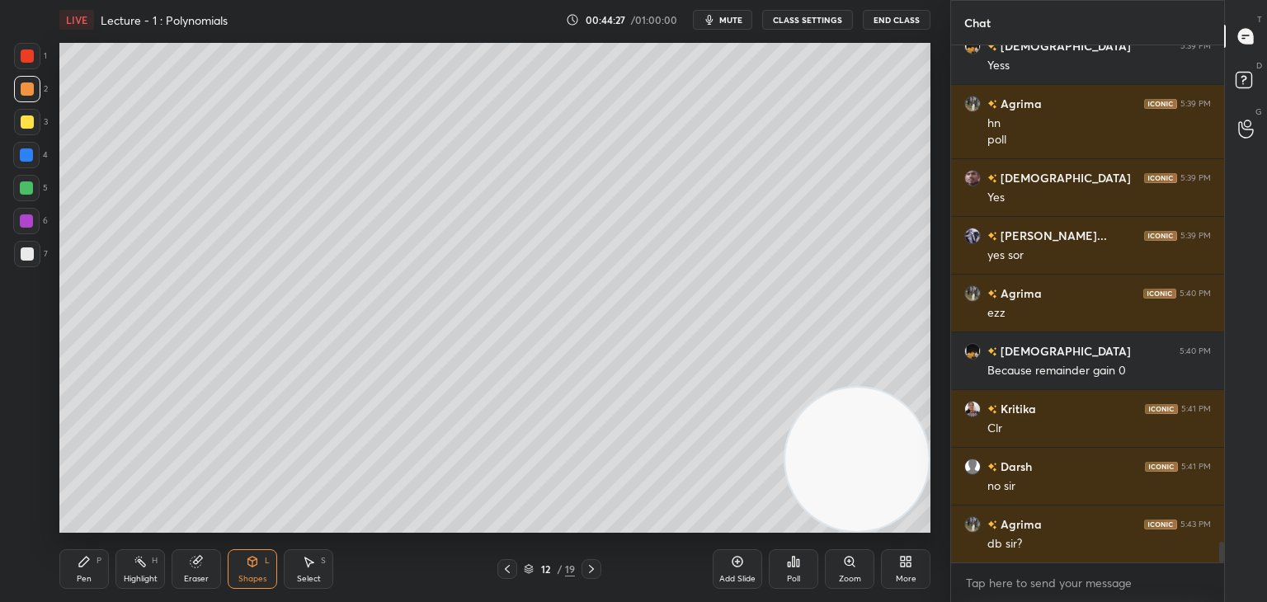
scroll to position [12427, 0]
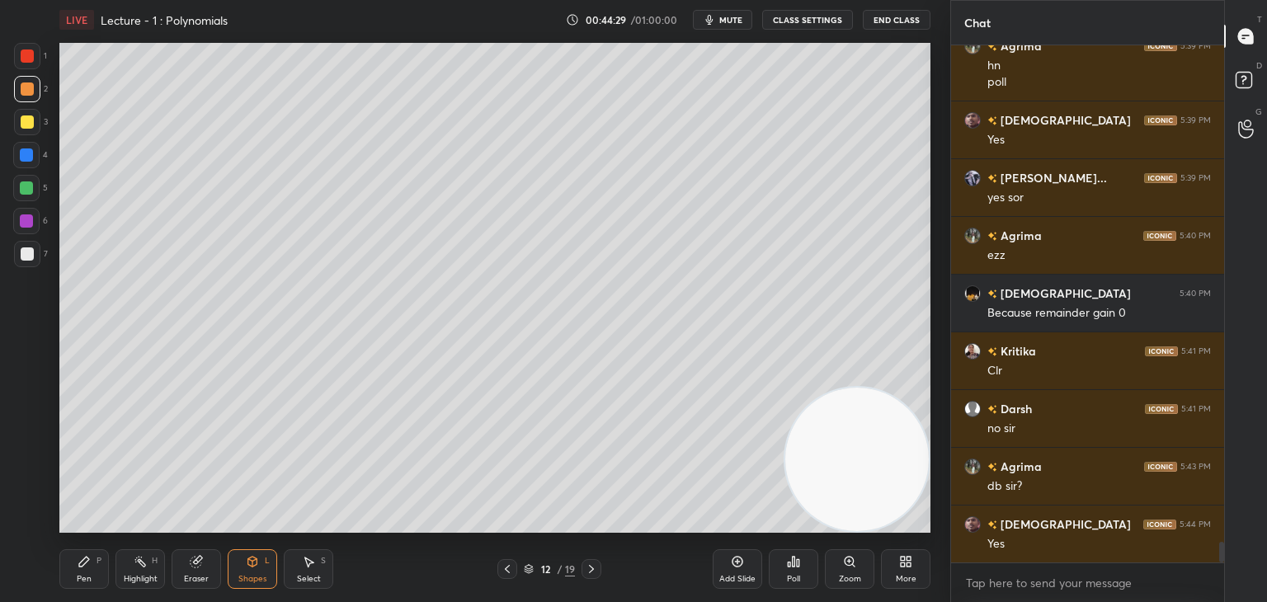
click at [28, 186] on div at bounding box center [26, 188] width 13 height 13
click at [78, 563] on icon at bounding box center [84, 561] width 13 height 13
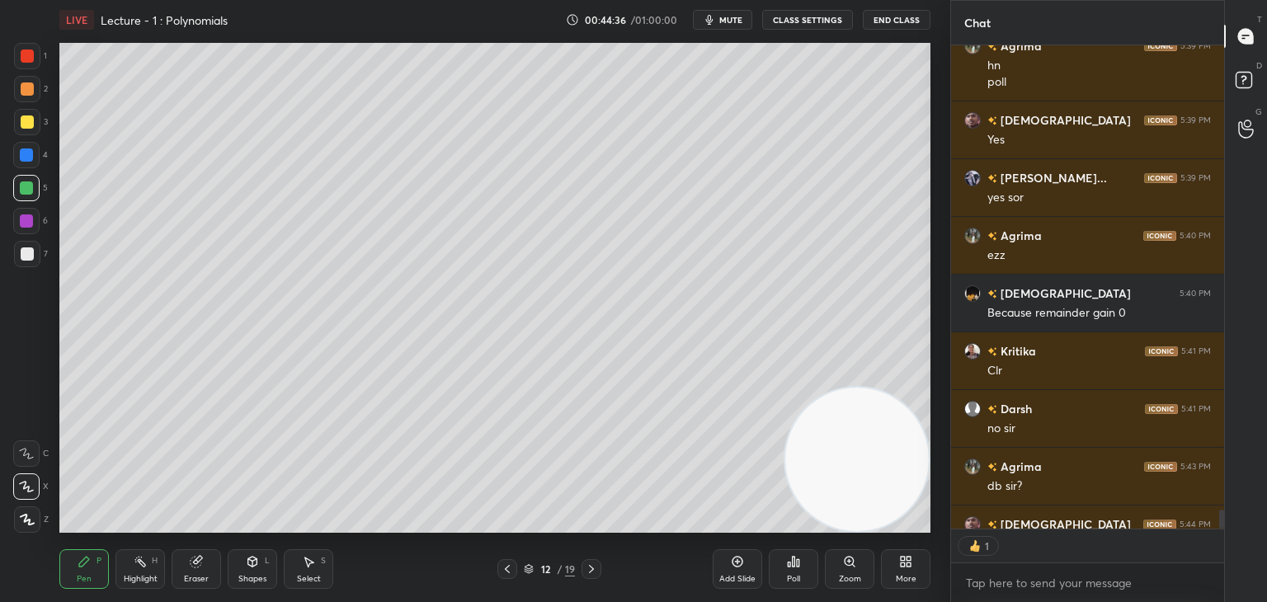
drag, startPoint x: 32, startPoint y: 222, endPoint x: 57, endPoint y: 210, distance: 27.7
click at [30, 222] on div at bounding box center [26, 221] width 13 height 13
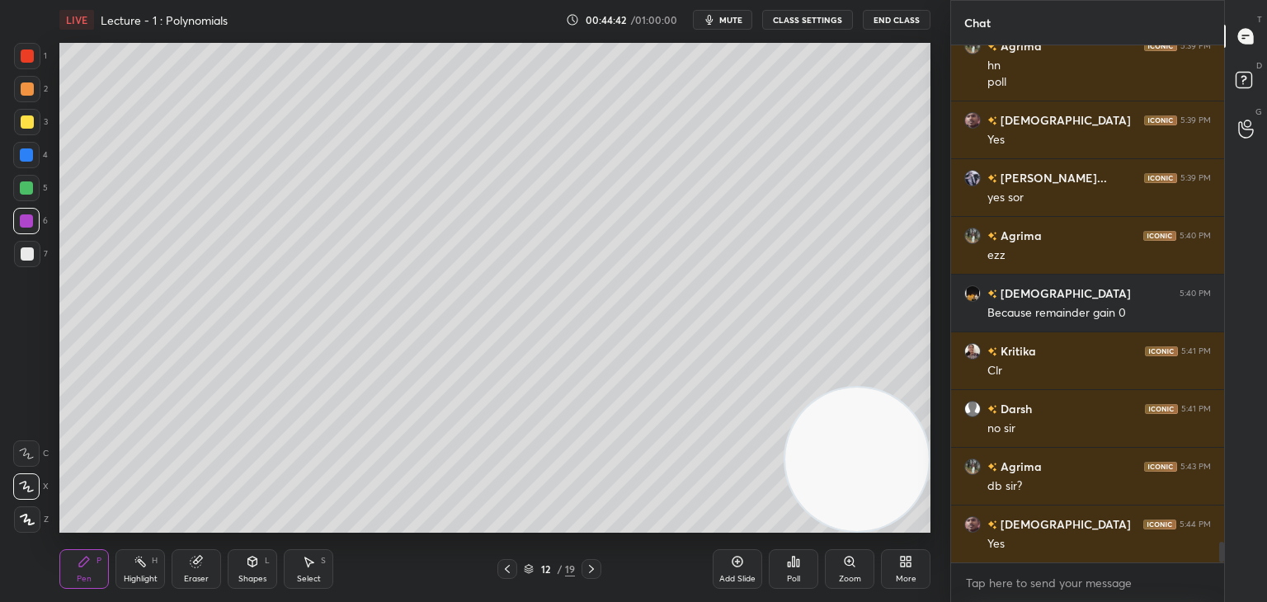
scroll to position [12427, 0]
click at [196, 566] on icon at bounding box center [196, 561] width 13 height 13
click at [87, 562] on div "Pen P" at bounding box center [84, 570] width 50 height 40
click at [36, 155] on div "4" at bounding box center [30, 155] width 35 height 26
drag, startPoint x: 26, startPoint y: 258, endPoint x: 54, endPoint y: 229, distance: 40.9
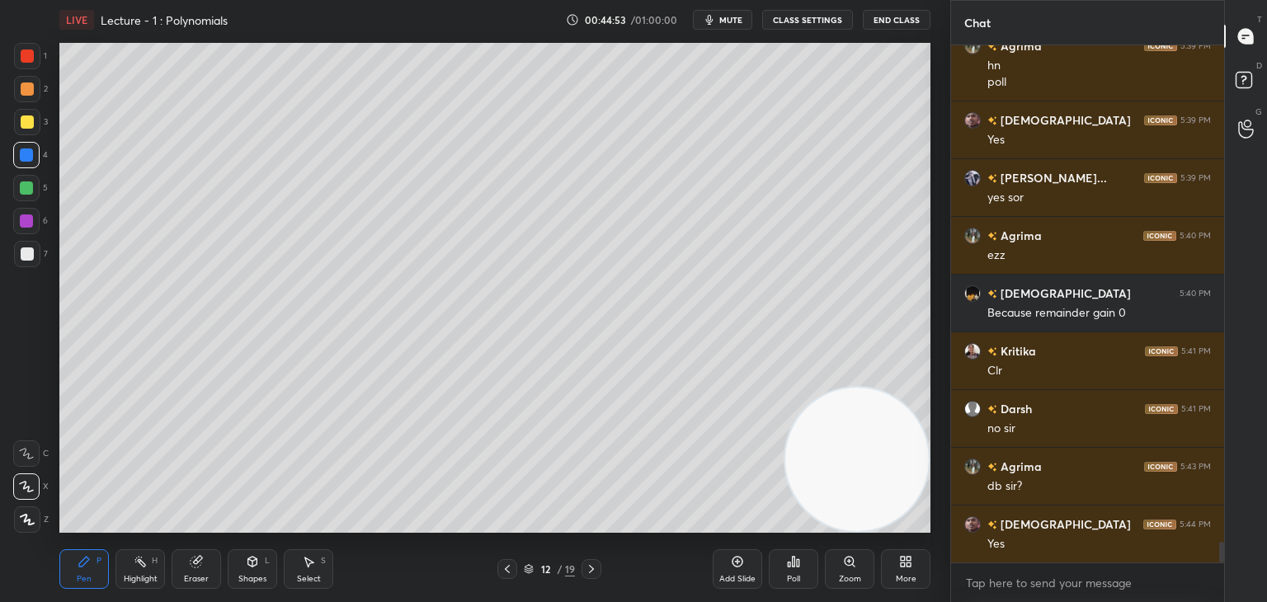
click at [26, 258] on div at bounding box center [27, 254] width 13 height 13
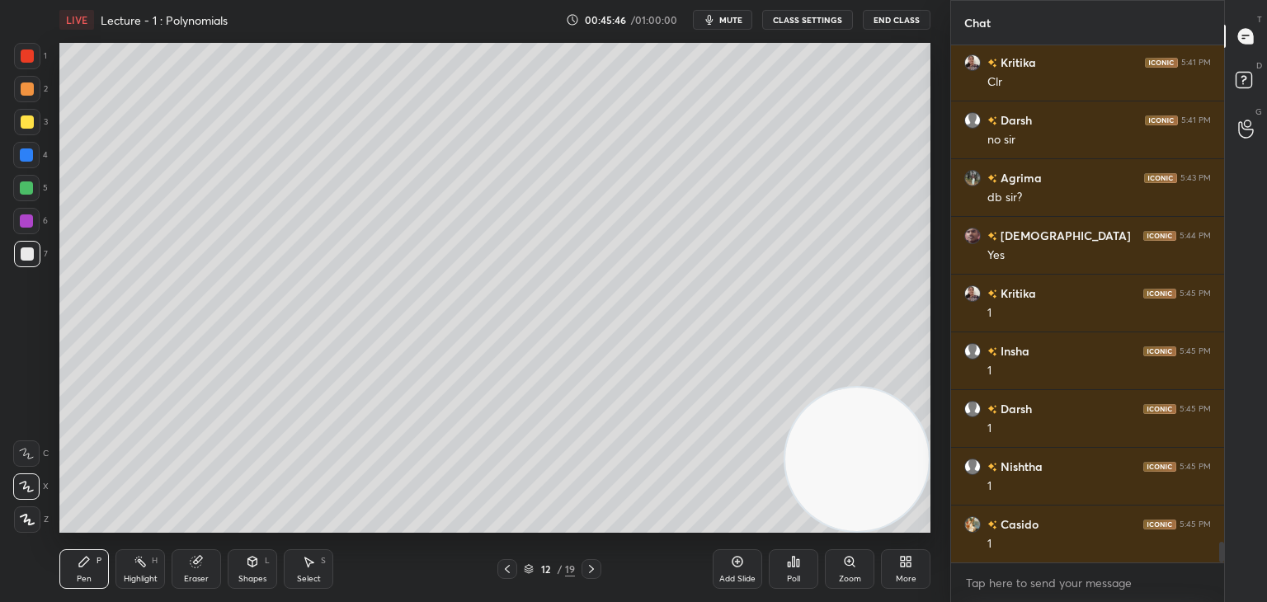
scroll to position [479, 268]
click at [31, 124] on div at bounding box center [27, 122] width 13 height 13
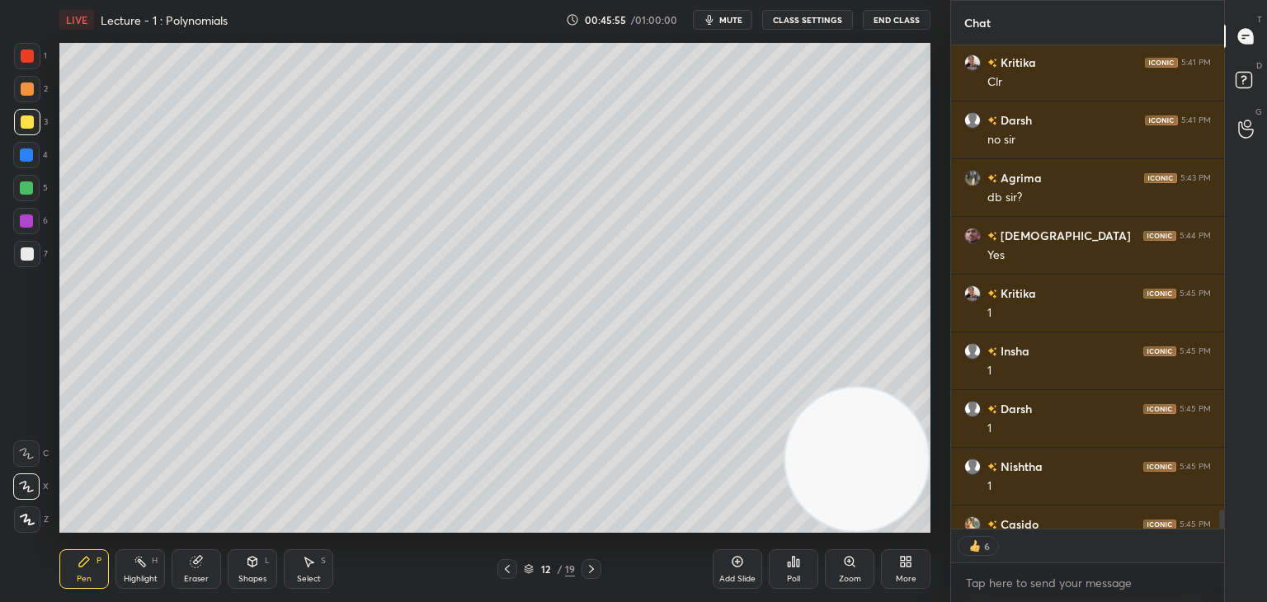
click at [30, 255] on div at bounding box center [27, 254] width 13 height 13
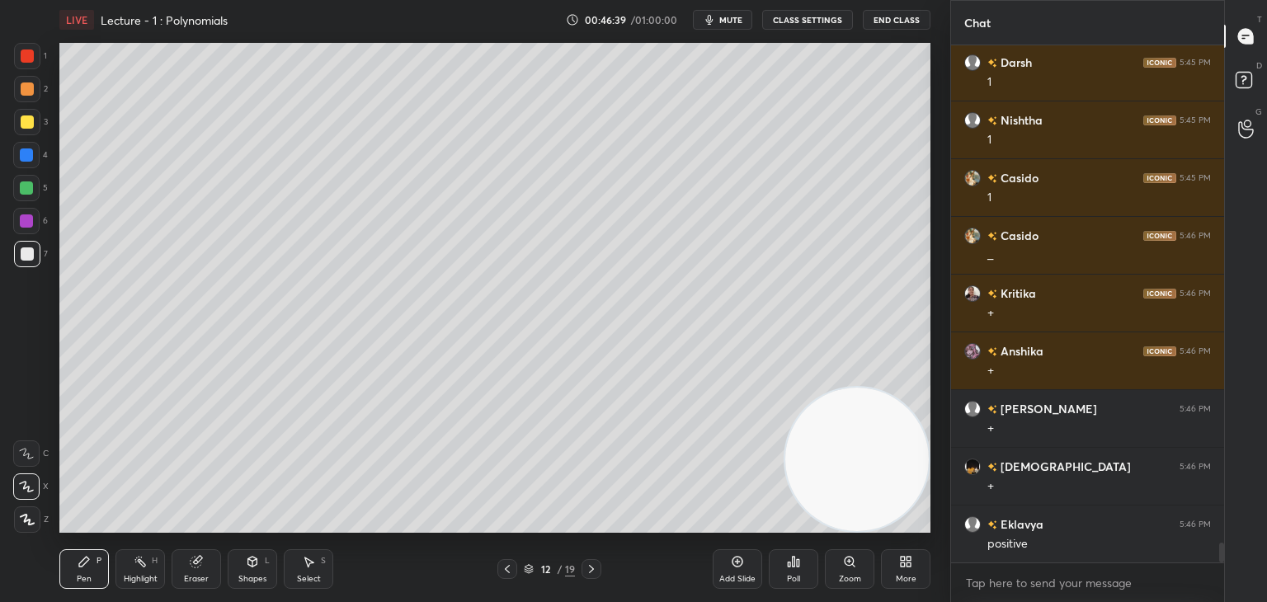
scroll to position [13120, 0]
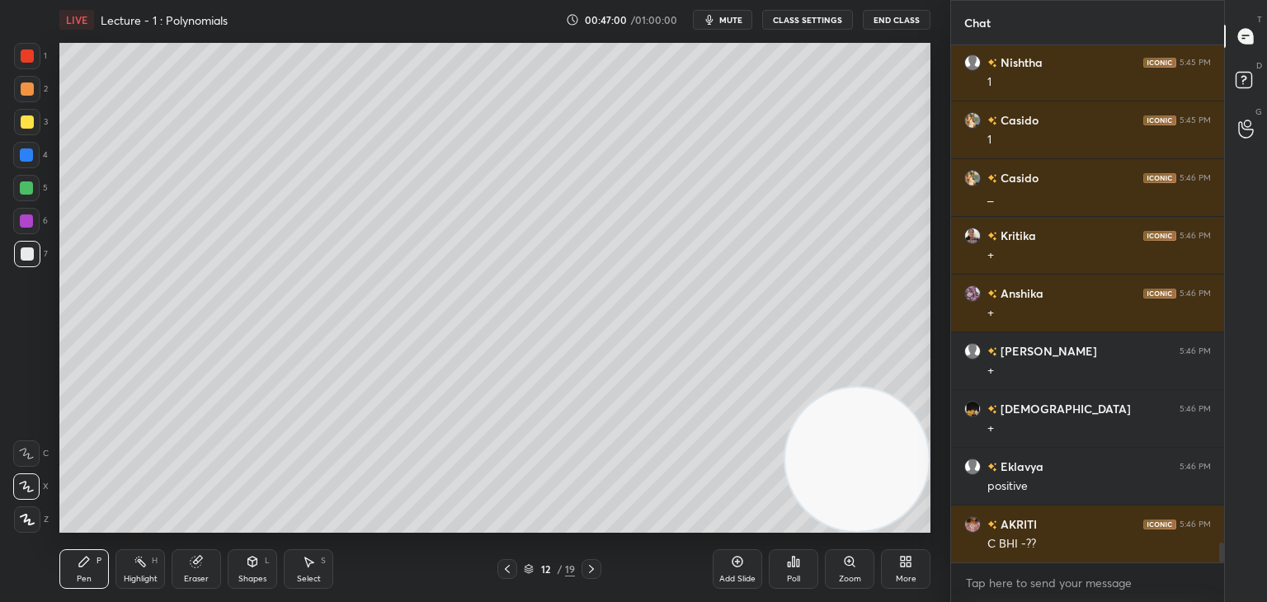
drag, startPoint x: 25, startPoint y: 186, endPoint x: 55, endPoint y: 219, distance: 45.6
click at [27, 186] on div at bounding box center [26, 188] width 13 height 13
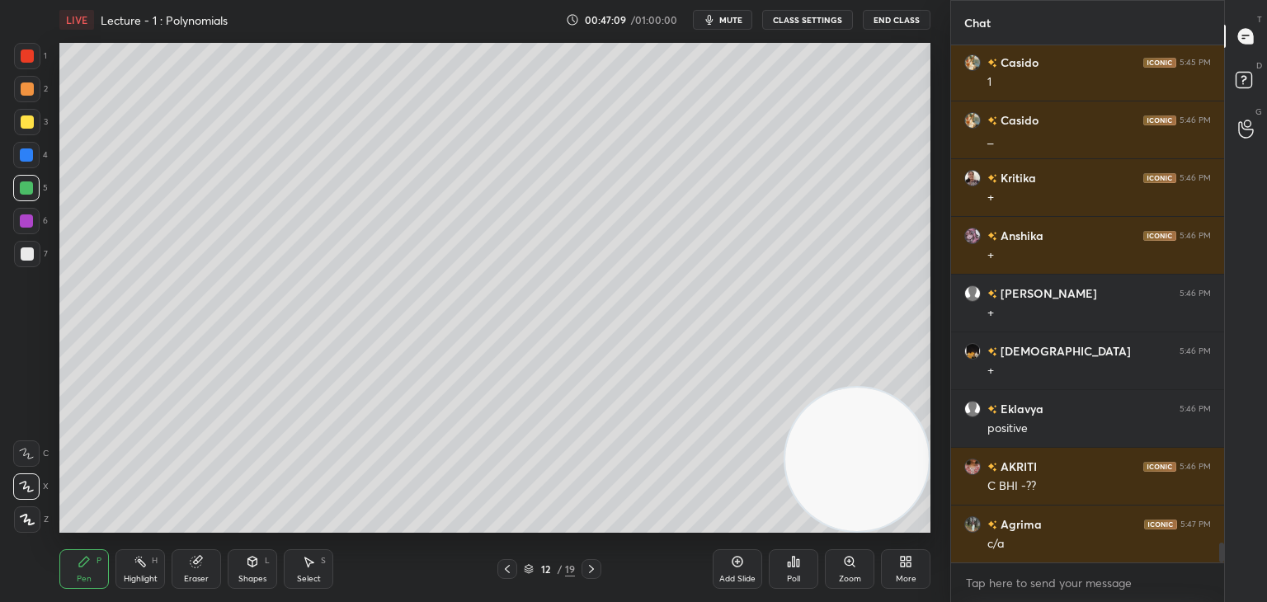
click at [38, 240] on div "6" at bounding box center [30, 224] width 35 height 33
click at [19, 258] on div "1 2 3 4 5 6 7 C X Z C X Z E E Erase all H H" at bounding box center [26, 288] width 53 height 490
click at [33, 258] on div at bounding box center [27, 254] width 26 height 26
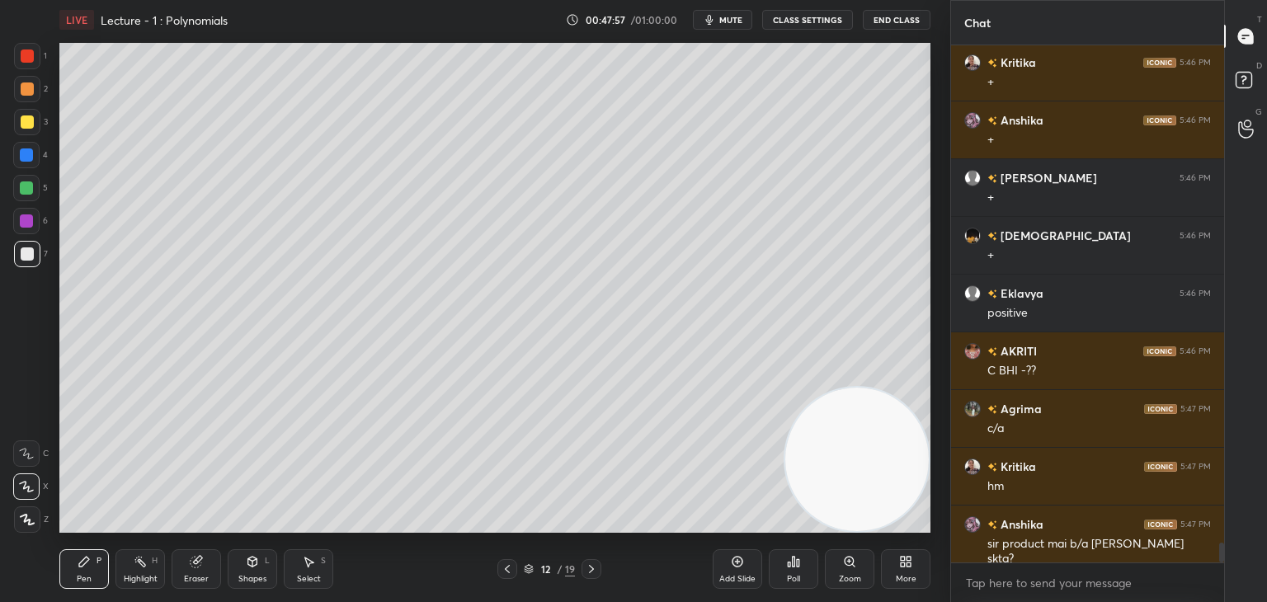
scroll to position [13310, 0]
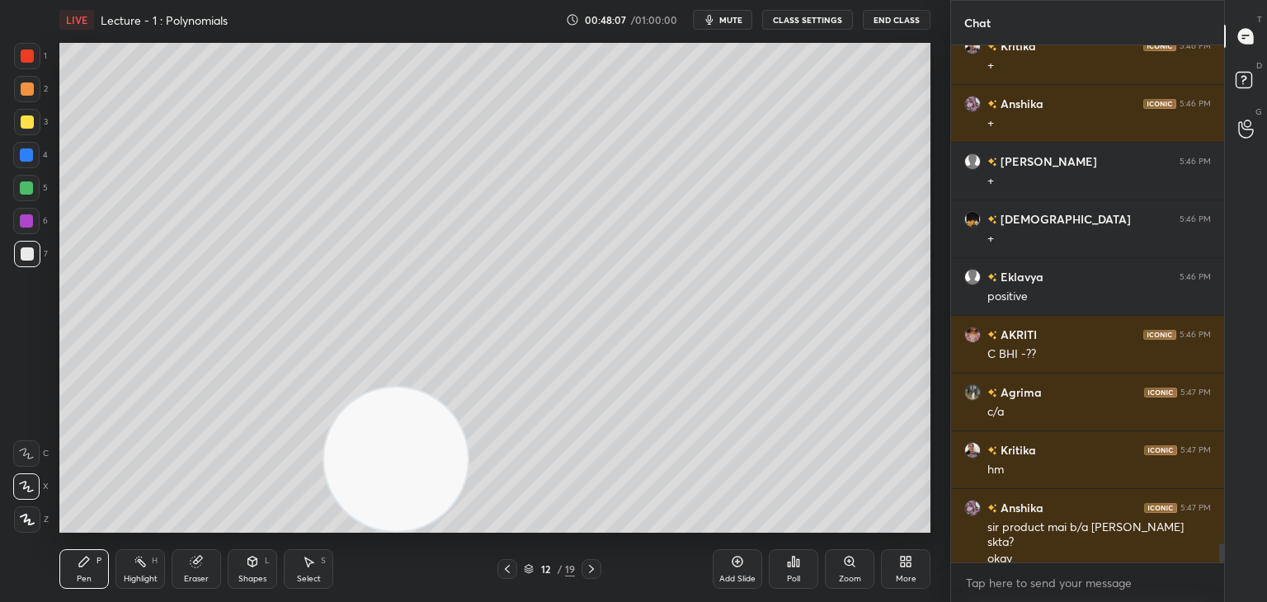
drag, startPoint x: 838, startPoint y: 463, endPoint x: 0, endPoint y: 526, distance: 839.9
click at [7, 526] on div "1 2 3 4 5 6 7 C X Z C X Z E E Erase all H H LIVE Lecture - 1 : Polynomials 00:4…" at bounding box center [468, 301] width 937 height 602
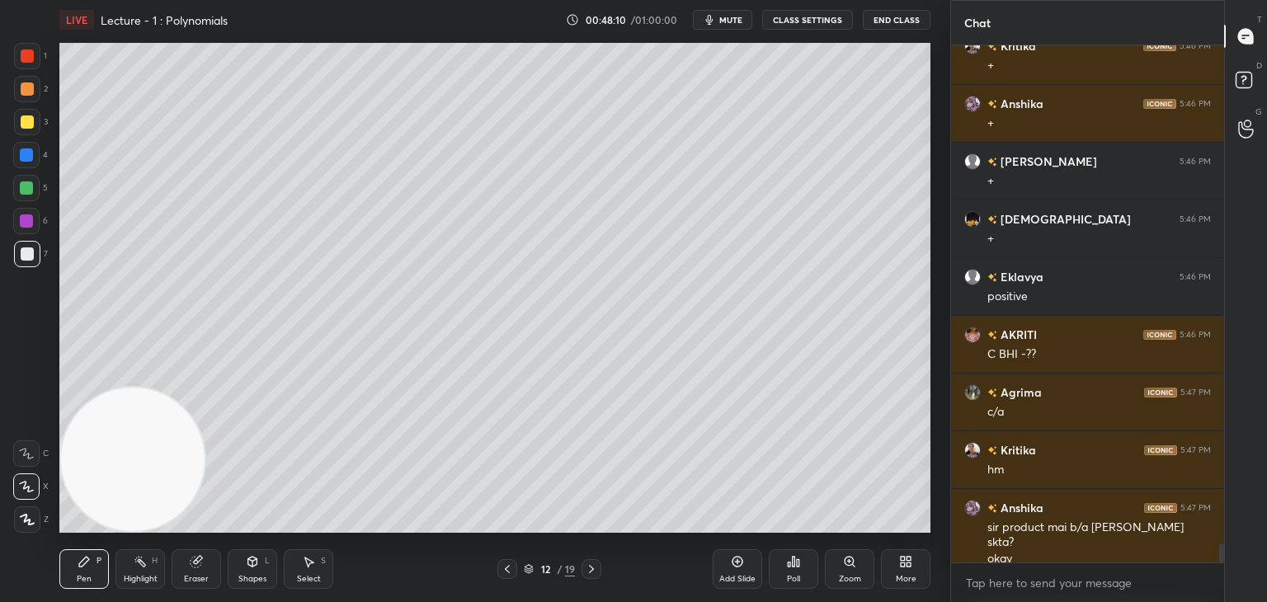
click at [29, 122] on div at bounding box center [27, 122] width 13 height 13
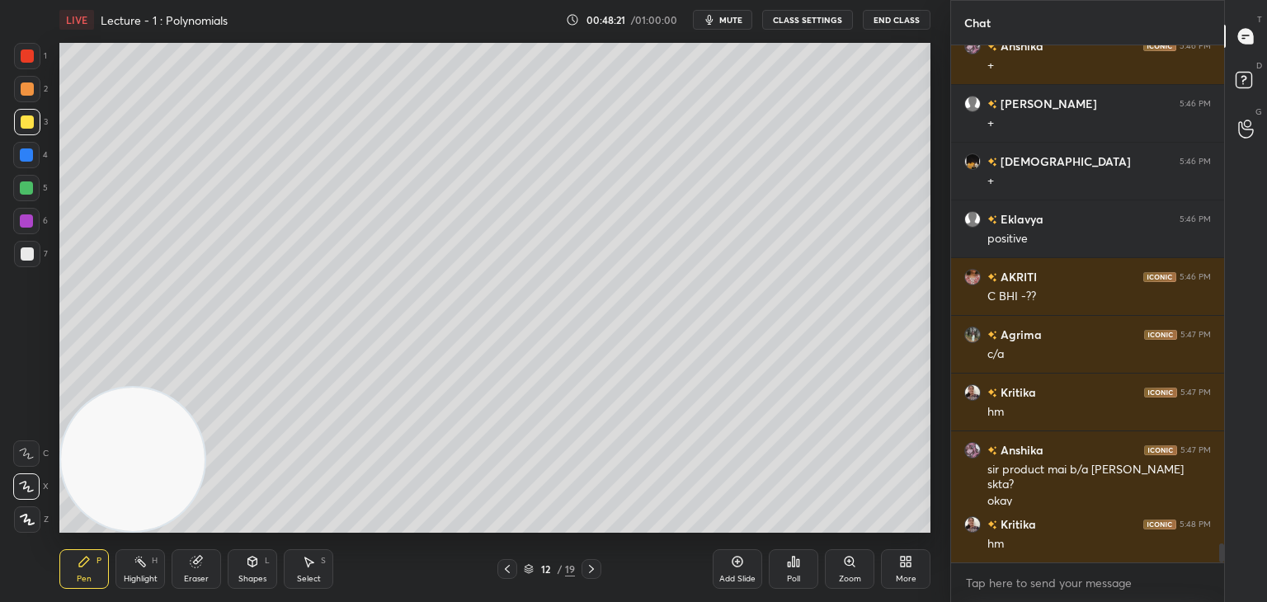
drag, startPoint x: 30, startPoint y: 247, endPoint x: 51, endPoint y: 245, distance: 21.5
click at [28, 251] on div at bounding box center [27, 254] width 13 height 13
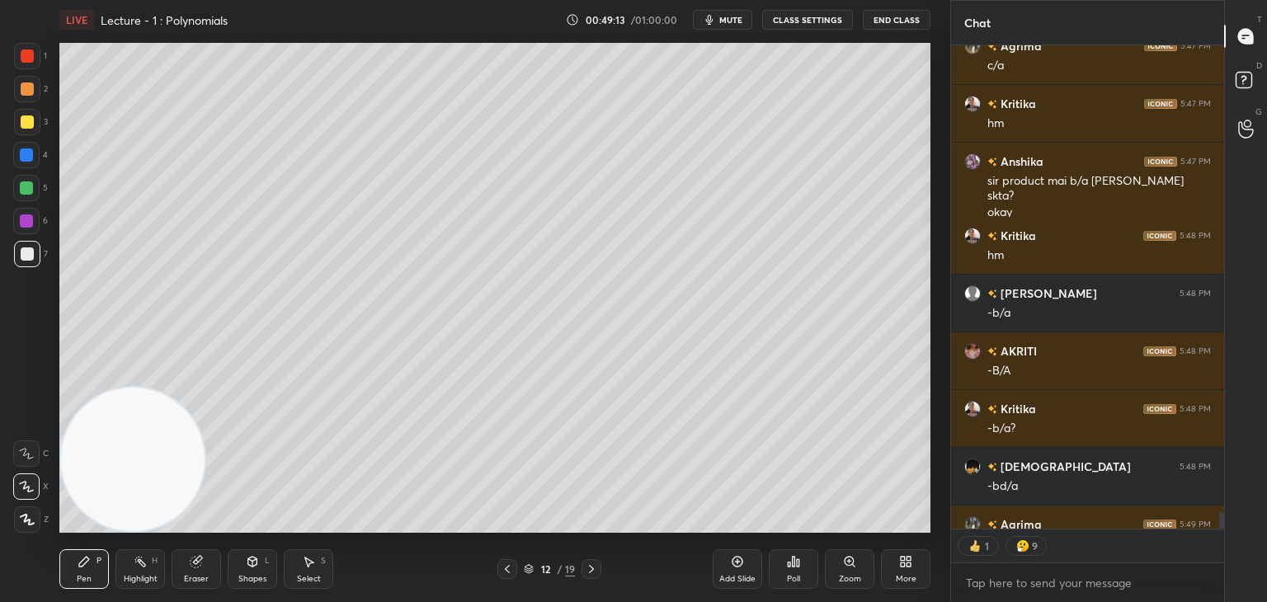
scroll to position [13690, 0]
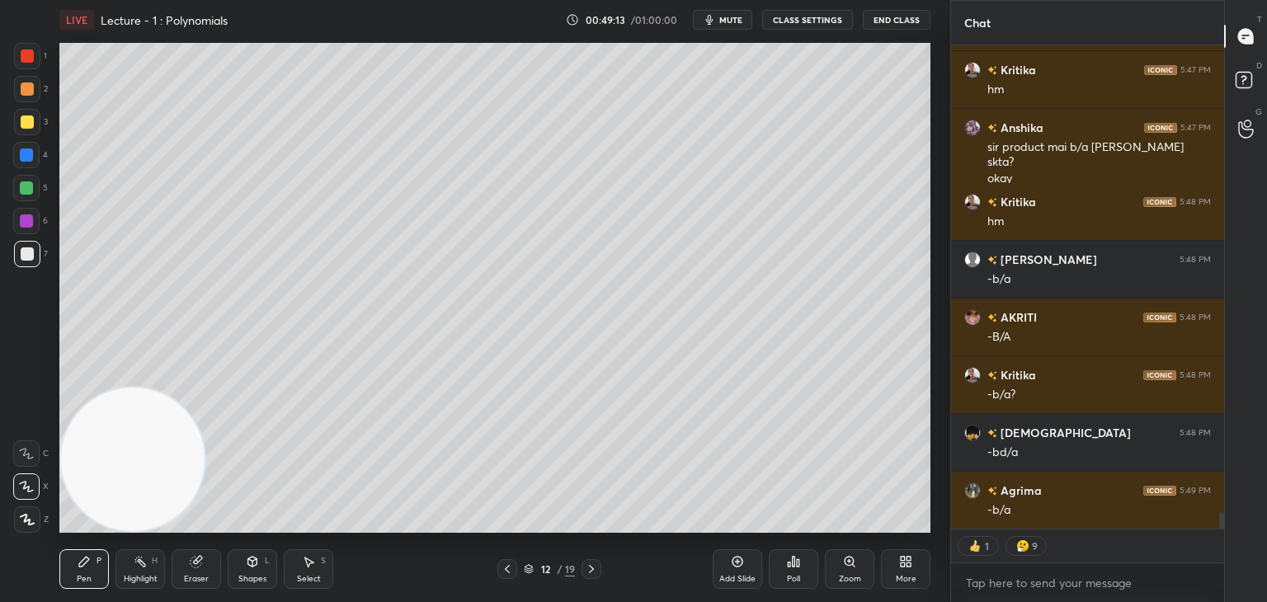
drag, startPoint x: 1221, startPoint y: 521, endPoint x: 1218, endPoint y: 531, distance: 10.4
click at [1220, 530] on div "[PERSON_NAME] 5:46 PM C BHI -?? [PERSON_NAME] 5:47 PM c/a [PERSON_NAME] 5:47 PM…" at bounding box center [1087, 323] width 273 height 557
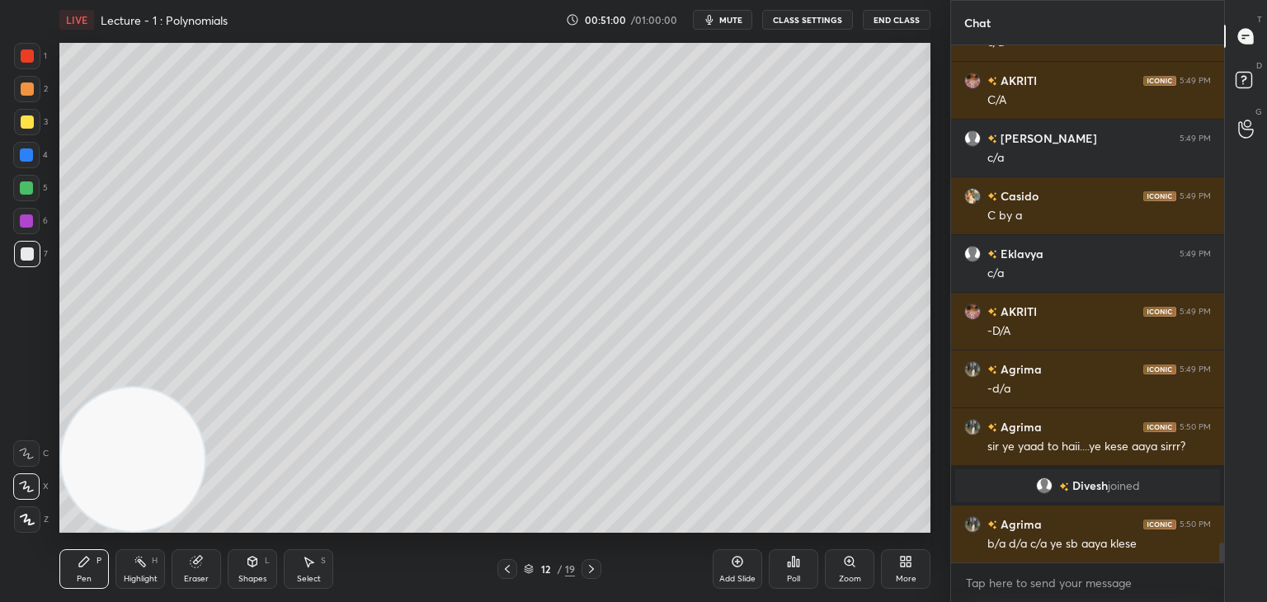
scroll to position [12872, 0]
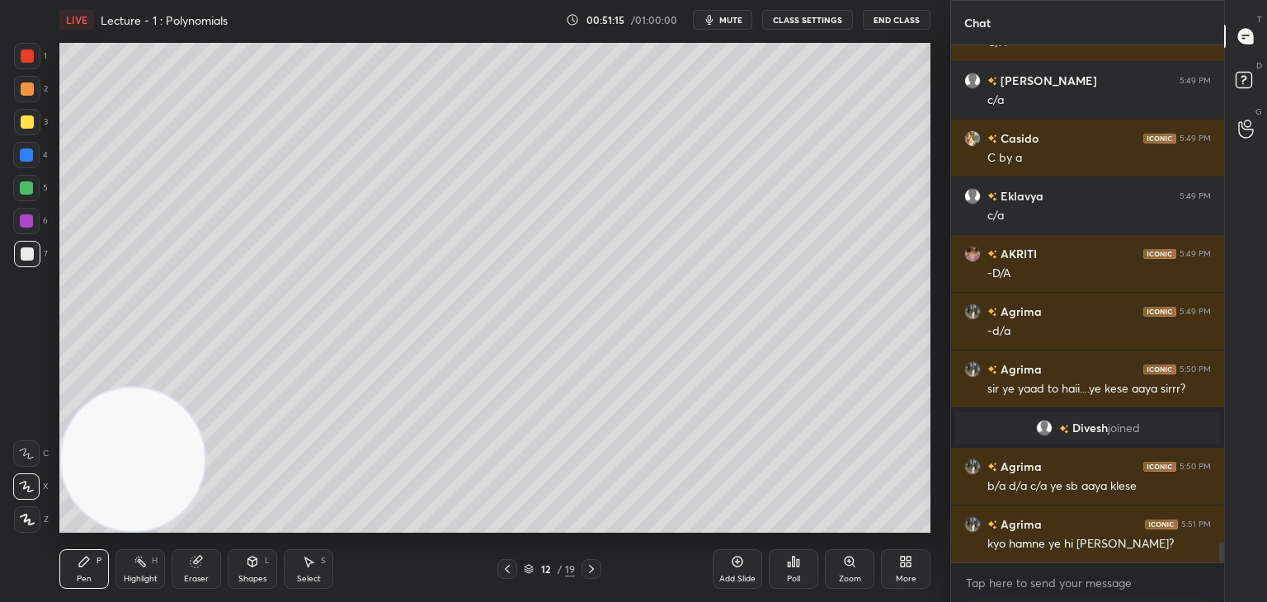
click at [734, 573] on div "Add Slide" at bounding box center [738, 570] width 50 height 40
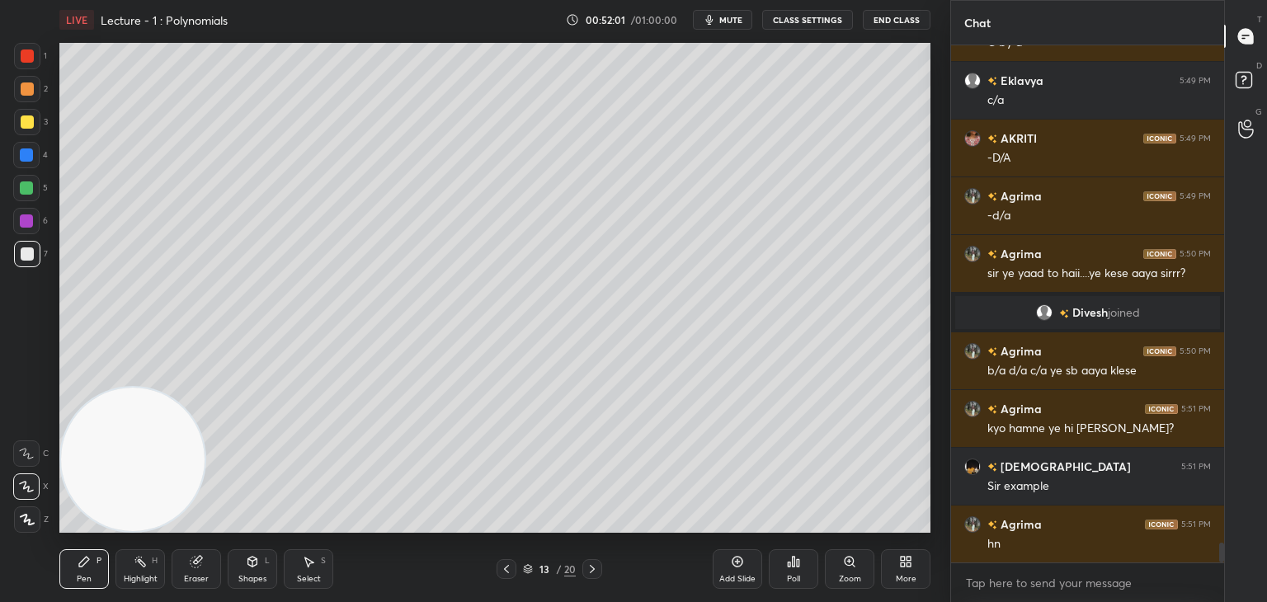
scroll to position [13046, 0]
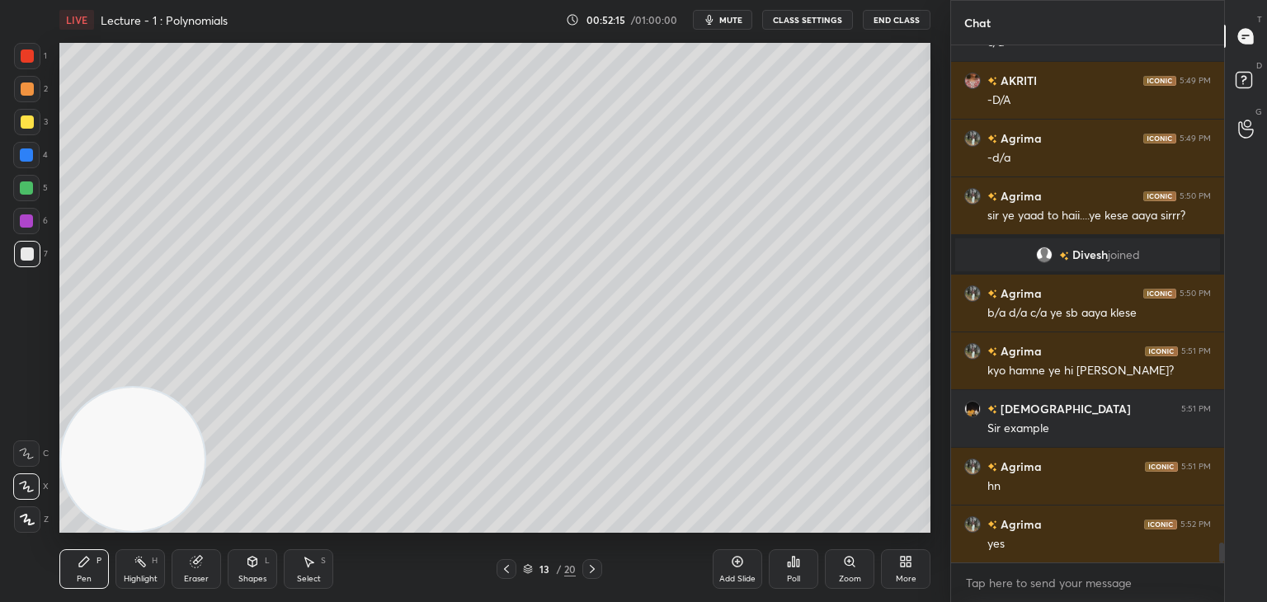
click at [734, 21] on span "mute" at bounding box center [731, 20] width 23 height 12
click at [735, 21] on span "unmute" at bounding box center [729, 20] width 35 height 12
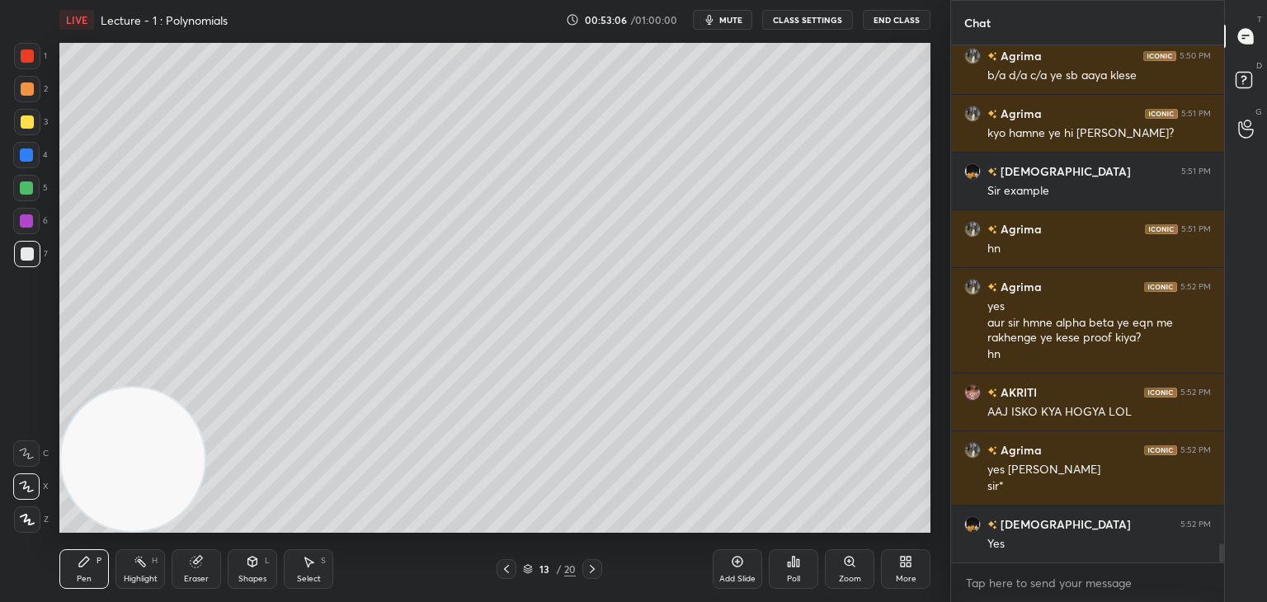
scroll to position [13341, 0]
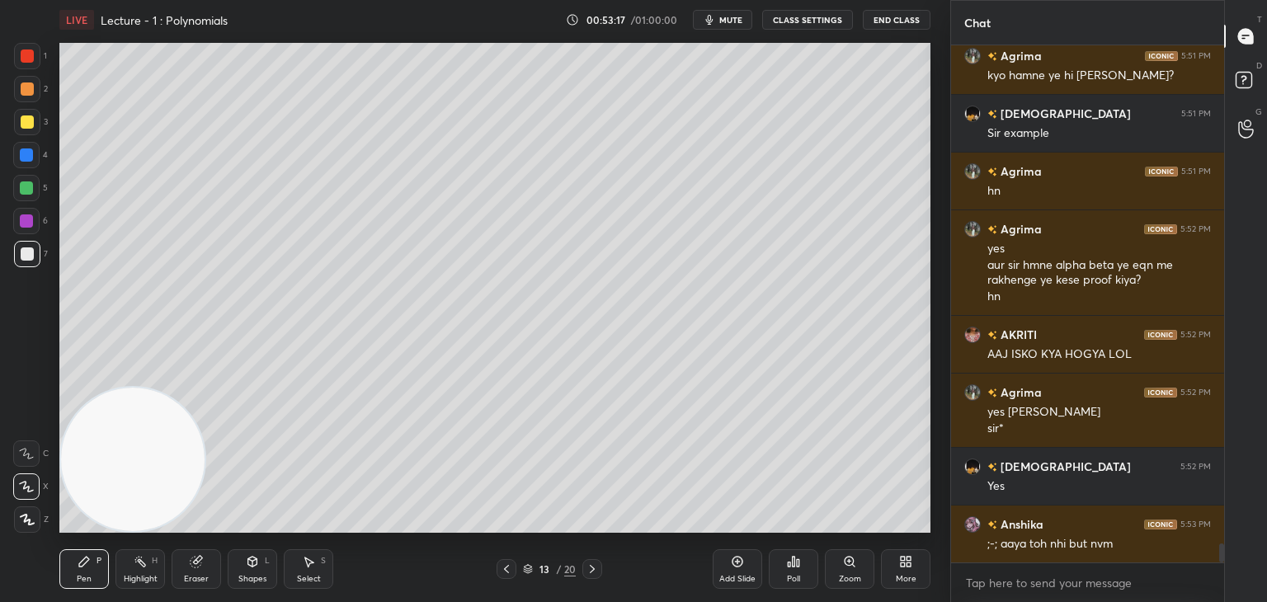
click at [506, 564] on icon at bounding box center [506, 569] width 13 height 13
click at [135, 578] on div "Highlight" at bounding box center [141, 579] width 34 height 8
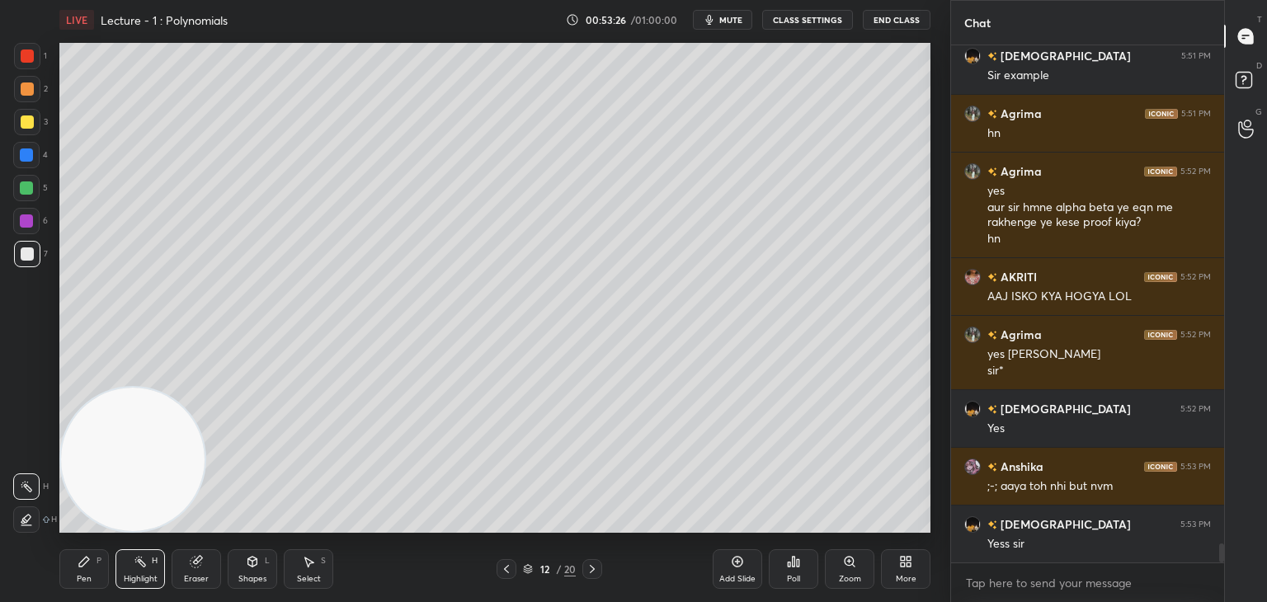
click at [597, 568] on icon at bounding box center [592, 569] width 13 height 13
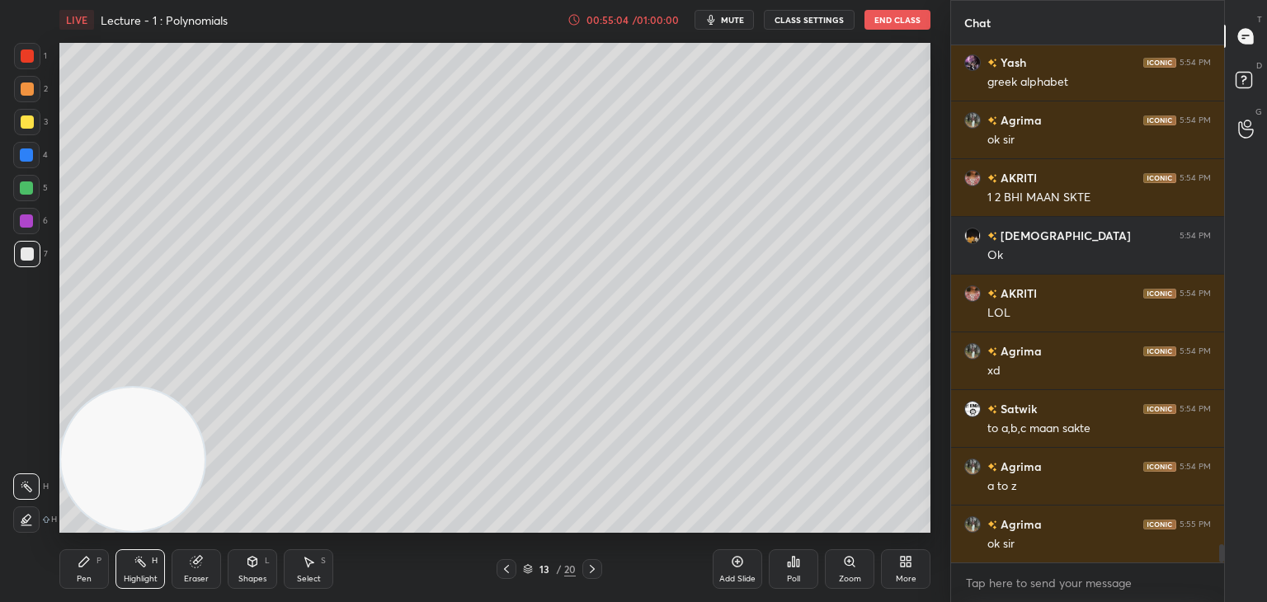
scroll to position [14384, 0]
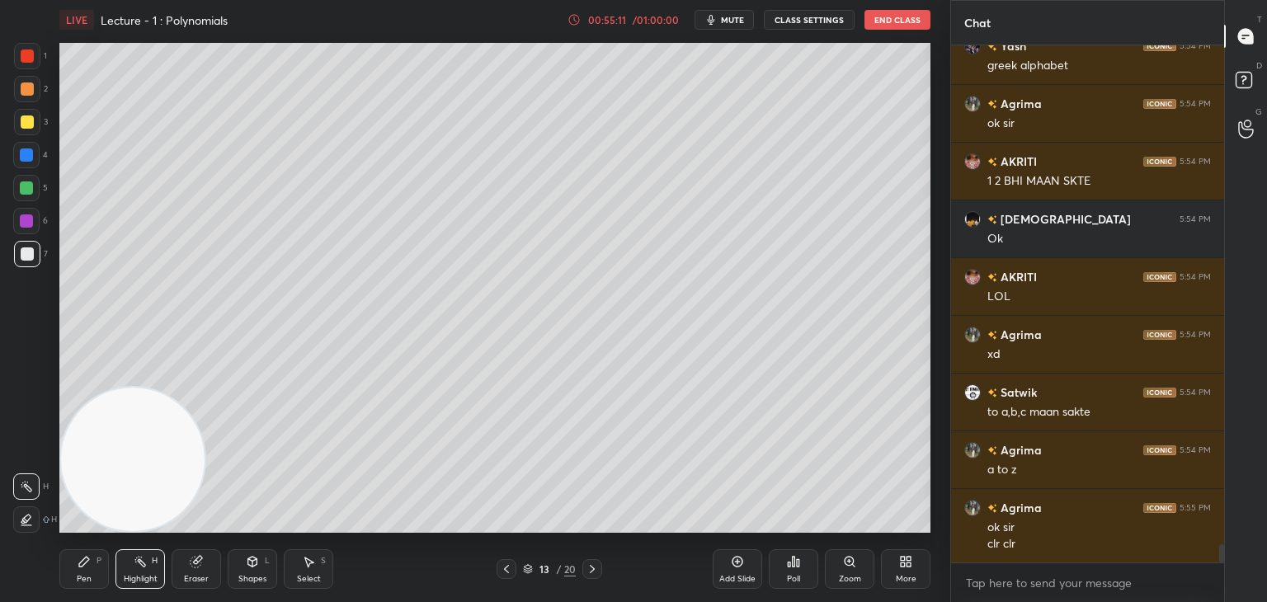
click at [589, 573] on icon at bounding box center [592, 569] width 13 height 13
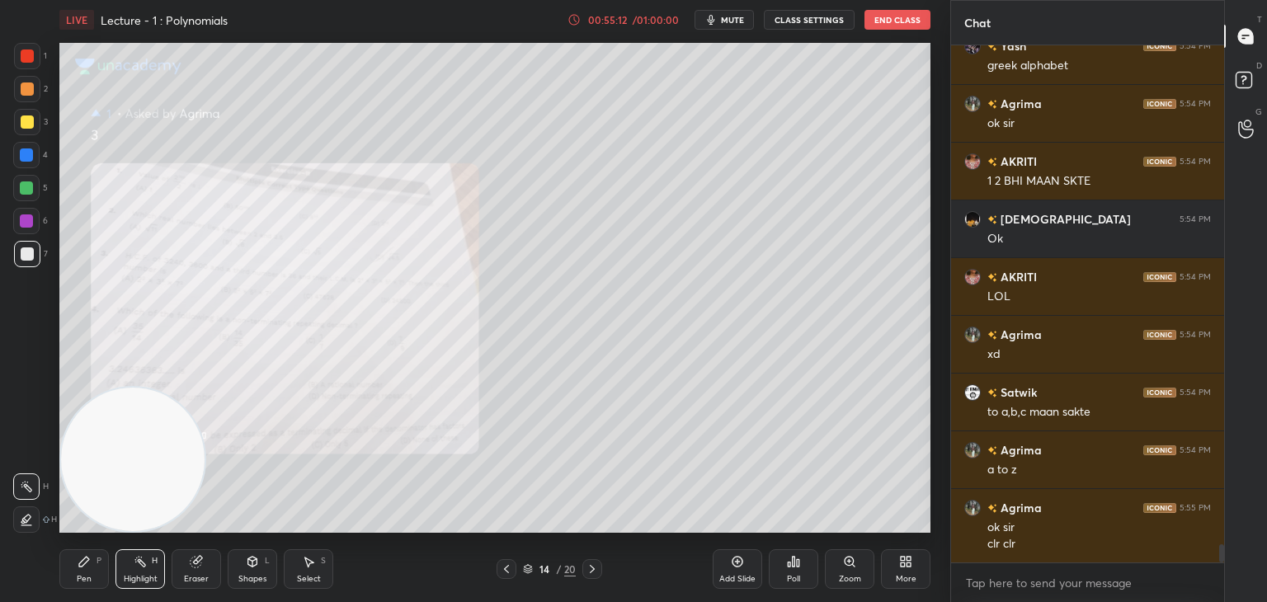
click at [594, 577] on div at bounding box center [593, 569] width 20 height 20
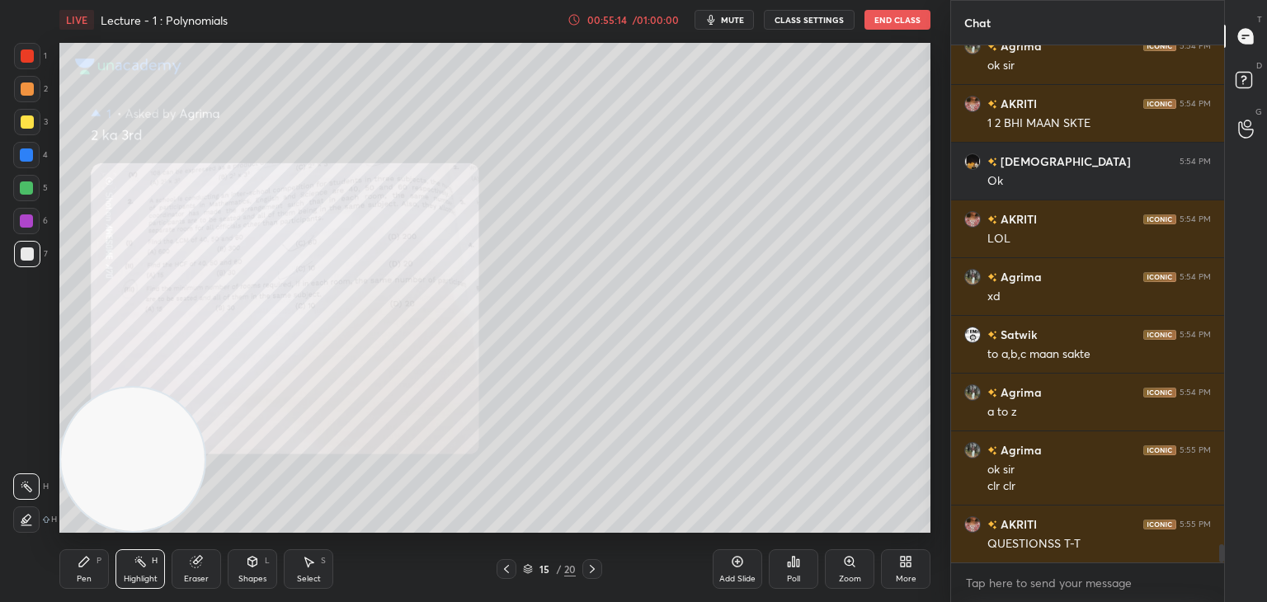
click at [498, 572] on div at bounding box center [507, 569] width 20 height 20
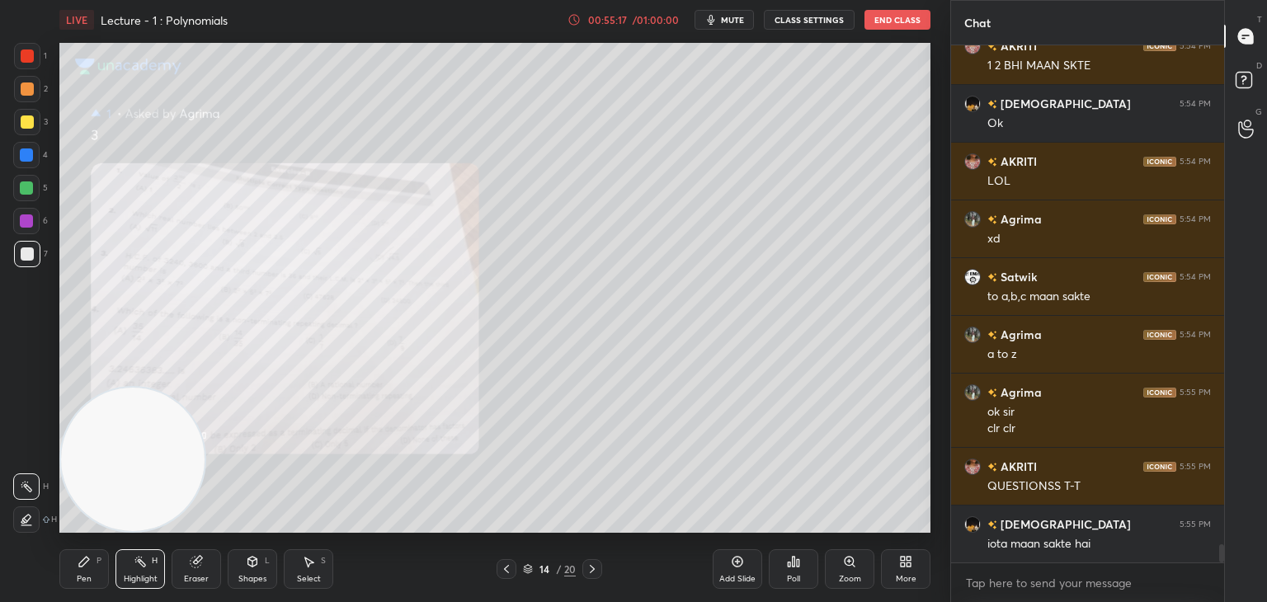
click at [826, 576] on div "Zoom" at bounding box center [850, 570] width 50 height 40
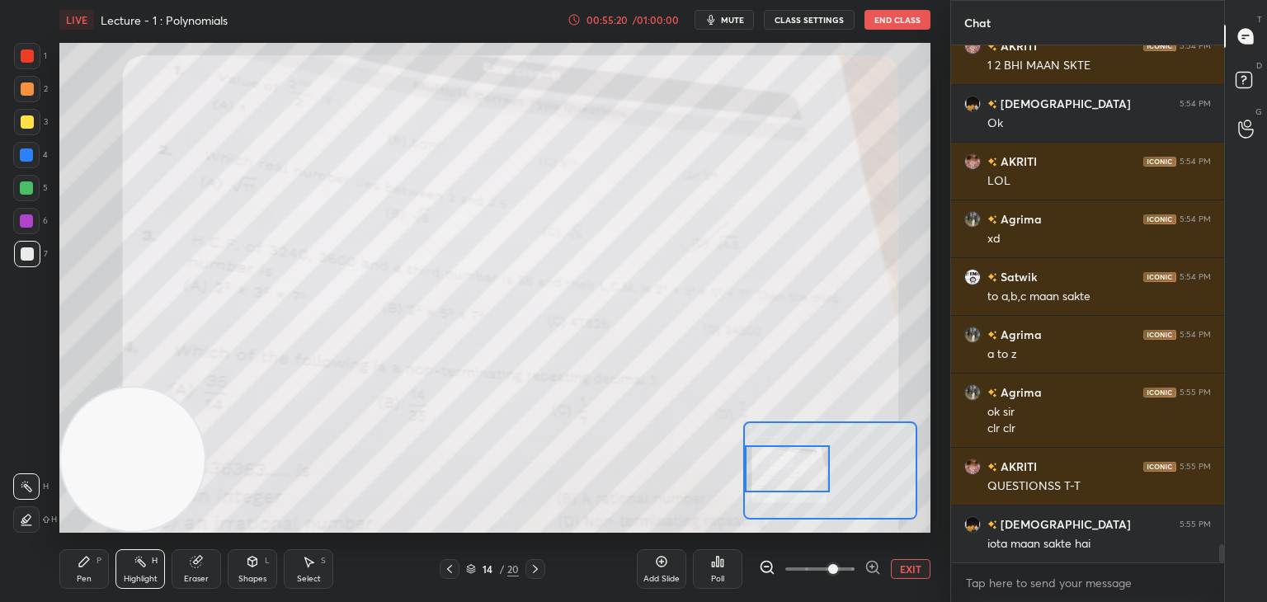
scroll to position [14557, 0]
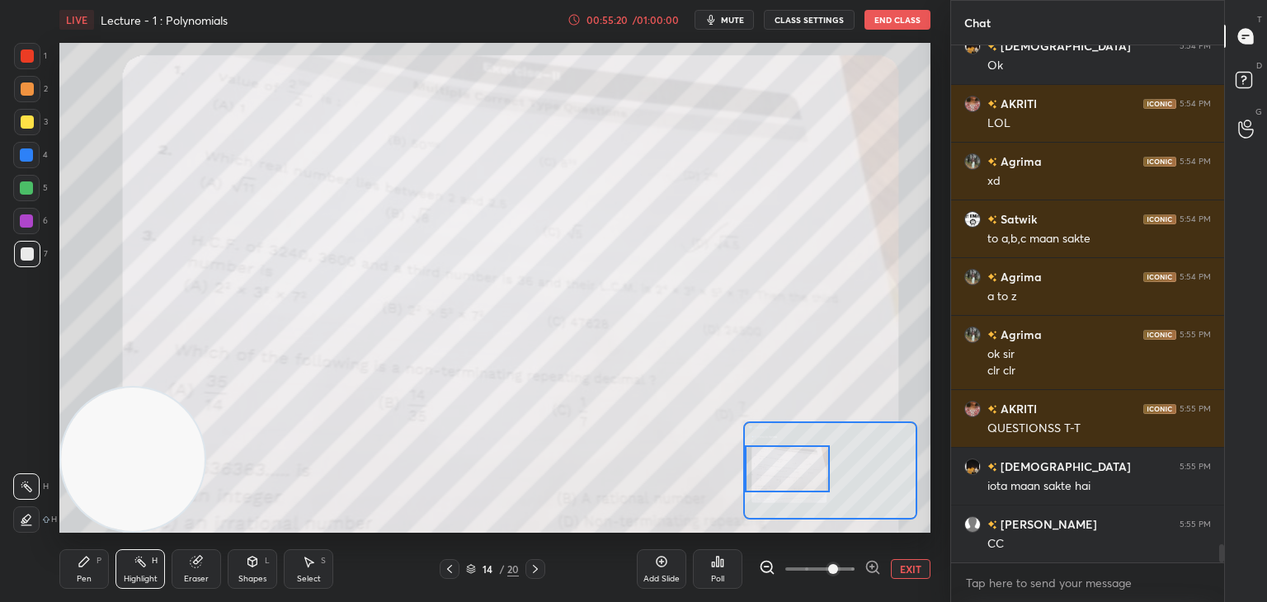
click at [732, 470] on div "Setting up your live class Poll for secs No correct answer Start poll" at bounding box center [494, 288] width 871 height 490
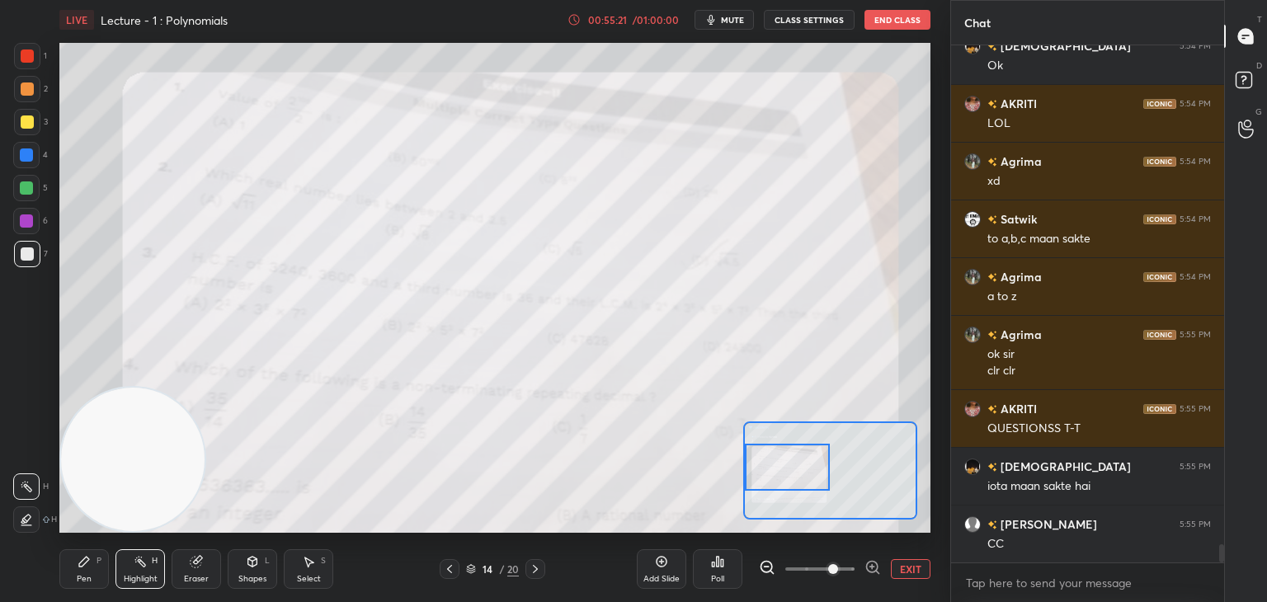
drag, startPoint x: 773, startPoint y: 476, endPoint x: 761, endPoint y: 470, distance: 13.7
click at [766, 474] on div at bounding box center [788, 467] width 86 height 47
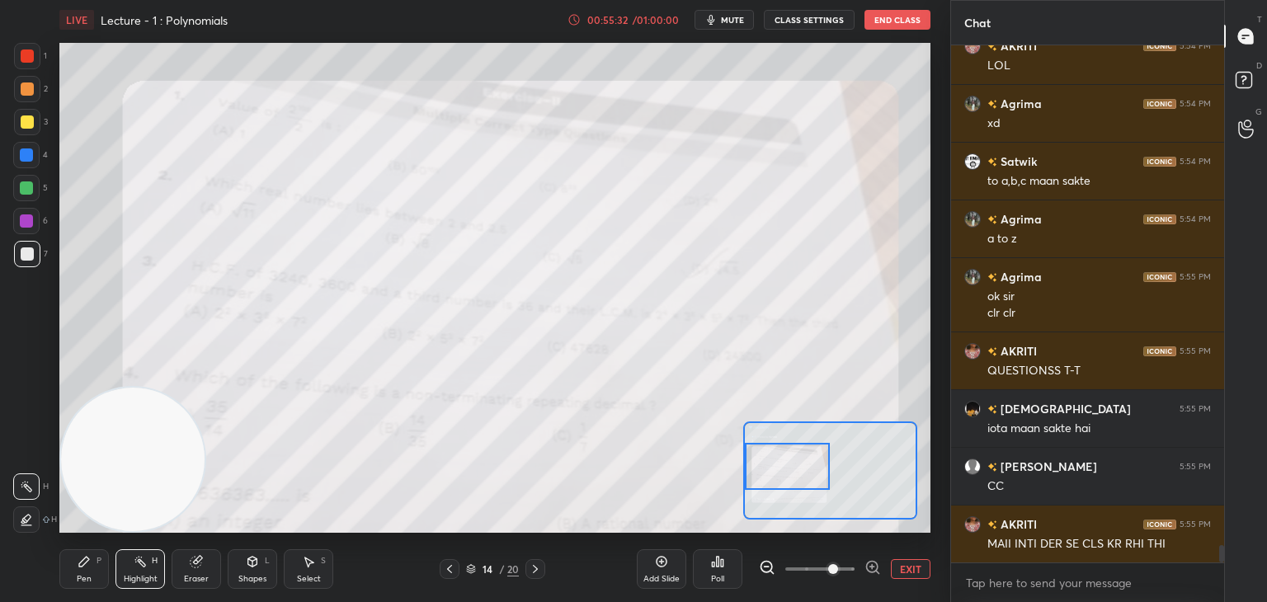
click at [838, 572] on span at bounding box center [833, 569] width 10 height 10
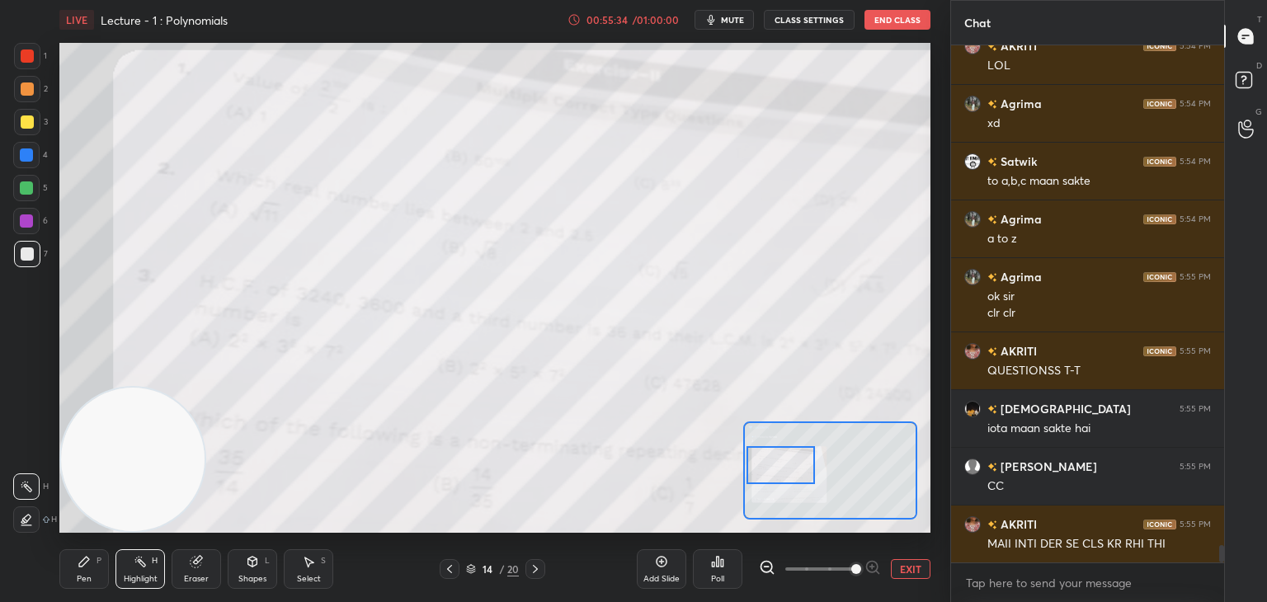
click at [788, 466] on div at bounding box center [781, 465] width 68 height 38
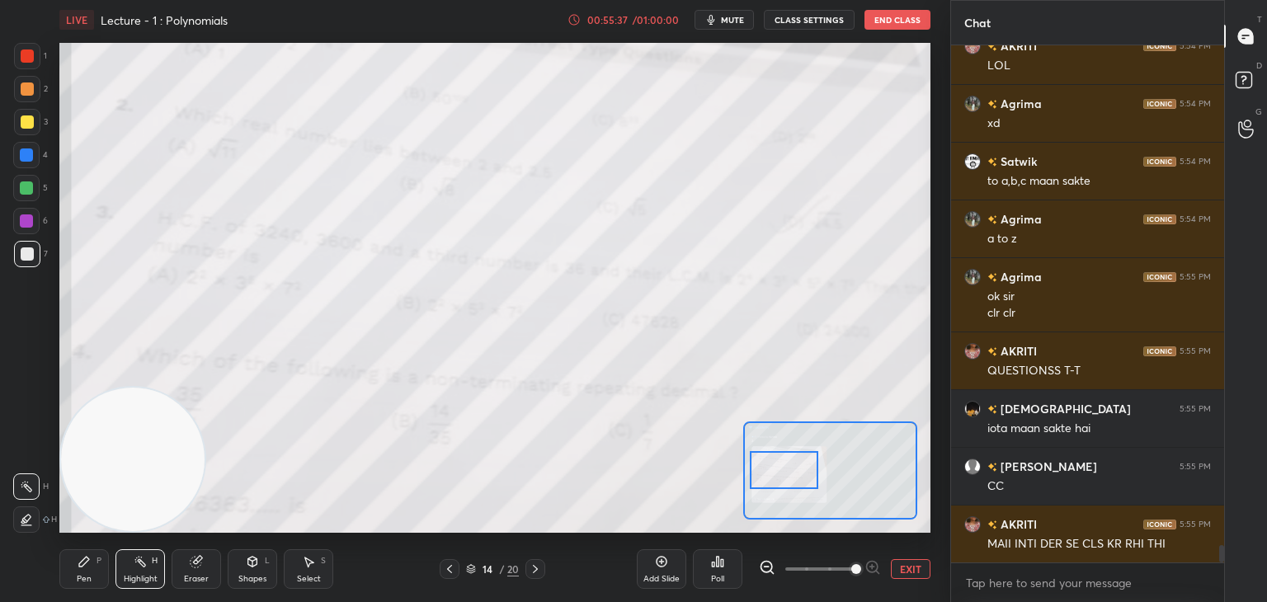
click at [792, 473] on div at bounding box center [784, 470] width 68 height 38
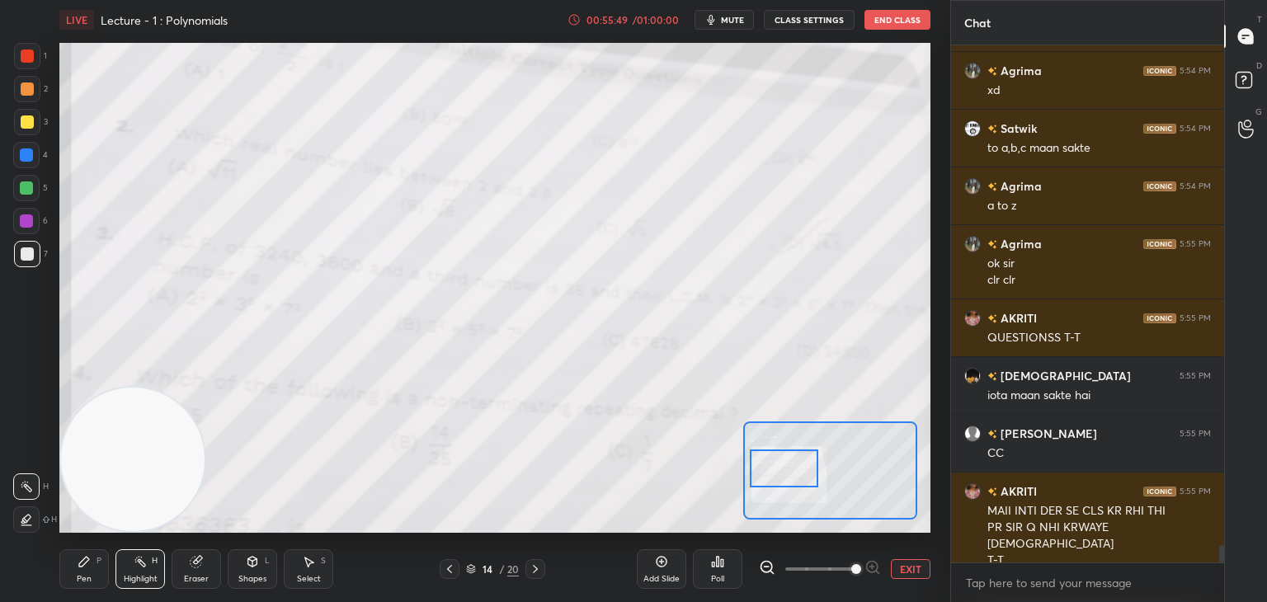
scroll to position [14665, 0]
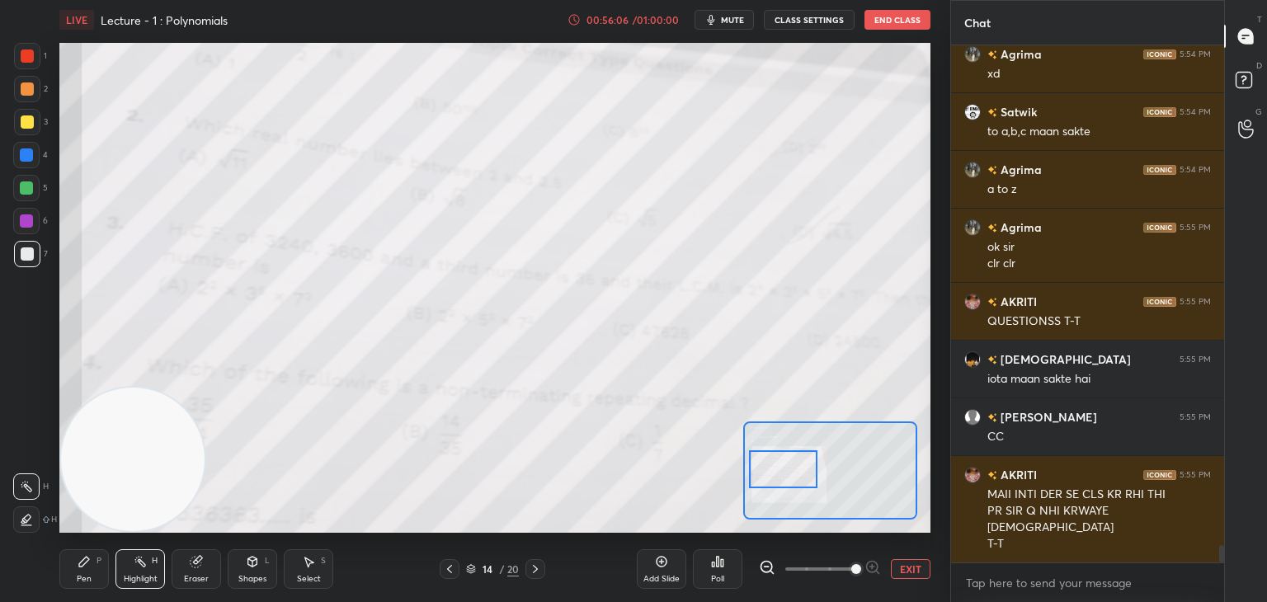
drag, startPoint x: 784, startPoint y: 470, endPoint x: 779, endPoint y: 461, distance: 10.3
click at [786, 474] on div at bounding box center [783, 470] width 68 height 38
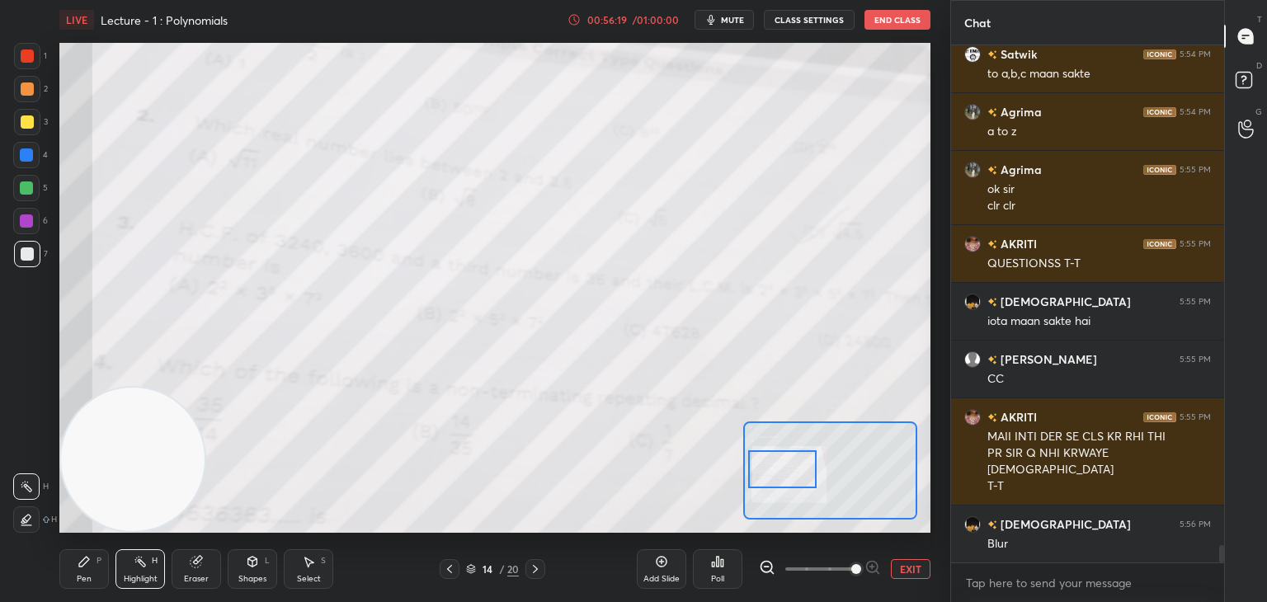
scroll to position [14780, 0]
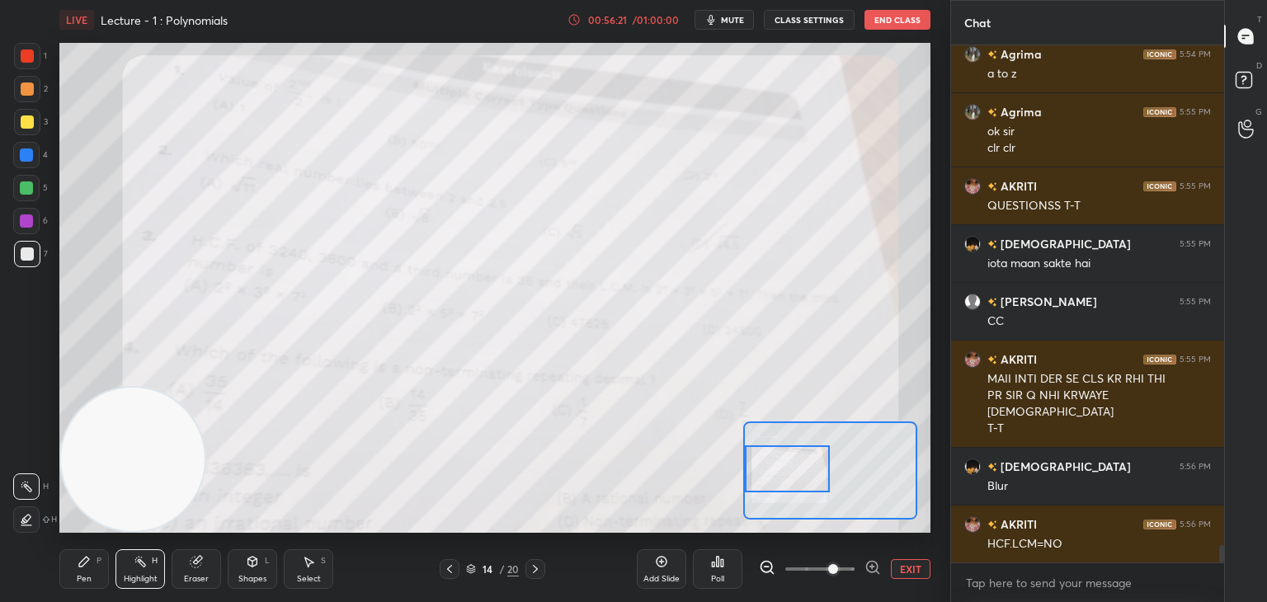
click at [821, 572] on span at bounding box center [820, 569] width 69 height 25
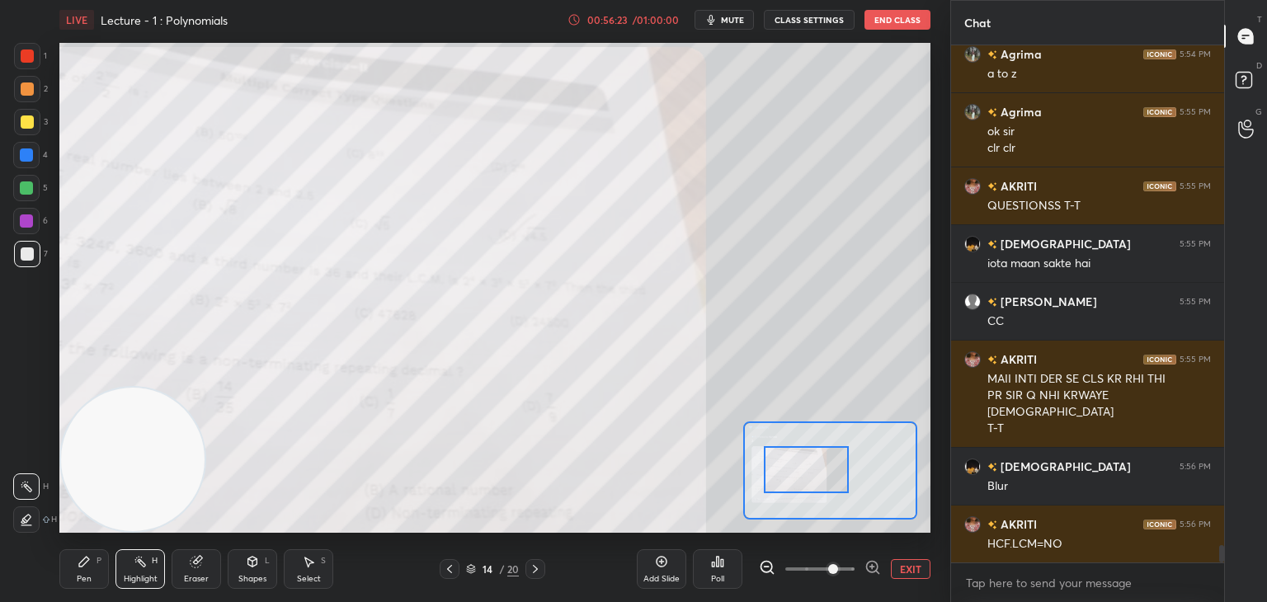
drag, startPoint x: 788, startPoint y: 479, endPoint x: 801, endPoint y: 477, distance: 13.3
click at [805, 479] on div at bounding box center [807, 469] width 86 height 47
click at [82, 555] on div "Pen P" at bounding box center [84, 570] width 50 height 40
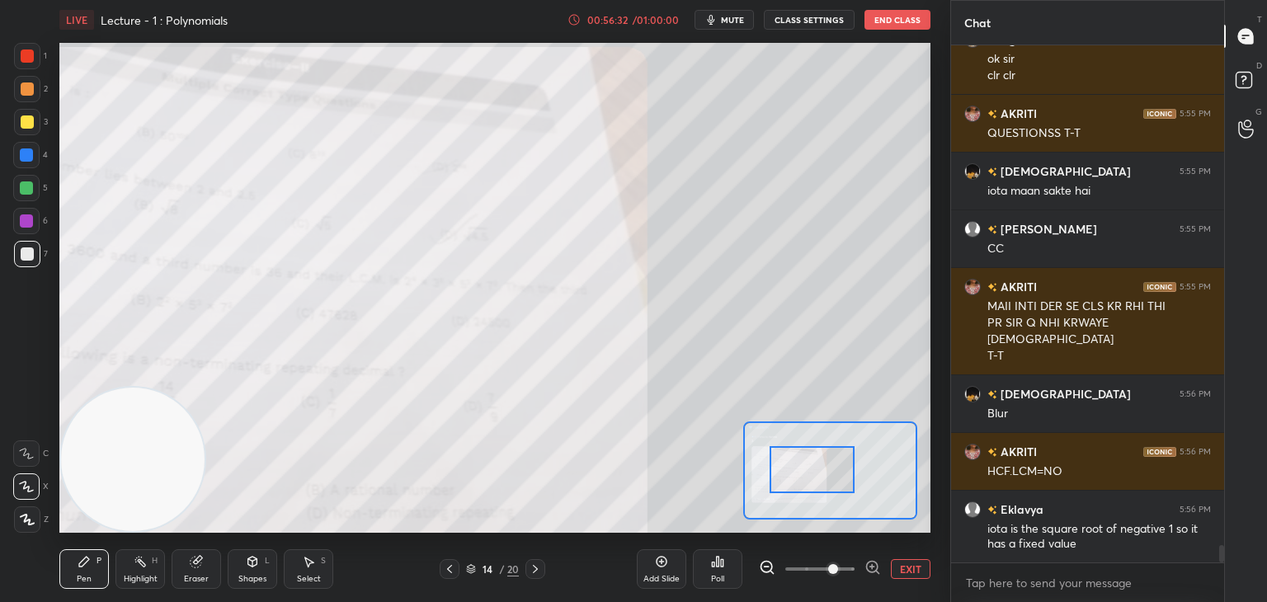
drag, startPoint x: 776, startPoint y: 460, endPoint x: 781, endPoint y: 451, distance: 9.2
click at [786, 457] on div at bounding box center [813, 469] width 86 height 47
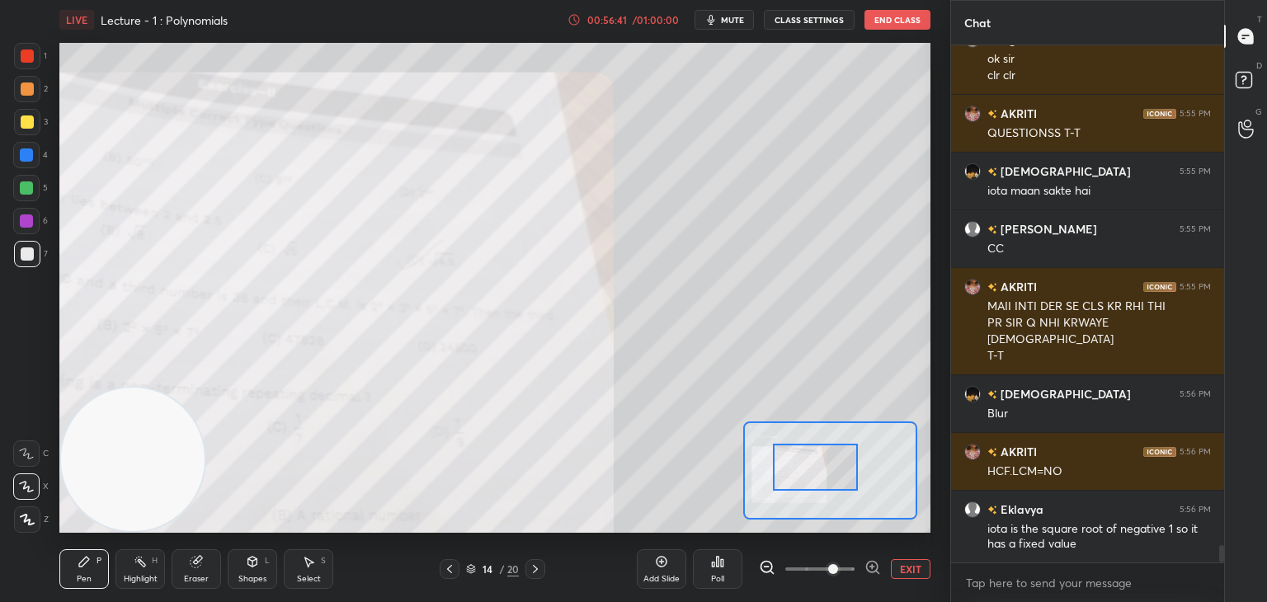
drag, startPoint x: 848, startPoint y: 575, endPoint x: 861, endPoint y: 554, distance: 25.2
click at [838, 572] on span at bounding box center [833, 569] width 10 height 10
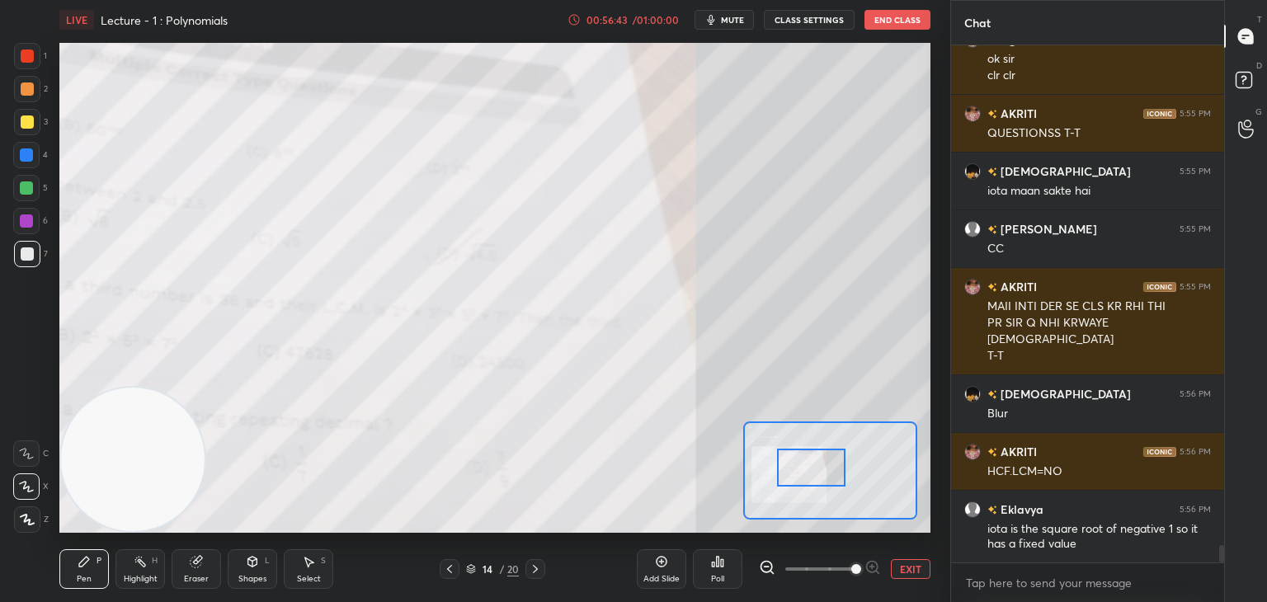
click at [825, 484] on div at bounding box center [811, 468] width 68 height 38
click at [822, 568] on span at bounding box center [820, 569] width 69 height 25
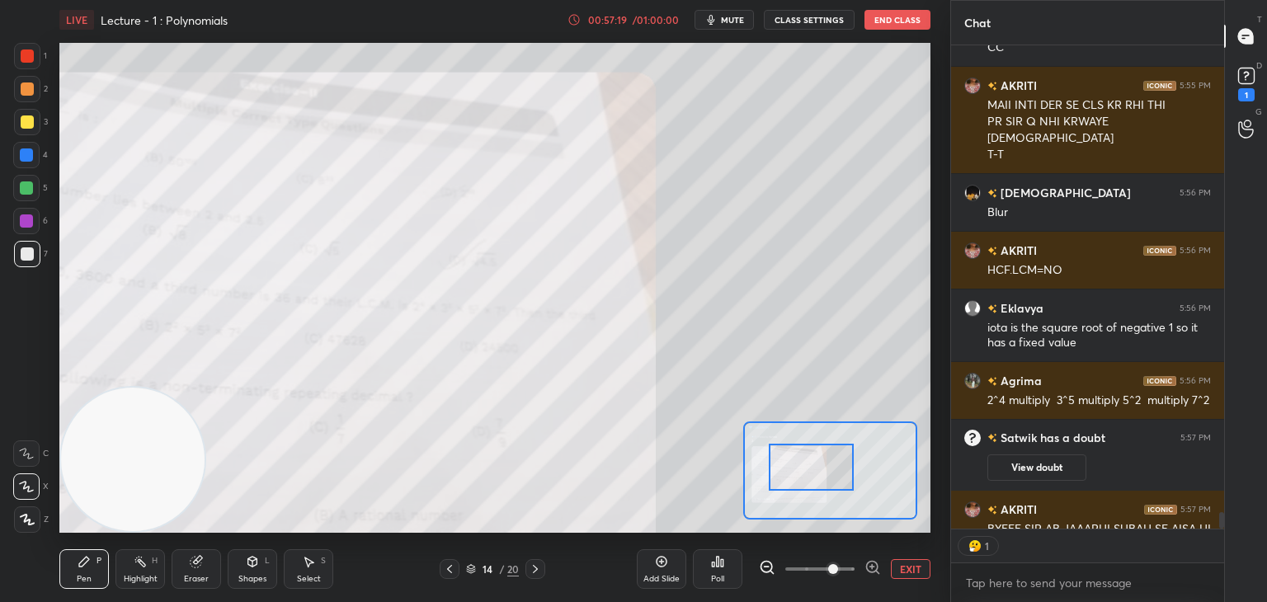
scroll to position [6, 5]
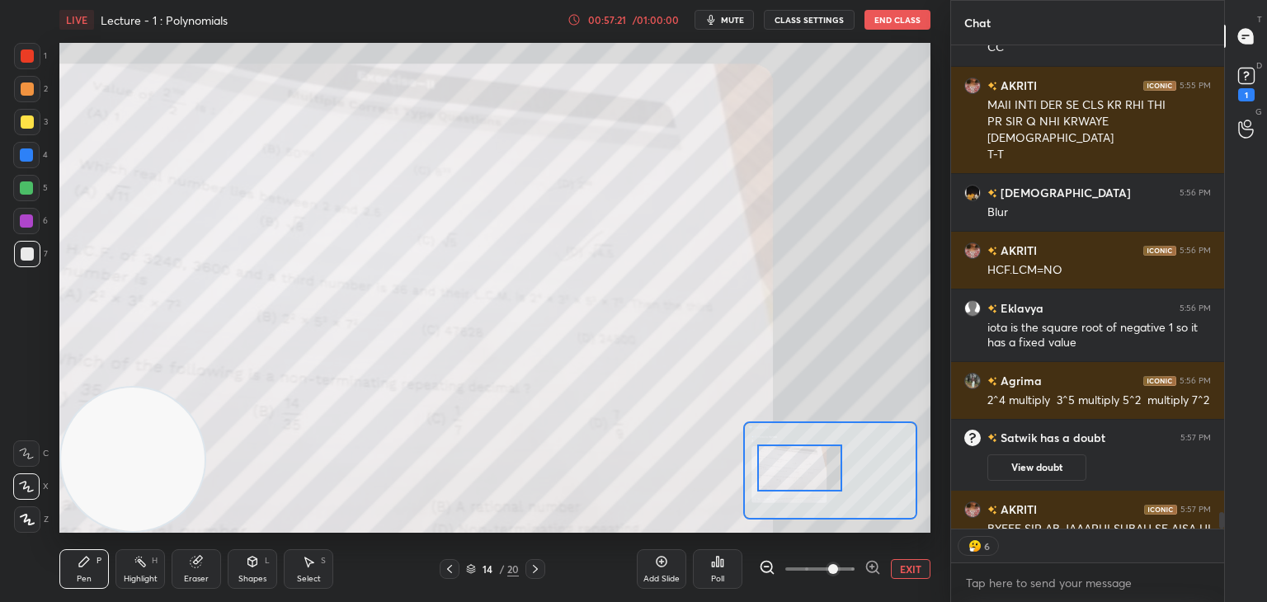
click at [799, 461] on div at bounding box center [800, 468] width 86 height 47
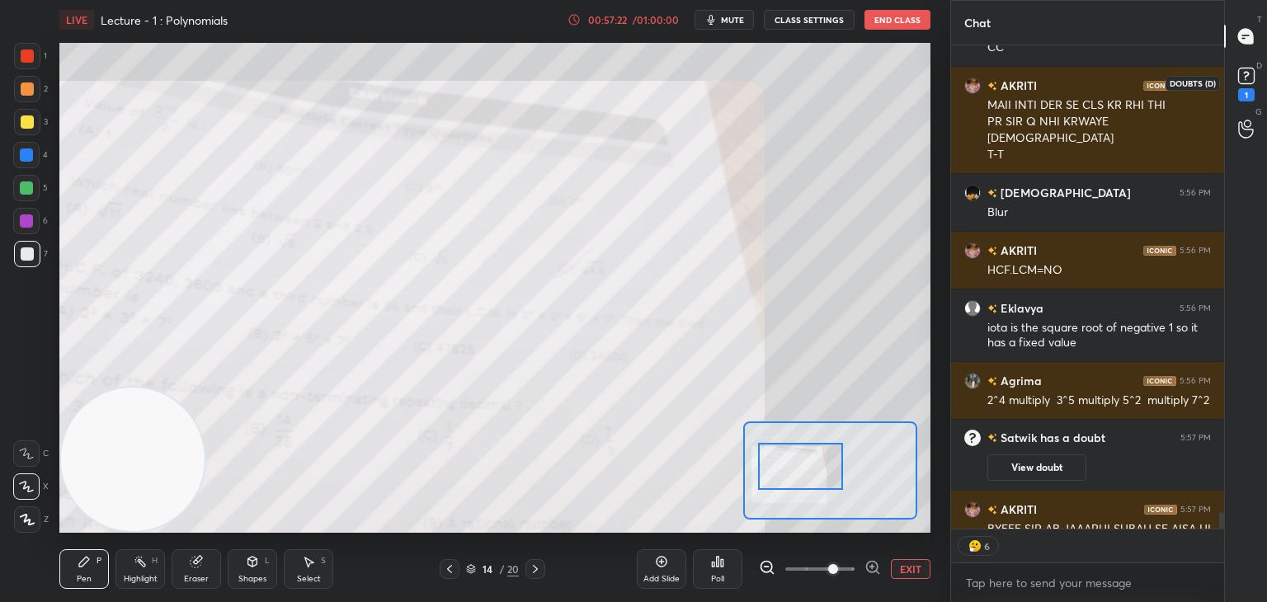
click at [1248, 83] on icon at bounding box center [1246, 76] width 25 height 25
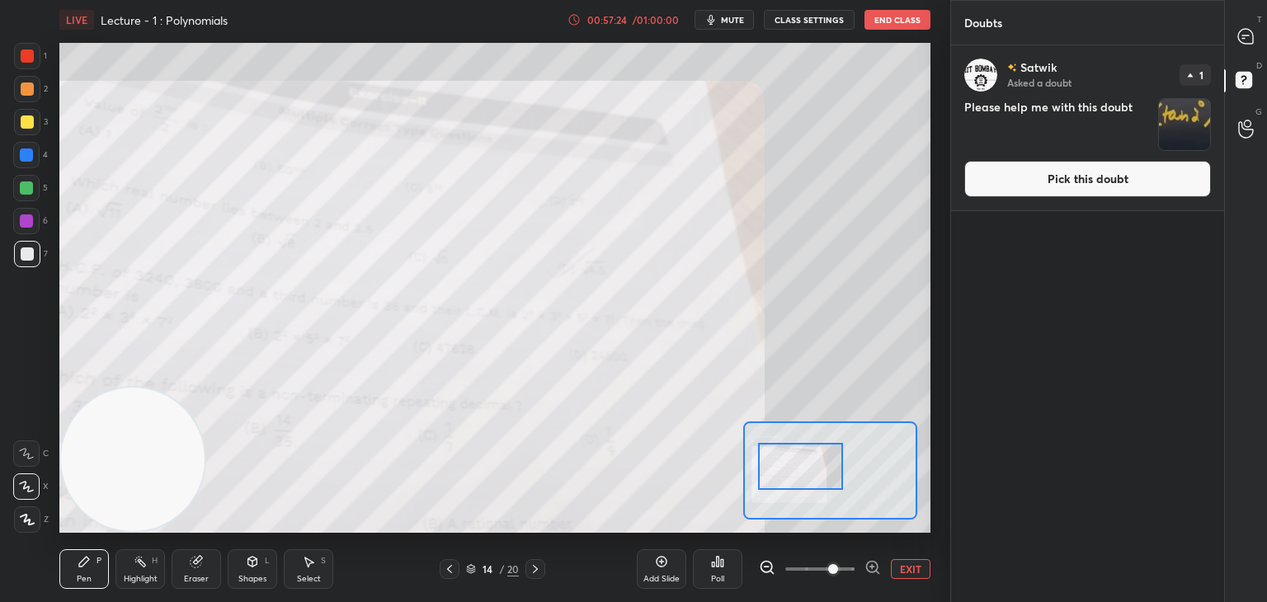
drag, startPoint x: 1241, startPoint y: 50, endPoint x: 1229, endPoint y: 55, distance: 12.6
click at [1241, 51] on div "T Messages (T)" at bounding box center [1246, 36] width 42 height 46
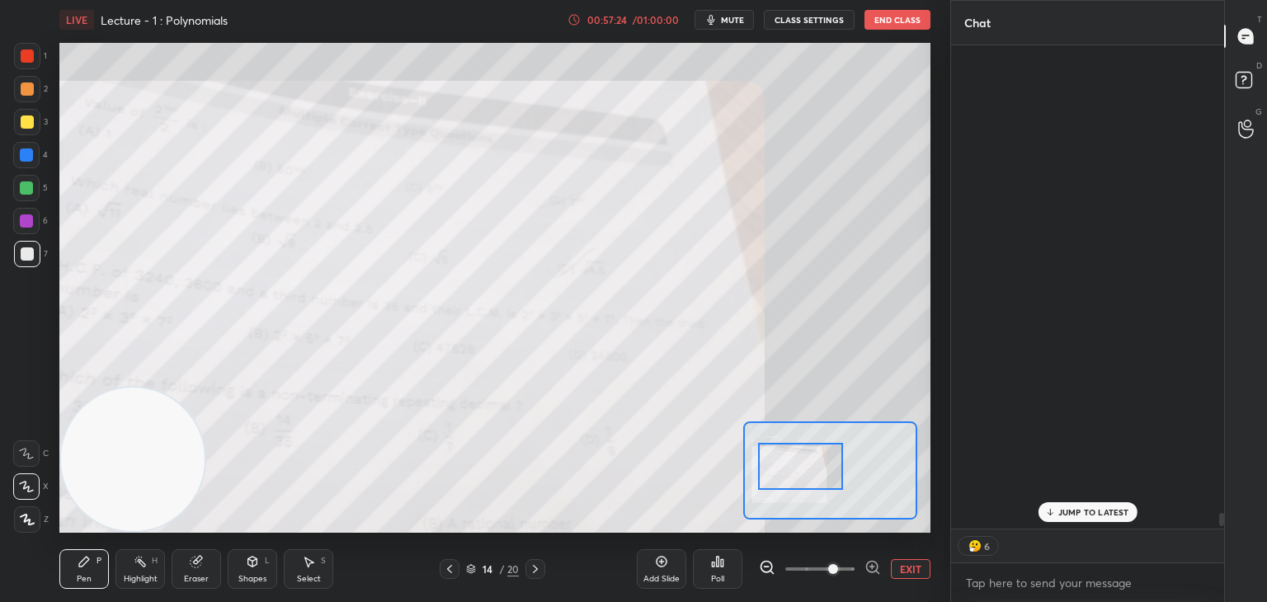
scroll to position [479, 268]
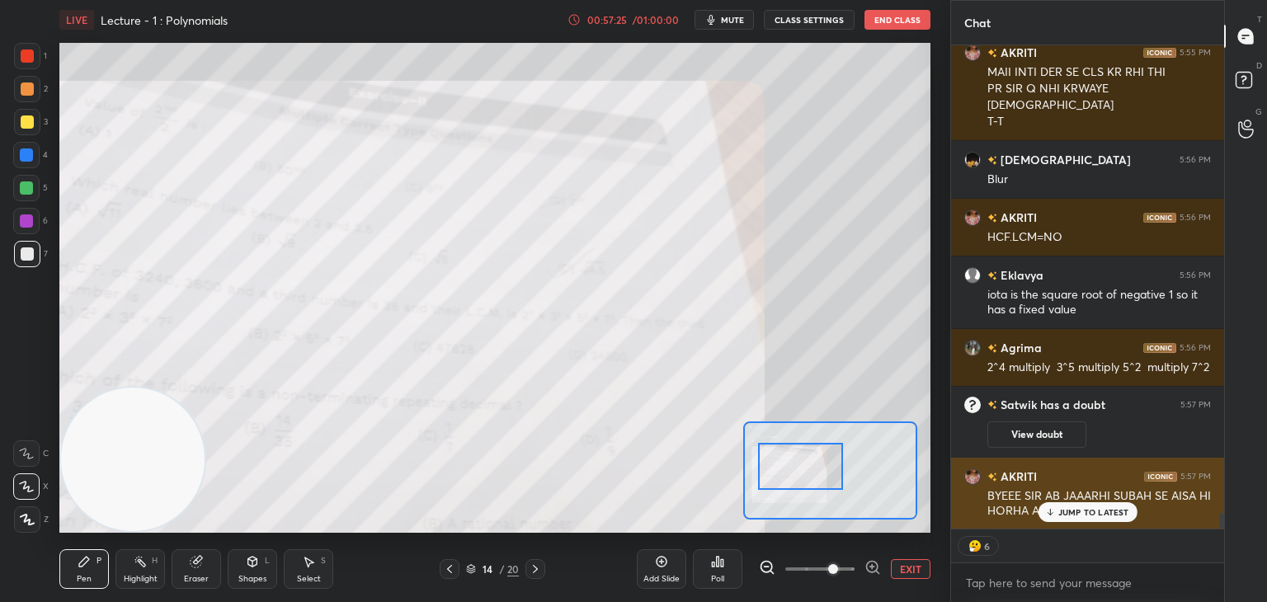
drag, startPoint x: 1069, startPoint y: 509, endPoint x: 1055, endPoint y: 517, distance: 15.6
click at [1068, 510] on p "JUMP TO LATEST" at bounding box center [1094, 512] width 71 height 10
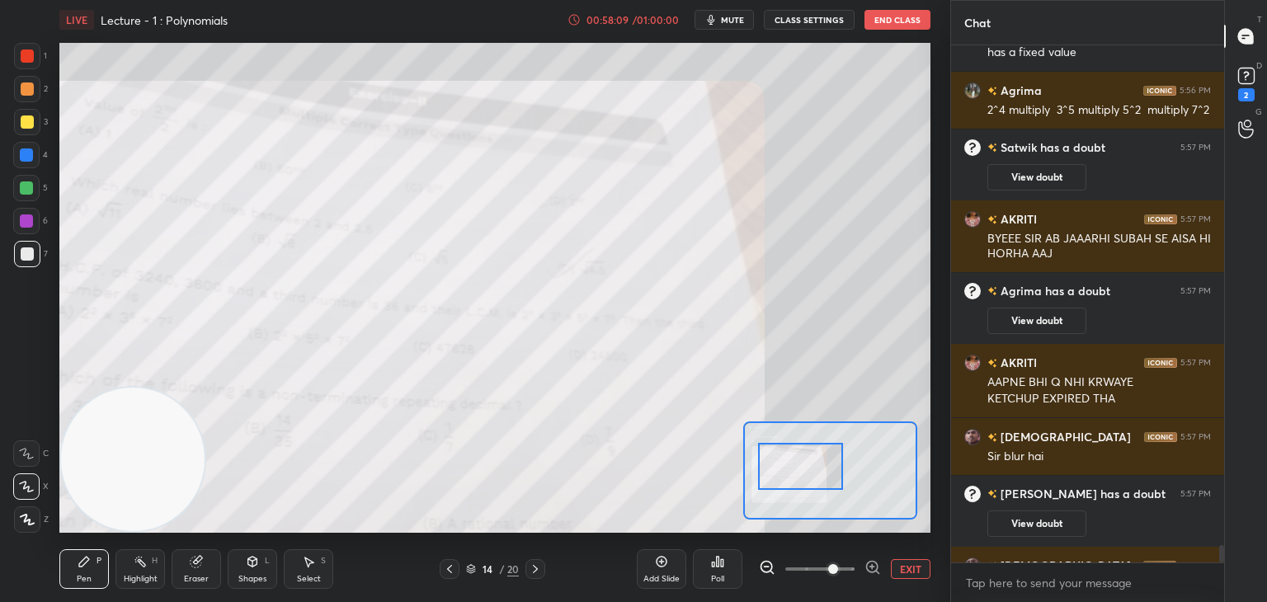
scroll to position [14602, 0]
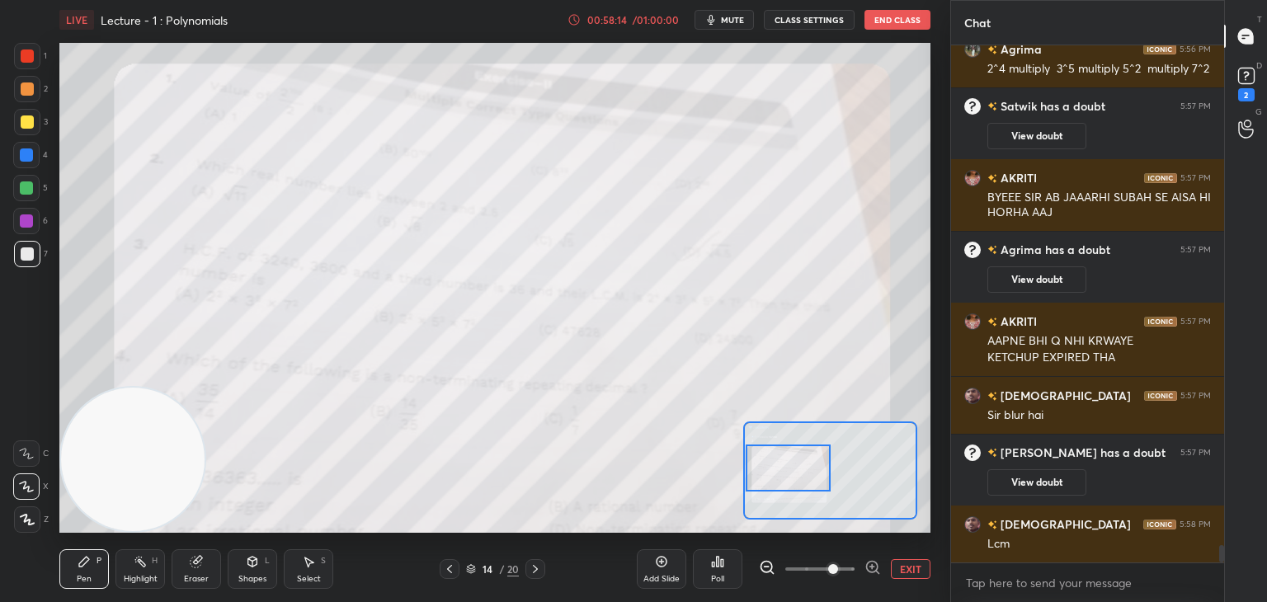
click at [819, 478] on div at bounding box center [789, 468] width 86 height 47
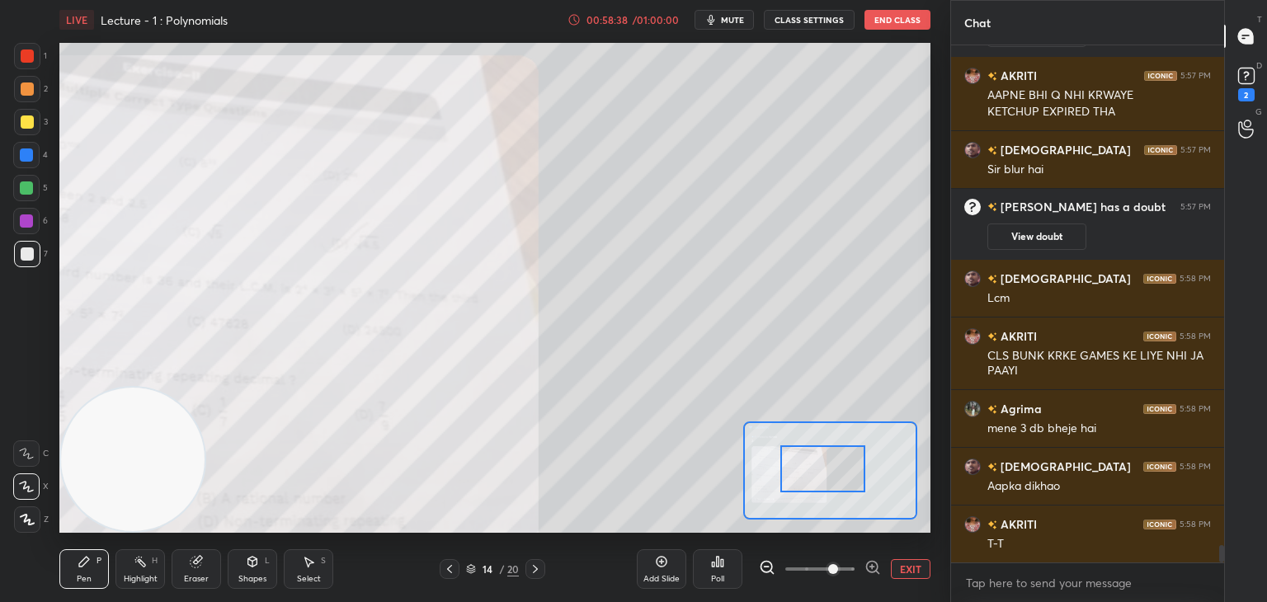
scroll to position [14920, 0]
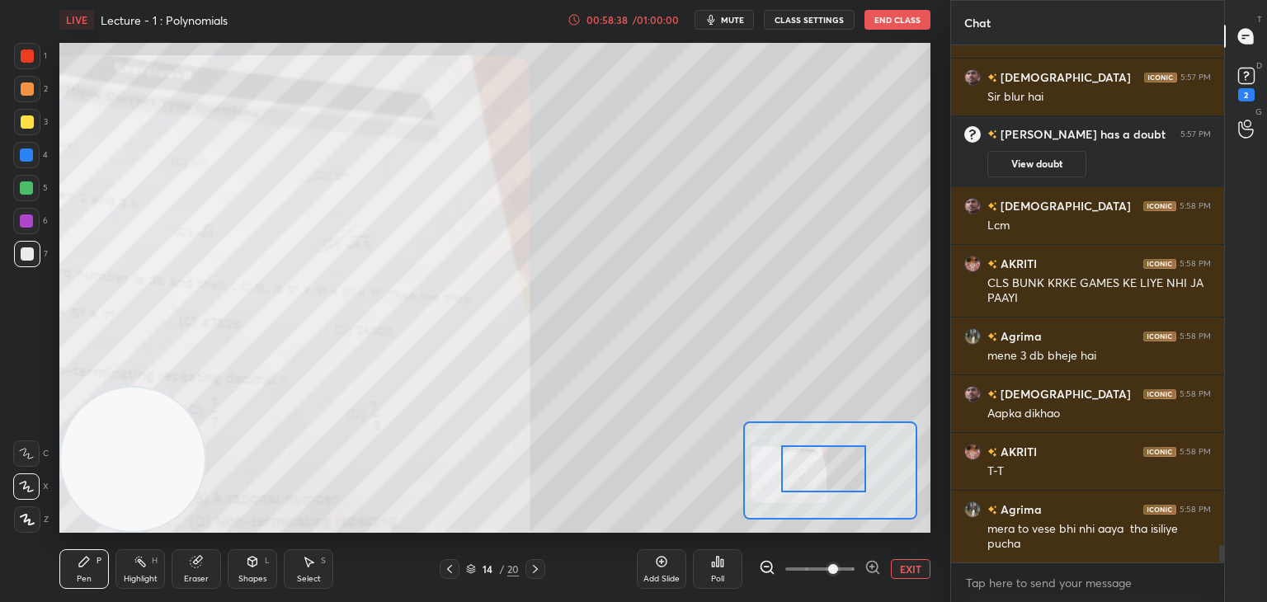
drag, startPoint x: 829, startPoint y: 479, endPoint x: 852, endPoint y: 481, distance: 22.3
click at [853, 481] on div at bounding box center [824, 469] width 86 height 47
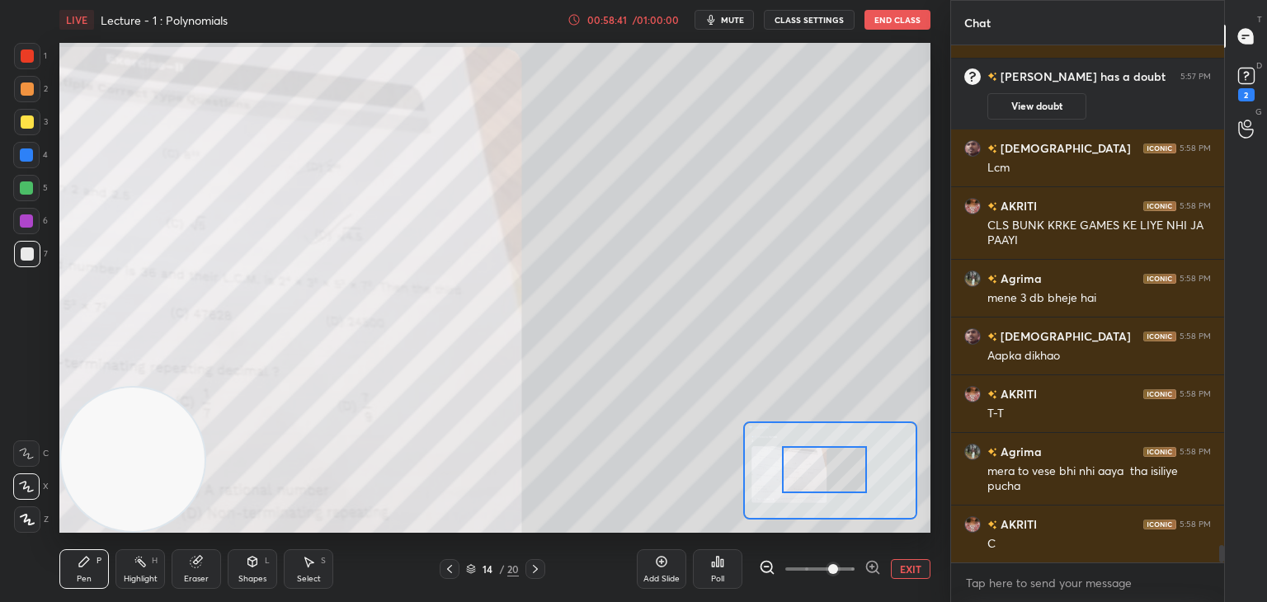
scroll to position [15051, 0]
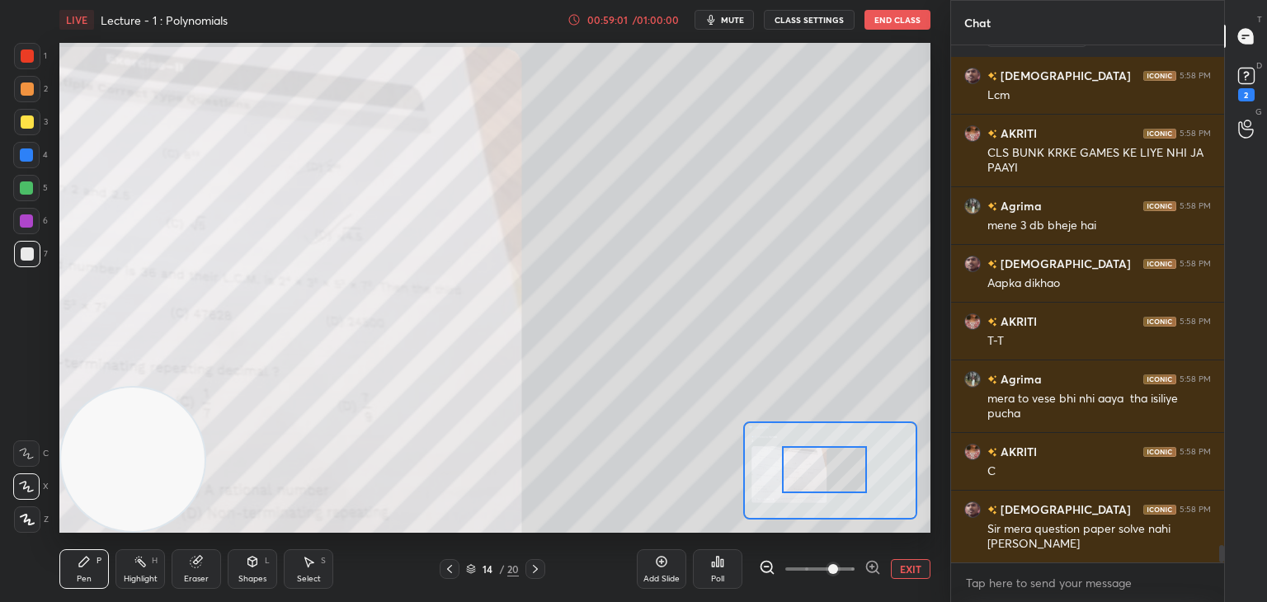
drag, startPoint x: 921, startPoint y: 559, endPoint x: 908, endPoint y: 535, distance: 26.9
click at [914, 561] on button "EXIT" at bounding box center [911, 569] width 40 height 20
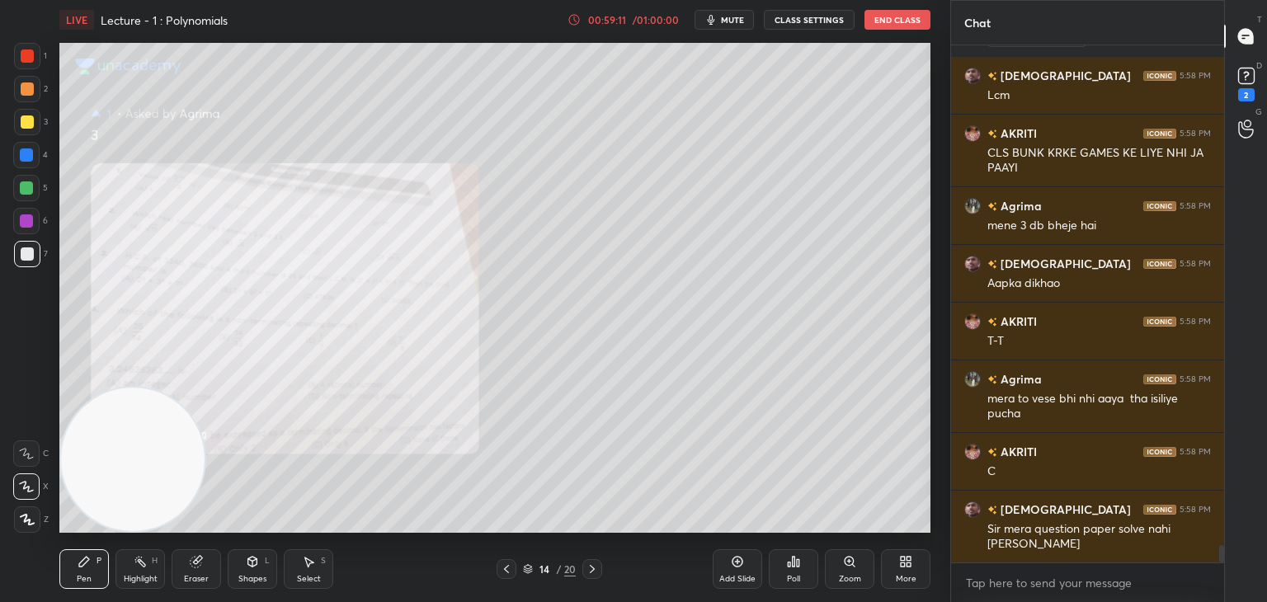
scroll to position [15109, 0]
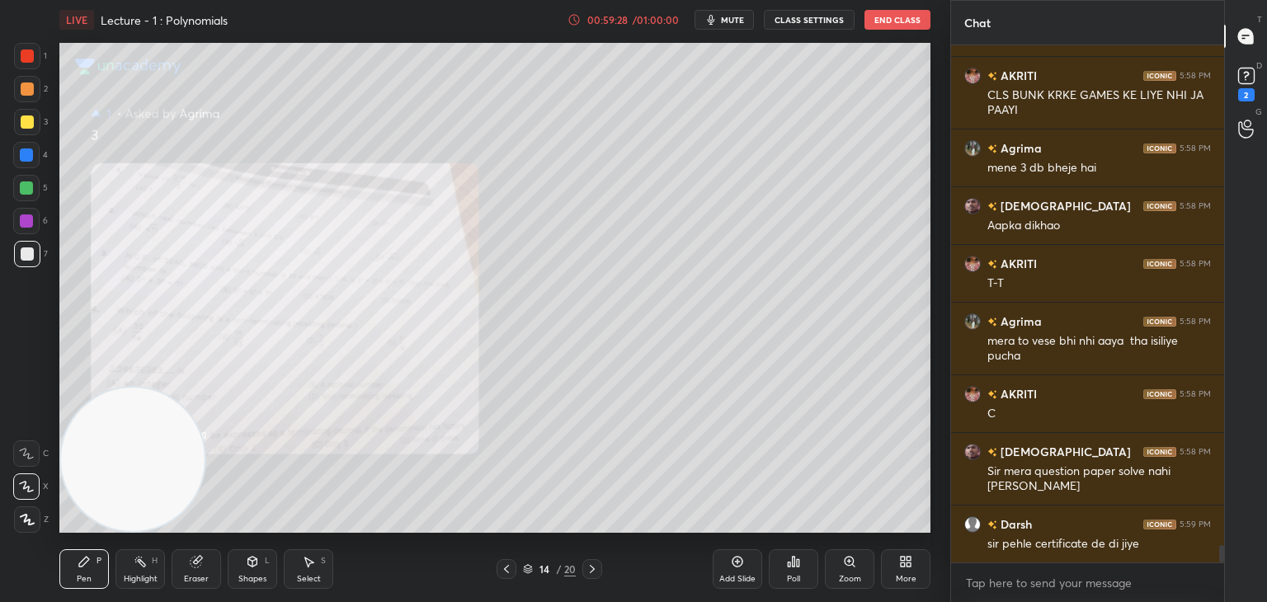
drag, startPoint x: 202, startPoint y: 554, endPoint x: 193, endPoint y: 555, distance: 9.2
click at [195, 555] on div "Eraser" at bounding box center [197, 570] width 50 height 40
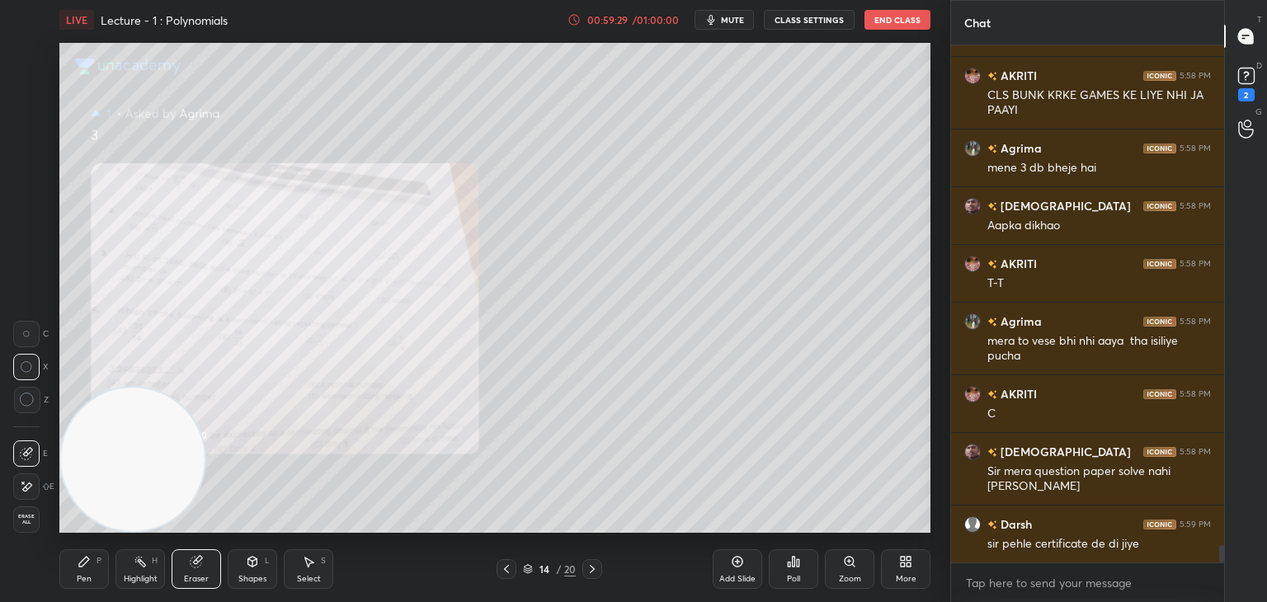
click at [26, 483] on icon at bounding box center [26, 487] width 13 height 14
drag, startPoint x: 91, startPoint y: 555, endPoint x: 153, endPoint y: 460, distance: 113.3
click at [89, 555] on div "Pen P" at bounding box center [84, 570] width 50 height 40
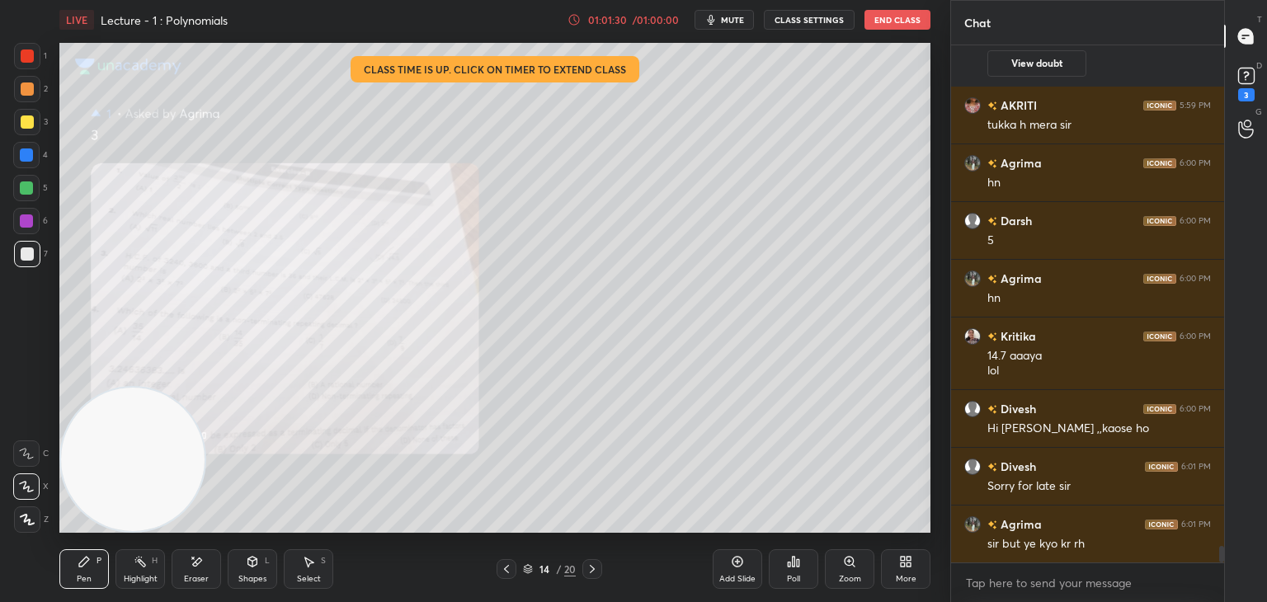
scroll to position [15582, 0]
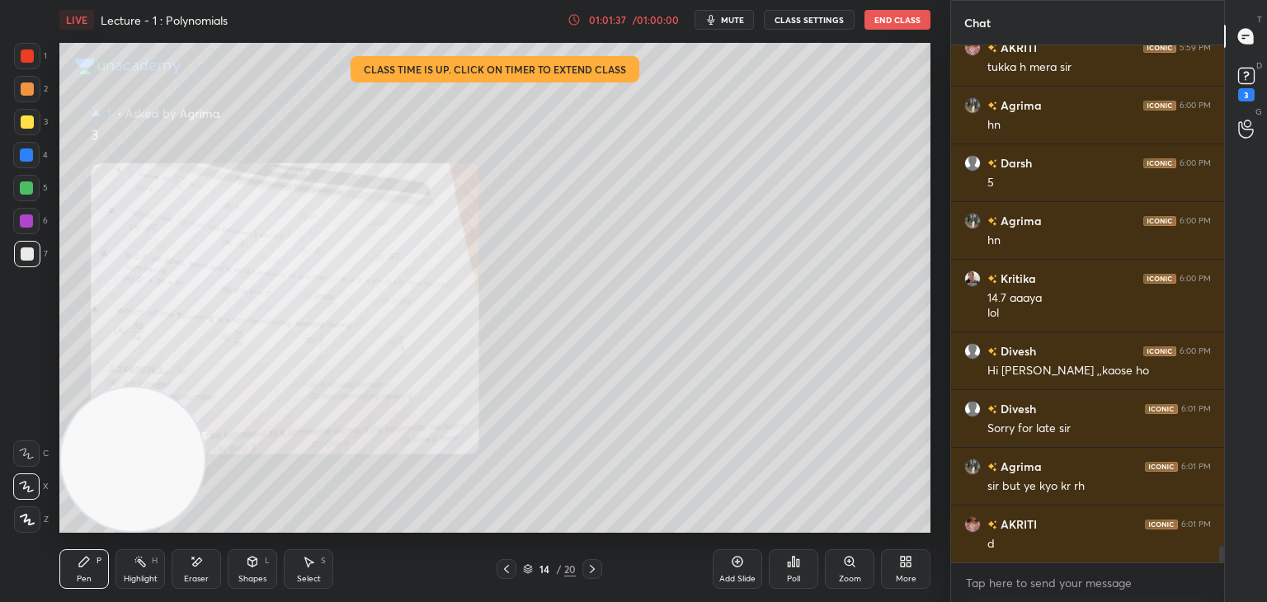
click at [845, 570] on div "Zoom" at bounding box center [850, 570] width 50 height 40
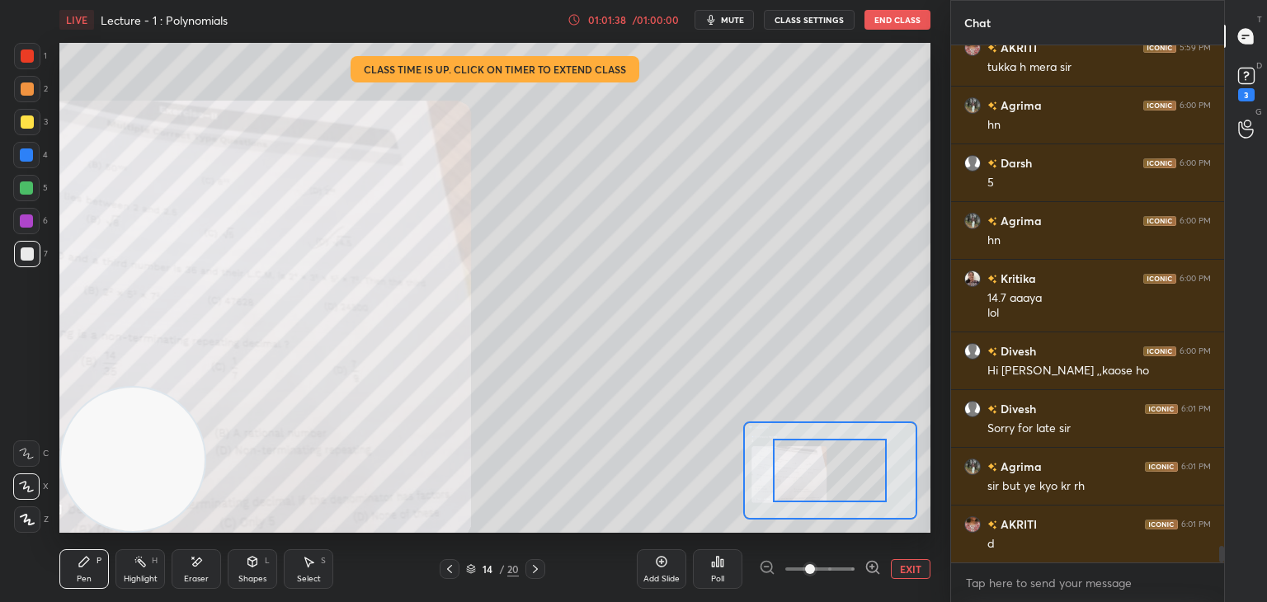
click at [848, 571] on span at bounding box center [820, 569] width 69 height 25
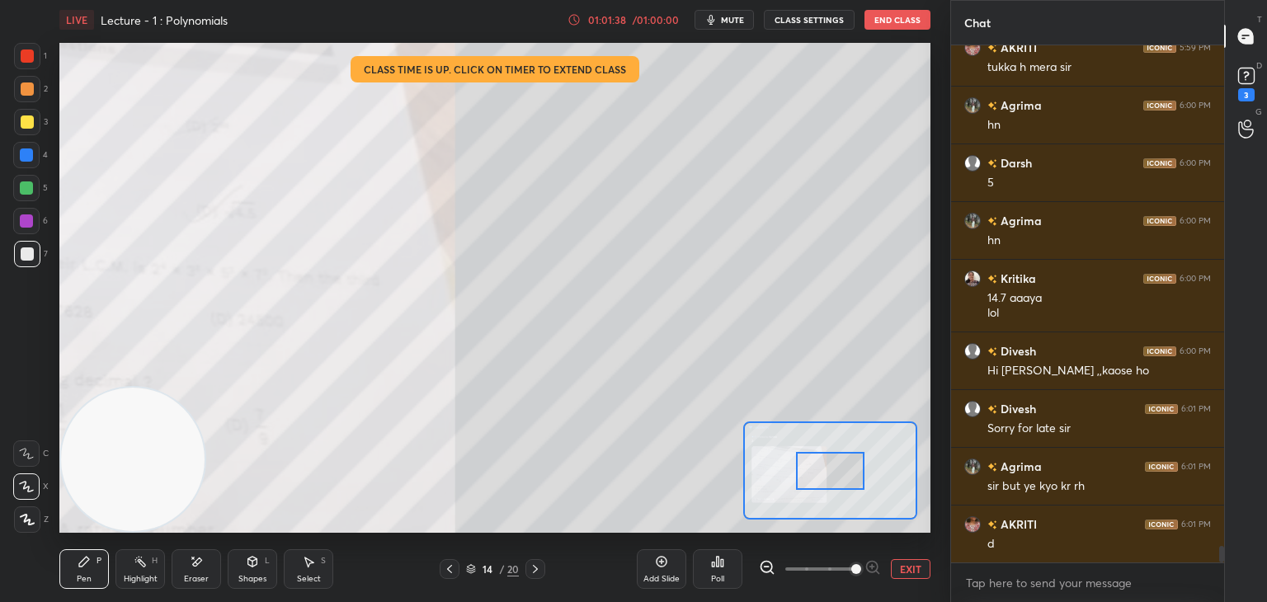
click at [852, 567] on span at bounding box center [857, 569] width 10 height 10
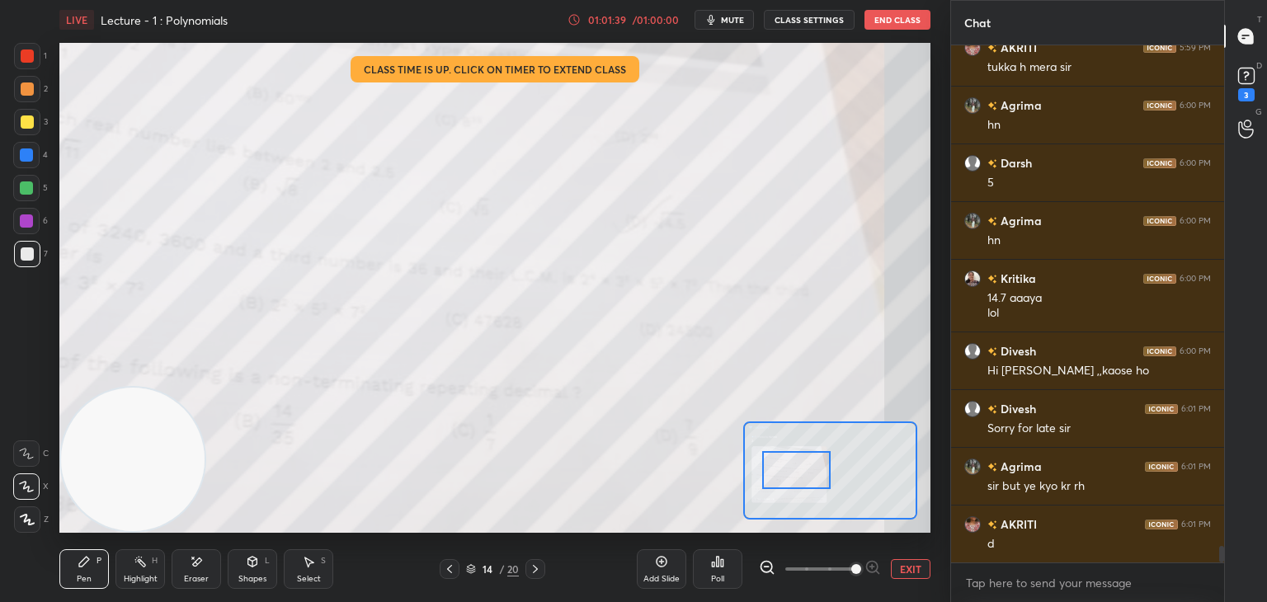
drag, startPoint x: 860, startPoint y: 479, endPoint x: 795, endPoint y: 454, distance: 69.0
click at [828, 479] on div at bounding box center [796, 470] width 68 height 38
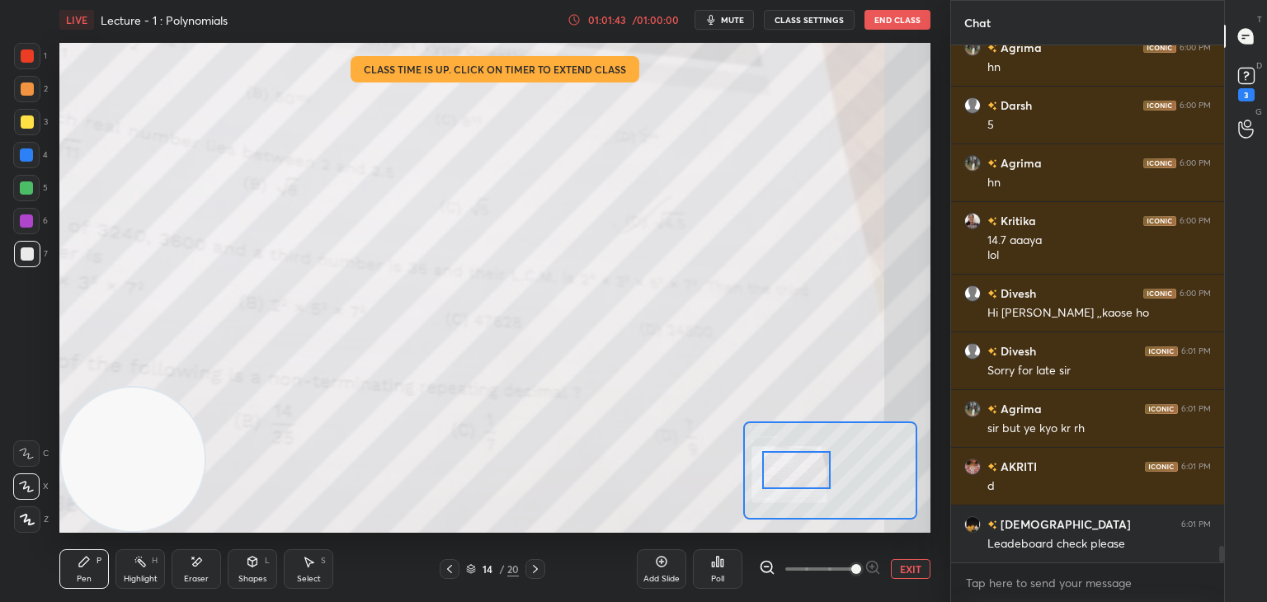
click at [913, 567] on button "EXIT" at bounding box center [911, 569] width 40 height 20
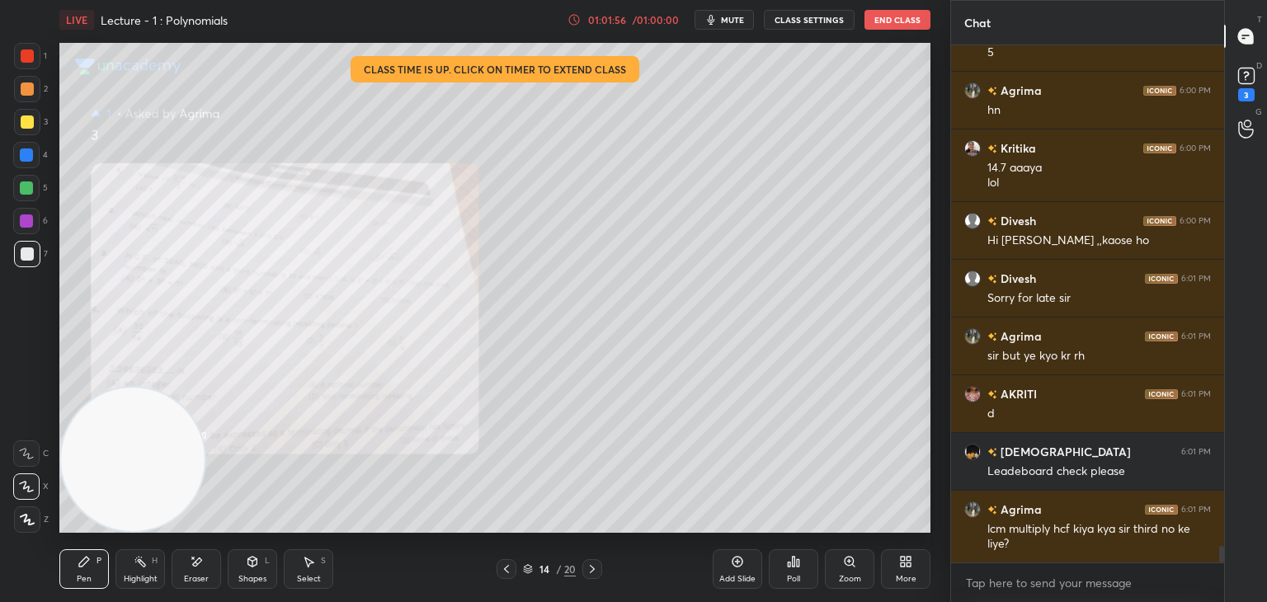
scroll to position [15770, 0]
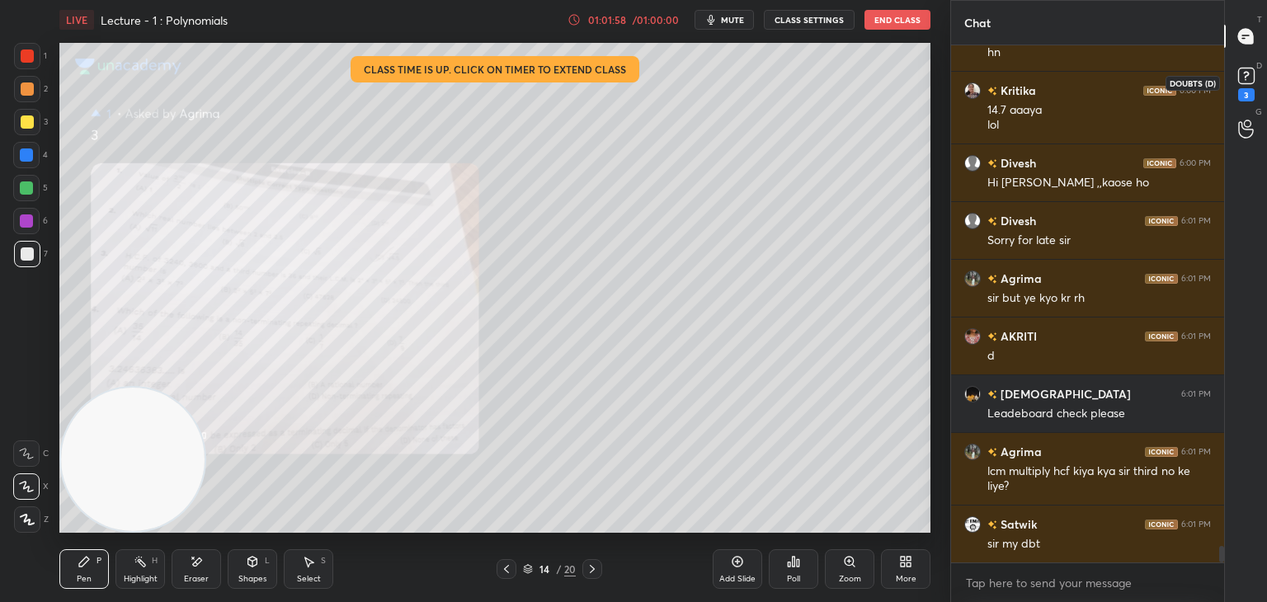
click at [1251, 81] on rect at bounding box center [1247, 76] width 16 height 16
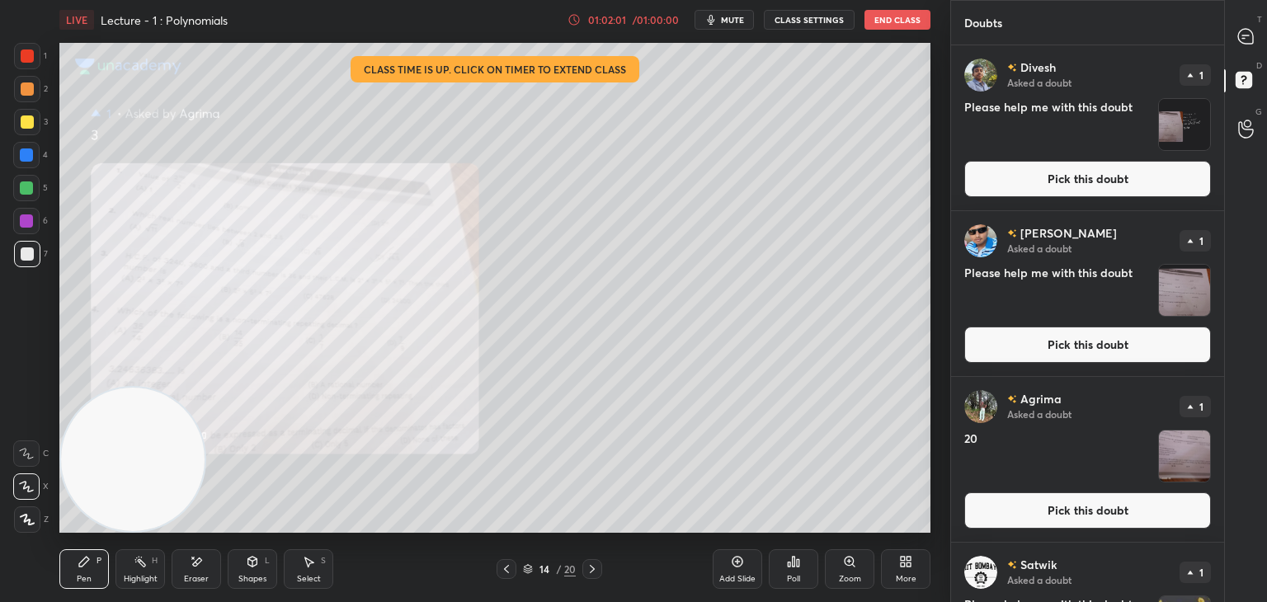
click at [1223, 210] on div "Doubts Enable hand raising Enable raise hand to speak to learners. Once enabled…" at bounding box center [1109, 301] width 317 height 602
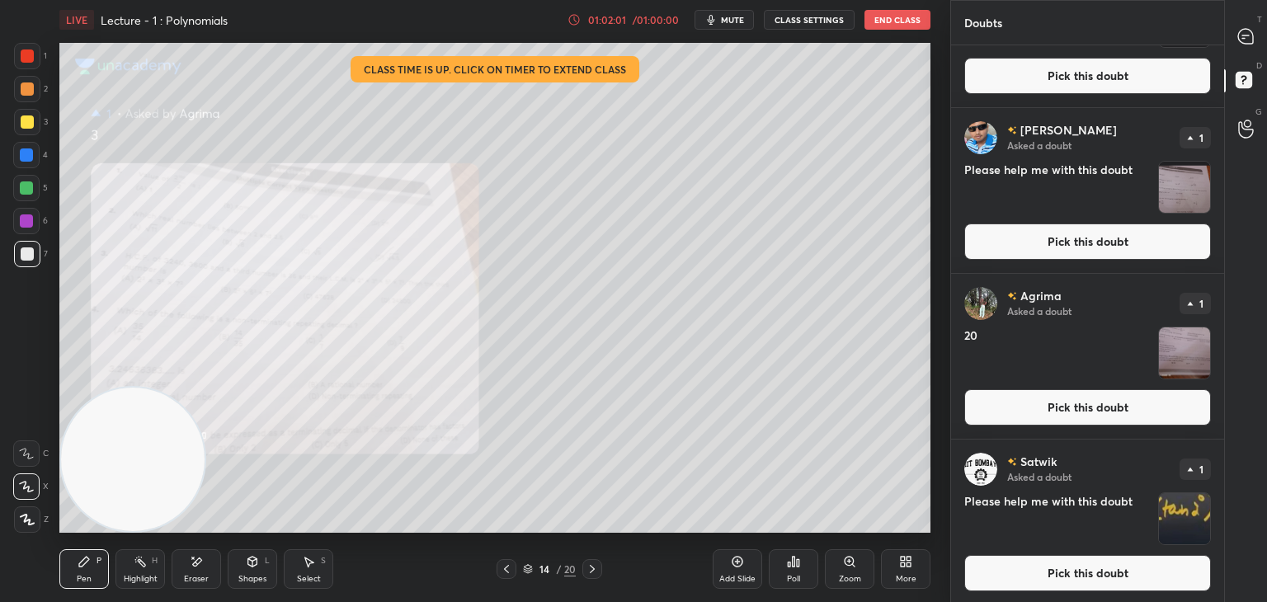
scroll to position [106, 0]
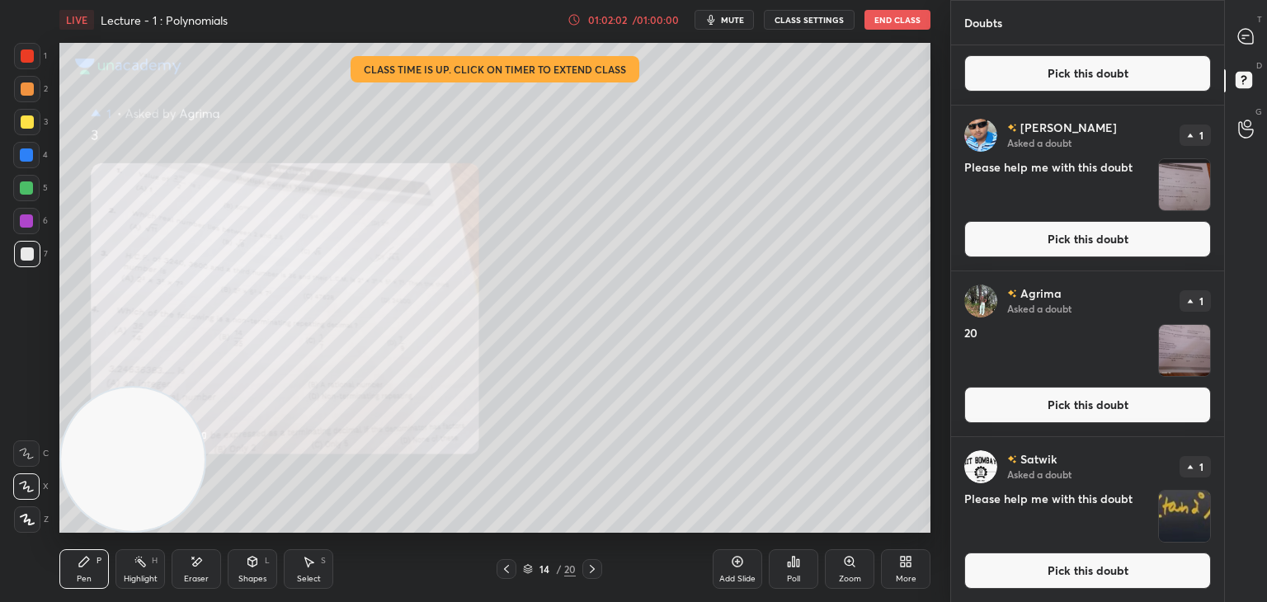
drag, startPoint x: 1071, startPoint y: 562, endPoint x: 1063, endPoint y: 555, distance: 10.6
click at [1069, 559] on button "Pick this doubt" at bounding box center [1088, 571] width 247 height 36
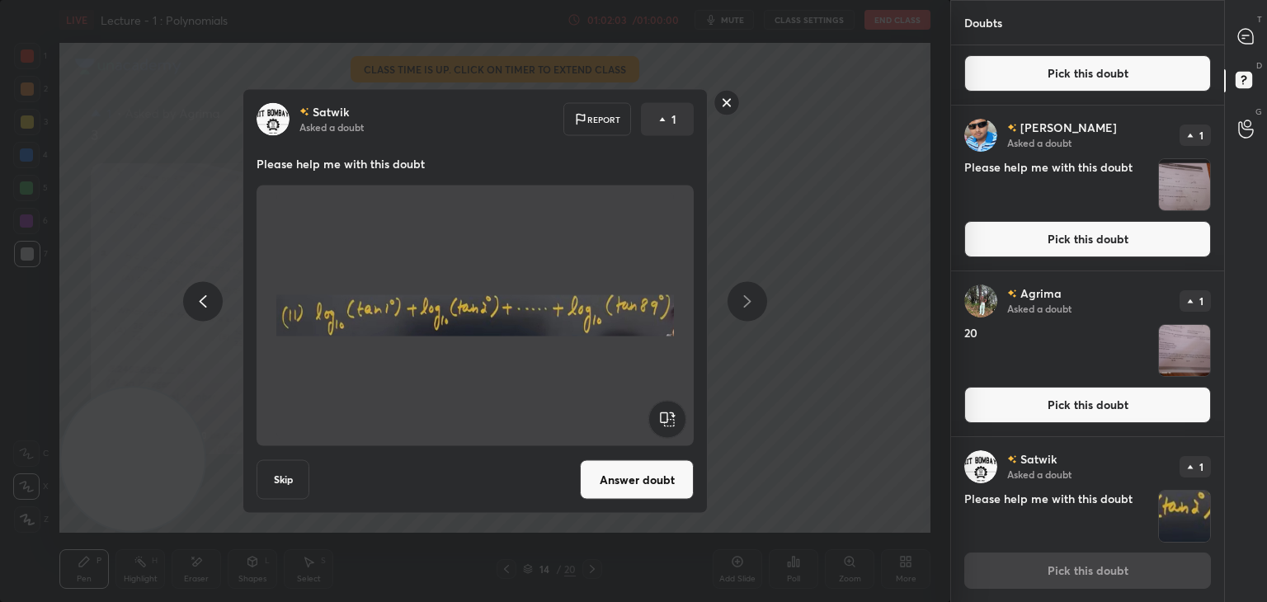
click at [618, 460] on button "Answer doubt" at bounding box center [637, 480] width 114 height 40
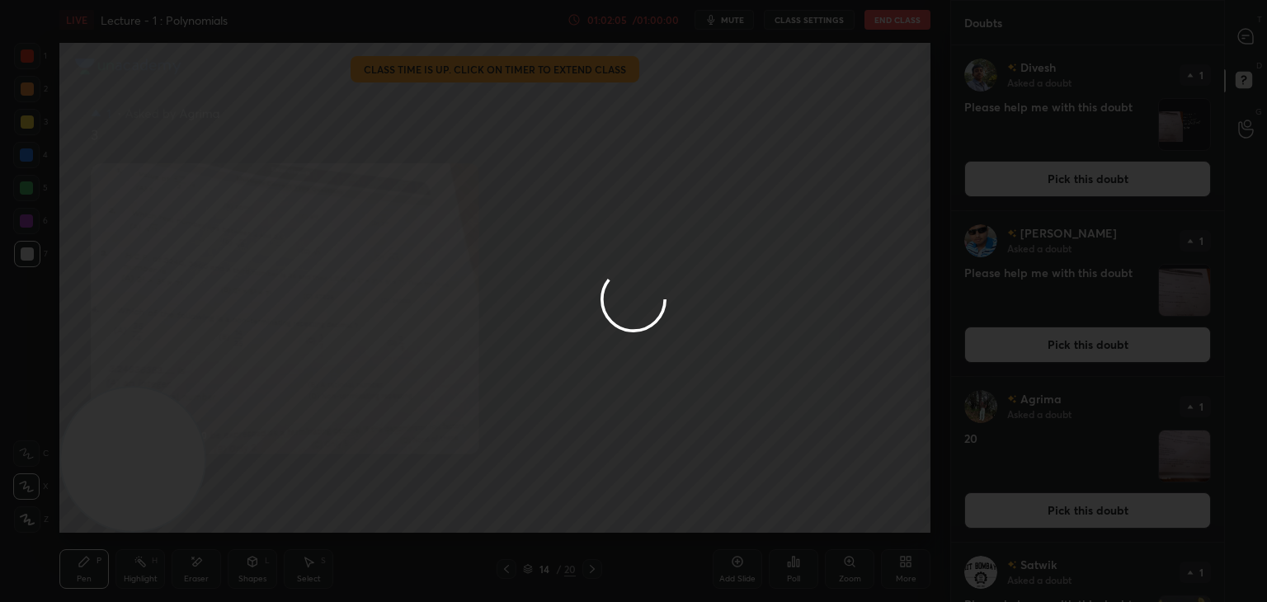
click at [1249, 40] on div at bounding box center [633, 301] width 1267 height 602
click at [1243, 40] on div at bounding box center [633, 301] width 1267 height 602
click at [1244, 40] on div at bounding box center [633, 301] width 1267 height 602
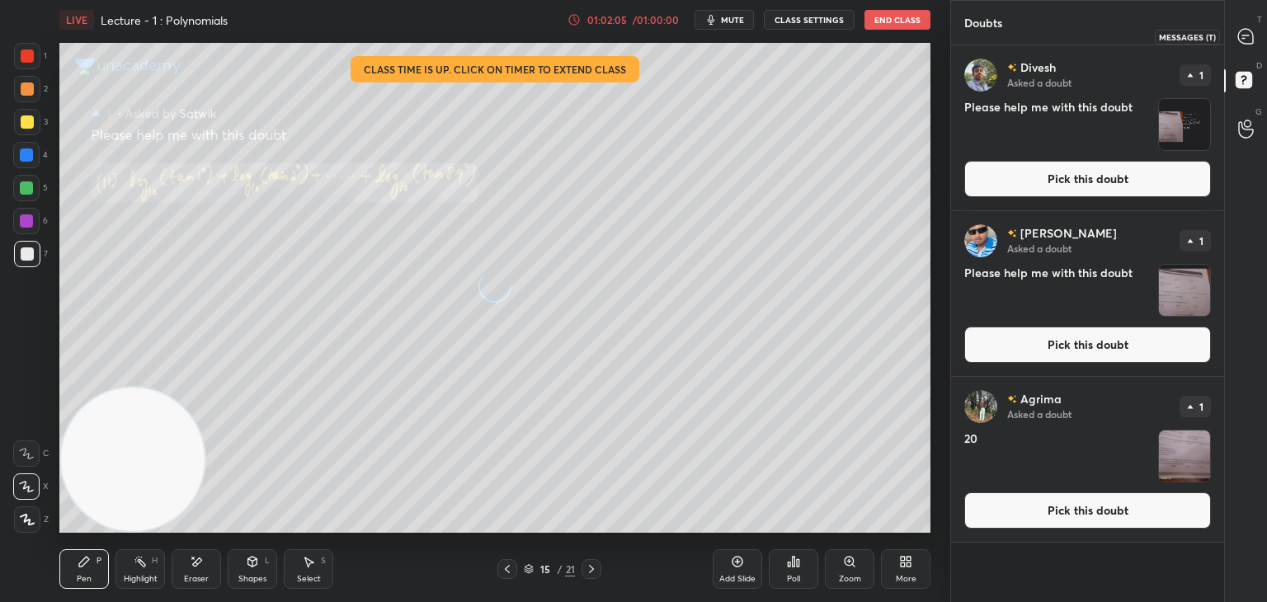
click at [1245, 46] on div at bounding box center [1246, 36] width 33 height 30
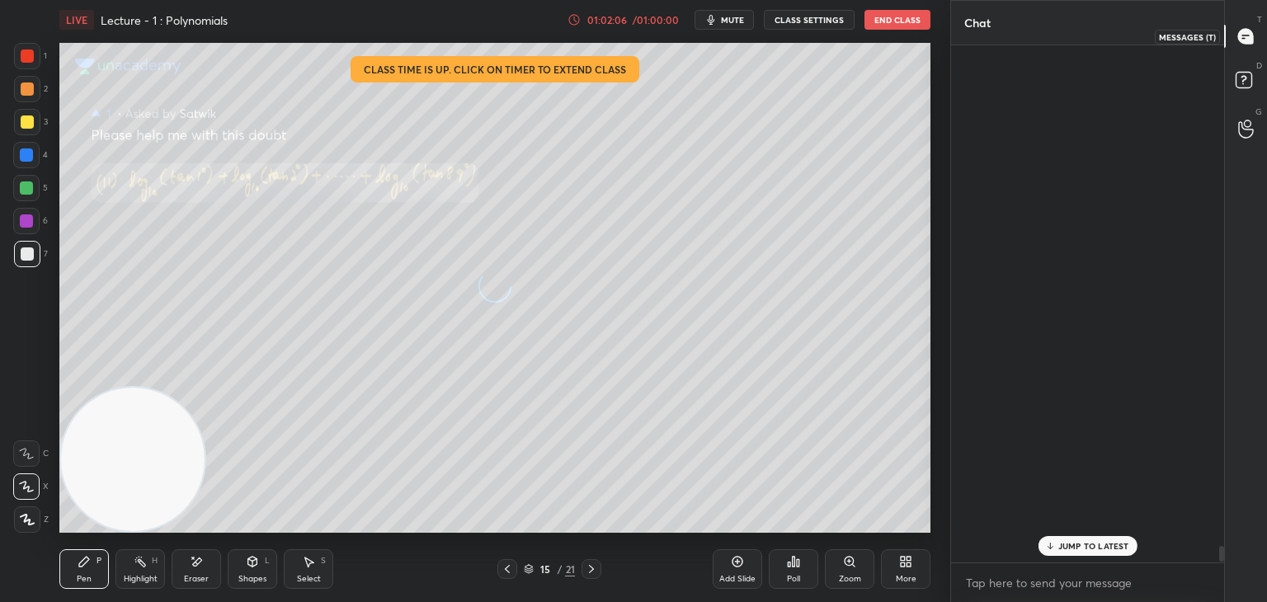
scroll to position [512, 268]
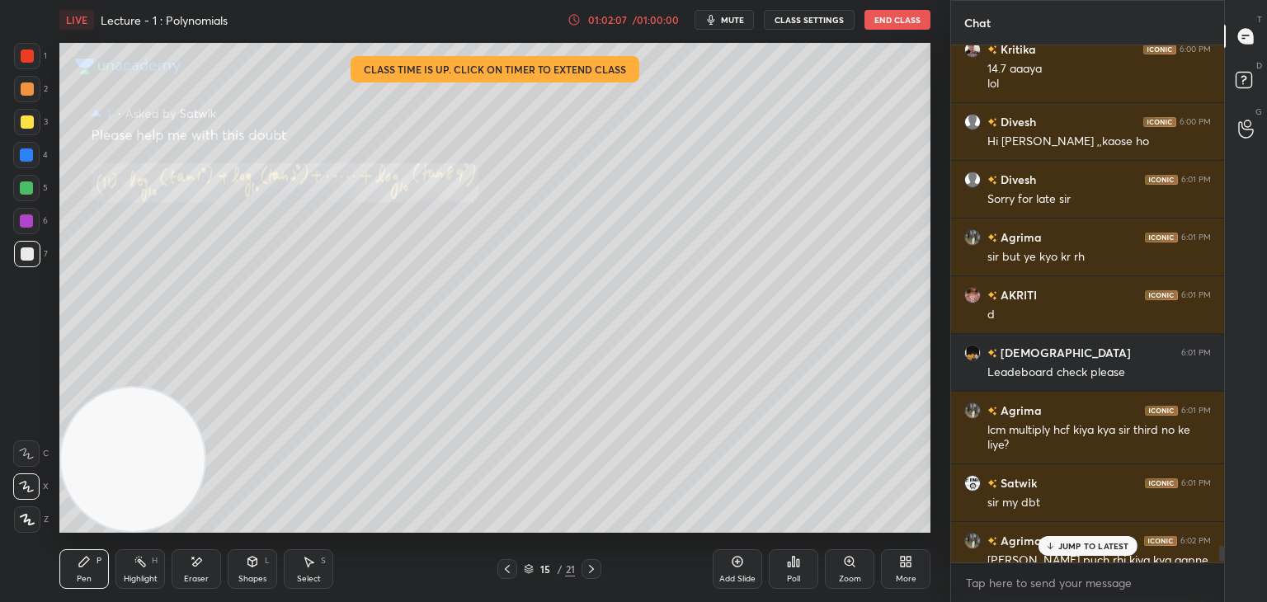
click at [1058, 542] on div "JUMP TO LATEST" at bounding box center [1087, 546] width 99 height 20
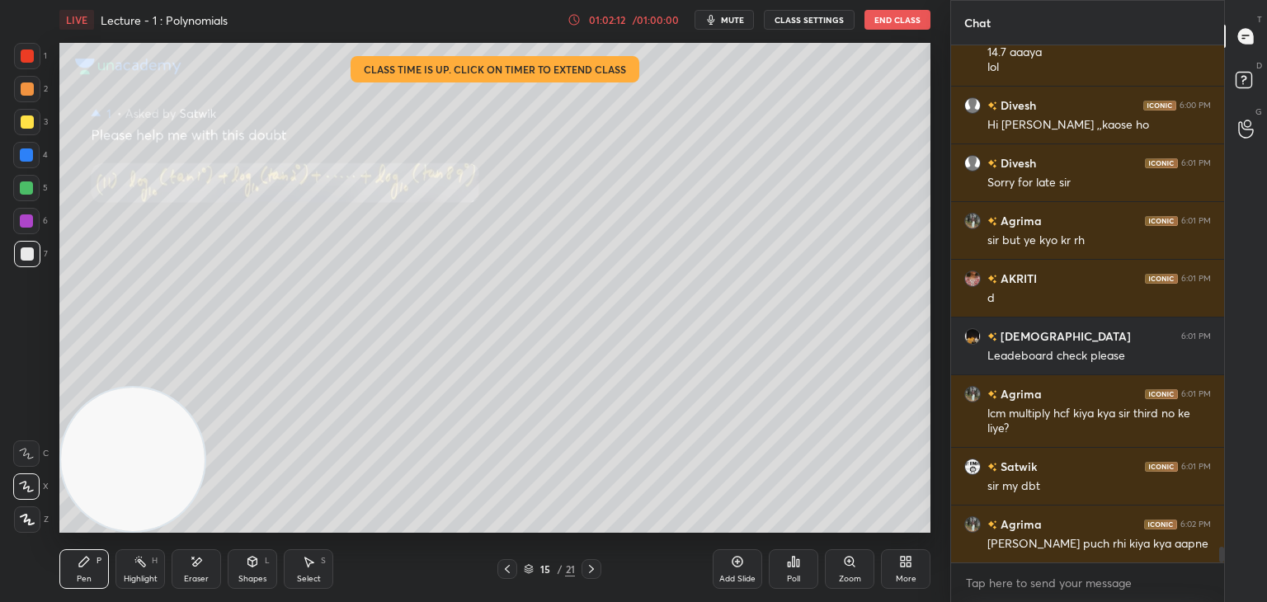
click at [504, 573] on icon at bounding box center [507, 569] width 13 height 13
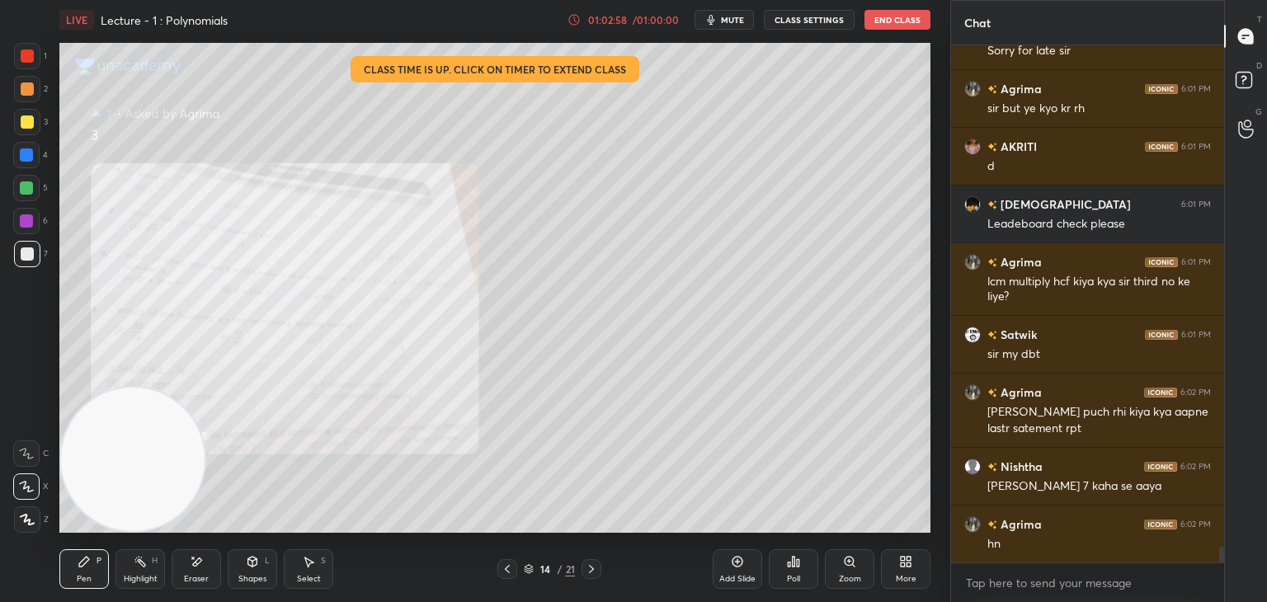
scroll to position [16358, 0]
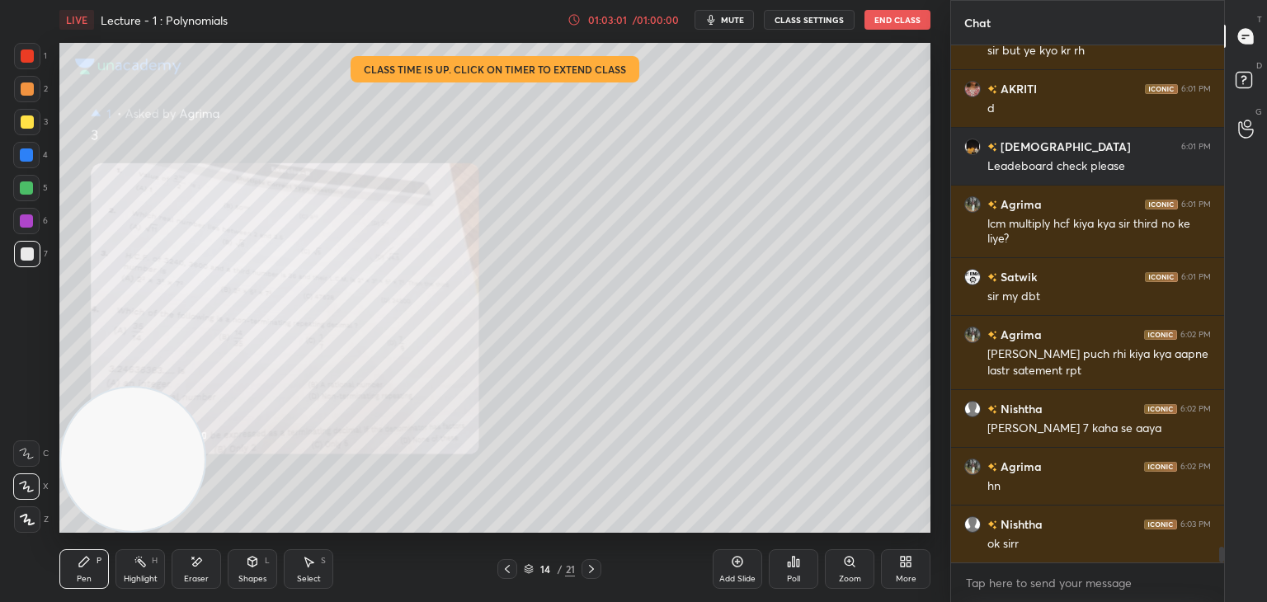
click at [594, 570] on icon at bounding box center [591, 569] width 13 height 13
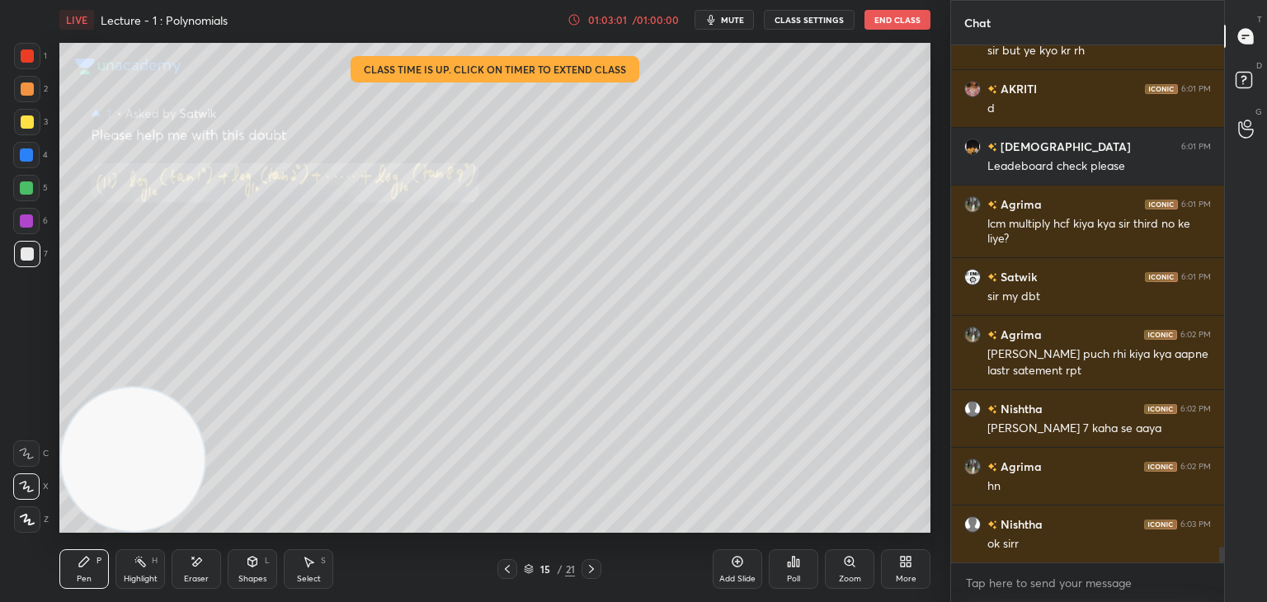
scroll to position [16416, 0]
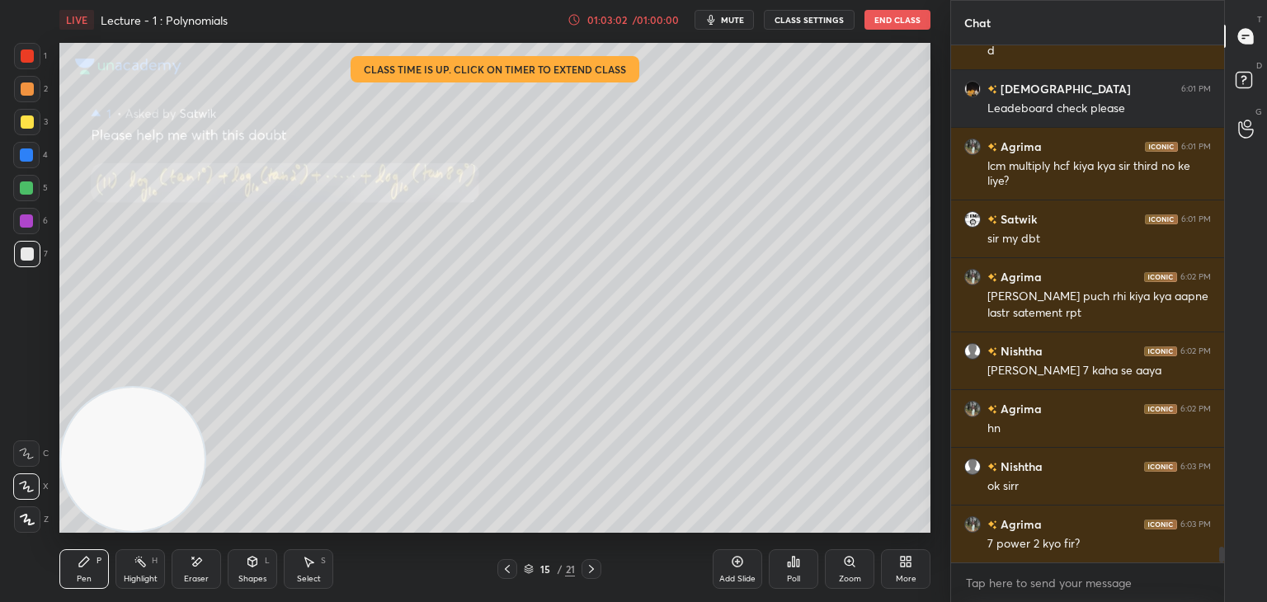
click at [842, 569] on div "Zoom" at bounding box center [850, 570] width 50 height 40
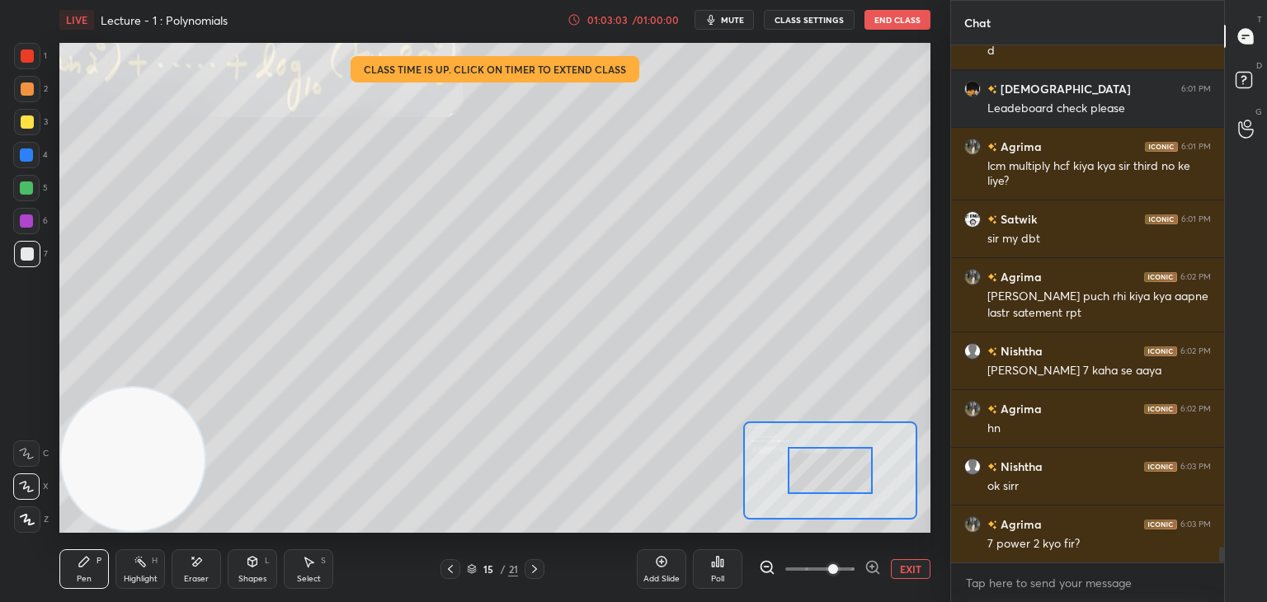
drag, startPoint x: 834, startPoint y: 571, endPoint x: 828, endPoint y: 531, distance: 40.2
click at [833, 570] on span at bounding box center [820, 569] width 69 height 25
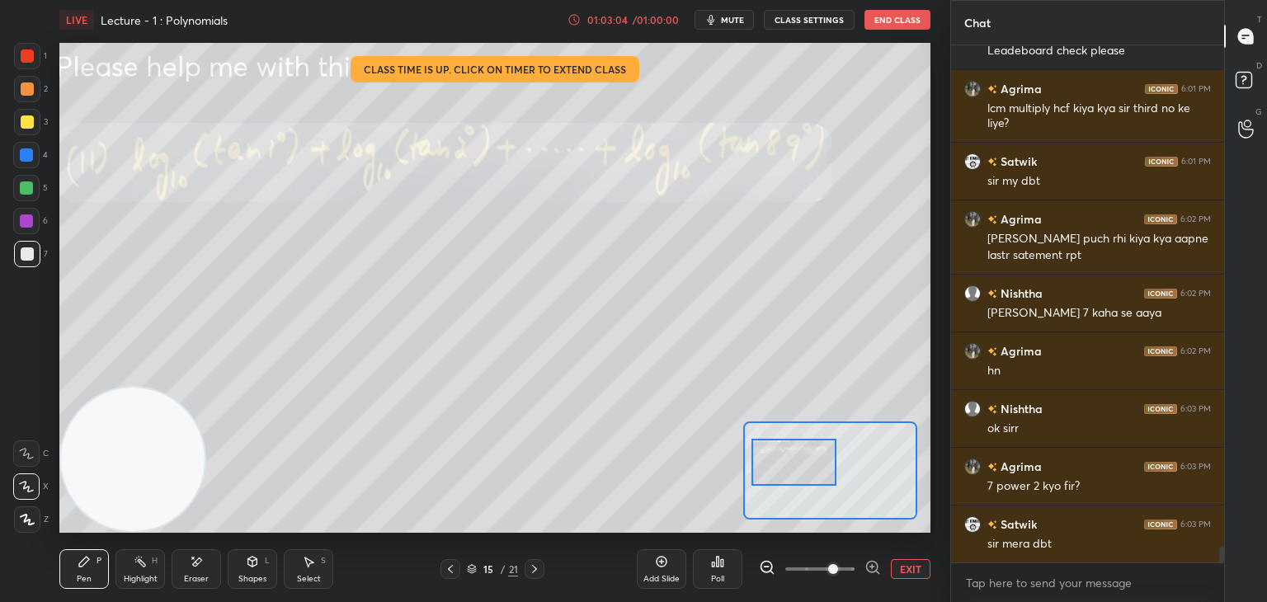
drag, startPoint x: 825, startPoint y: 480, endPoint x: 793, endPoint y: 473, distance: 33.0
click at [793, 473] on div at bounding box center [795, 462] width 86 height 47
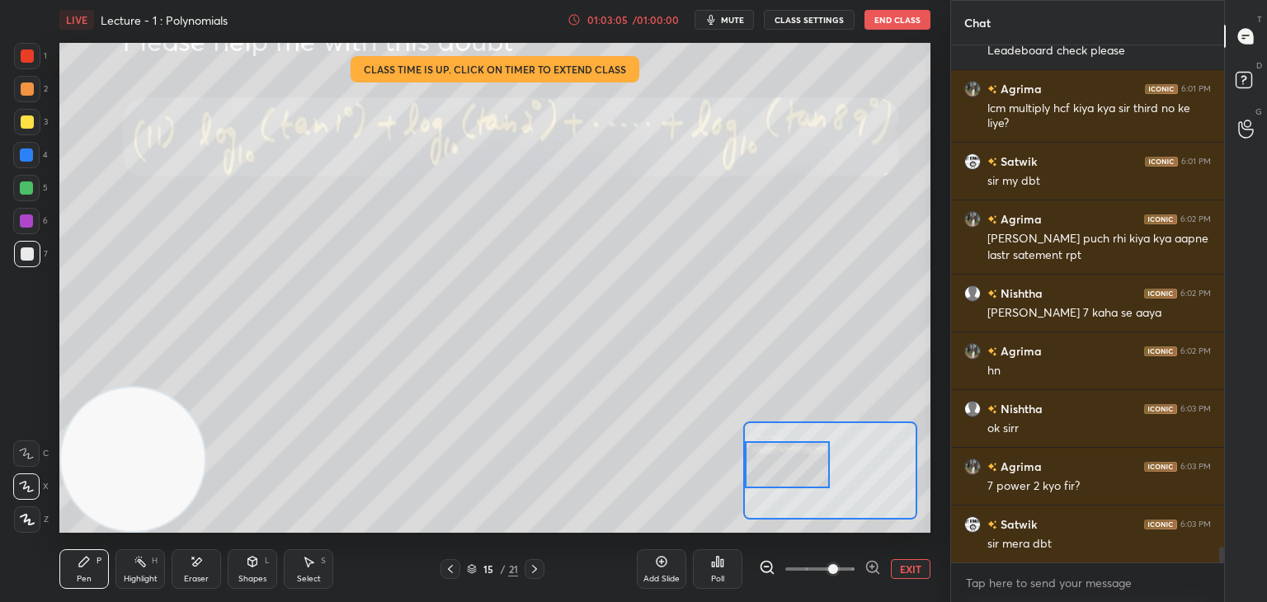
drag, startPoint x: 795, startPoint y: 475, endPoint x: 786, endPoint y: 476, distance: 9.1
click at [786, 476] on div at bounding box center [788, 464] width 86 height 47
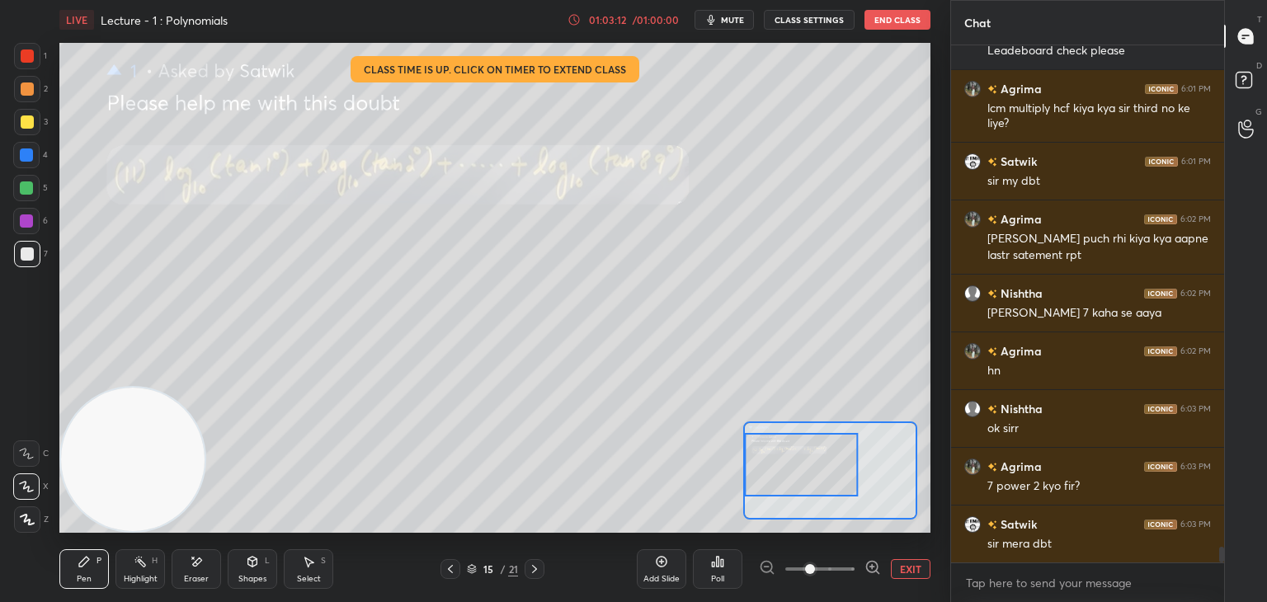
click at [809, 569] on span at bounding box center [820, 569] width 69 height 25
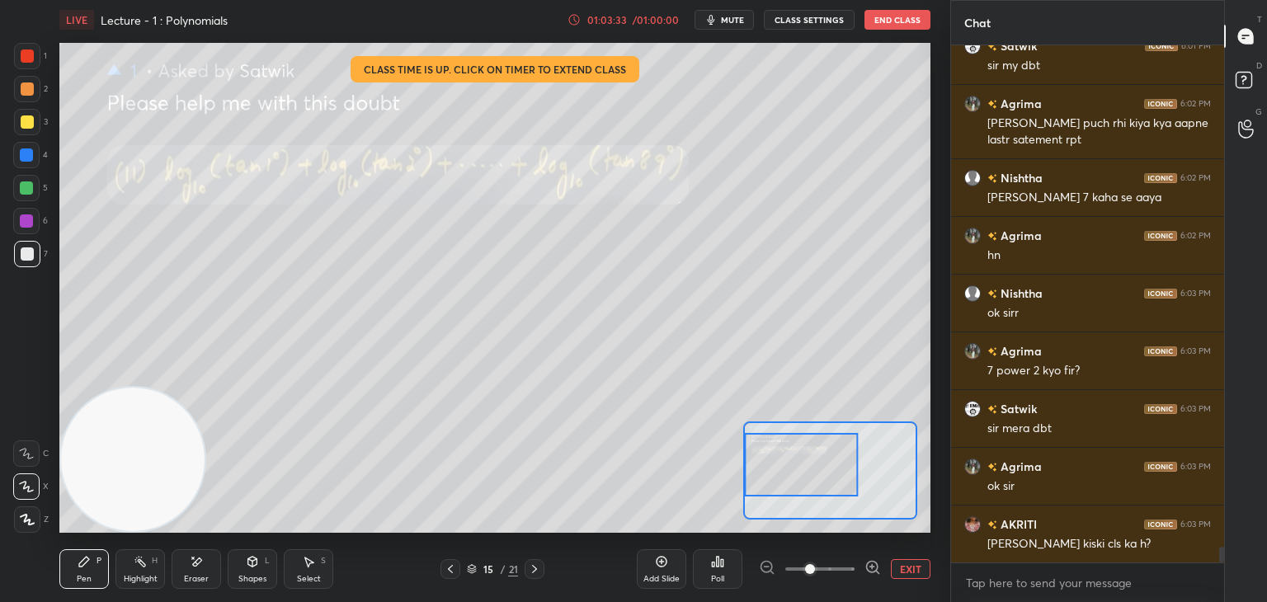
scroll to position [16647, 0]
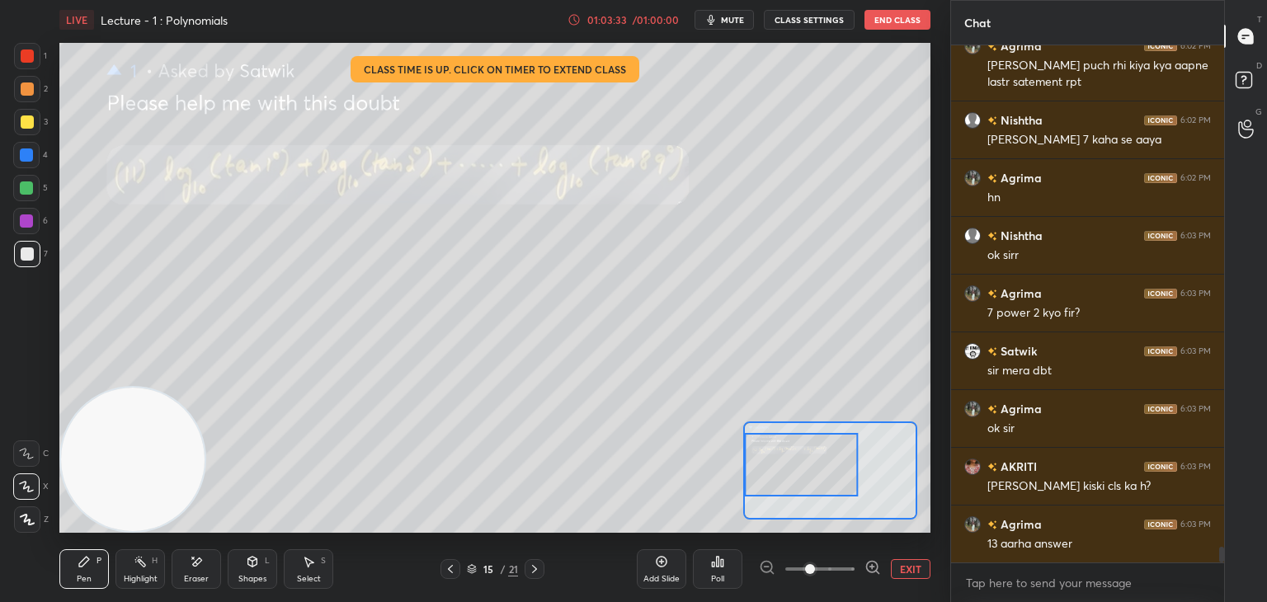
click at [914, 563] on button "EXIT" at bounding box center [911, 569] width 40 height 20
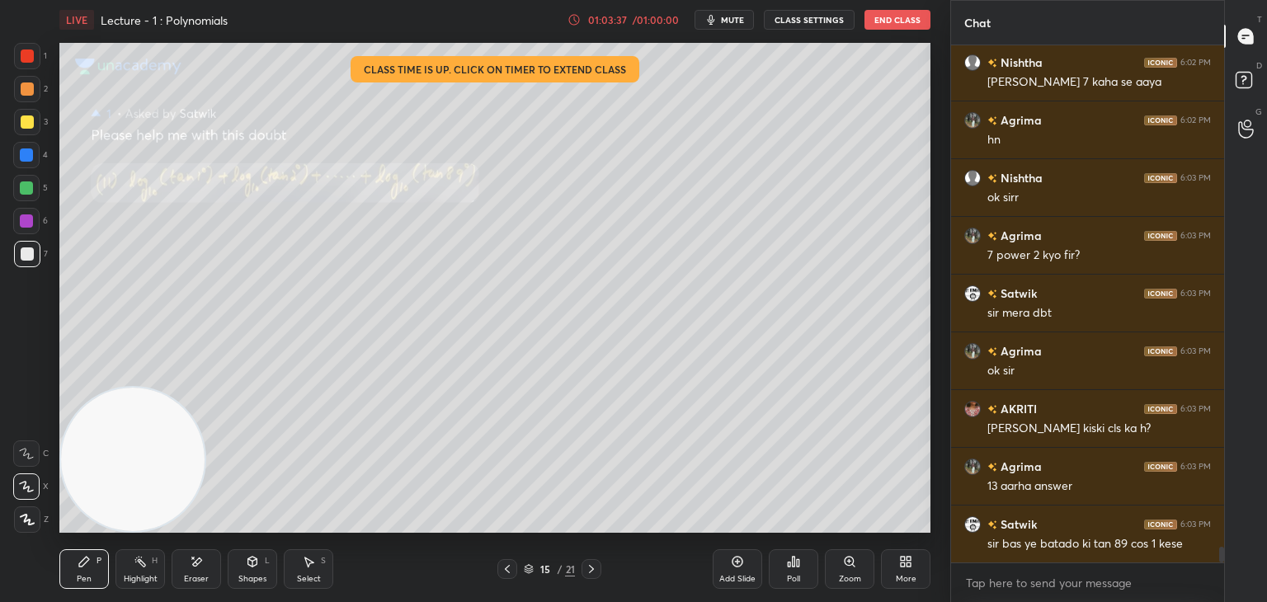
scroll to position [16762, 0]
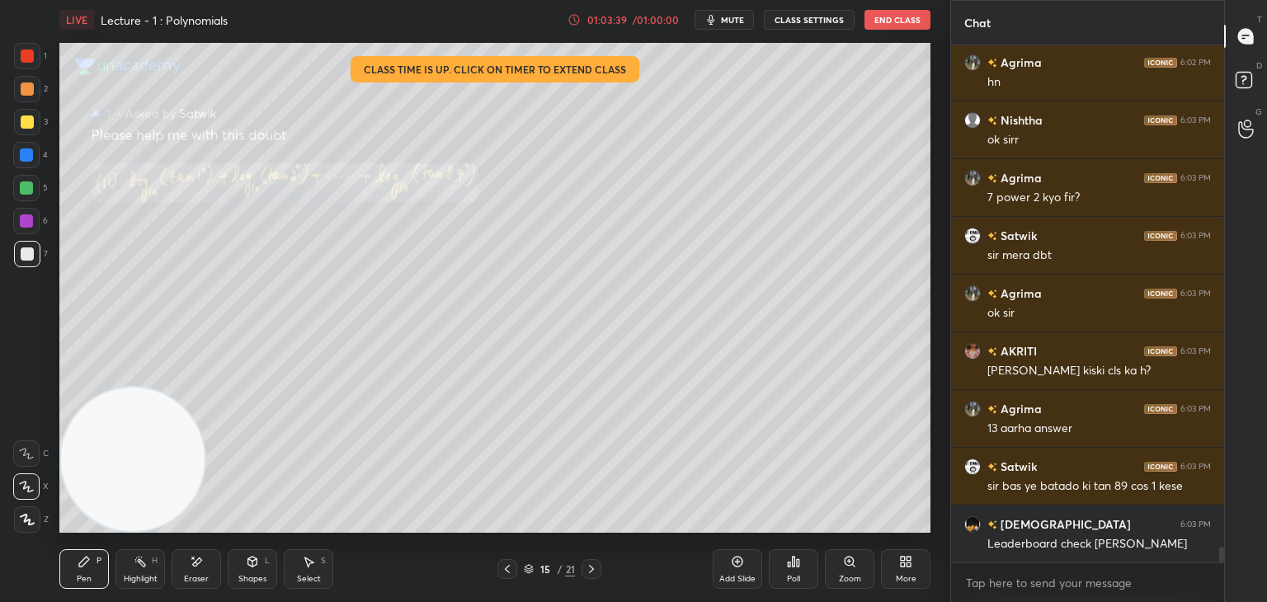
click at [798, 567] on icon at bounding box center [798, 562] width 2 height 7
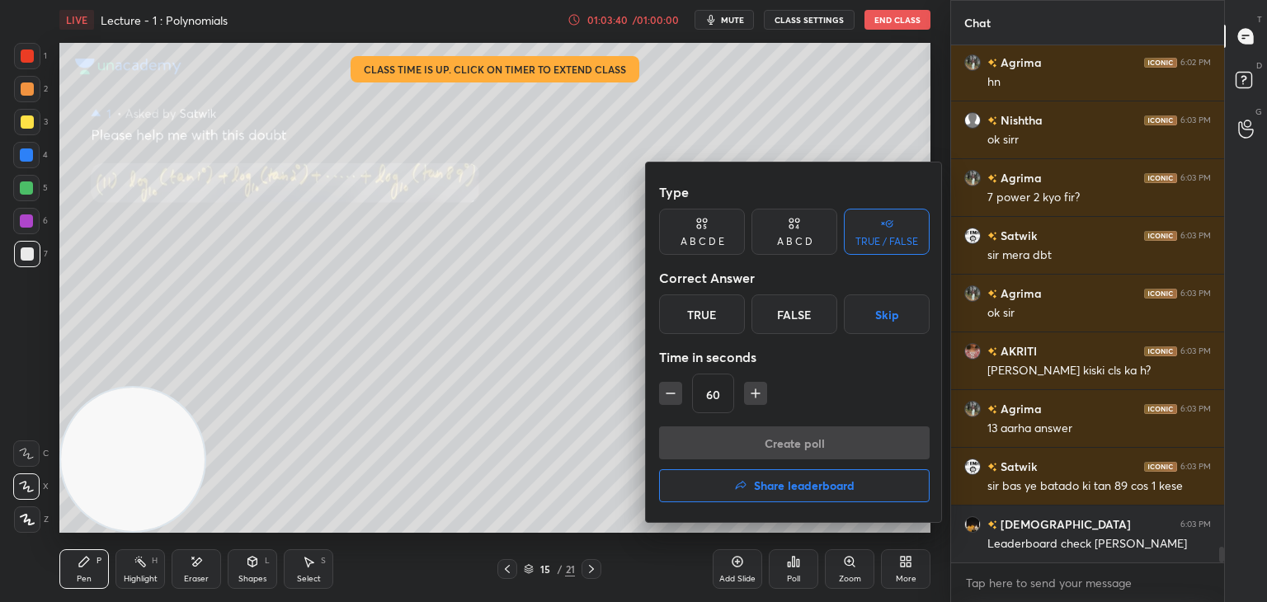
click at [749, 479] on button "Share leaderboard" at bounding box center [794, 486] width 271 height 33
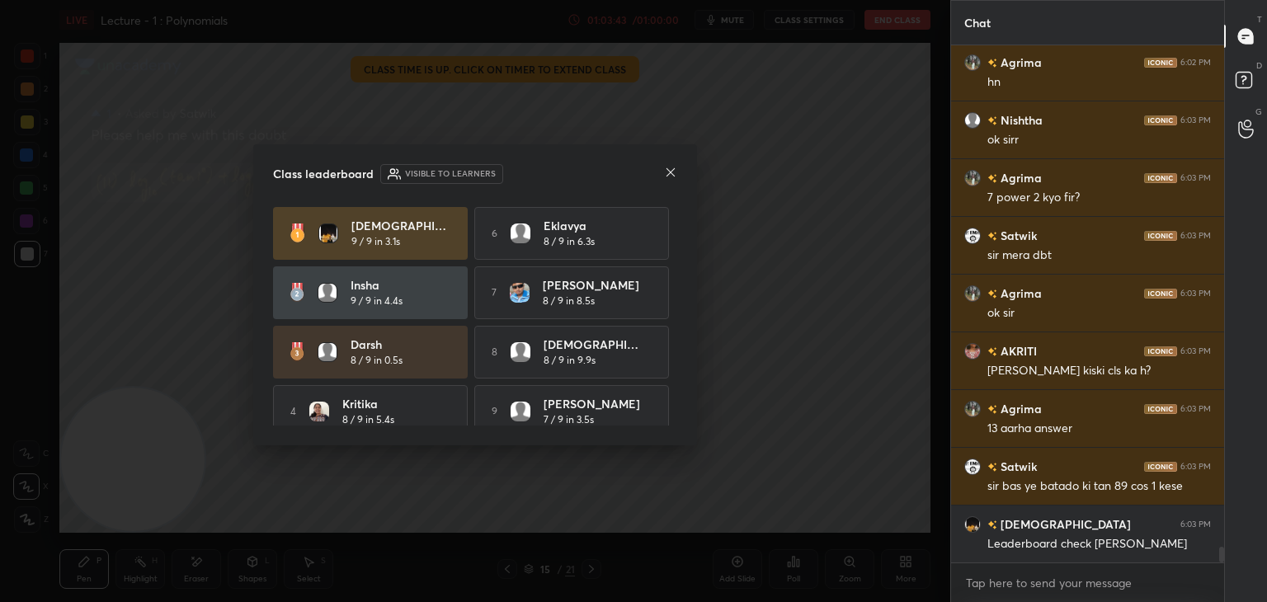
click at [673, 172] on icon at bounding box center [670, 172] width 13 height 13
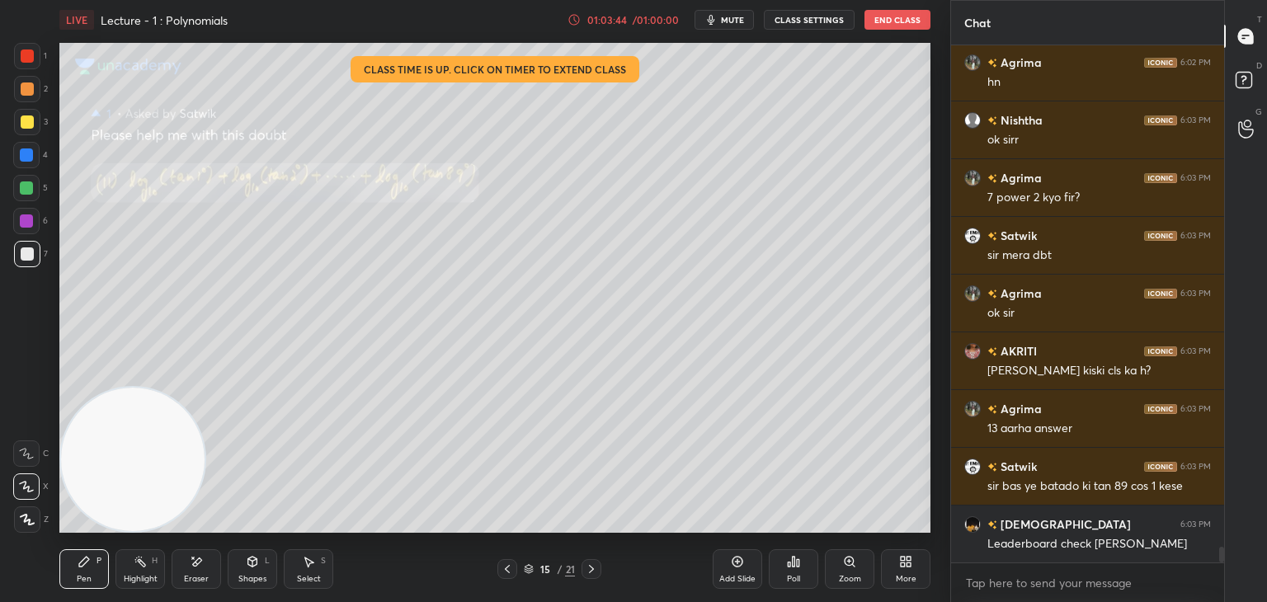
click at [892, 569] on div "More" at bounding box center [906, 570] width 50 height 40
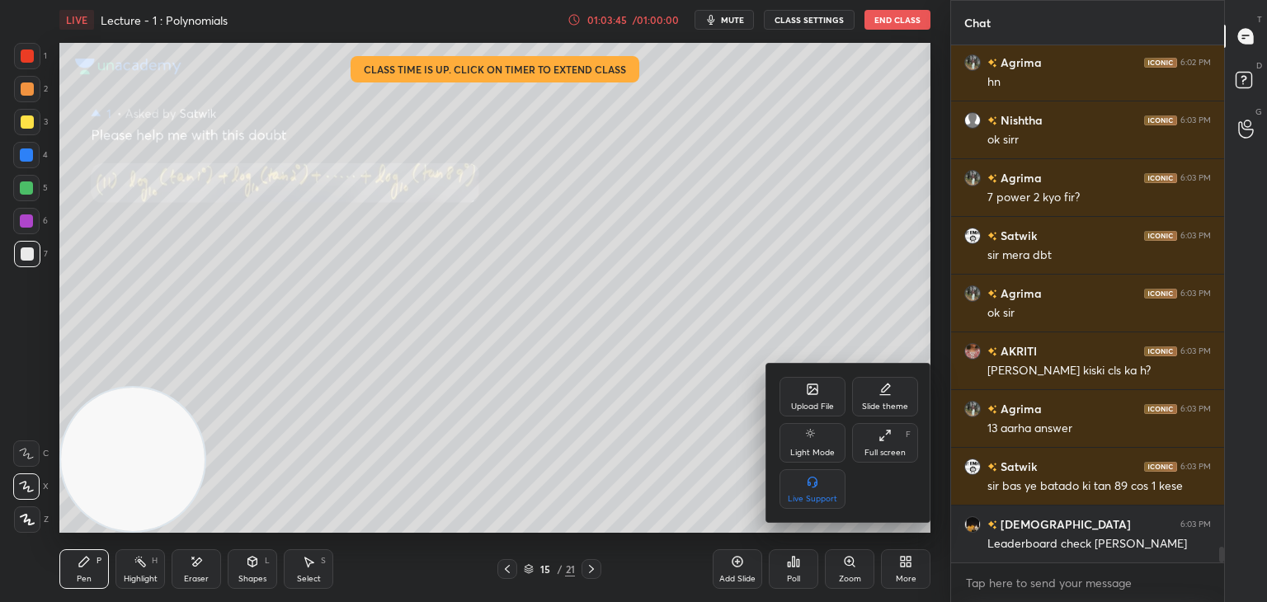
click at [809, 405] on div "Upload File" at bounding box center [812, 407] width 43 height 8
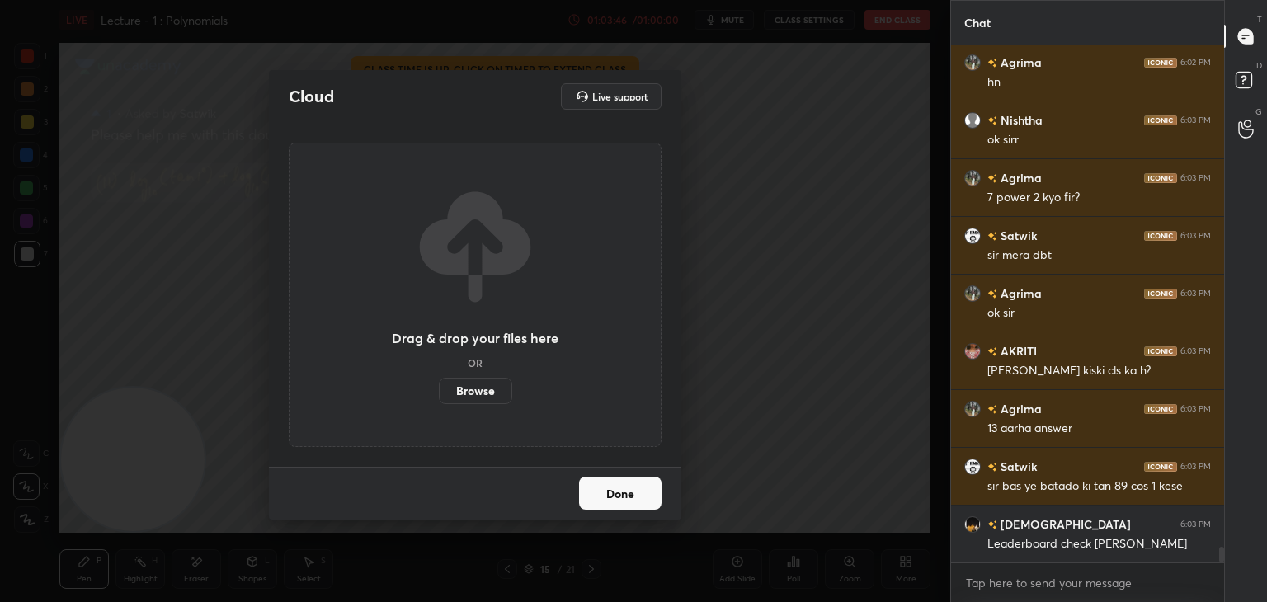
click at [465, 386] on label "Browse" at bounding box center [475, 391] width 73 height 26
click at [439, 386] on input "Browse" at bounding box center [439, 391] width 0 height 26
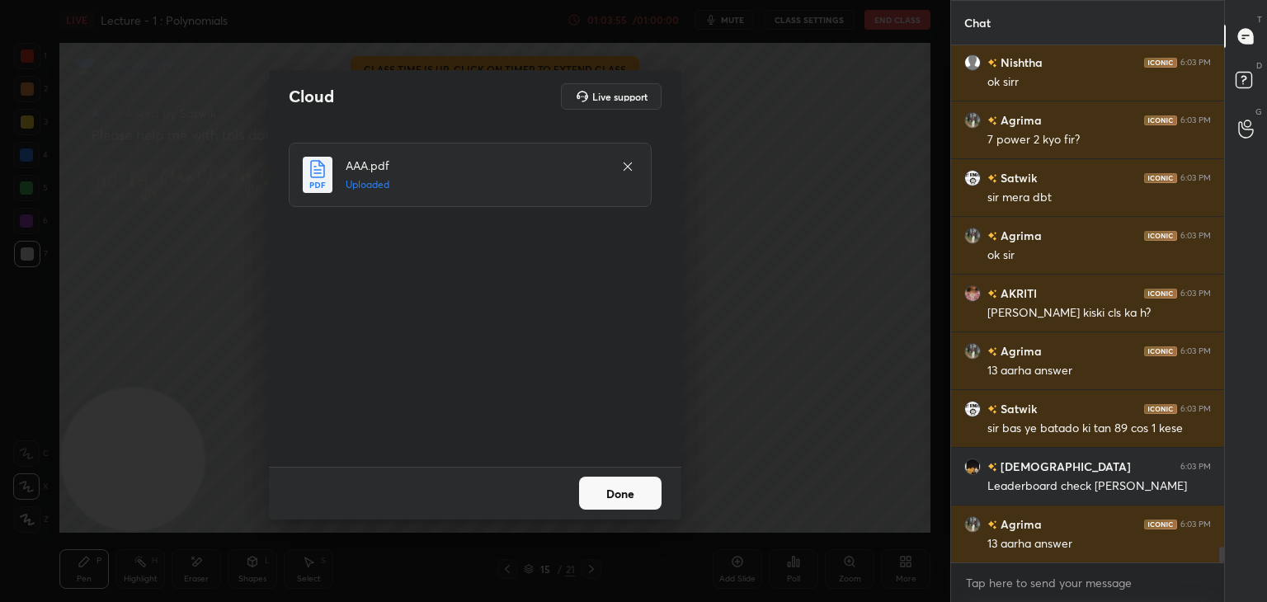
click at [619, 496] on button "Done" at bounding box center [620, 493] width 83 height 33
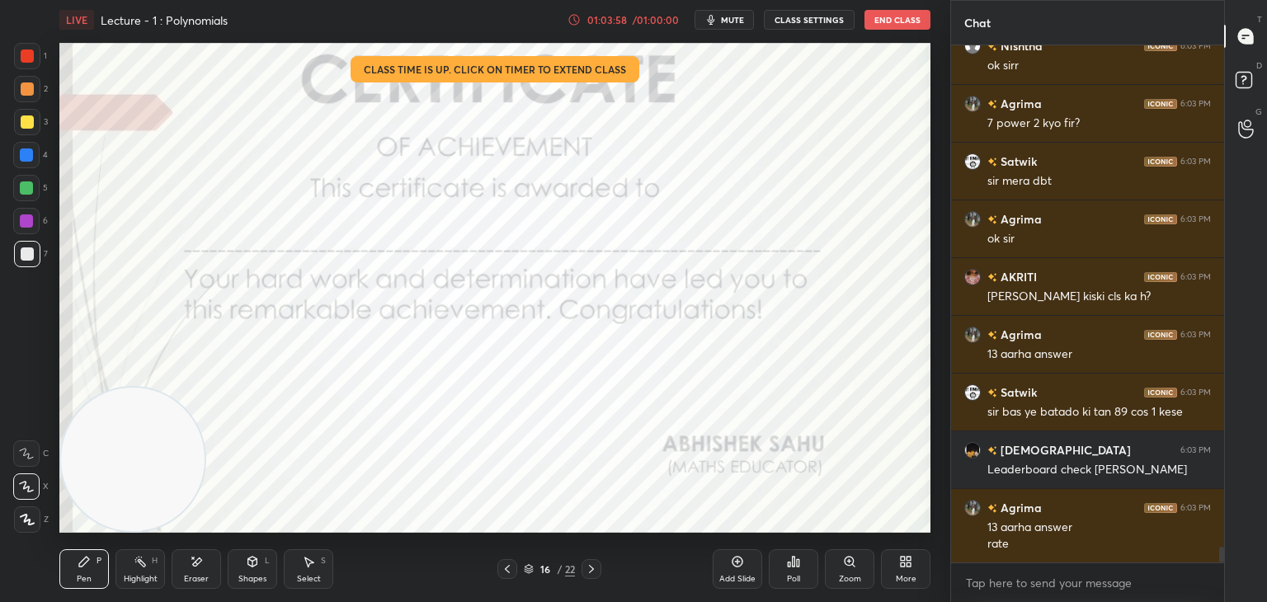
scroll to position [16894, 0]
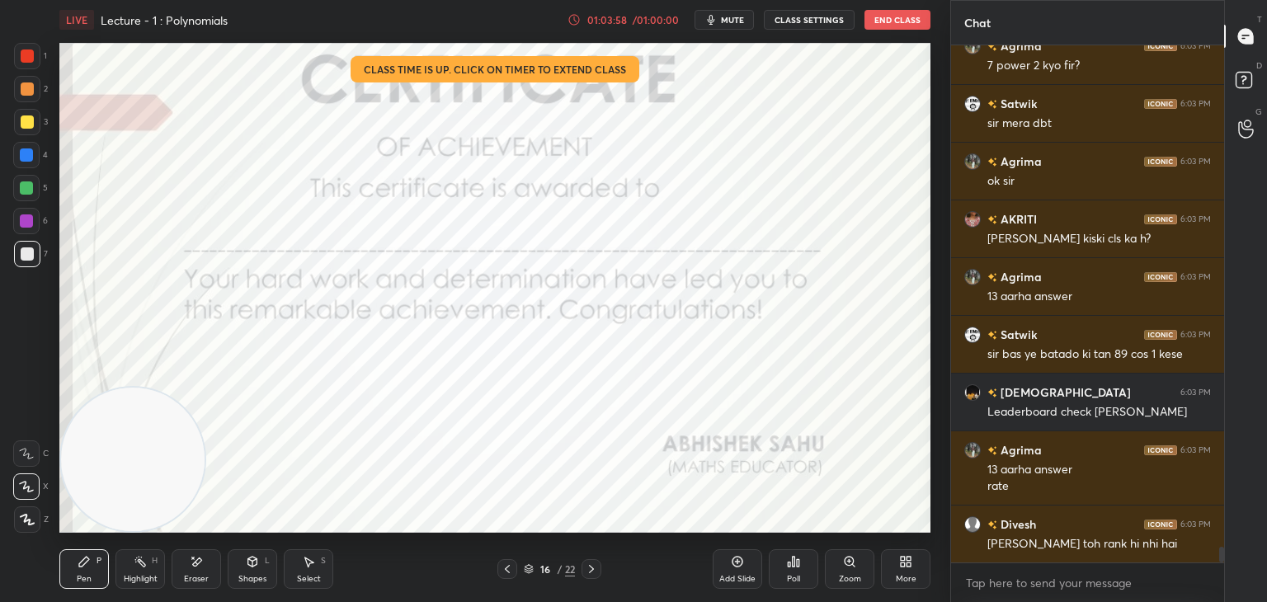
click at [33, 54] on div at bounding box center [27, 56] width 26 height 26
click at [31, 509] on div at bounding box center [27, 520] width 26 height 26
click at [786, 569] on div "Poll" at bounding box center [794, 570] width 50 height 40
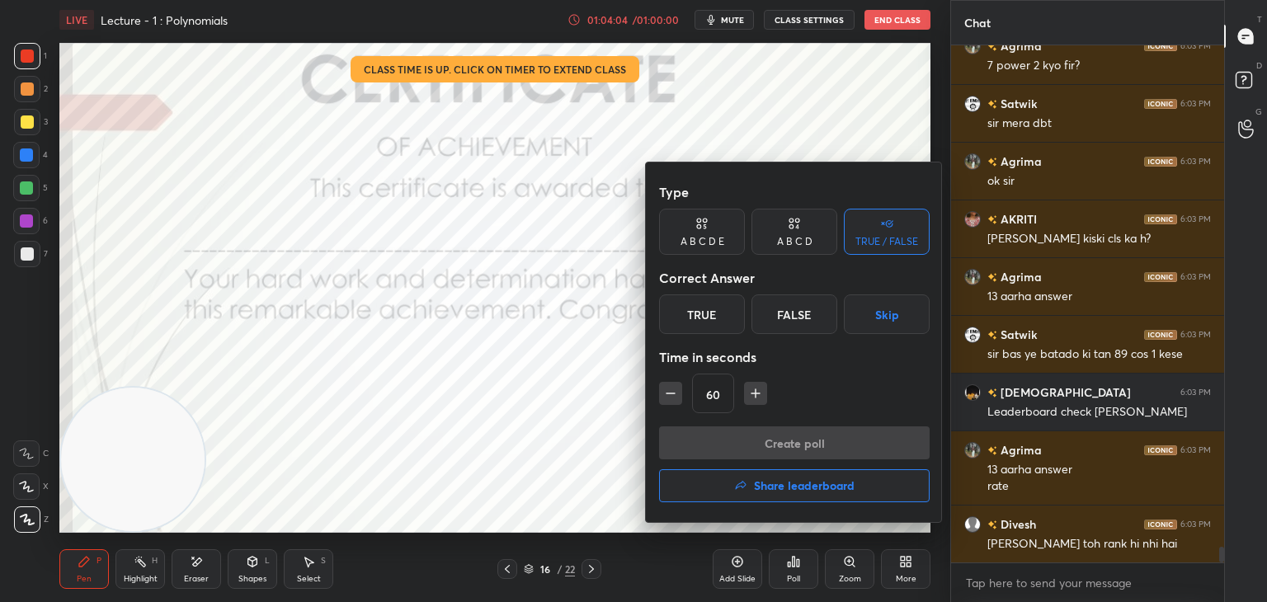
click at [756, 490] on h4 "Share leaderboard" at bounding box center [804, 486] width 101 height 12
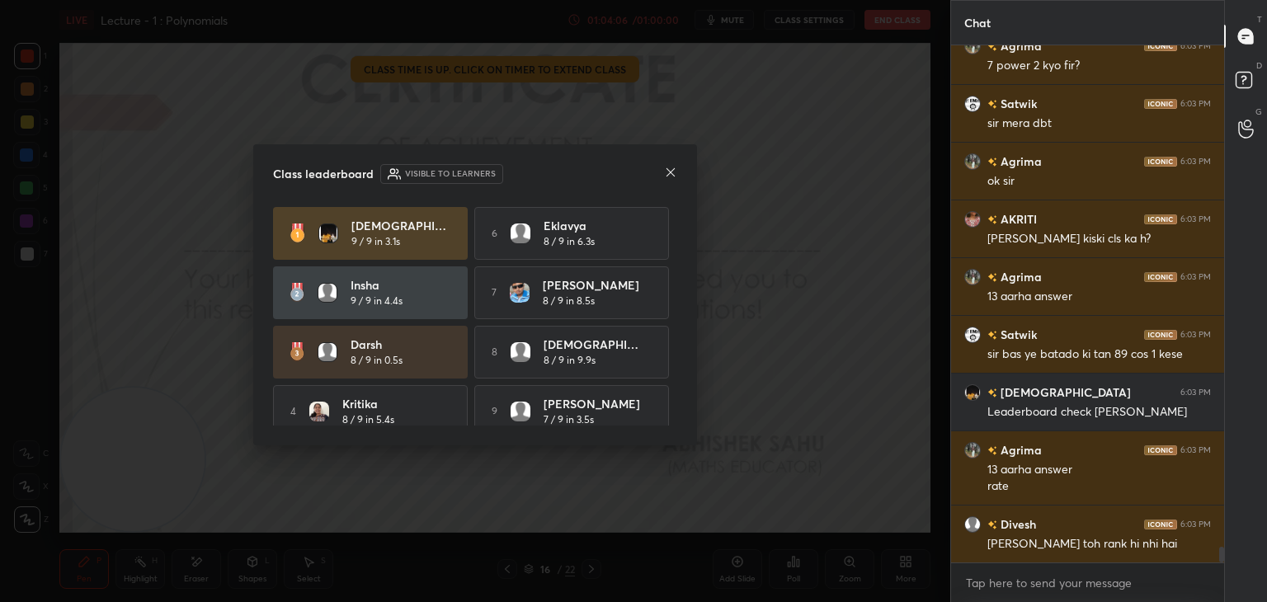
click at [677, 170] on div "Class leaderboard Visible to learners [DEMOGRAPHIC_DATA] 9 / 9 in 3.1s 6 Eklavy…" at bounding box center [475, 294] width 444 height 301
click at [672, 172] on icon at bounding box center [670, 172] width 13 height 13
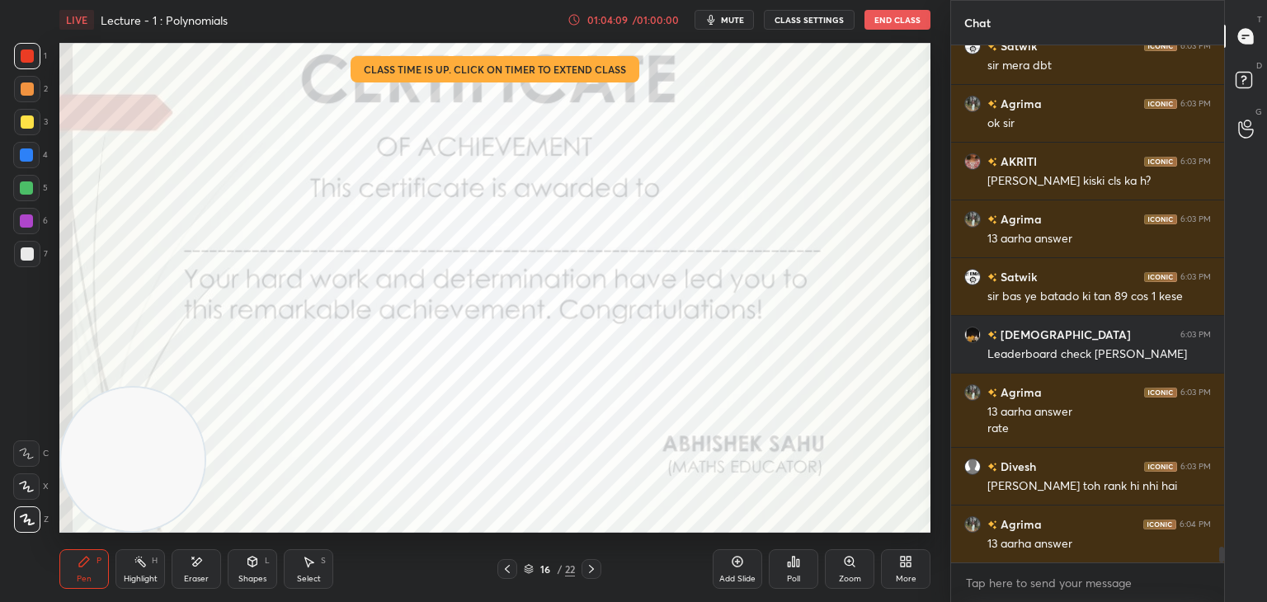
scroll to position [17010, 0]
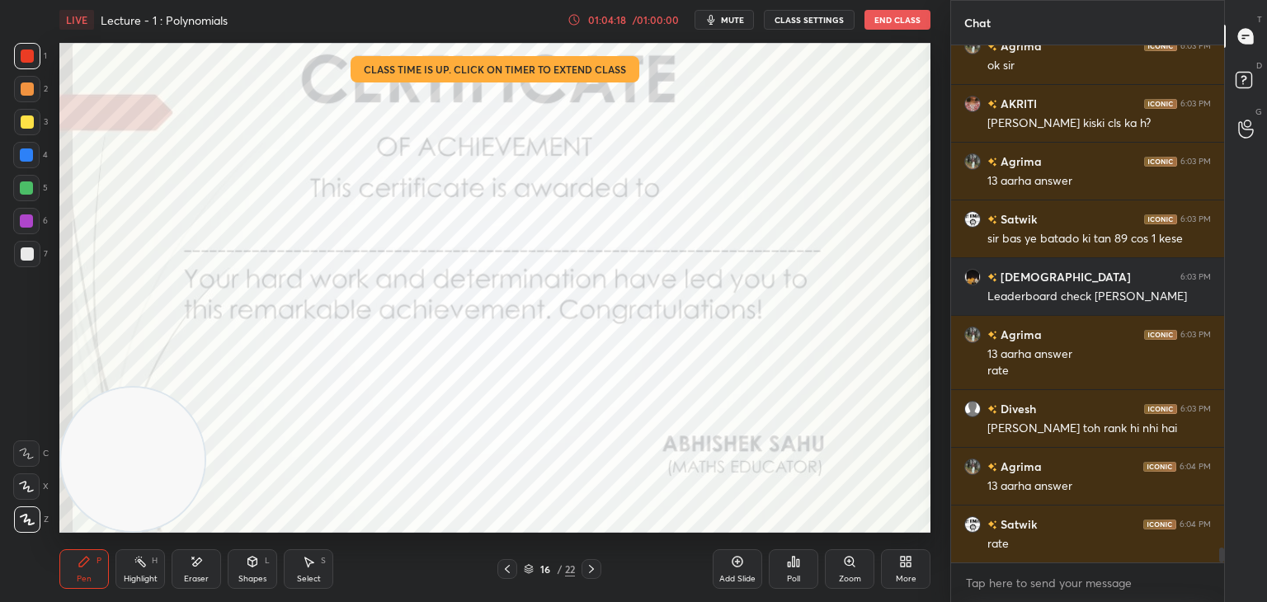
click at [786, 565] on div "Poll" at bounding box center [794, 570] width 50 height 40
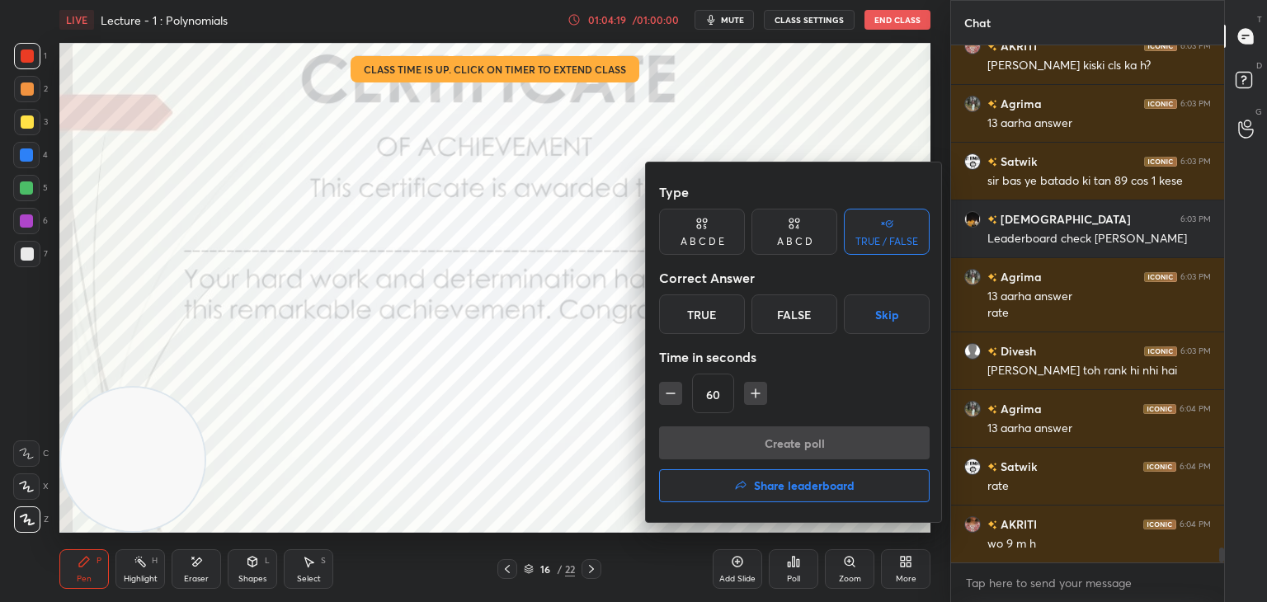
click at [780, 488] on h4 "Share leaderboard" at bounding box center [804, 486] width 101 height 12
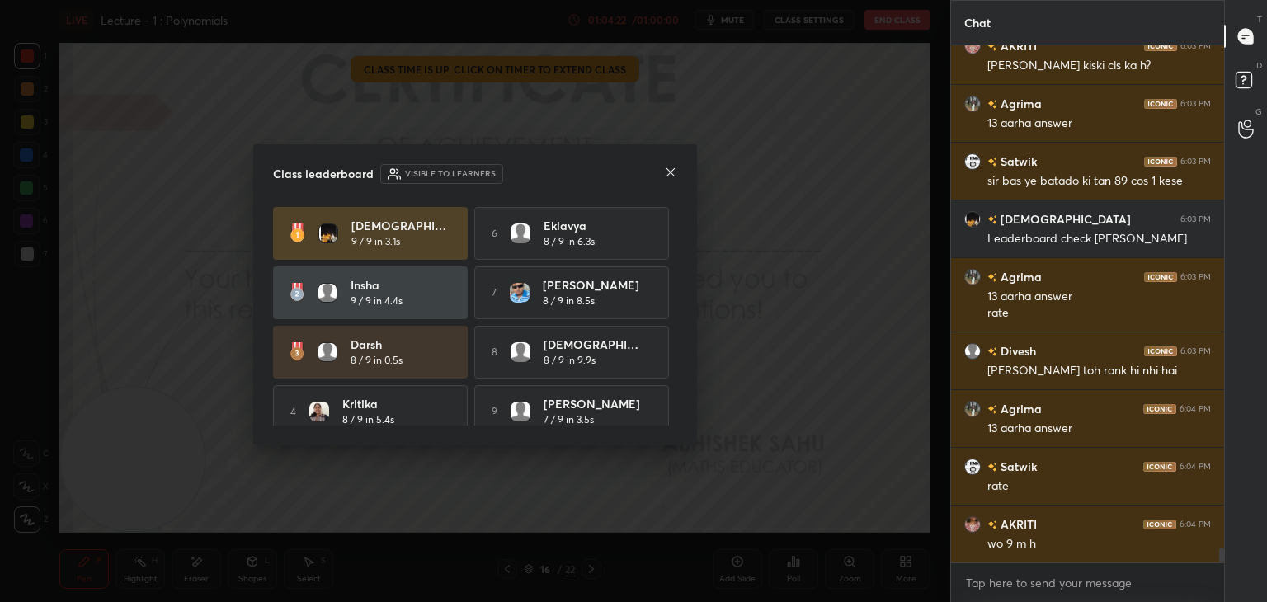
click at [665, 173] on icon at bounding box center [670, 172] width 13 height 13
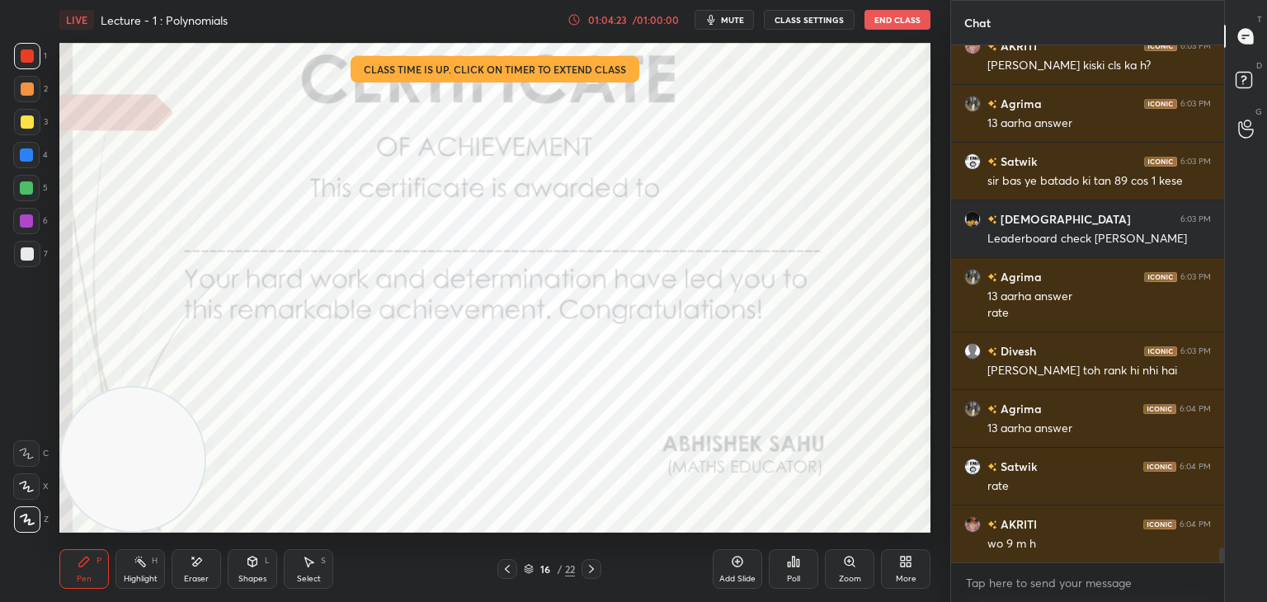
scroll to position [17125, 0]
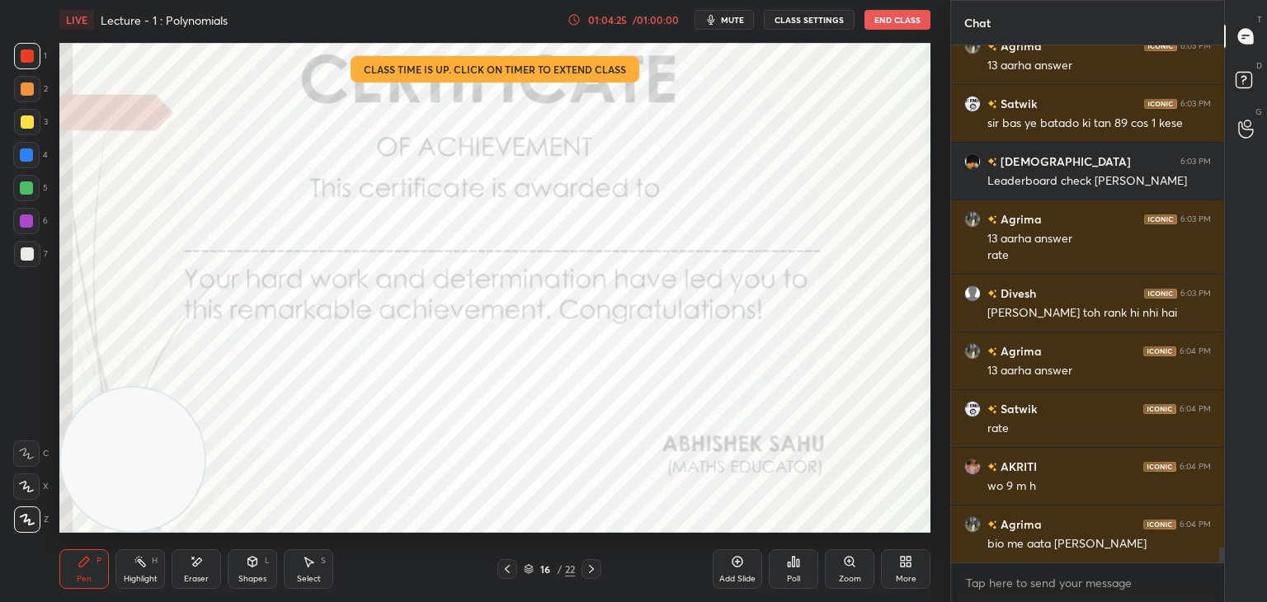
click at [188, 565] on div "Eraser" at bounding box center [197, 570] width 50 height 40
click at [30, 523] on span "Erase all" at bounding box center [26, 520] width 25 height 12
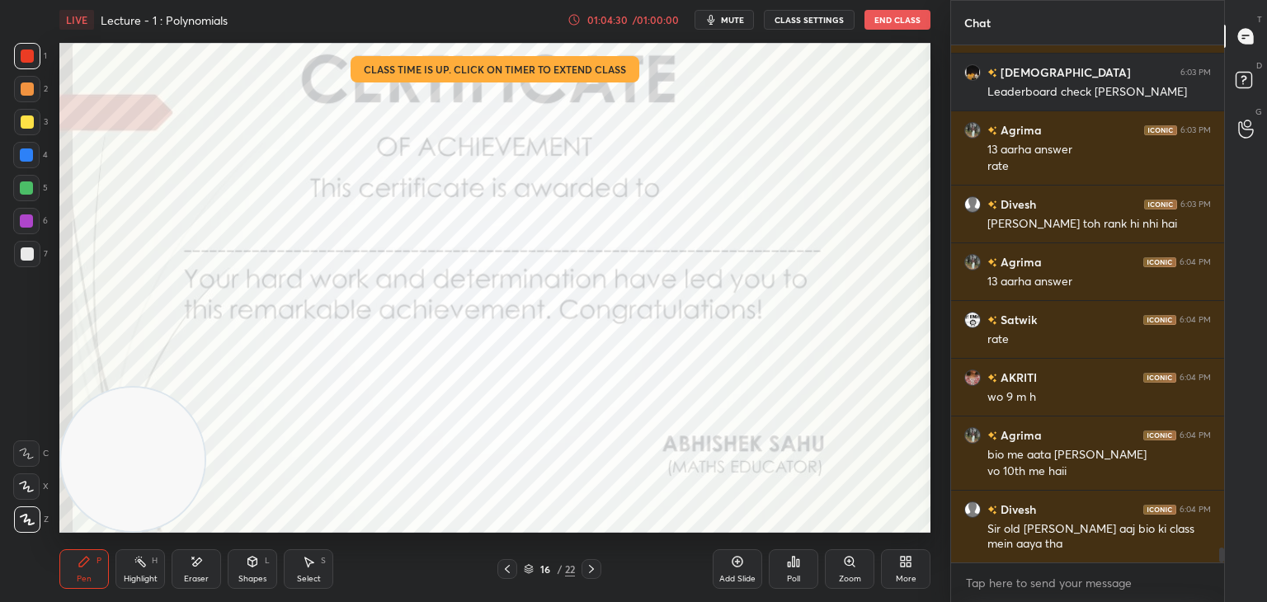
scroll to position [17272, 0]
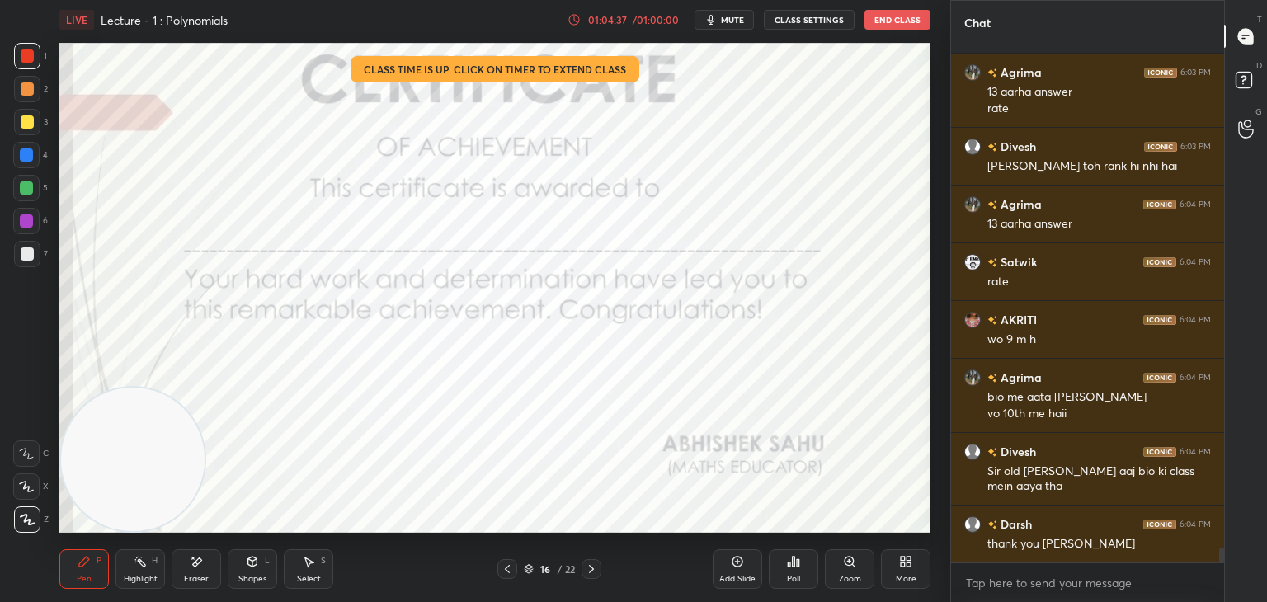
click at [205, 562] on div "Eraser" at bounding box center [197, 570] width 50 height 40
click at [790, 566] on icon at bounding box center [793, 561] width 13 height 13
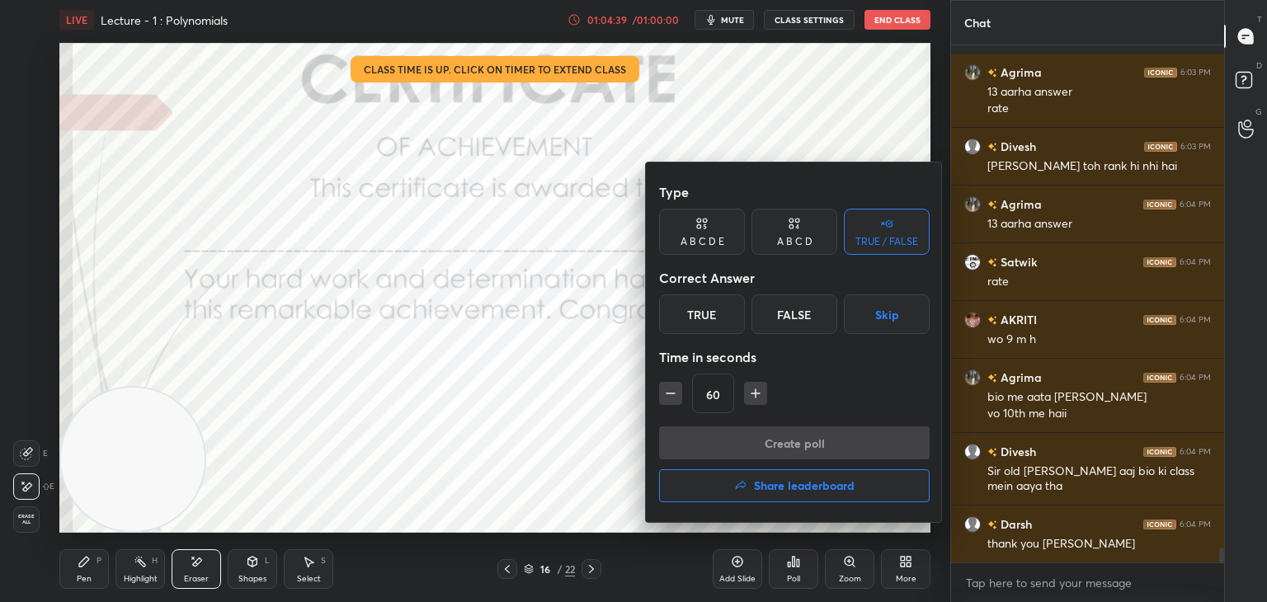
click at [786, 488] on h4 "Share leaderboard" at bounding box center [804, 486] width 101 height 12
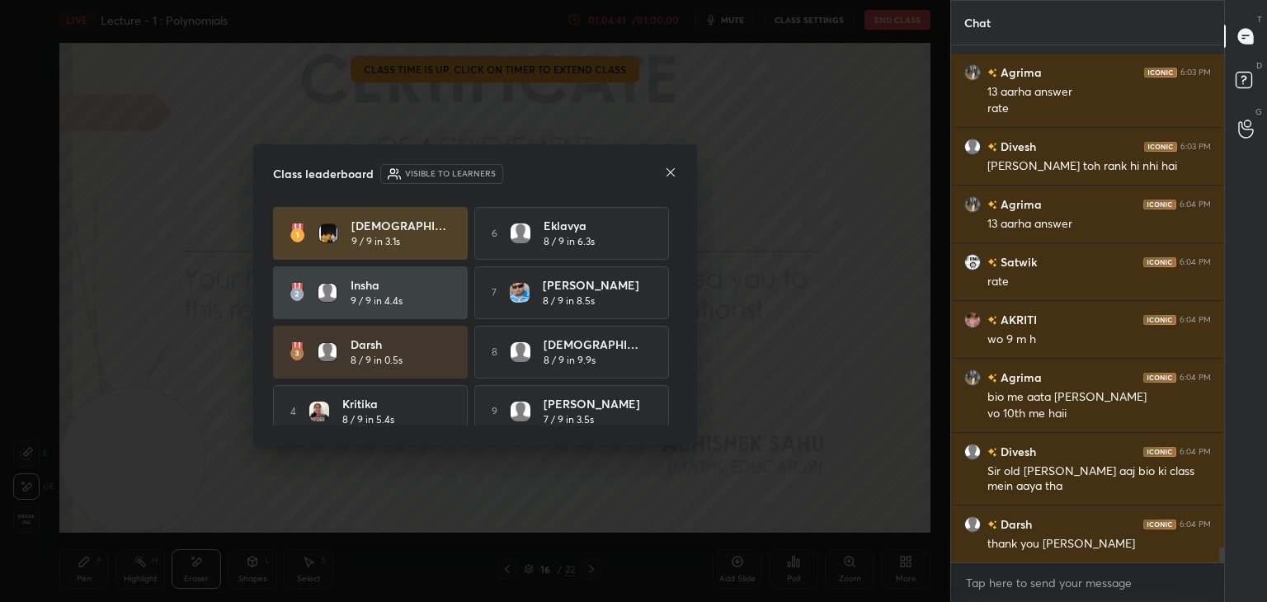
click at [670, 172] on icon at bounding box center [670, 172] width 13 height 13
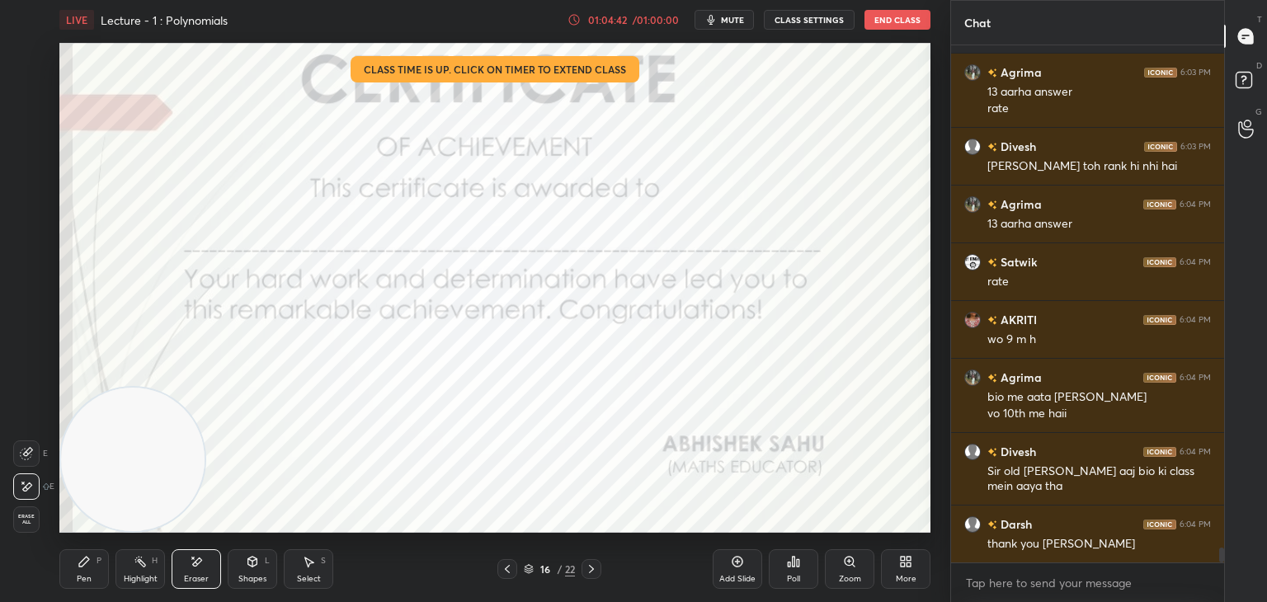
click at [16, 509] on div "Erase all" at bounding box center [26, 520] width 26 height 26
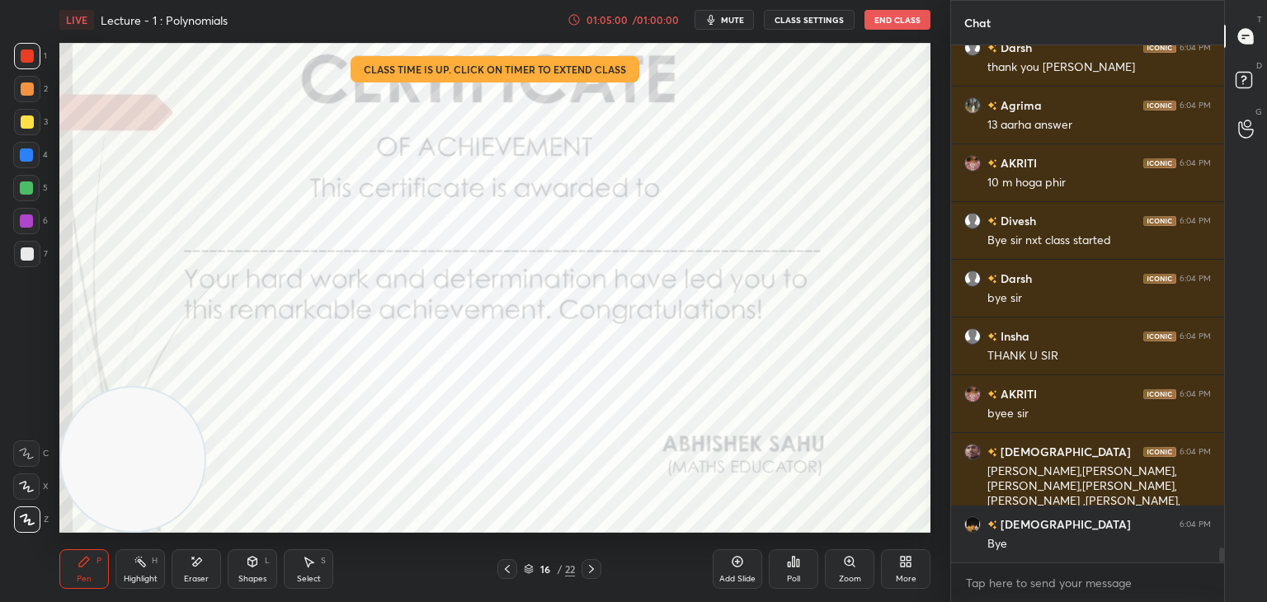
scroll to position [17807, 0]
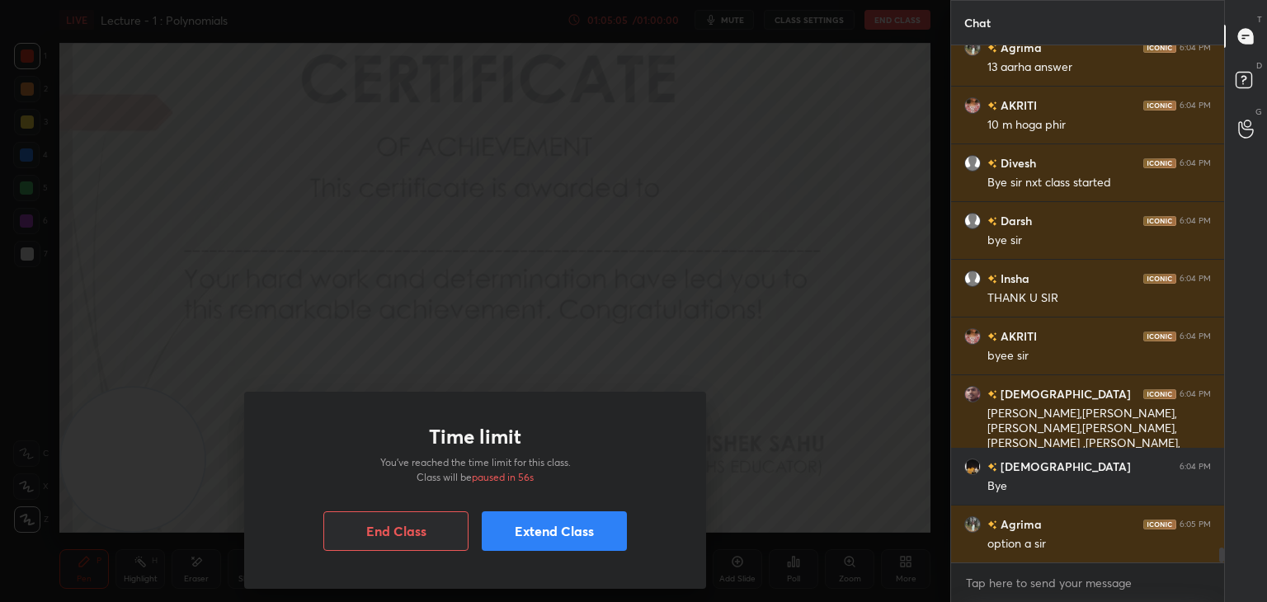
drag, startPoint x: 713, startPoint y: 370, endPoint x: 687, endPoint y: 389, distance: 31.9
click at [713, 368] on div "Time limit You’ve reached the time limit for this class. Class will be paused i…" at bounding box center [475, 301] width 951 height 602
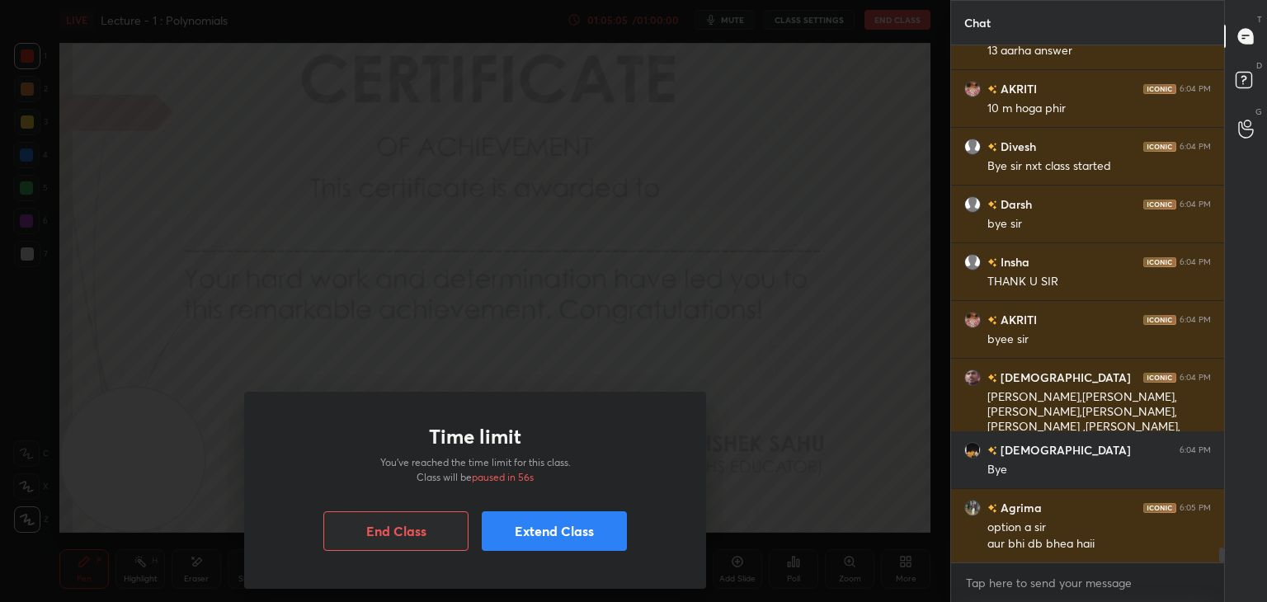
click at [540, 528] on button "Extend Class" at bounding box center [554, 532] width 145 height 40
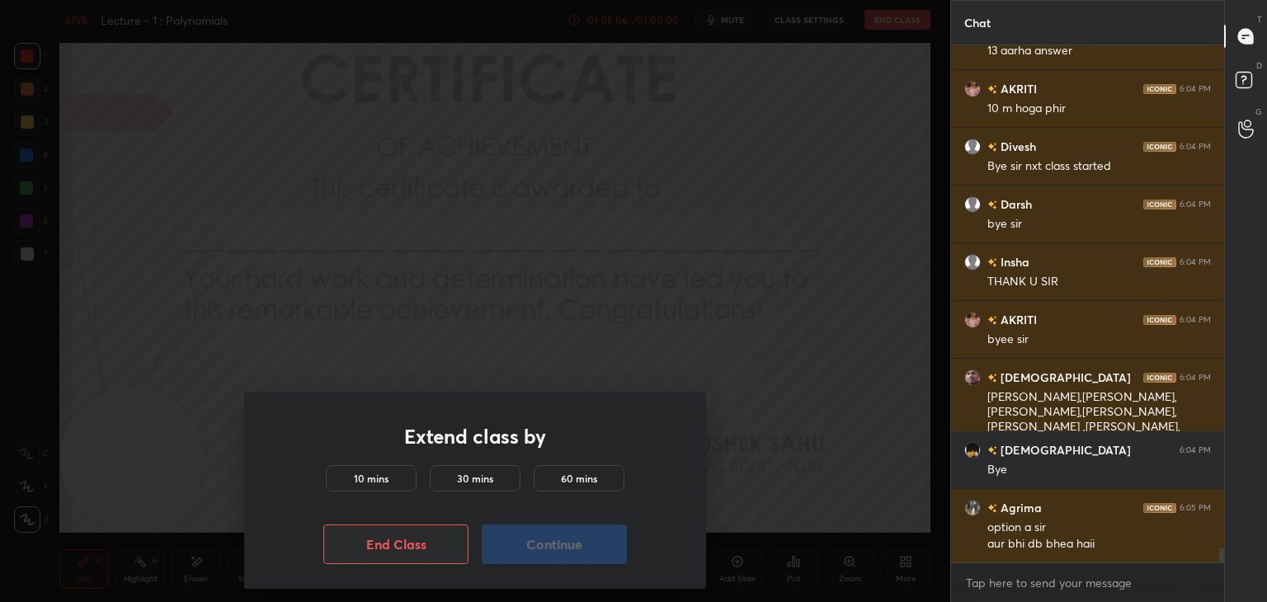
scroll to position [17881, 0]
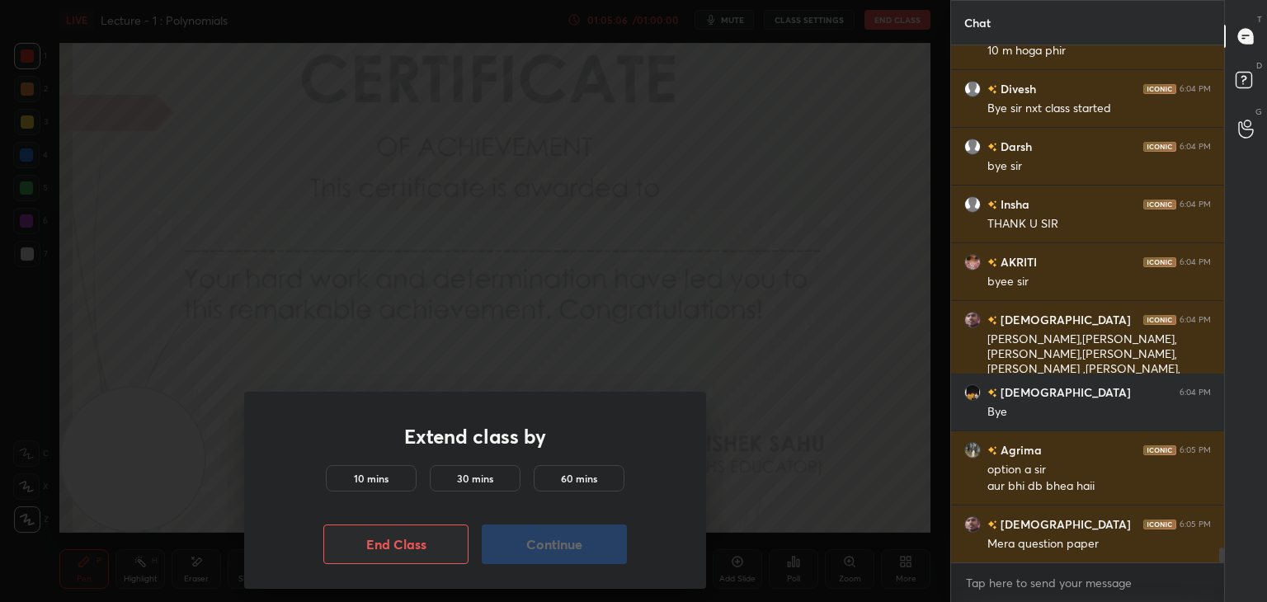
click at [380, 476] on h5 "10 mins" at bounding box center [371, 478] width 35 height 15
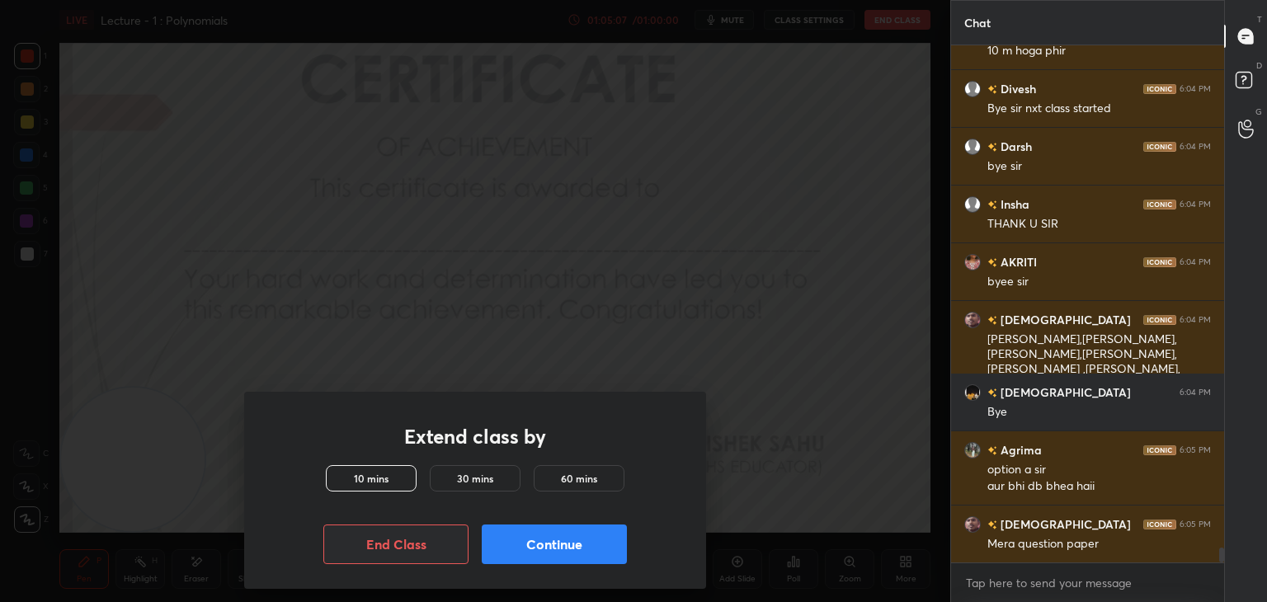
click at [550, 546] on button "Continue" at bounding box center [554, 545] width 145 height 40
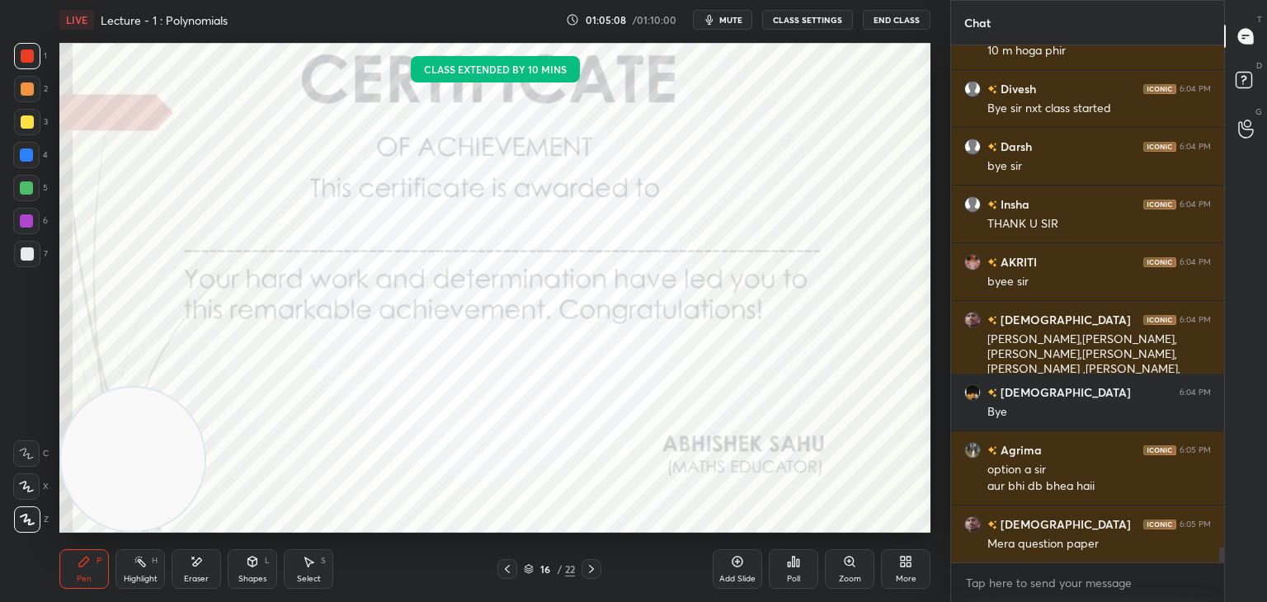
click at [555, 555] on div "Pen P Highlight H Eraser Shapes L Select S 16 / 22 Add Slide Poll Zoom More" at bounding box center [494, 569] width 871 height 66
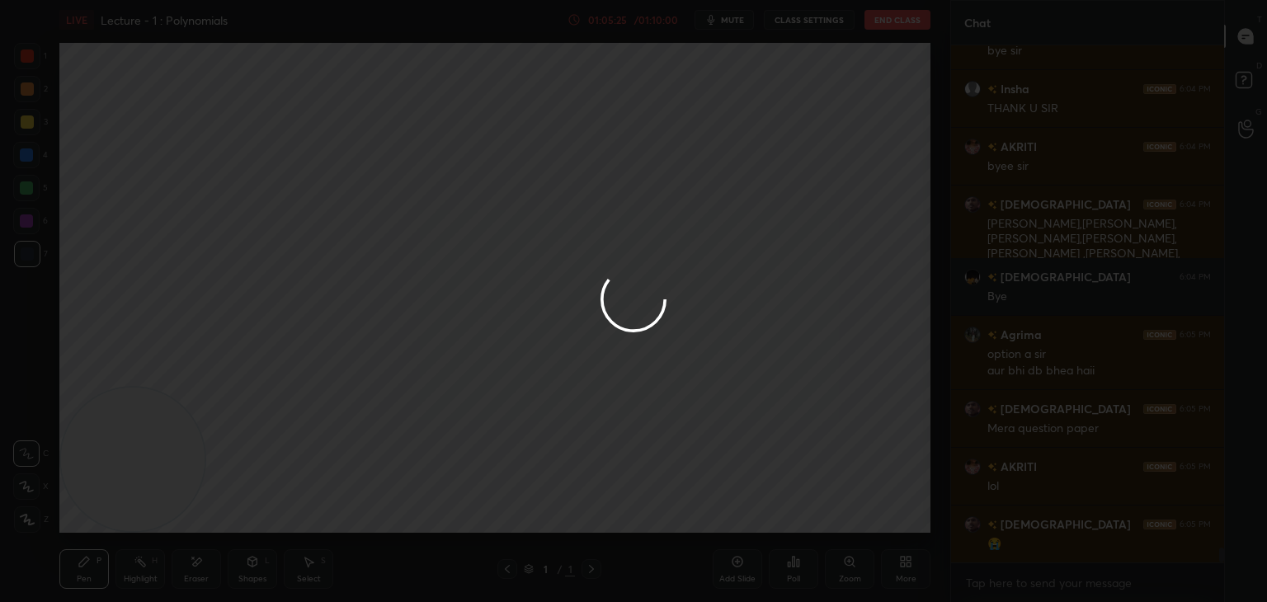
scroll to position [18054, 0]
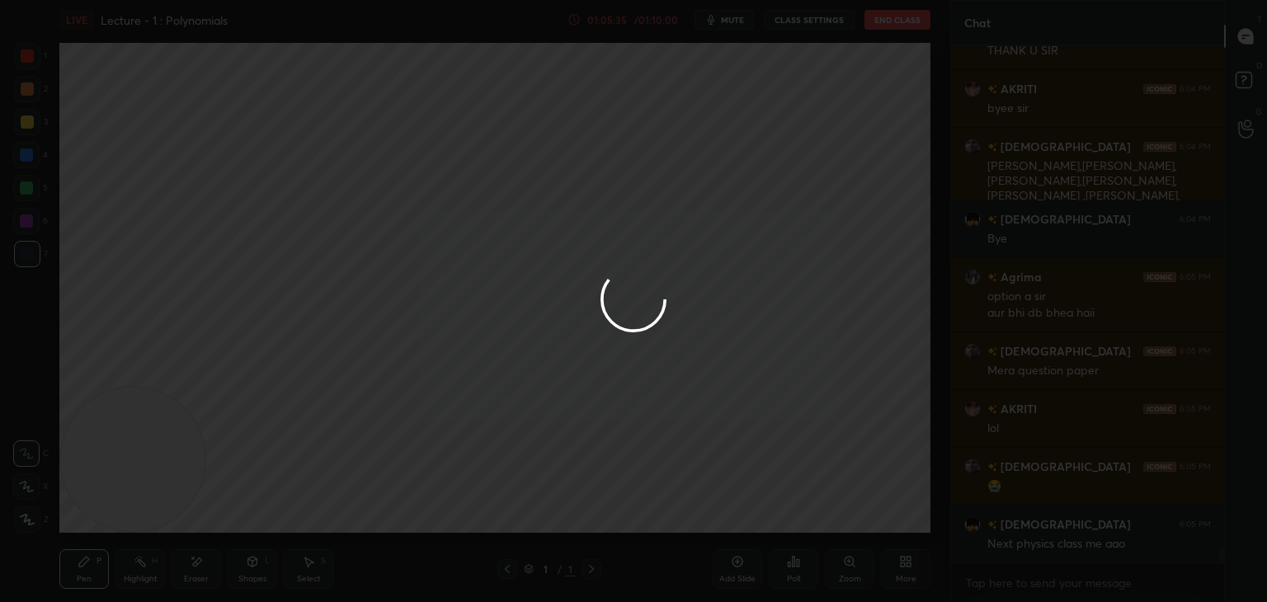
click at [805, 285] on div at bounding box center [633, 301] width 1267 height 602
click at [806, 299] on div at bounding box center [633, 301] width 1267 height 602
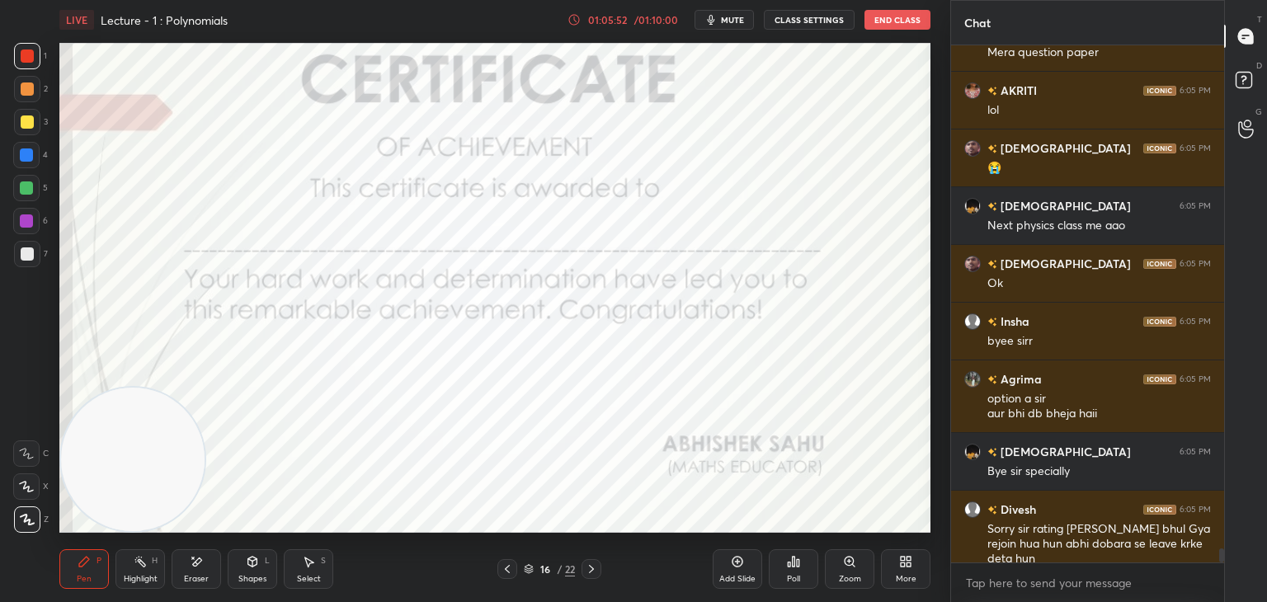
scroll to position [18431, 0]
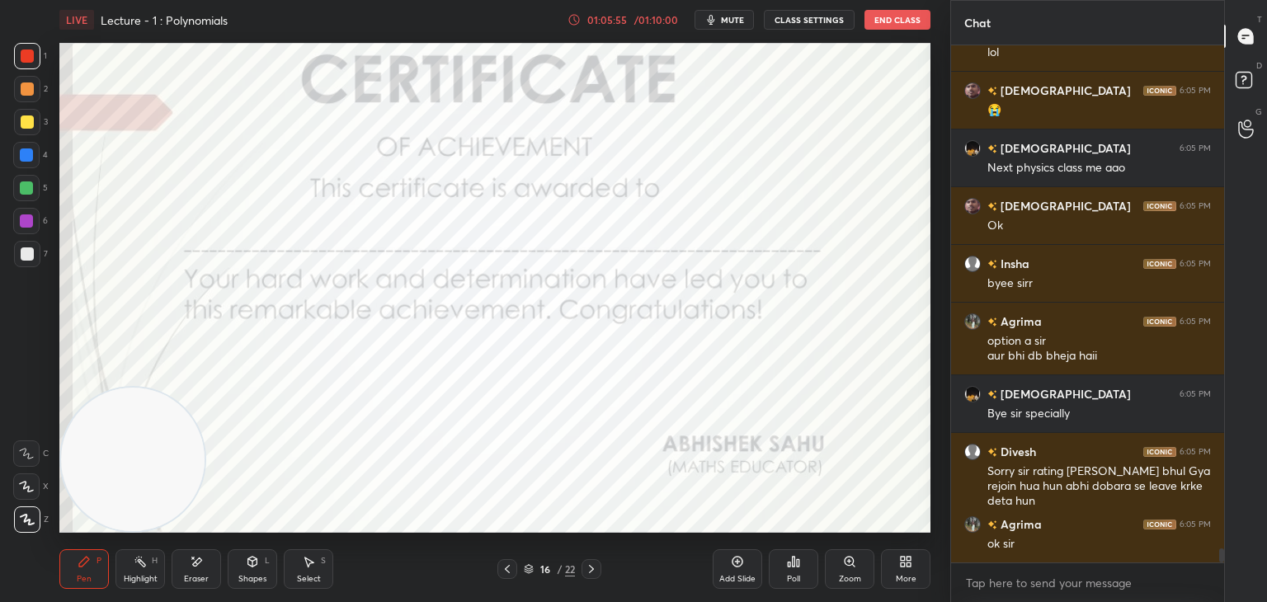
click at [891, 18] on button "End Class" at bounding box center [898, 20] width 66 height 20
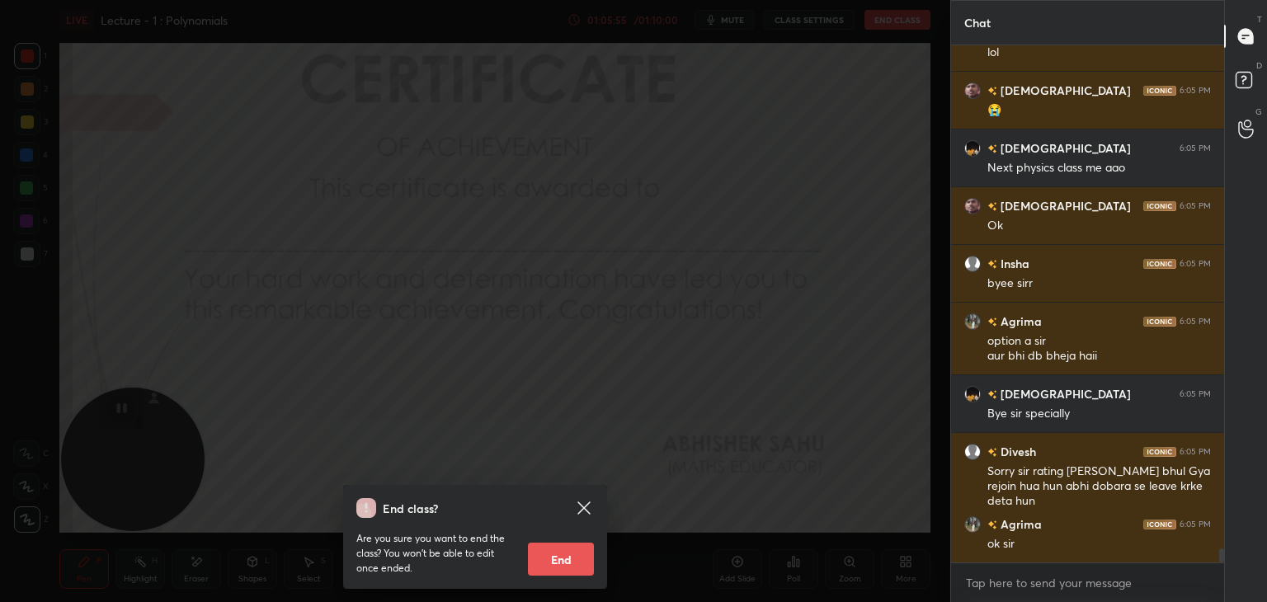
scroll to position [18488, 0]
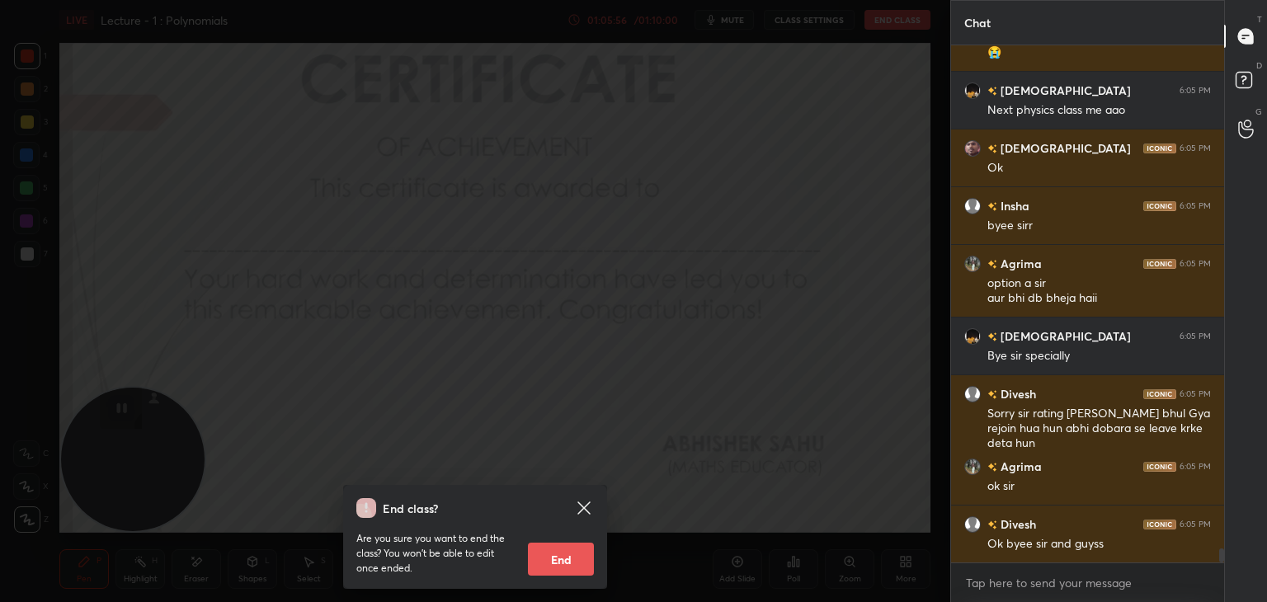
click at [563, 558] on button "End" at bounding box center [561, 559] width 66 height 33
type textarea "x"
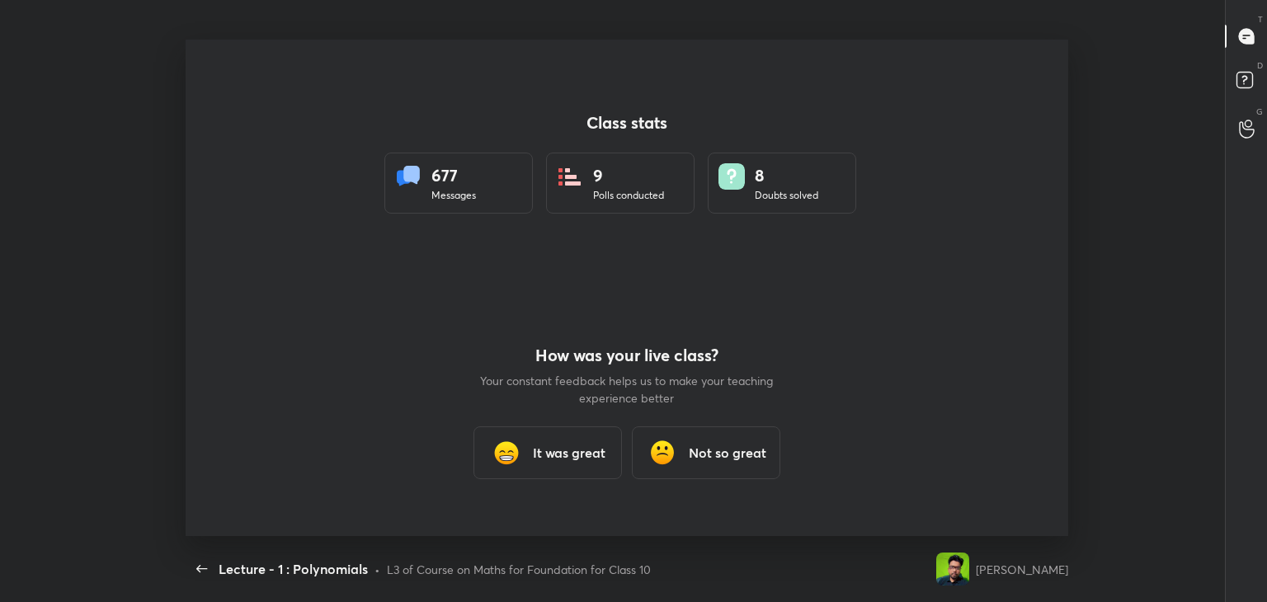
scroll to position [0, 0]
click at [562, 463] on div "It was great" at bounding box center [548, 453] width 149 height 53
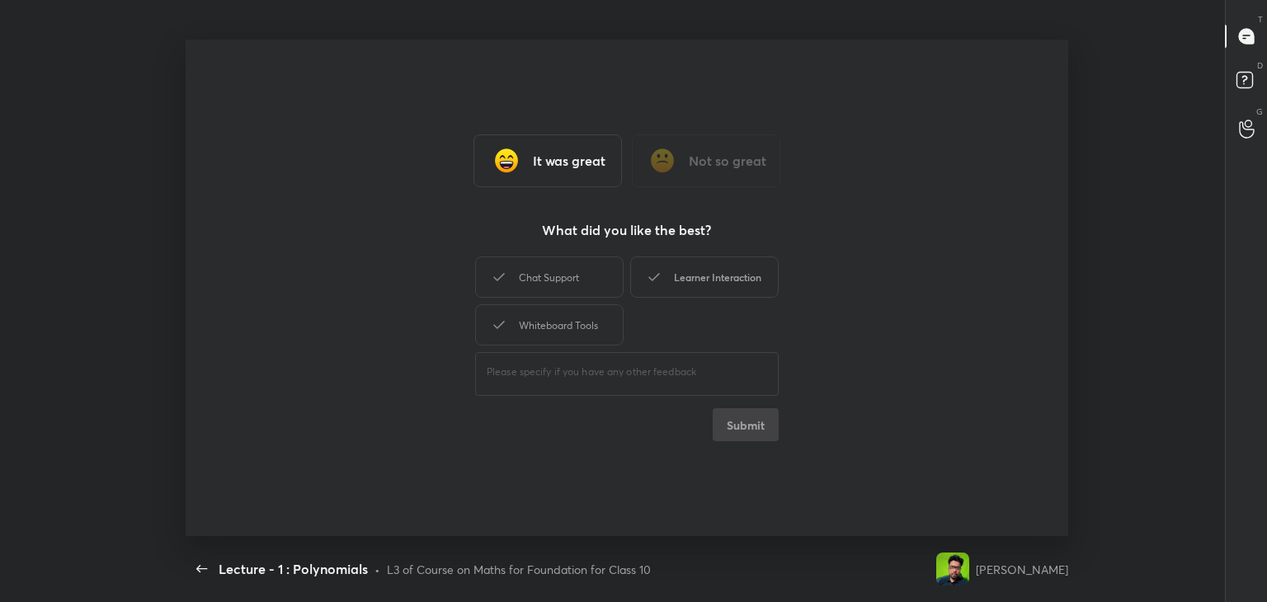
drag, startPoint x: 562, startPoint y: 294, endPoint x: 663, endPoint y: 285, distance: 101.1
click at [562, 296] on div "Chat Support" at bounding box center [549, 277] width 149 height 41
click at [710, 283] on div "Learner Interaction" at bounding box center [704, 277] width 149 height 41
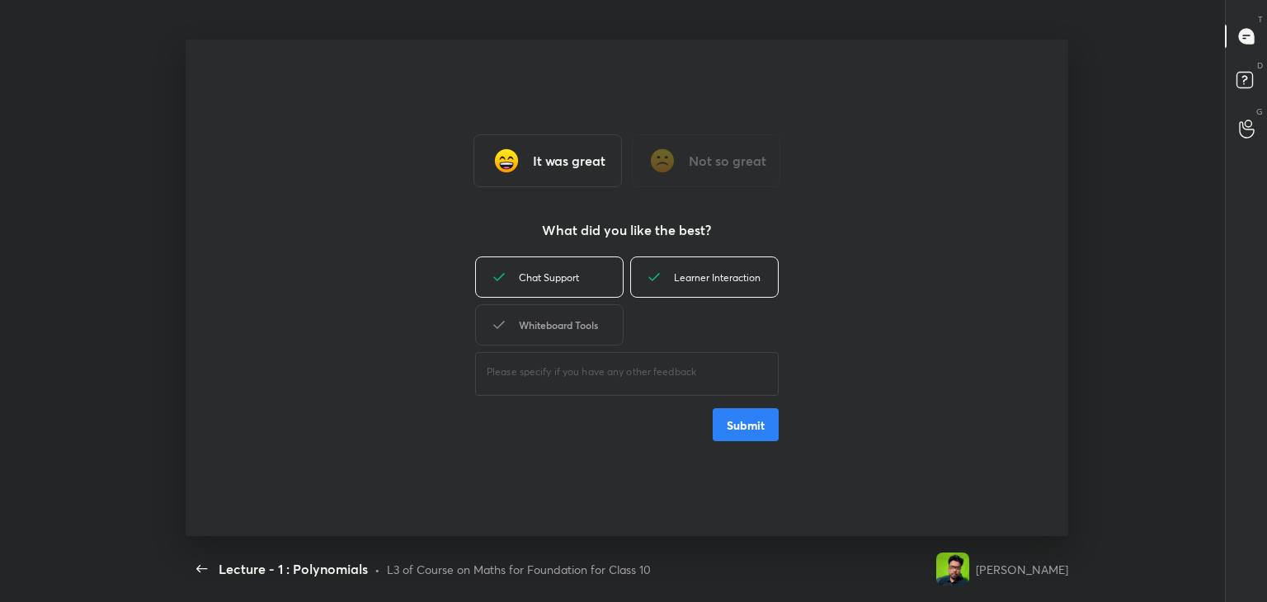
click at [575, 325] on div "Whiteboard Tools" at bounding box center [549, 324] width 149 height 41
click at [750, 420] on button "Submit" at bounding box center [746, 424] width 66 height 33
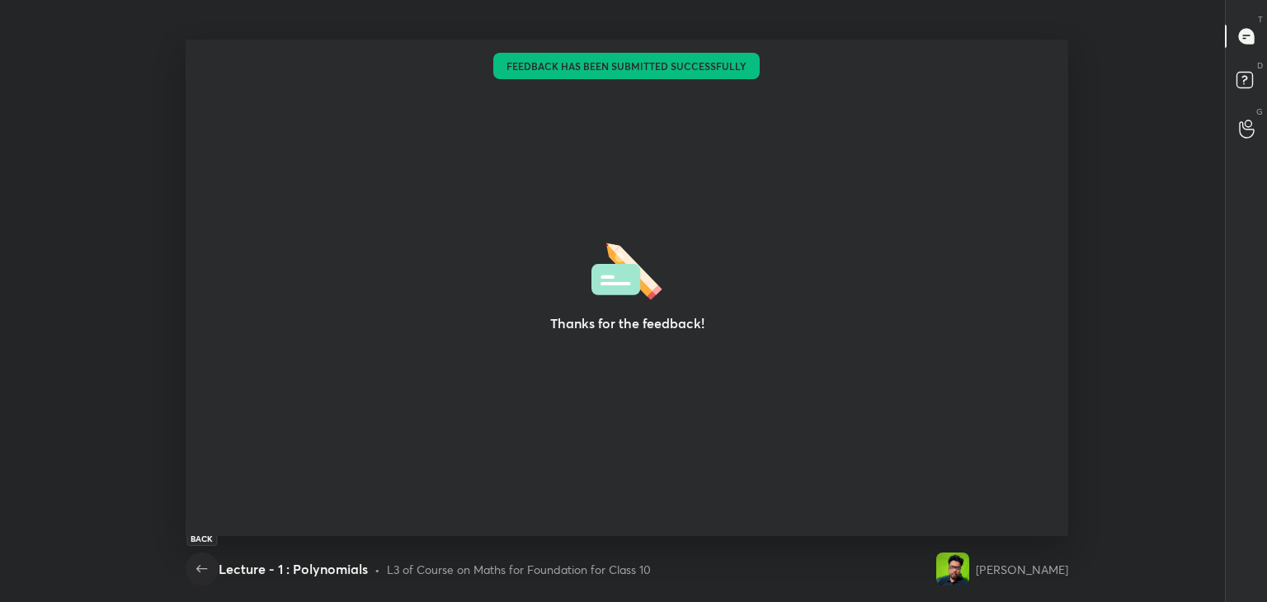
click at [205, 567] on icon "button" at bounding box center [202, 569] width 20 height 20
